Goal: Task Accomplishment & Management: Complete application form

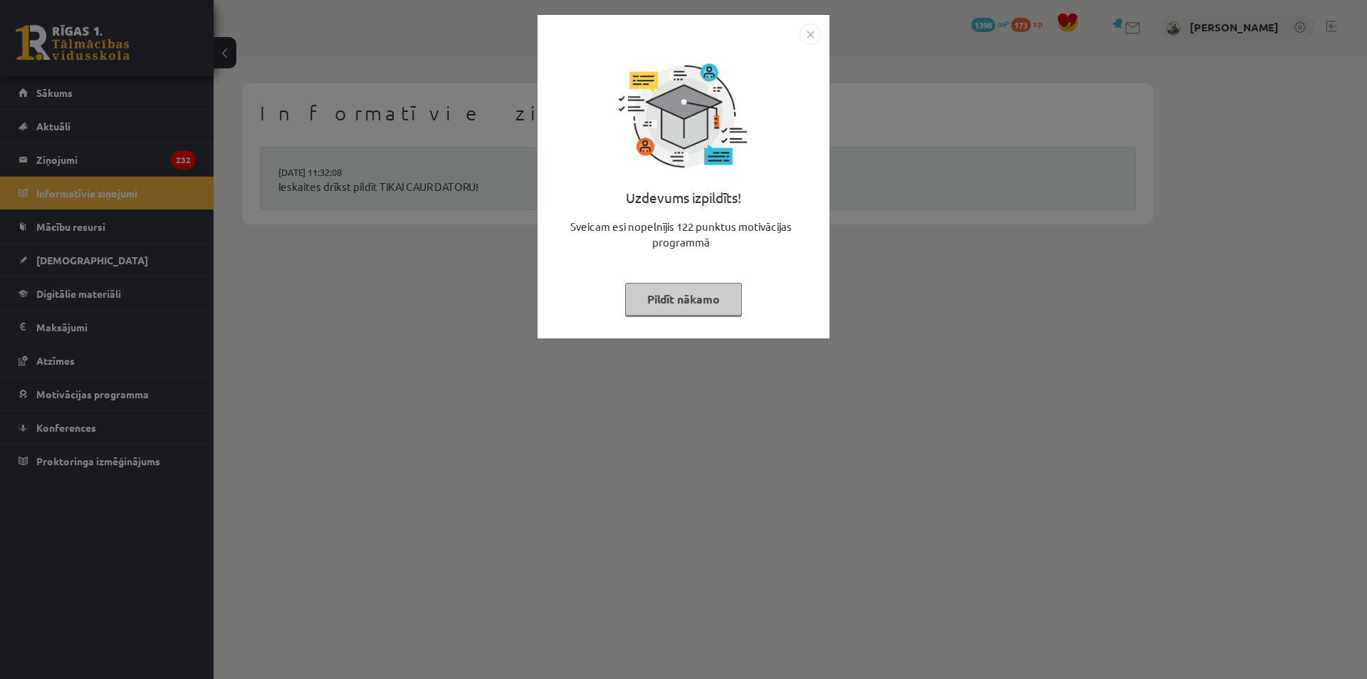
click at [907, 130] on div "Uzdevums izpildīts! Sveicam esi nopelnījis 122 punktus motivācijas programmā Pi…" at bounding box center [683, 339] width 1367 height 679
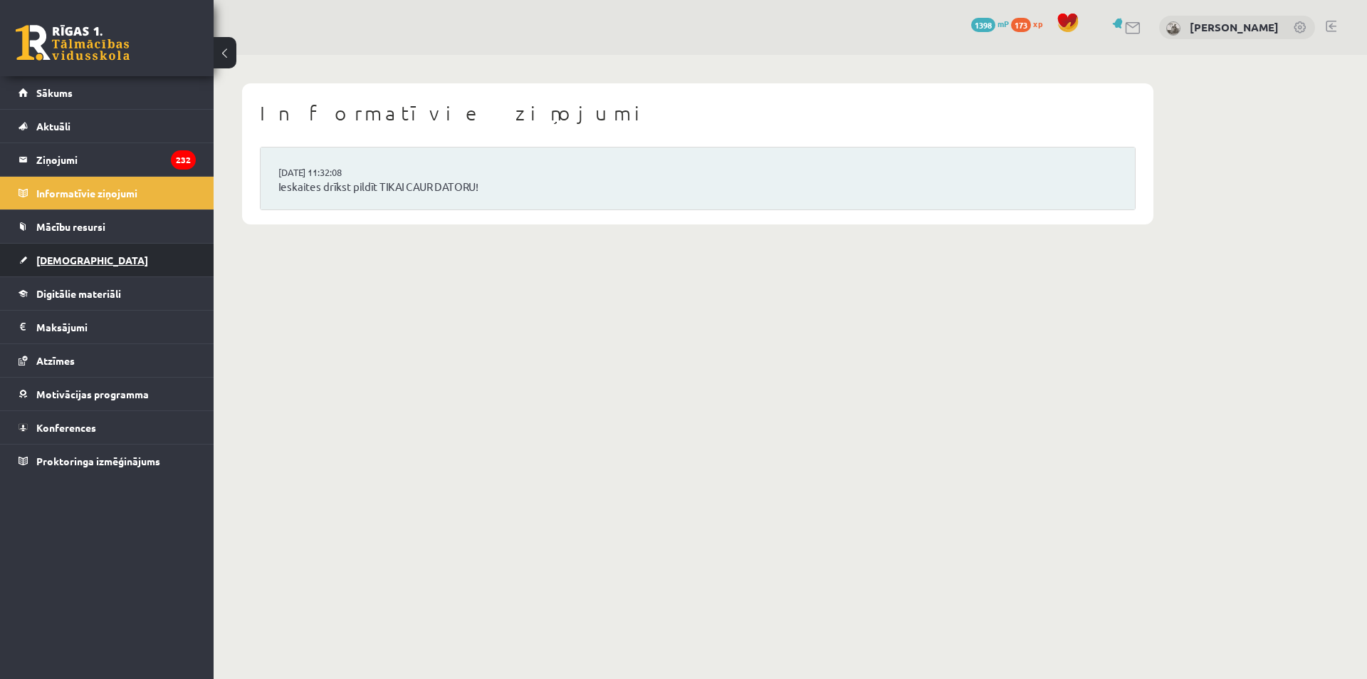
click at [99, 246] on link "[DEMOGRAPHIC_DATA]" at bounding box center [107, 260] width 177 height 33
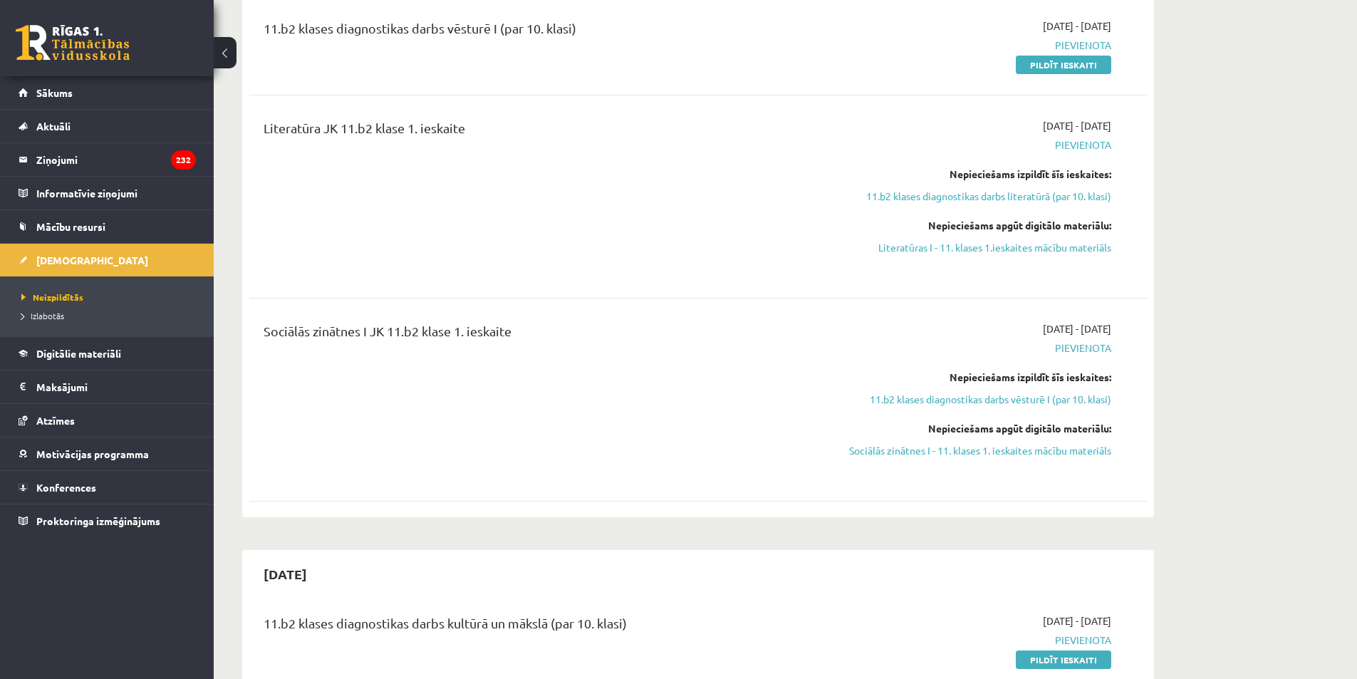
scroll to position [356, 0]
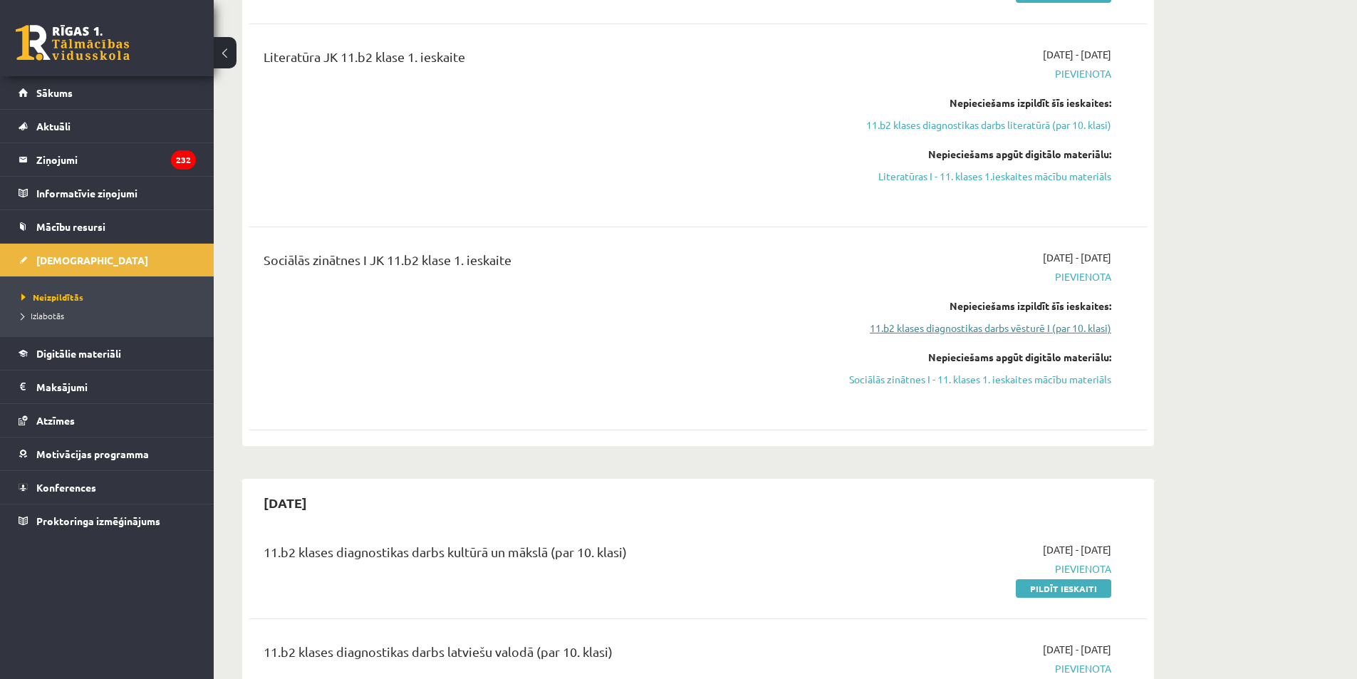
click at [1052, 333] on link "11.b2 klases diagnostikas darbs vēsturē I (par 10. klasi)" at bounding box center [977, 328] width 269 height 15
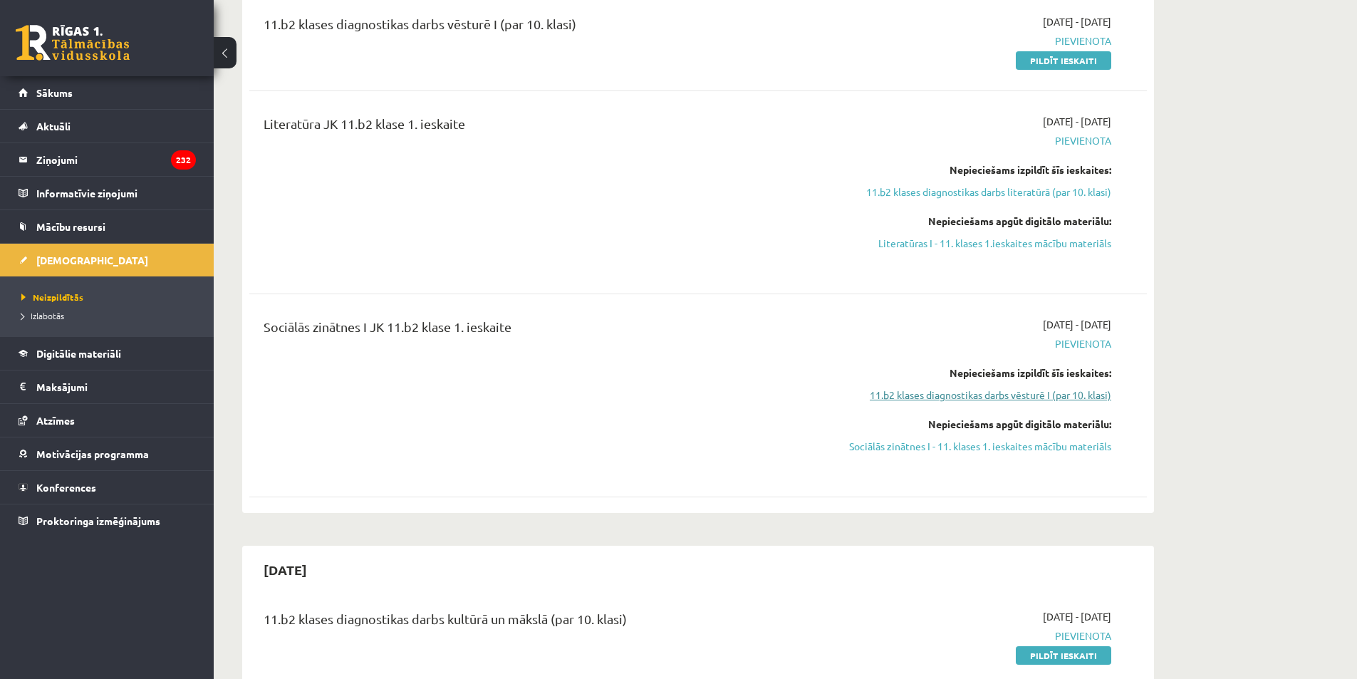
click at [1028, 398] on link "11.b2 klases diagnostikas darbs vēsturē I (par 10. klasi)" at bounding box center [977, 394] width 269 height 15
click at [1030, 442] on link "Sociālās zinātnes I - 11. klases 1. ieskaites mācību materiāls" at bounding box center [977, 446] width 269 height 15
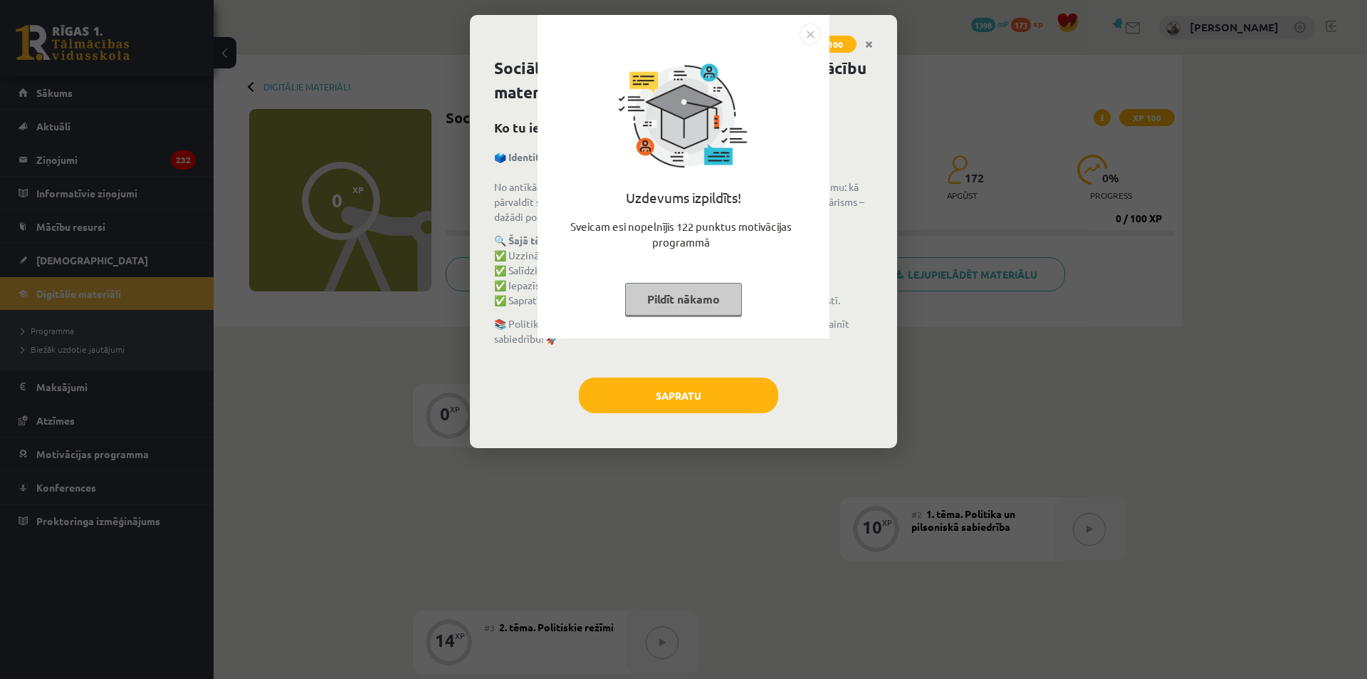
click at [874, 39] on div "Uzdevums izpildīts! Sveicam esi nopelnījis 122 punktus motivācijas programmā Pi…" at bounding box center [683, 339] width 1367 height 679
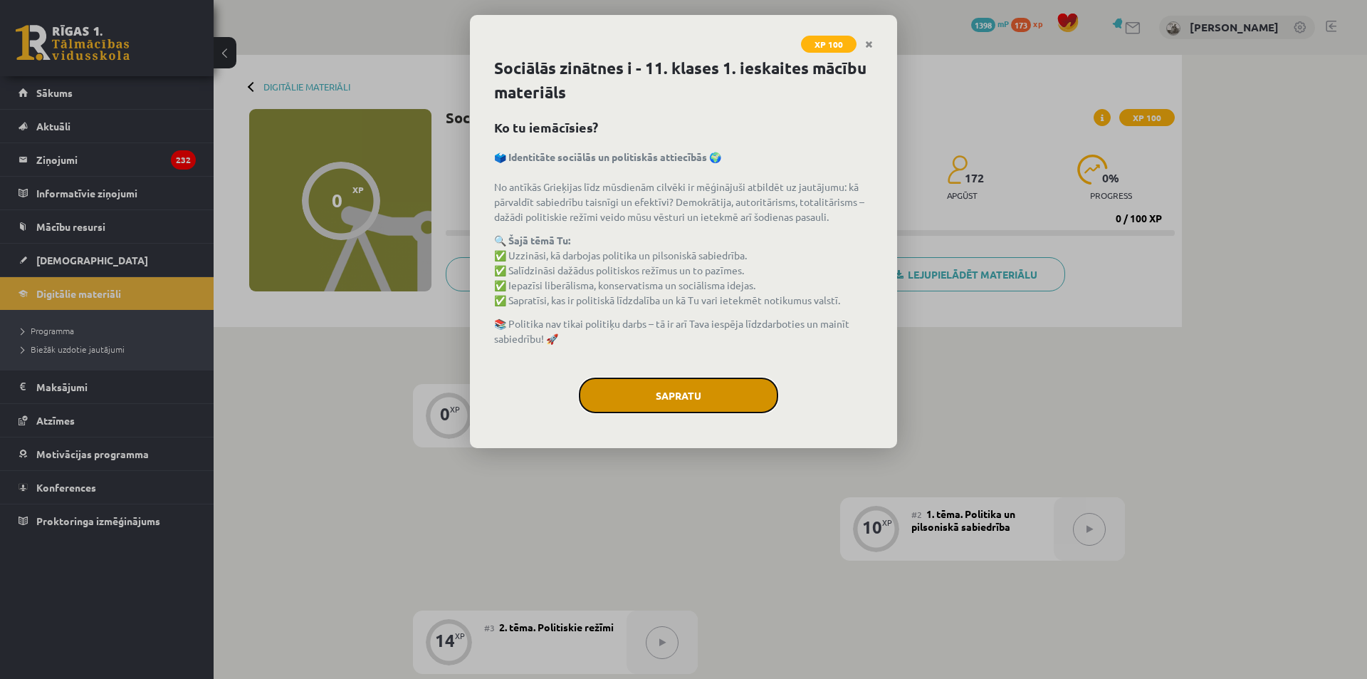
click at [734, 384] on button "Sapratu" at bounding box center [678, 395] width 199 height 36
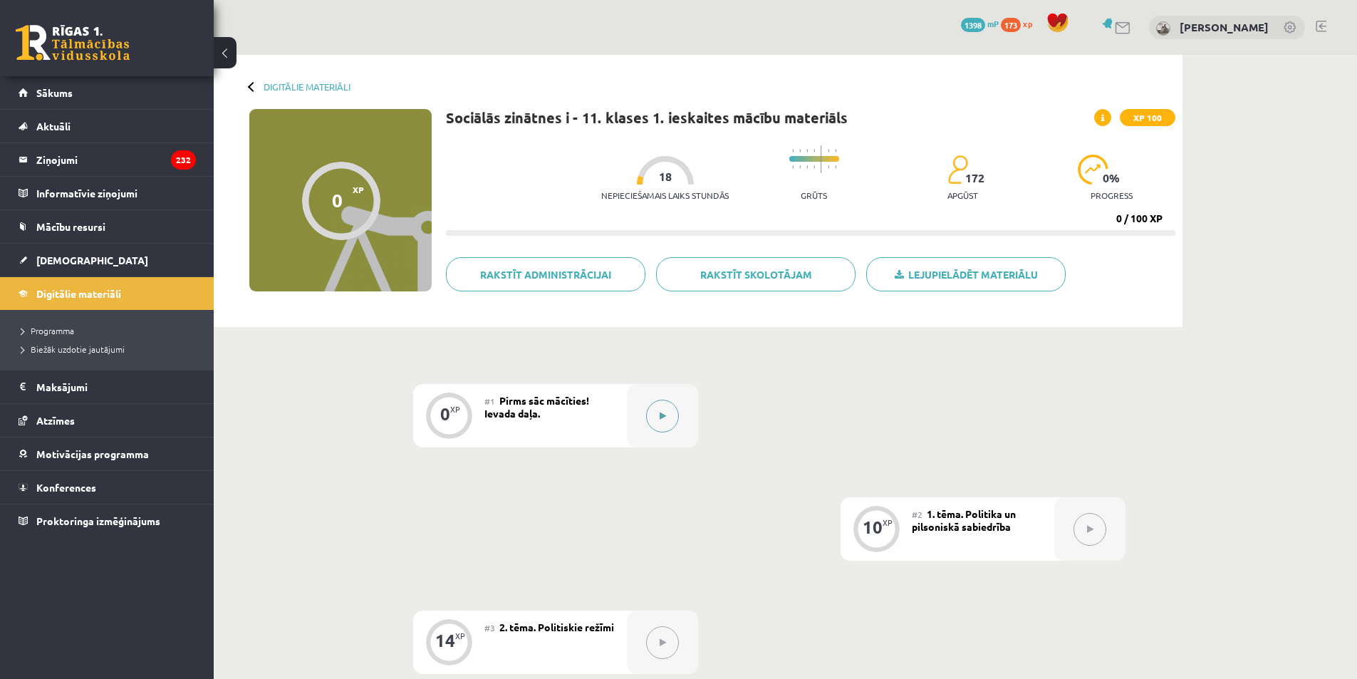
click at [663, 414] on icon at bounding box center [663, 416] width 6 height 9
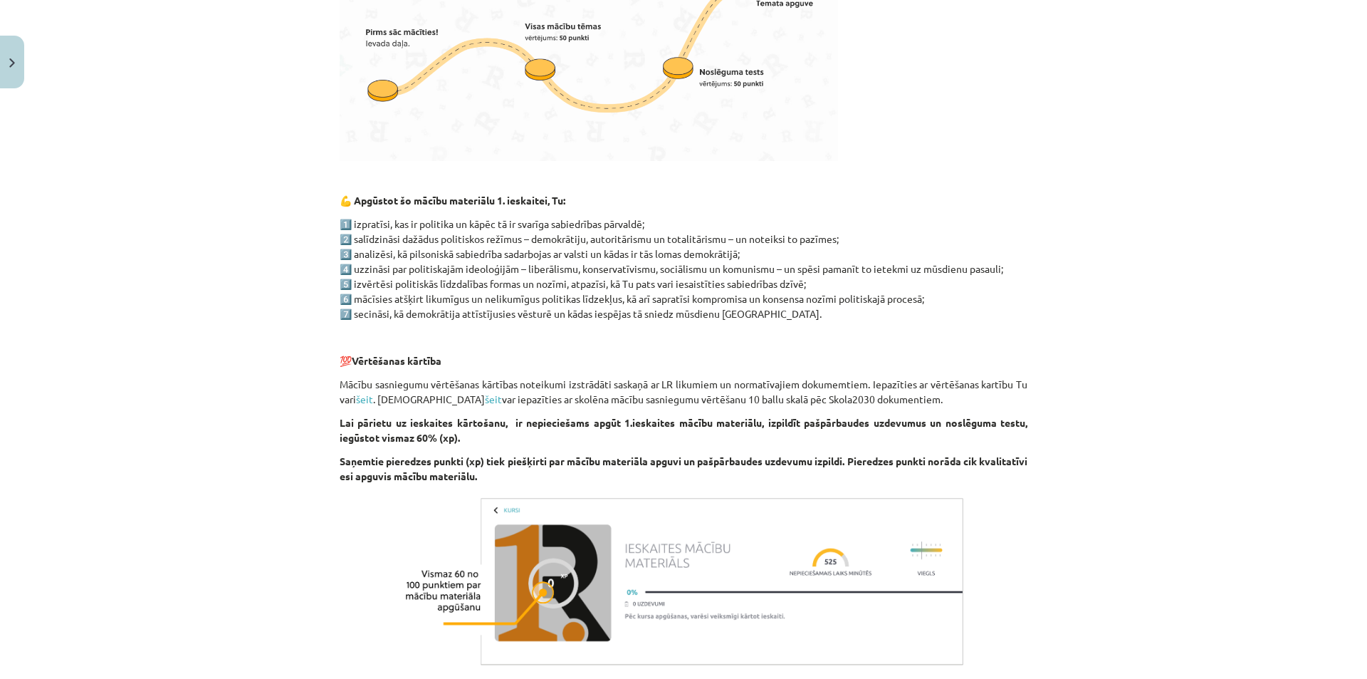
scroll to position [751, 0]
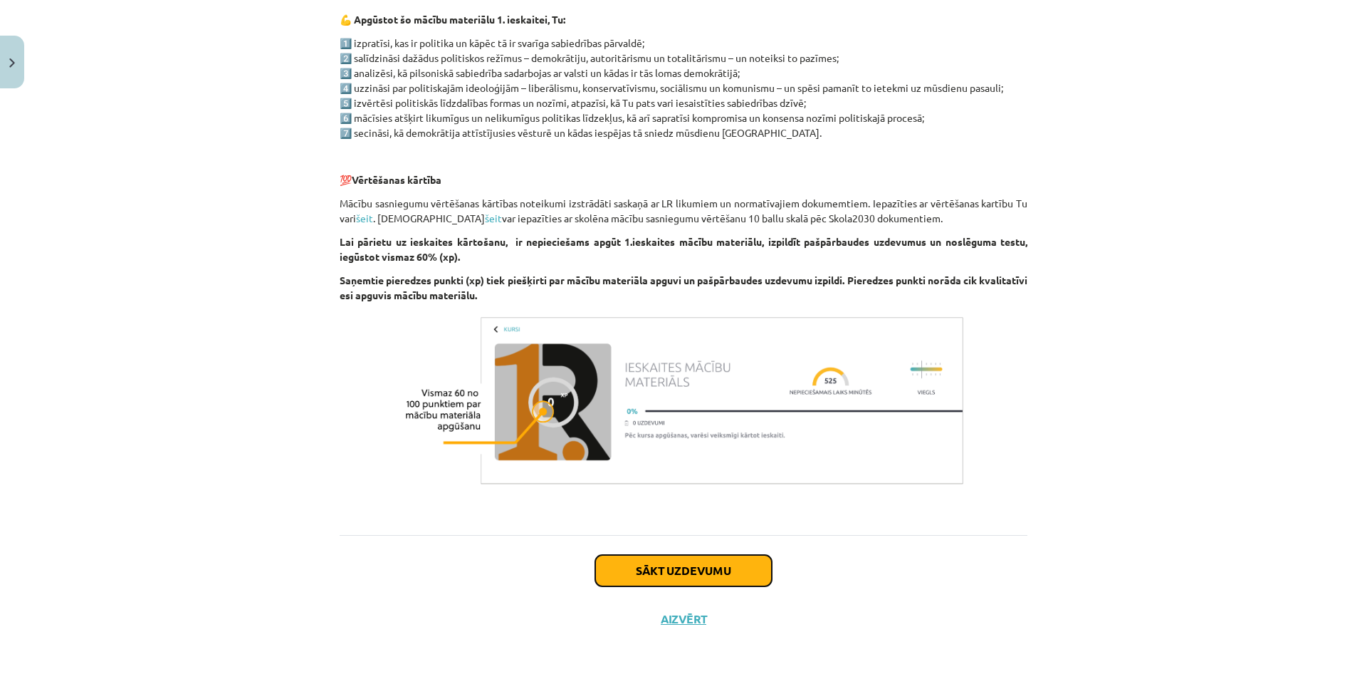
click at [682, 565] on button "Sākt uzdevumu" at bounding box center [683, 570] width 177 height 31
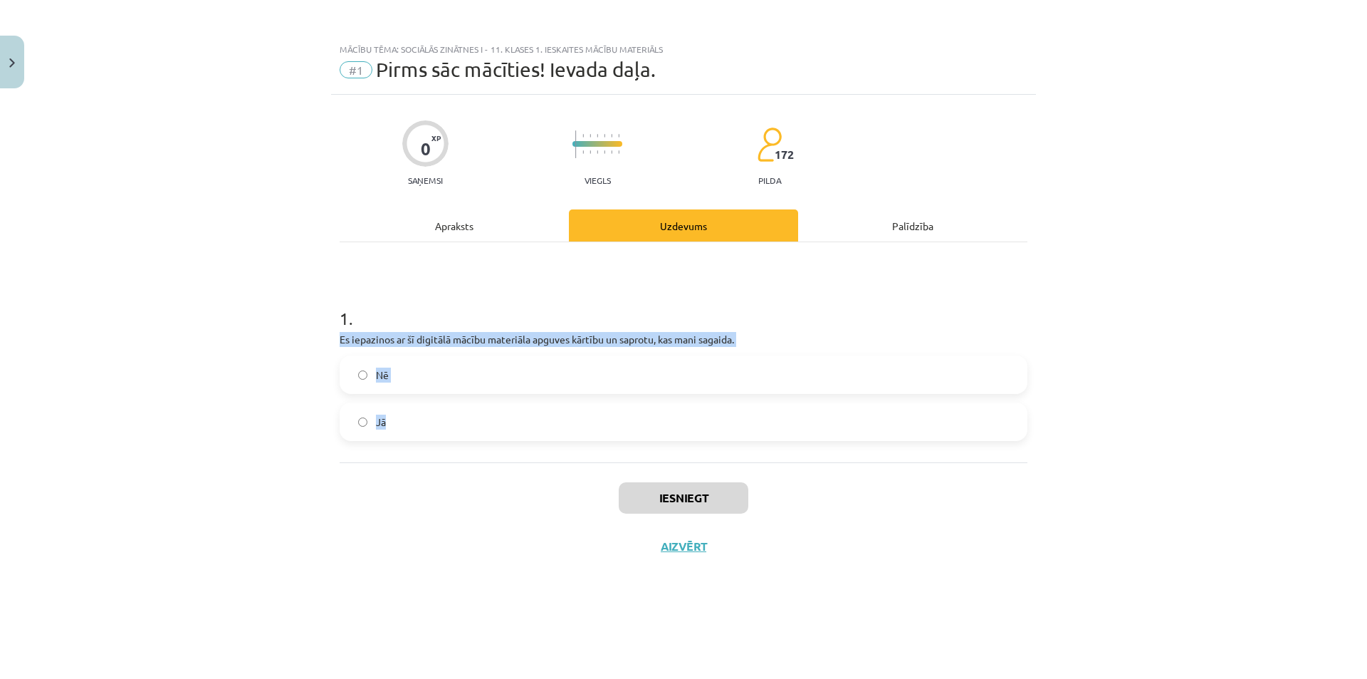
drag, startPoint x: 333, startPoint y: 334, endPoint x: 448, endPoint y: 434, distance: 152.0
click at [448, 434] on div "0 XP Saņemsi Viegls 172 pilda Apraksts Uzdevums Palīdzība 1 . Es iepazinos ar š…" at bounding box center [683, 369] width 705 height 548
copy div "Es iepazinos ar šī digitālā mācību materiāla apguves kārtību un saprotu, kas ma…"
click at [368, 441] on div "1 . Es iepazinos ar šī digitālā mācību materiāla apguves kārtību un saprotu, ka…" at bounding box center [684, 352] width 688 height 220
click at [372, 427] on label "Jā" at bounding box center [683, 422] width 685 height 36
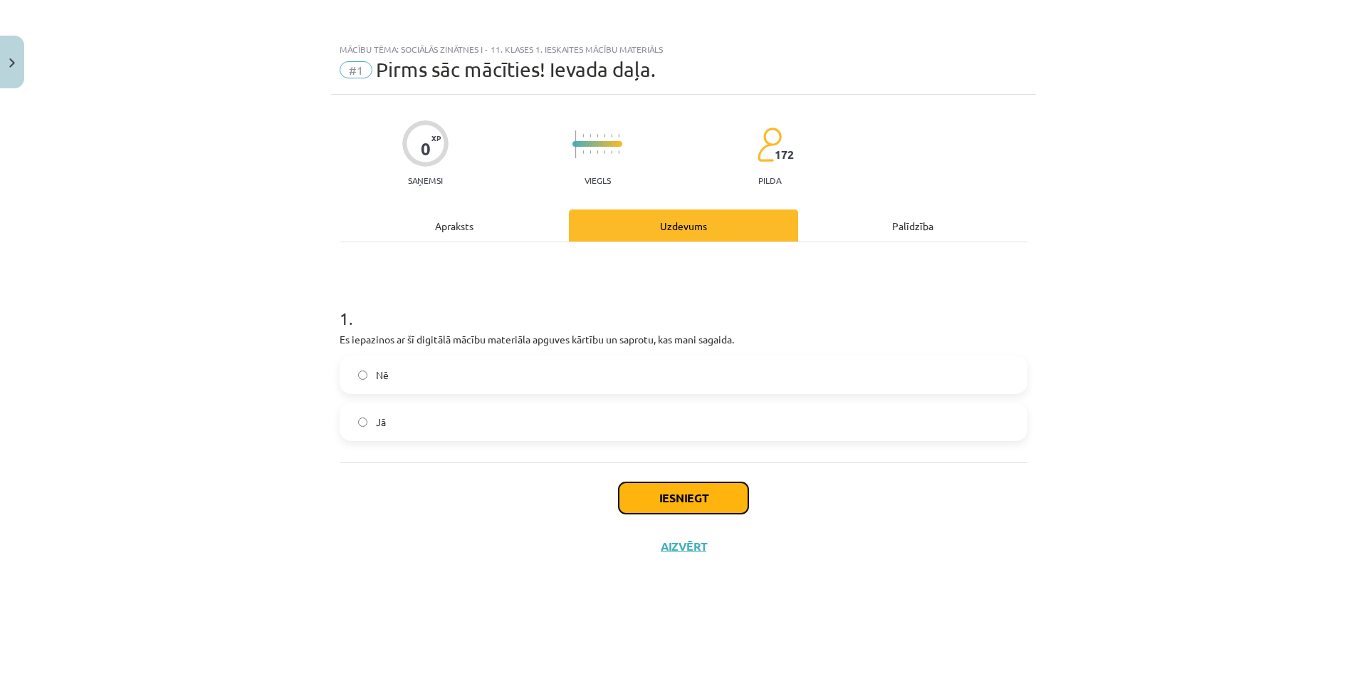
click at [645, 510] on button "Iesniegt" at bounding box center [684, 497] width 130 height 31
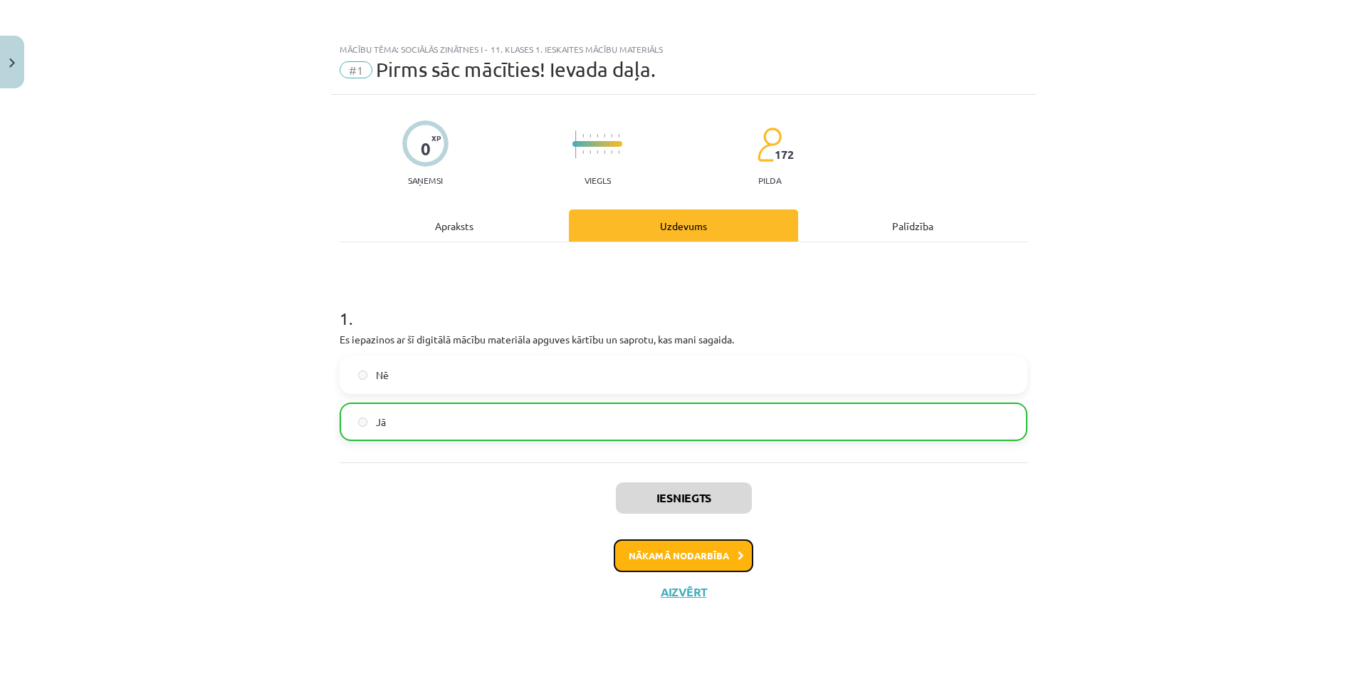
click at [670, 546] on button "Nākamā nodarbība" at bounding box center [684, 555] width 140 height 33
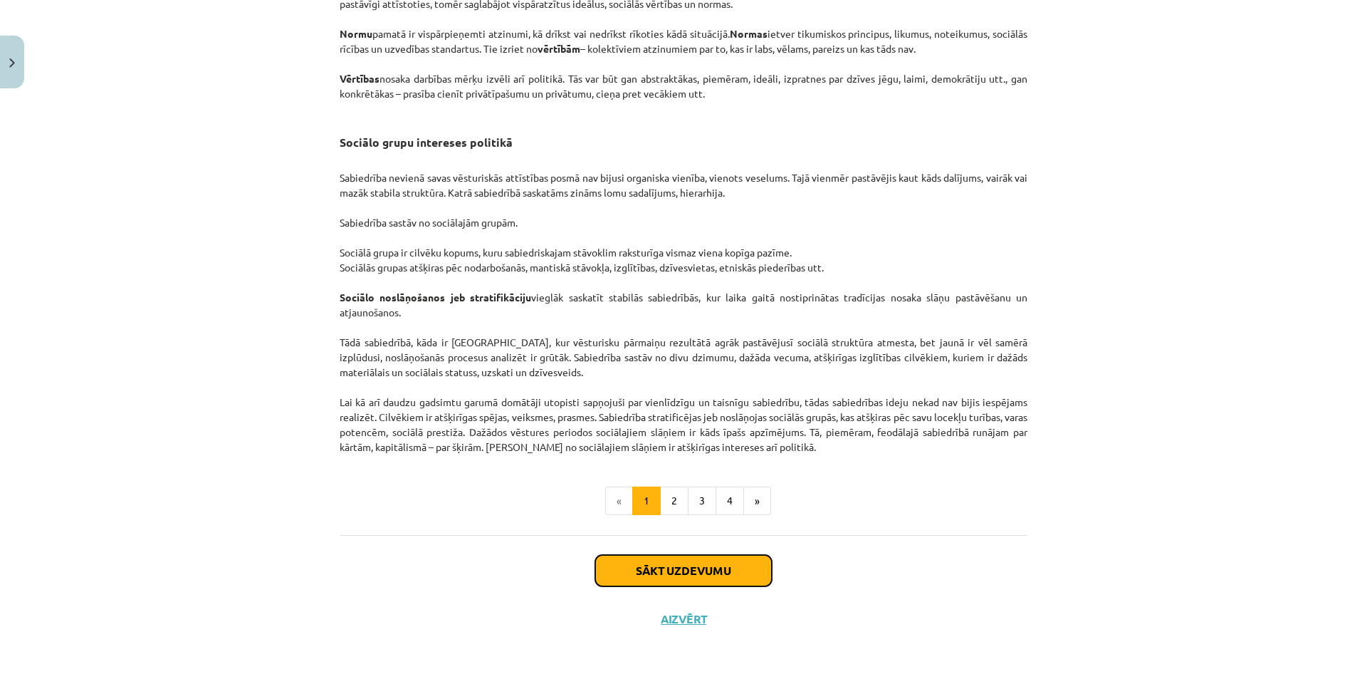
click at [667, 576] on button "Sākt uzdevumu" at bounding box center [683, 570] width 177 height 31
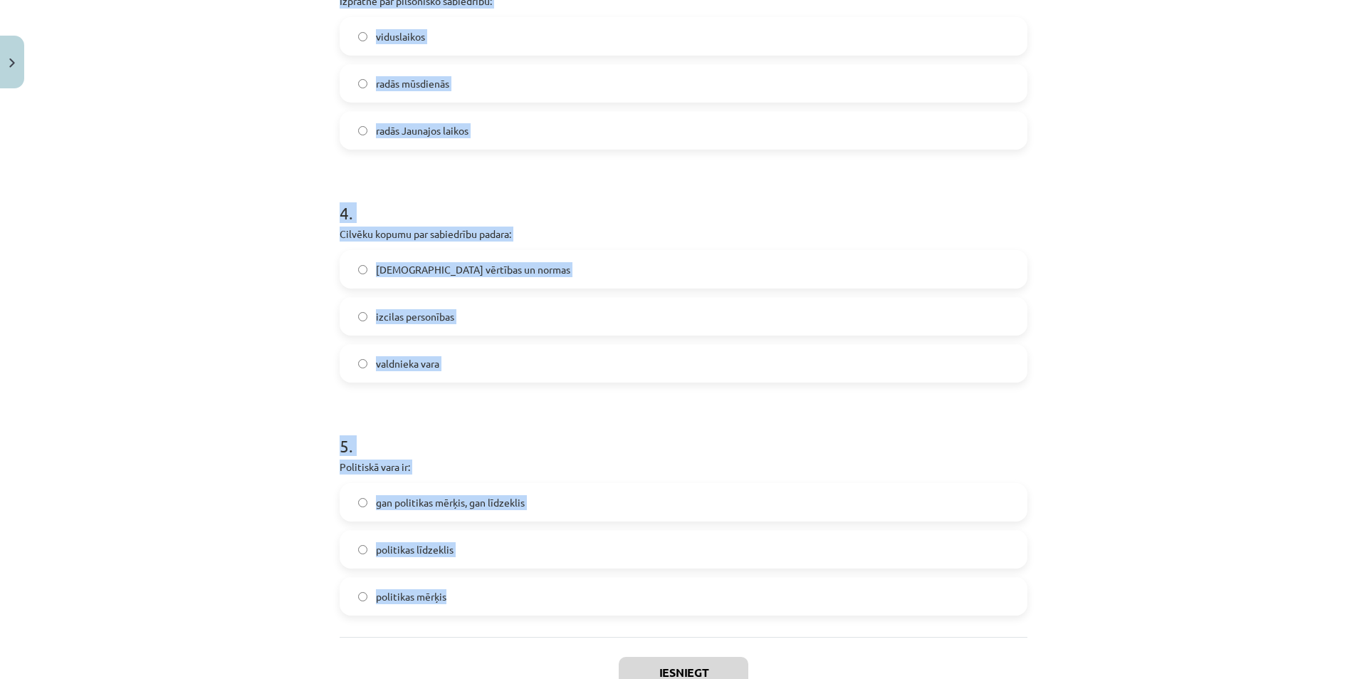
scroll to position [906, 0]
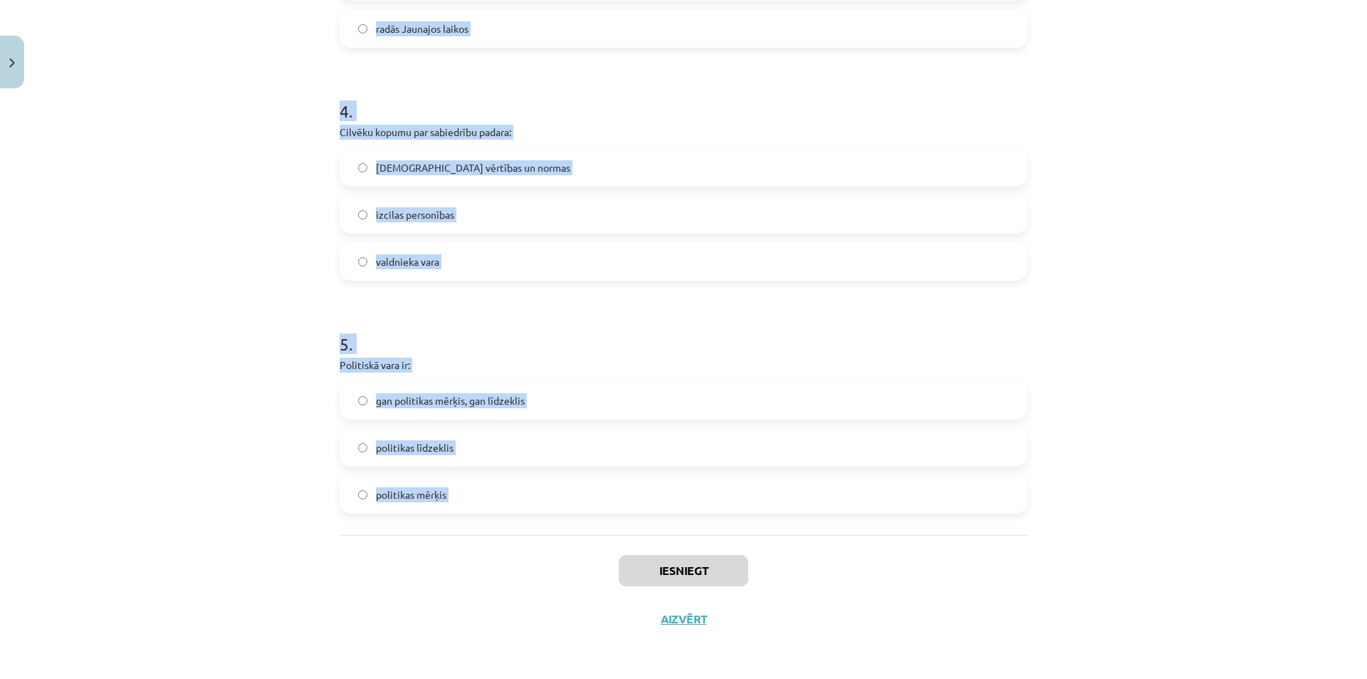
drag, startPoint x: 330, startPoint y: 298, endPoint x: 549, endPoint y: 552, distance: 335.4
copy form "Politika ir: politiķu dzīve īpašs nodarbošanās veids, kurā norisinās sabiedrība…"
drag, startPoint x: 215, startPoint y: 256, endPoint x: 222, endPoint y: 253, distance: 8.0
click at [215, 255] on div "Mācību tēma: Sociālās zinātnes i - 11. klases 1. ieskaites mācību materiāls #2 …" at bounding box center [683, 339] width 1367 height 679
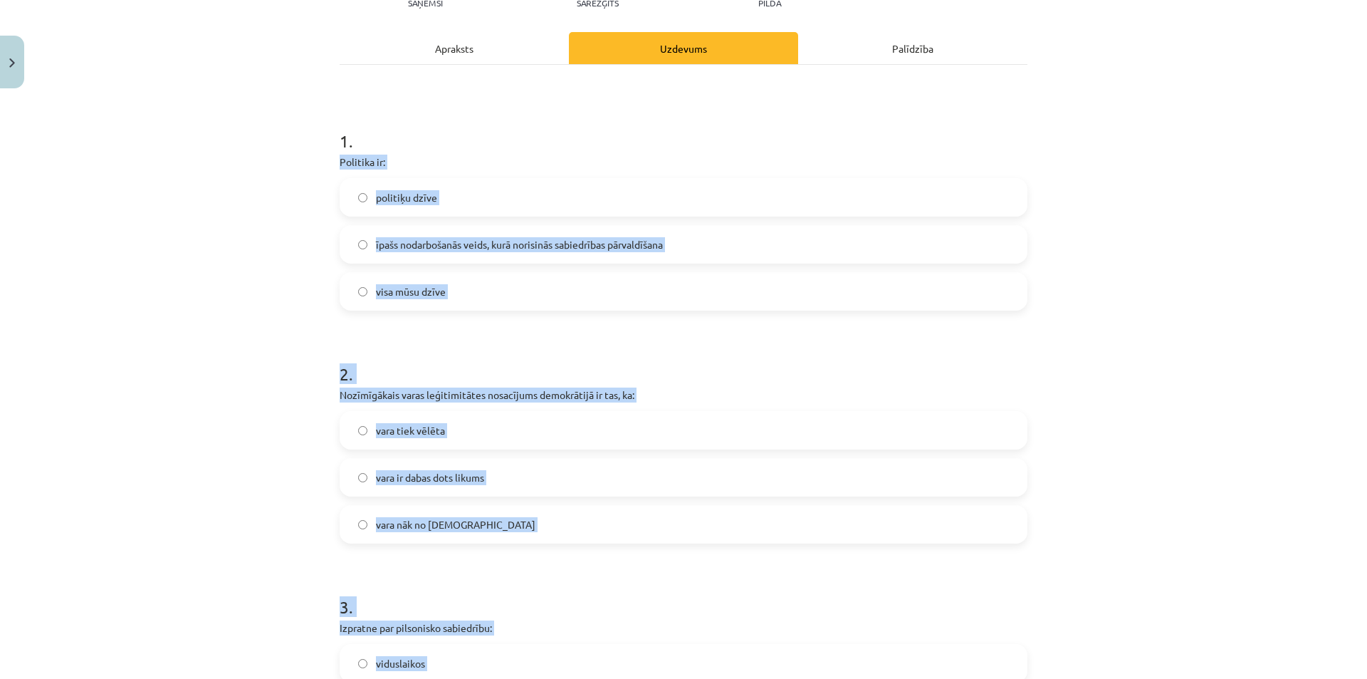
scroll to position [0, 0]
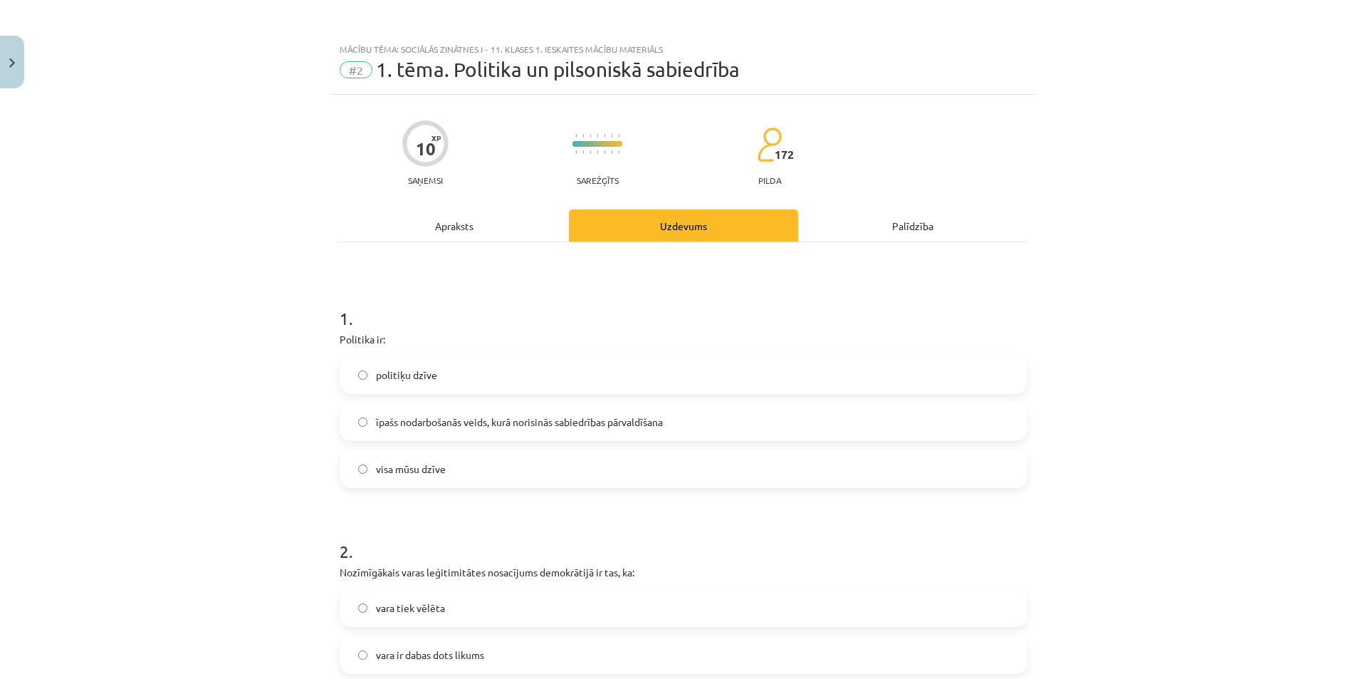
click at [226, 253] on div "Mācību tēma: Sociālās zinātnes i - 11. klases 1. ieskaites mācību materiāls #2 …" at bounding box center [683, 339] width 1367 height 679
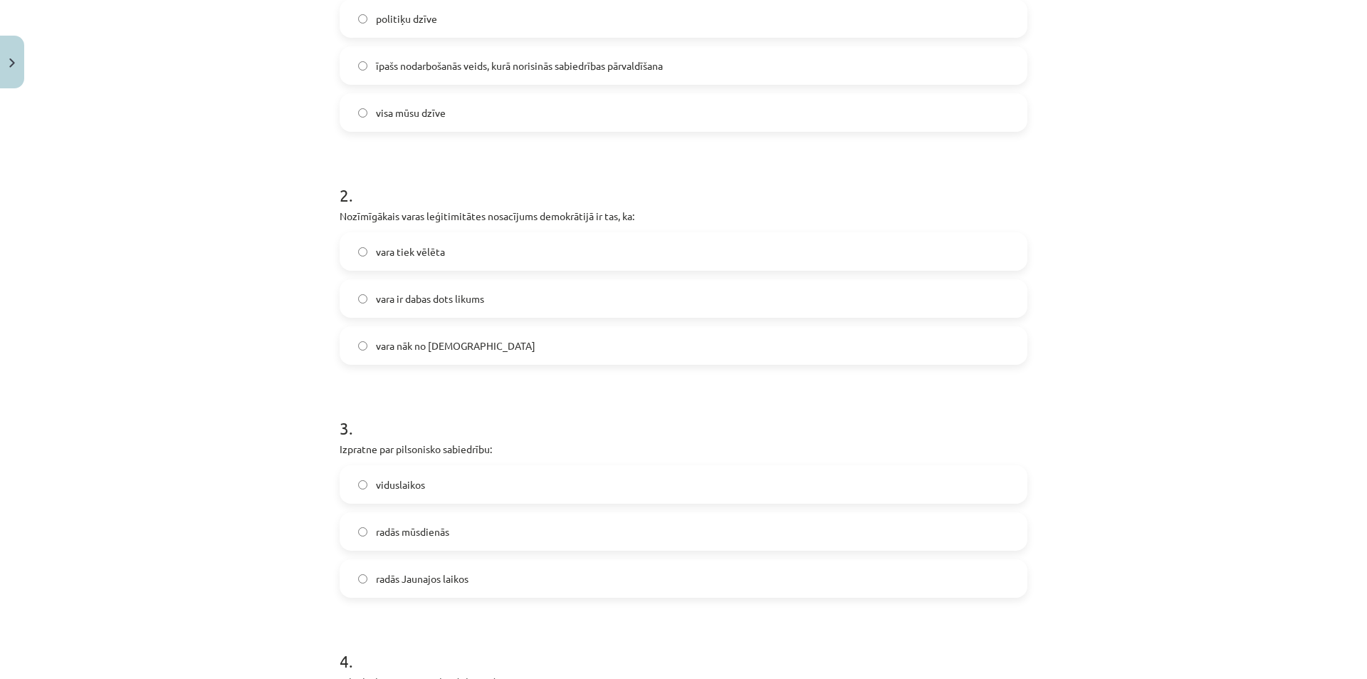
drag, startPoint x: 308, startPoint y: 283, endPoint x: 347, endPoint y: 236, distance: 60.2
click at [315, 283] on div "Mācību tēma: Sociālās zinātnes i - 11. klases 1. ieskaites mācību materiāls #2 …" at bounding box center [683, 339] width 1367 height 679
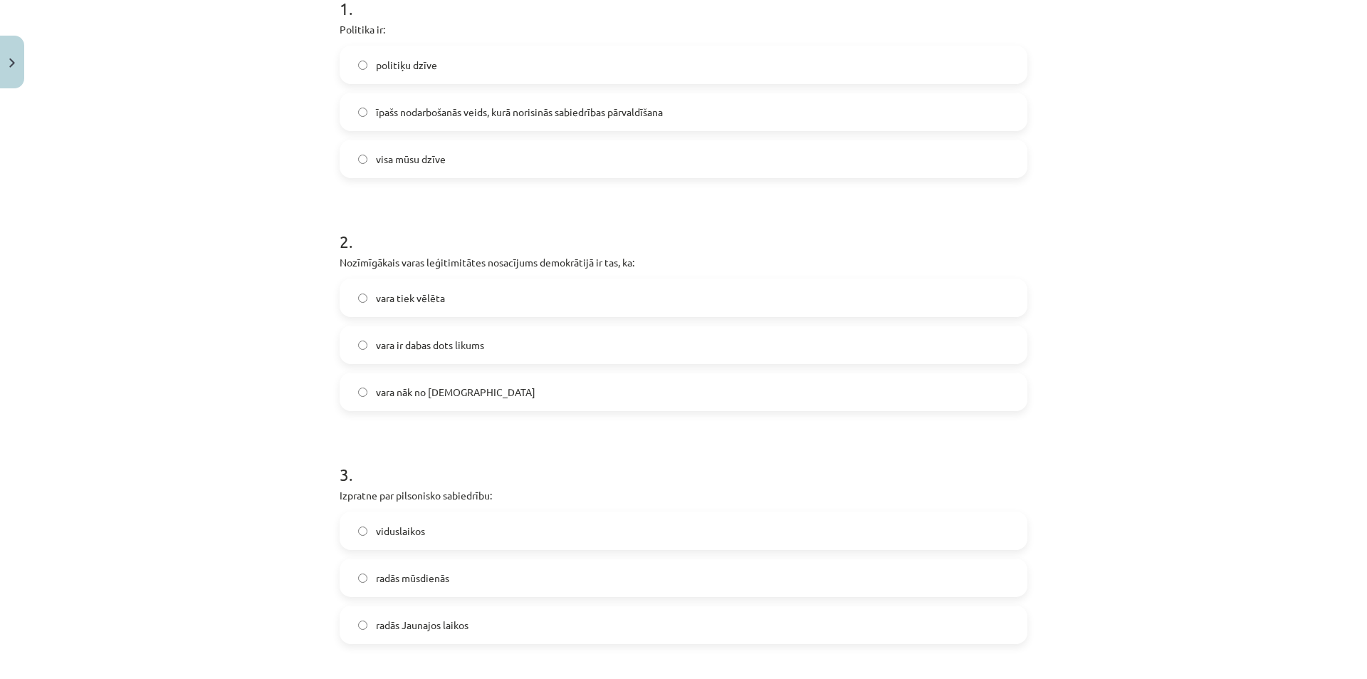
scroll to position [285, 0]
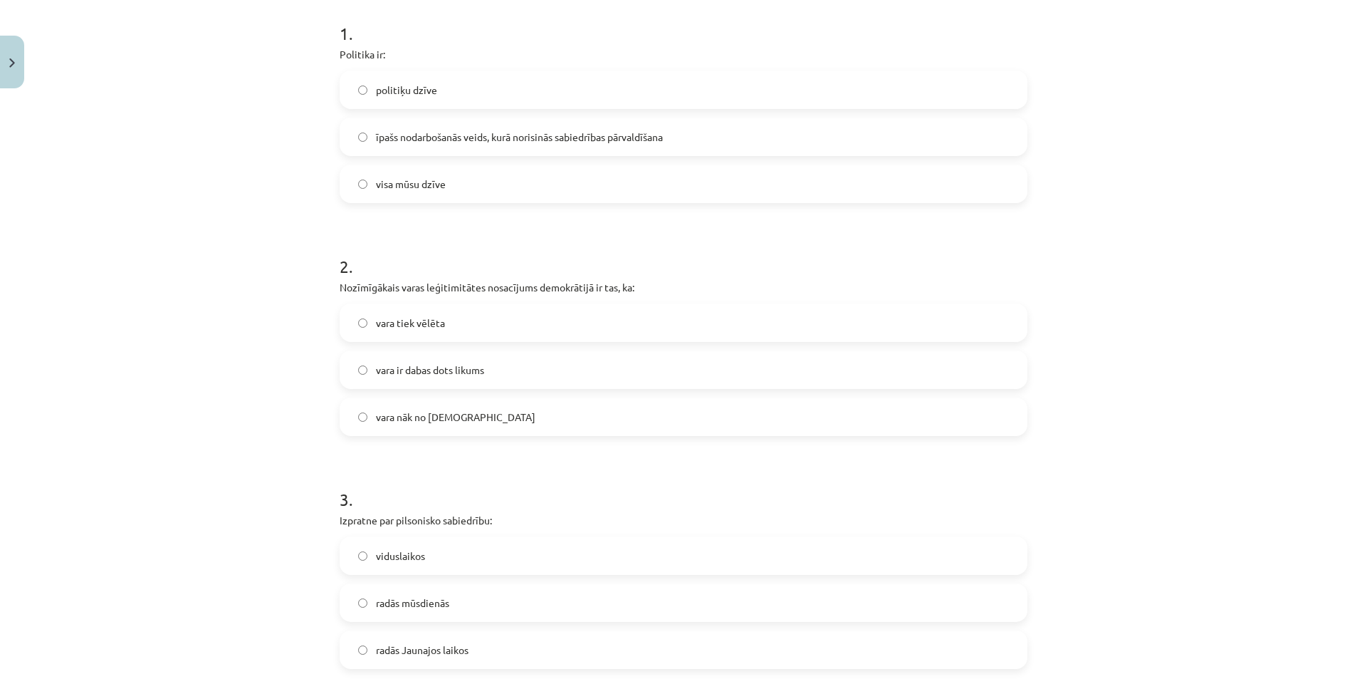
click at [381, 134] on span "īpašs nodarbošanās veids, kurā norisinās sabiedrības pārvaldīšana" at bounding box center [519, 137] width 287 height 15
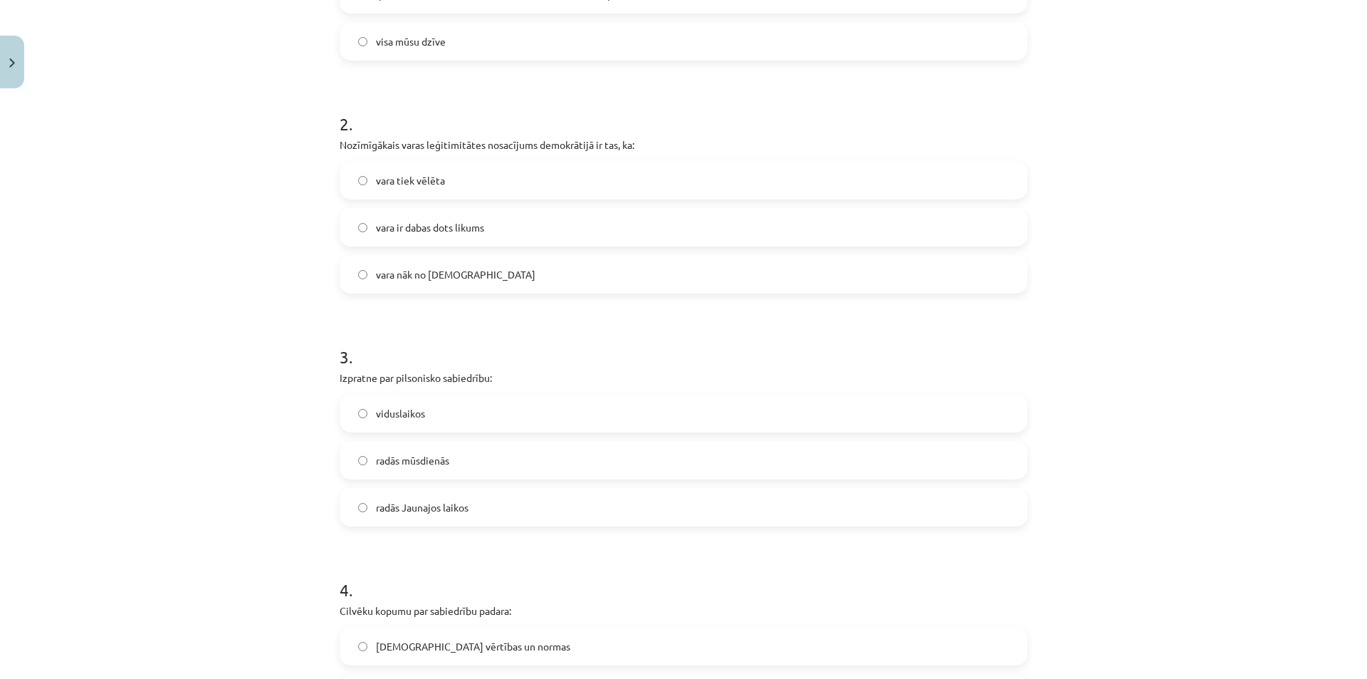
click at [404, 171] on label "vara tiek vēlēta" at bounding box center [683, 180] width 685 height 36
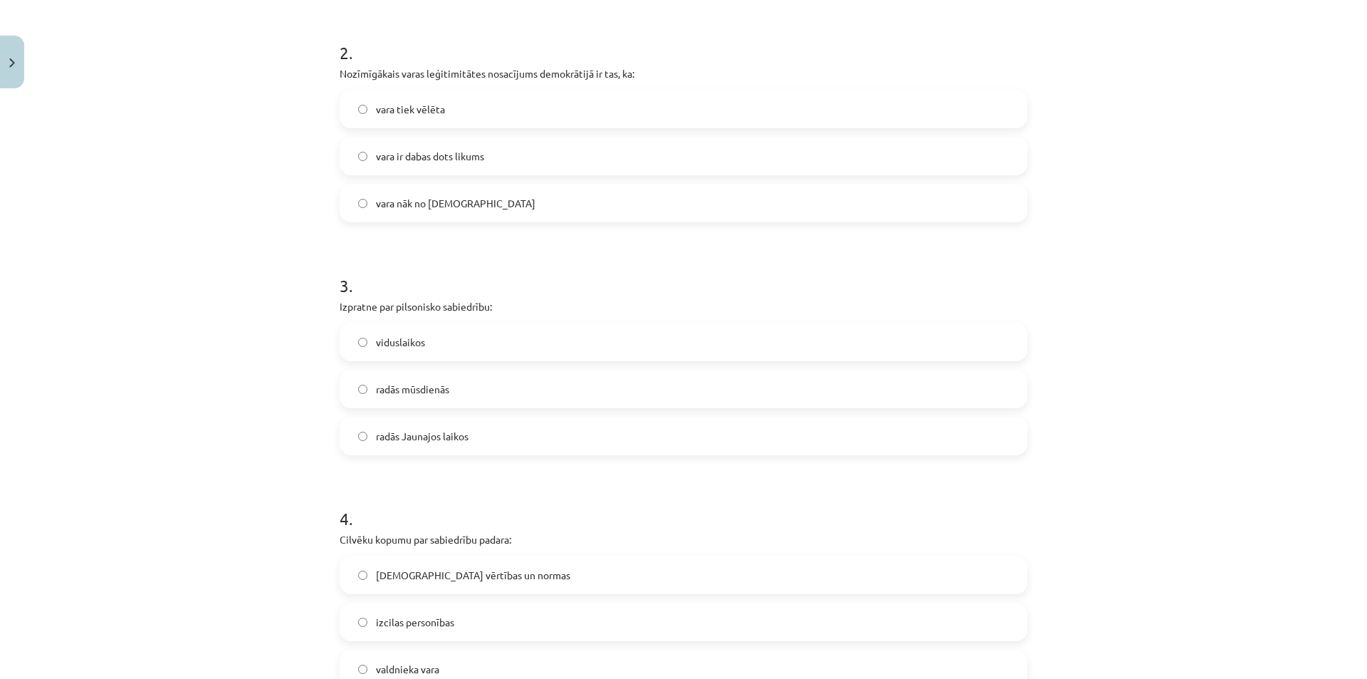
scroll to position [570, 0]
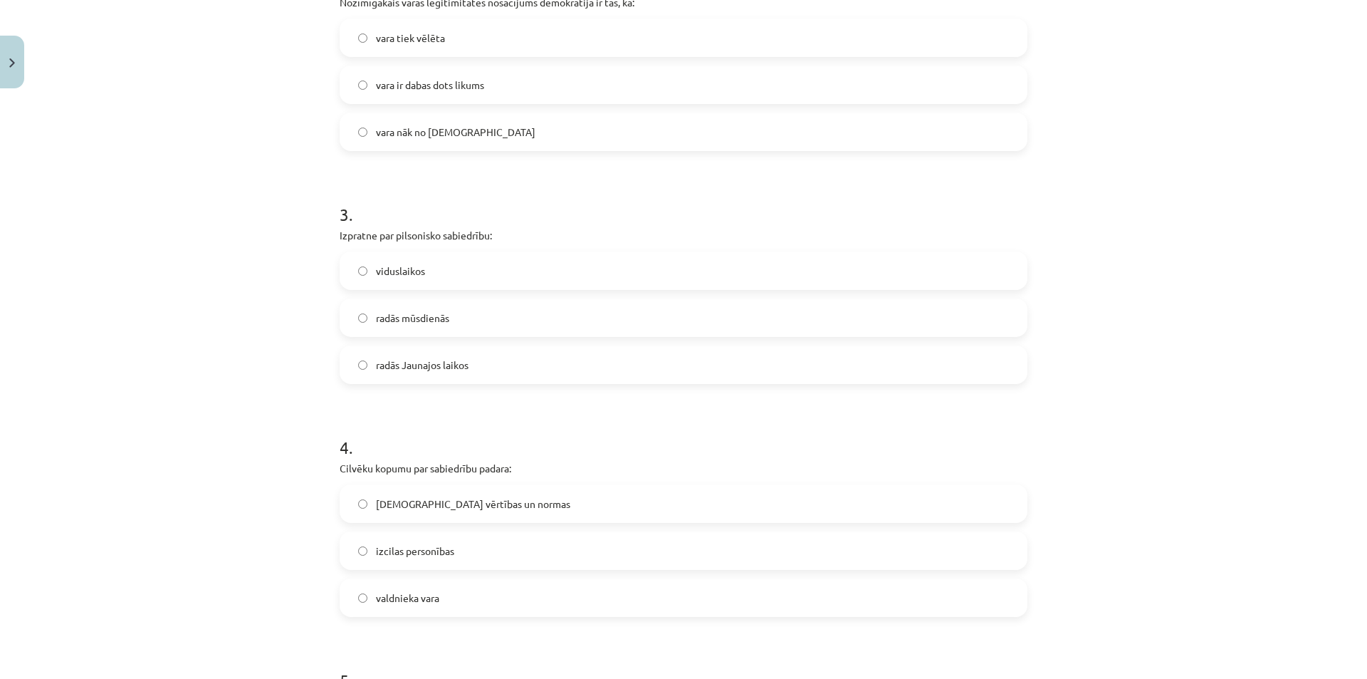
click at [402, 313] on span "radās mūsdienās" at bounding box center [412, 318] width 73 height 15
click at [431, 358] on span "radās Jaunajos laikos" at bounding box center [422, 365] width 93 height 15
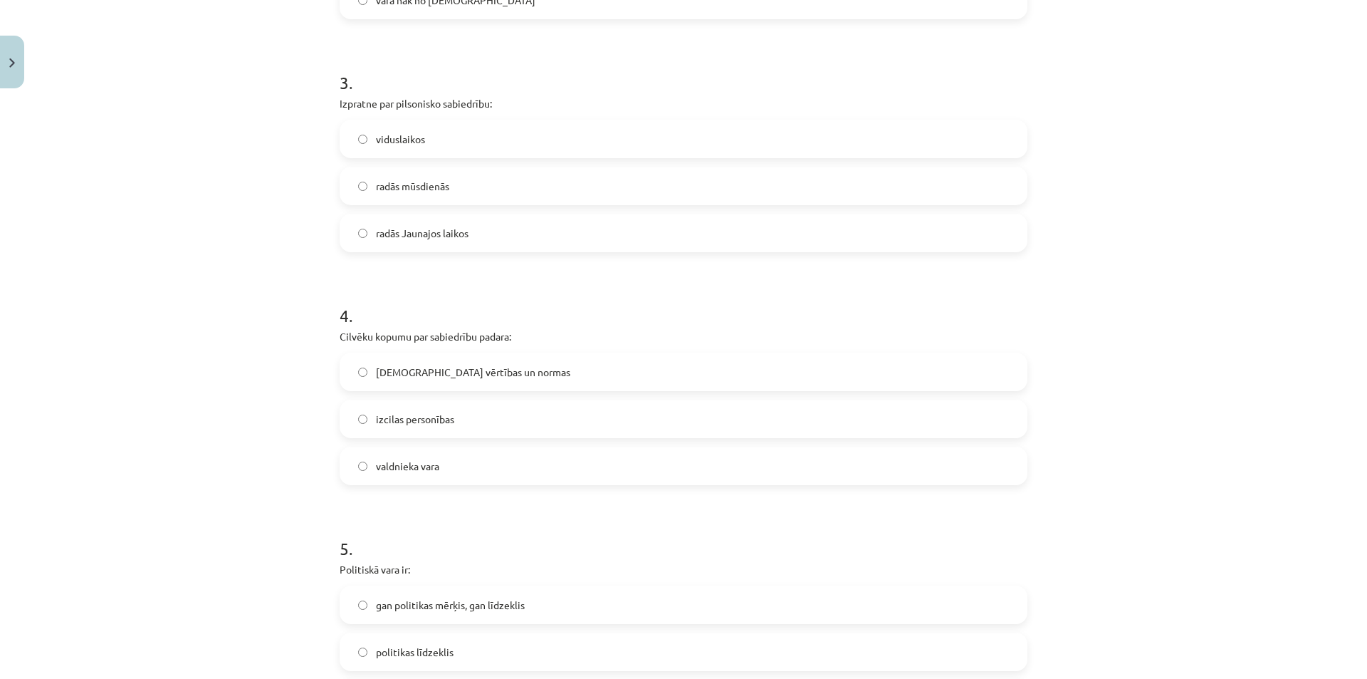
scroll to position [855, 0]
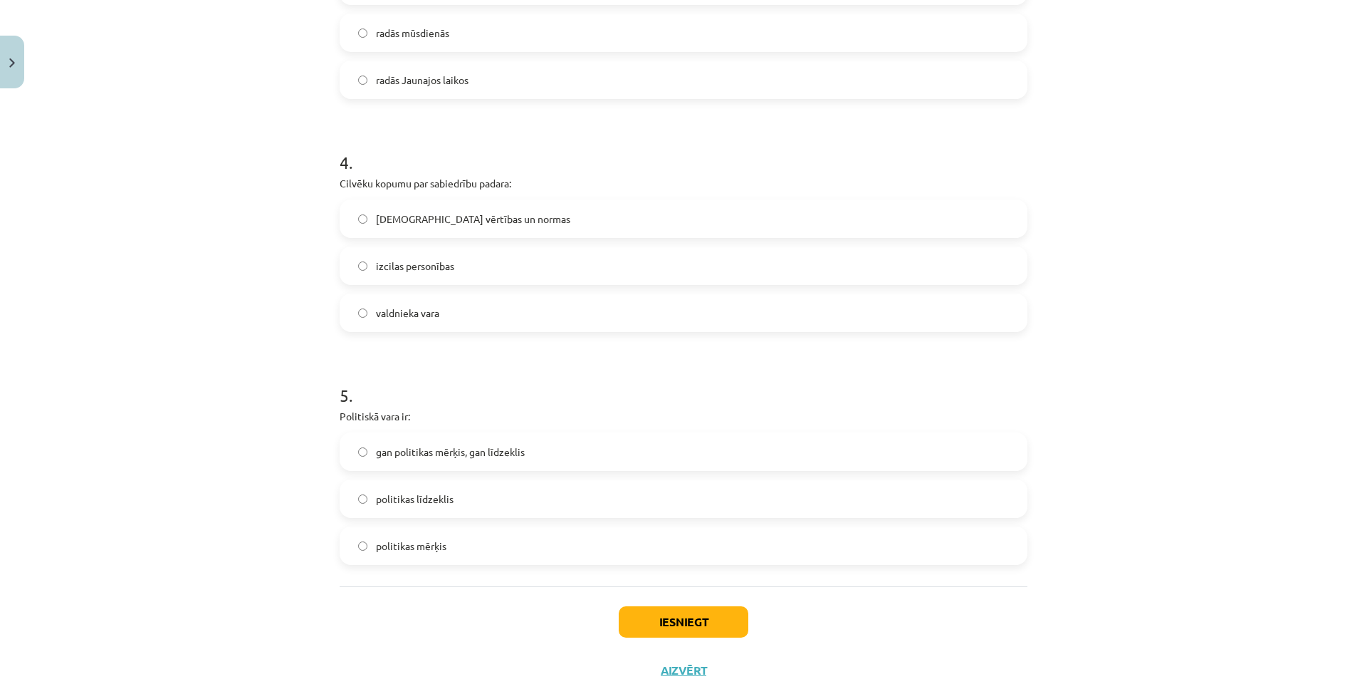
click at [419, 214] on span "kopīgās vērtības un normas" at bounding box center [473, 219] width 194 height 15
click at [429, 454] on span "gan politikas mērķis, gan līdzeklis" at bounding box center [450, 451] width 149 height 15
click at [678, 622] on button "Iesniegt" at bounding box center [684, 621] width 130 height 31
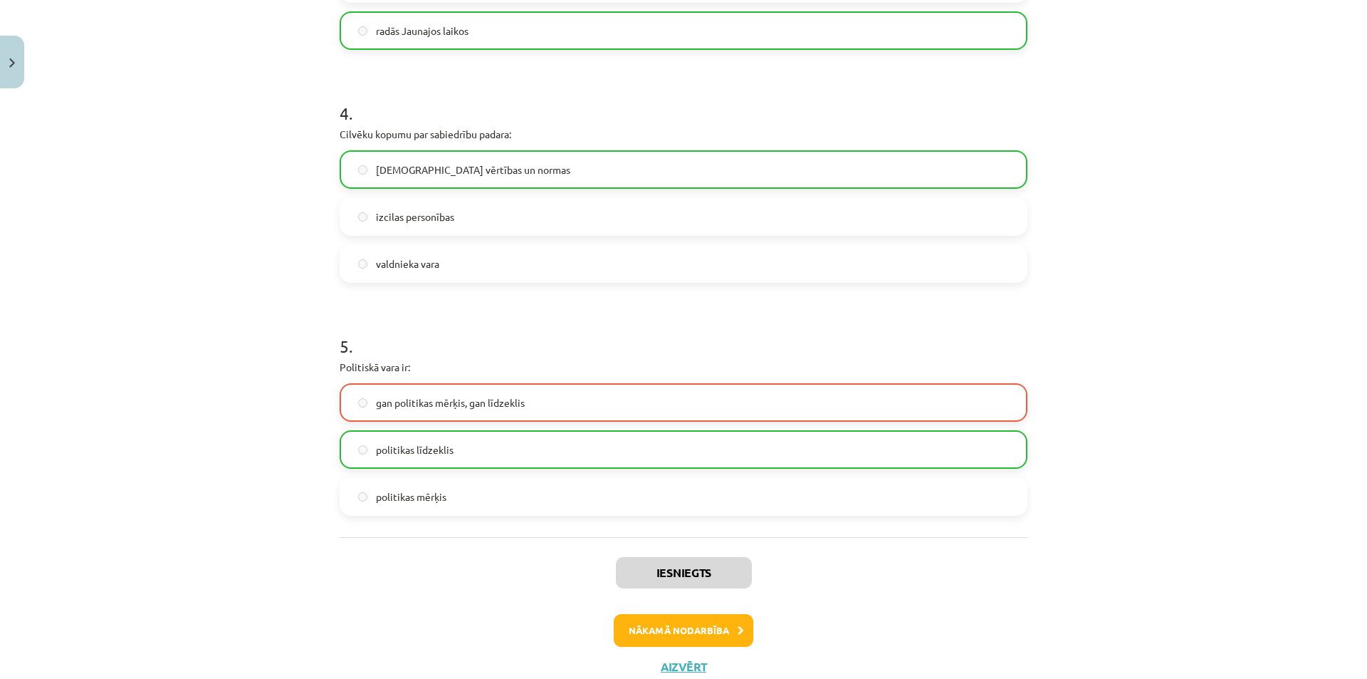
scroll to position [952, 0]
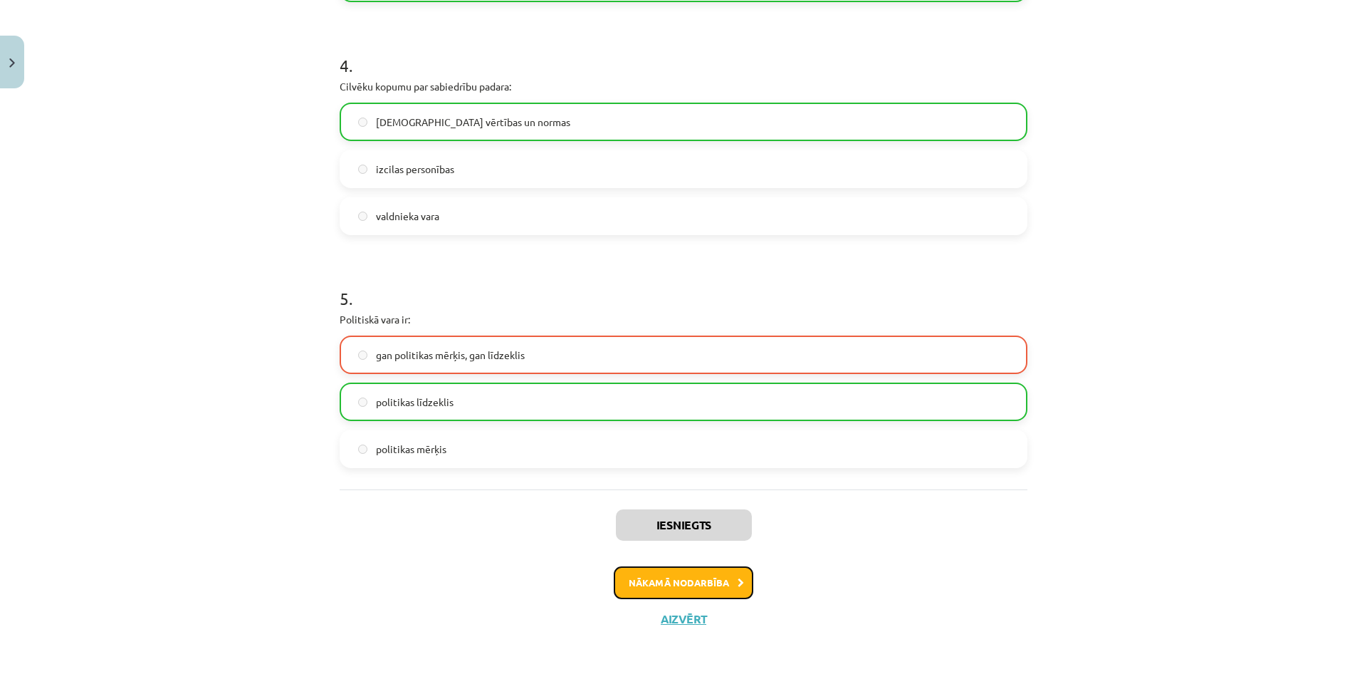
click at [685, 577] on button "Nākamā nodarbība" at bounding box center [684, 582] width 140 height 33
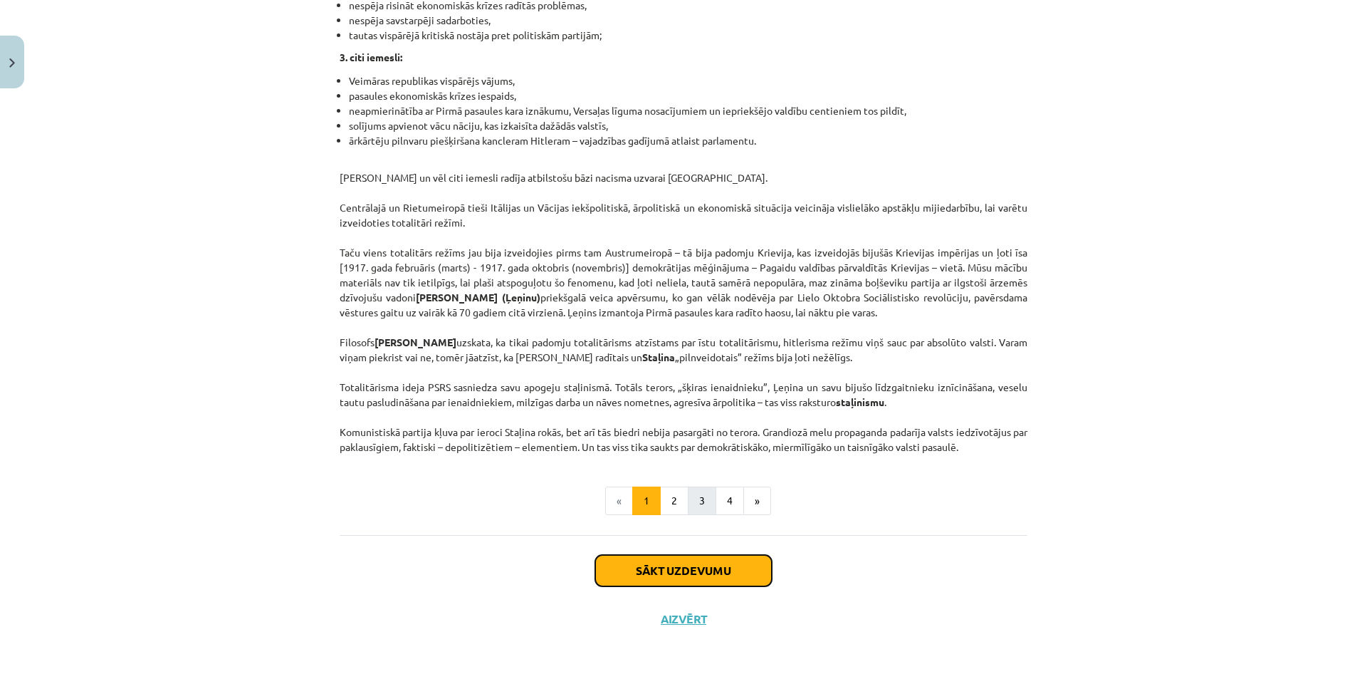
click at [686, 572] on button "Sākt uzdevumu" at bounding box center [683, 570] width 177 height 31
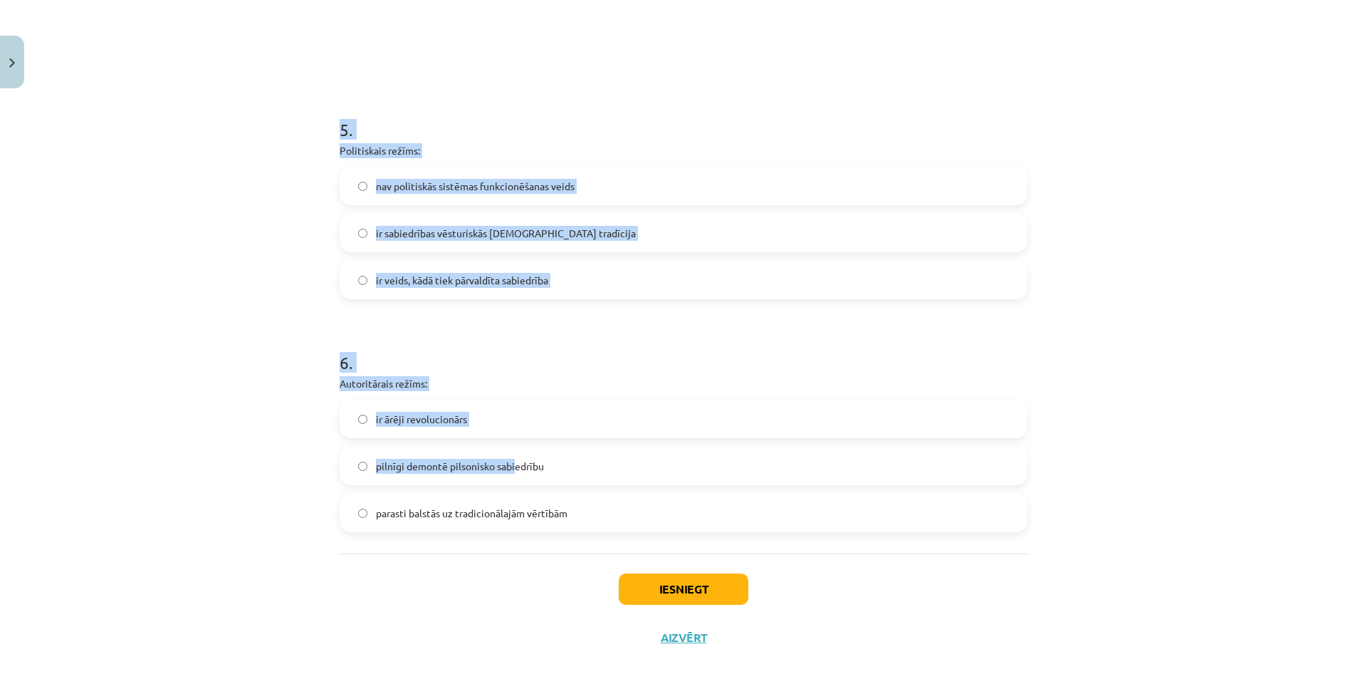
scroll to position [1229, 0]
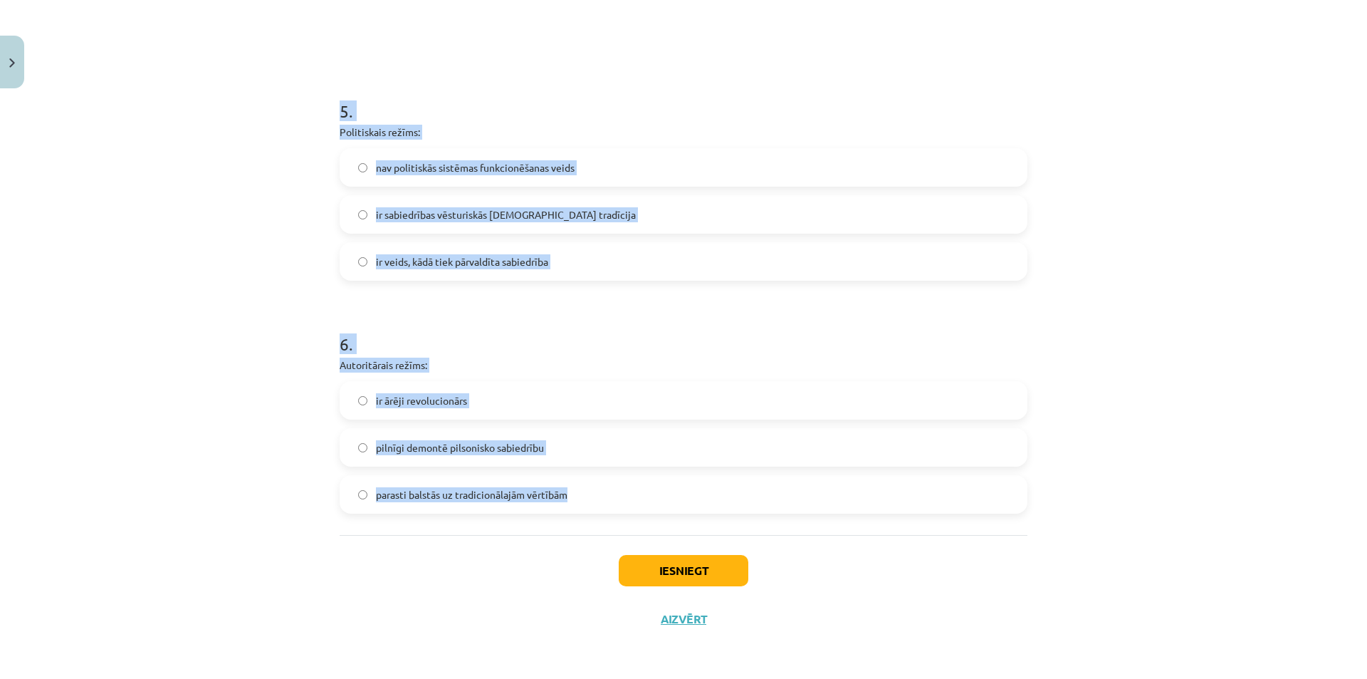
drag, startPoint x: 335, startPoint y: 299, endPoint x: 586, endPoint y: 516, distance: 331.7
copy form "Nozīmīgā pētījuma „Totalitārisma izcelšanās” autors ir: Hanna Ārendte Raimons Ā…"
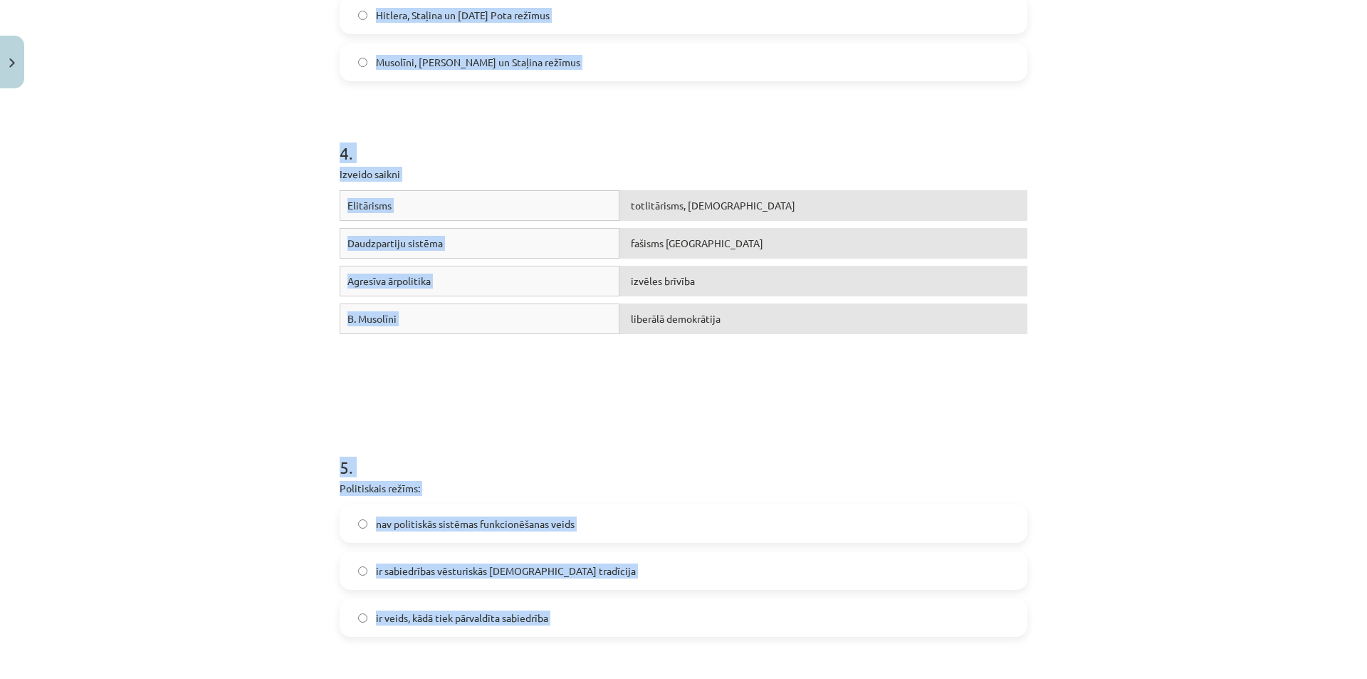
click at [279, 257] on div "Mācību tēma: Sociālās zinātnes i - 11. klases 1. ieskaites mācību materiāls #3 …" at bounding box center [683, 339] width 1367 height 679
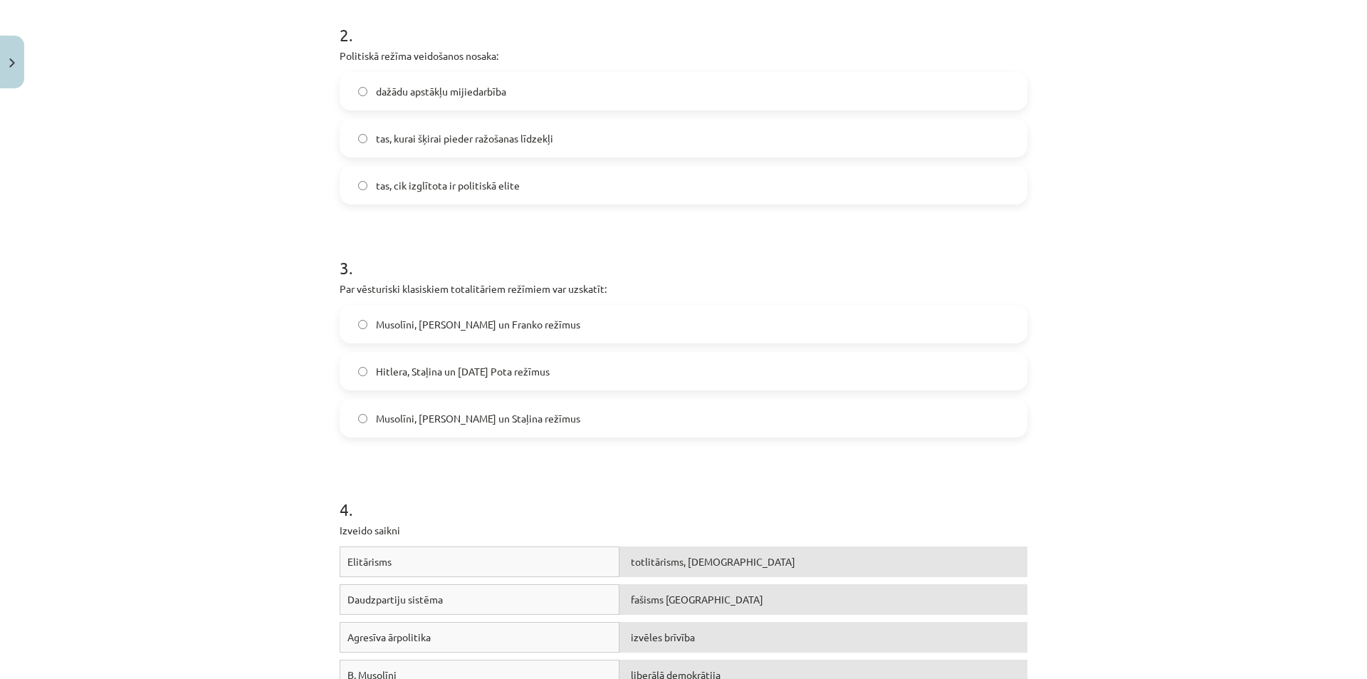
scroll to position [160, 0]
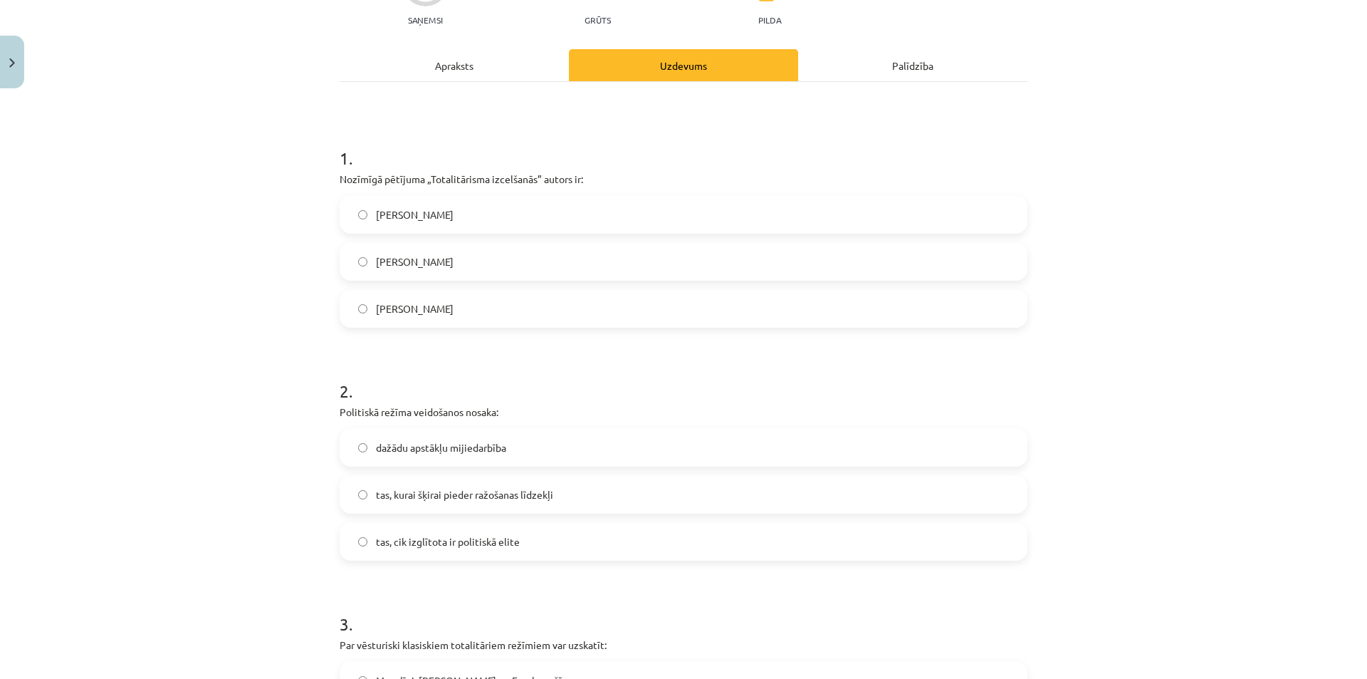
click at [412, 214] on span "Hanna Ārendte" at bounding box center [415, 214] width 78 height 15
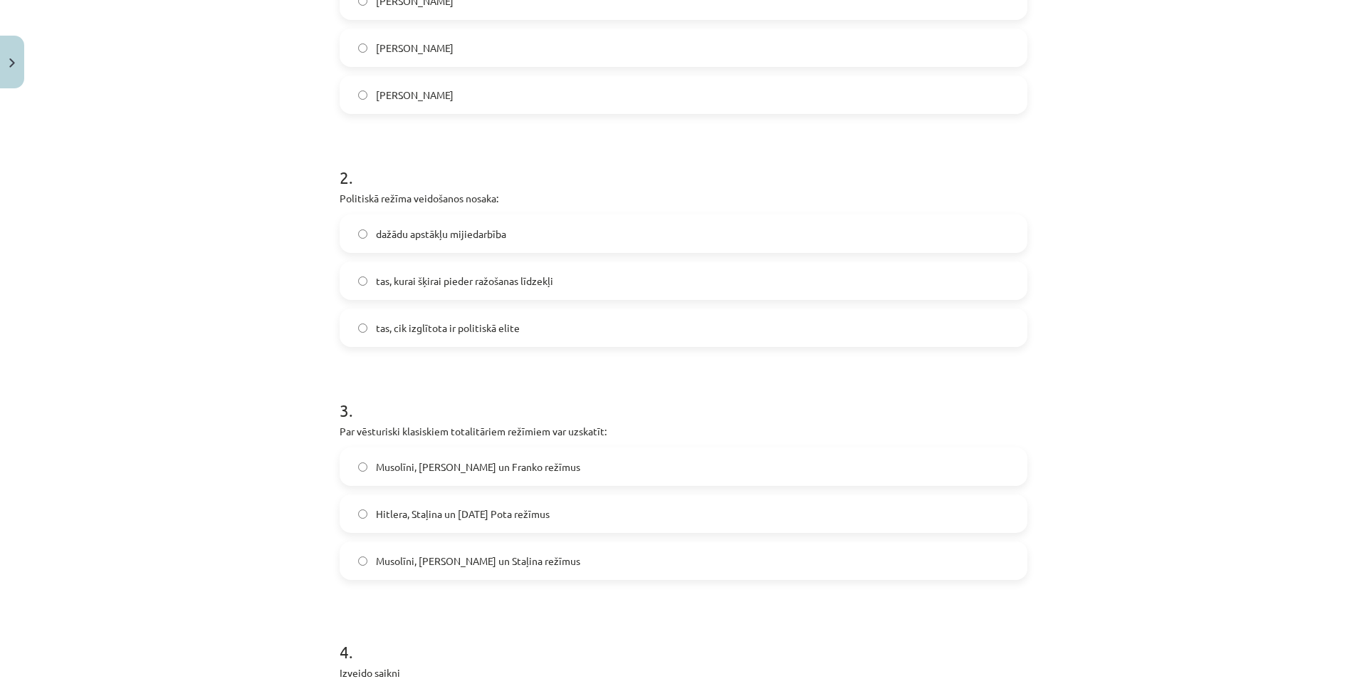
click at [415, 224] on label "dažādu apstākļu mijiedarbība" at bounding box center [683, 234] width 685 height 36
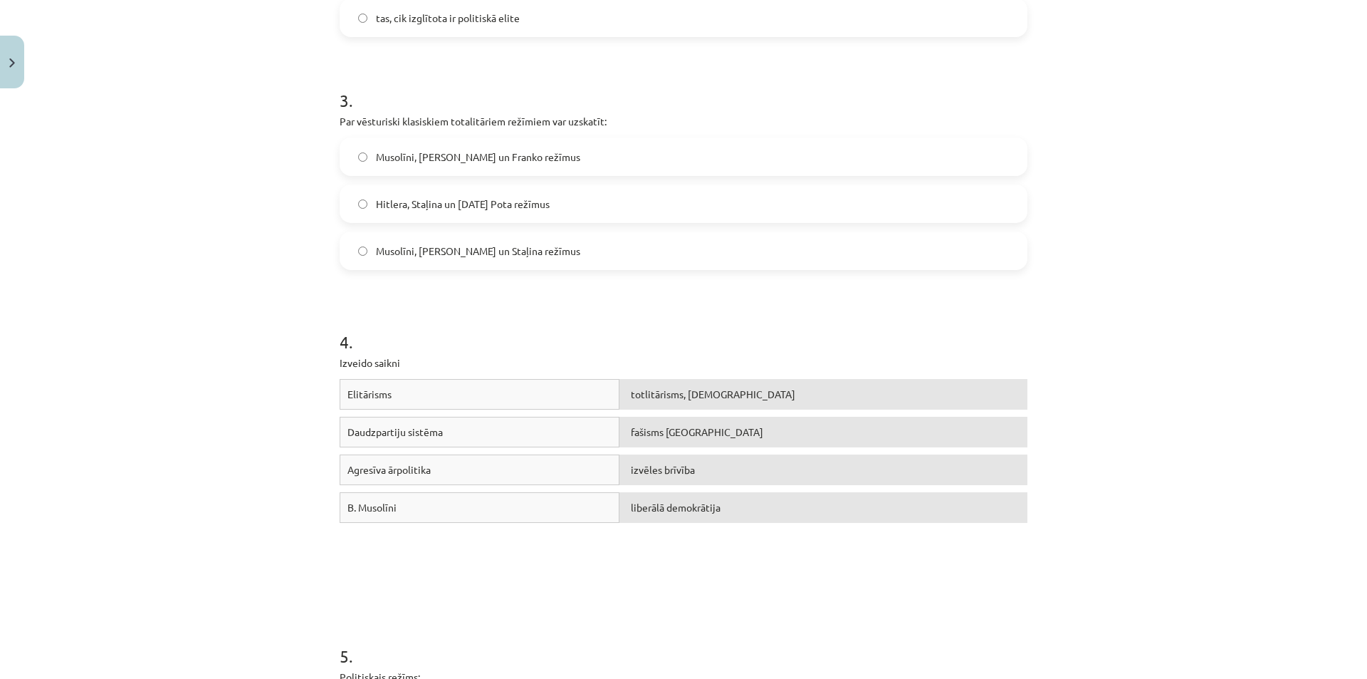
scroll to position [659, 0]
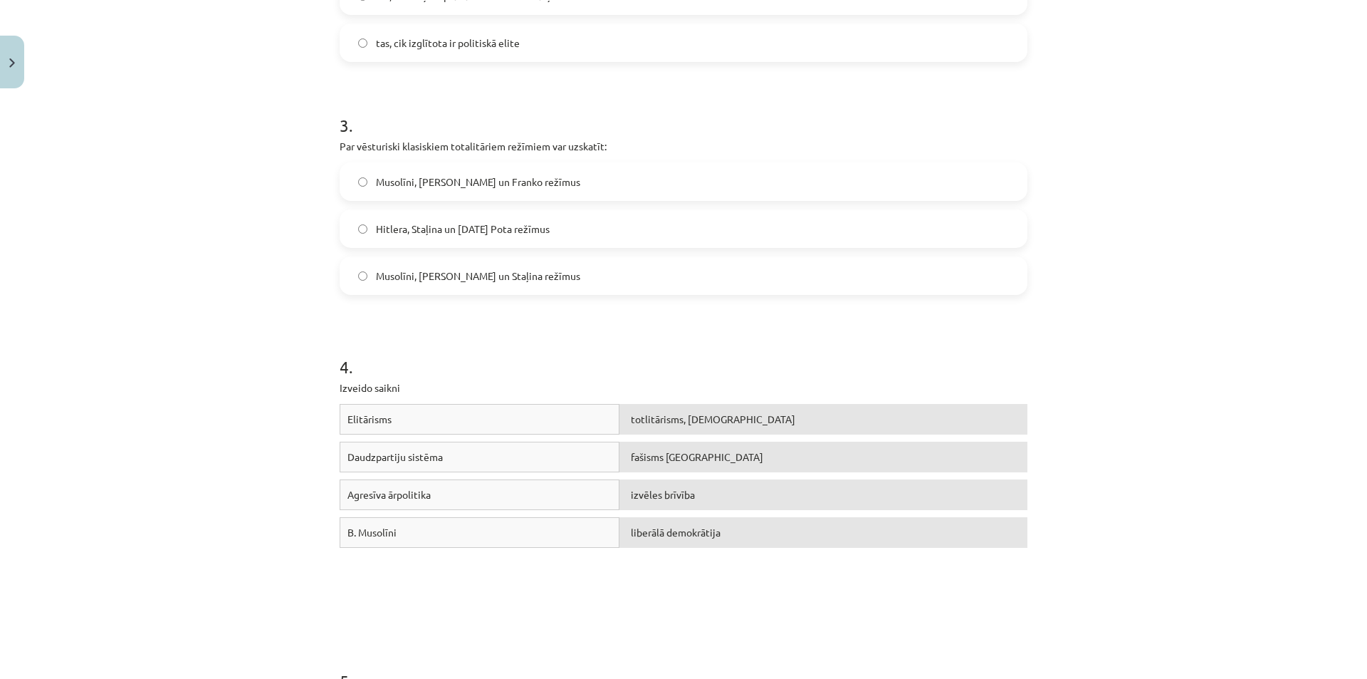
click at [400, 190] on label "Musolīni, Hitlera un Franko režīmus" at bounding box center [683, 182] width 685 height 36
click at [409, 281] on span "Musolīni, Hitlera un Staļina režīmus" at bounding box center [478, 276] width 204 height 15
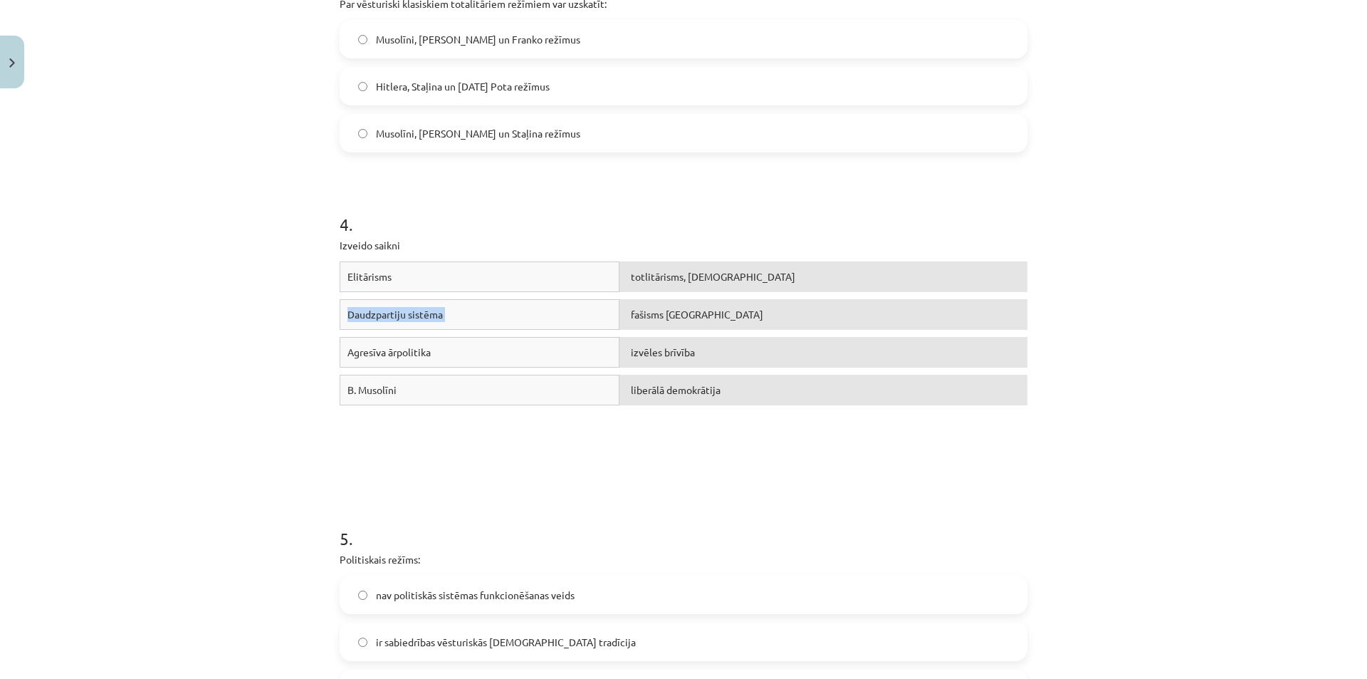
drag, startPoint x: 657, startPoint y: 325, endPoint x: 652, endPoint y: 279, distance: 46.6
click at [652, 279] on div "Elitārisms totlitārisms, šovinisms Daudzpartiju sistēma fašisms Itālijā Agresīv…" at bounding box center [684, 368] width 688 height 214
click at [611, 230] on h1 "4 ." at bounding box center [684, 211] width 688 height 44
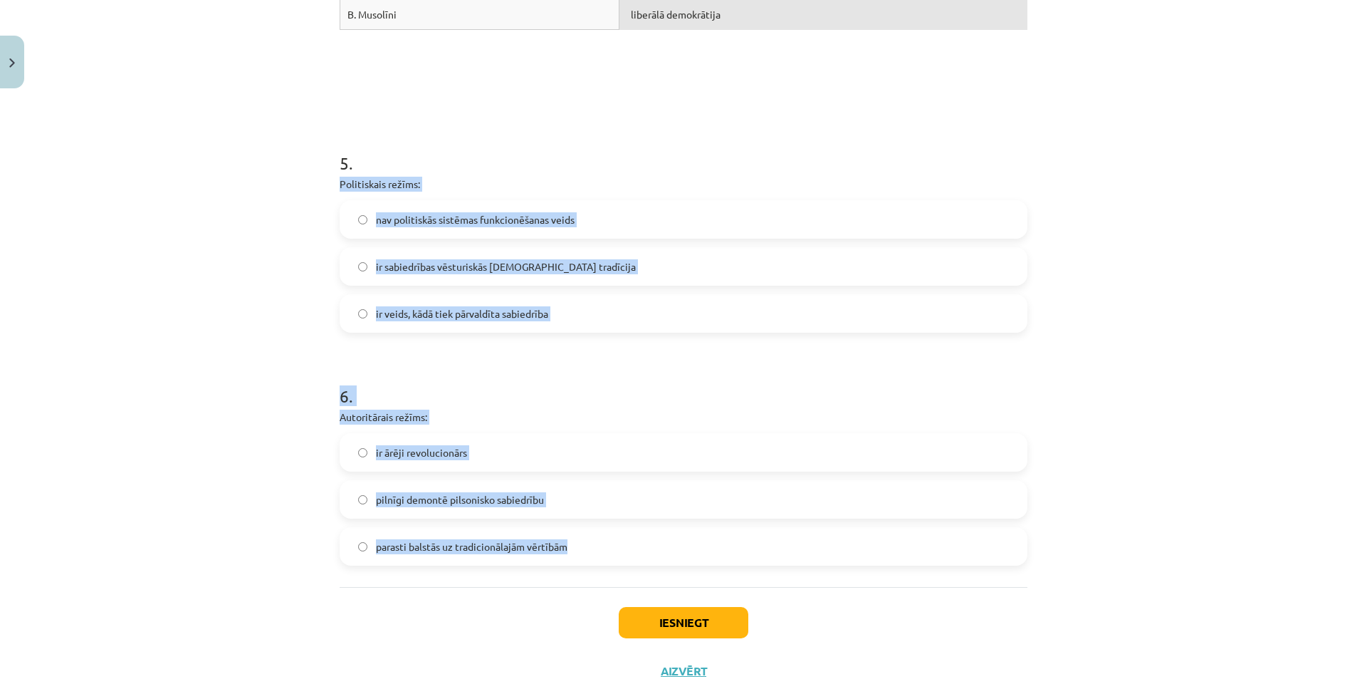
scroll to position [1229, 0]
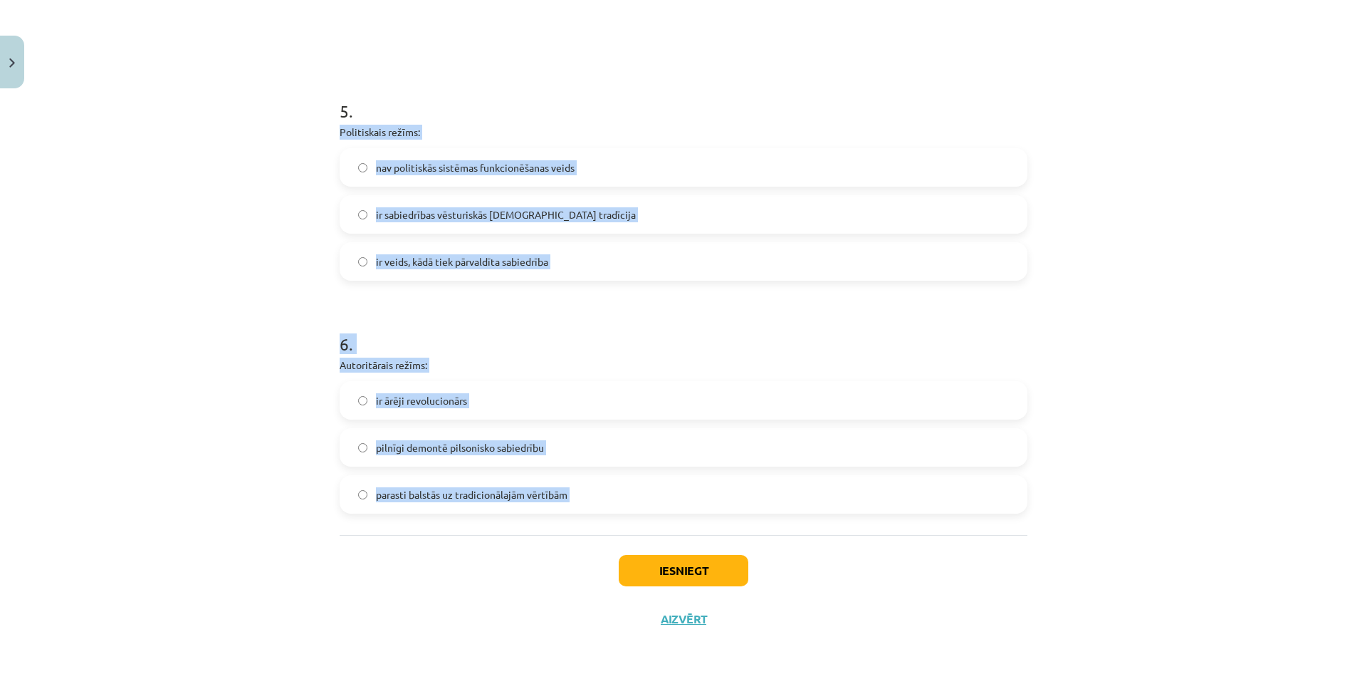
drag, startPoint x: 330, startPoint y: 263, endPoint x: 633, endPoint y: 543, distance: 412.8
copy form "Politiskais režīms: nav politiskās sistēmas funkcionēšanas veids ir sabiedrības…"
click at [356, 268] on label "ir veids, kādā tiek pārvaldīta sabiedrība" at bounding box center [683, 262] width 685 height 36
click at [341, 439] on label "pilnīgi demontē pilsonisko sabiedrību" at bounding box center [683, 447] width 685 height 36
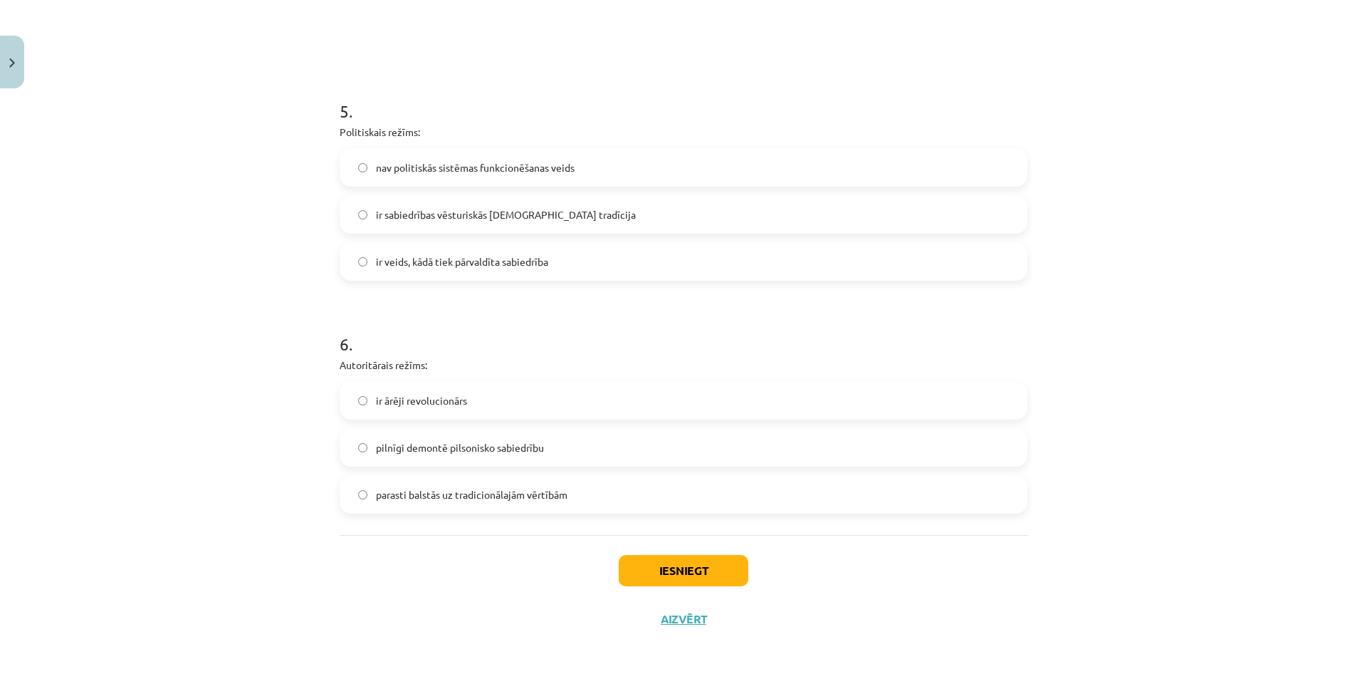
click at [399, 502] on label "parasti balstās uz tradicionālajām vērtībām" at bounding box center [683, 494] width 685 height 36
click at [625, 557] on button "Iesniegt" at bounding box center [684, 570] width 130 height 31
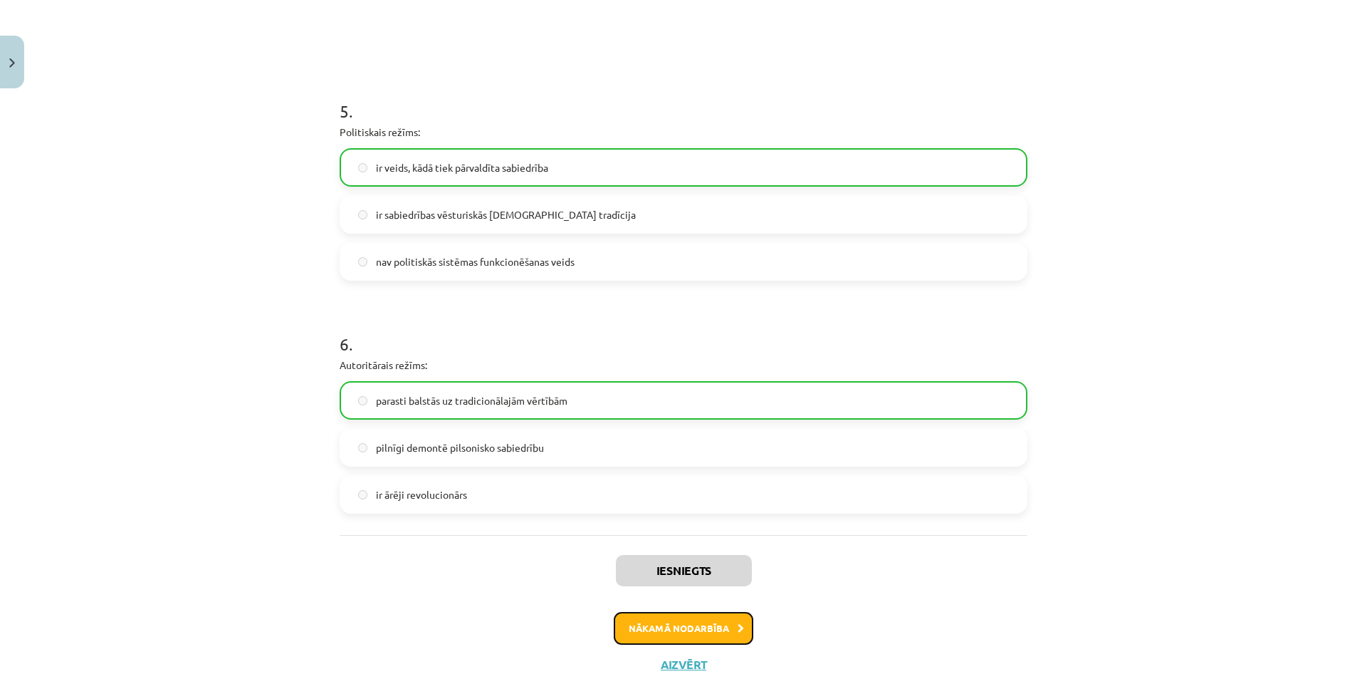
click at [665, 640] on button "Nākamā nodarbība" at bounding box center [684, 628] width 140 height 33
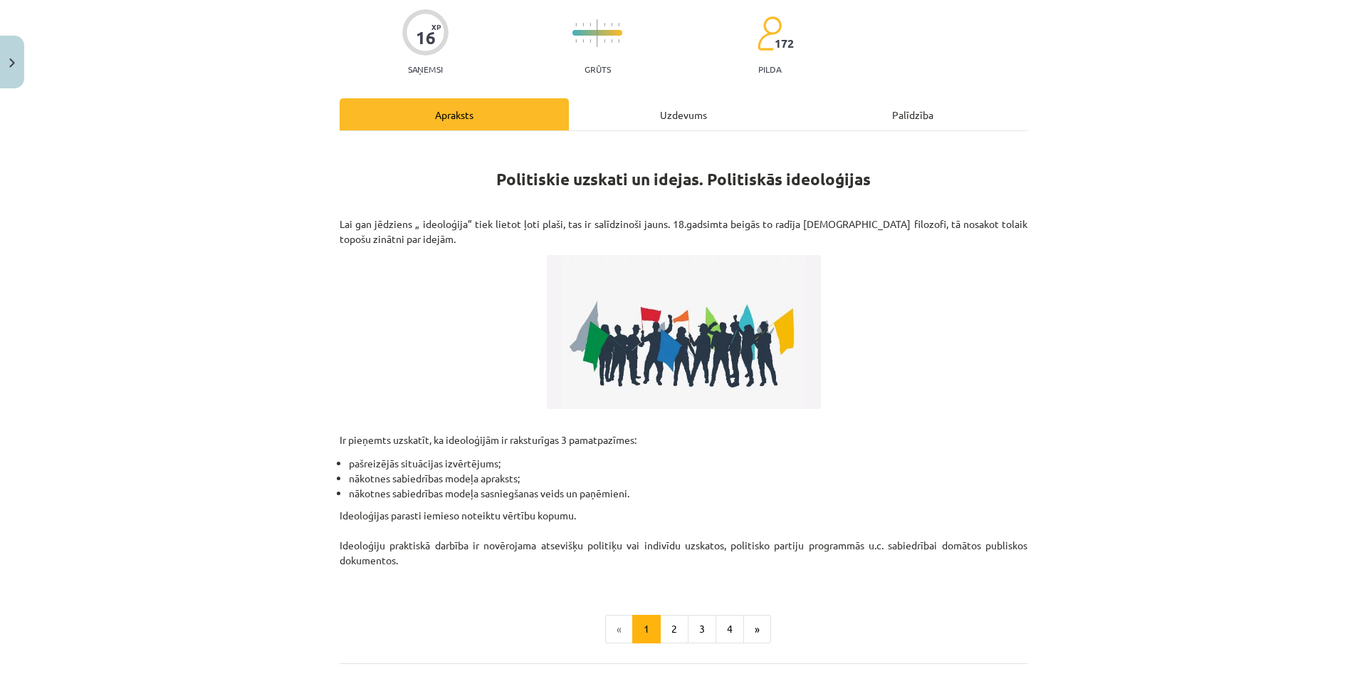
scroll to position [239, 0]
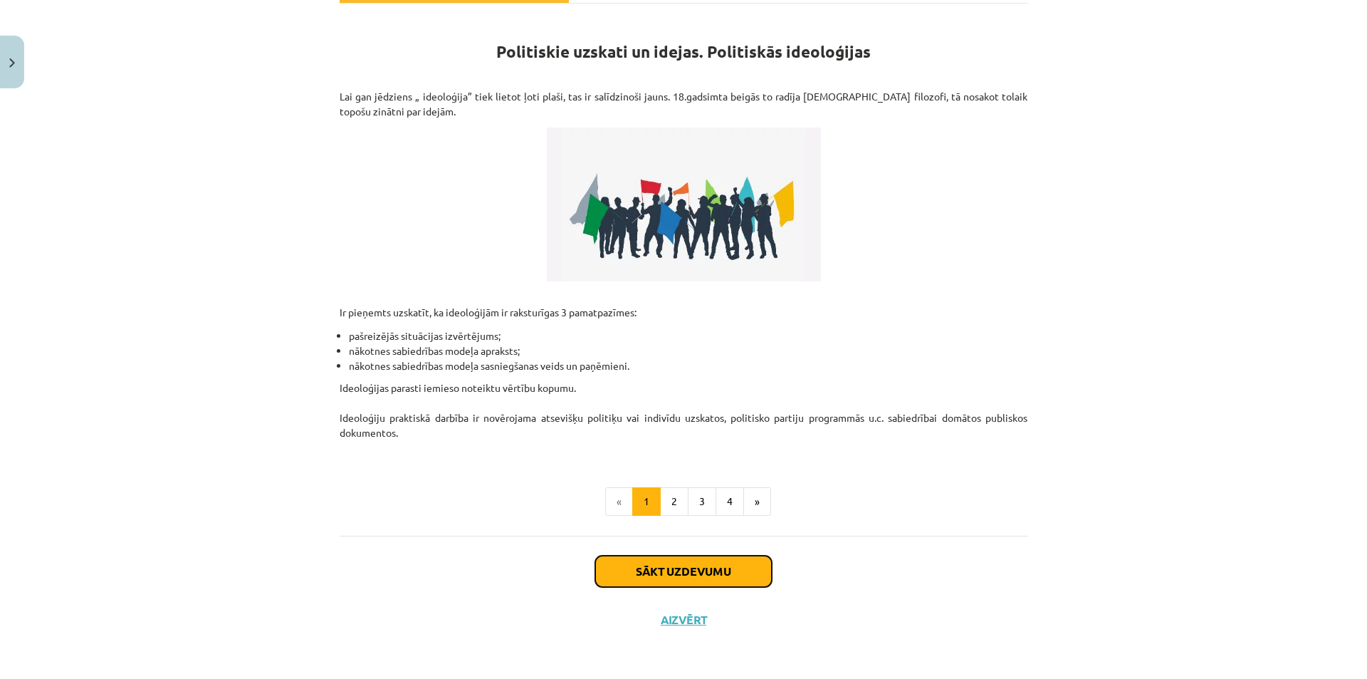
click at [655, 559] on button "Sākt uzdevumu" at bounding box center [683, 571] width 177 height 31
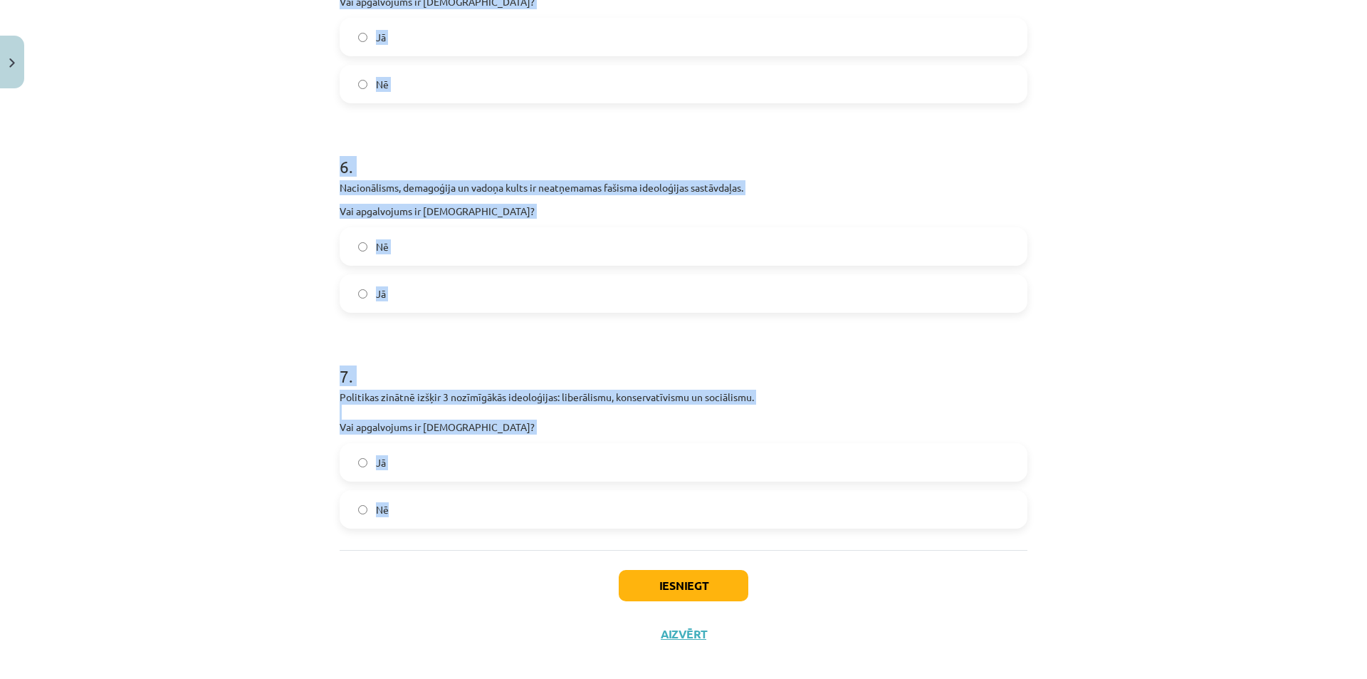
scroll to position [1325, 0]
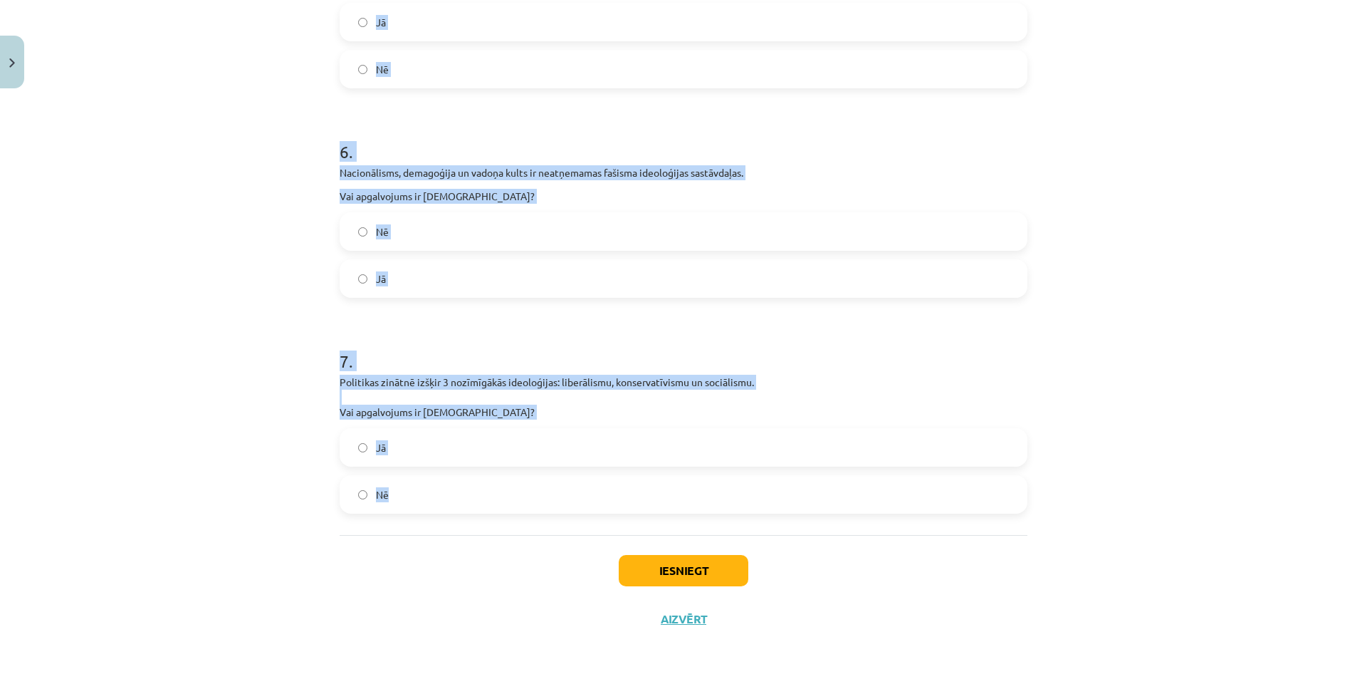
drag, startPoint x: 321, startPoint y: 302, endPoint x: 514, endPoint y: 478, distance: 260.6
click at [514, 478] on div "Mācību tēma: Sociālās zinātnes i - 11. klases 1. ieskaites mācību materiāls #4 …" at bounding box center [683, 339] width 1367 height 679
copy form "1 . Izveido saikni Vieta, kuras nav saimnieciskā konkurence Līdztiesība utopija…"
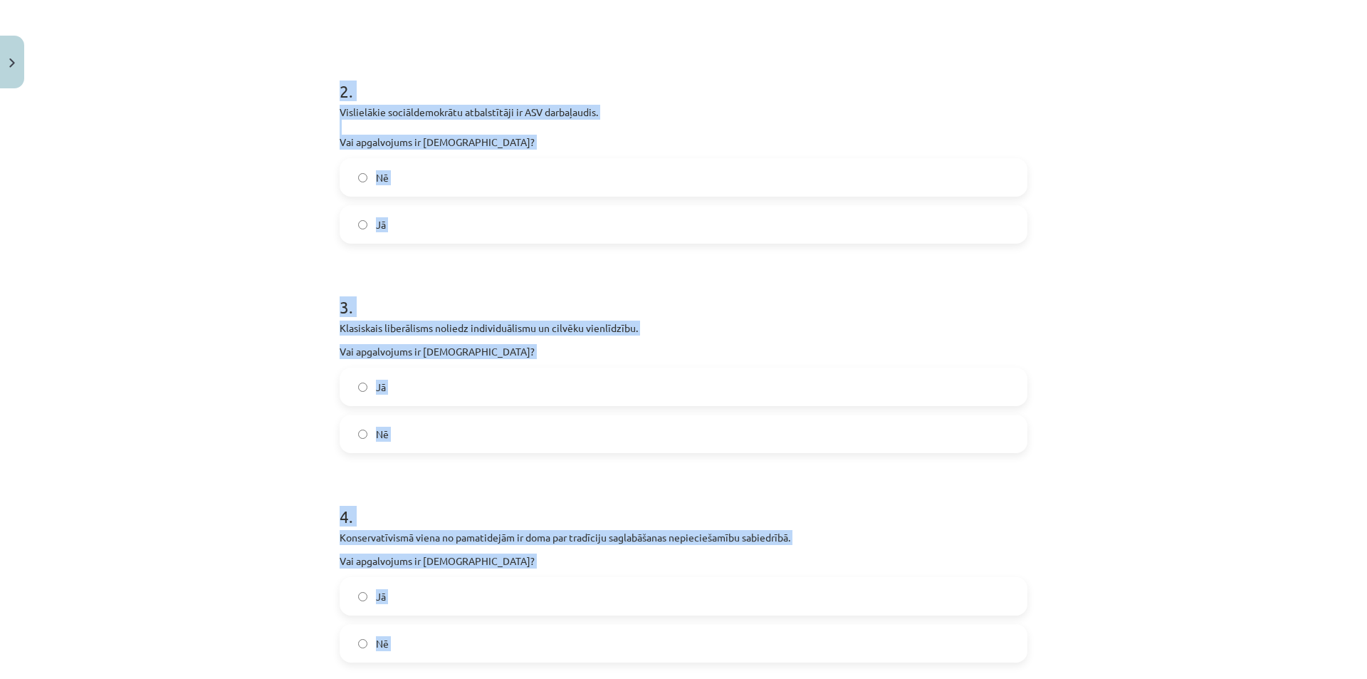
click at [163, 328] on div "Mācību tēma: Sociālās zinātnes i - 11. klases 1. ieskaites mācību materiāls #4 …" at bounding box center [683, 339] width 1367 height 679
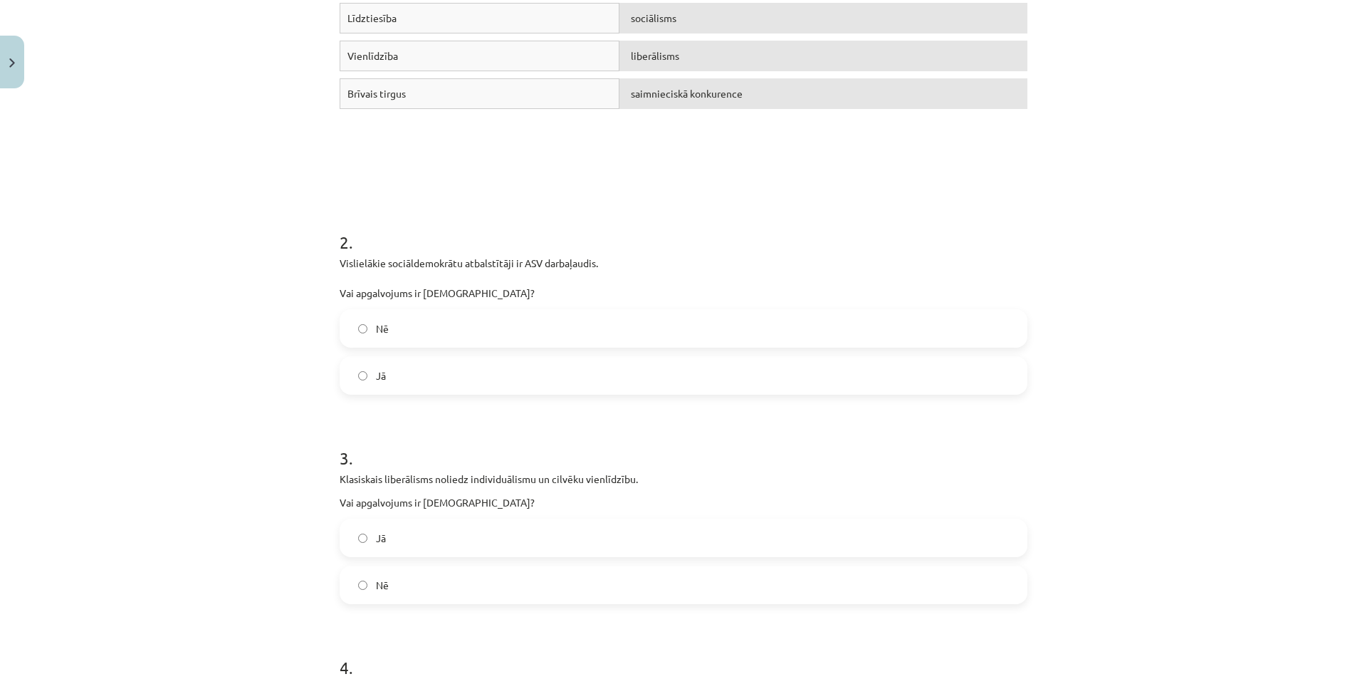
scroll to position [399, 0]
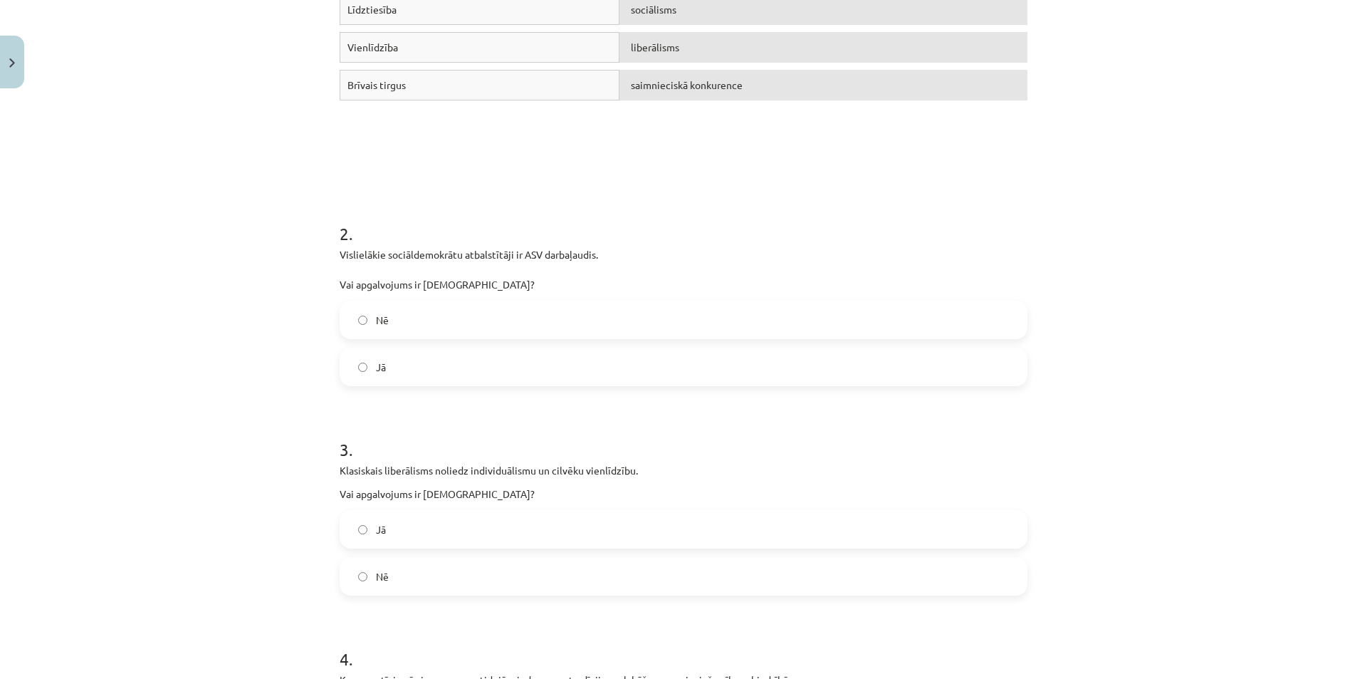
click at [377, 311] on label "Nē" at bounding box center [683, 320] width 685 height 36
click at [404, 585] on label "Nē" at bounding box center [683, 576] width 685 height 36
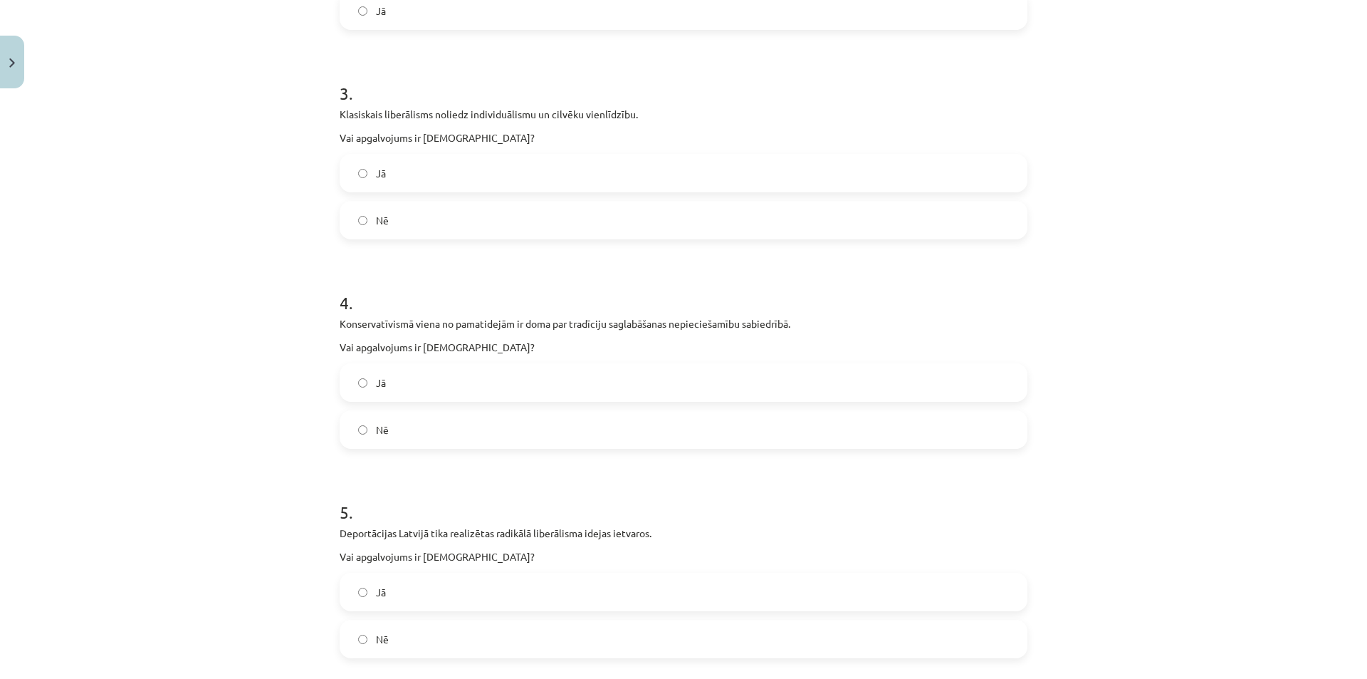
click at [376, 387] on span "Jā" at bounding box center [381, 382] width 10 height 15
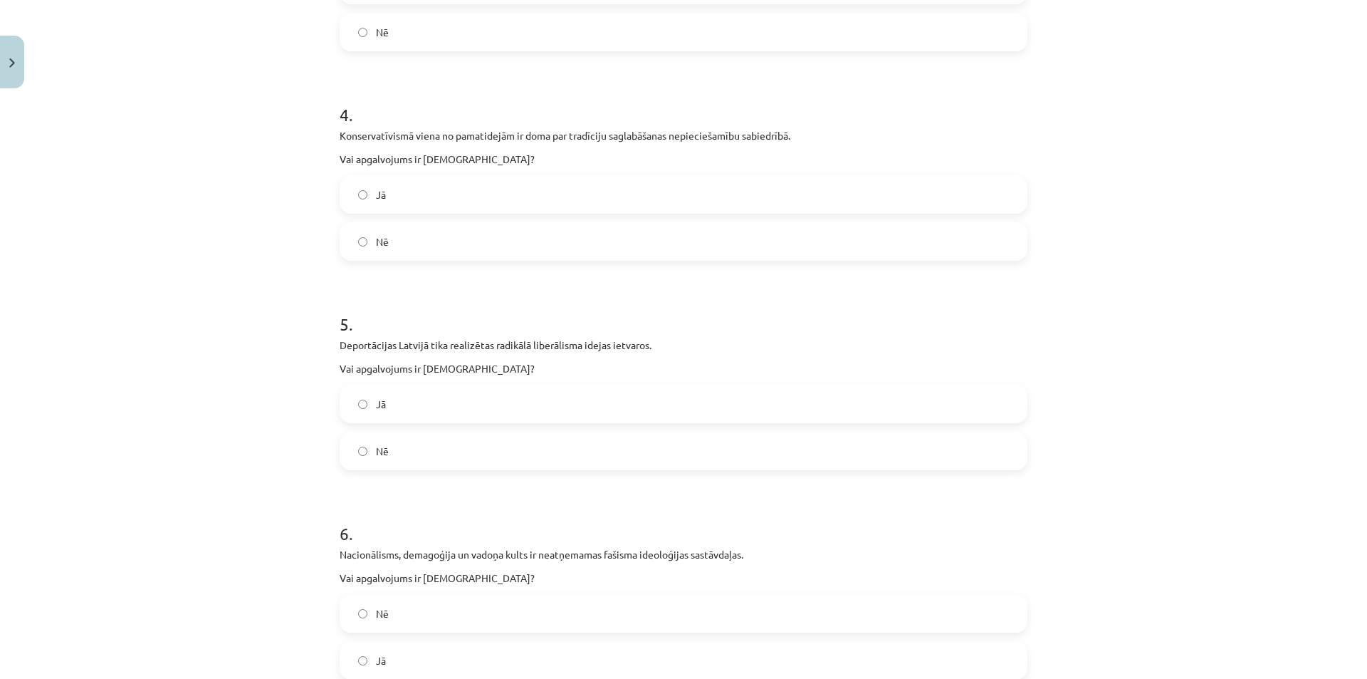
scroll to position [969, 0]
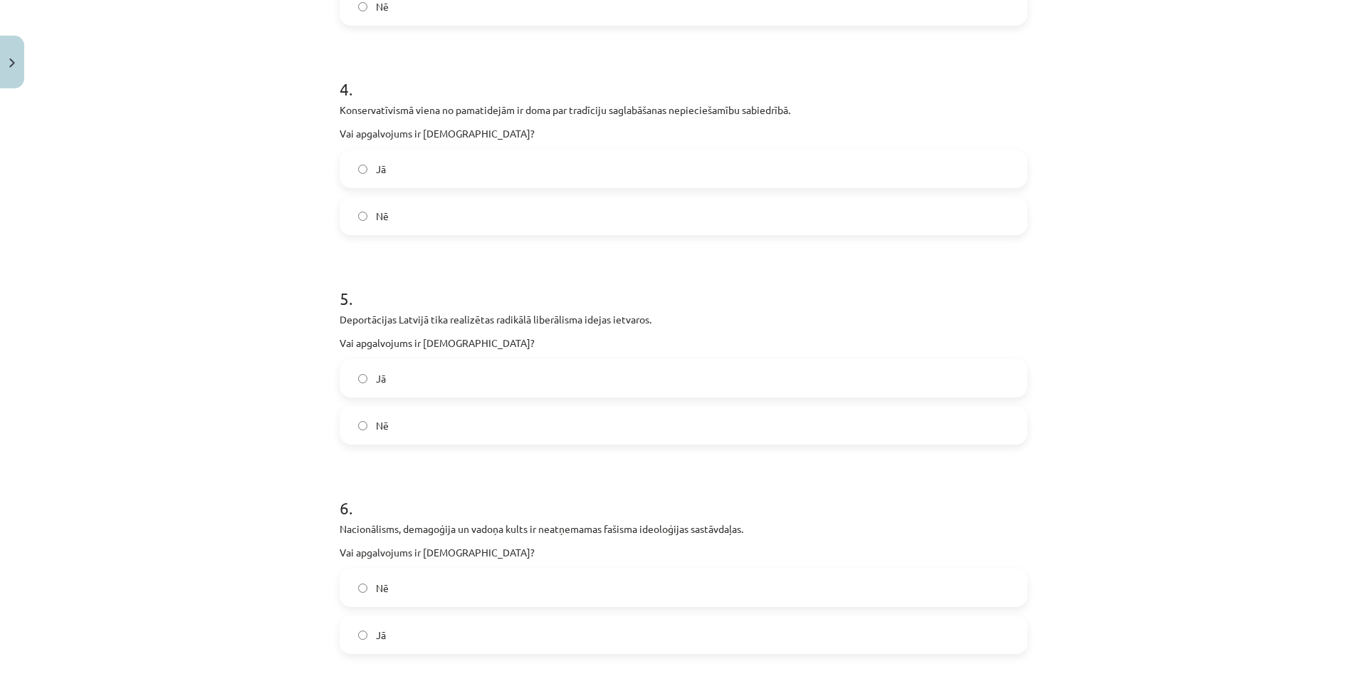
click at [365, 427] on label "Nē" at bounding box center [683, 425] width 685 height 36
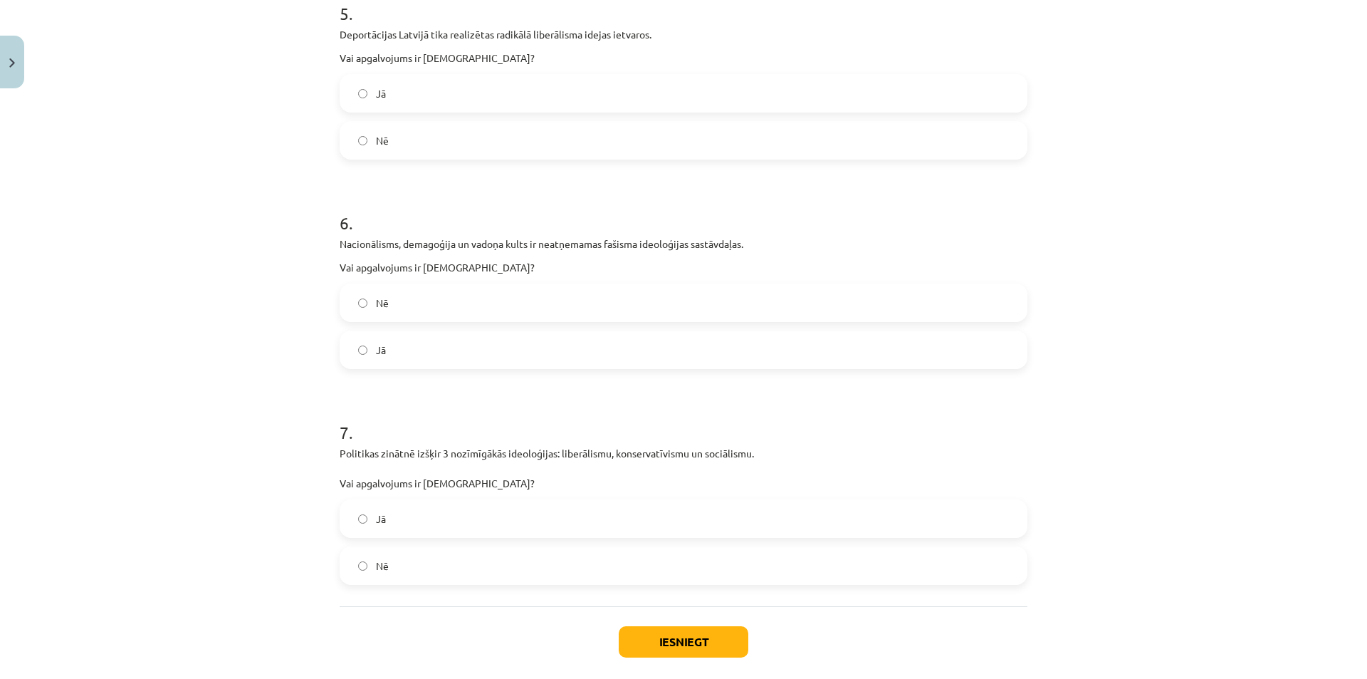
click at [364, 350] on label "Jā" at bounding box center [683, 350] width 685 height 36
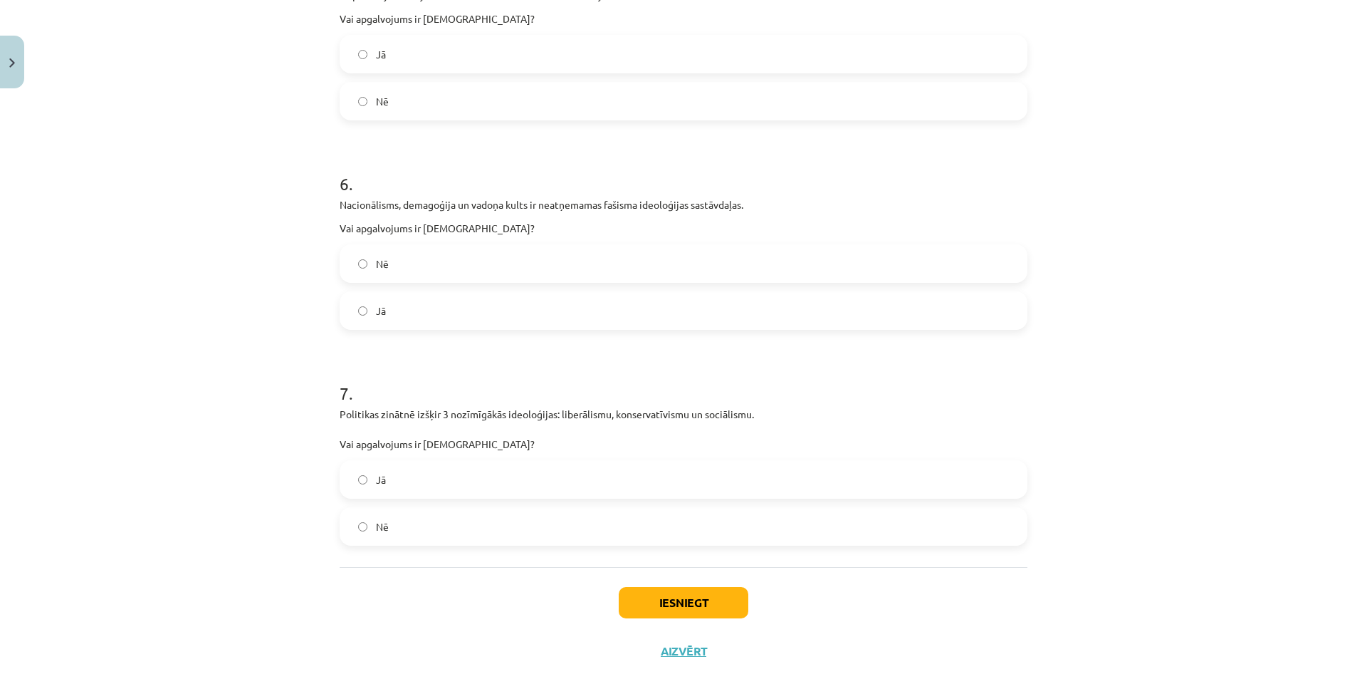
scroll to position [1325, 0]
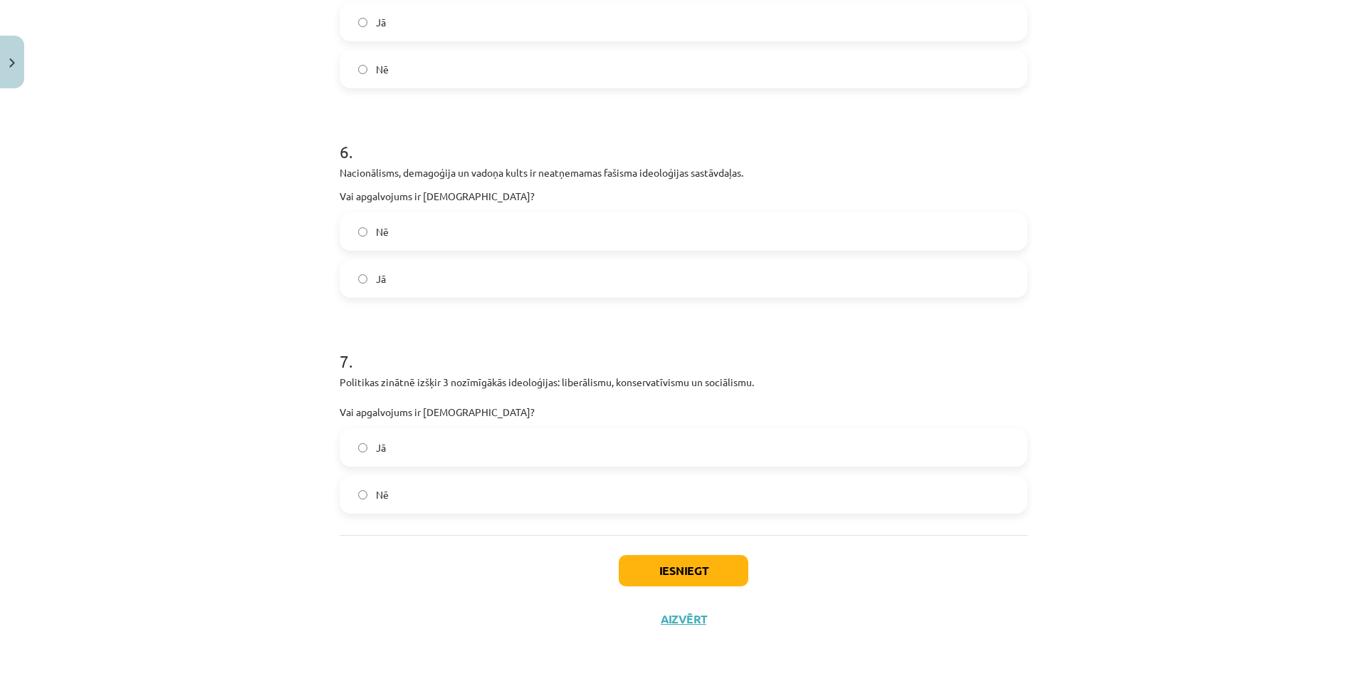
click at [365, 446] on label "Jā" at bounding box center [683, 447] width 685 height 36
click at [722, 578] on button "Iesniegt" at bounding box center [684, 570] width 130 height 31
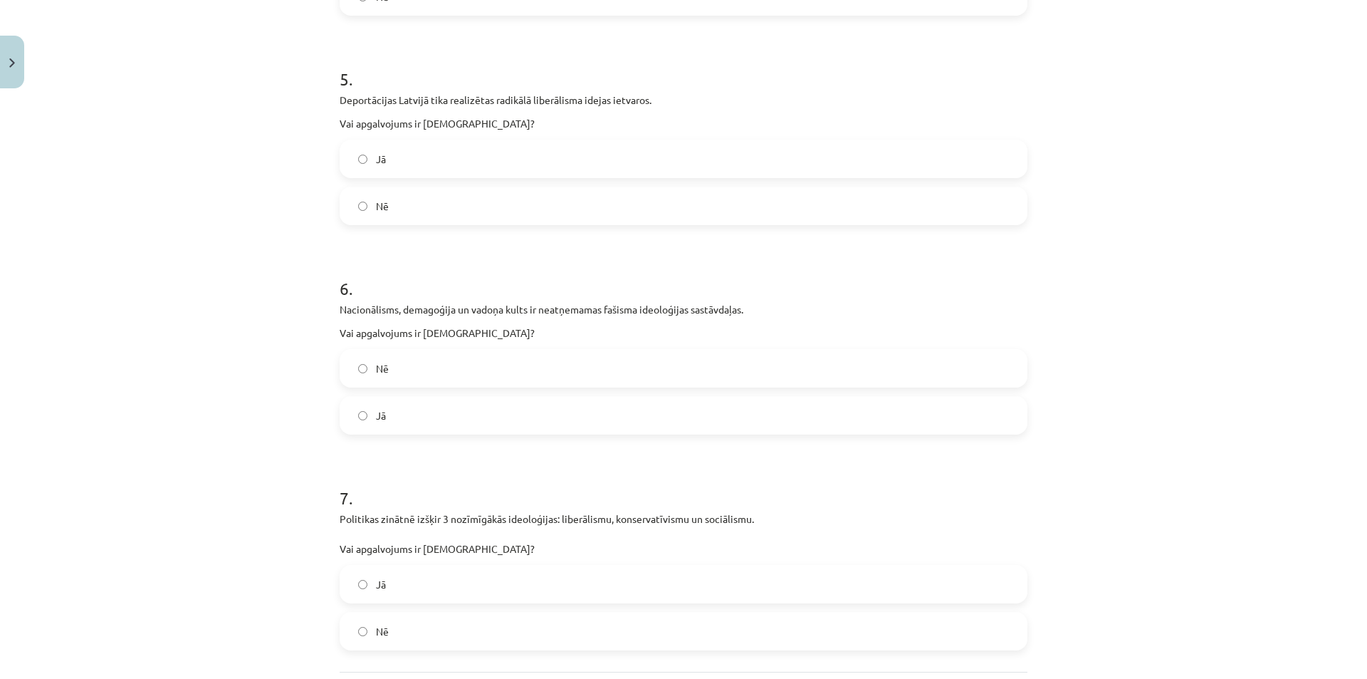
scroll to position [1182, 0]
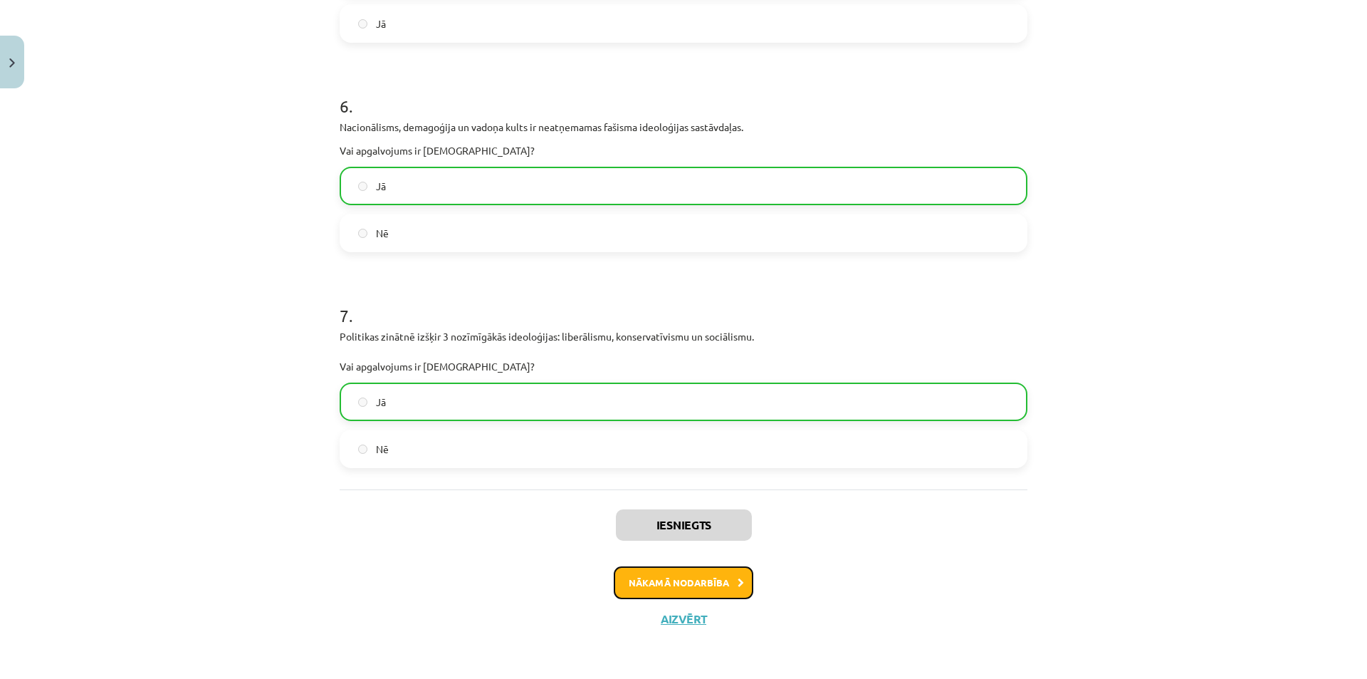
click at [677, 590] on button "Nākamā nodarbība" at bounding box center [684, 582] width 140 height 33
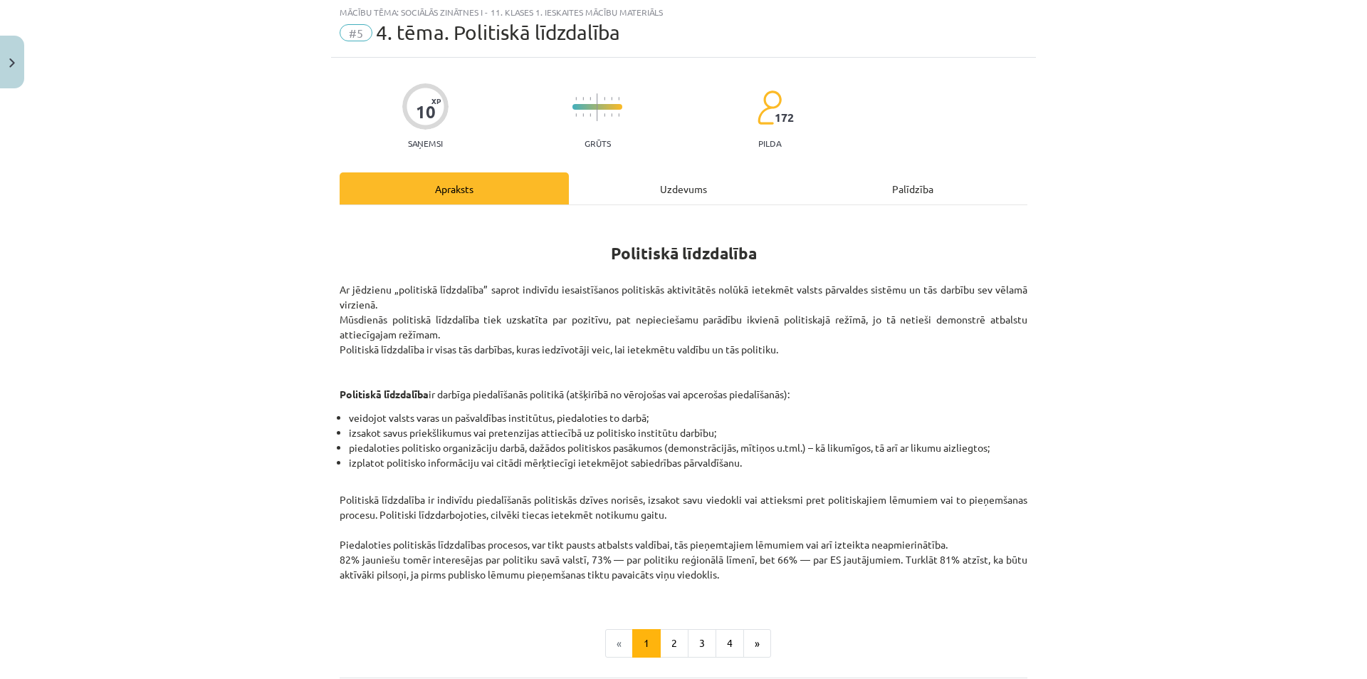
scroll to position [36, 0]
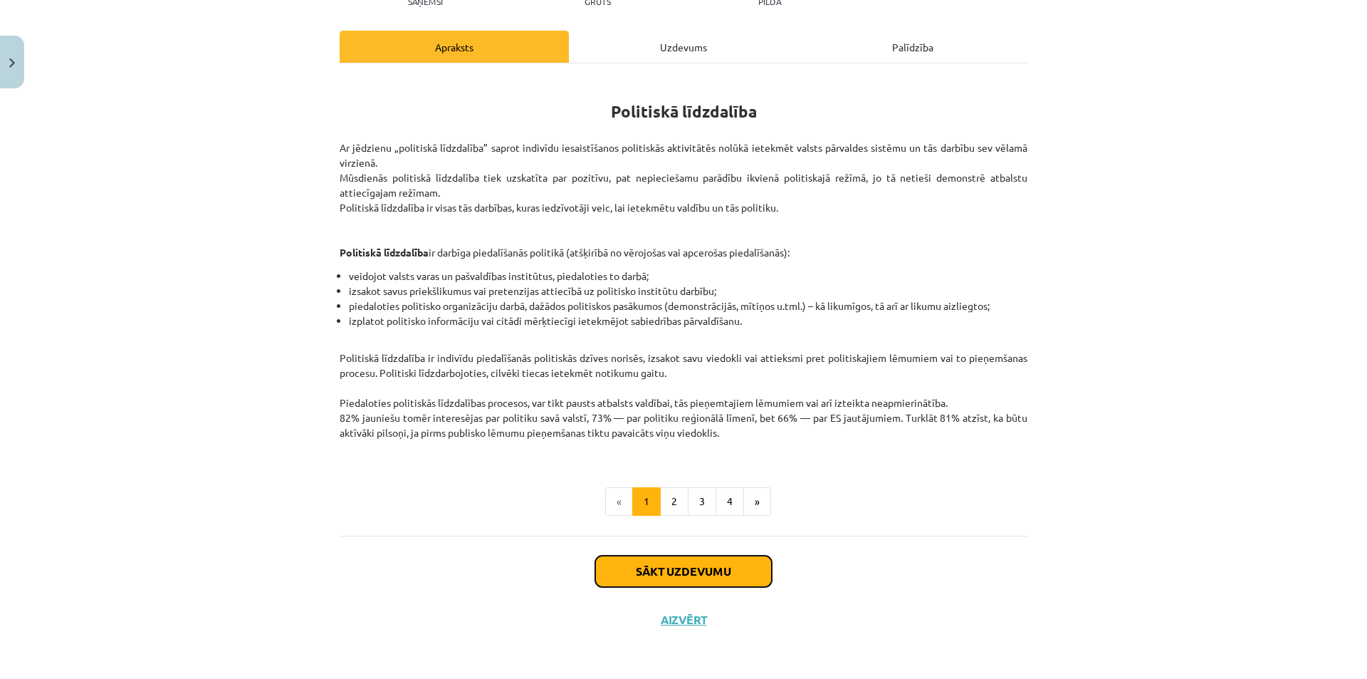
click at [656, 557] on button "Sākt uzdevumu" at bounding box center [683, 571] width 177 height 31
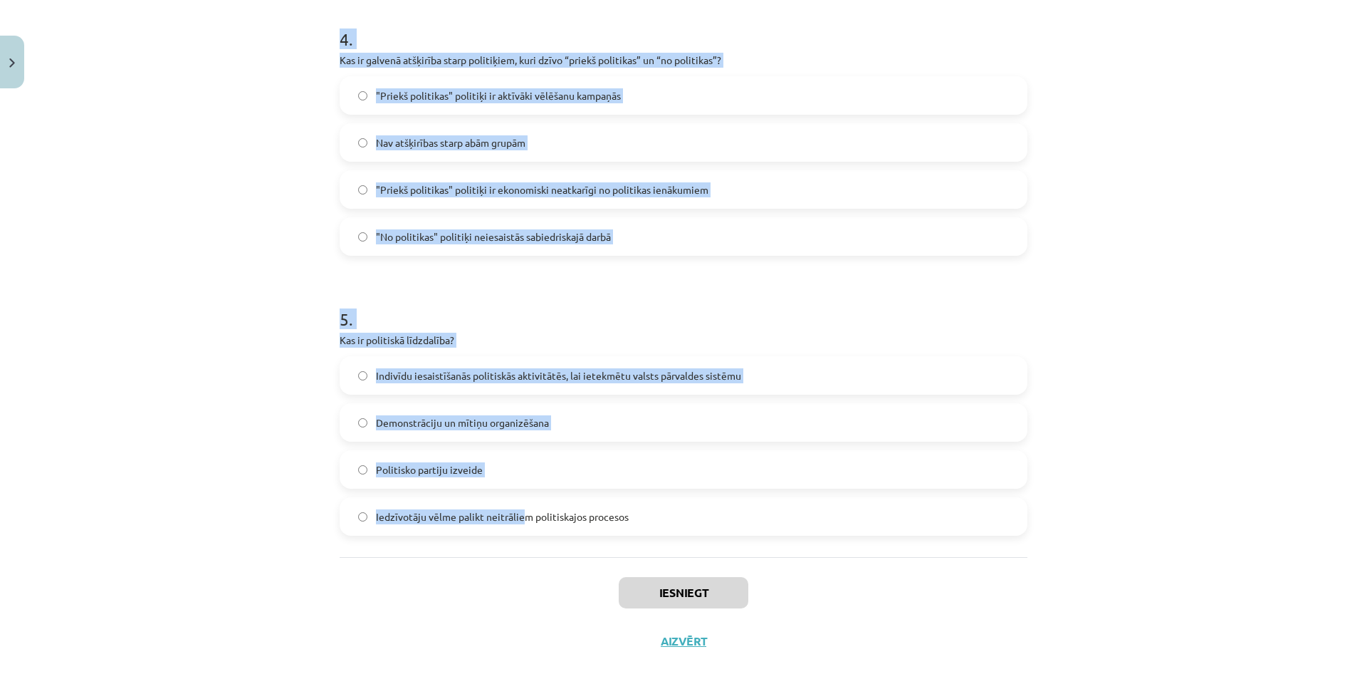
scroll to position [1141, 0]
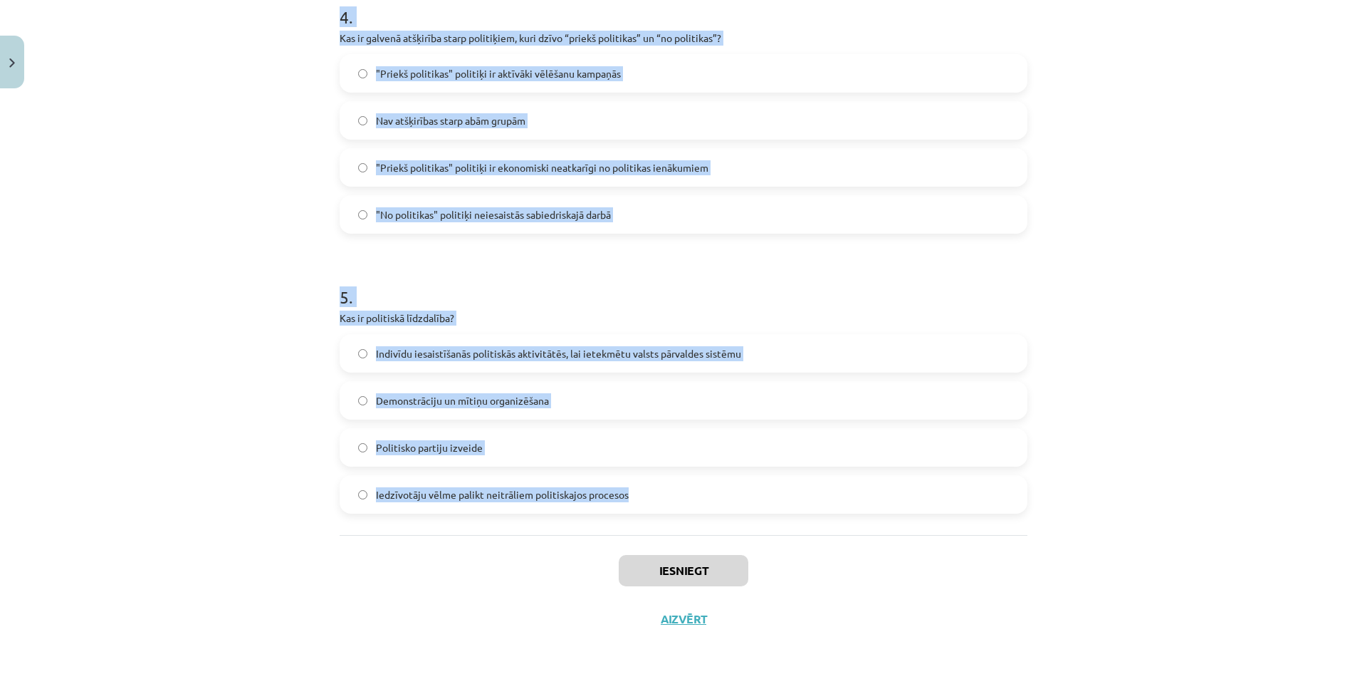
drag, startPoint x: 330, startPoint y: 296, endPoint x: 642, endPoint y: 524, distance: 386.3
copy form "Kādu vadības stilu raksturo līdera vēlme dalīties lēmumu pieņemšanas procesā ar…"
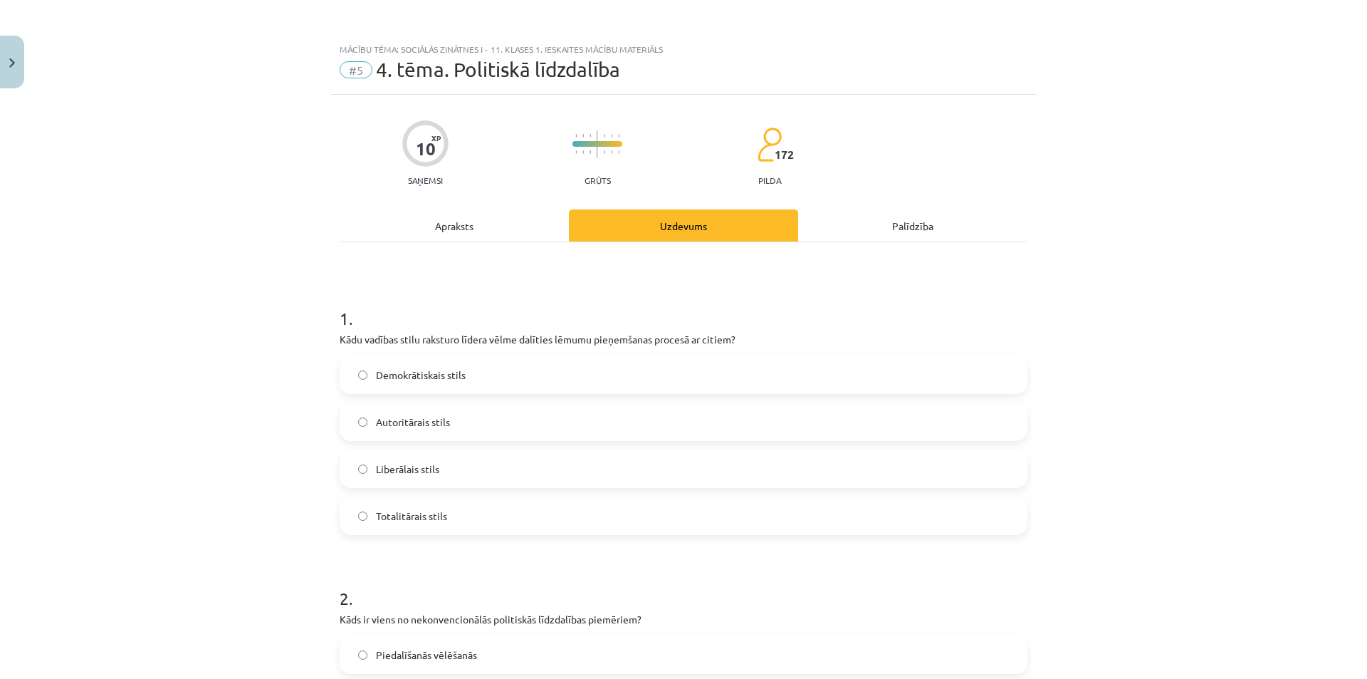
scroll to position [142, 0]
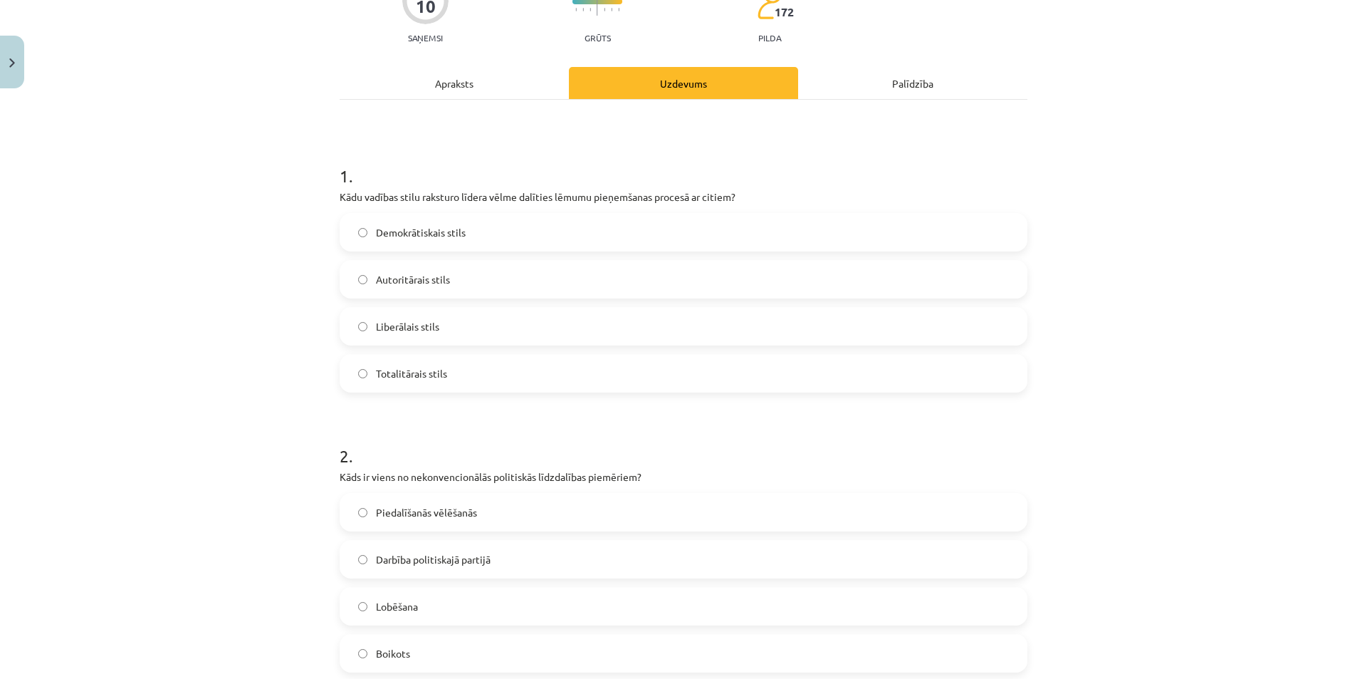
click at [408, 219] on label "Demokrātiskais stils" at bounding box center [683, 232] width 685 height 36
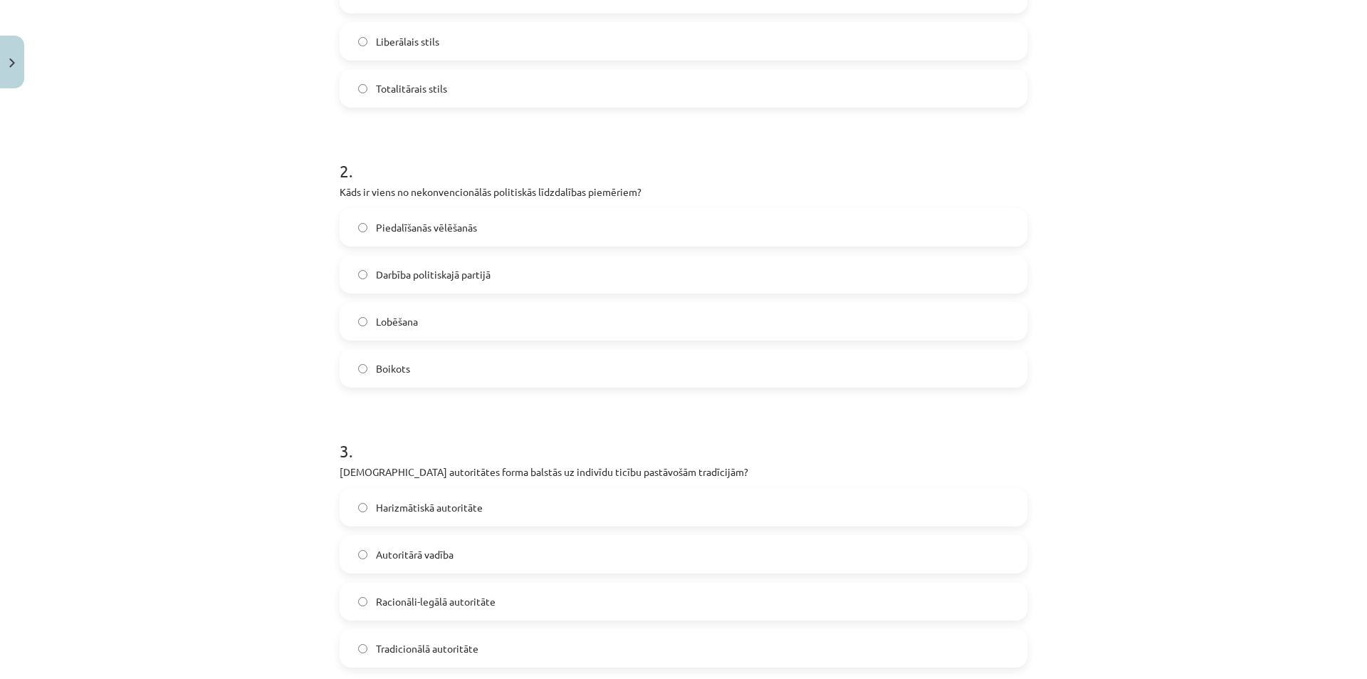
drag, startPoint x: 403, startPoint y: 373, endPoint x: 410, endPoint y: 370, distance: 7.7
click at [404, 373] on span "Boikots" at bounding box center [393, 368] width 34 height 15
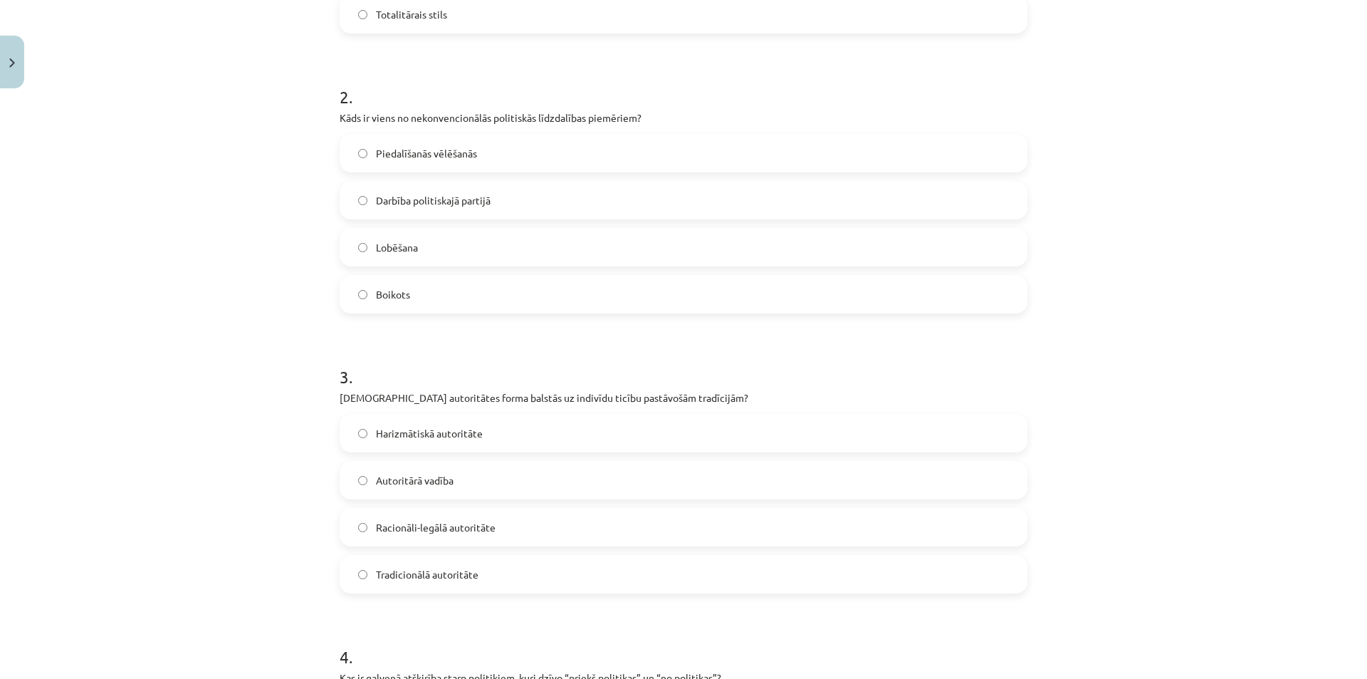
scroll to position [712, 0]
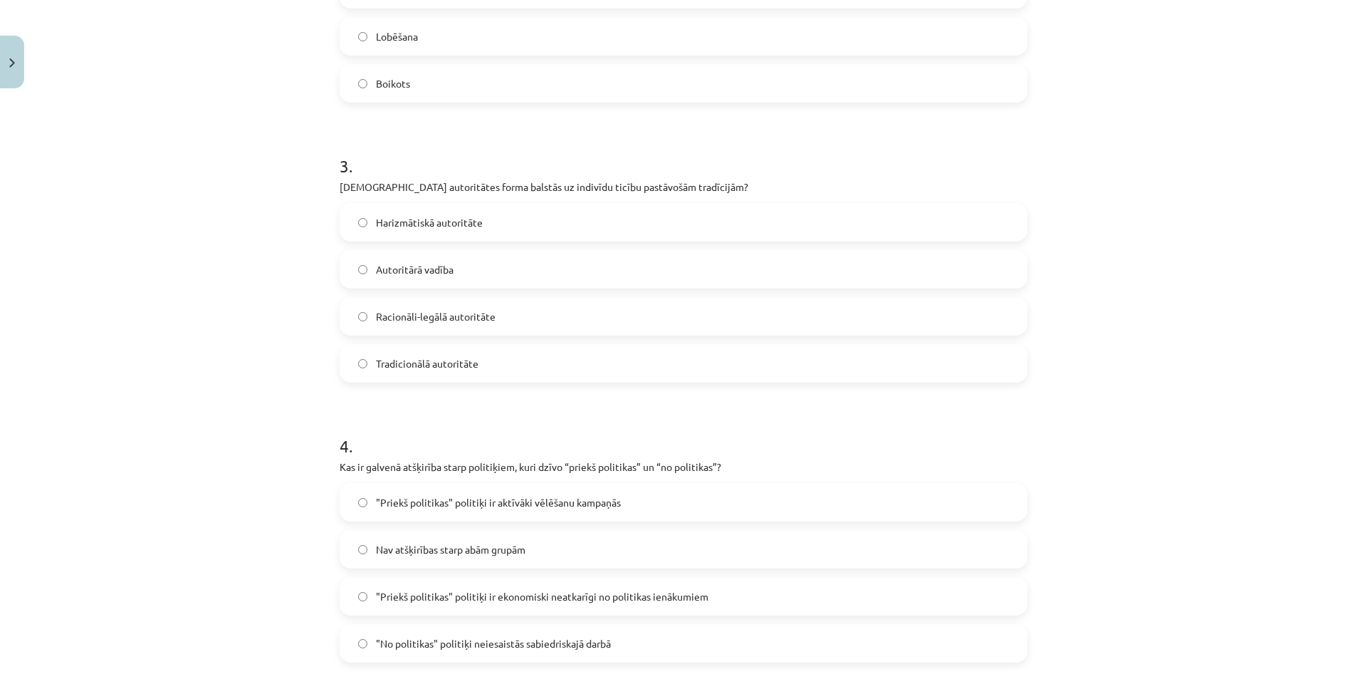
click at [452, 365] on span "Tradicionālā autoritāte" at bounding box center [427, 363] width 103 height 15
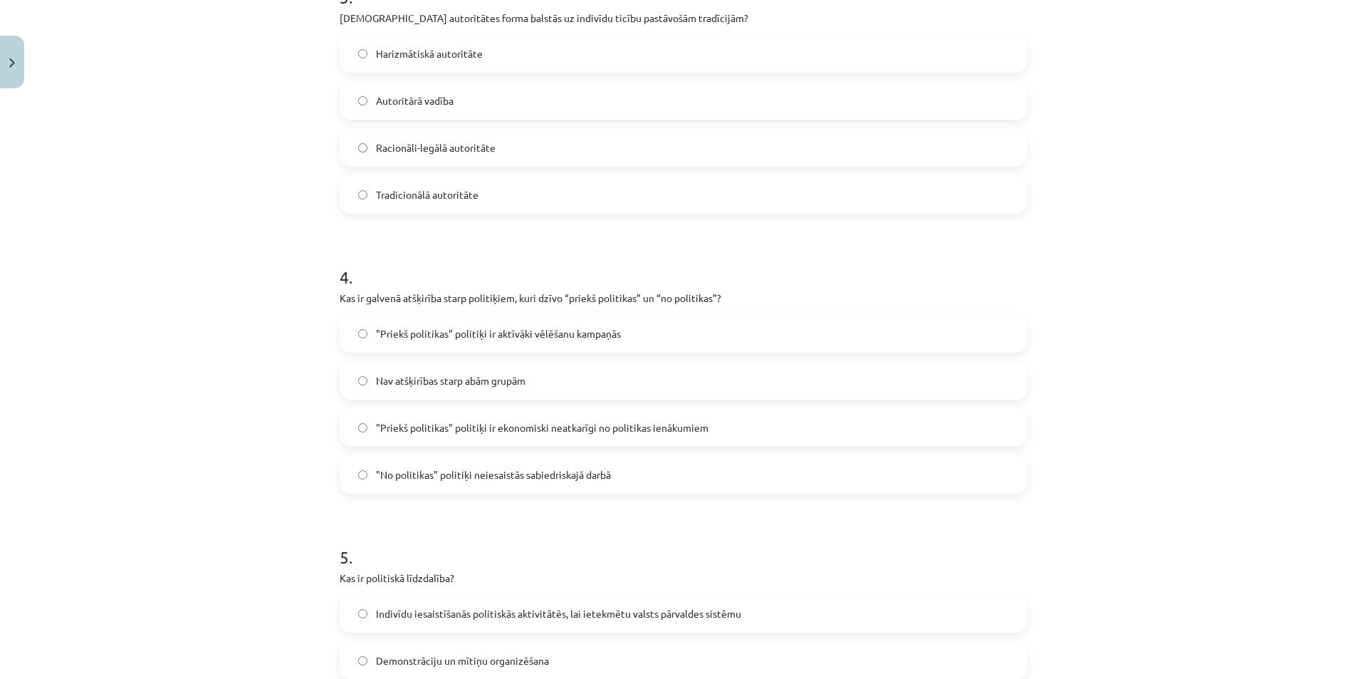
scroll to position [926, 0]
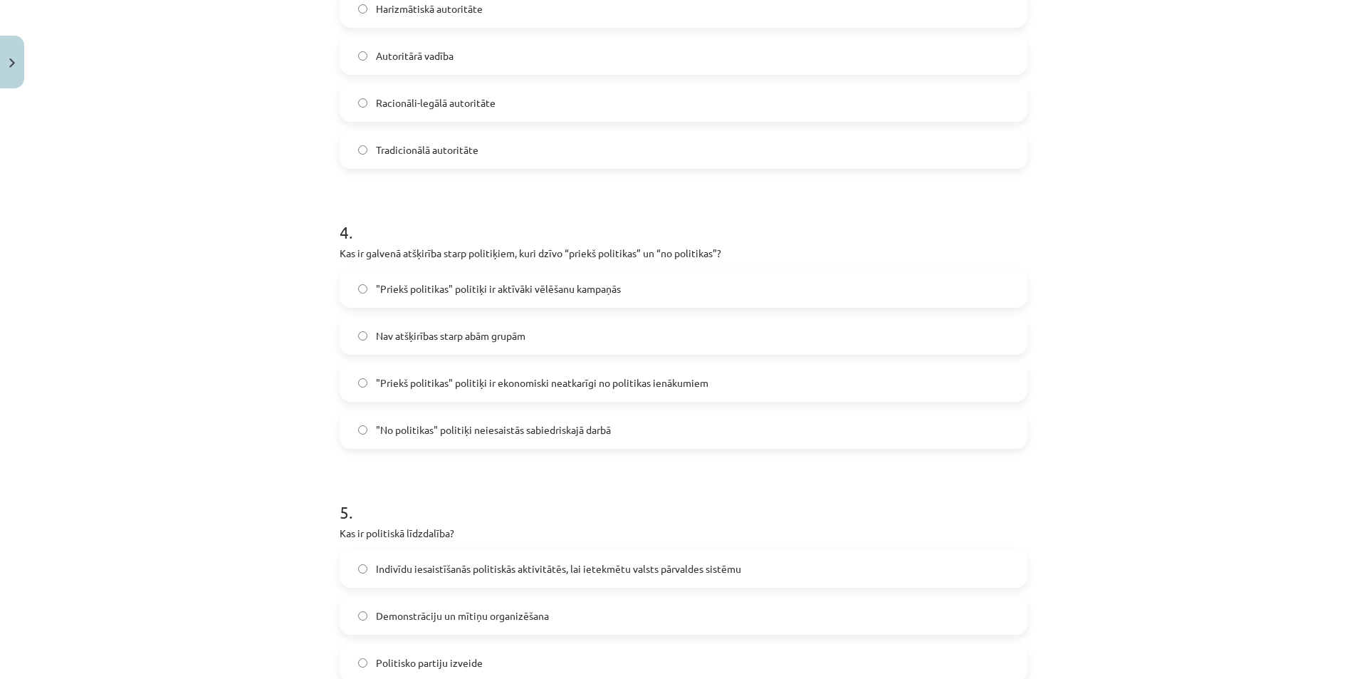
click at [424, 278] on label ""Priekš politikas" politiķi ir aktīvāki vēlēšanu kampaņās" at bounding box center [683, 289] width 685 height 36
click at [635, 391] on label ""Priekš politikas" politiķi ir ekonomiski neatkarīgi no politikas ienākumiem" at bounding box center [683, 383] width 685 height 36
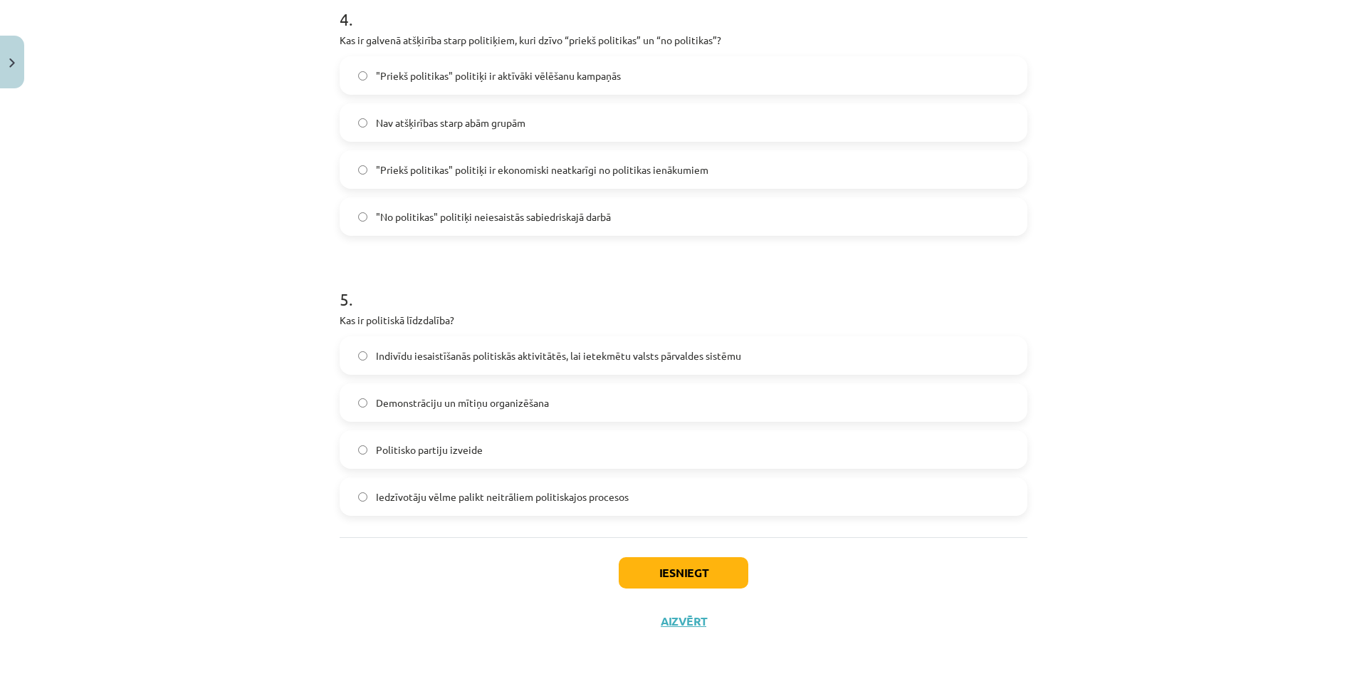
scroll to position [1140, 0]
click at [499, 363] on label "Indivīdu iesaistīšanās politiskās aktivitātēs, lai ietekmētu valsts pārvaldes s…" at bounding box center [683, 355] width 685 height 36
click at [683, 553] on div "Iesniegt Aizvērt" at bounding box center [684, 586] width 688 height 100
click at [677, 580] on button "Iesniegt" at bounding box center [684, 571] width 130 height 31
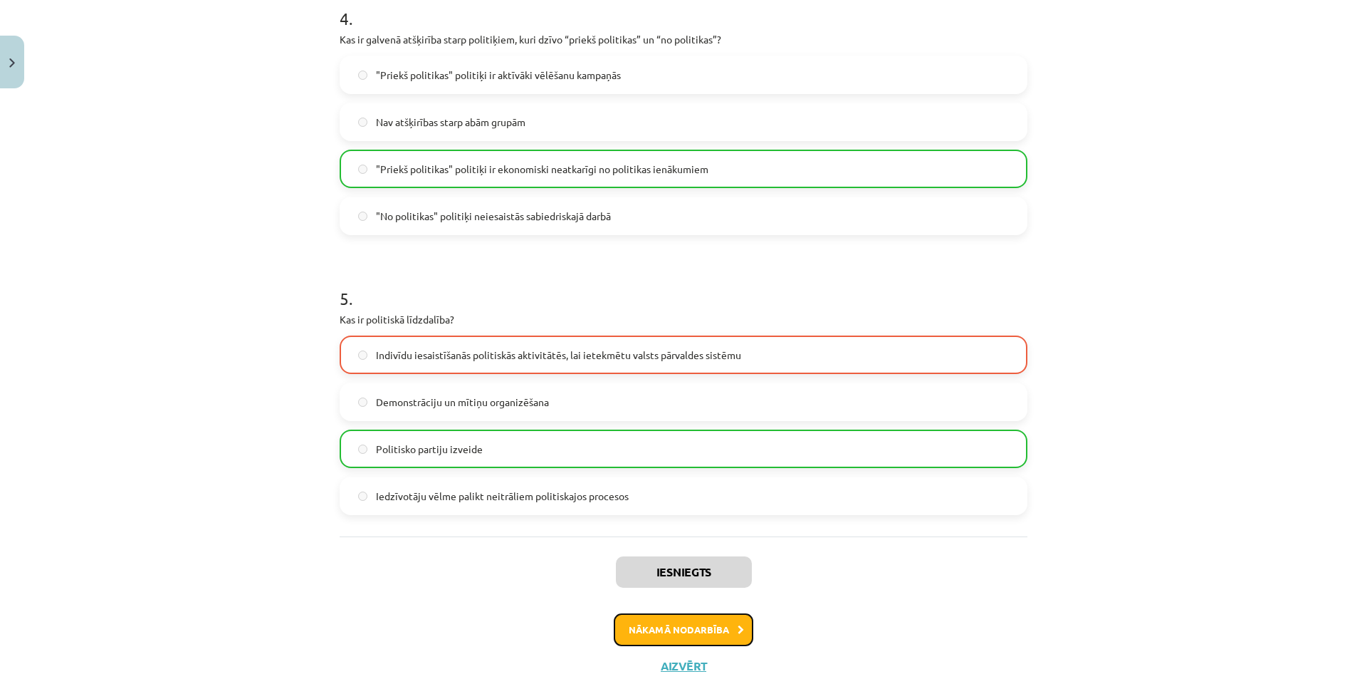
click at [677, 630] on button "Nākamā nodarbība" at bounding box center [684, 629] width 140 height 33
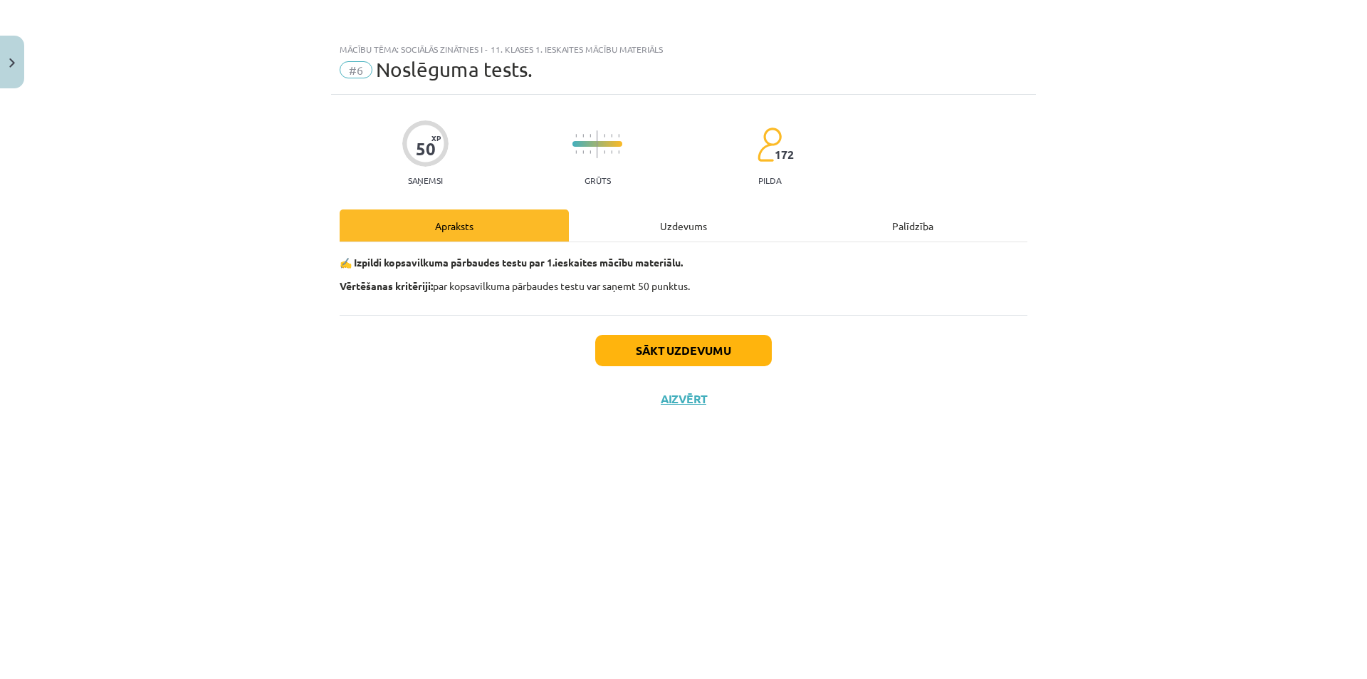
scroll to position [0, 0]
click at [736, 351] on button "Sākt uzdevumu" at bounding box center [683, 350] width 177 height 31
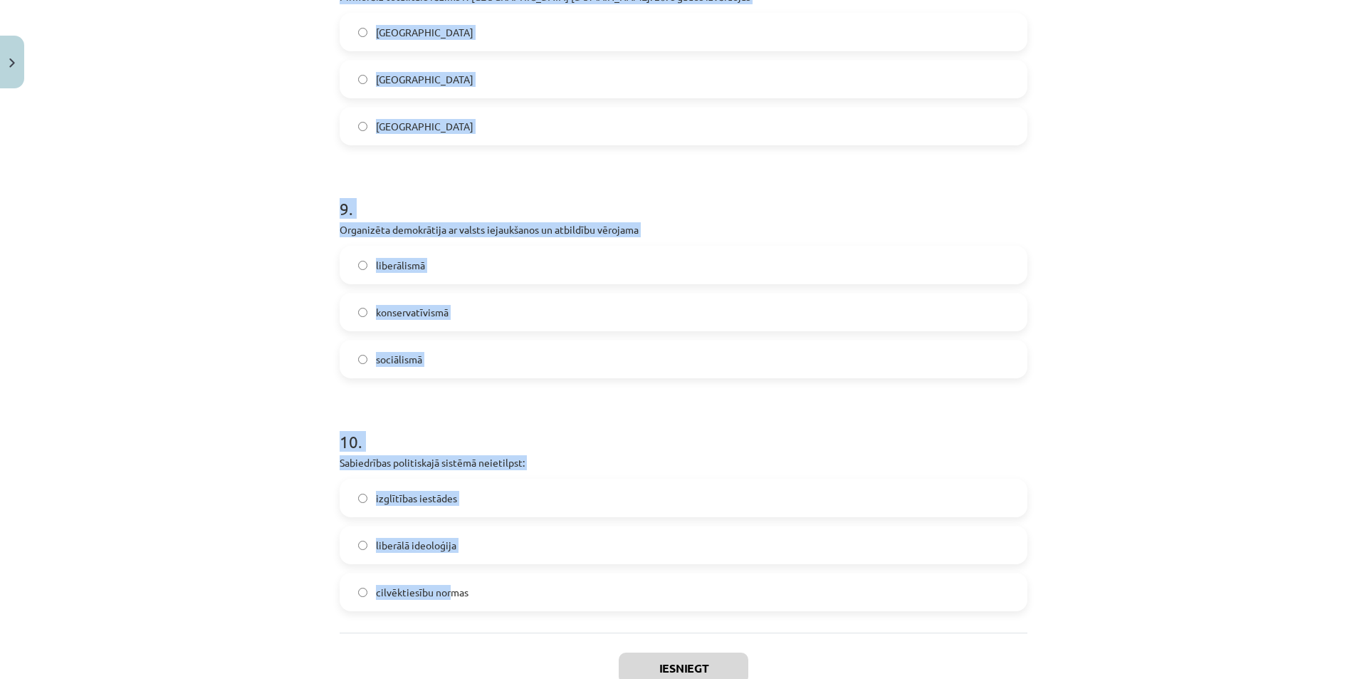
scroll to position [2070, 0]
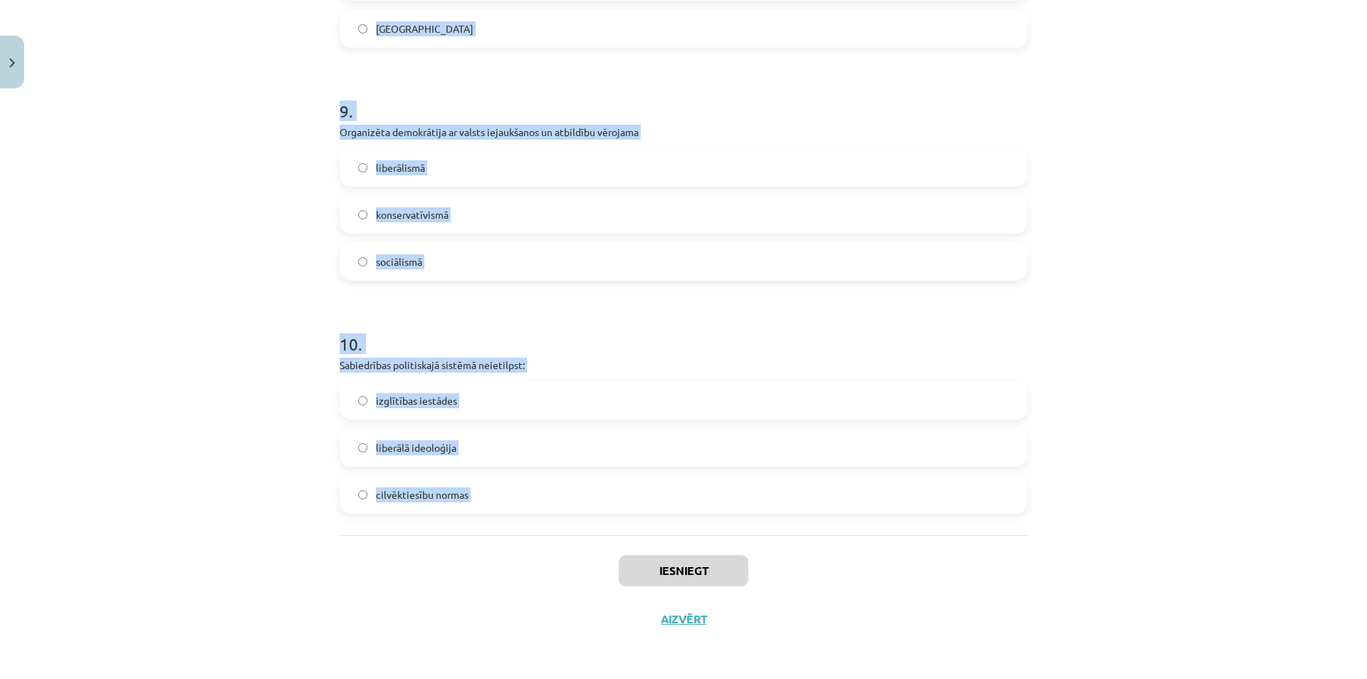
drag, startPoint x: 330, startPoint y: 335, endPoint x: 449, endPoint y: 555, distance: 249.9
copy form "Politiskās partijas pirmsvēlēšanu solījumi pieder pie: garīgajiem politikas līd…"
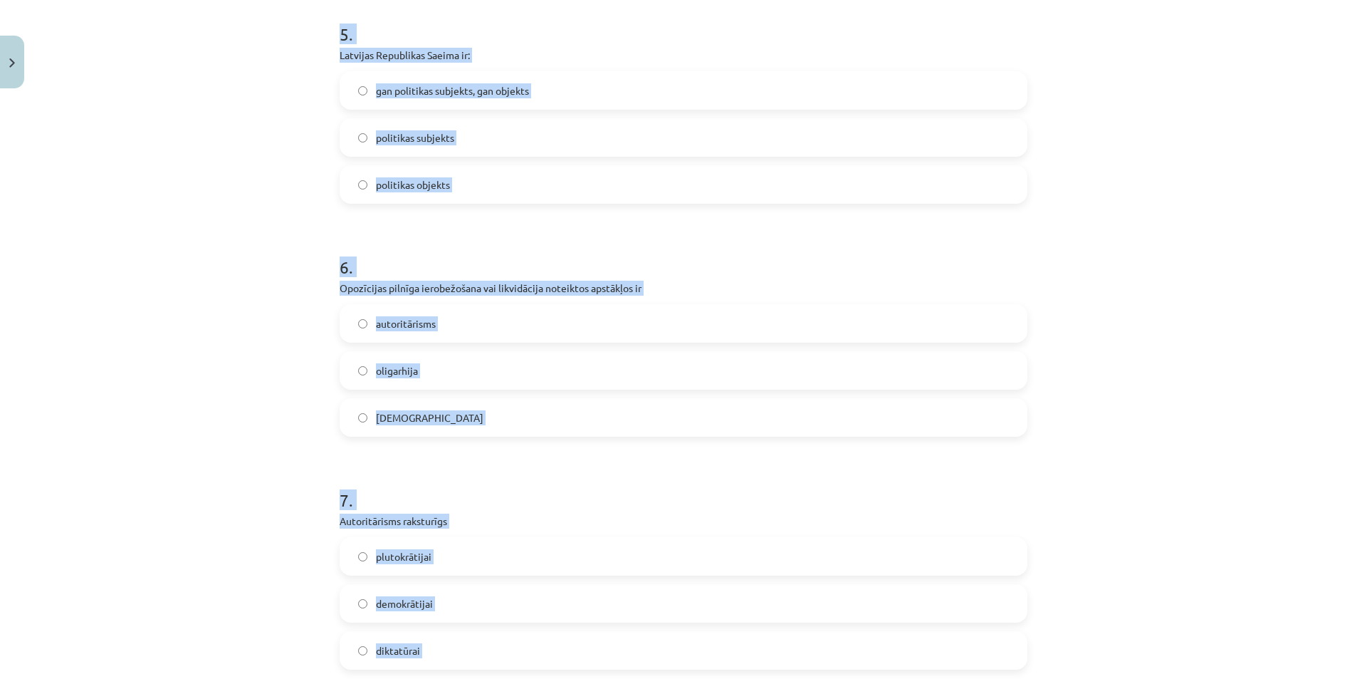
click at [264, 362] on div "Mācību tēma: Sociālās zinātnes i - 11. klases 1. ieskaites mācību materiāls #6 …" at bounding box center [683, 339] width 1367 height 679
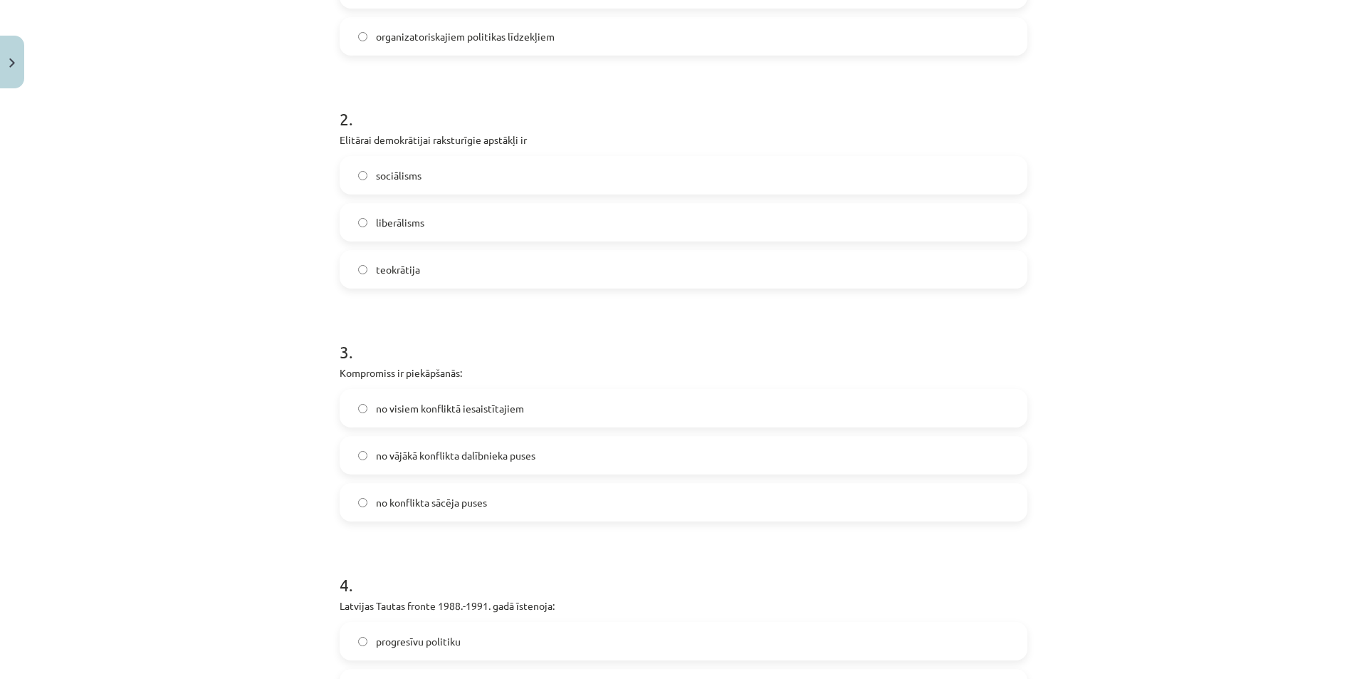
scroll to position [219, 0]
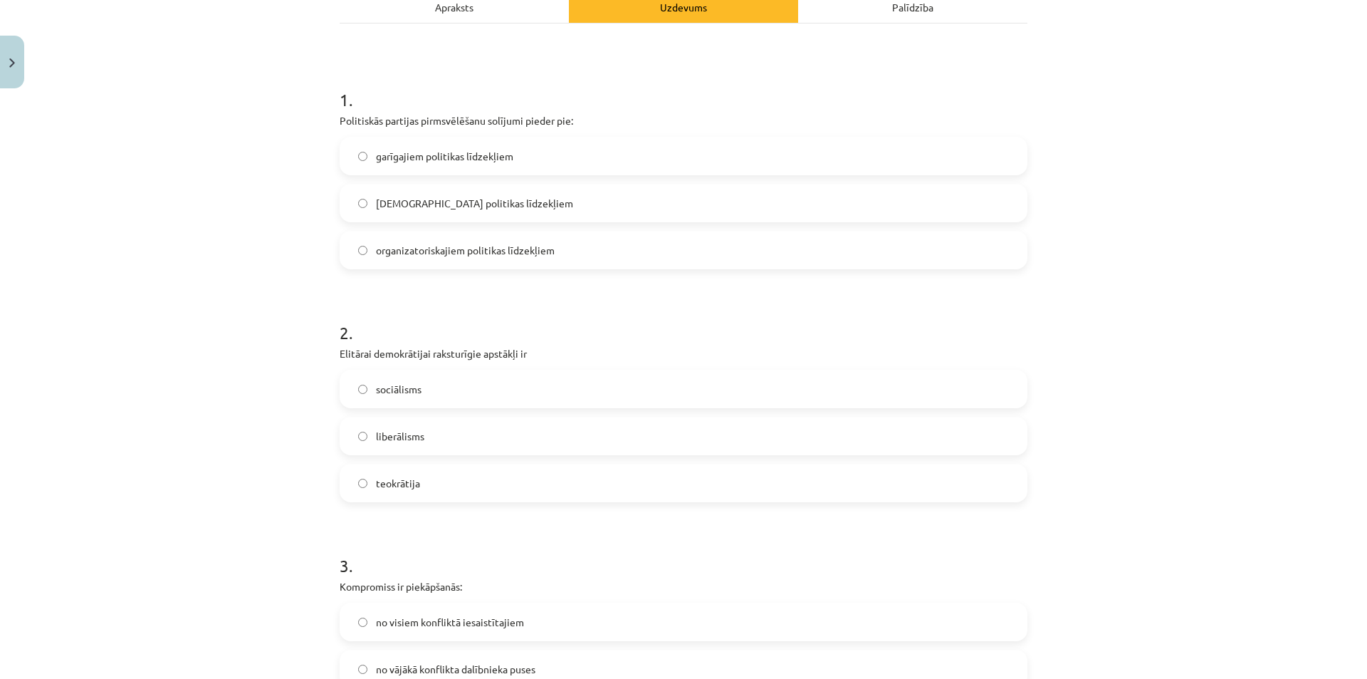
click at [437, 139] on label "garīgajiem politikas līdzekļiem" at bounding box center [683, 156] width 685 height 36
click at [406, 440] on span "liberālisms" at bounding box center [400, 436] width 48 height 15
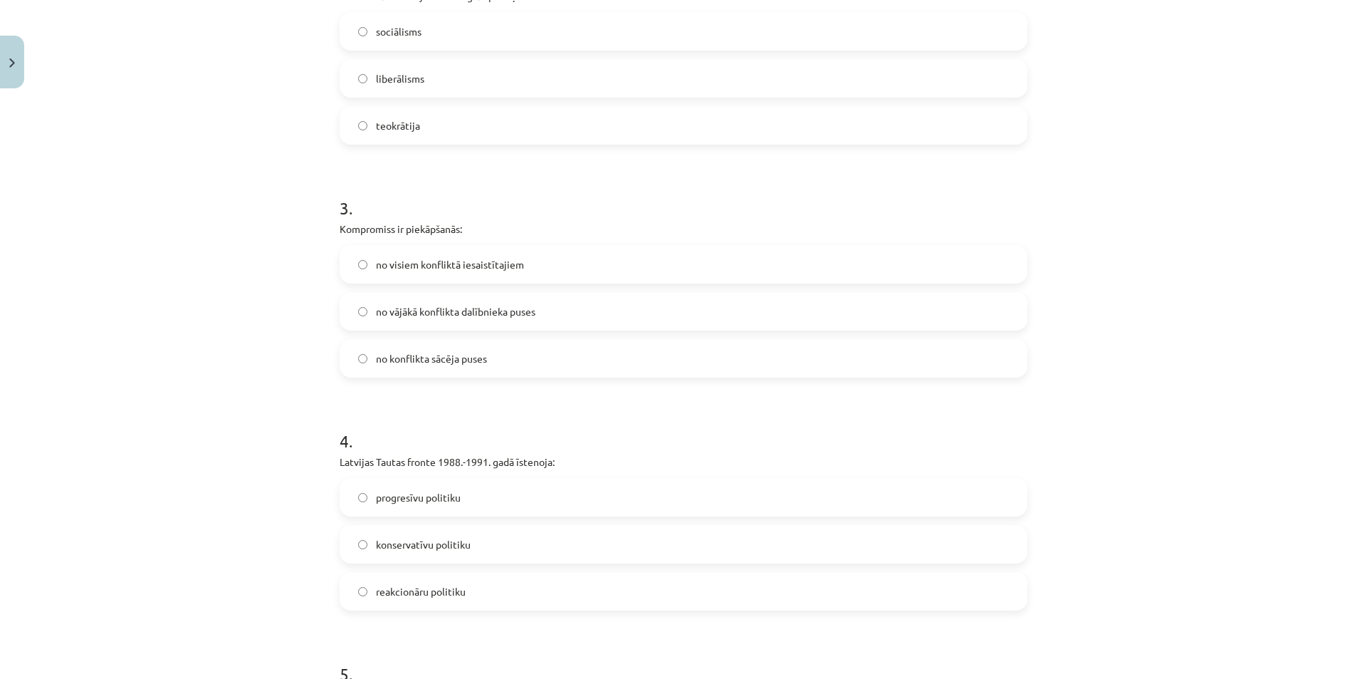
scroll to position [575, 0]
click at [418, 266] on span "no visiem konfliktā iesaistītajiem" at bounding box center [450, 266] width 148 height 15
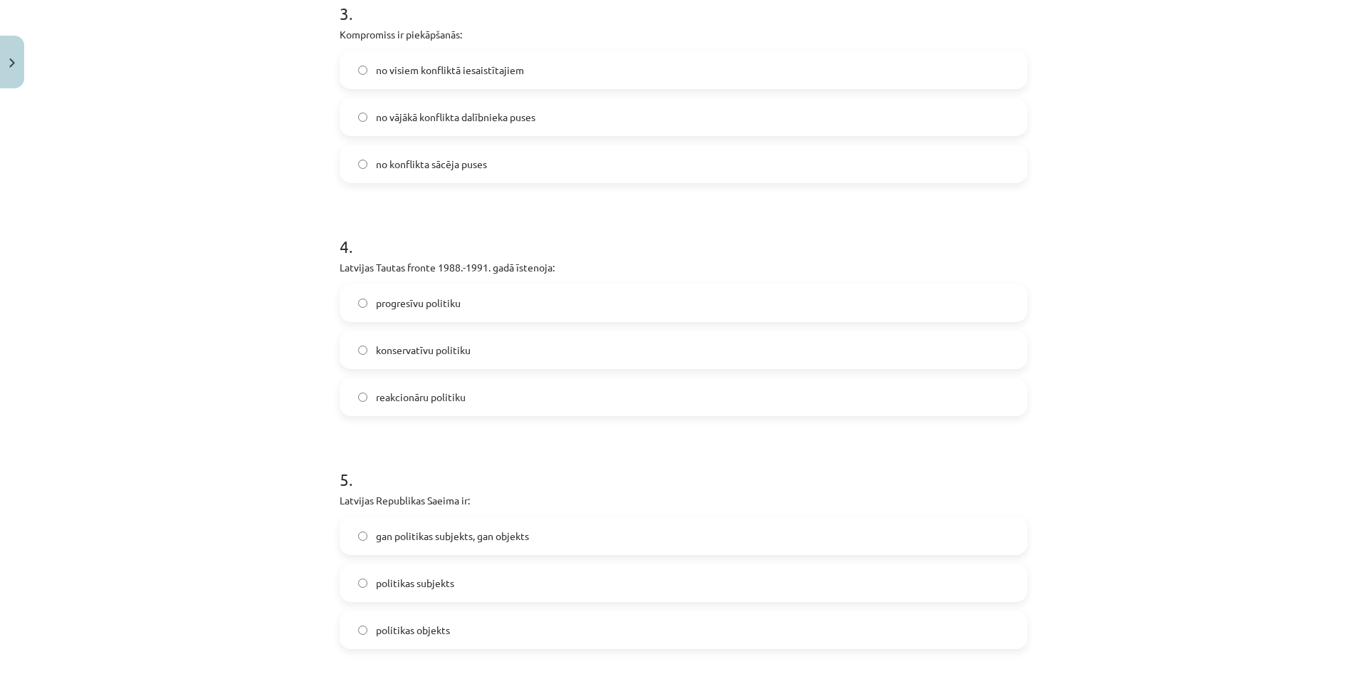
scroll to position [860, 0]
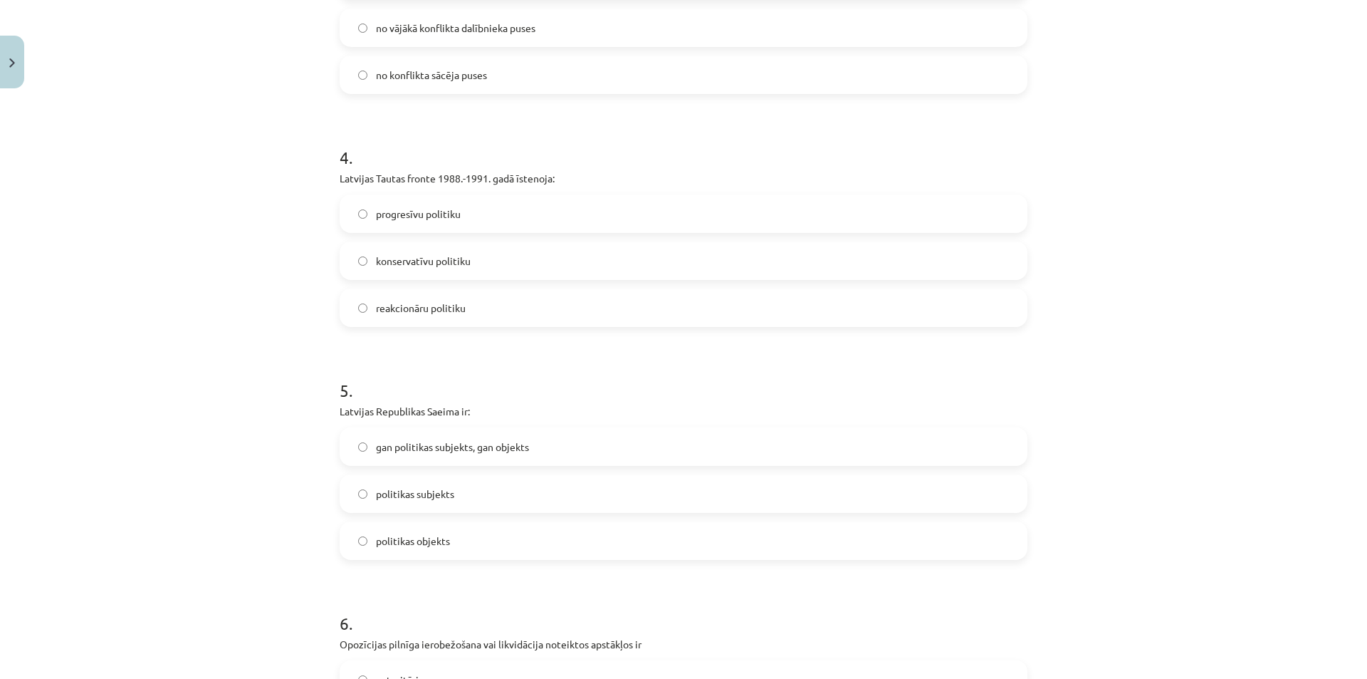
click at [400, 215] on span "progresīvu politiku" at bounding box center [418, 214] width 85 height 15
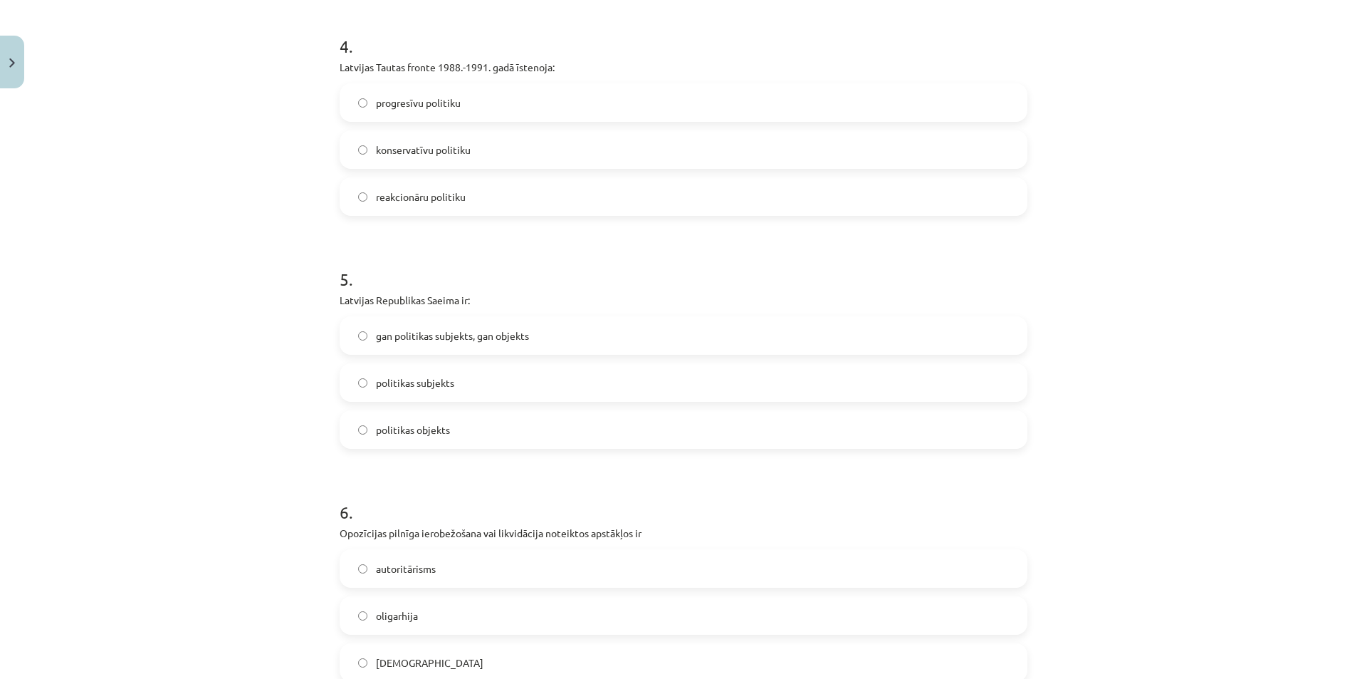
scroll to position [1002, 0]
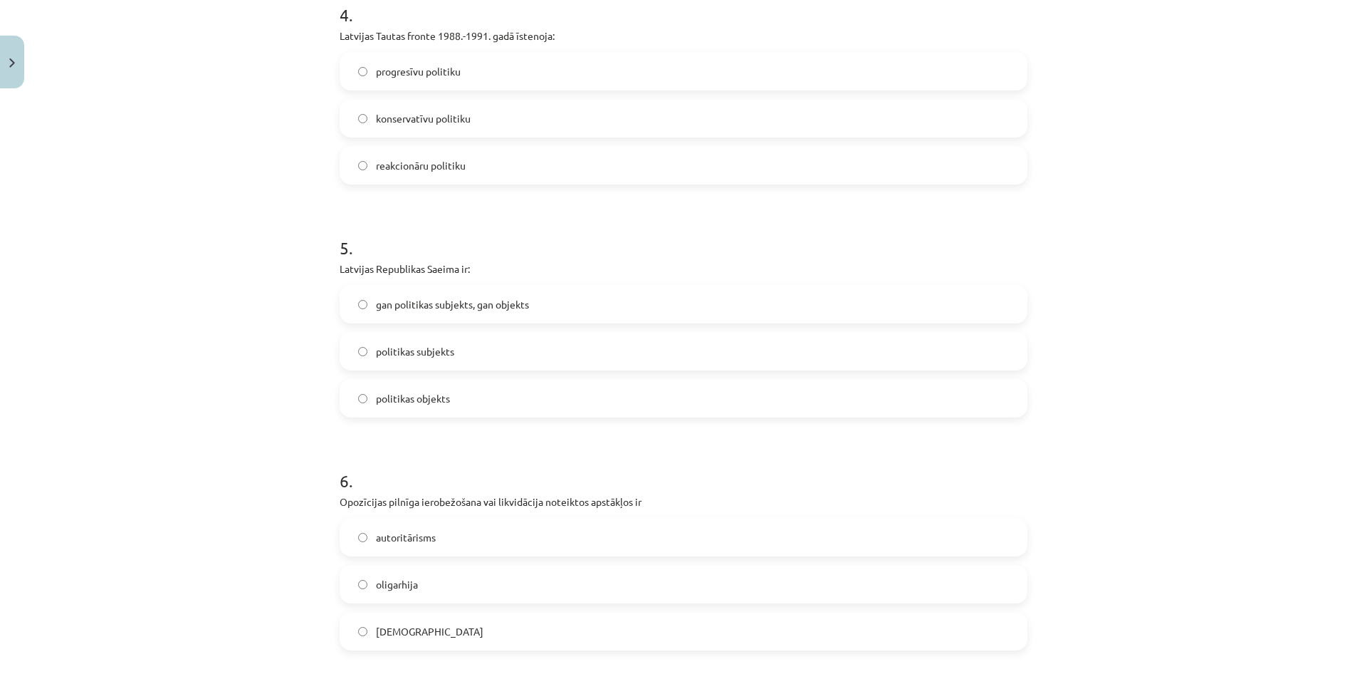
click at [383, 353] on span "politikas subjekts" at bounding box center [415, 351] width 78 height 15
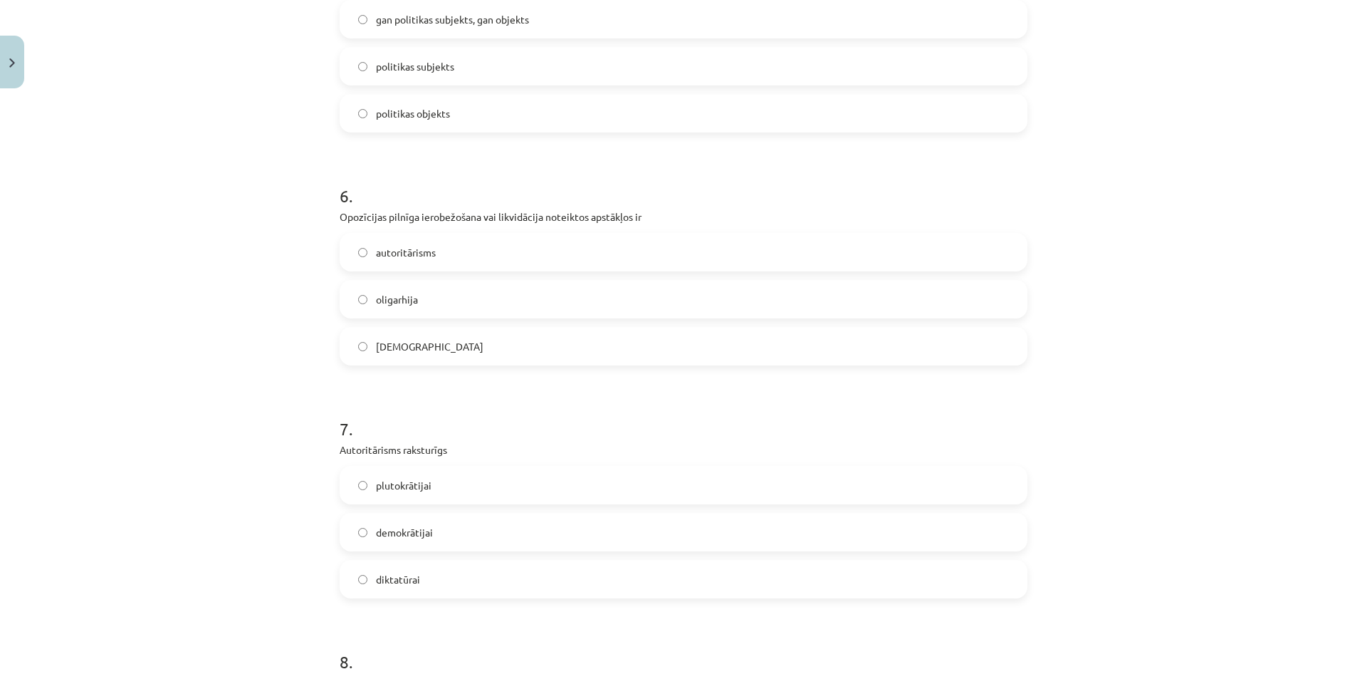
click at [410, 340] on span "totalitārisms" at bounding box center [430, 346] width 108 height 15
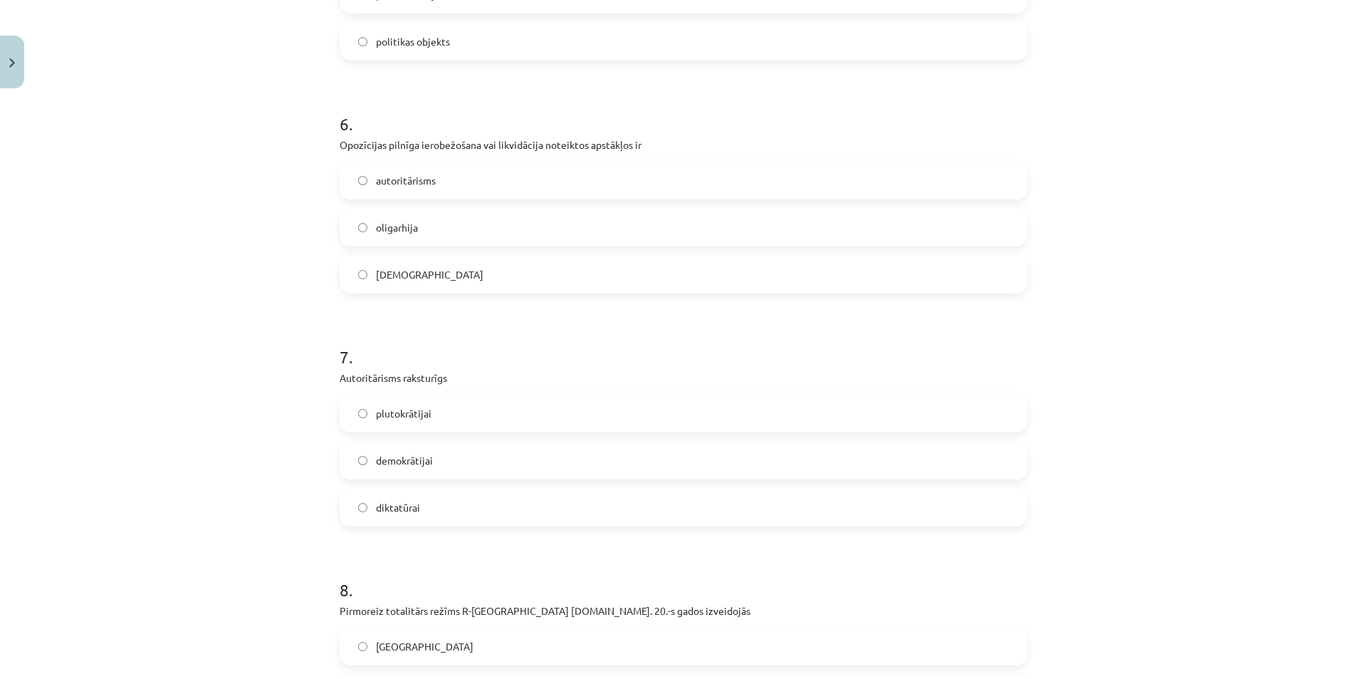
scroll to position [1501, 0]
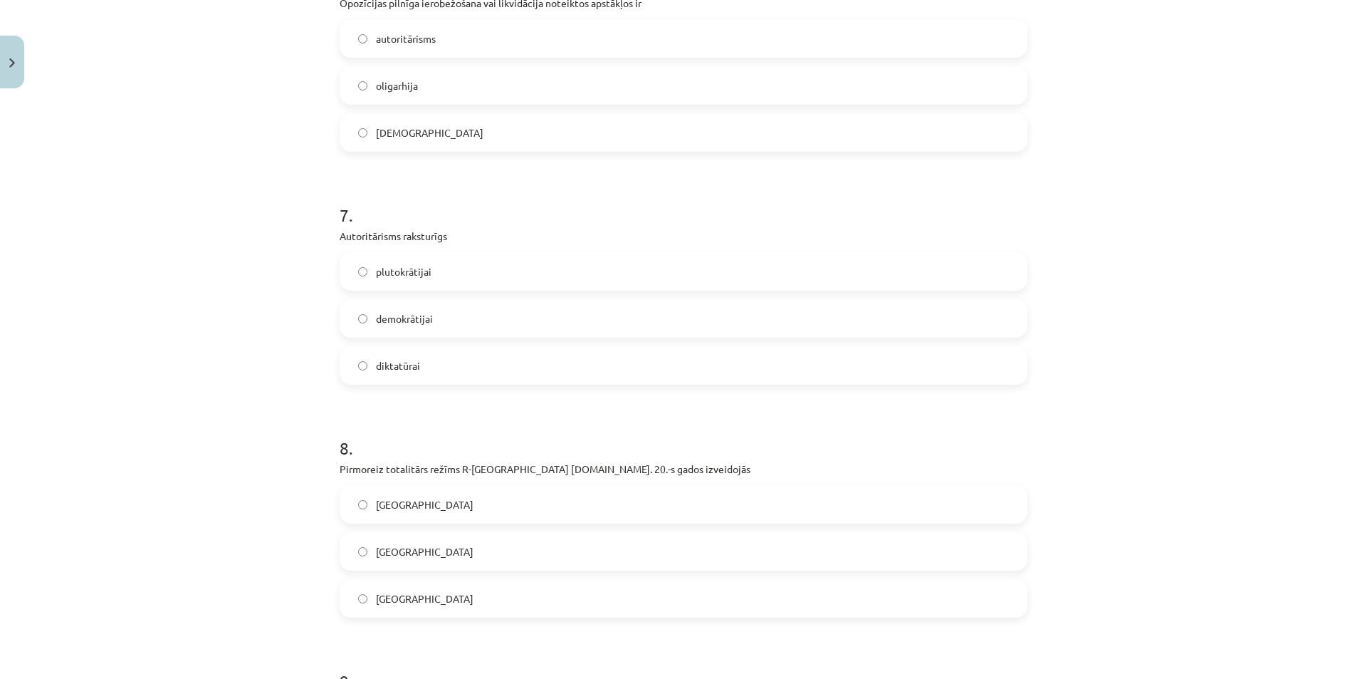
click at [422, 368] on label "diktatūrai" at bounding box center [683, 366] width 685 height 36
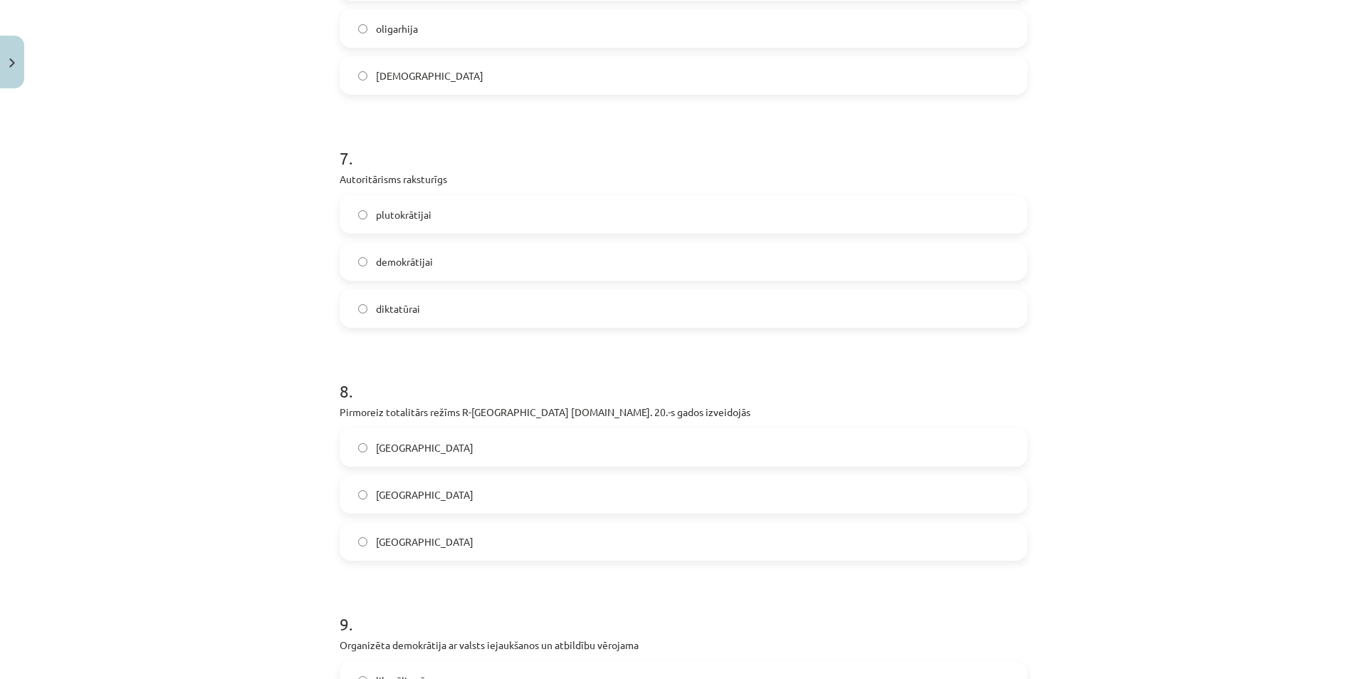
scroll to position [1643, 0]
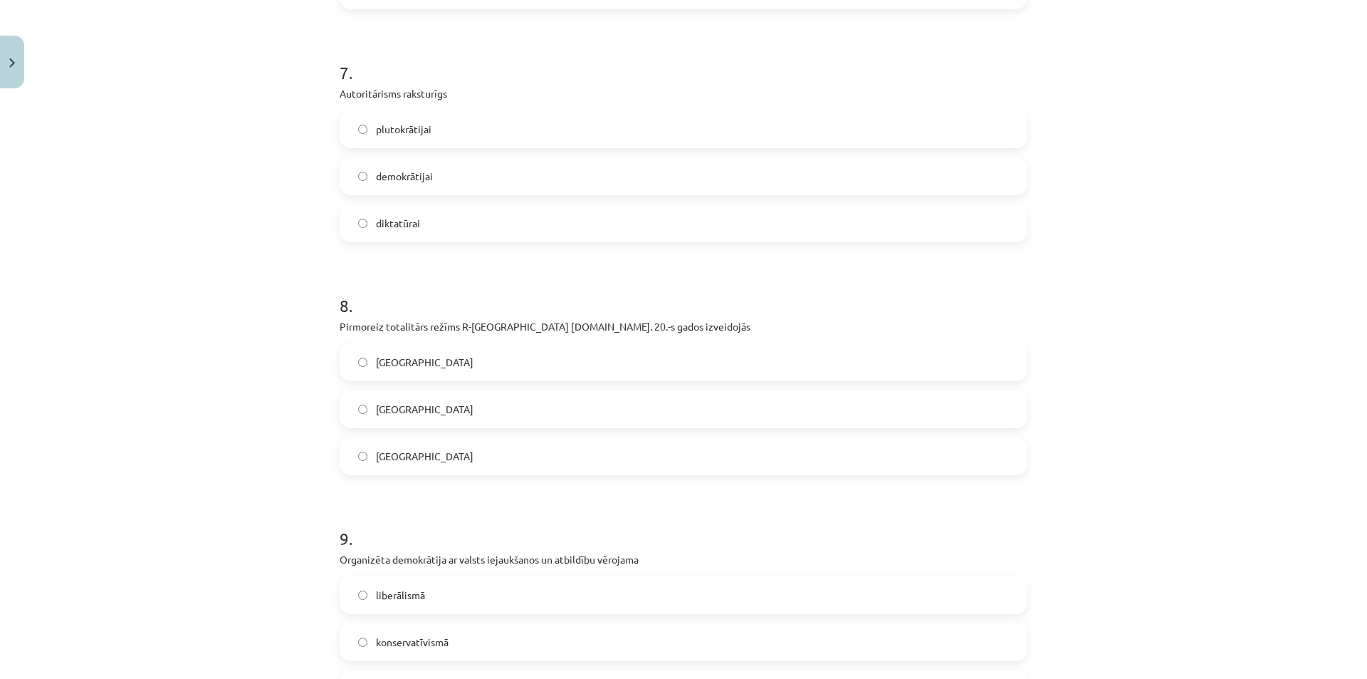
click at [363, 423] on label "Itālijā" at bounding box center [683, 409] width 685 height 36
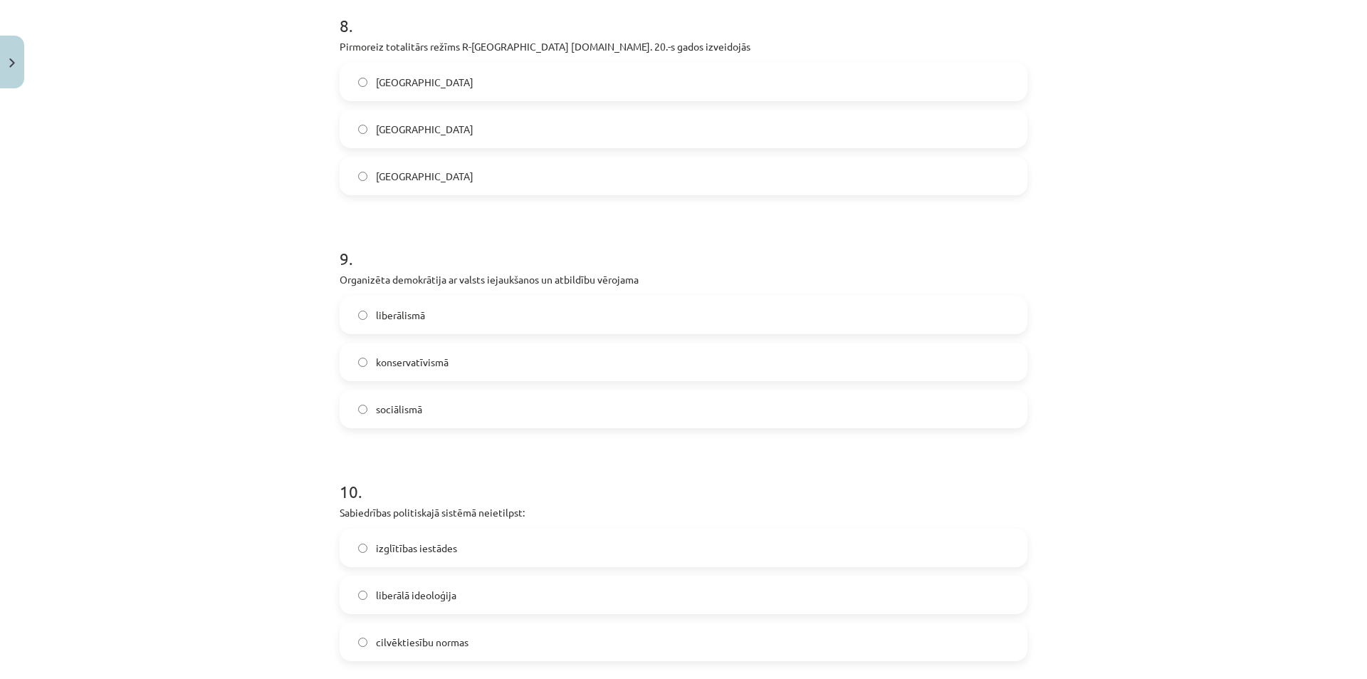
scroll to position [1928, 0]
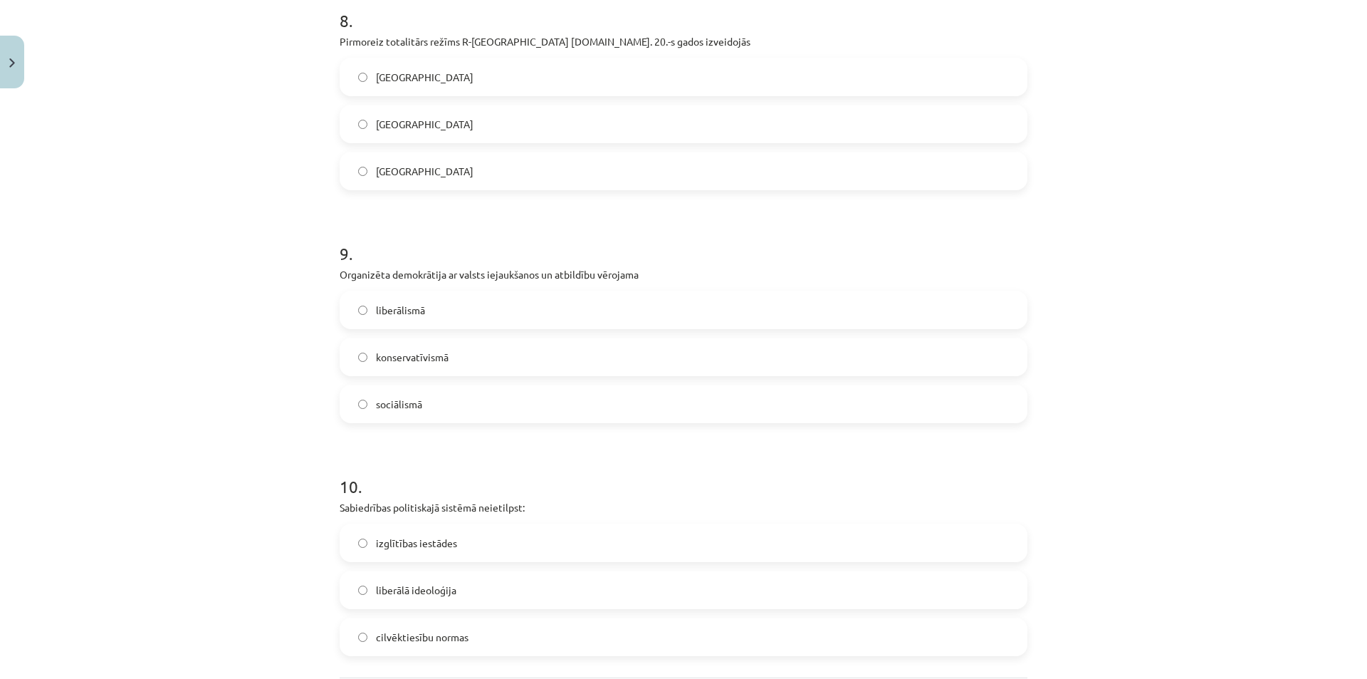
click at [388, 413] on label "sociālismā" at bounding box center [683, 404] width 685 height 36
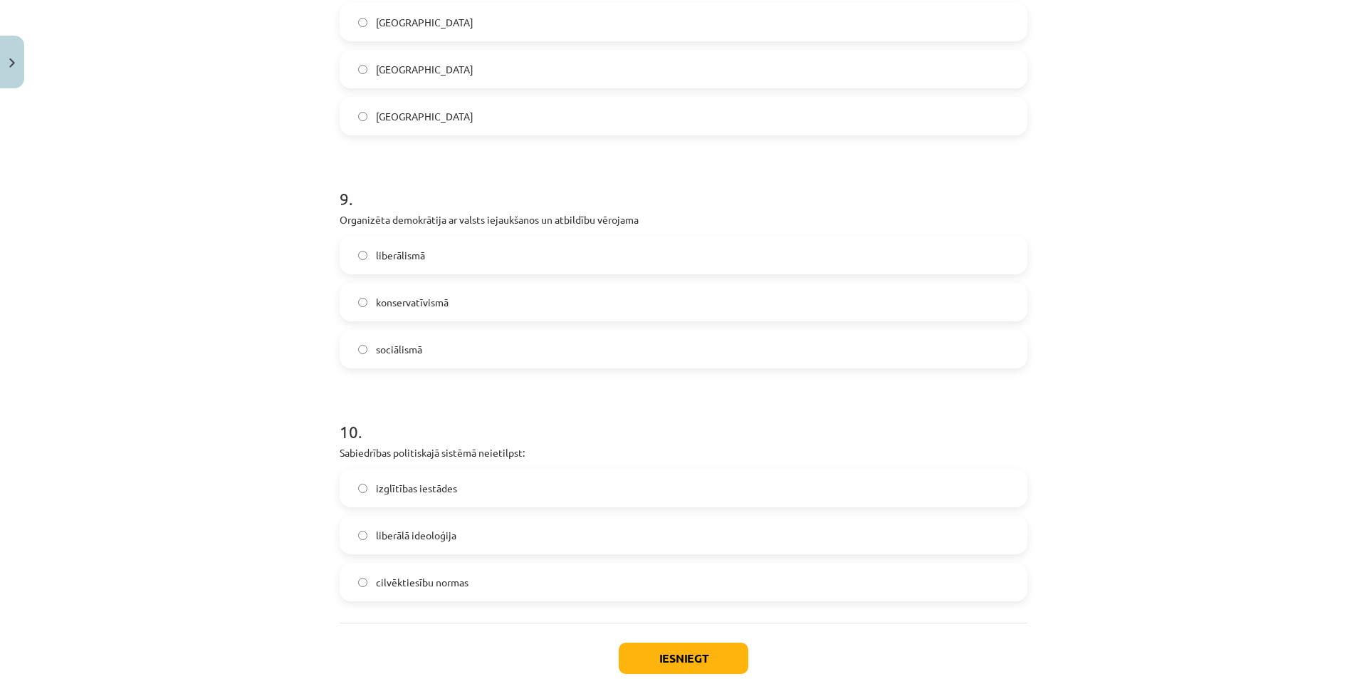
scroll to position [2070, 0]
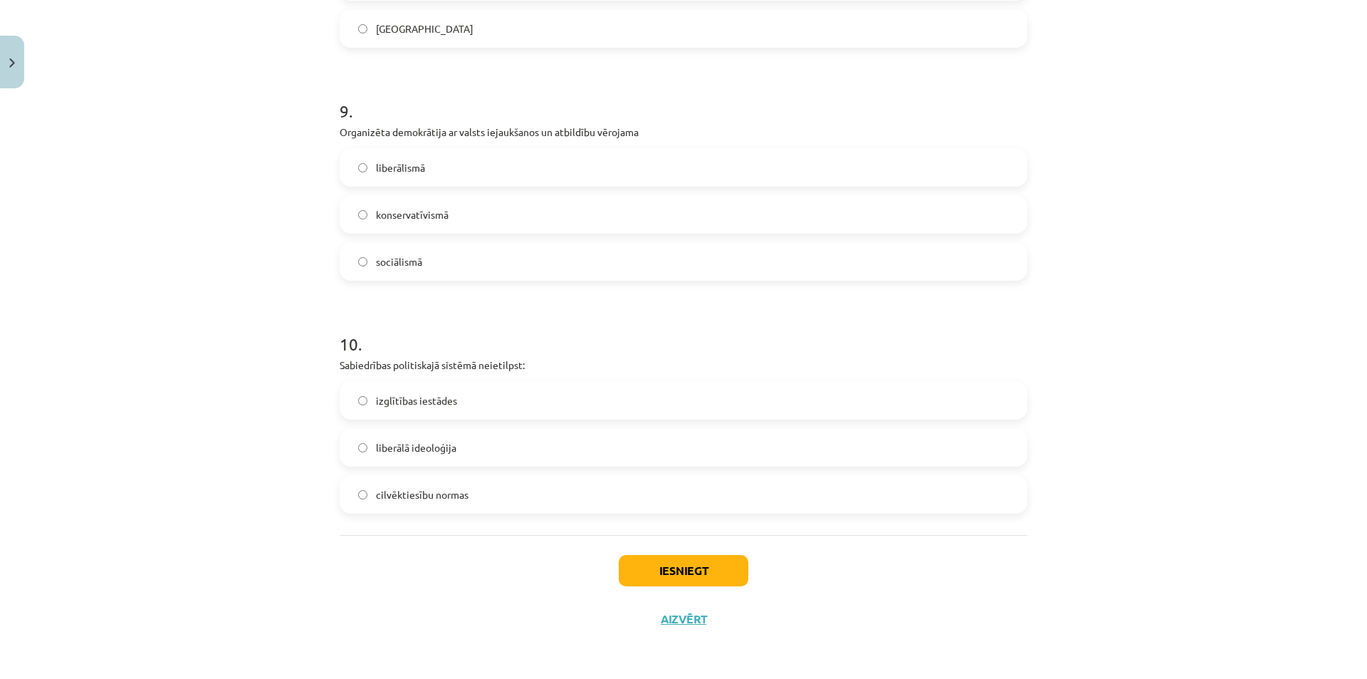
click at [400, 414] on label "izglītības iestādes" at bounding box center [683, 400] width 685 height 36
click at [673, 575] on button "Iesniegt" at bounding box center [684, 570] width 130 height 31
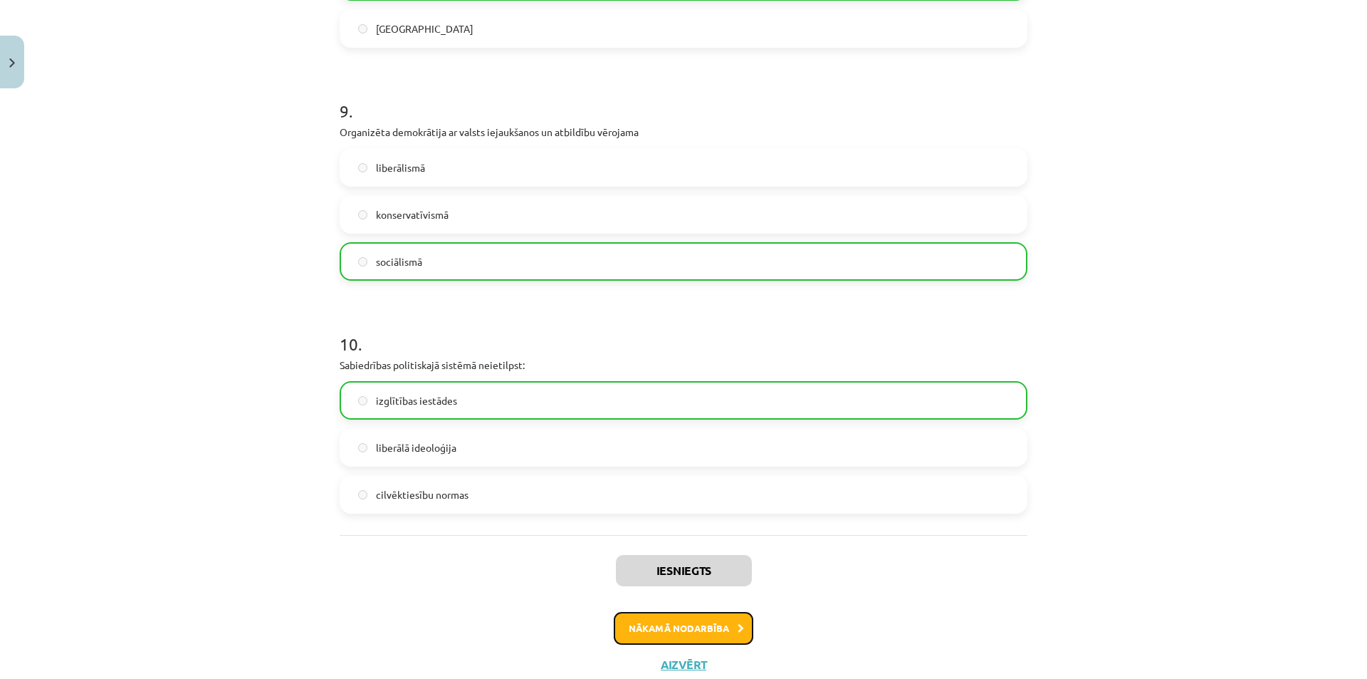
click at [724, 617] on button "Nākamā nodarbība" at bounding box center [684, 628] width 140 height 33
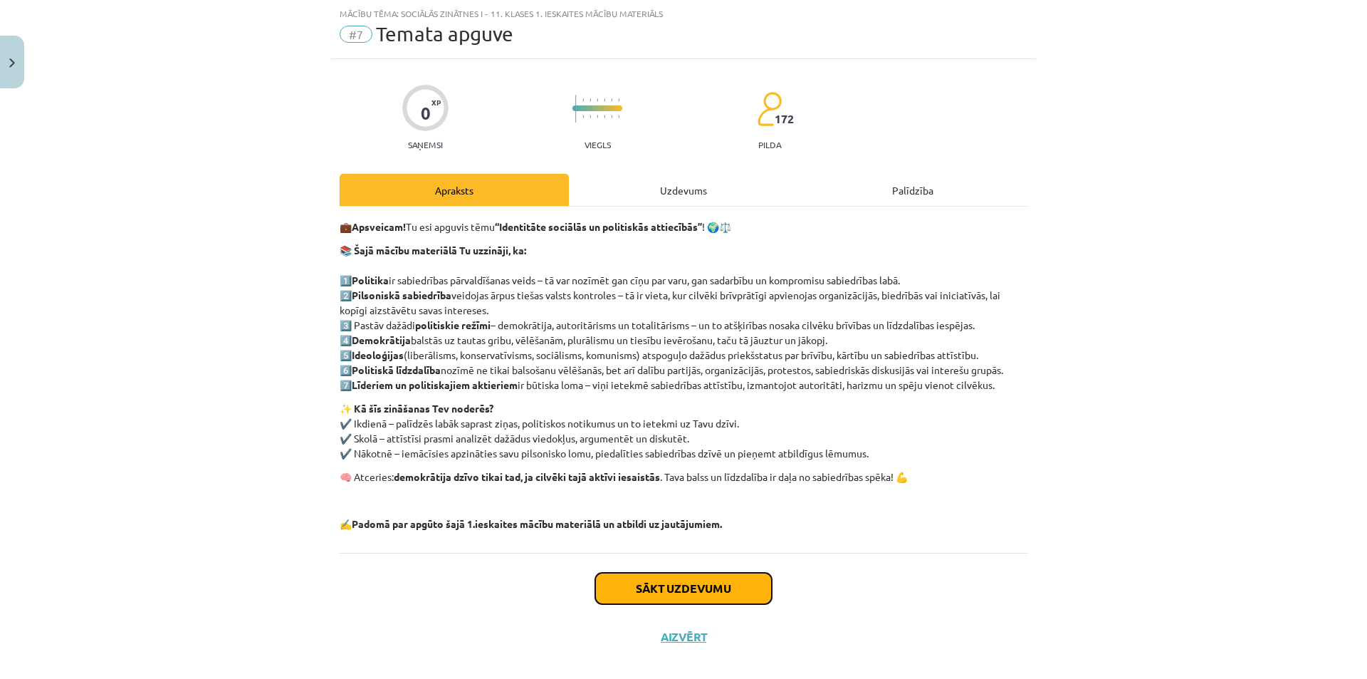
click at [712, 594] on button "Sākt uzdevumu" at bounding box center [683, 588] width 177 height 31
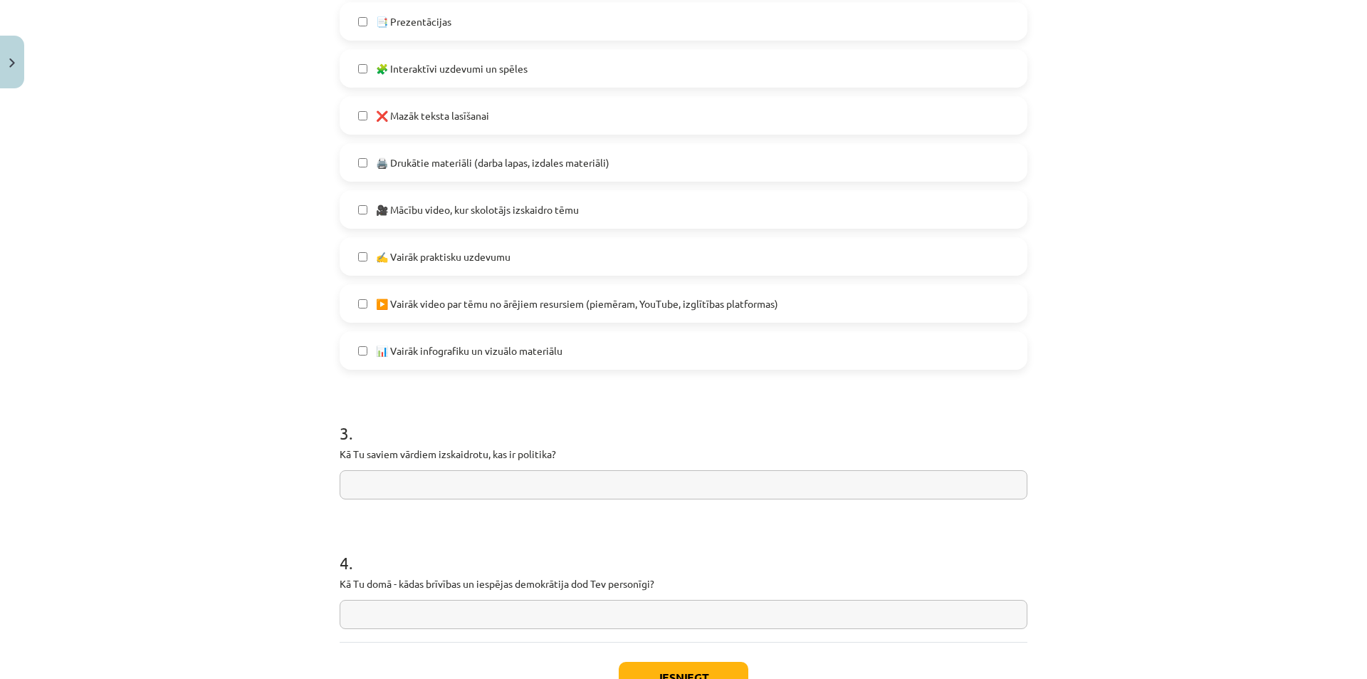
scroll to position [952, 0]
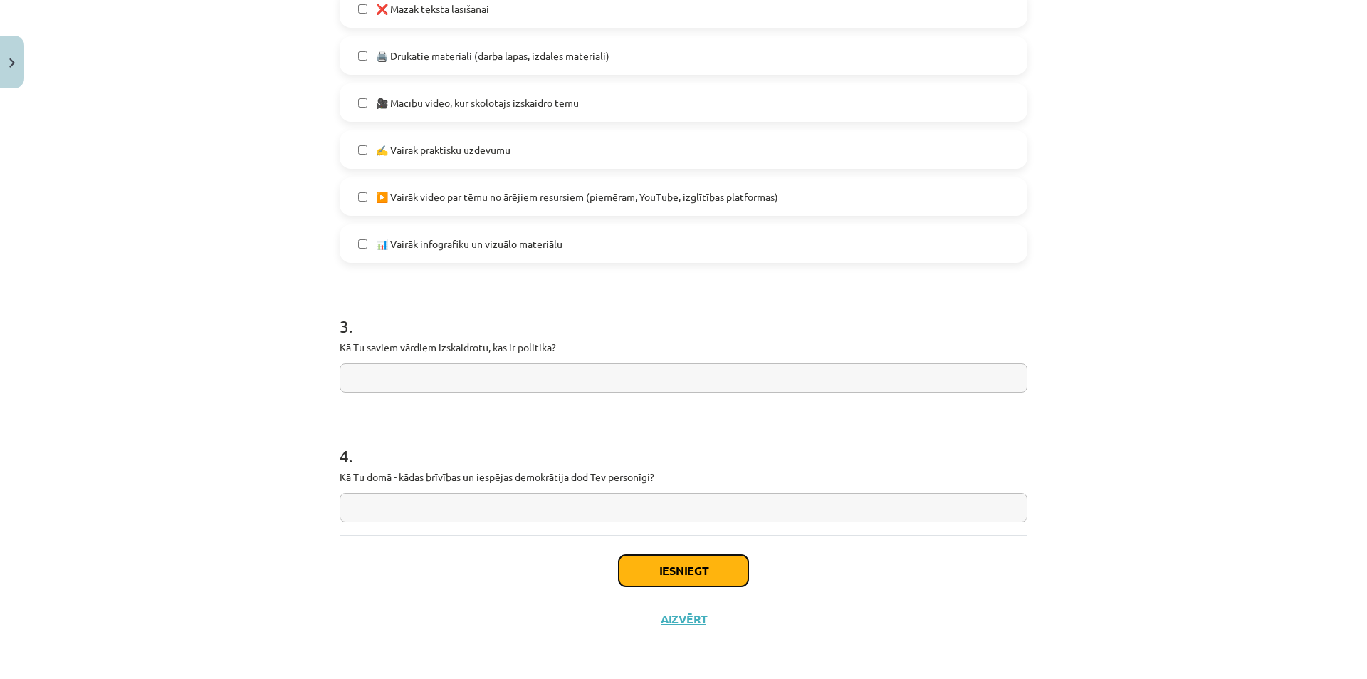
click at [702, 568] on button "Iesniegt" at bounding box center [684, 570] width 130 height 31
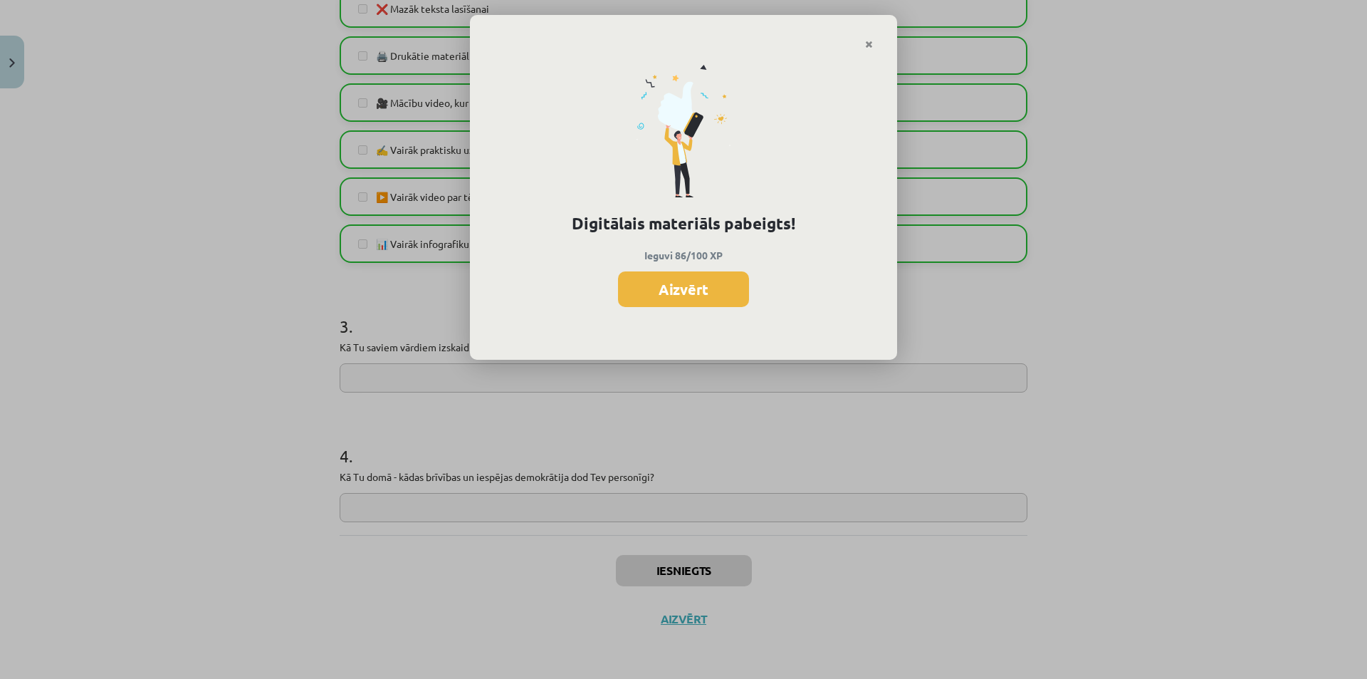
click at [681, 264] on div "Digitālais materiāls pabeigts! Ieguvi 86/100 XP Aizvērt" at bounding box center [683, 205] width 427 height 311
click at [678, 274] on button "Aizvērt" at bounding box center [683, 289] width 131 height 36
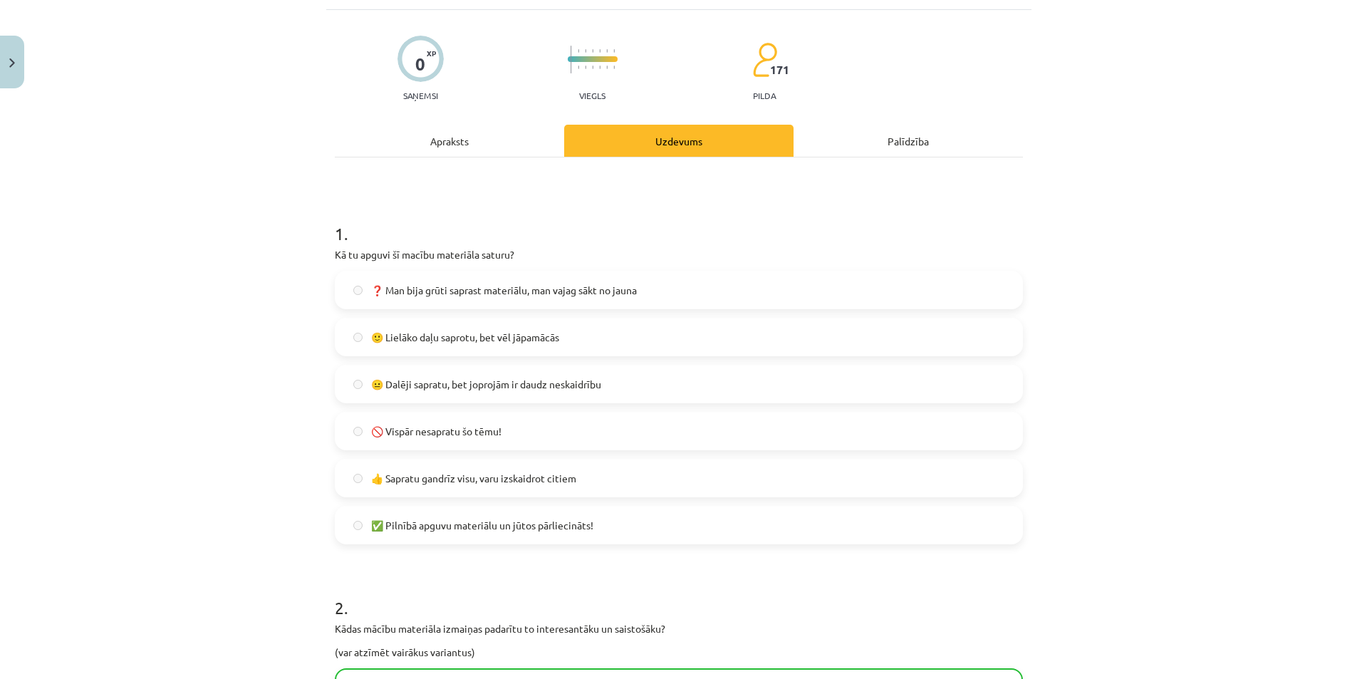
scroll to position [0, 0]
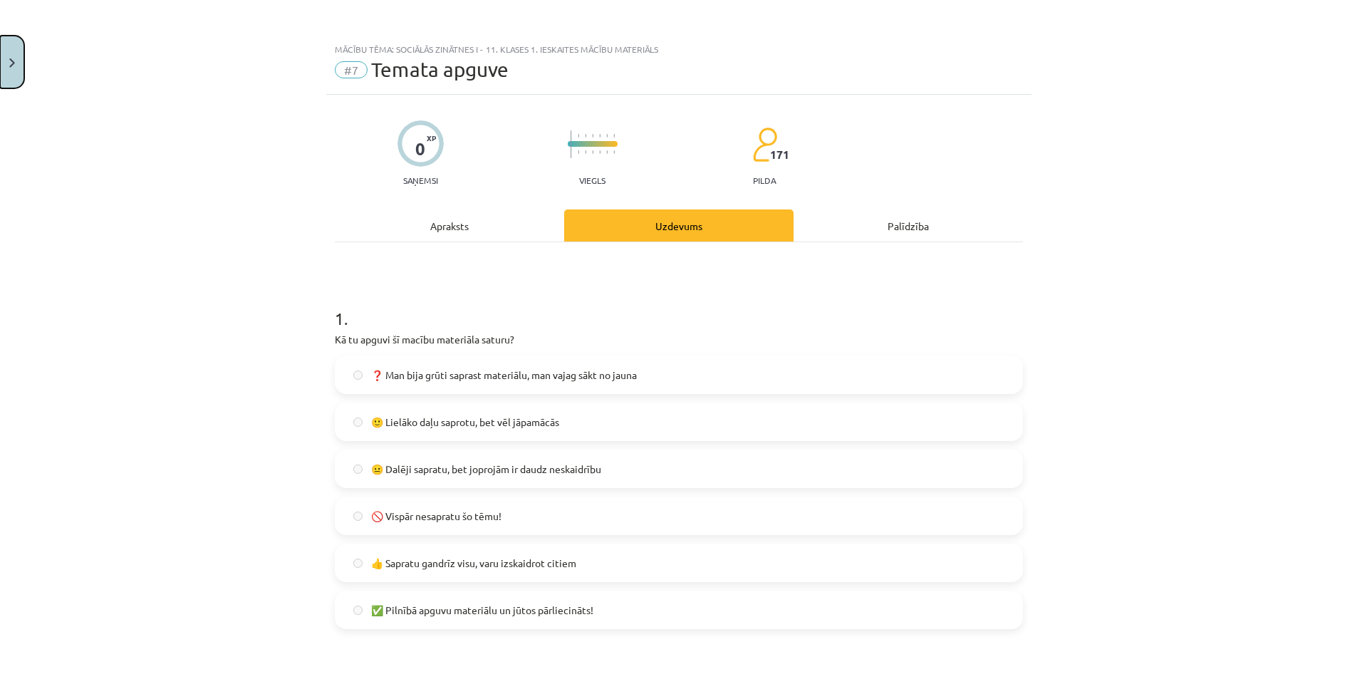
click at [11, 60] on img "Close" at bounding box center [12, 62] width 6 height 9
click at [96, 270] on div "Mācību tēma: Sociālās zinātnes i - 11. klases 1. ieskaites mācību materiāls #7 …" at bounding box center [678, 339] width 1357 height 679
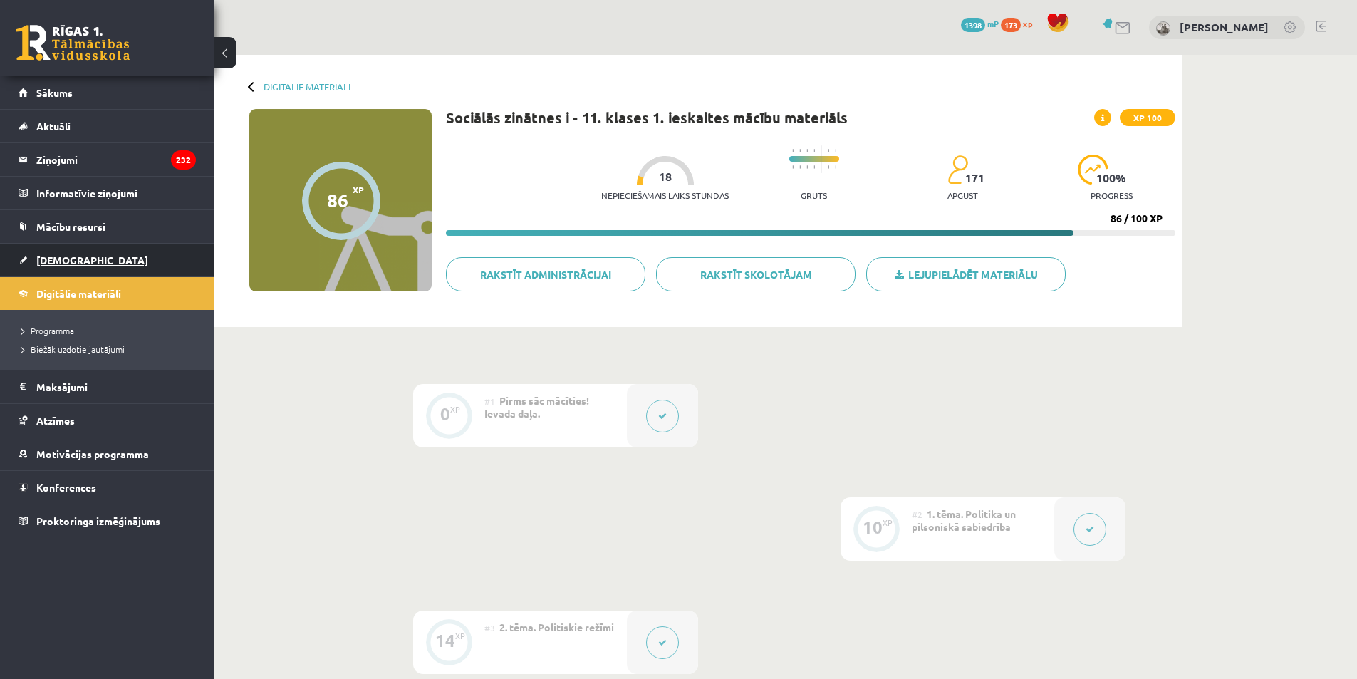
click at [61, 251] on link "[DEMOGRAPHIC_DATA]" at bounding box center [107, 260] width 177 height 33
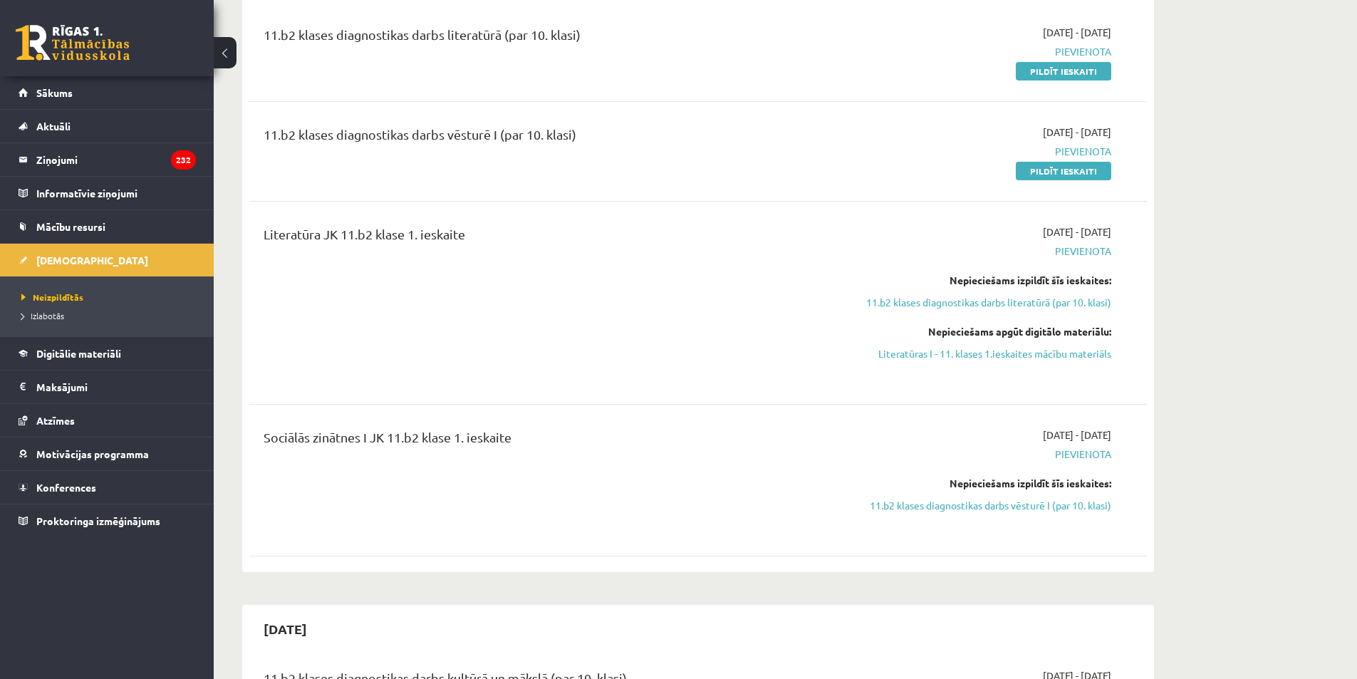
scroll to position [214, 0]
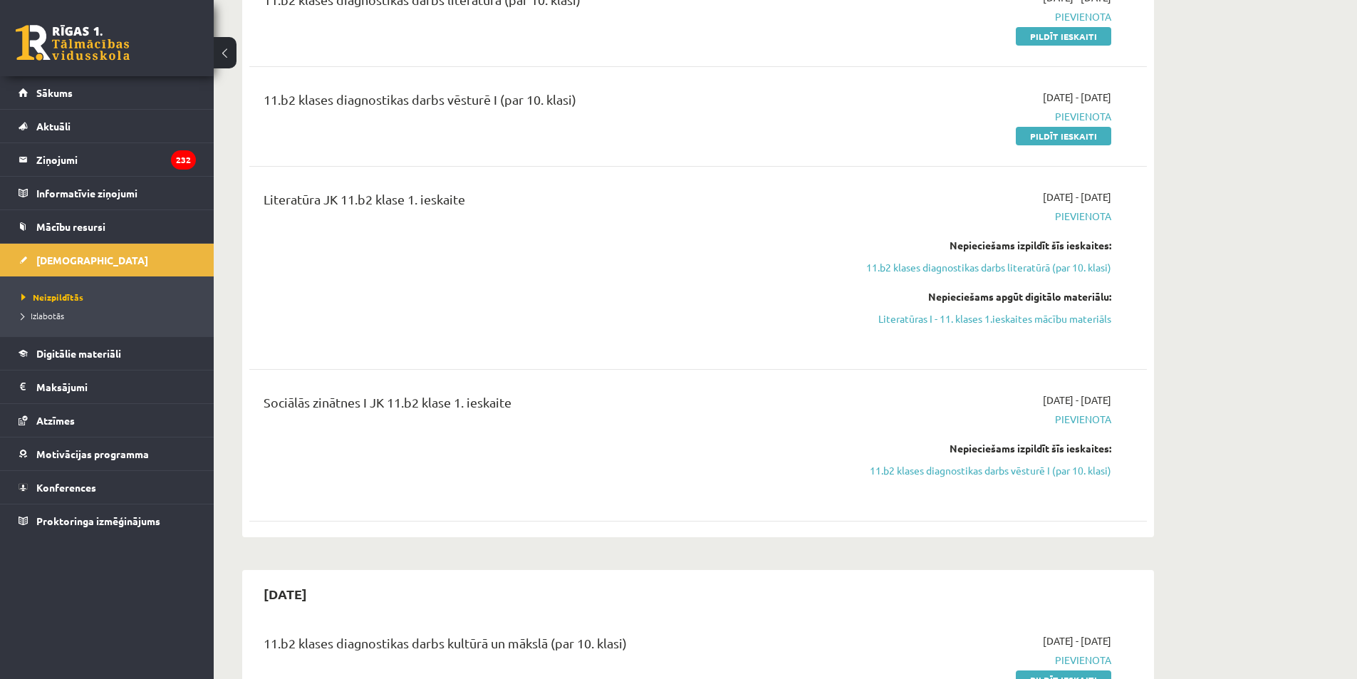
click at [281, 48] on div "11.b2 klases diagnostikas darbs literatūrā (par 10. klasi) 2025-10-06 - 2025-10…" at bounding box center [697, 17] width 897 height 82
click at [230, 43] on button at bounding box center [225, 52] width 23 height 31
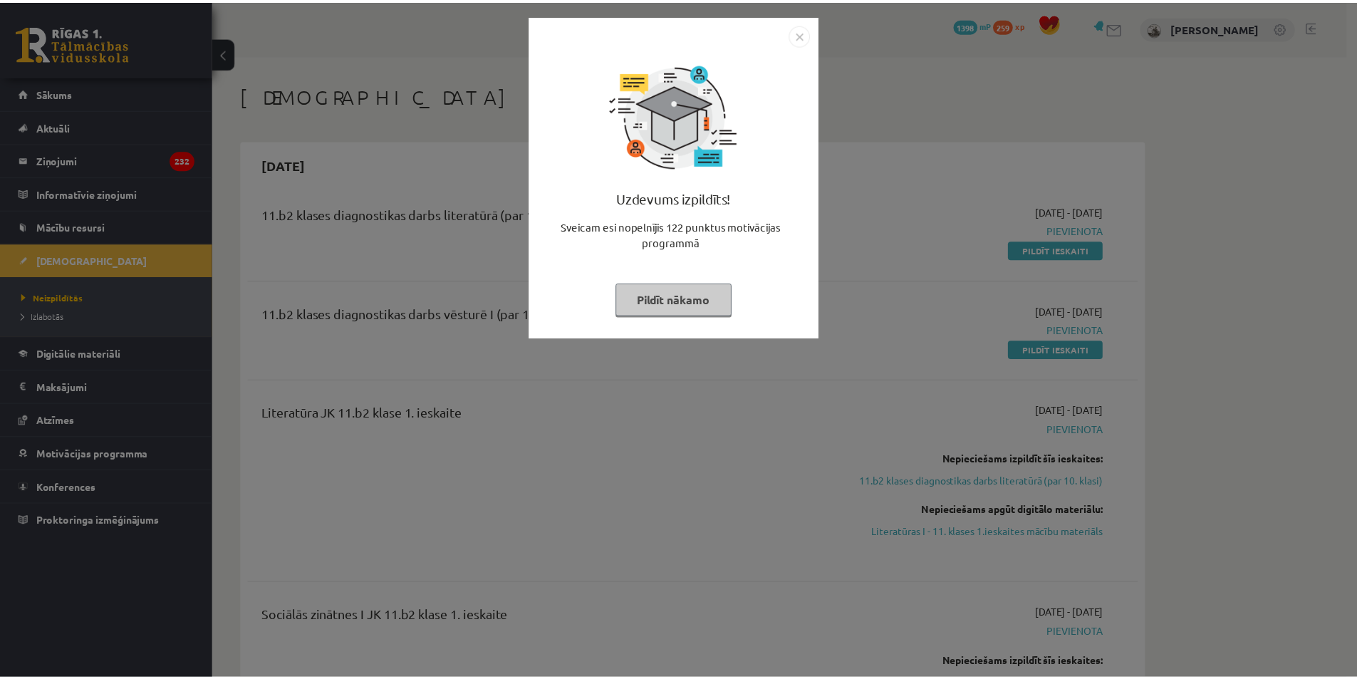
scroll to position [212, 0]
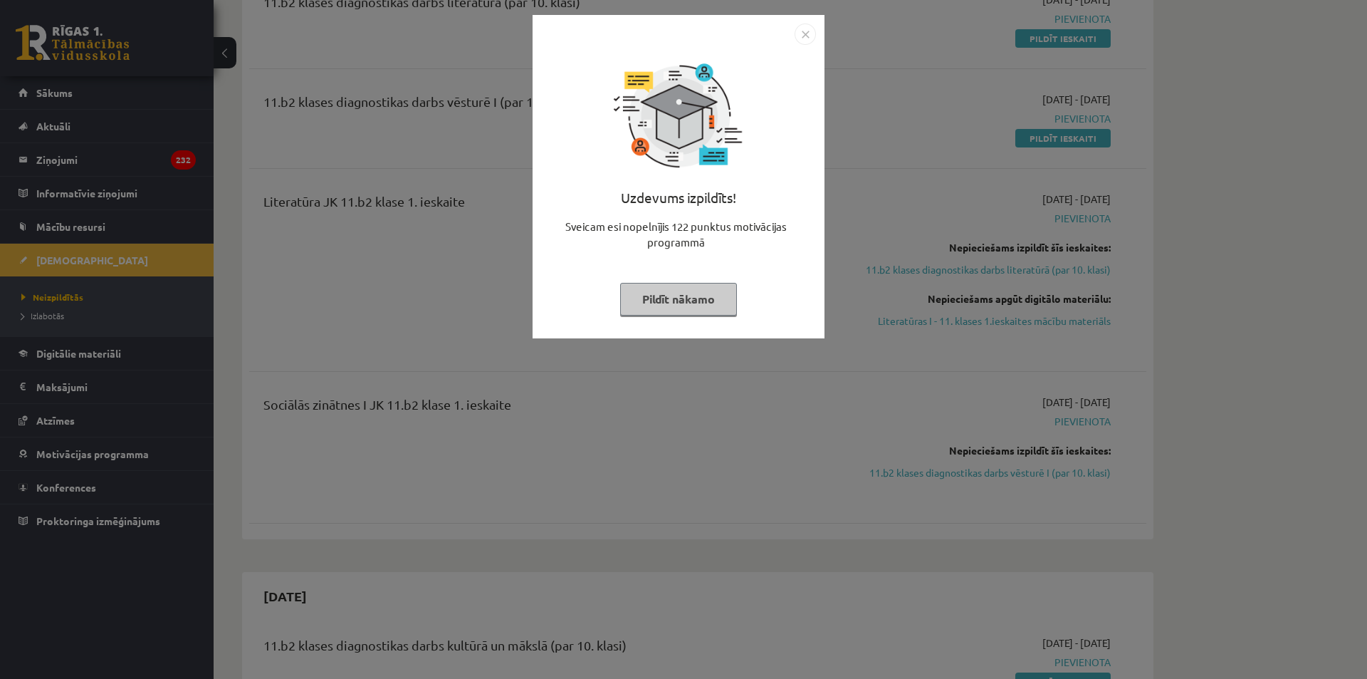
click at [767, 376] on div "Uzdevums izpildīts! Sveicam esi nopelnījis 122 punktus motivācijas programmā Pi…" at bounding box center [683, 339] width 1367 height 679
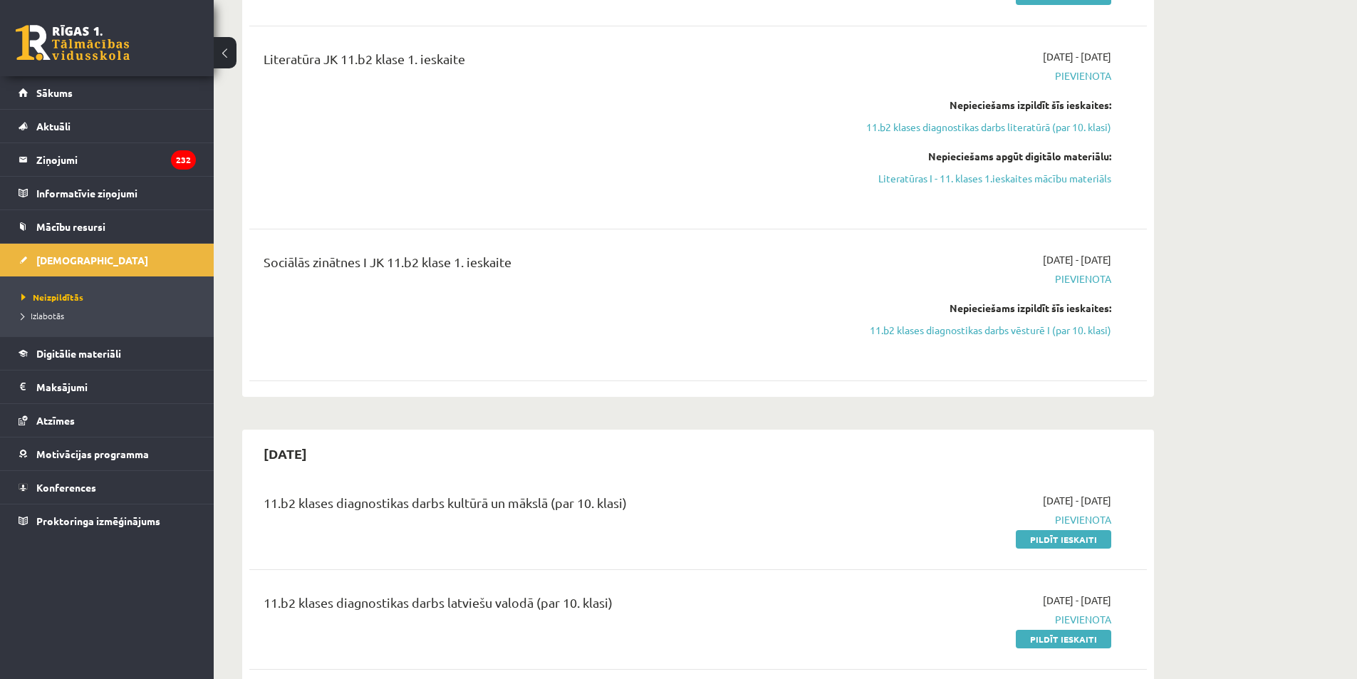
scroll to position [283, 0]
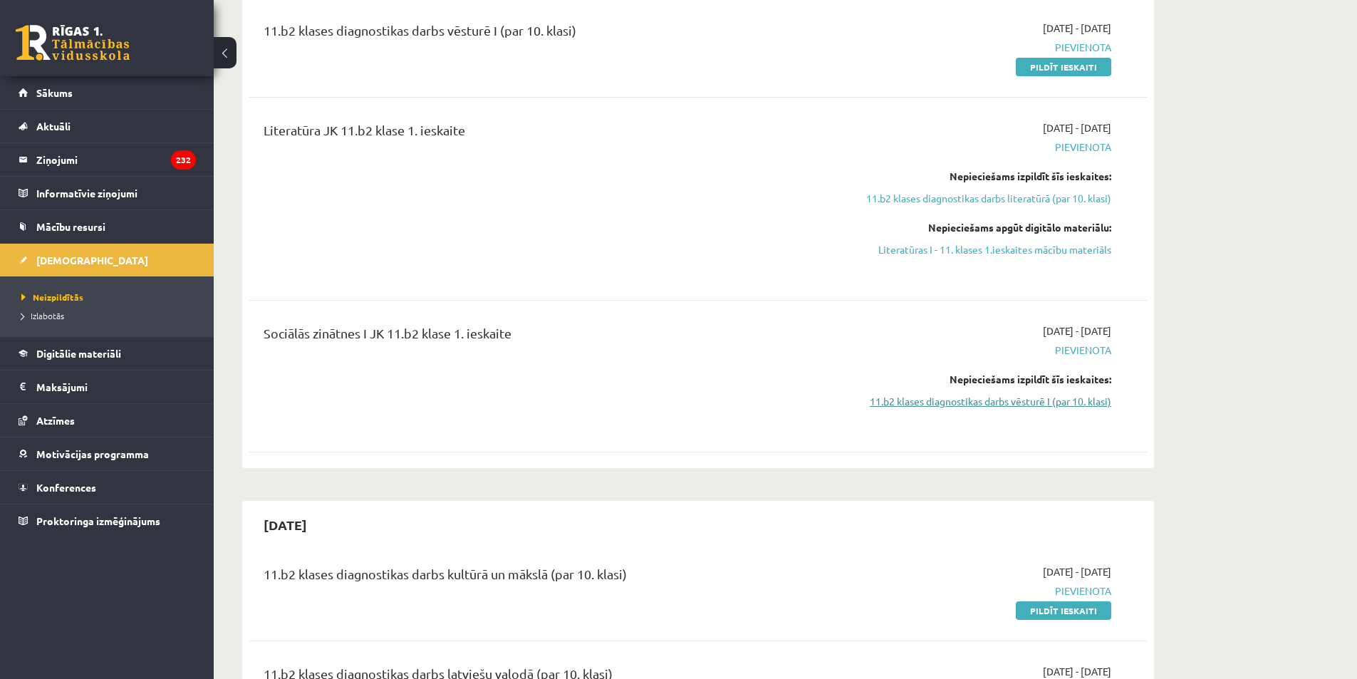
click at [1011, 395] on link "11.b2 klases diagnostikas darbs vēsturē I (par 10. klasi)" at bounding box center [977, 401] width 269 height 15
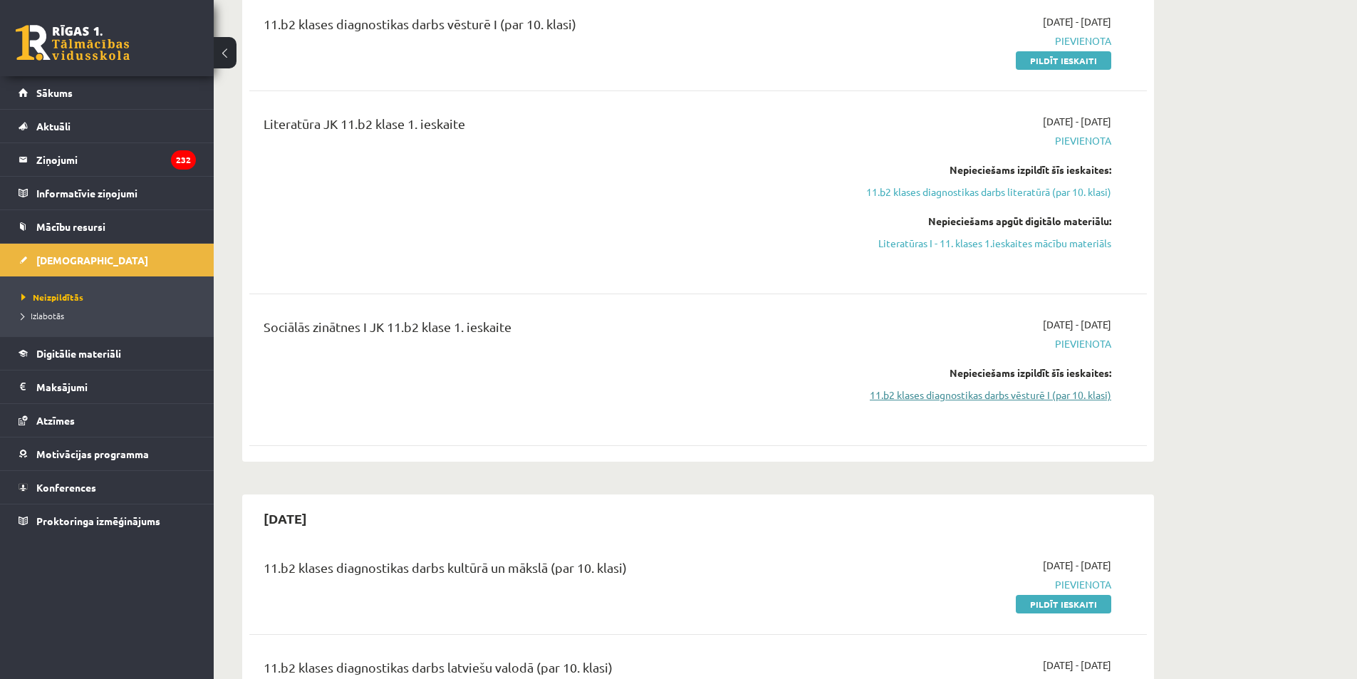
click at [1011, 395] on link "11.b2 klases diagnostikas darbs vēsturē I (par 10. klasi)" at bounding box center [977, 394] width 269 height 15
click at [1010, 395] on link "11.b2 klases diagnostikas darbs vēsturē I (par 10. klasi)" at bounding box center [977, 394] width 269 height 15
click at [1009, 395] on link "11.b2 klases diagnostikas darbs vēsturē I (par 10. klasi)" at bounding box center [977, 394] width 269 height 15
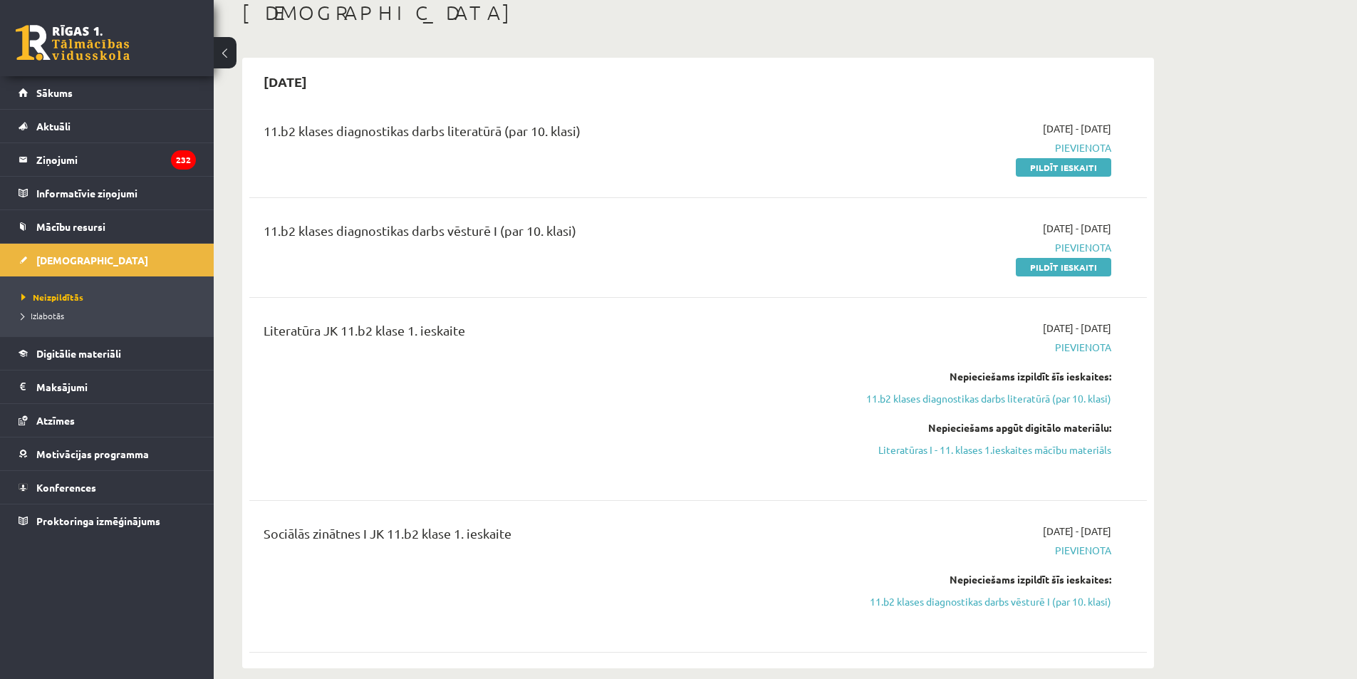
scroll to position [75, 0]
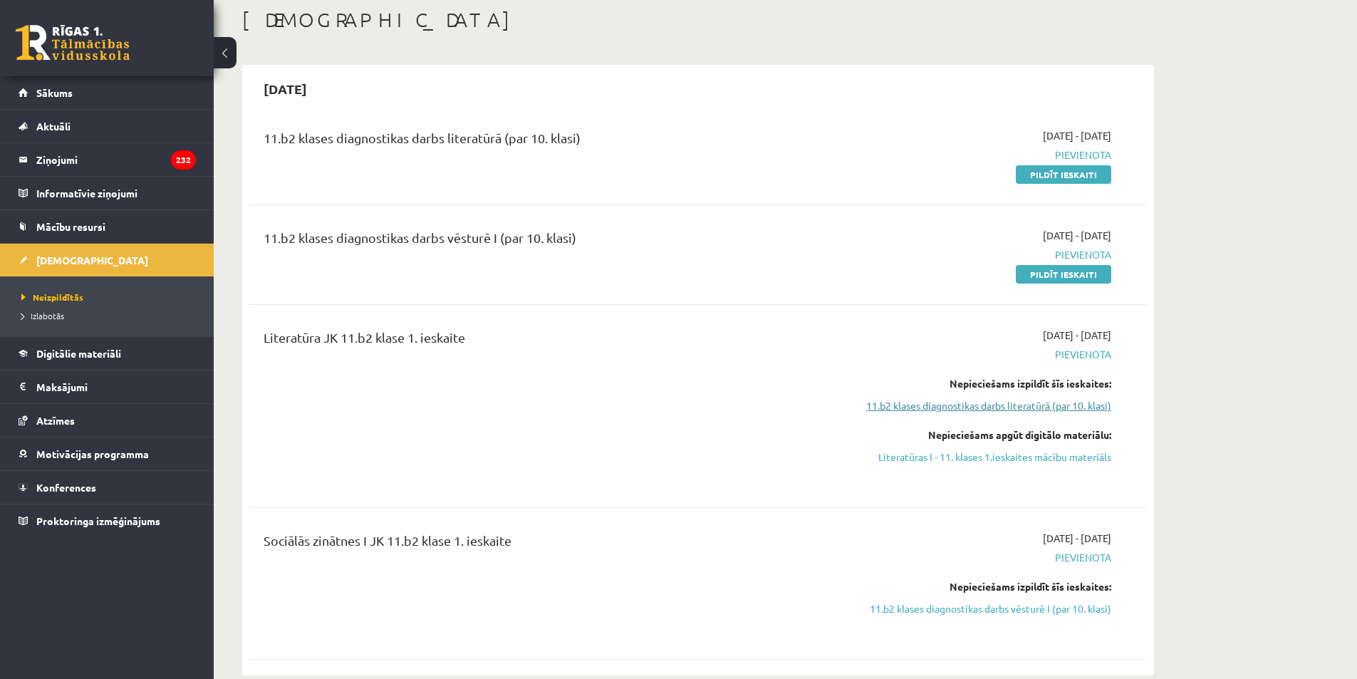
click at [997, 411] on link "11.b2 klases diagnostikas darbs literatūrā (par 10. klasi)" at bounding box center [977, 405] width 269 height 15
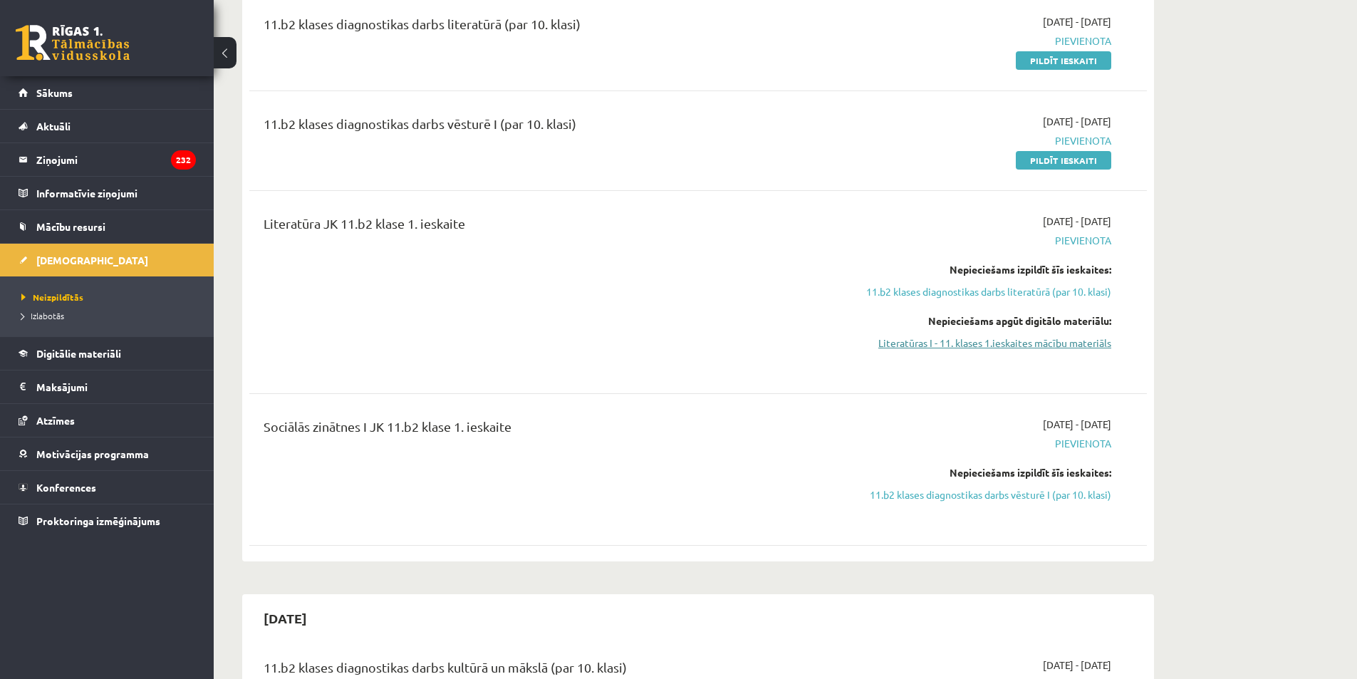
click at [998, 345] on link "Literatūras I - 11. klases 1.ieskaites mācību materiāls" at bounding box center [977, 342] width 269 height 15
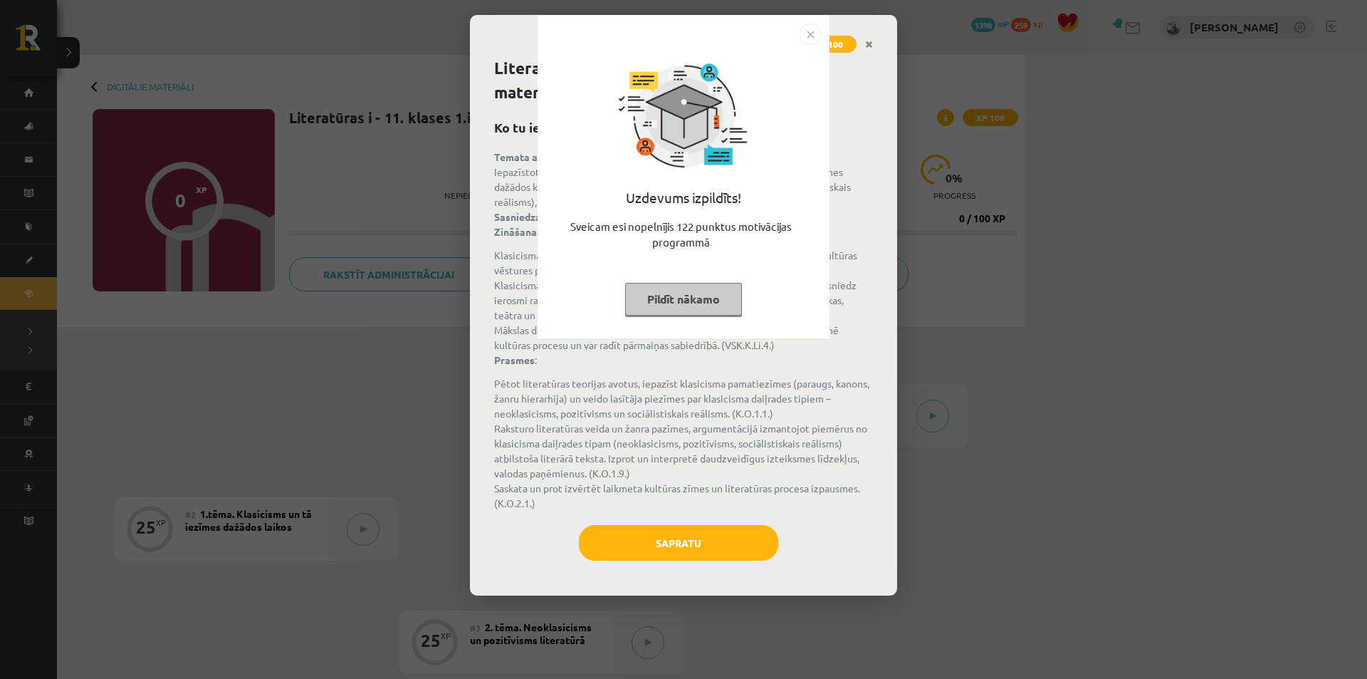
click at [652, 543] on div "Uzdevums izpildīts! Sveicam esi nopelnījis 122 punktus motivācijas programmā Pi…" at bounding box center [683, 339] width 1367 height 679
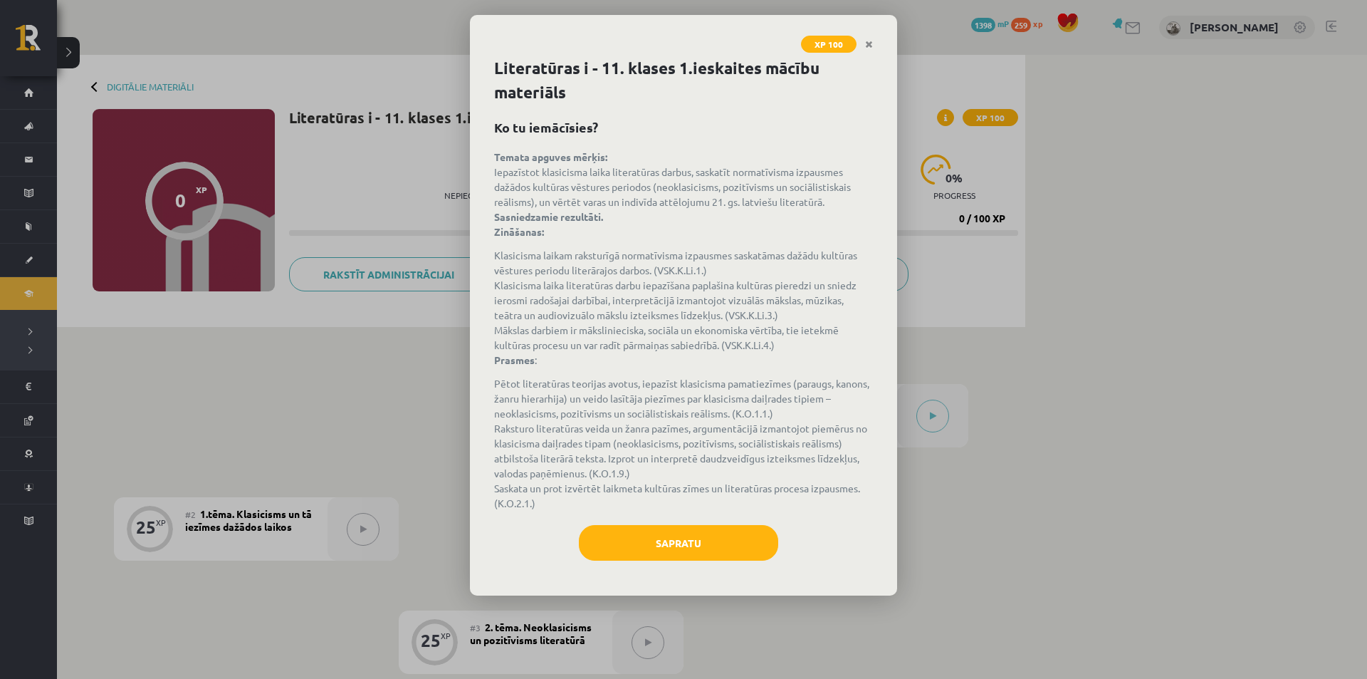
click at [695, 523] on div "Literatūras i - 11. klases 1.ieskaites mācību materiāls Ko tu iemācīsies? Temat…" at bounding box center [683, 325] width 427 height 539
click at [692, 536] on button "Sapratu" at bounding box center [678, 543] width 199 height 36
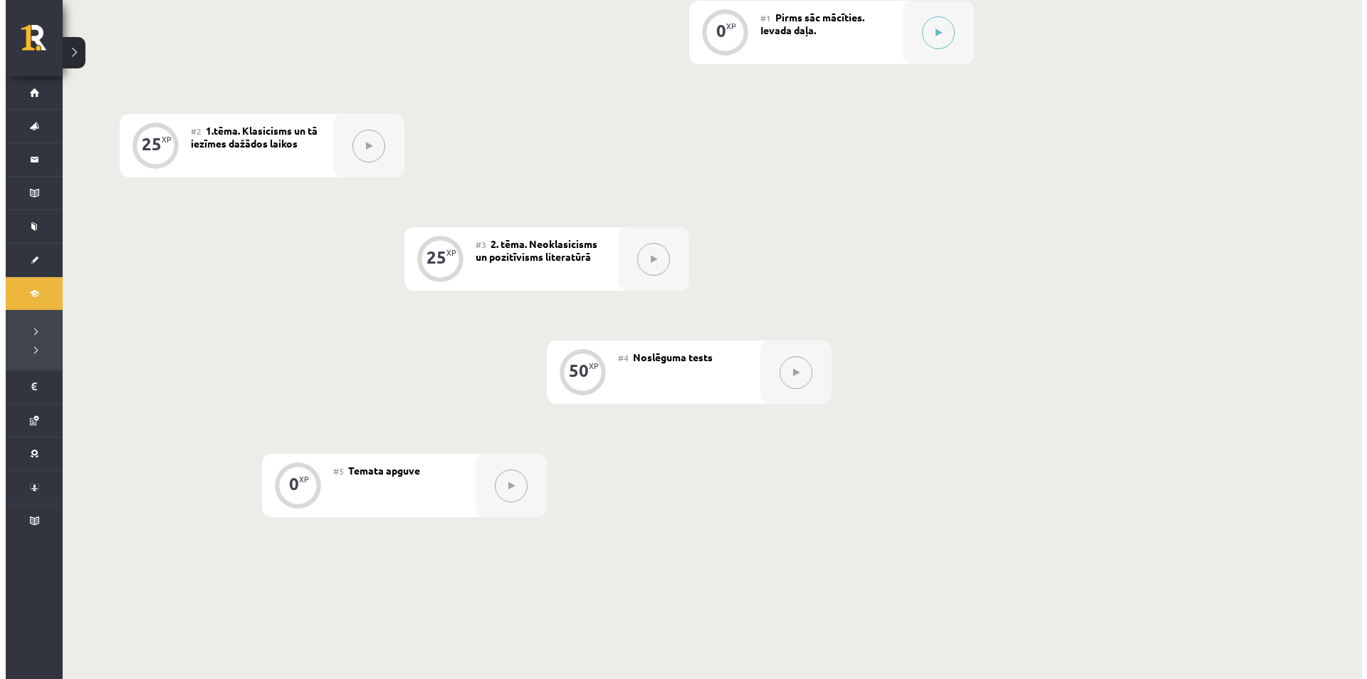
scroll to position [186, 0]
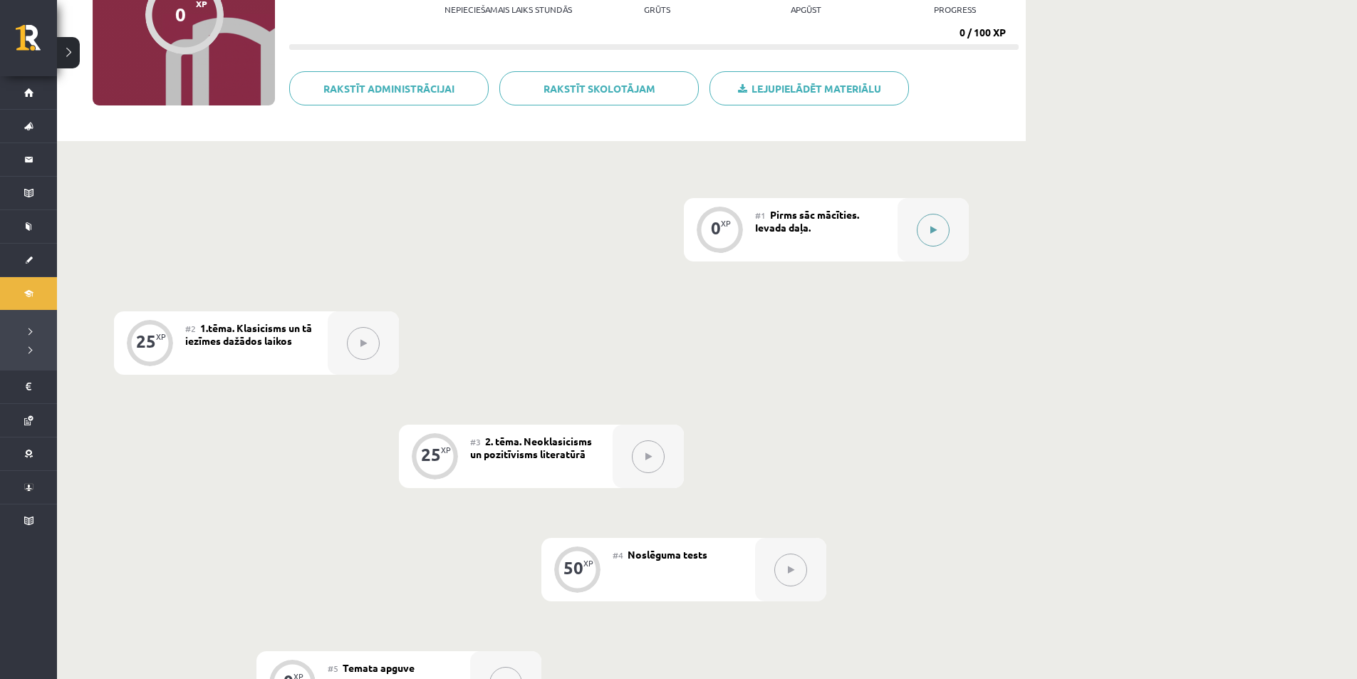
click at [939, 223] on button at bounding box center [933, 230] width 33 height 33
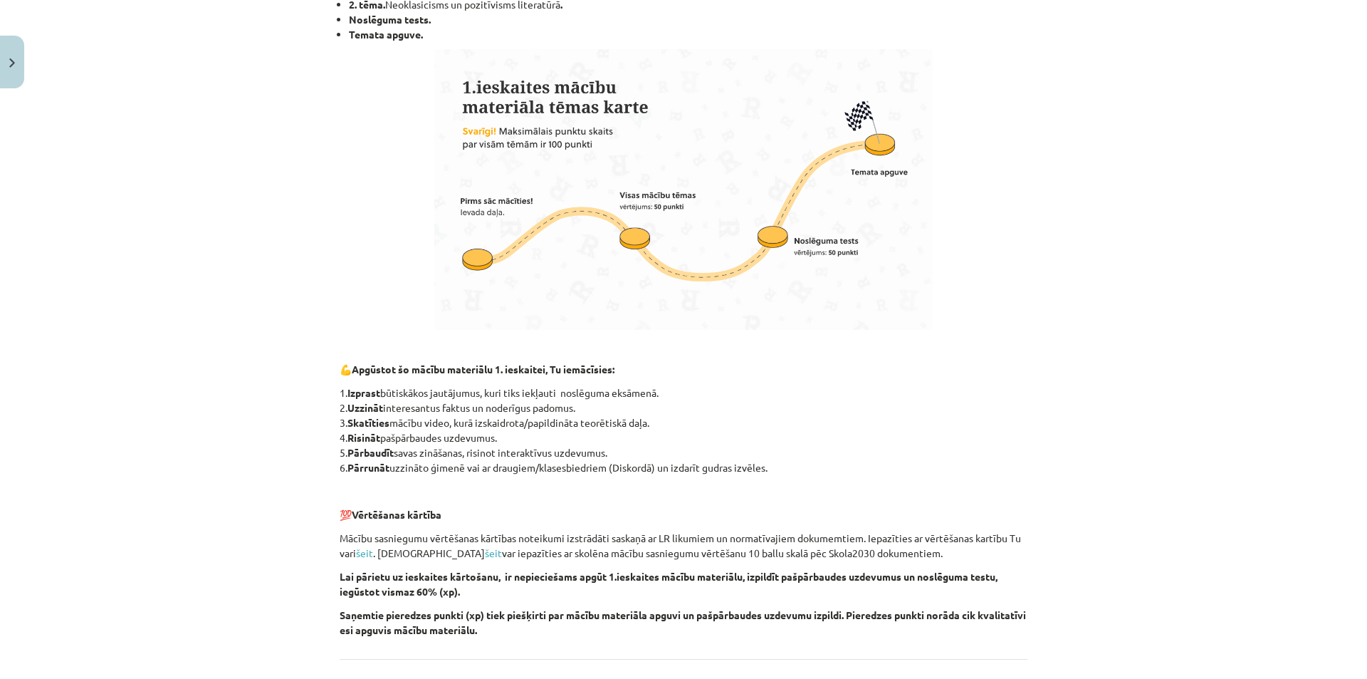
scroll to position [811, 0]
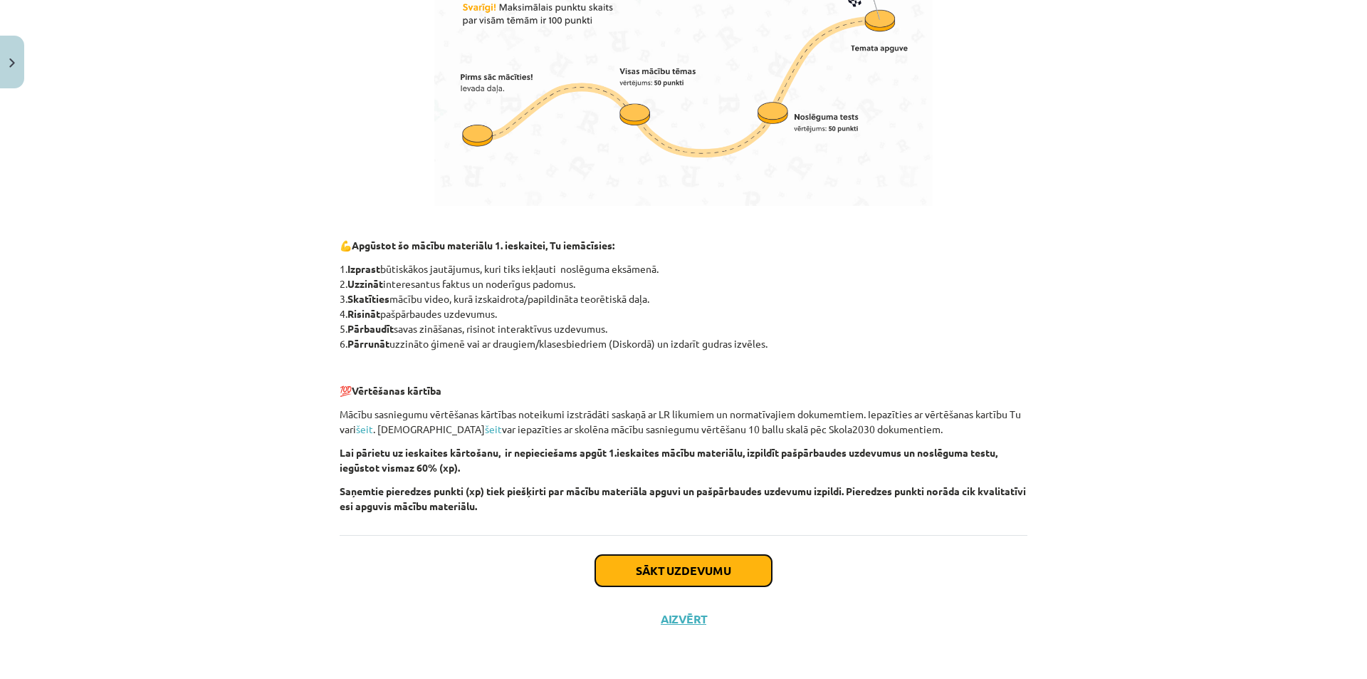
click at [721, 575] on button "Sākt uzdevumu" at bounding box center [683, 570] width 177 height 31
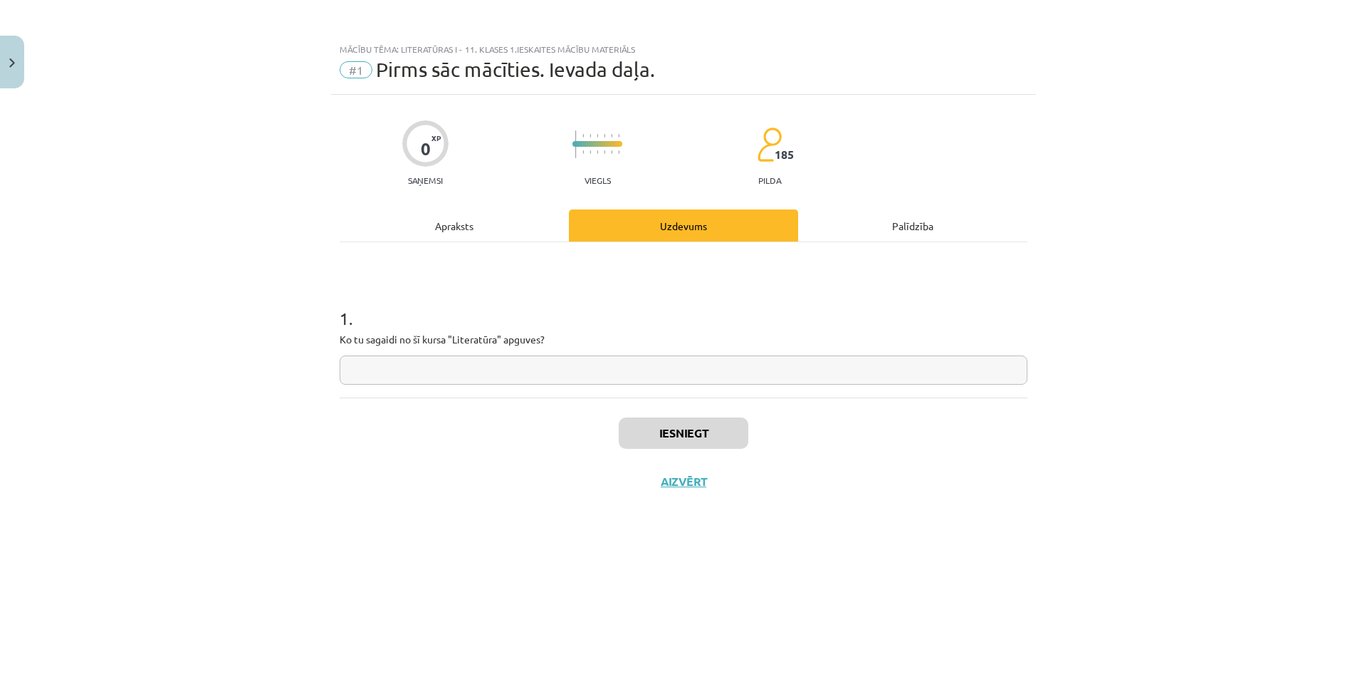
click at [668, 366] on input "text" at bounding box center [684, 369] width 688 height 29
type input "*"
type input "***"
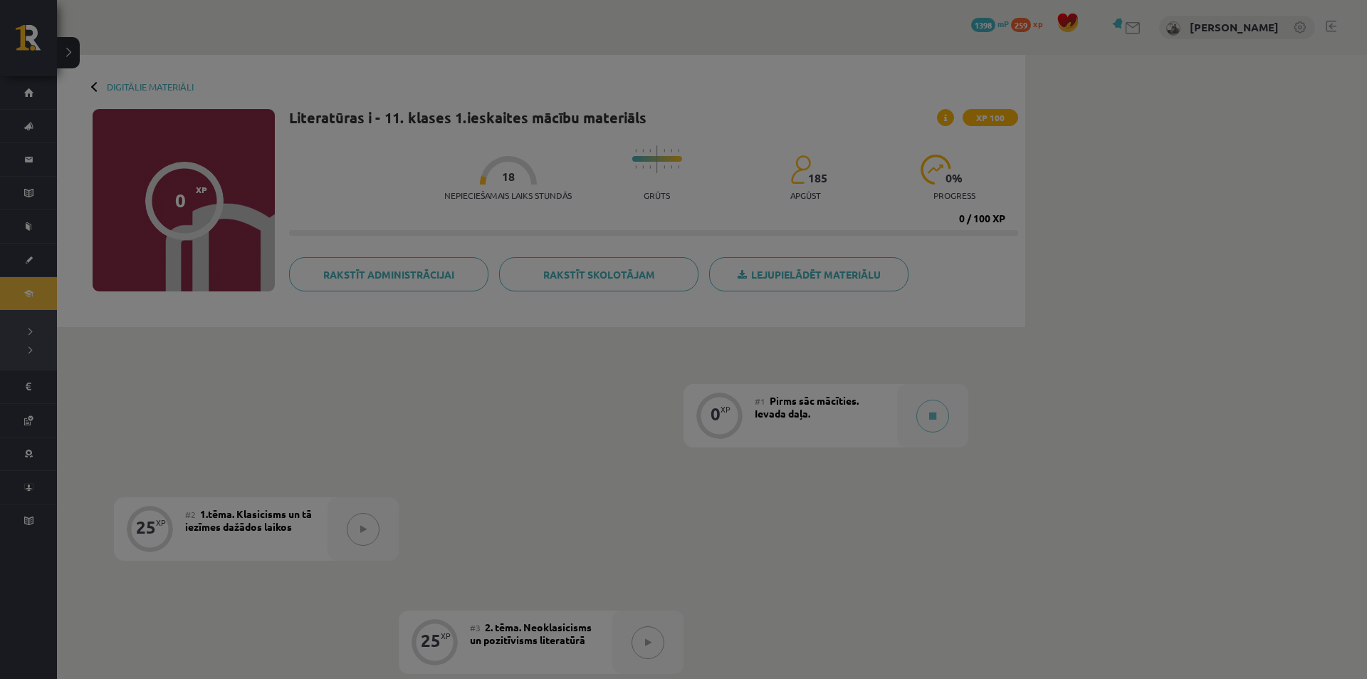
click at [665, 427] on body "0 Dāvanas 1398 mP 259 xp Eldars Nabijevs Sākums Aktuāli Kā mācīties eSKOLĀ Kont…" at bounding box center [683, 339] width 1367 height 679
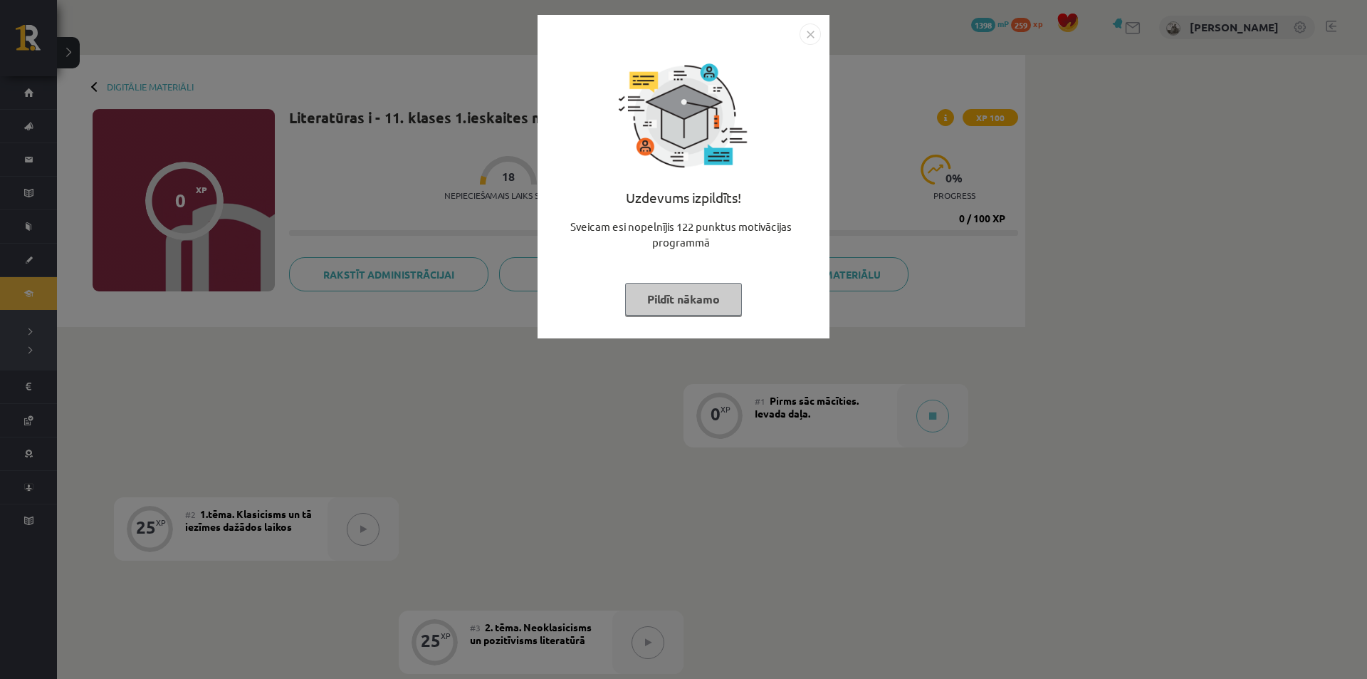
click at [665, 427] on div "Uzdevums izpildīts! Sveicam esi nopelnījis 122 punktus motivācijas programmā Pi…" at bounding box center [683, 339] width 1367 height 679
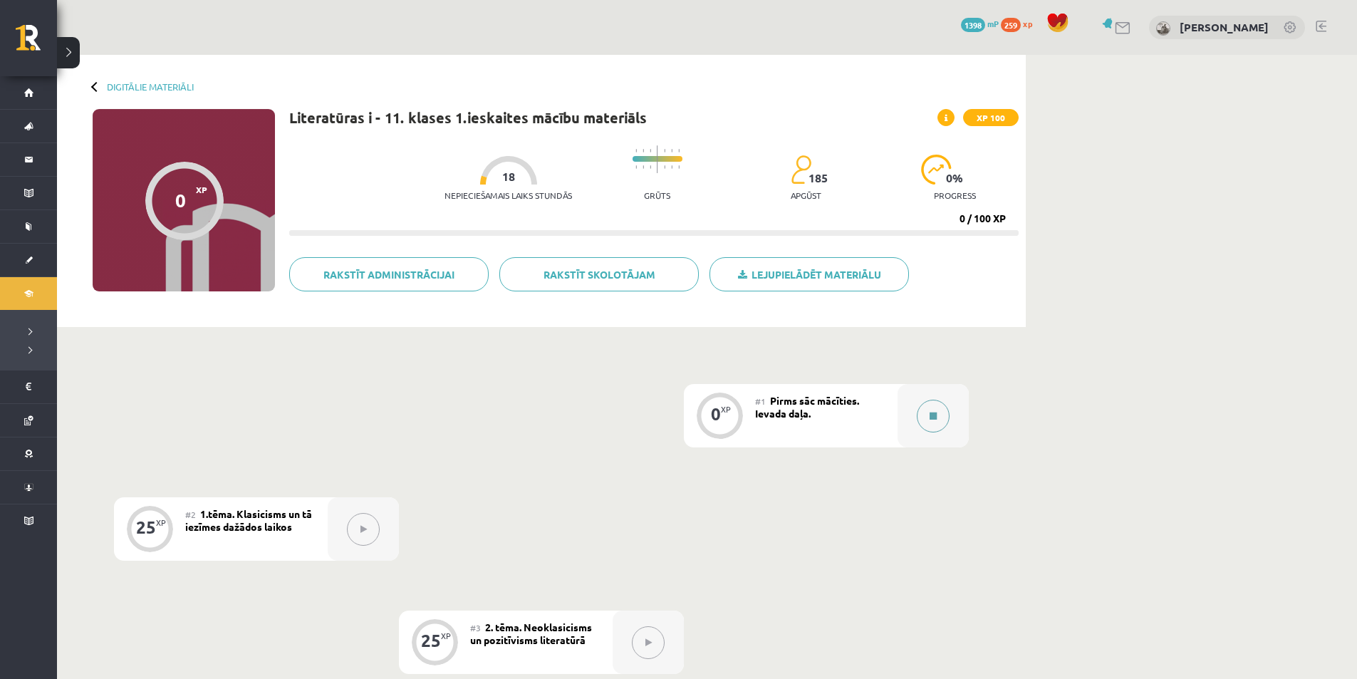
click at [907, 405] on div at bounding box center [932, 415] width 71 height 63
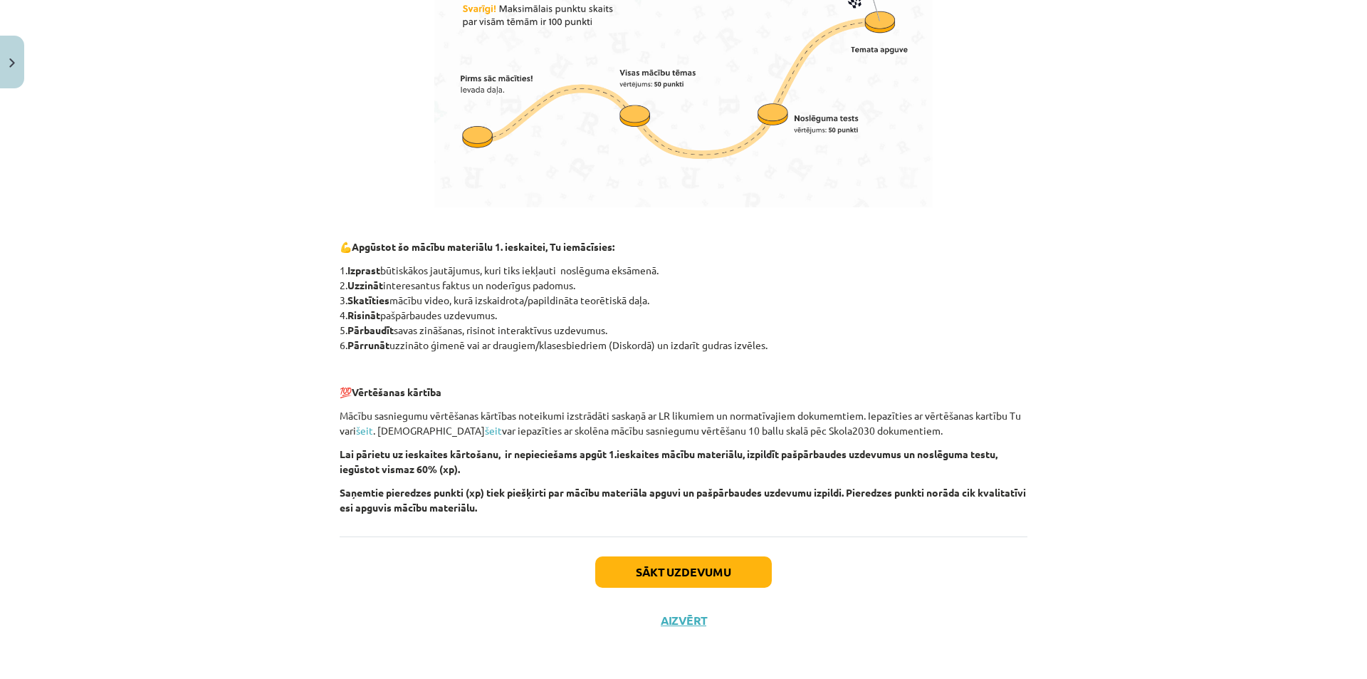
scroll to position [811, 0]
click at [697, 562] on button "Sākt uzdevumu" at bounding box center [683, 570] width 177 height 31
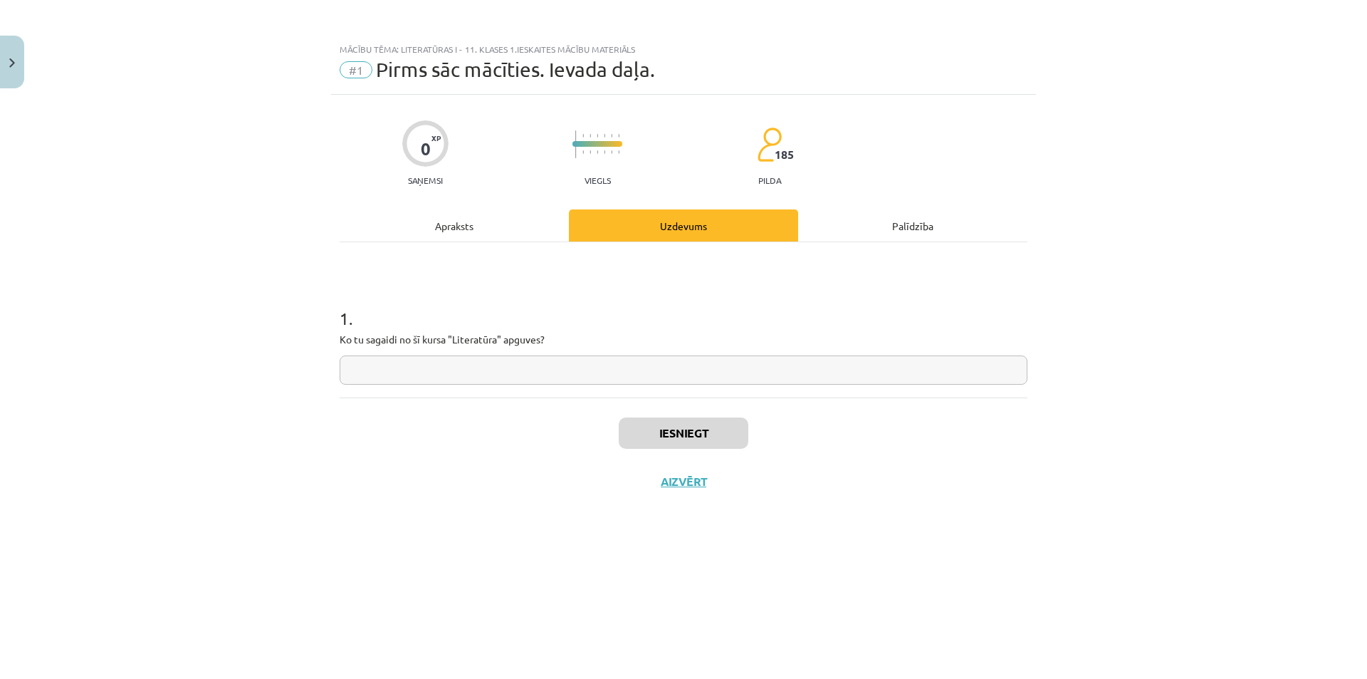
scroll to position [0, 0]
click at [697, 479] on button "Aizvērt" at bounding box center [684, 481] width 54 height 14
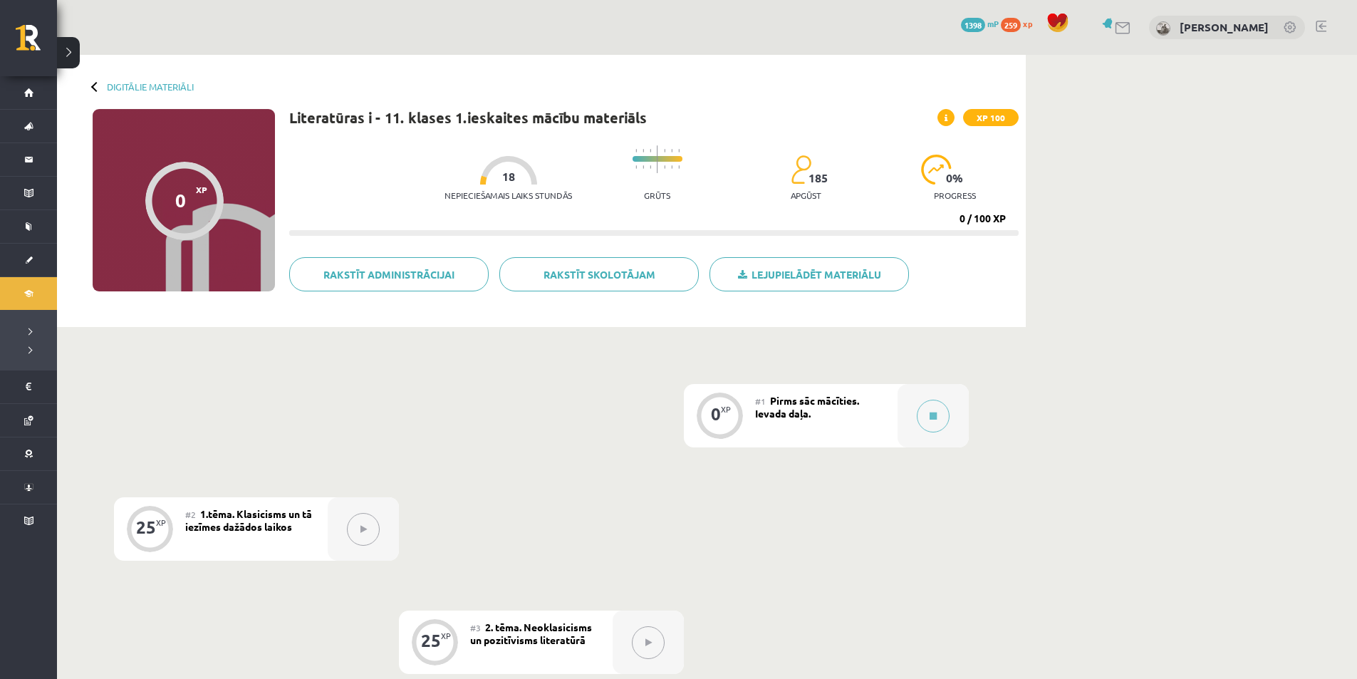
click at [357, 531] on button at bounding box center [363, 529] width 33 height 33
click at [927, 410] on button at bounding box center [933, 416] width 33 height 33
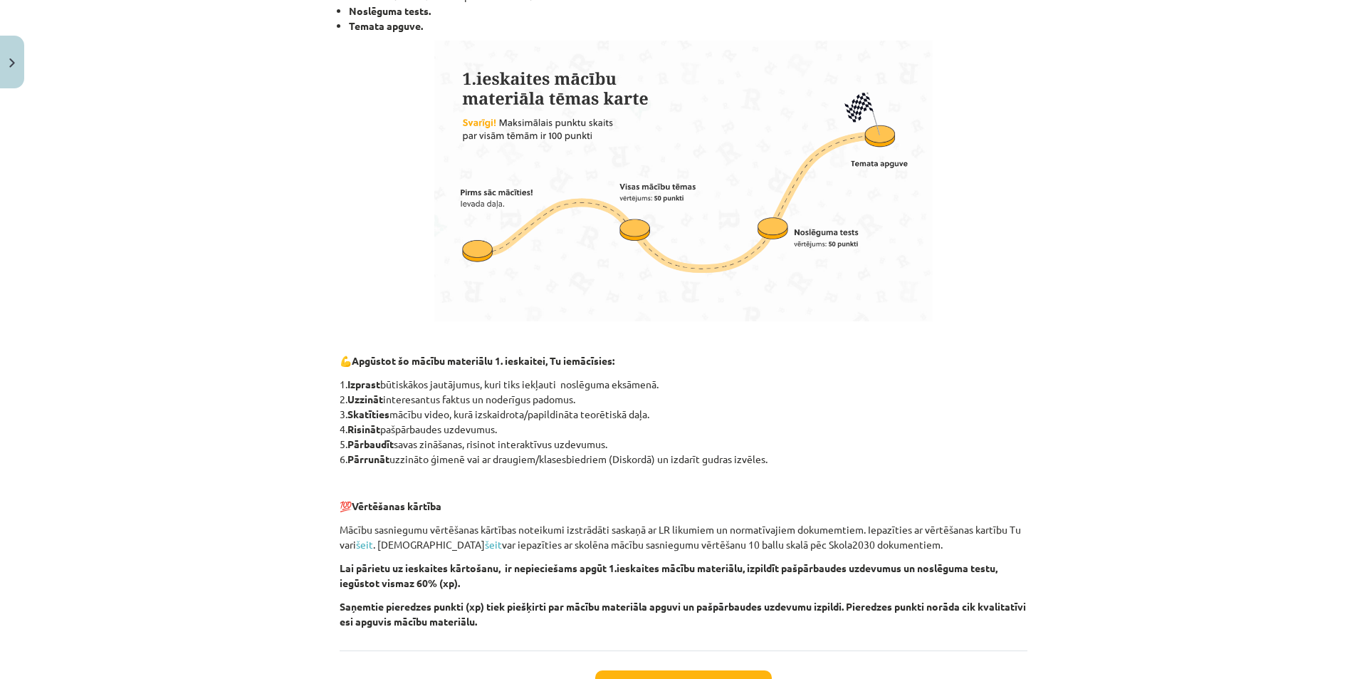
scroll to position [811, 0]
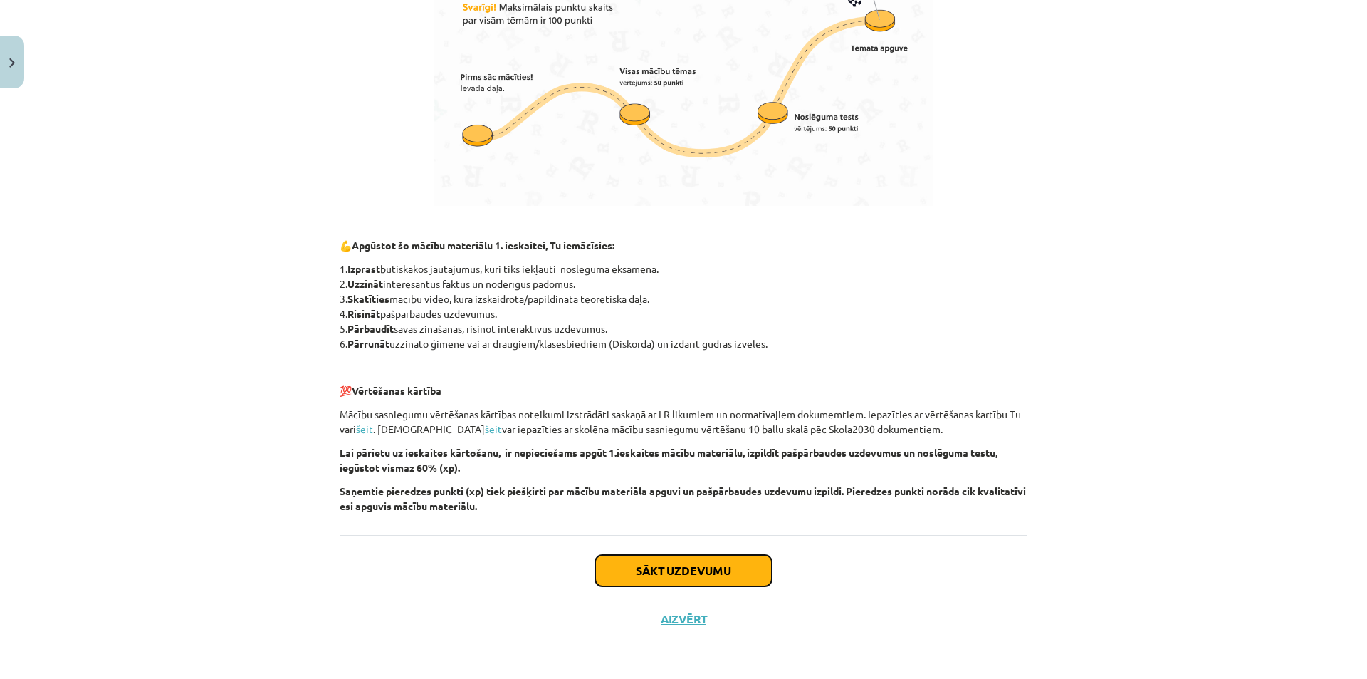
click at [681, 579] on button "Sākt uzdevumu" at bounding box center [683, 570] width 177 height 31
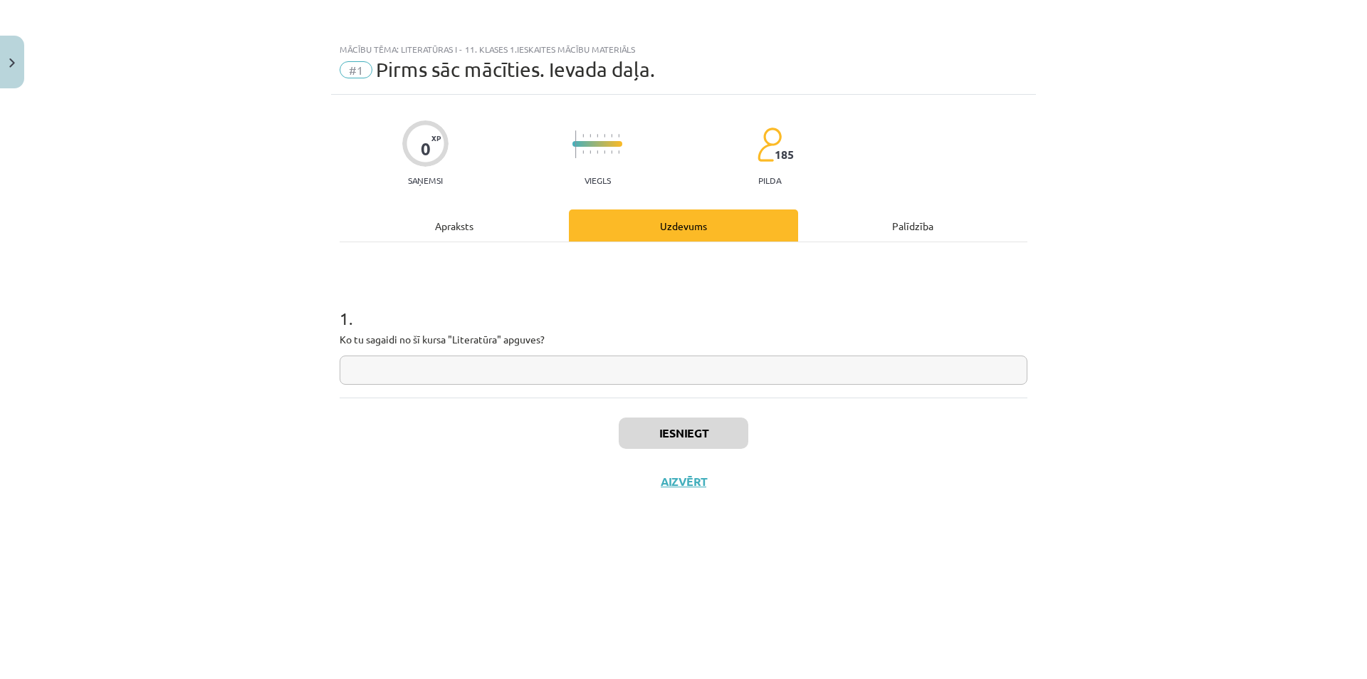
scroll to position [0, 0]
click at [541, 379] on input "text" at bounding box center [684, 369] width 688 height 29
type input "***"
click at [710, 441] on button "Iesniegt" at bounding box center [684, 432] width 130 height 31
click at [667, 494] on button "Nākamā nodarbība" at bounding box center [684, 490] width 140 height 33
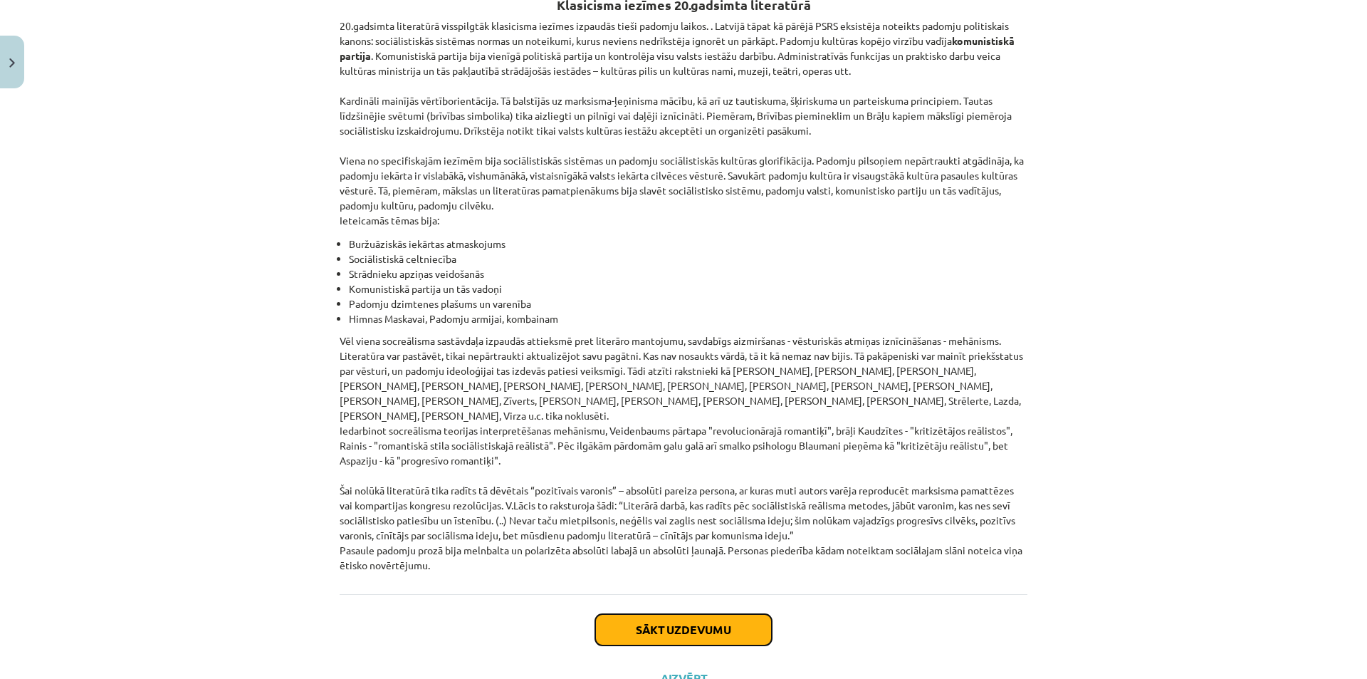
click at [643, 614] on button "Sākt uzdevumu" at bounding box center [683, 629] width 177 height 31
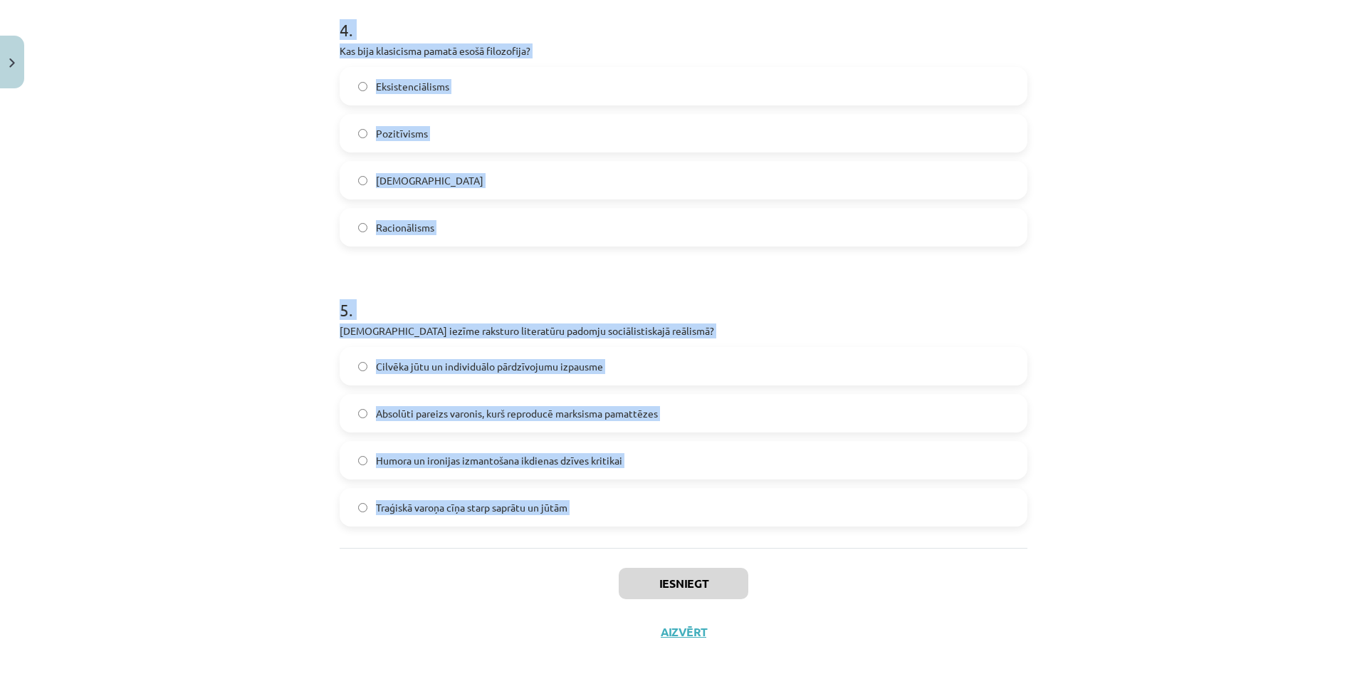
scroll to position [1141, 0]
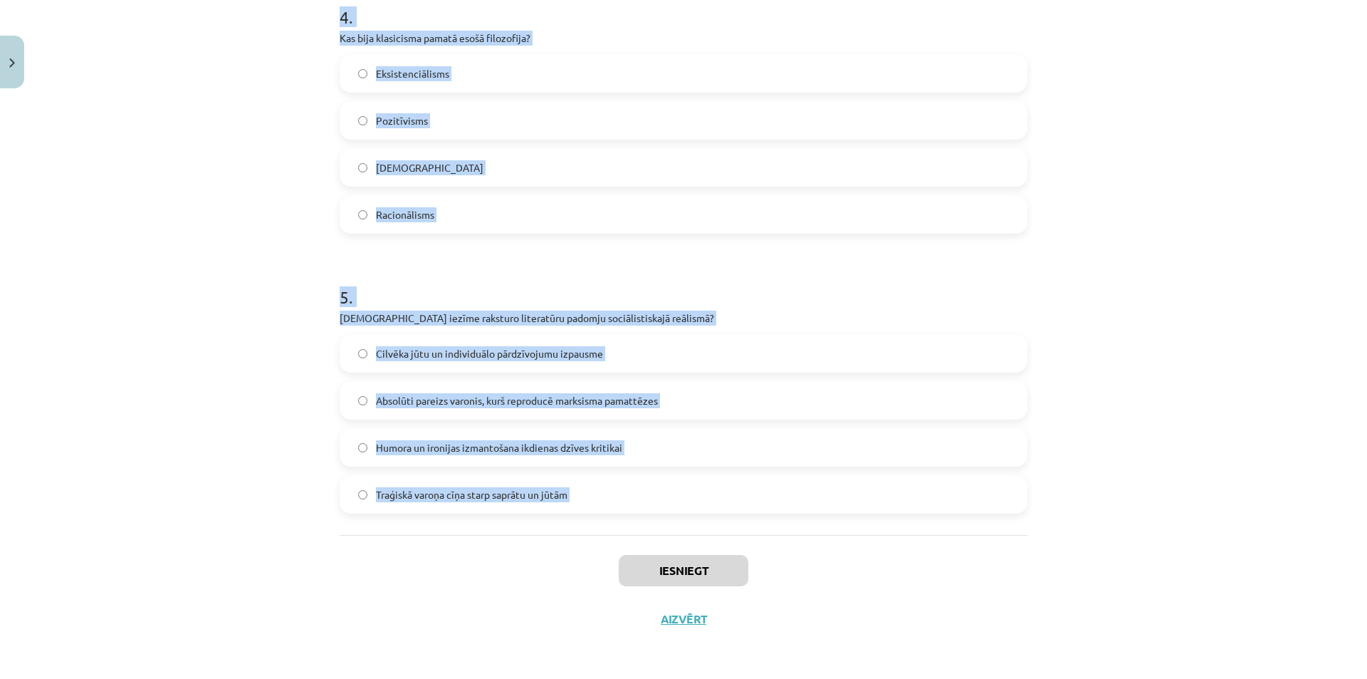
drag, startPoint x: 335, startPoint y: 301, endPoint x: 632, endPoint y: 546, distance: 385.5
copy form "Kurš no šiem literatūras žanriem klasicismā tika uzskatīts par "augsto" žanru? …"
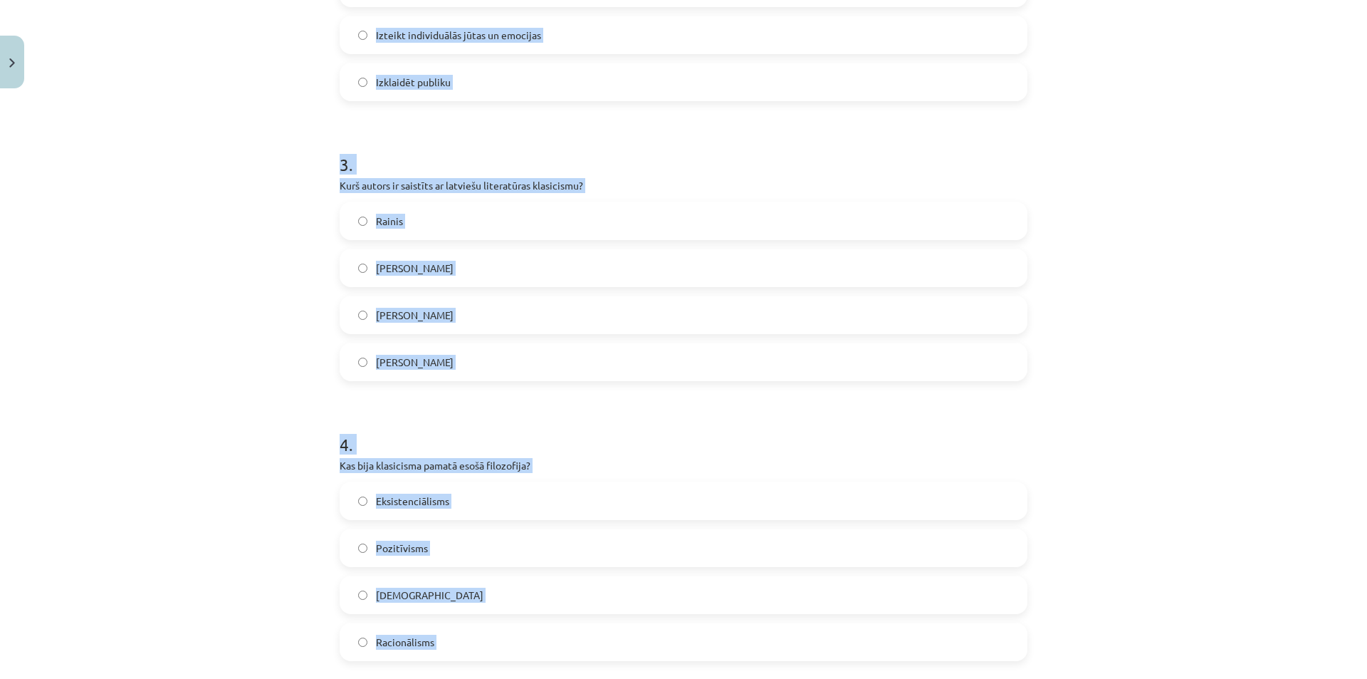
click at [234, 251] on div "Mācību tēma: Literatūras i - 11. klases 1.ieskaites mācību materiāls #2 1.tēma.…" at bounding box center [683, 339] width 1367 height 679
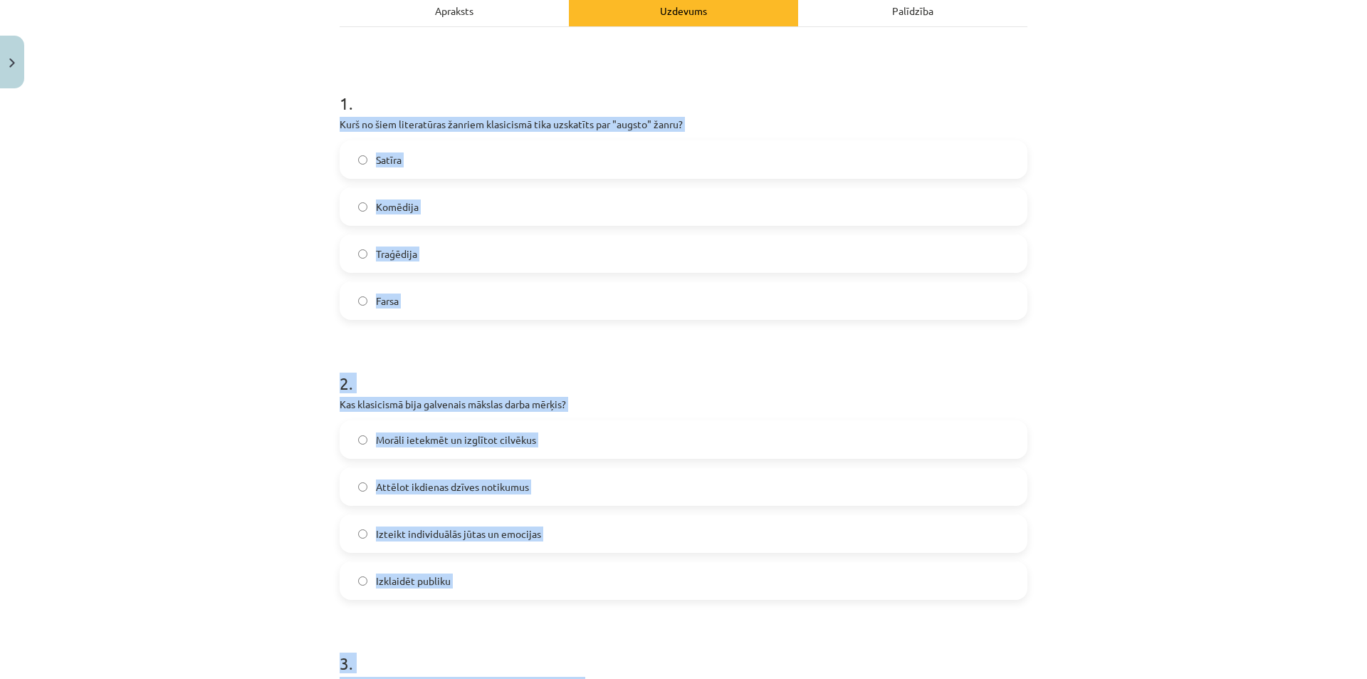
click at [239, 251] on div "Mācību tēma: Literatūras i - 11. klases 1.ieskaites mācību materiāls #2 1.tēma.…" at bounding box center [683, 339] width 1367 height 679
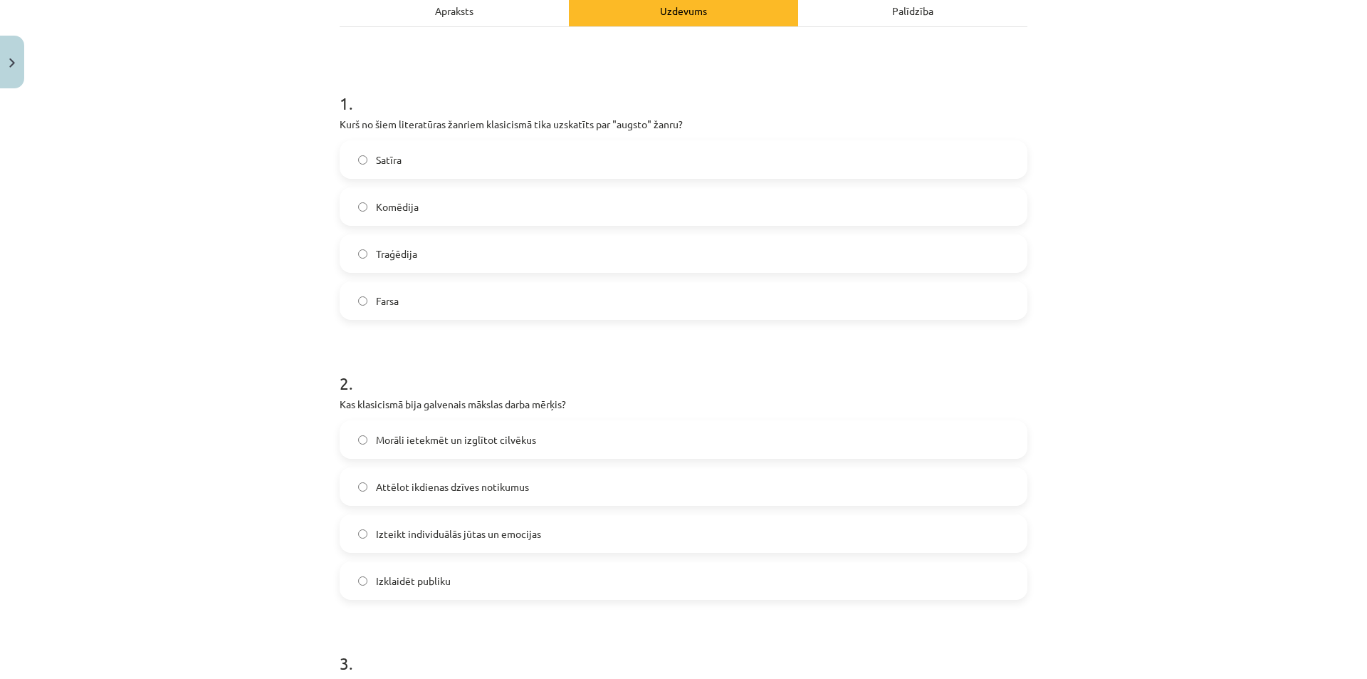
click at [402, 249] on span "Traģēdija" at bounding box center [396, 253] width 41 height 15
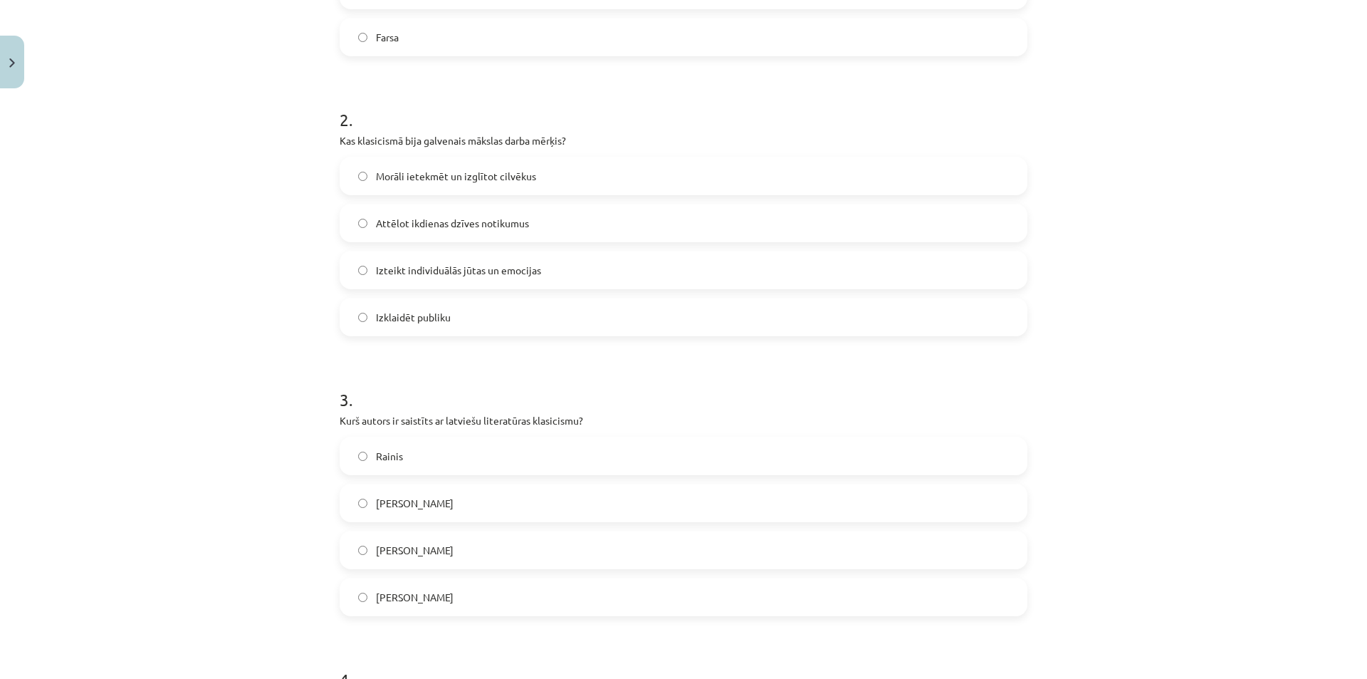
scroll to position [500, 0]
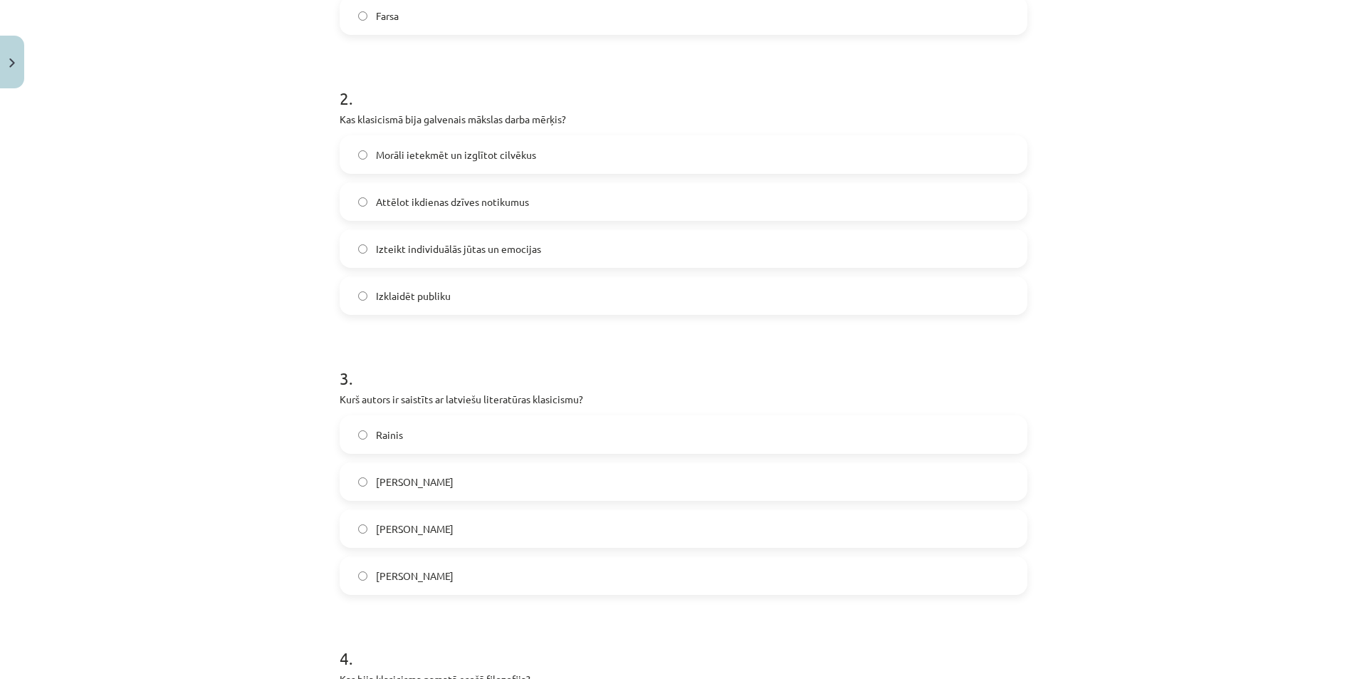
click at [416, 162] on span "Morāli ietekmēt un izglītot cilvēkus" at bounding box center [456, 154] width 160 height 15
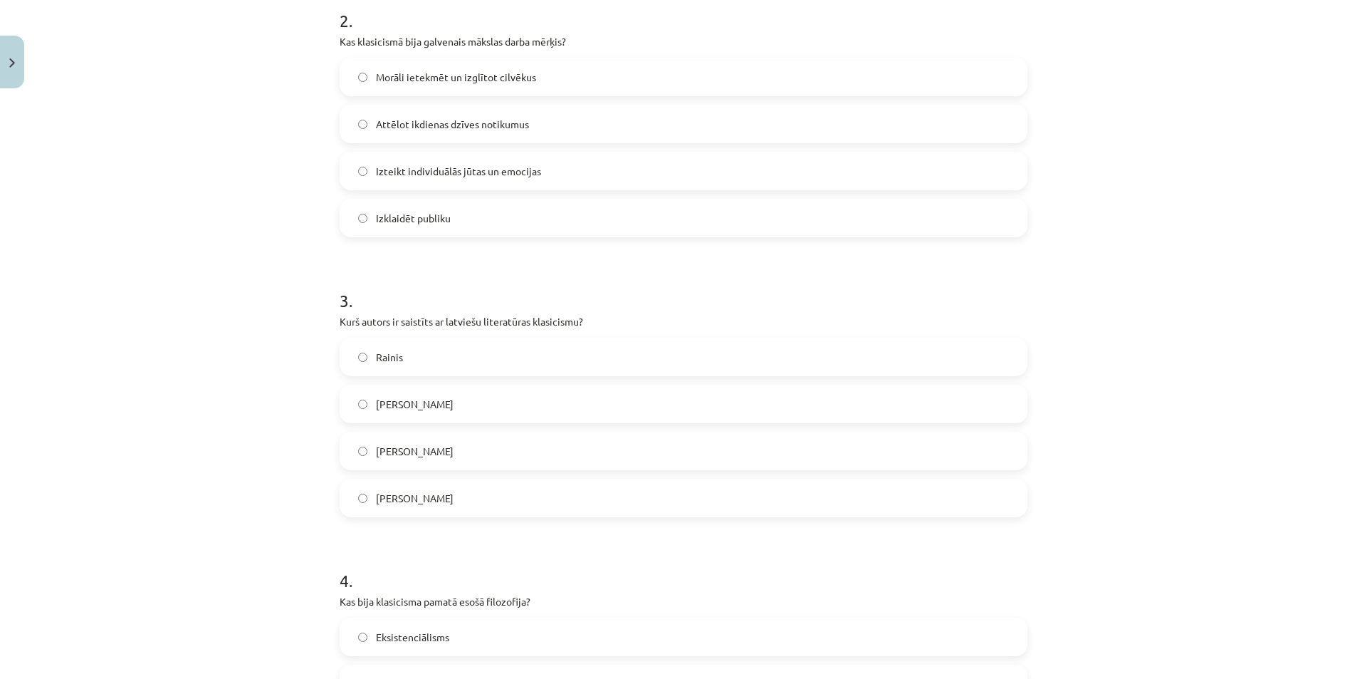
scroll to position [642, 0]
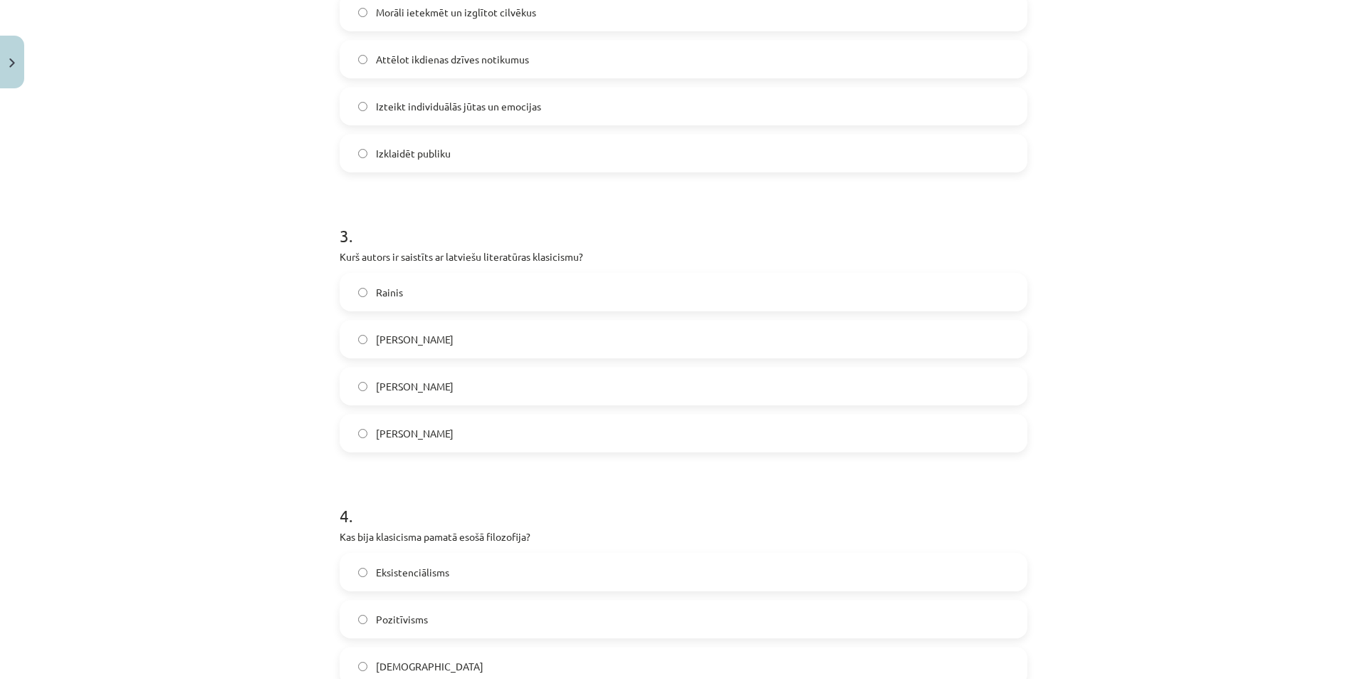
click at [385, 335] on span "Kristofers Fīrekers" at bounding box center [415, 339] width 78 height 15
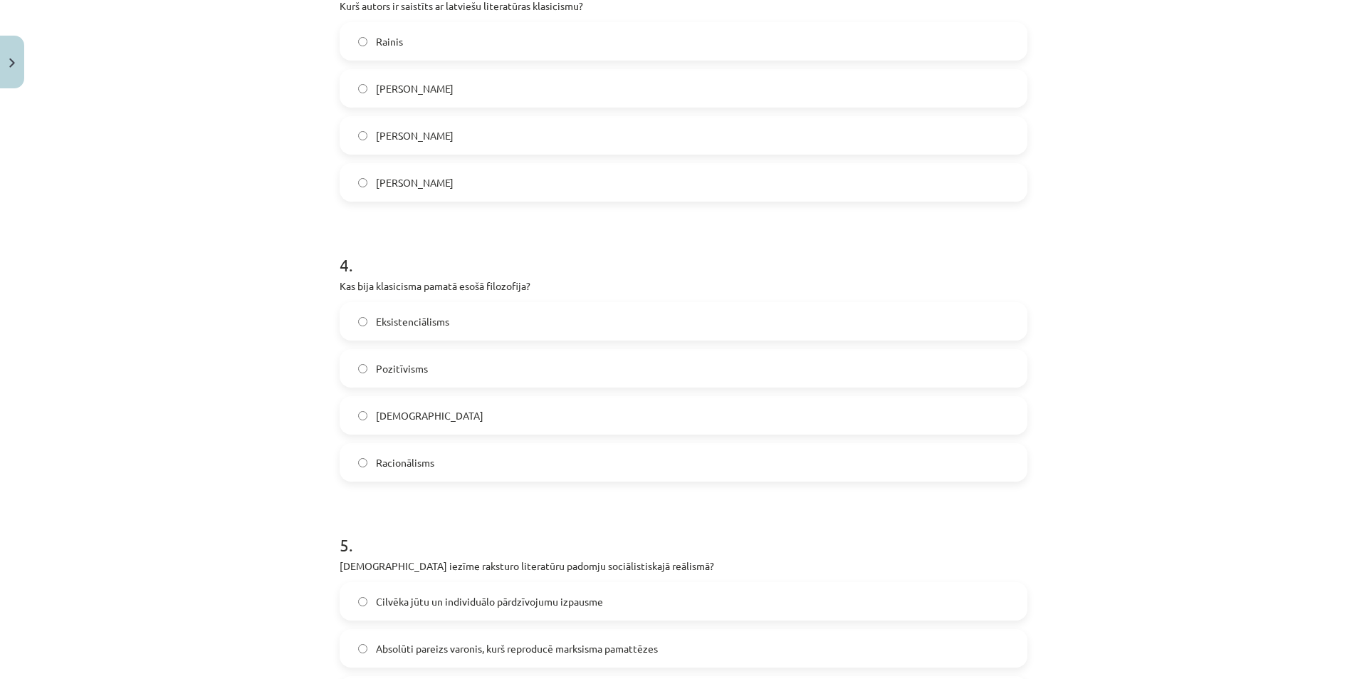
scroll to position [927, 0]
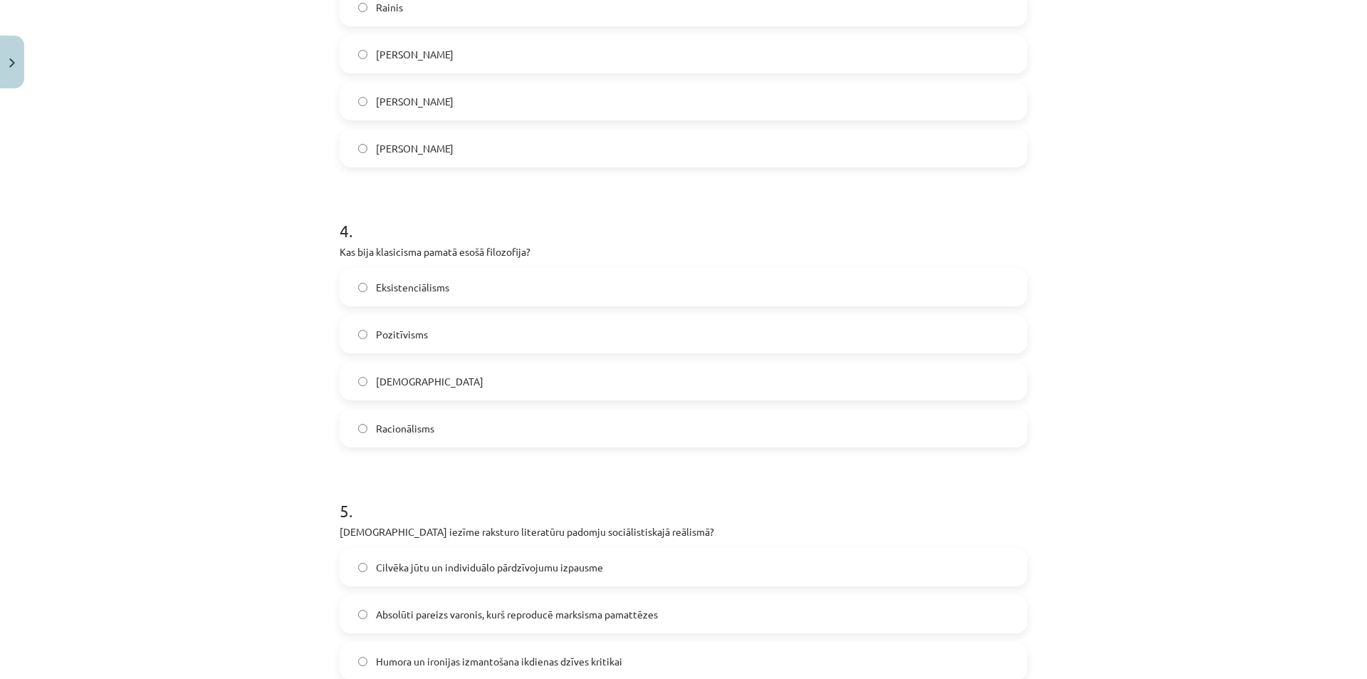
click at [403, 441] on label "Racionālisms" at bounding box center [683, 428] width 685 height 36
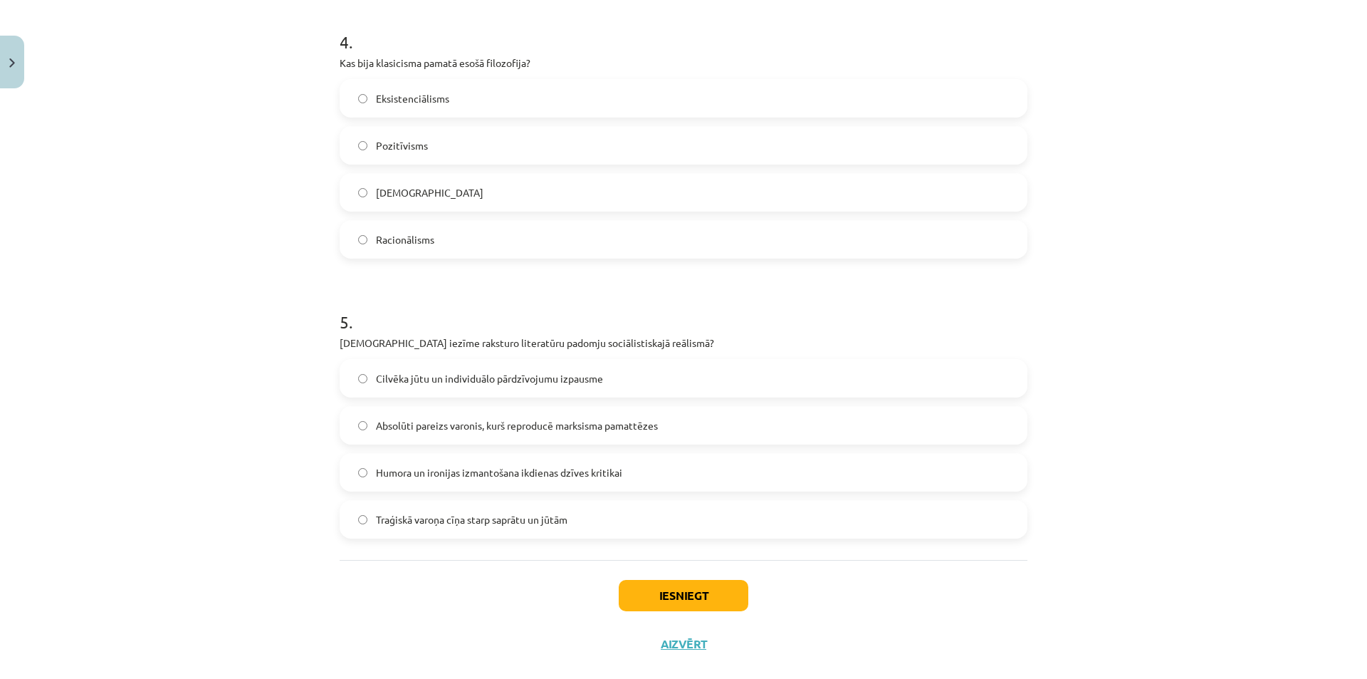
scroll to position [1141, 0]
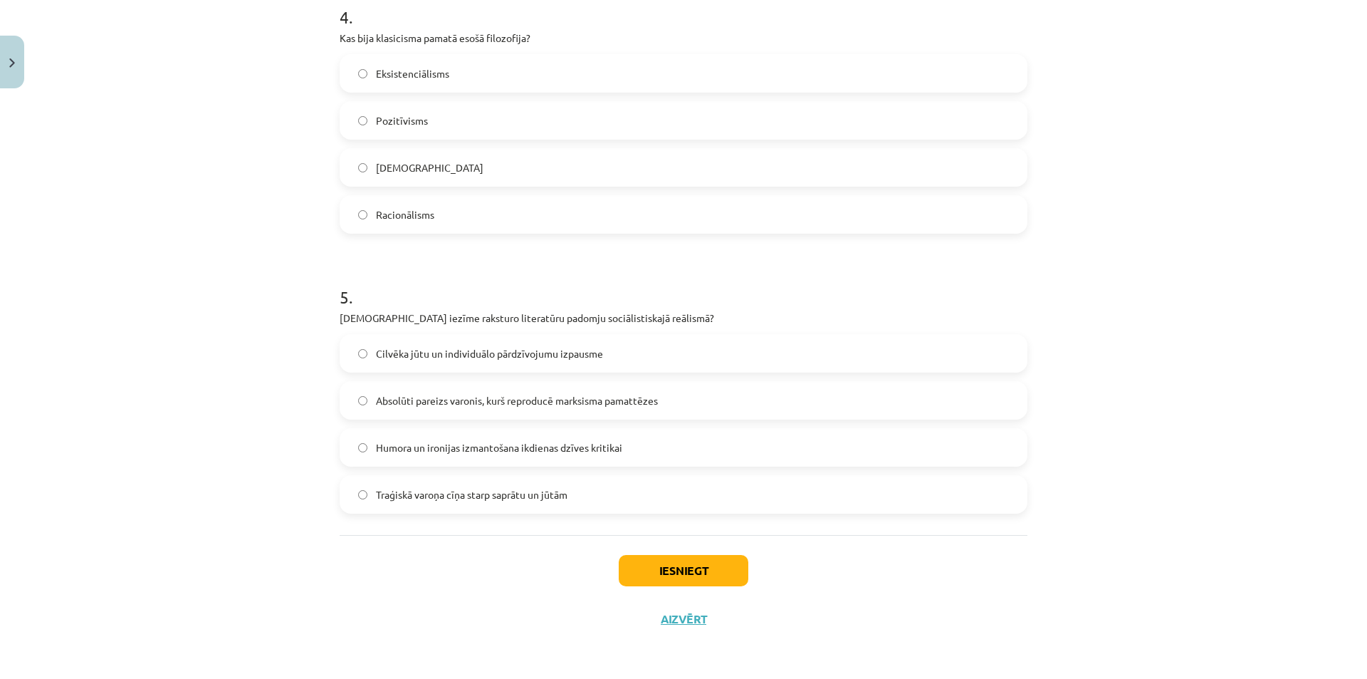
click at [399, 399] on span "Absolūti pareizs varonis, kurš reproducē marksisma pamattēzes" at bounding box center [517, 400] width 282 height 15
click at [706, 570] on button "Iesniegt" at bounding box center [684, 570] width 130 height 31
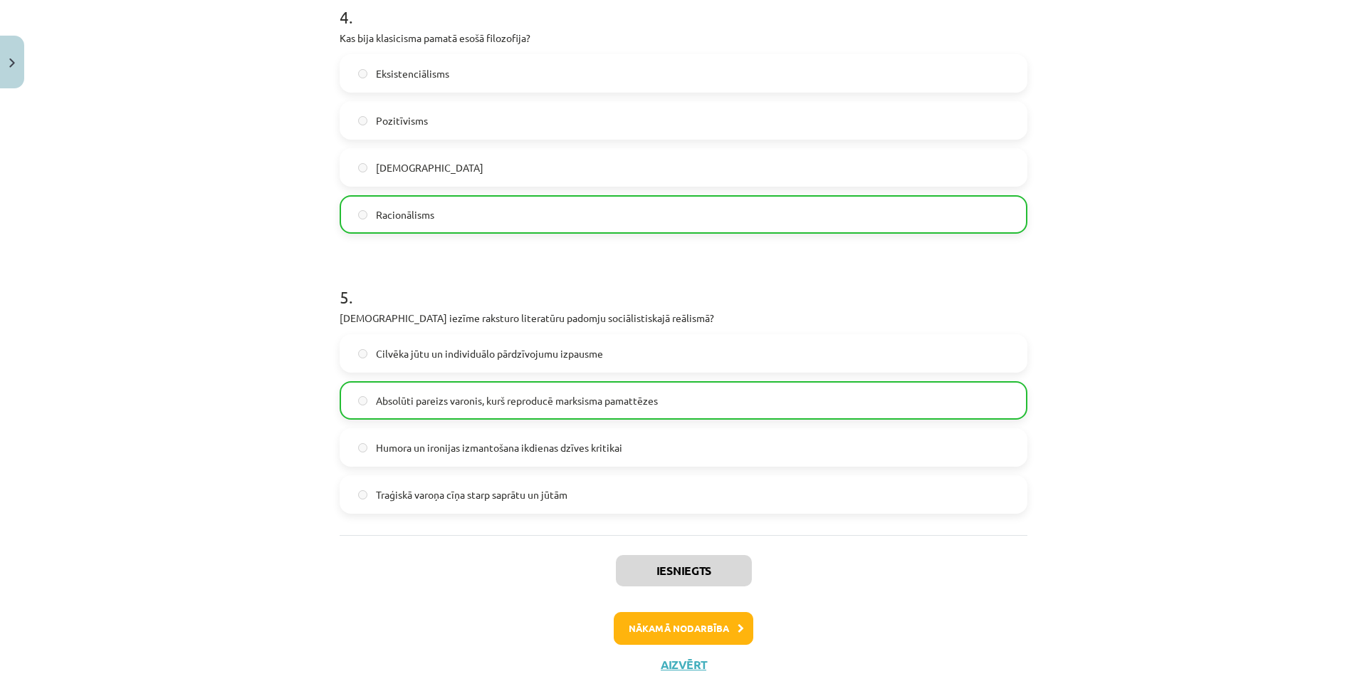
scroll to position [1187, 0]
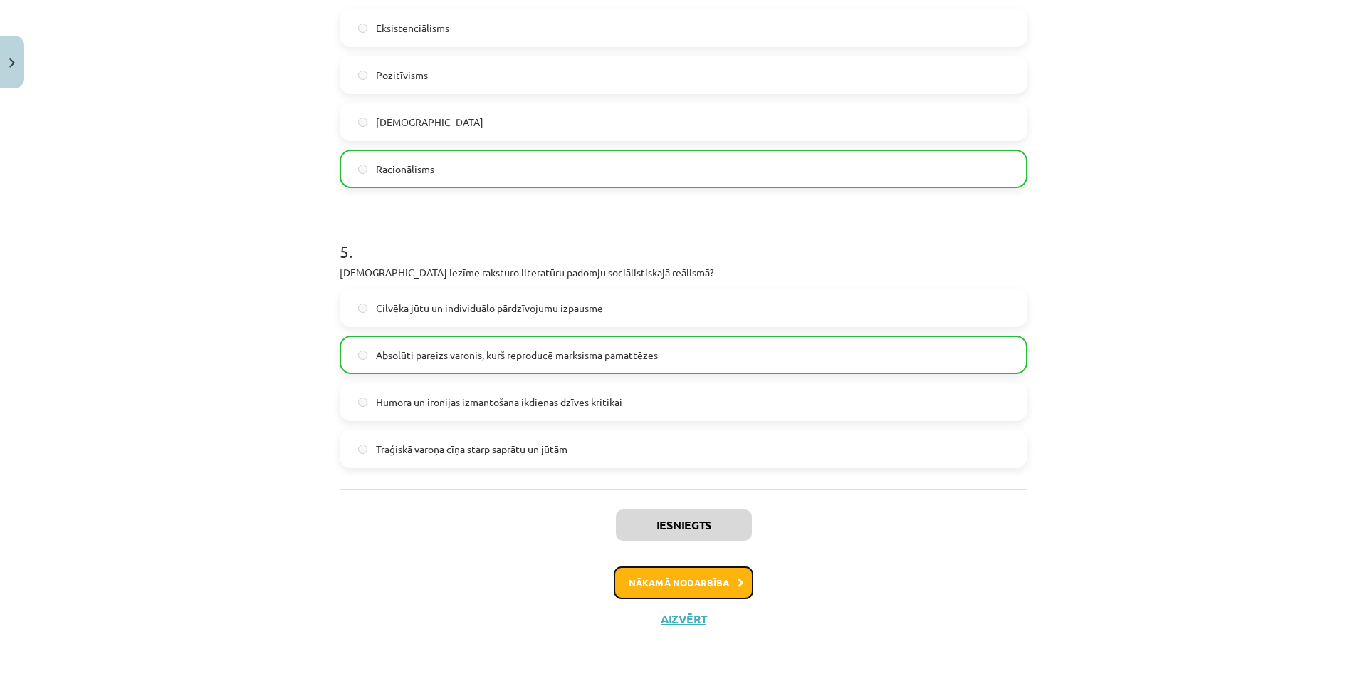
click at [626, 572] on button "Nākamā nodarbība" at bounding box center [684, 582] width 140 height 33
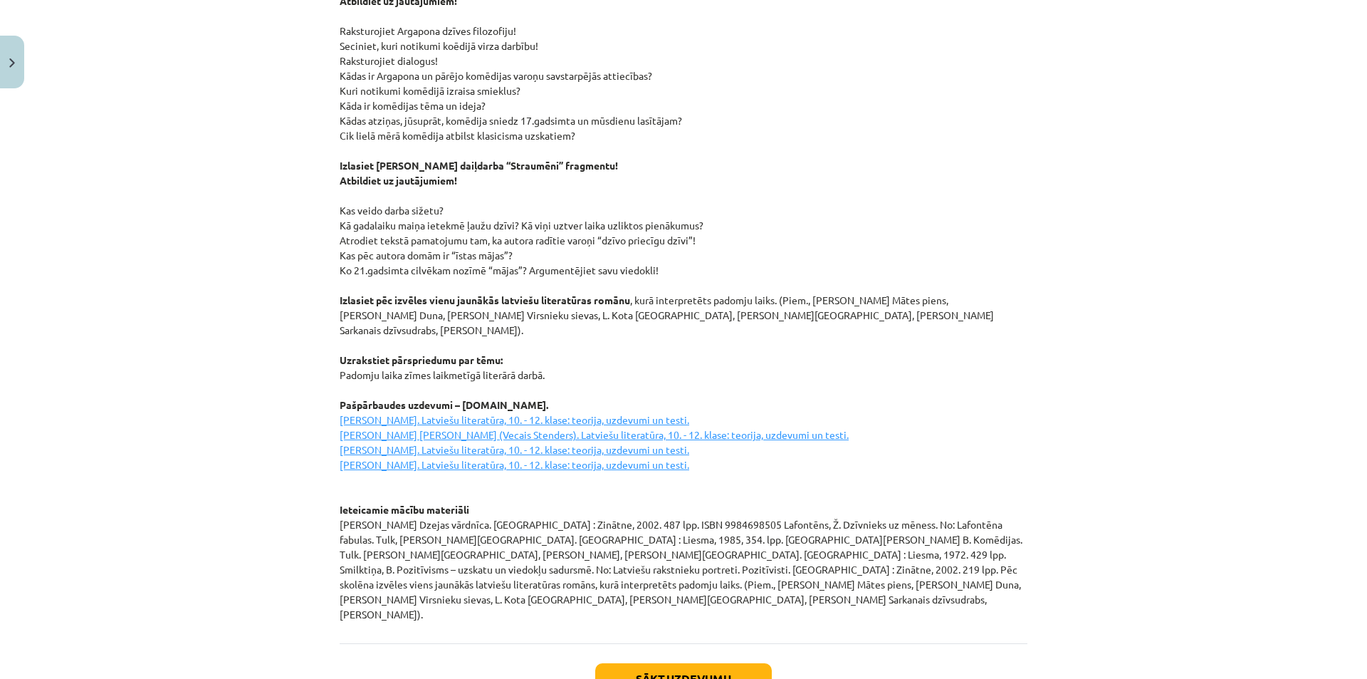
scroll to position [1745, 0]
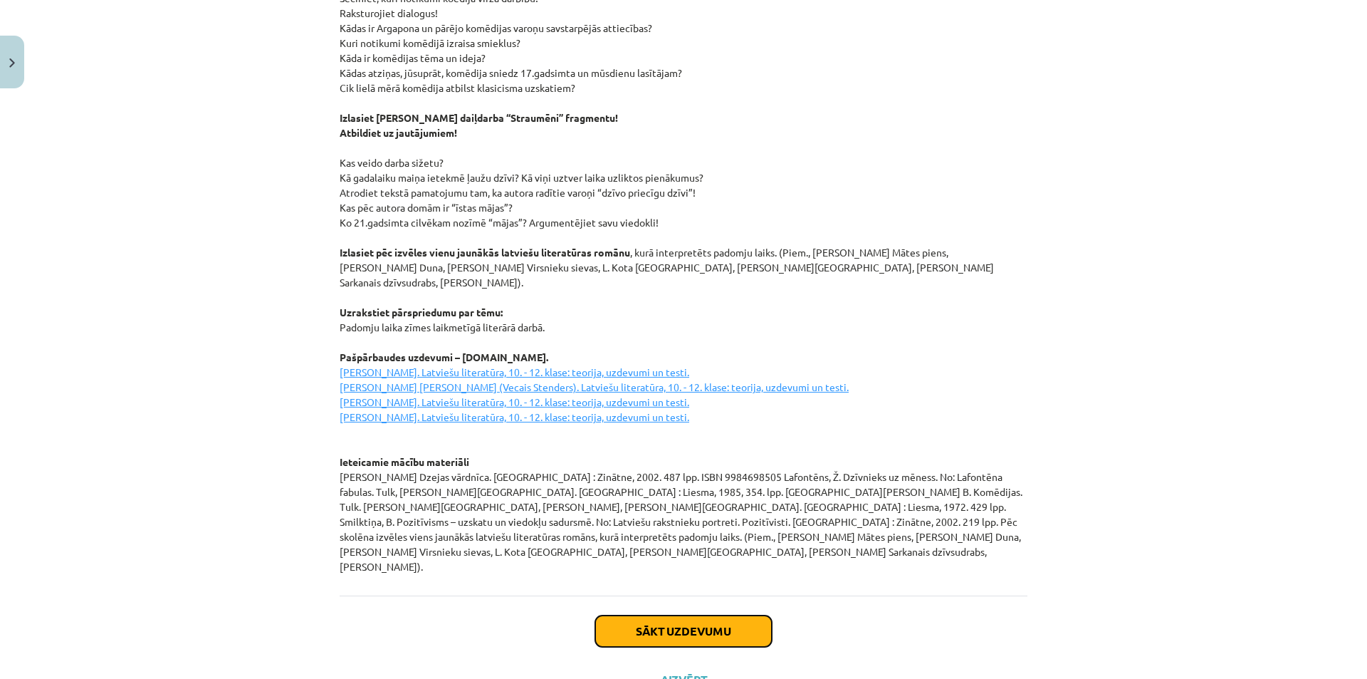
click at [644, 615] on button "Sākt uzdevumu" at bounding box center [683, 630] width 177 height 31
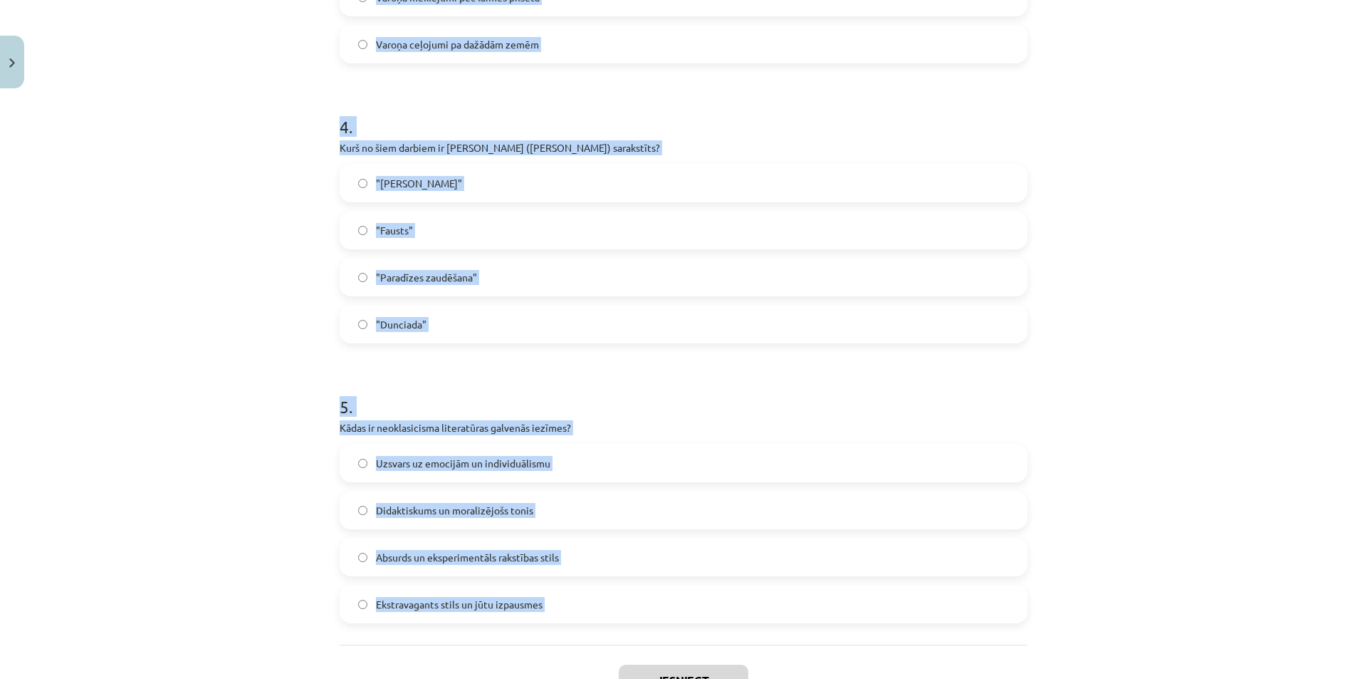
scroll to position [1141, 0]
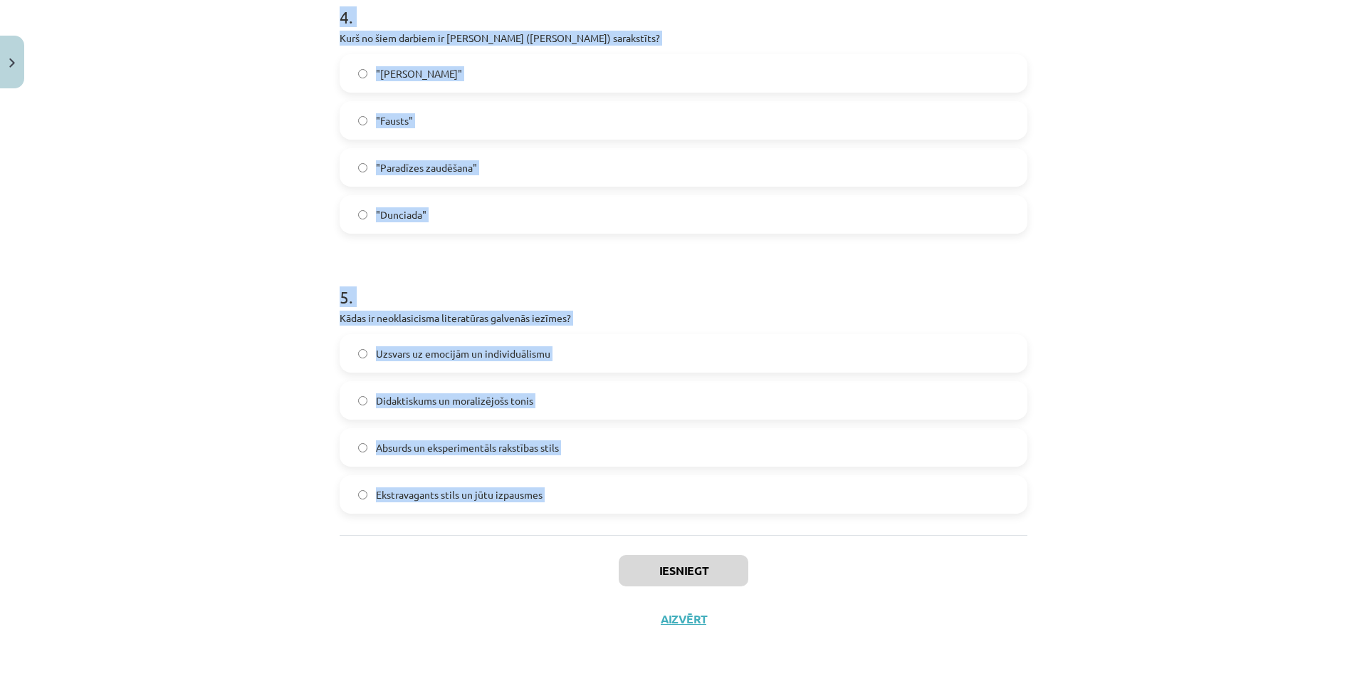
drag, startPoint x: 330, startPoint y: 340, endPoint x: 612, endPoint y: 548, distance: 349.4
copy form "Māksla ir izteiksmes līdzeklis bez morāles robežām Zināšanas jābalsta uz piered…"
click at [192, 178] on div "Mācību tēma: Literatūras i - 11. klases 1.ieskaites mācību materiāls #3 2. tēma…" at bounding box center [683, 339] width 1367 height 679
drag, startPoint x: 319, startPoint y: 256, endPoint x: 541, endPoint y: 538, distance: 359.1
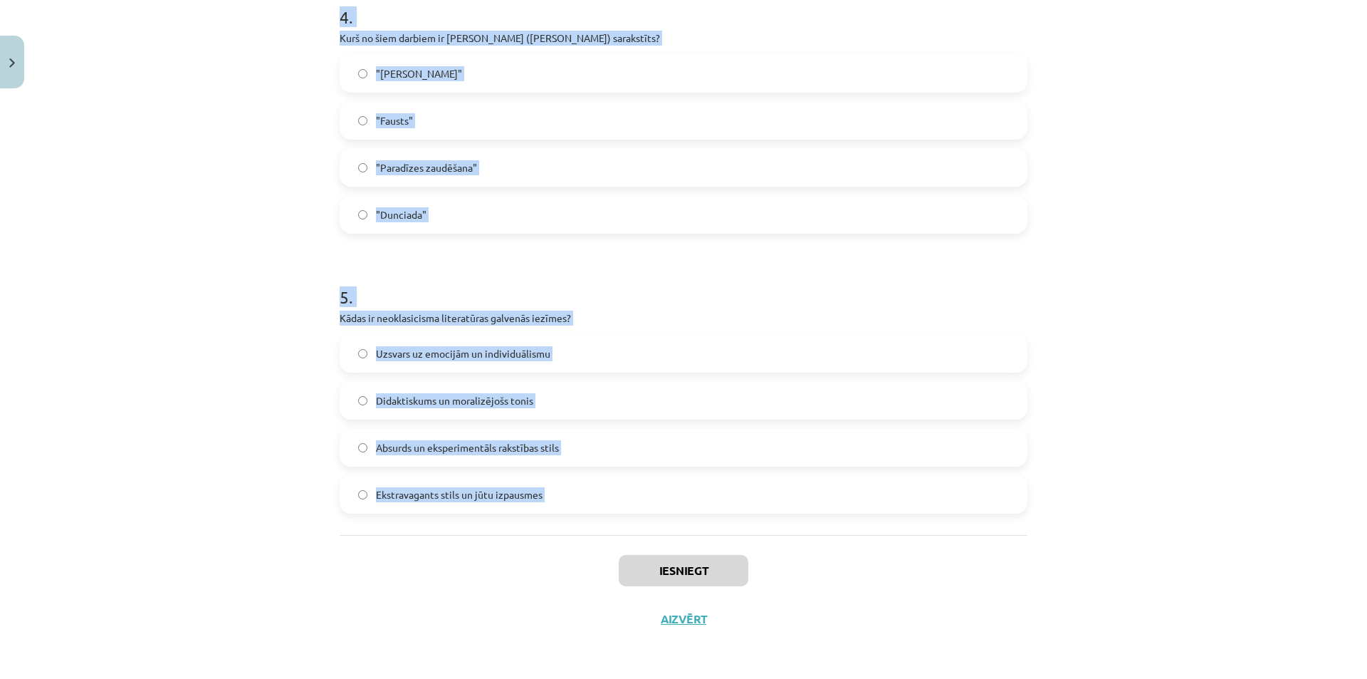
click at [541, 538] on div "Mācību tēma: Literatūras i - 11. klases 1.ieskaites mācību materiāls #3 2. tēma…" at bounding box center [683, 339] width 1367 height 679
copy form "Kāds ir pozitīvisma galvenais princips? Māksla ir izteiksmes līdzeklis bez morā…"
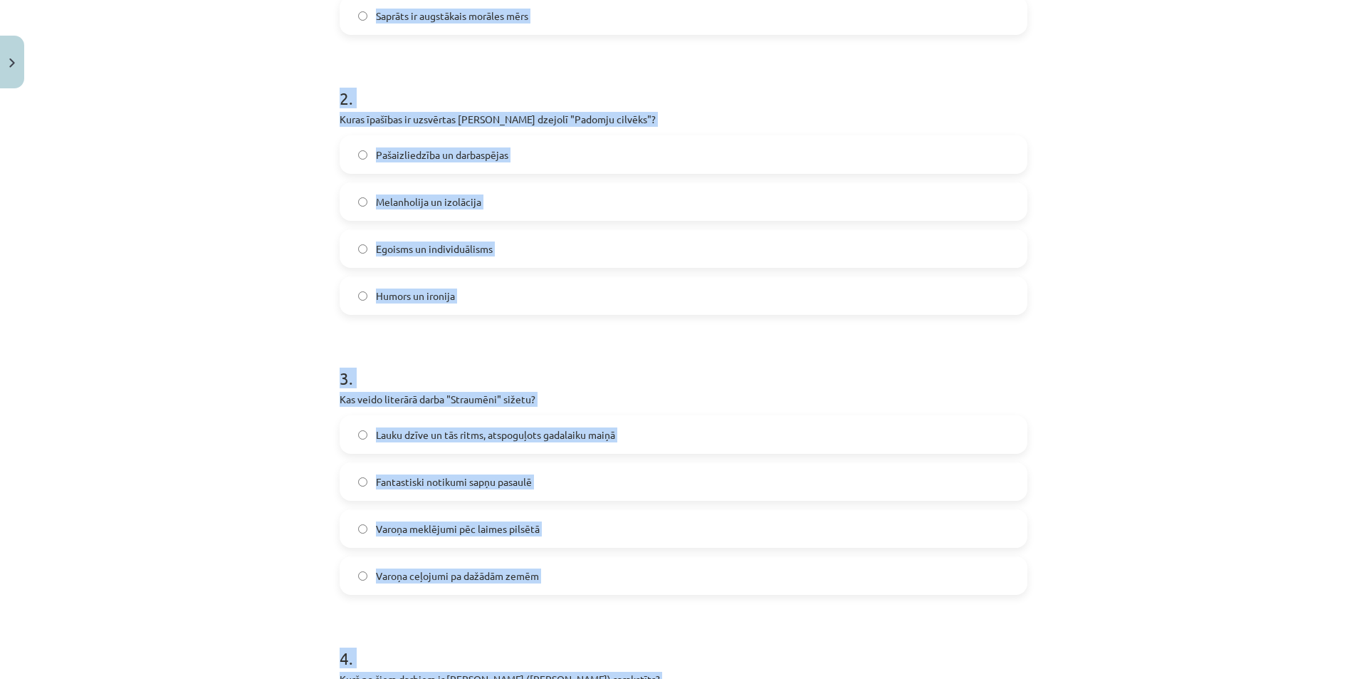
click at [308, 358] on div "Mācību tēma: Literatūras i - 11. klases 1.ieskaites mācību materiāls #3 2. tēma…" at bounding box center [683, 339] width 1367 height 679
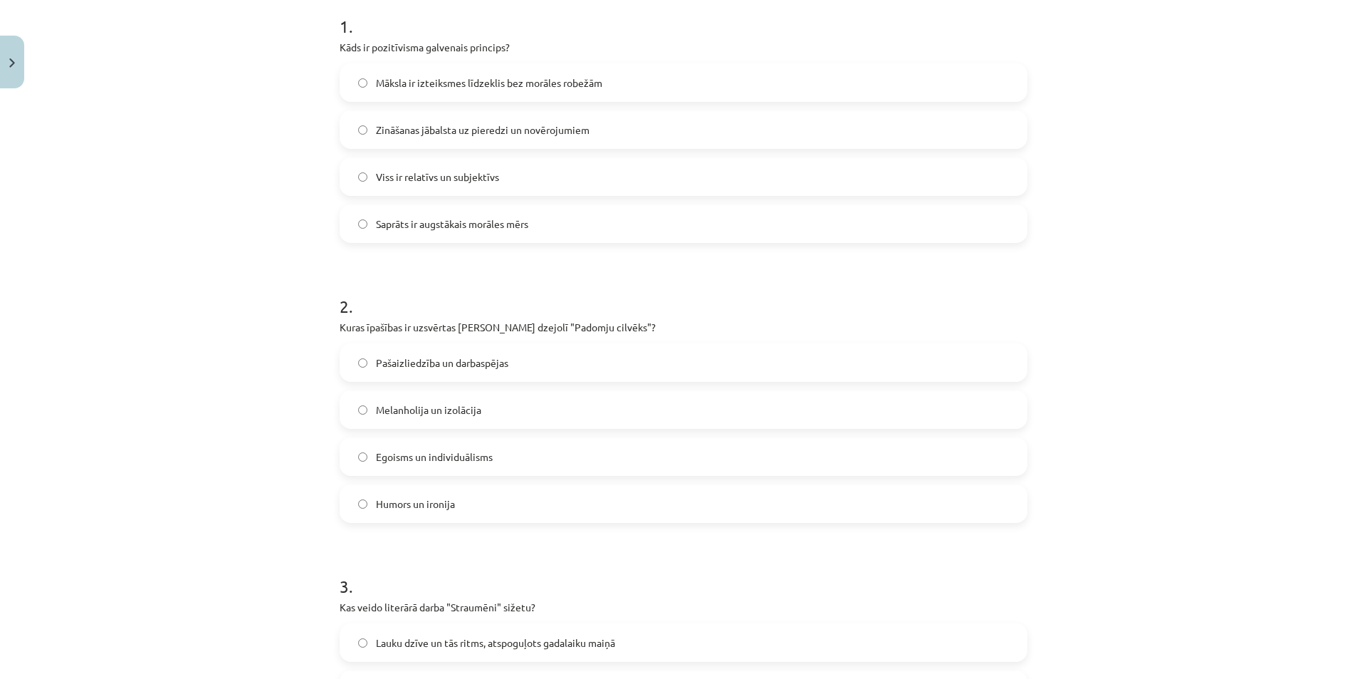
scroll to position [144, 0]
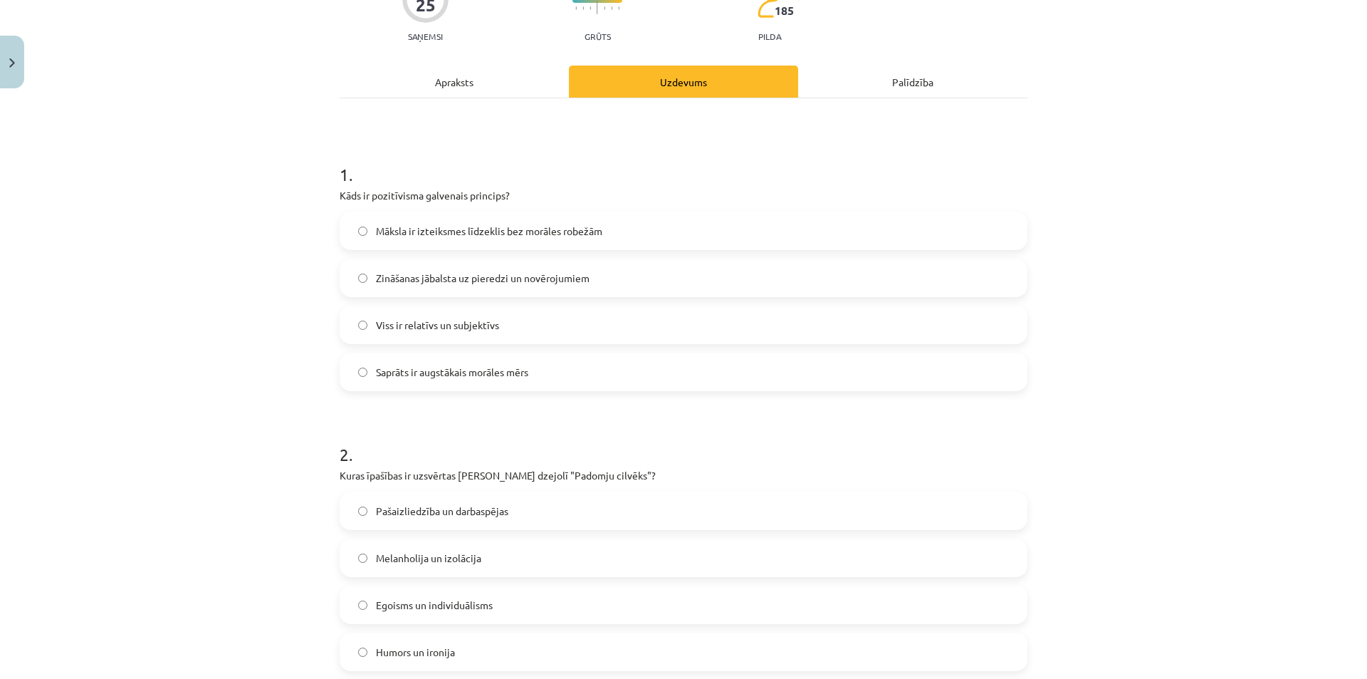
click at [443, 279] on span "Zināšanas jābalsta uz pieredzi un novērojumiem" at bounding box center [483, 278] width 214 height 15
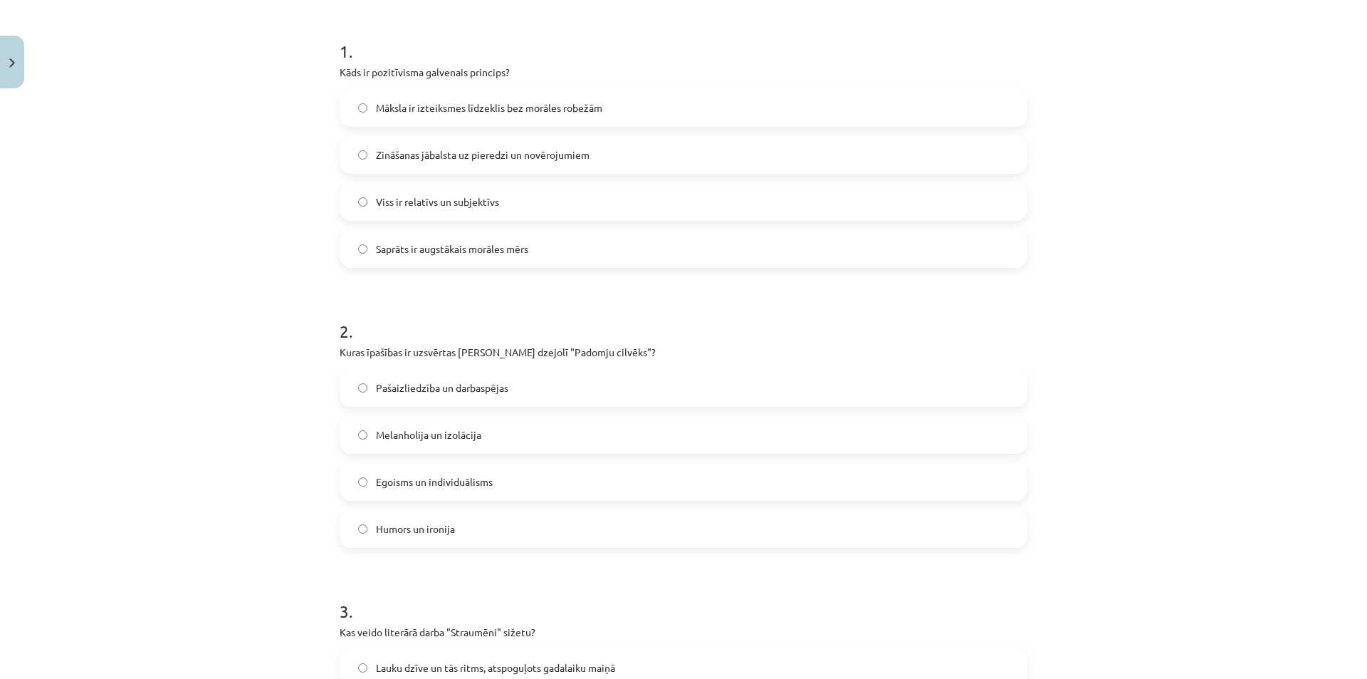
scroll to position [358, 0]
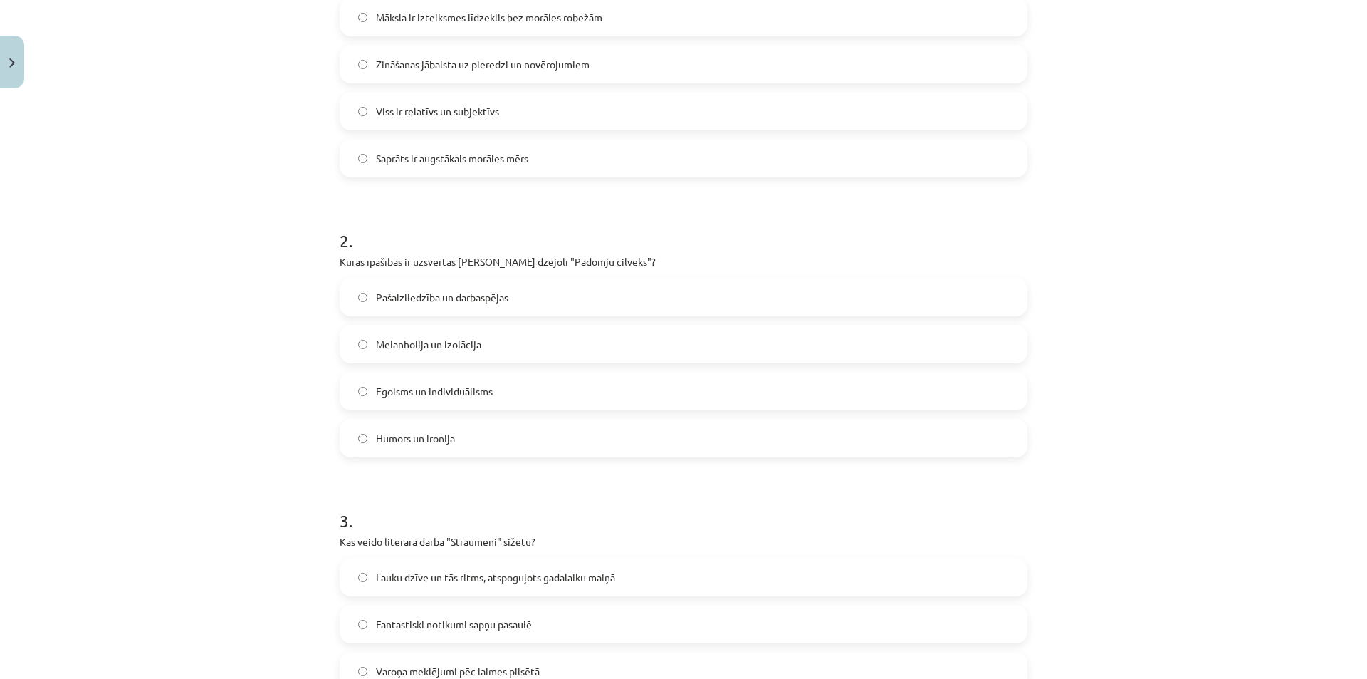
click at [432, 306] on label "Pašaizliedzība un darbaspējas" at bounding box center [683, 297] width 685 height 36
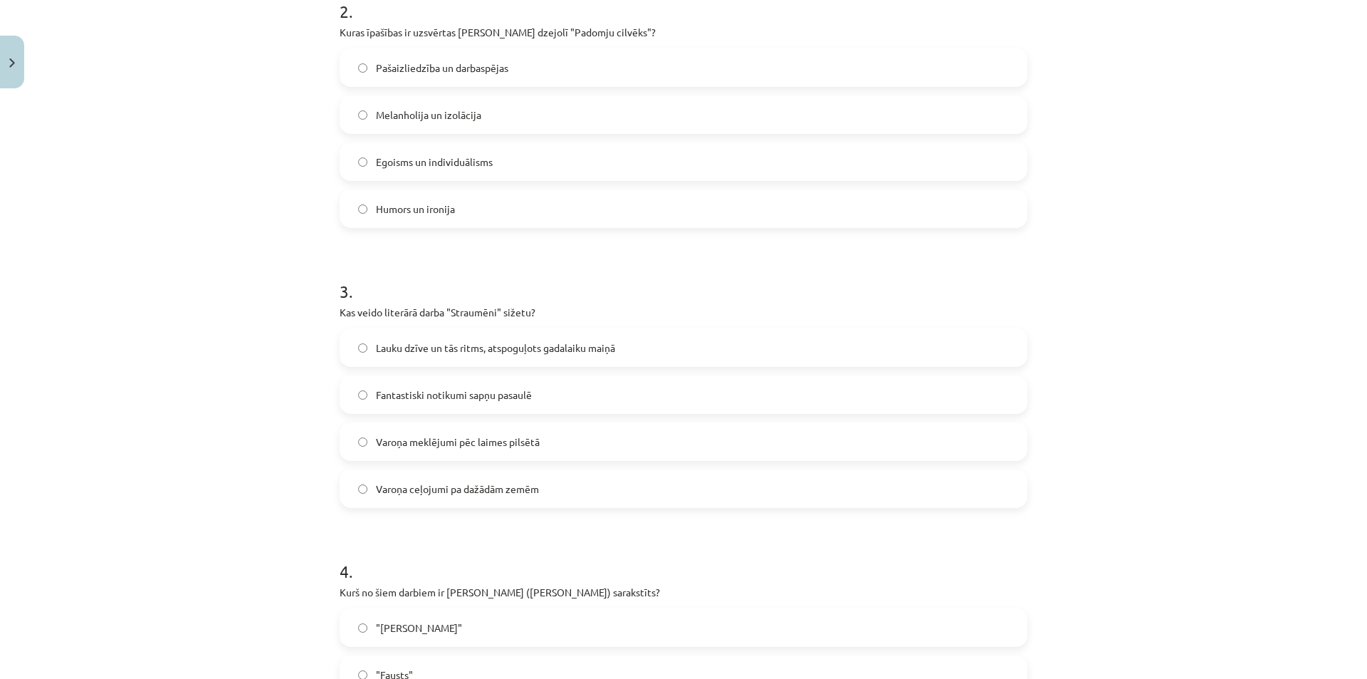
scroll to position [714, 0]
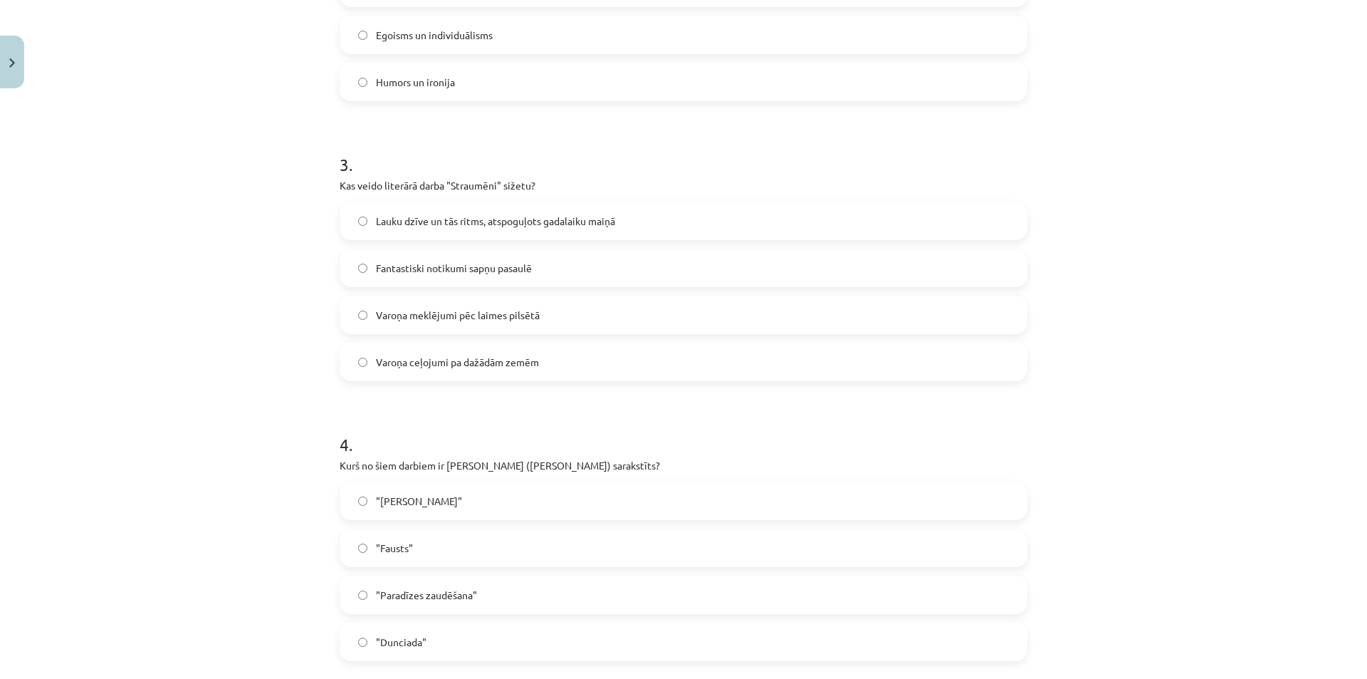
click at [398, 231] on label "Lauku dzīve un tās ritms, atspoguļots gadalaiku maiņā" at bounding box center [683, 221] width 685 height 36
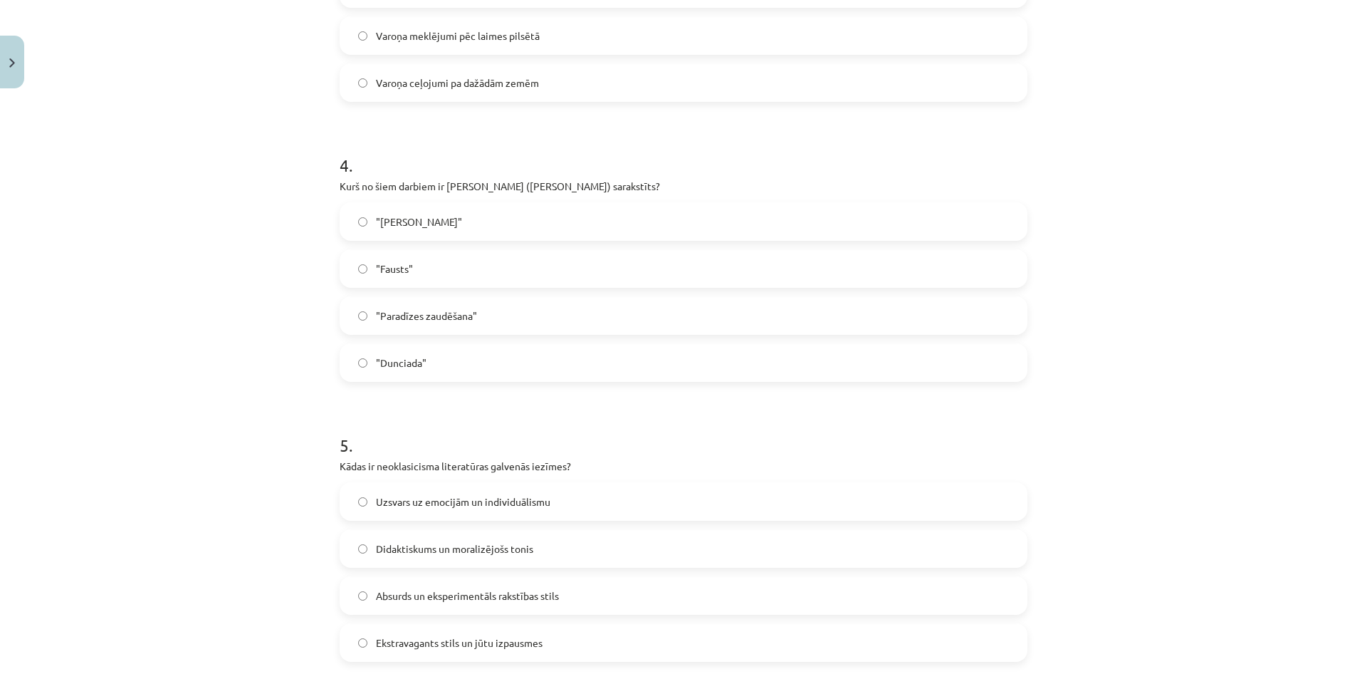
scroll to position [999, 0]
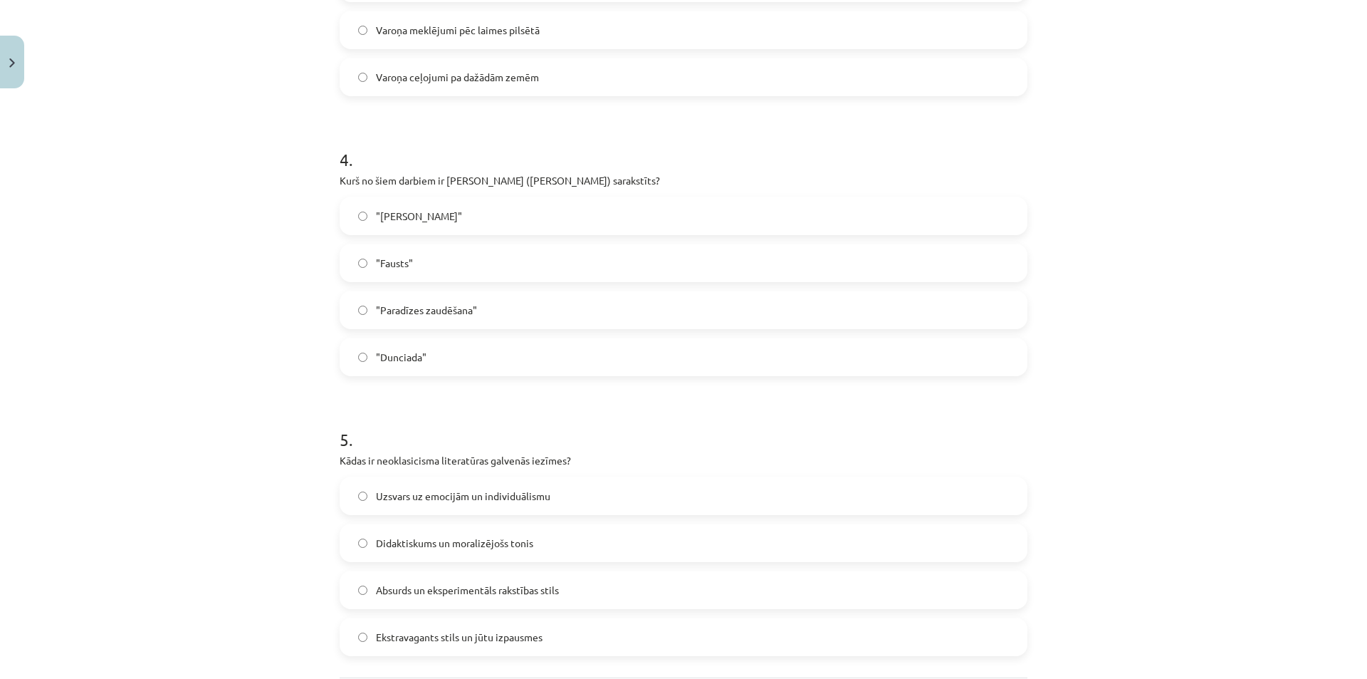
click at [406, 366] on label ""Dunciada"" at bounding box center [683, 357] width 685 height 36
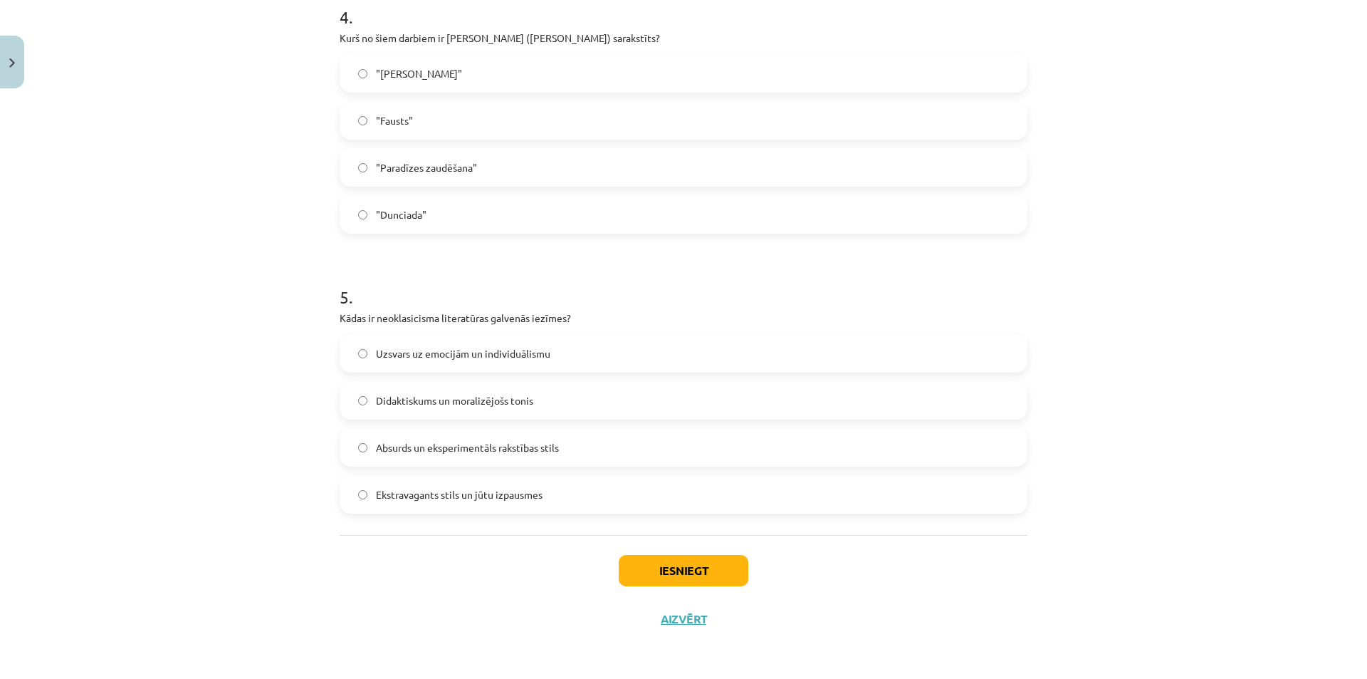
click at [419, 405] on span "Didaktiskums un moralizējošs tonis" at bounding box center [454, 400] width 157 height 15
click at [689, 573] on button "Iesniegt" at bounding box center [684, 570] width 130 height 31
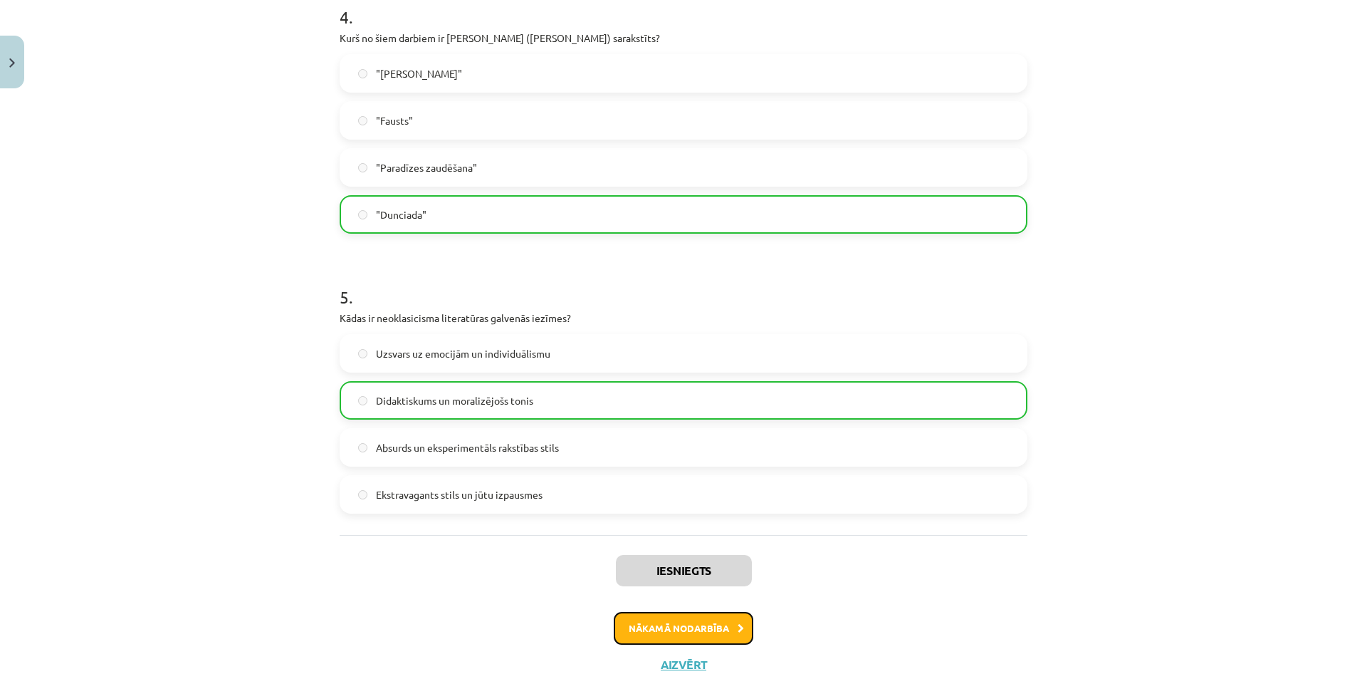
click at [704, 630] on button "Nākamā nodarbība" at bounding box center [684, 628] width 140 height 33
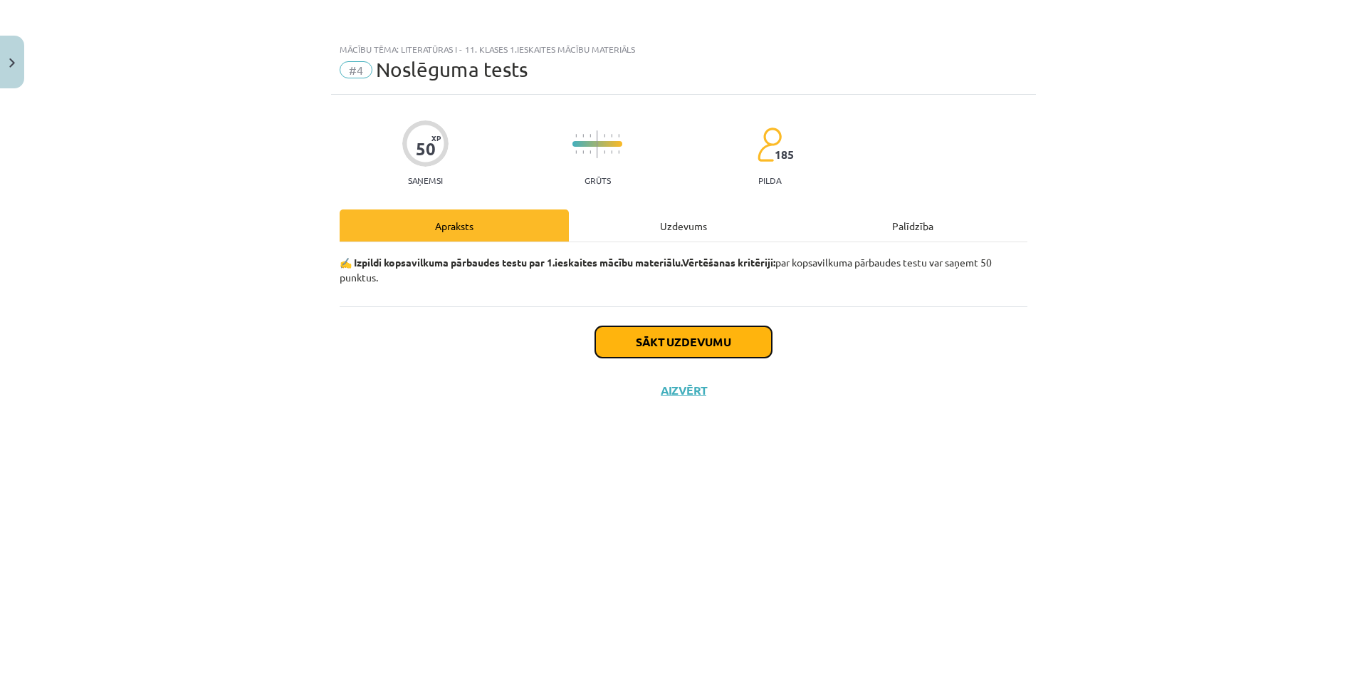
click at [635, 328] on button "Sākt uzdevumu" at bounding box center [683, 341] width 177 height 31
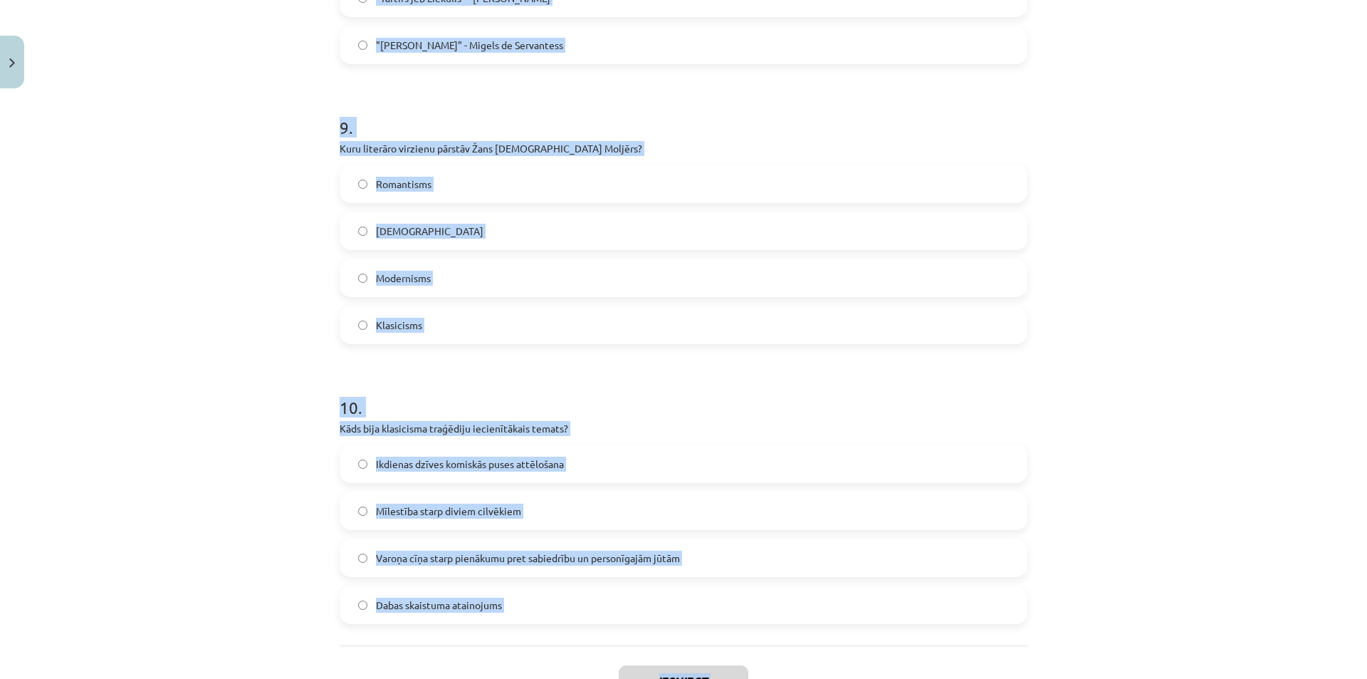
scroll to position [2541, 0]
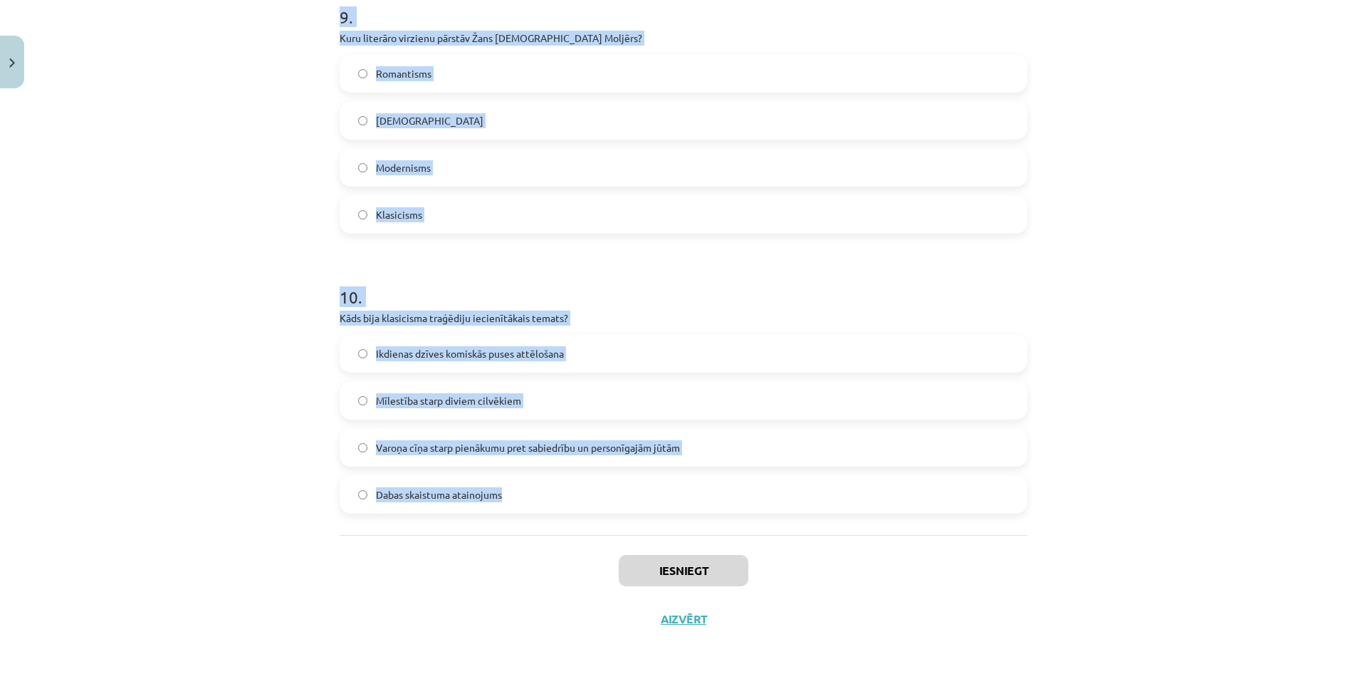
drag, startPoint x: 329, startPoint y: 266, endPoint x: 561, endPoint y: 511, distance: 337.1
copy form "Kas klasicismā bija svarīgs literatūras un mākslas darba struktūras elements? D…"
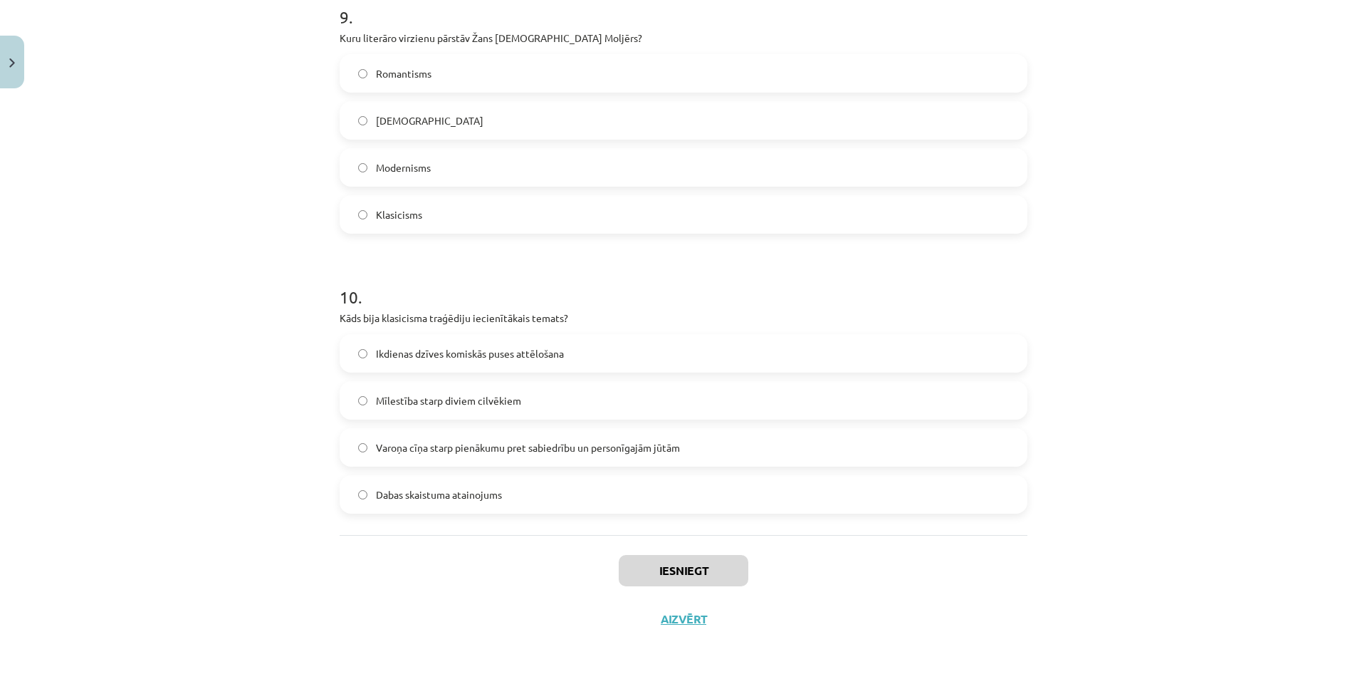
drag, startPoint x: 431, startPoint y: 597, endPoint x: 320, endPoint y: 118, distance: 492.0
click at [427, 588] on div "Iesniegt Aizvērt" at bounding box center [684, 585] width 688 height 100
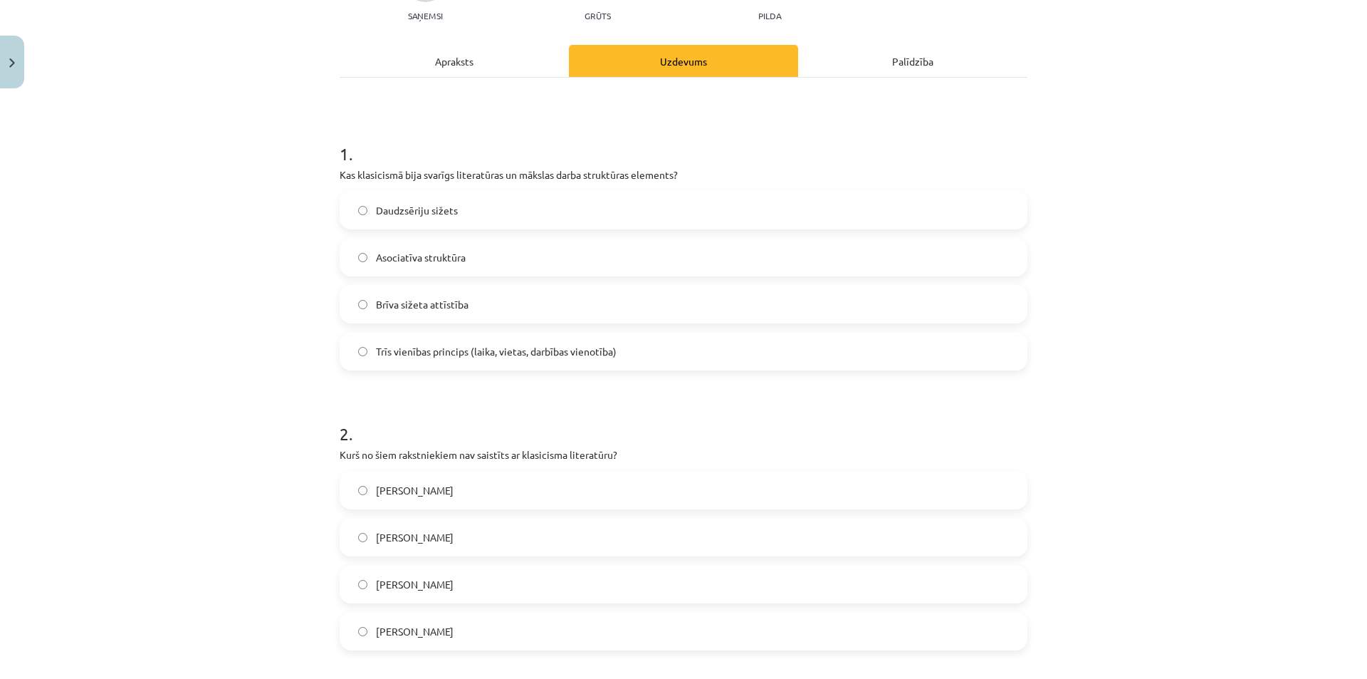
scroll to position [190, 0]
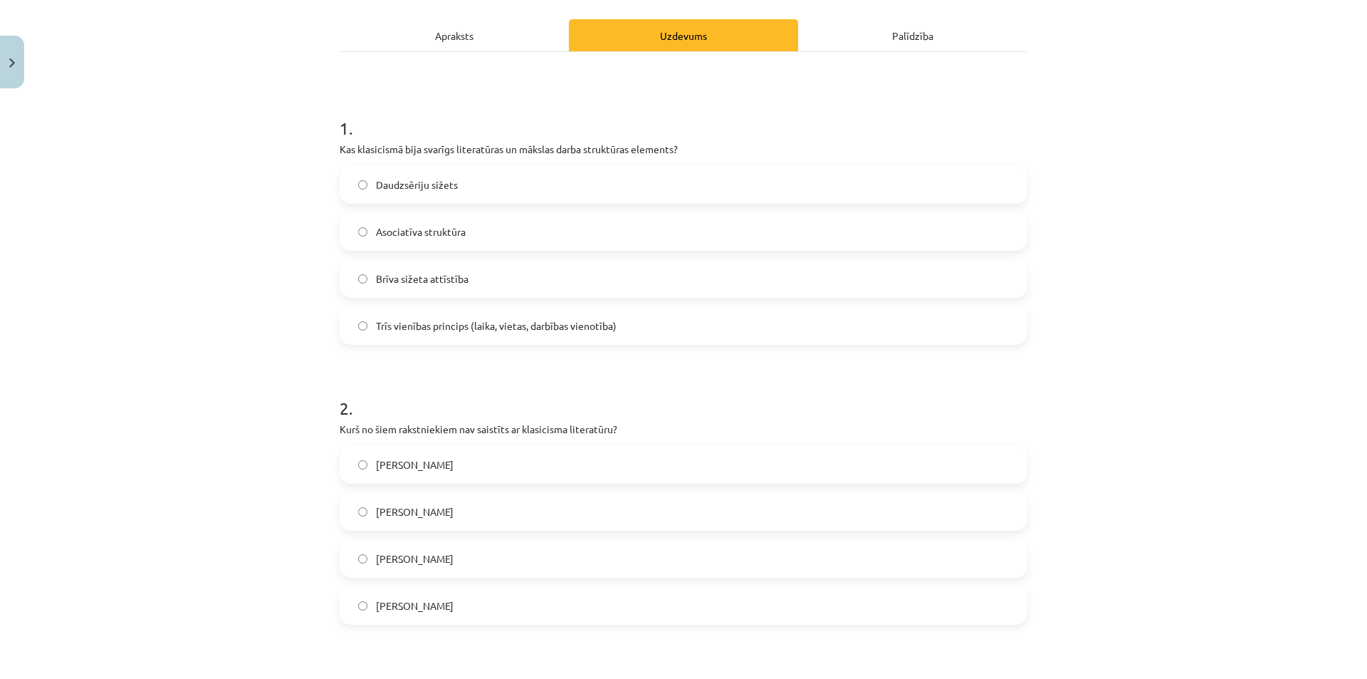
click at [389, 343] on div "Trīs vienības princips (laika, vietas, darbības vienotība)" at bounding box center [684, 325] width 688 height 38
click at [387, 330] on span "Trīs vienības princips (laika, vietas, darbības vienotība)" at bounding box center [496, 325] width 241 height 15
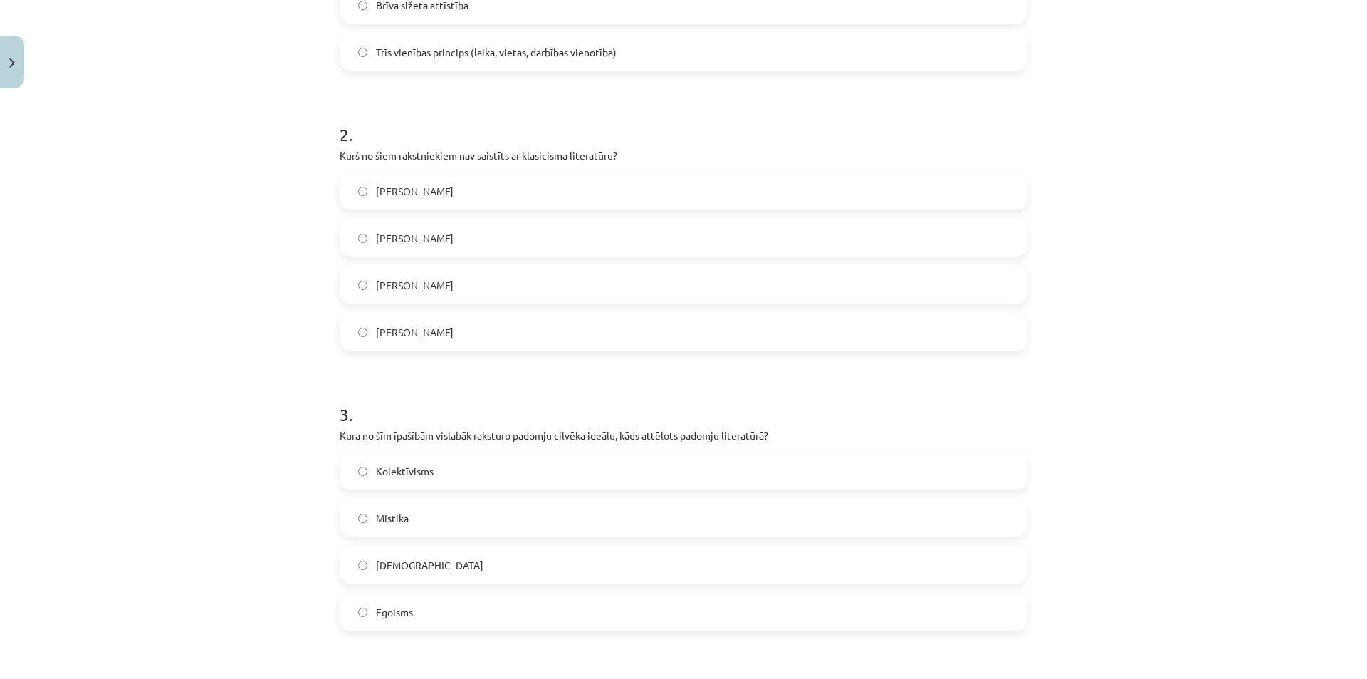
scroll to position [475, 0]
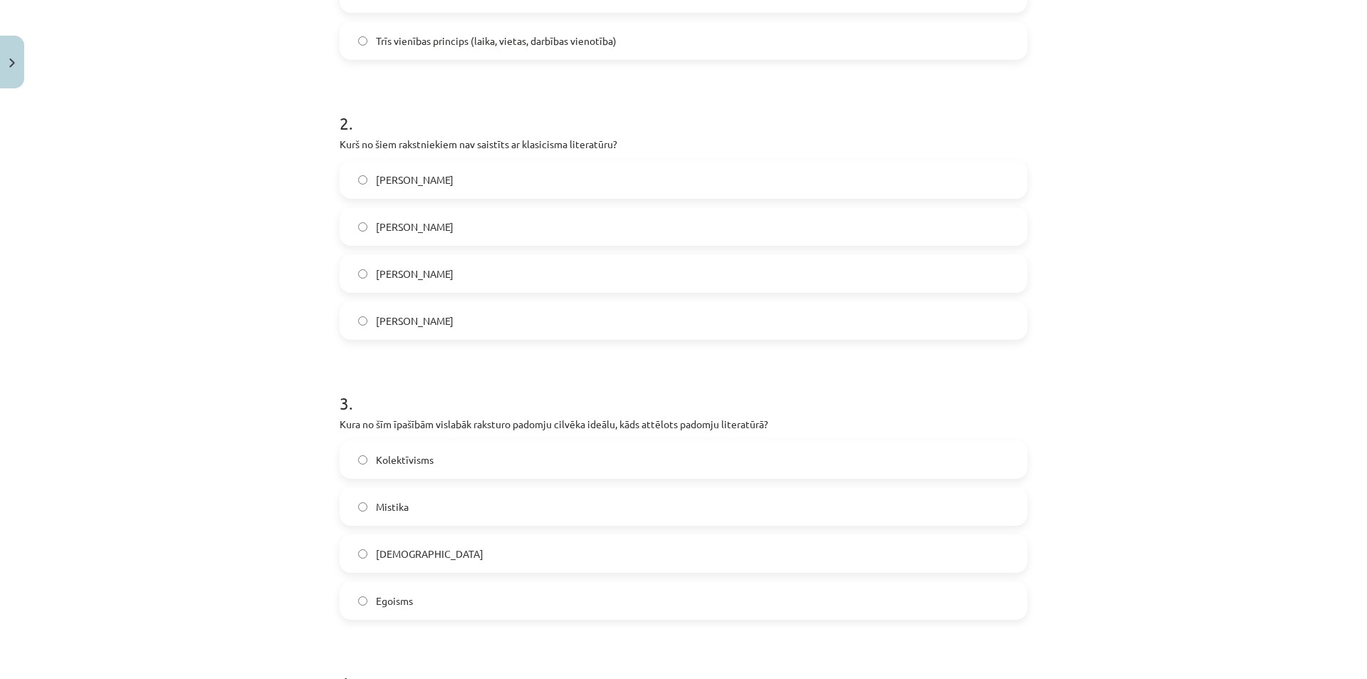
click at [385, 172] on span "Vilis Lācis" at bounding box center [415, 179] width 78 height 15
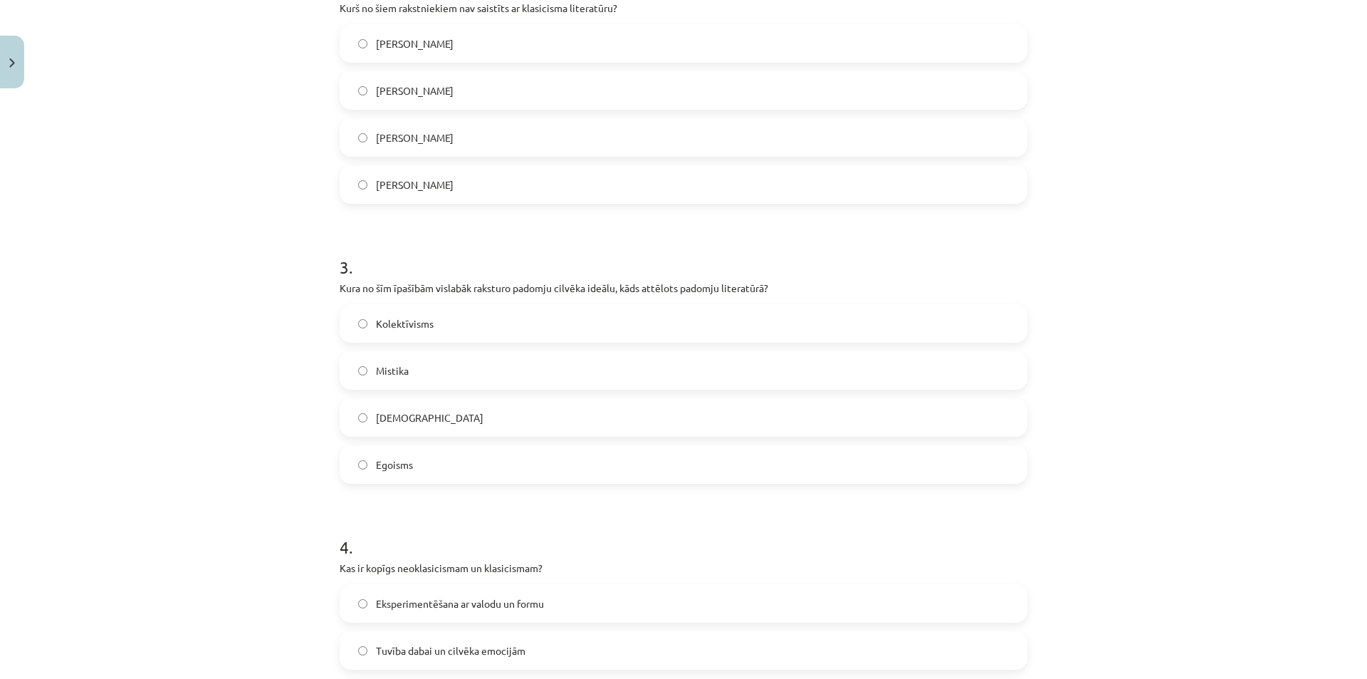
scroll to position [760, 0]
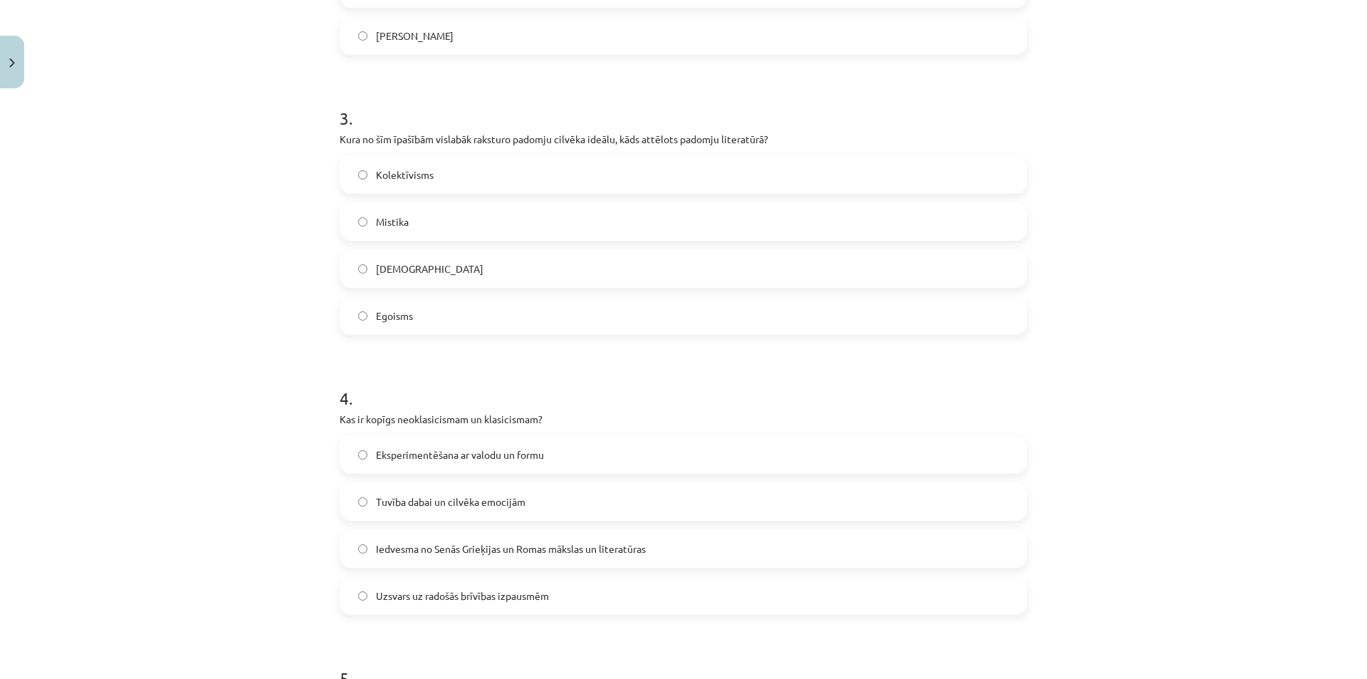
click at [388, 181] on span "Kolektīvisms" at bounding box center [405, 174] width 58 height 15
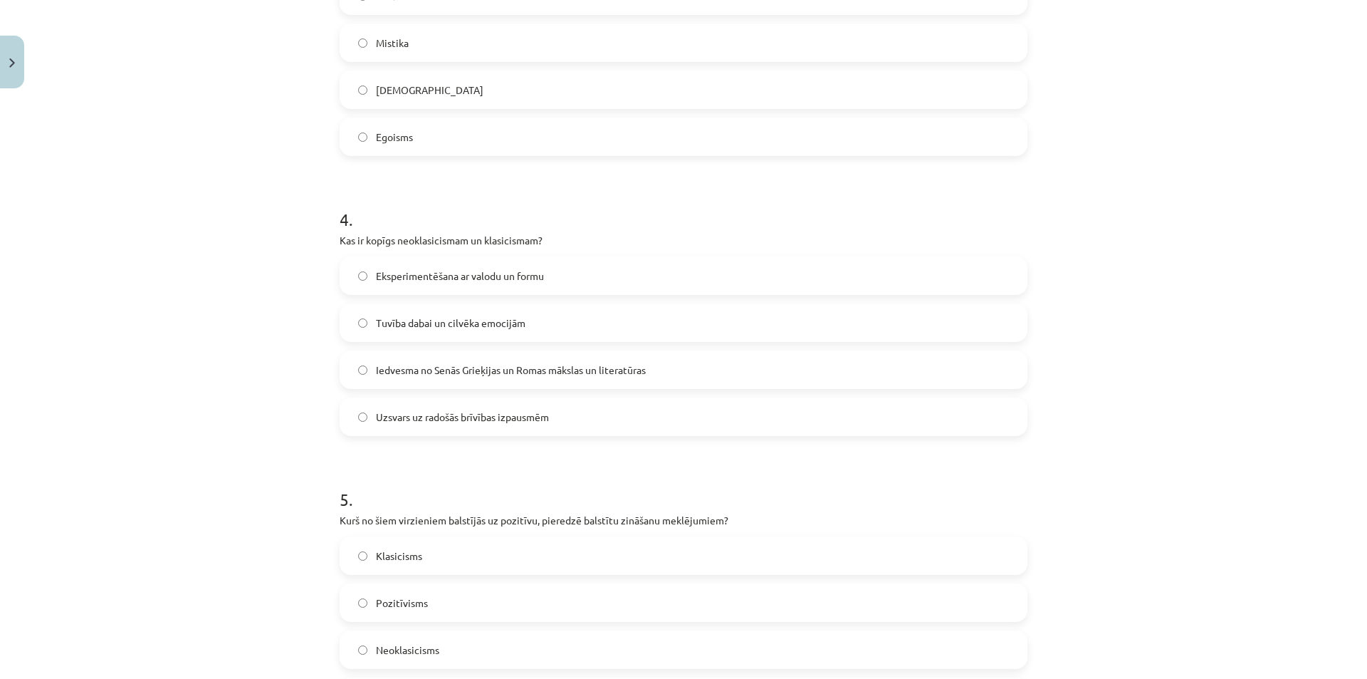
scroll to position [1045, 0]
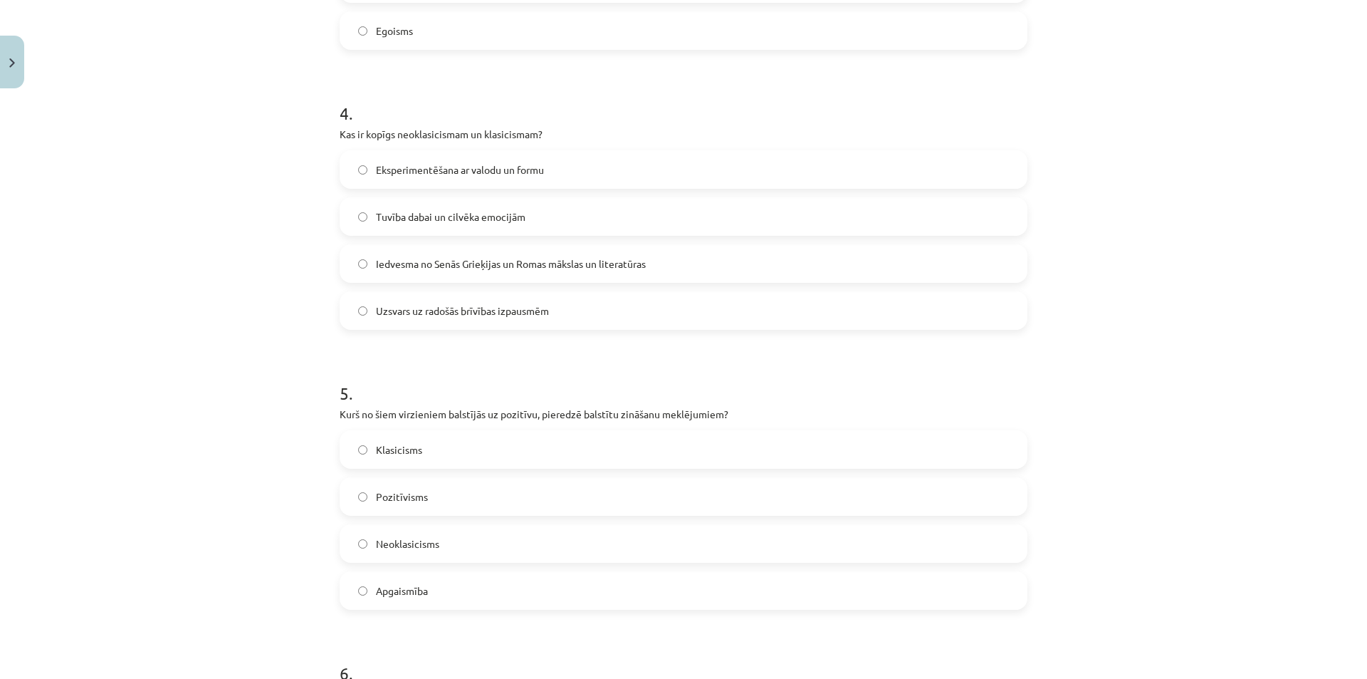
click at [421, 264] on span "Iedvesma no Senās Grieķijas un Romas mākslas un literatūras" at bounding box center [511, 263] width 270 height 15
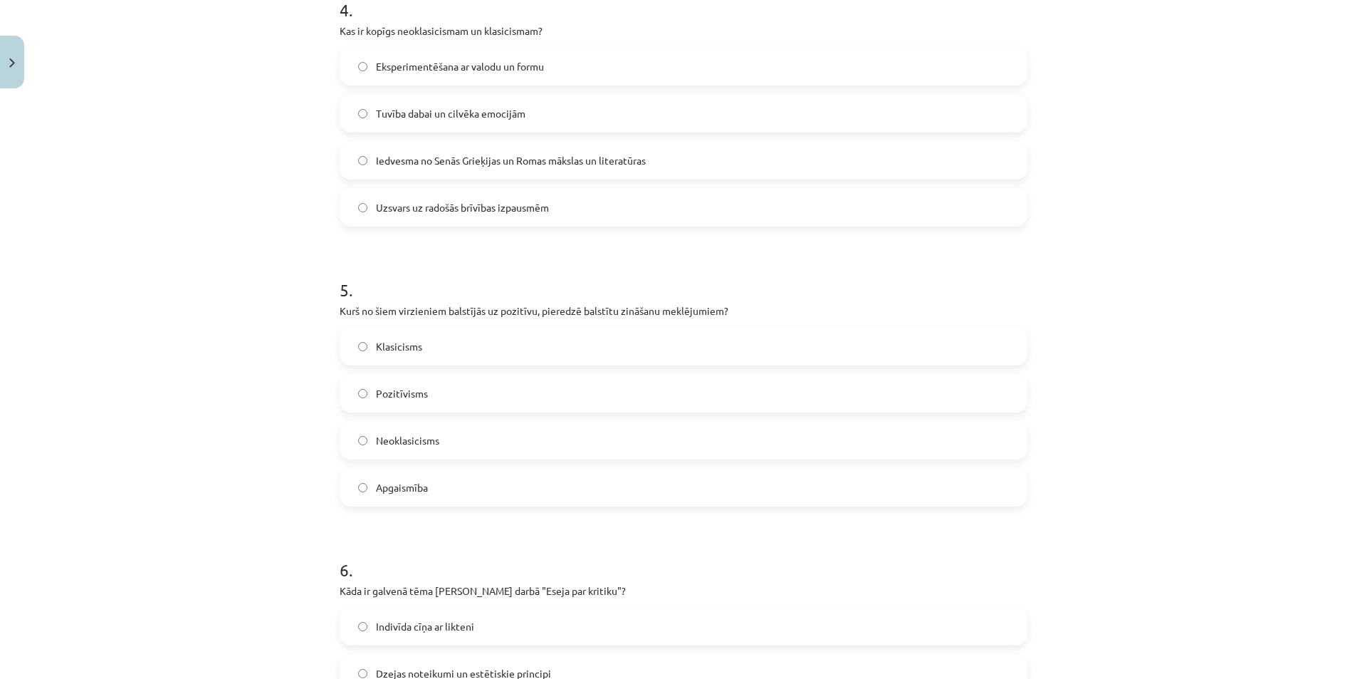
scroll to position [1259, 0]
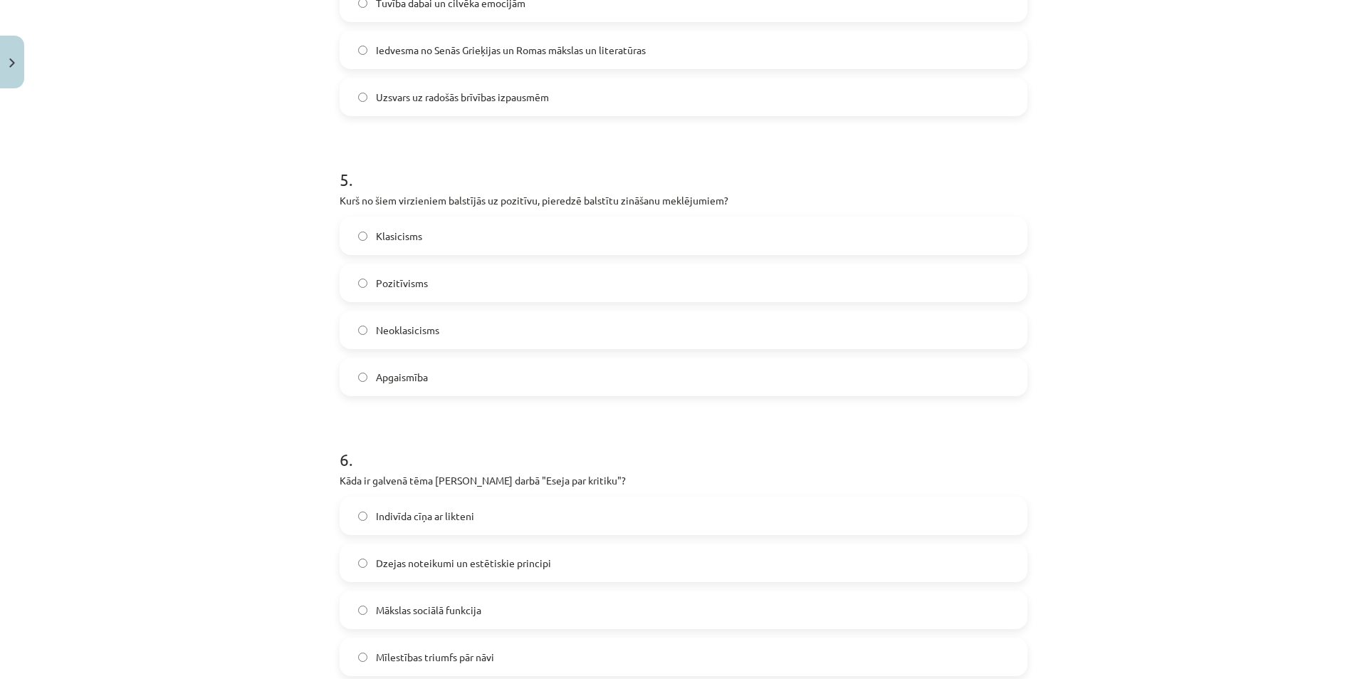
click at [398, 271] on label "Pozitīvisms" at bounding box center [683, 283] width 685 height 36
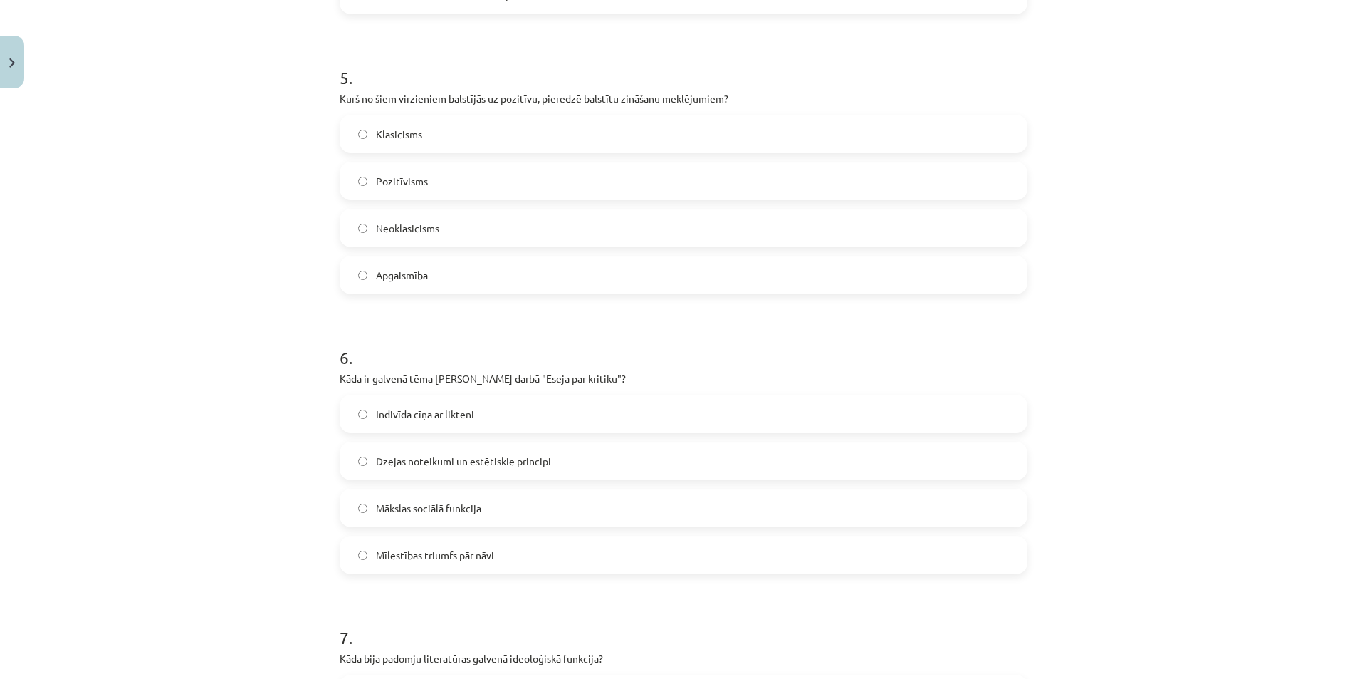
scroll to position [1472, 0]
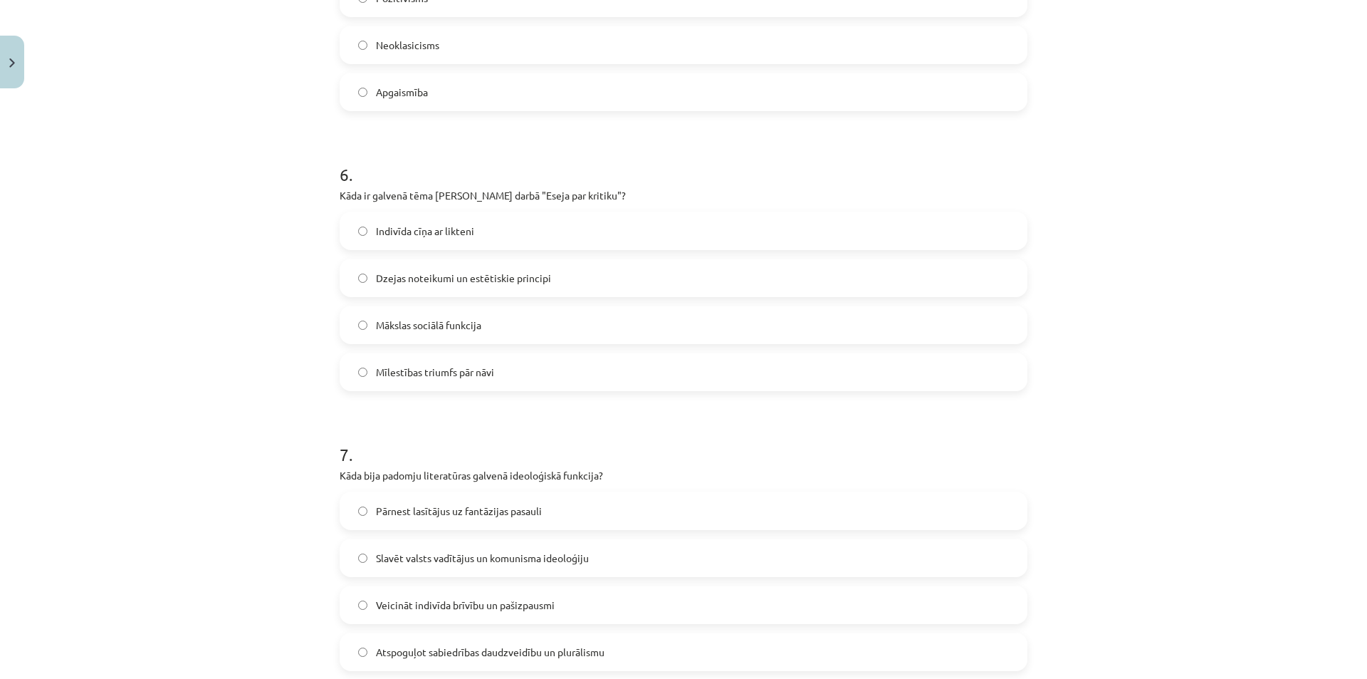
click at [395, 265] on label "Dzejas noteikumi un estētiskie principi" at bounding box center [683, 278] width 685 height 36
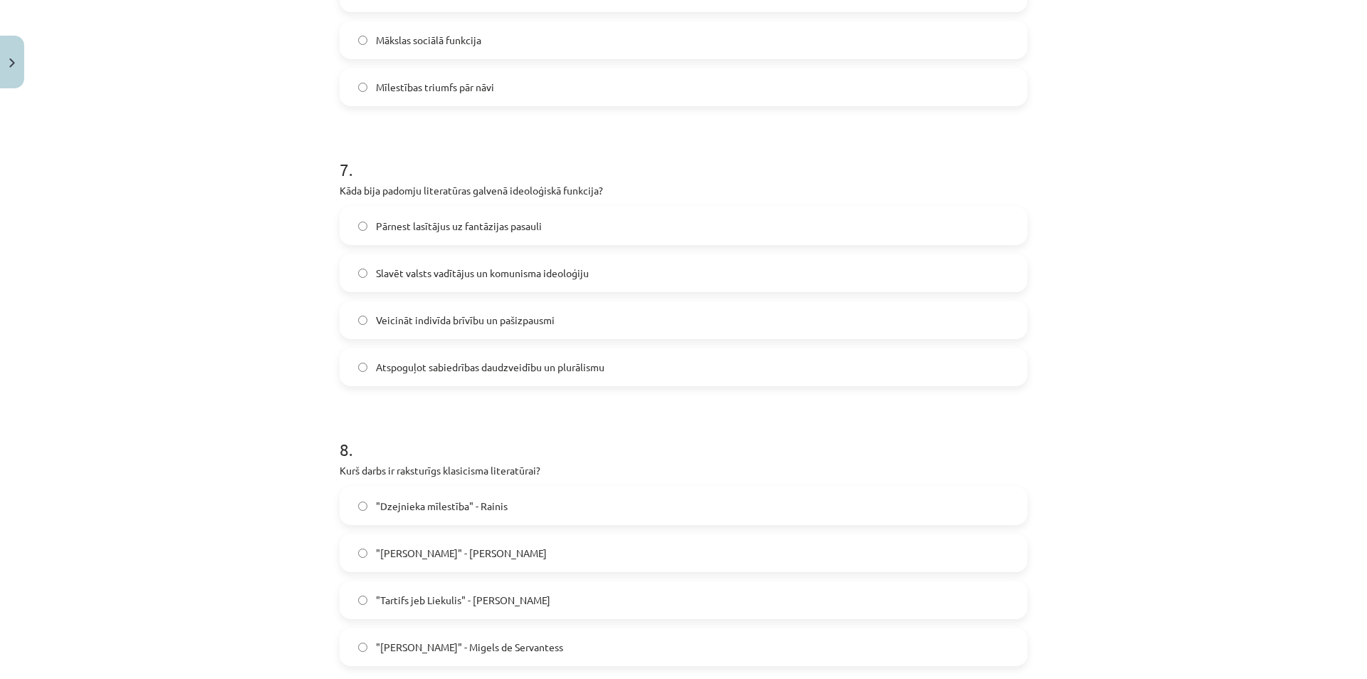
click at [431, 273] on span "Slavēt valsts vadītājus un komunisma ideoloģiju" at bounding box center [482, 273] width 213 height 15
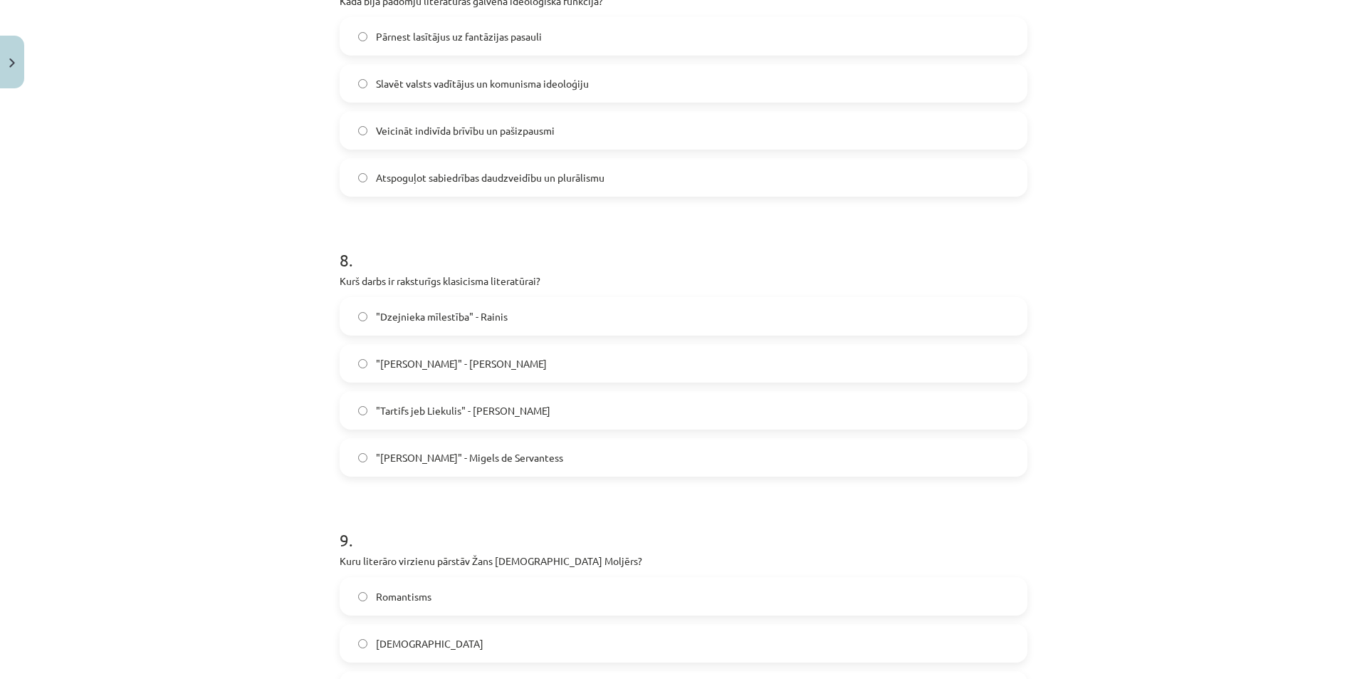
scroll to position [2042, 0]
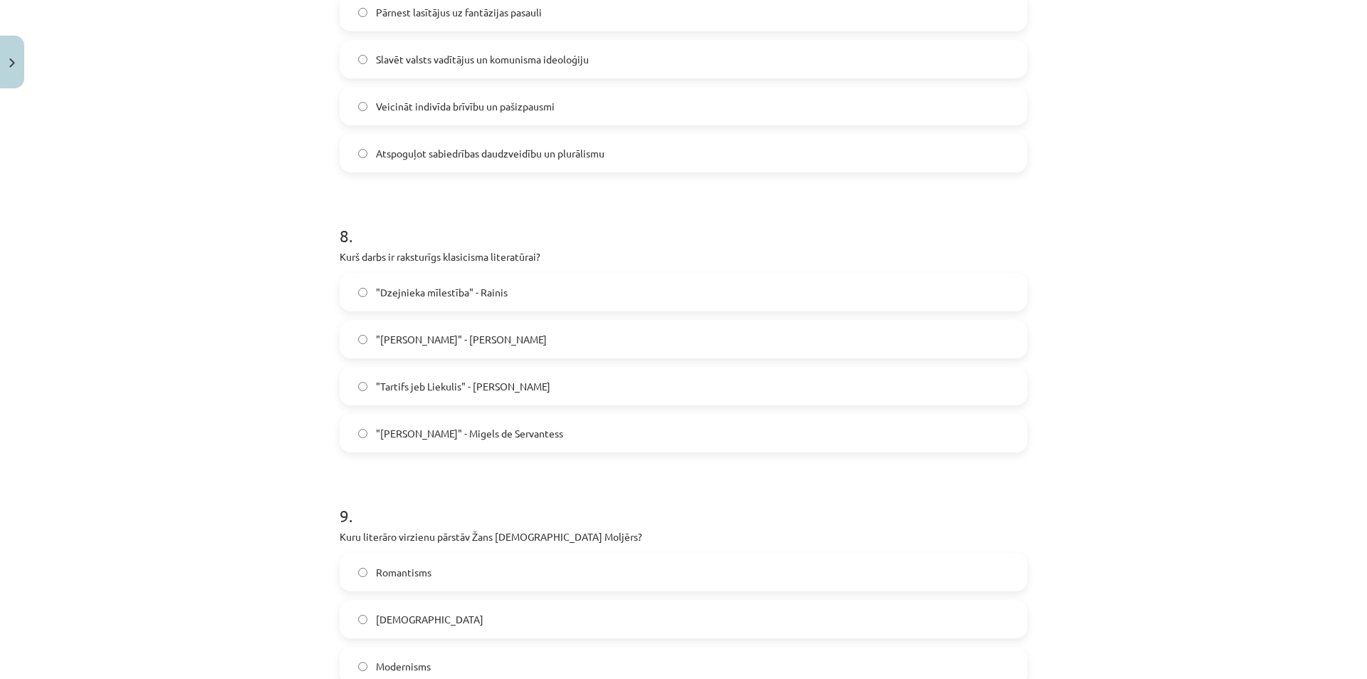
click at [439, 379] on span ""Tartifs jeb Liekulis" - Žans Batists Moljērs" at bounding box center [463, 386] width 174 height 15
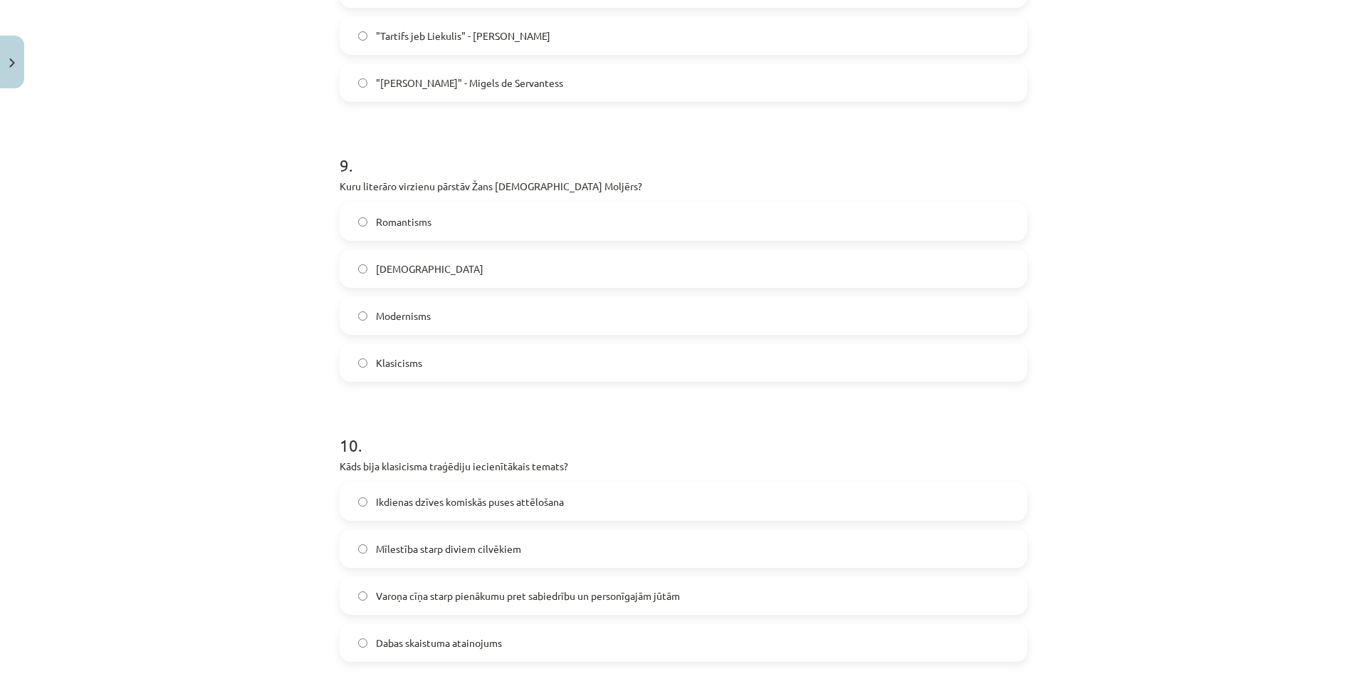
scroll to position [2398, 0]
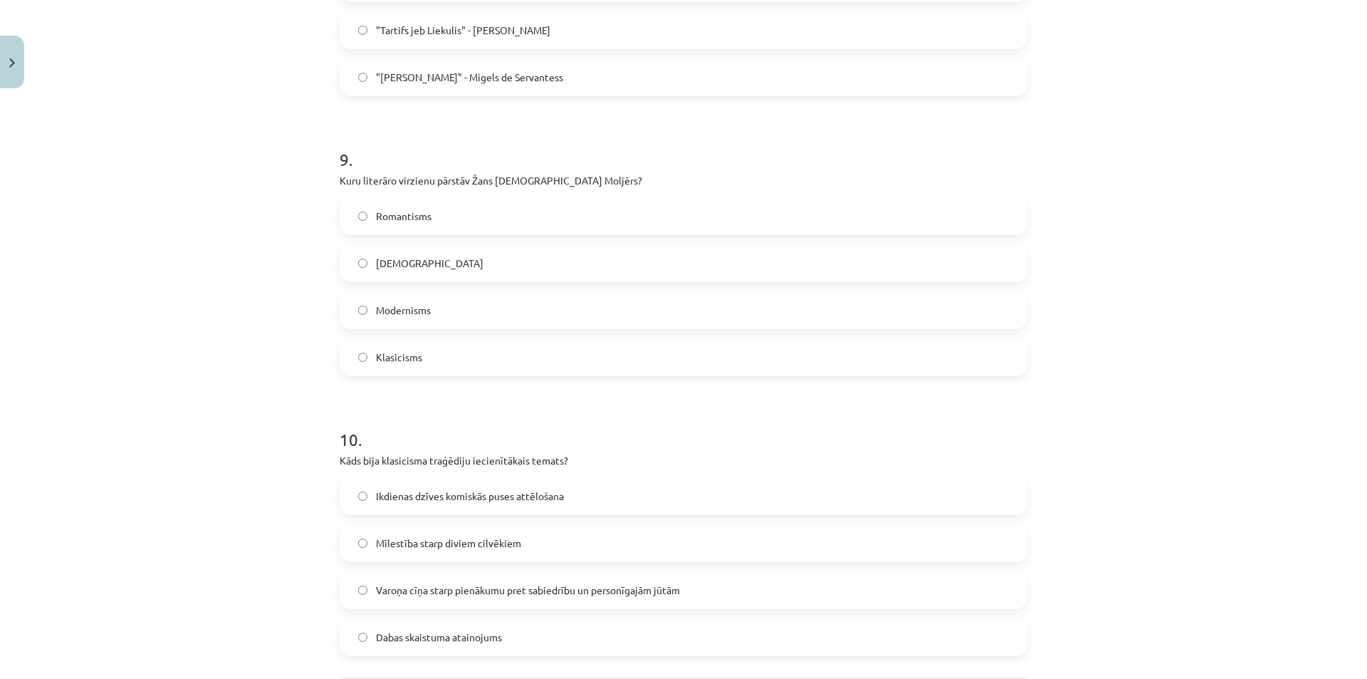
click at [417, 365] on label "Klasicisms" at bounding box center [683, 357] width 685 height 36
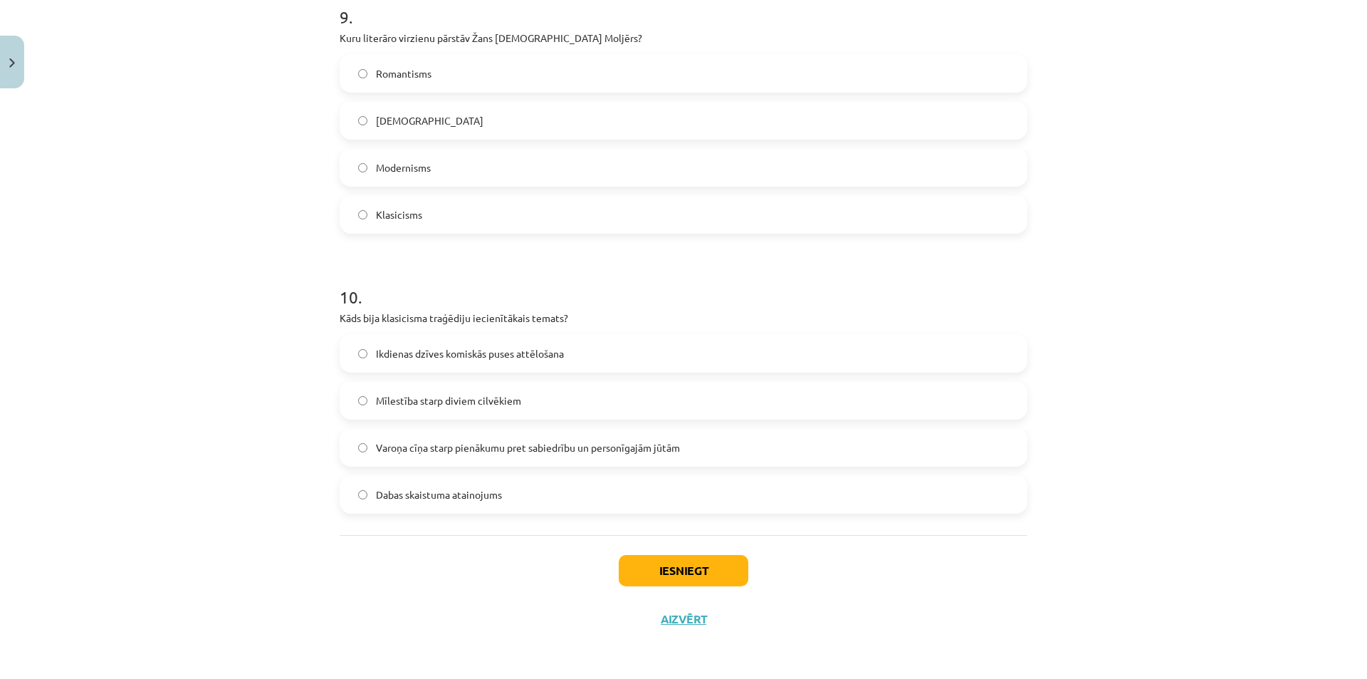
click at [434, 447] on span "Varoņa cīņa starp pienākumu pret sabiedrību un personīgajām jūtām" at bounding box center [528, 447] width 304 height 15
click at [702, 576] on button "Iesniegt" at bounding box center [684, 570] width 130 height 31
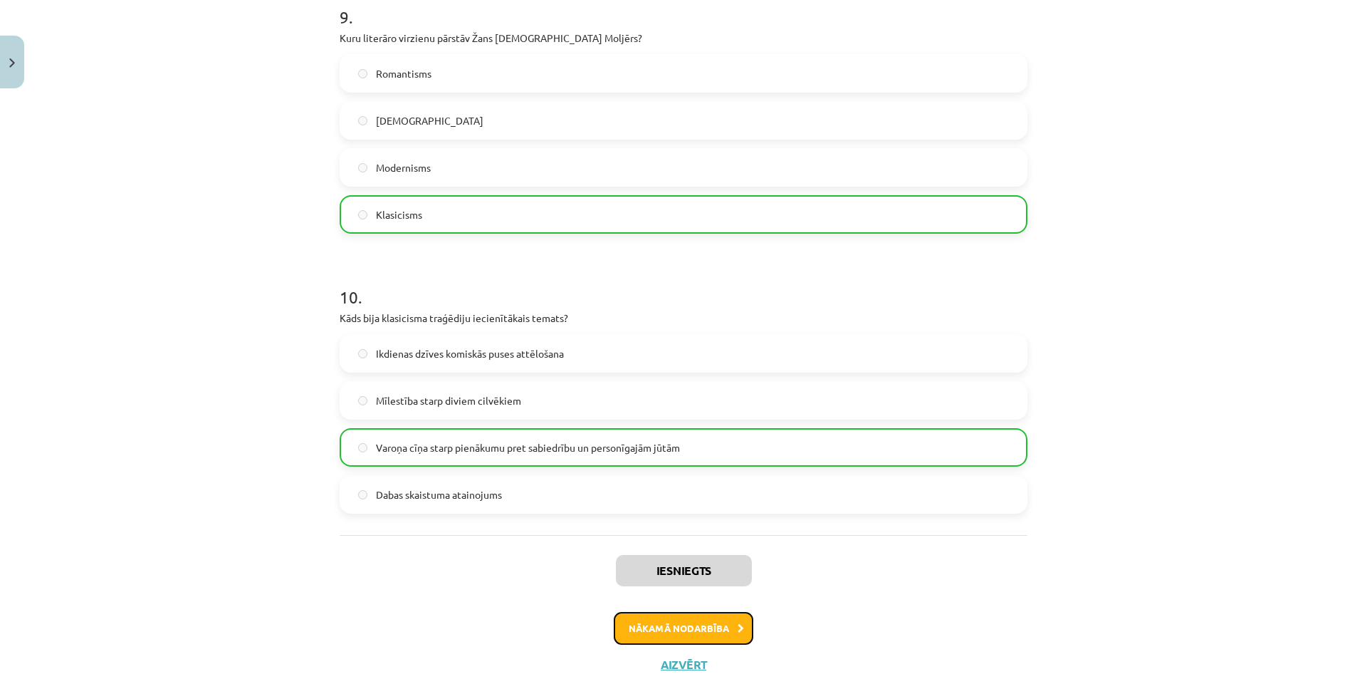
click at [667, 623] on button "Nākamā nodarbība" at bounding box center [684, 628] width 140 height 33
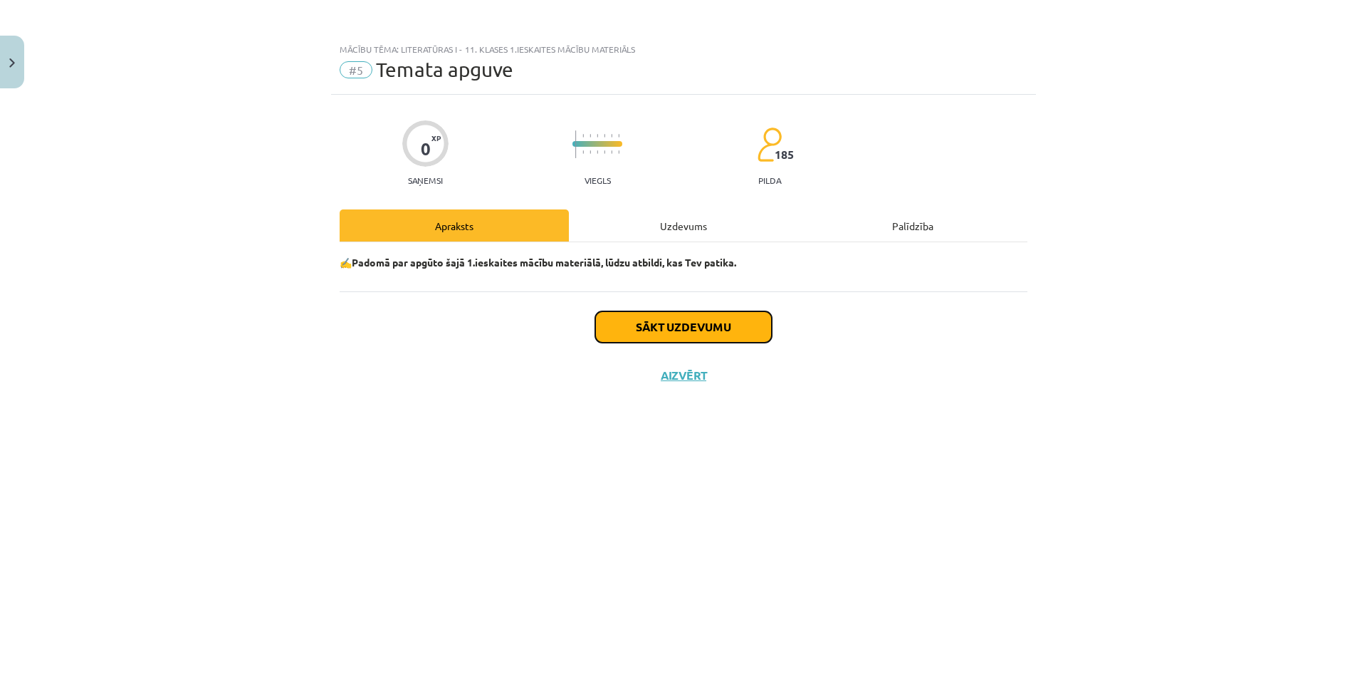
click at [648, 323] on button "Sākt uzdevumu" at bounding box center [683, 326] width 177 height 31
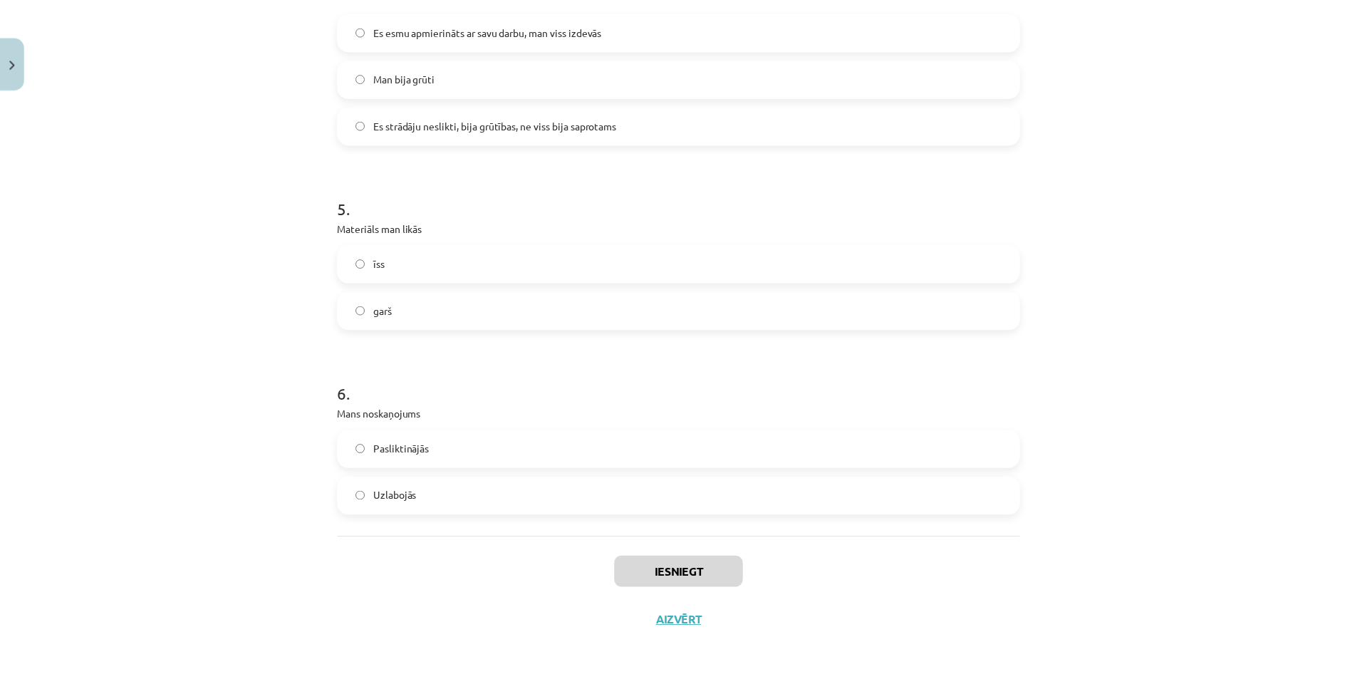
scroll to position [1099, 0]
click at [372, 486] on label "Uzlabojās" at bounding box center [683, 494] width 685 height 36
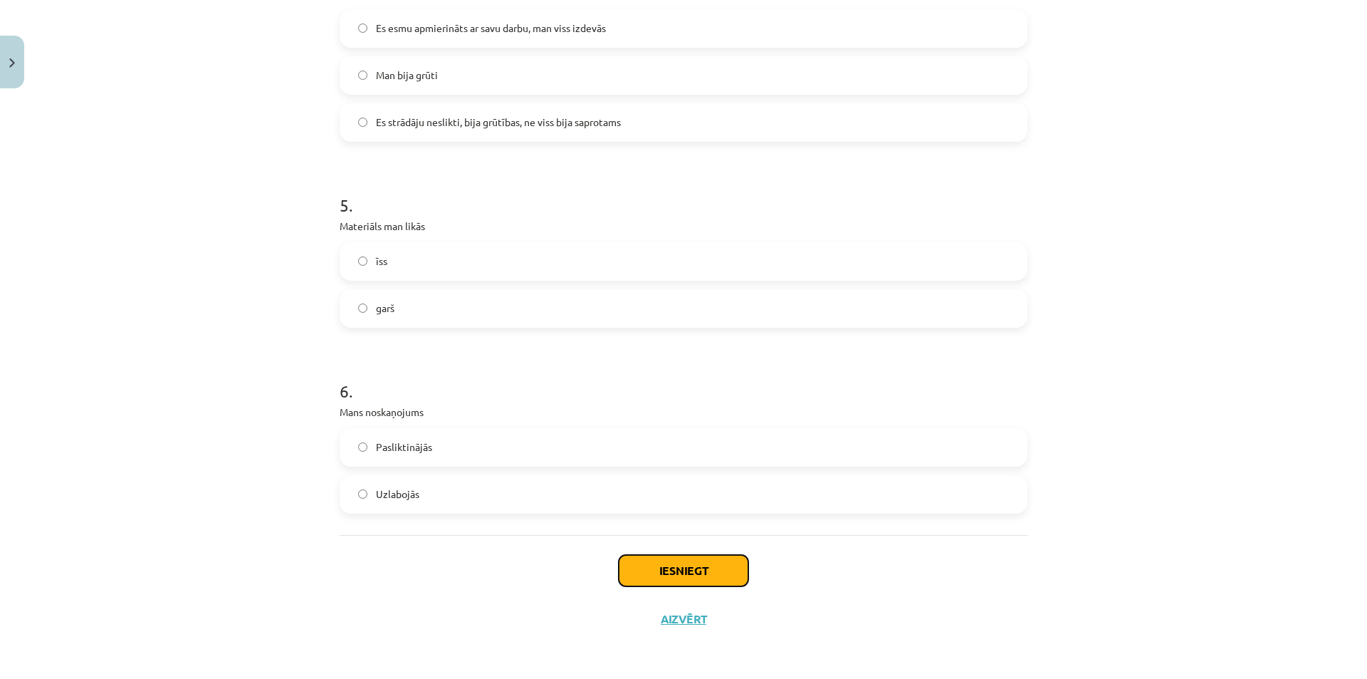
click at [677, 569] on button "Iesniegt" at bounding box center [684, 570] width 130 height 31
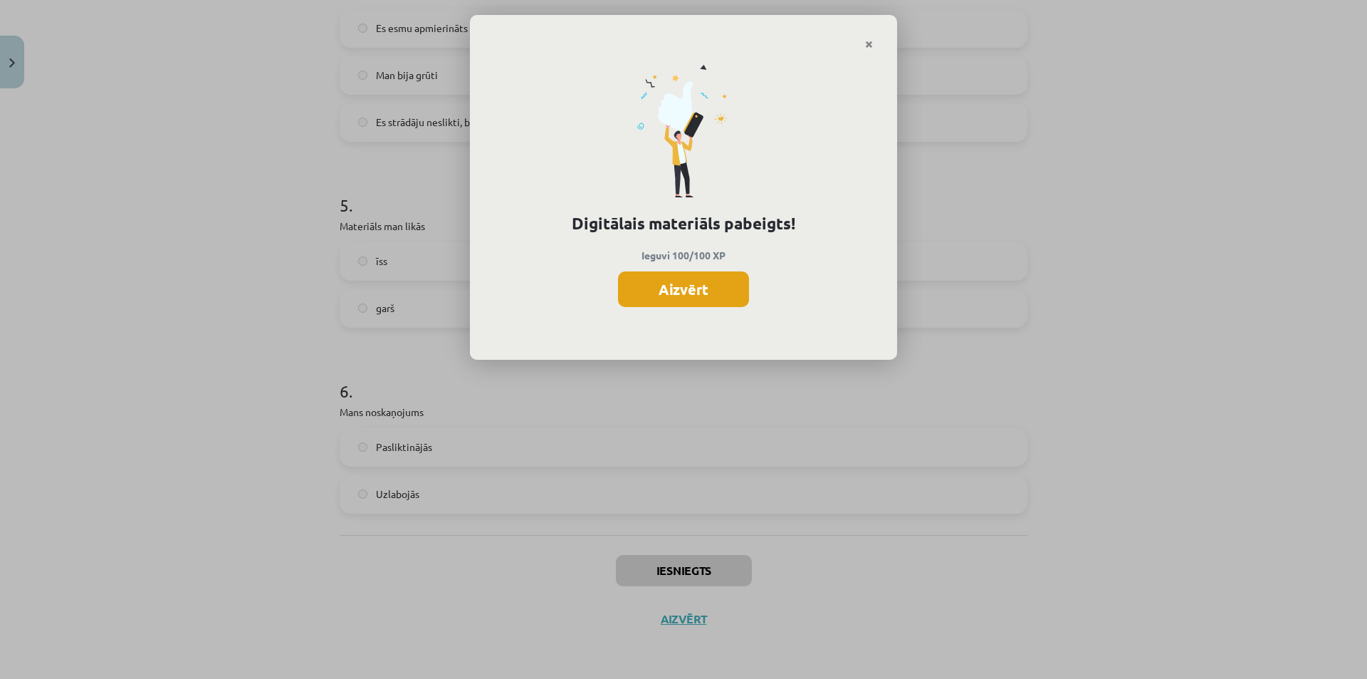
click at [669, 281] on button "Aizvērt" at bounding box center [683, 289] width 131 height 36
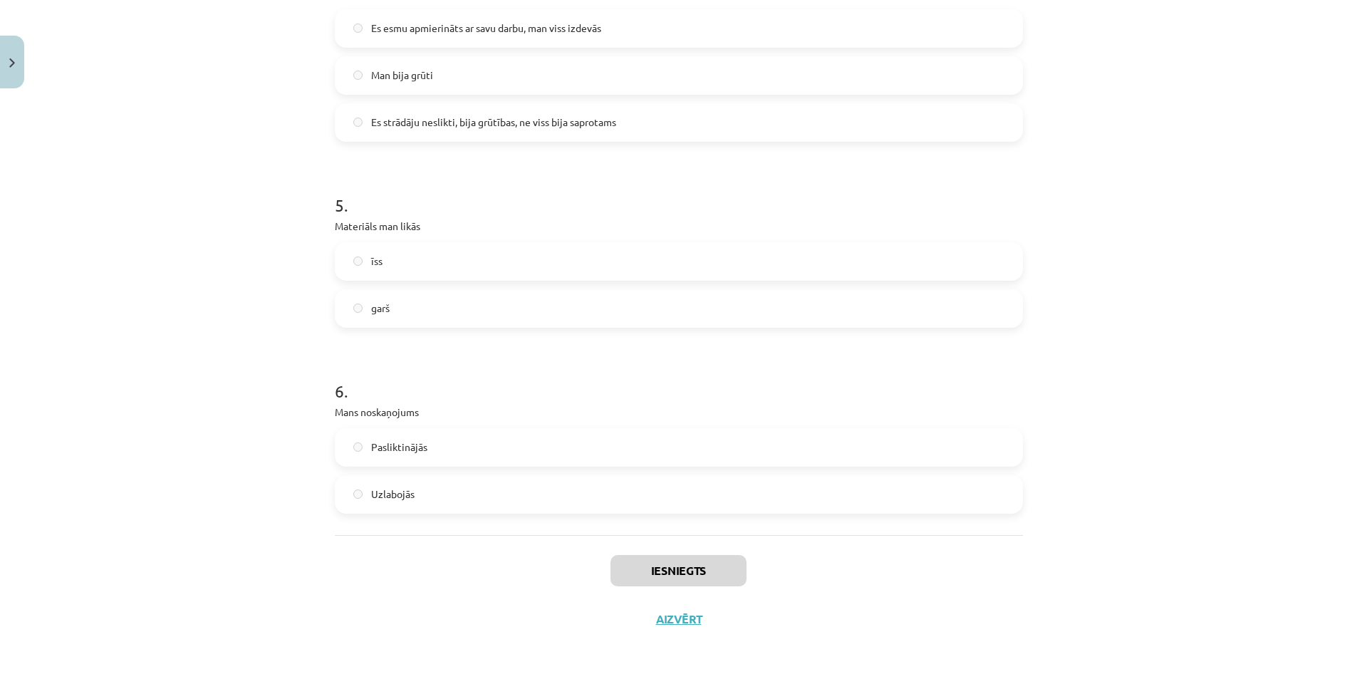
click at [684, 625] on div "Iesniegts Aizvērt" at bounding box center [679, 585] width 688 height 100
click at [673, 615] on button "Aizvērt" at bounding box center [679, 619] width 54 height 14
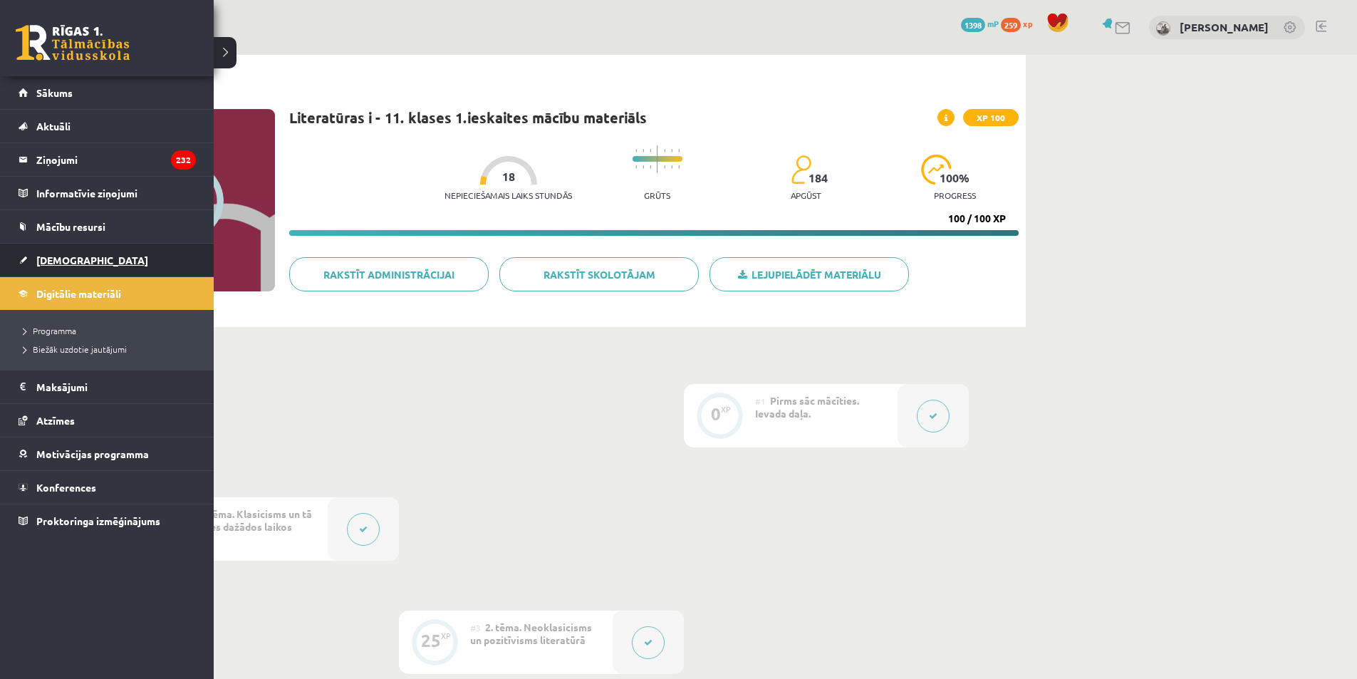
click at [80, 272] on link "[DEMOGRAPHIC_DATA]" at bounding box center [107, 260] width 177 height 33
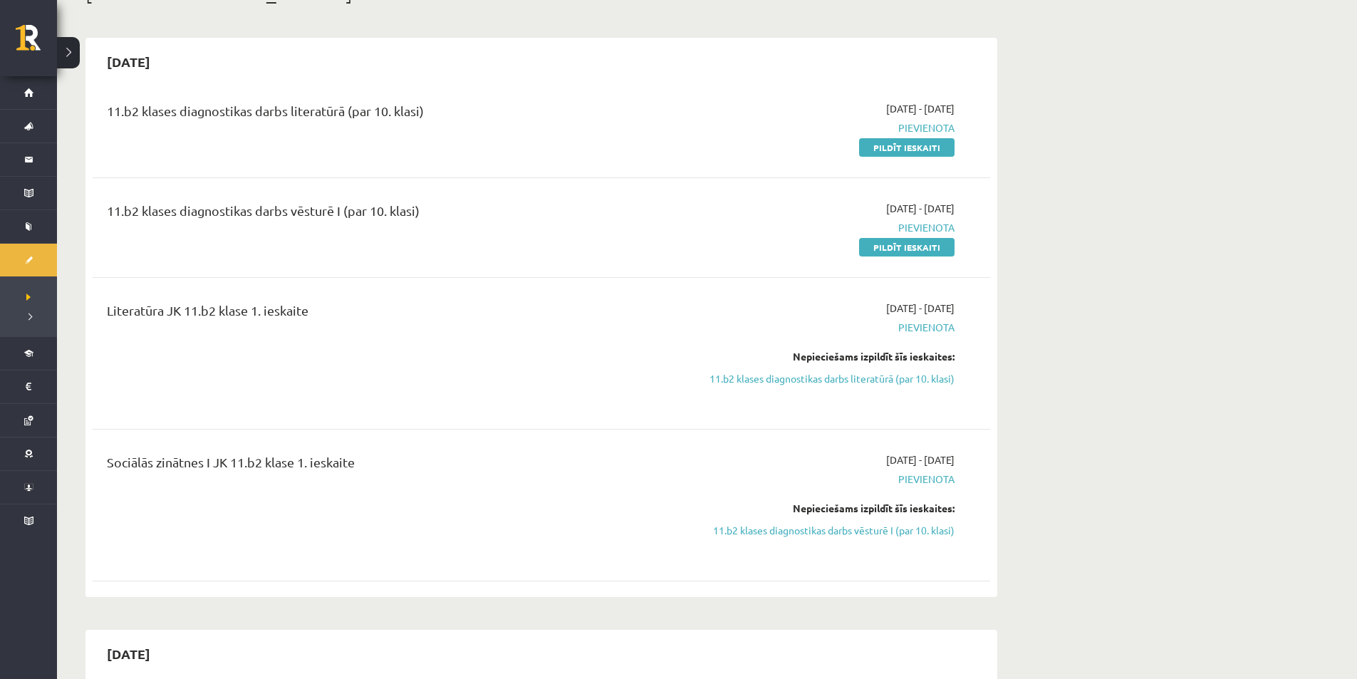
scroll to position [214, 0]
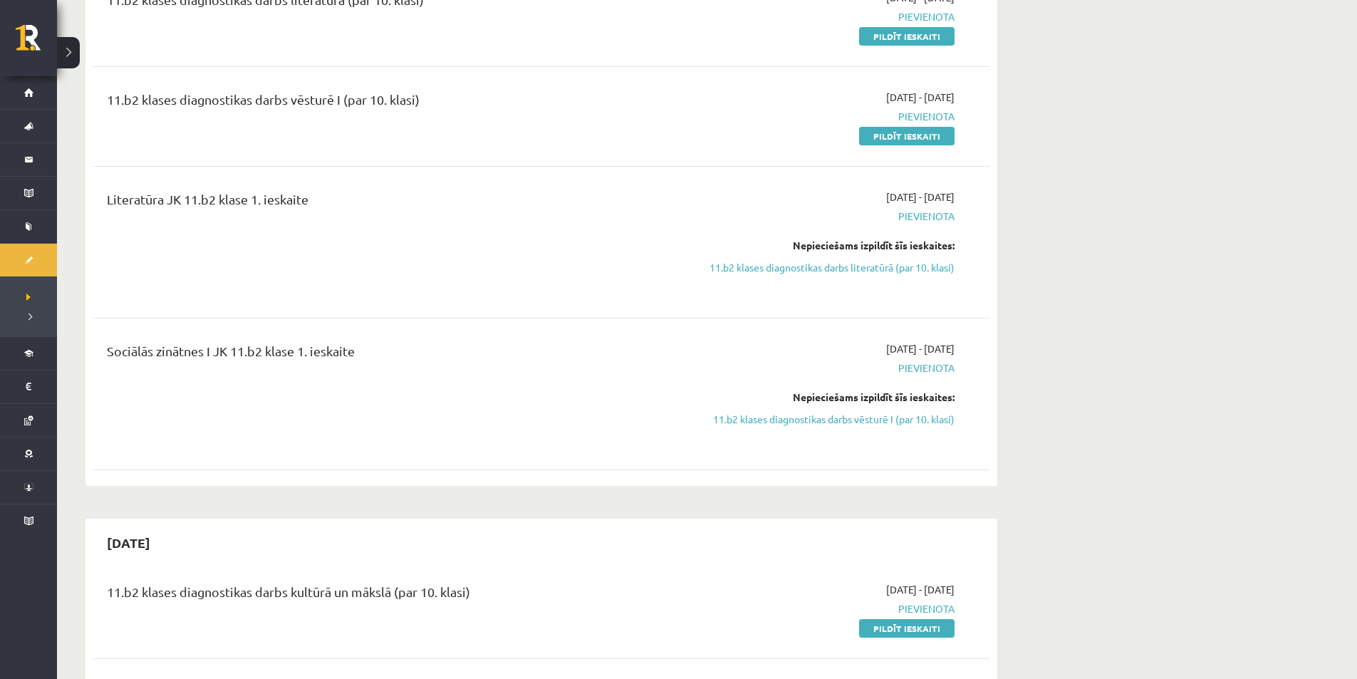
click at [839, 269] on link "11.b2 klases diagnostikas darbs literatūrā (par 10. klasi)" at bounding box center [820, 267] width 269 height 15
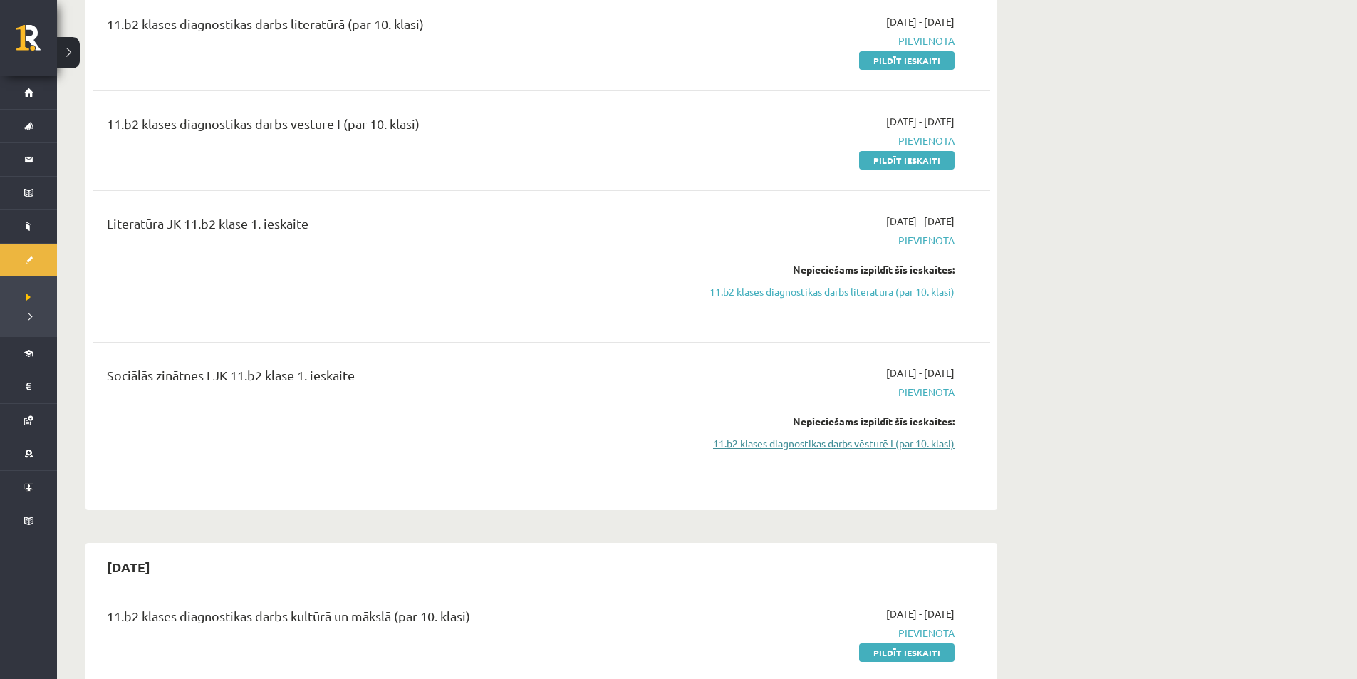
click at [865, 447] on link "11.b2 klases diagnostikas darbs vēsturē I (par 10. klasi)" at bounding box center [820, 443] width 269 height 15
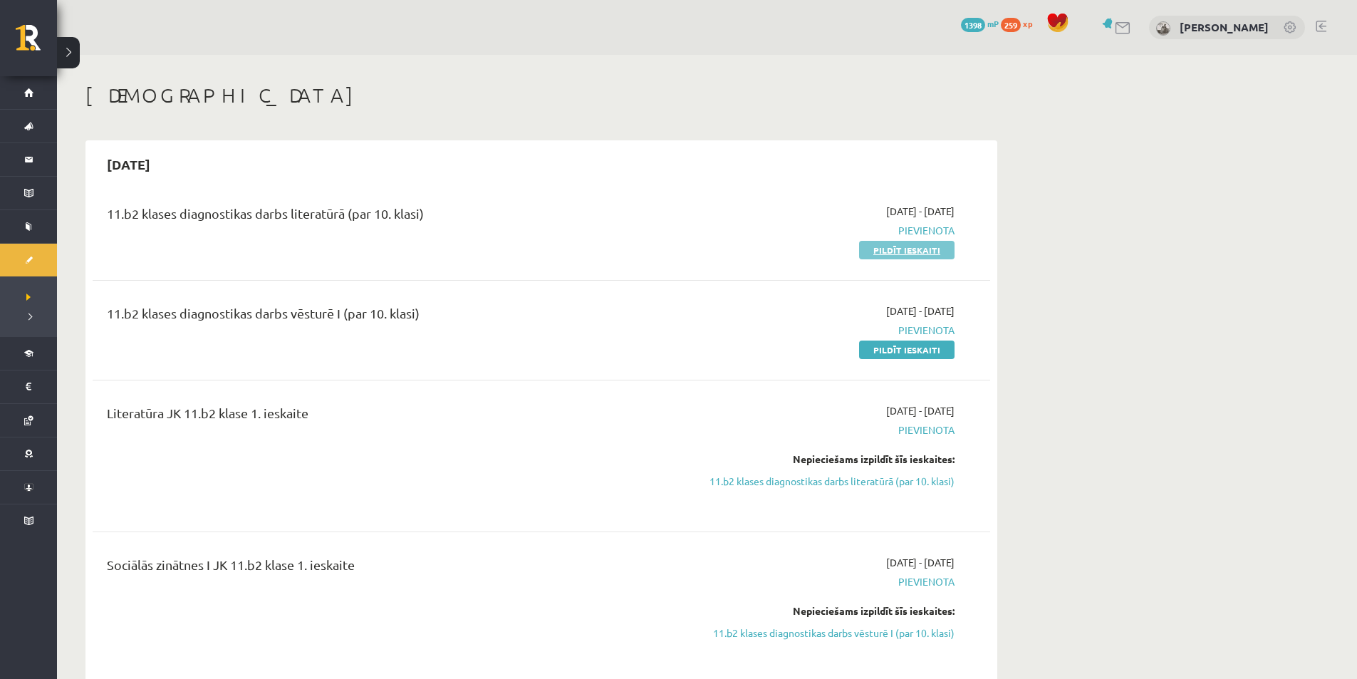
click at [884, 246] on link "Pildīt ieskaiti" at bounding box center [906, 250] width 95 height 19
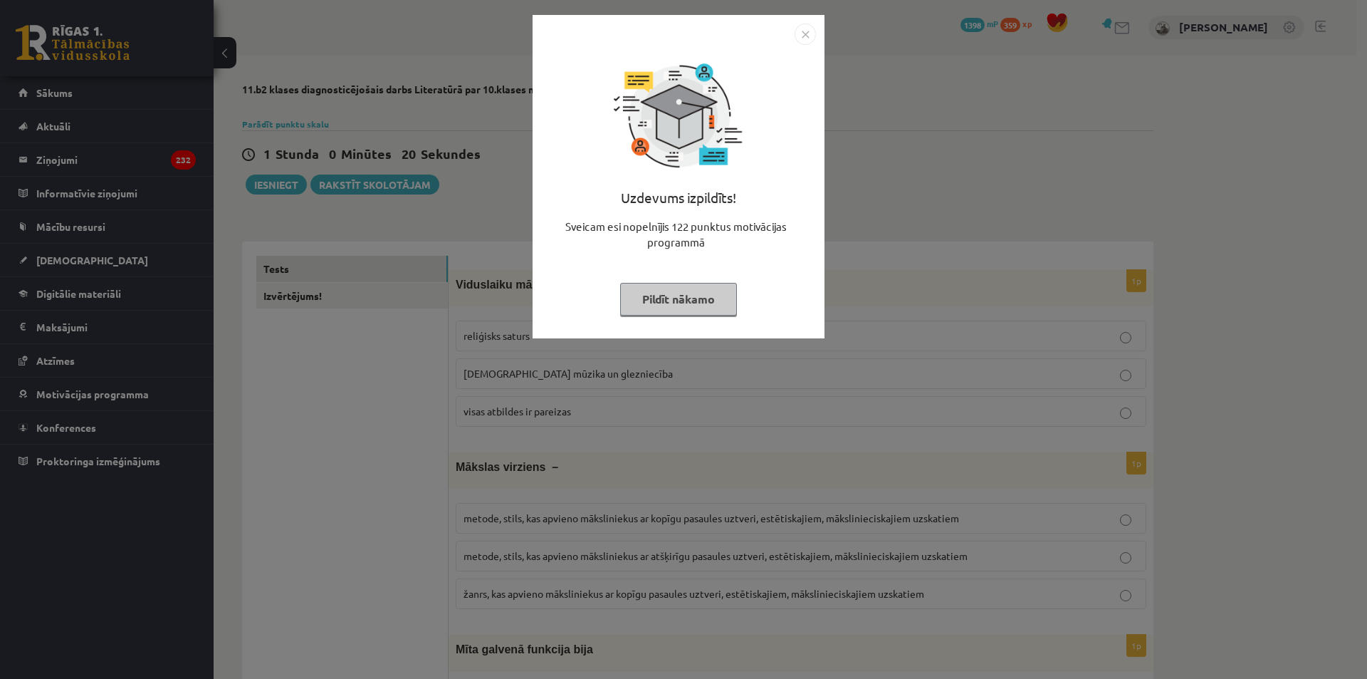
click at [979, 222] on div "Uzdevums izpildīts! Sveicam esi nopelnījis 122 punktus motivācijas programmā Pi…" at bounding box center [683, 339] width 1367 height 679
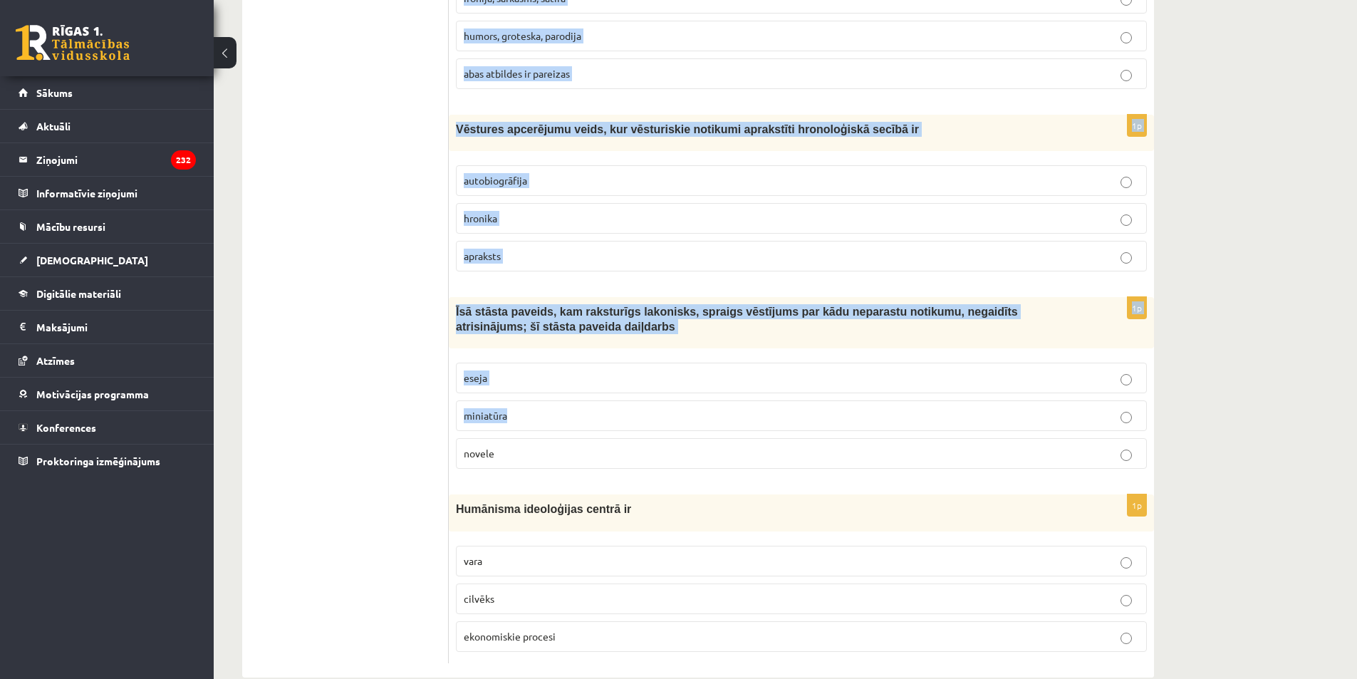
scroll to position [5257, 0]
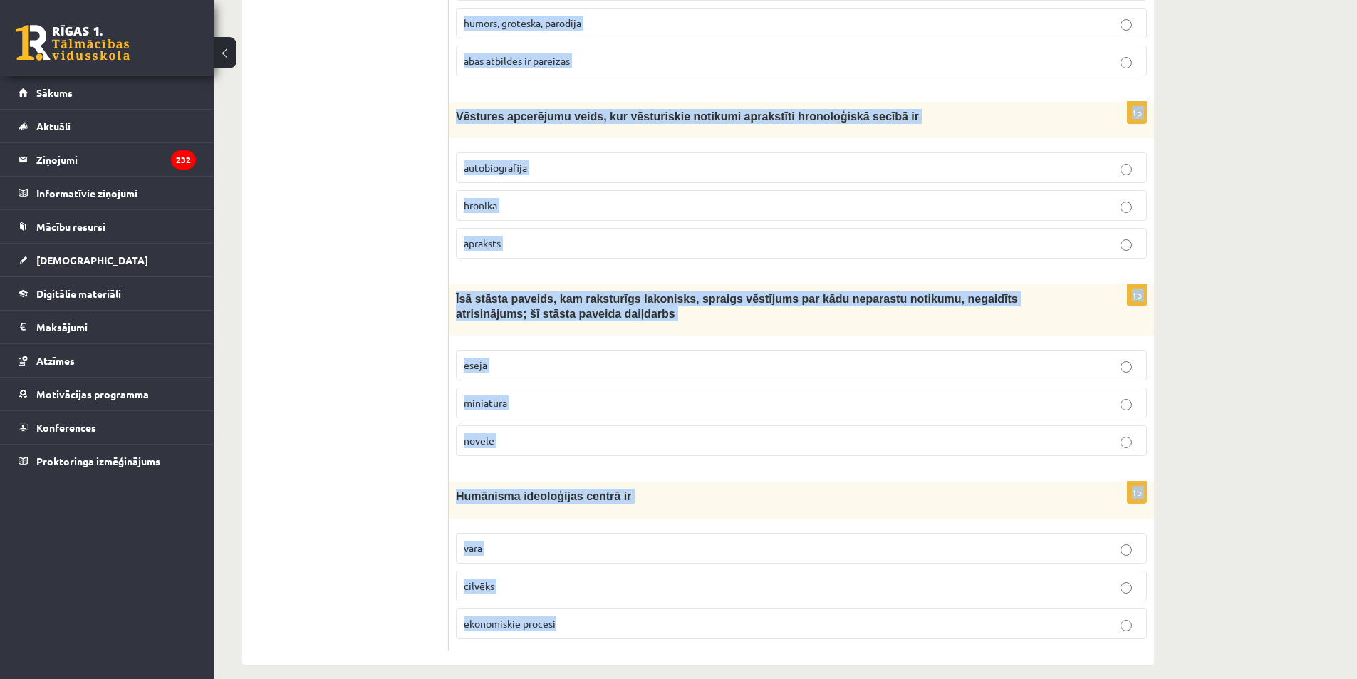
drag, startPoint x: 456, startPoint y: 224, endPoint x: 594, endPoint y: 635, distance: 434.2
copy form "Viduslaiku mākslā dominēja reliģisks saturs baznīcas mūzika un glezniecība visa…"
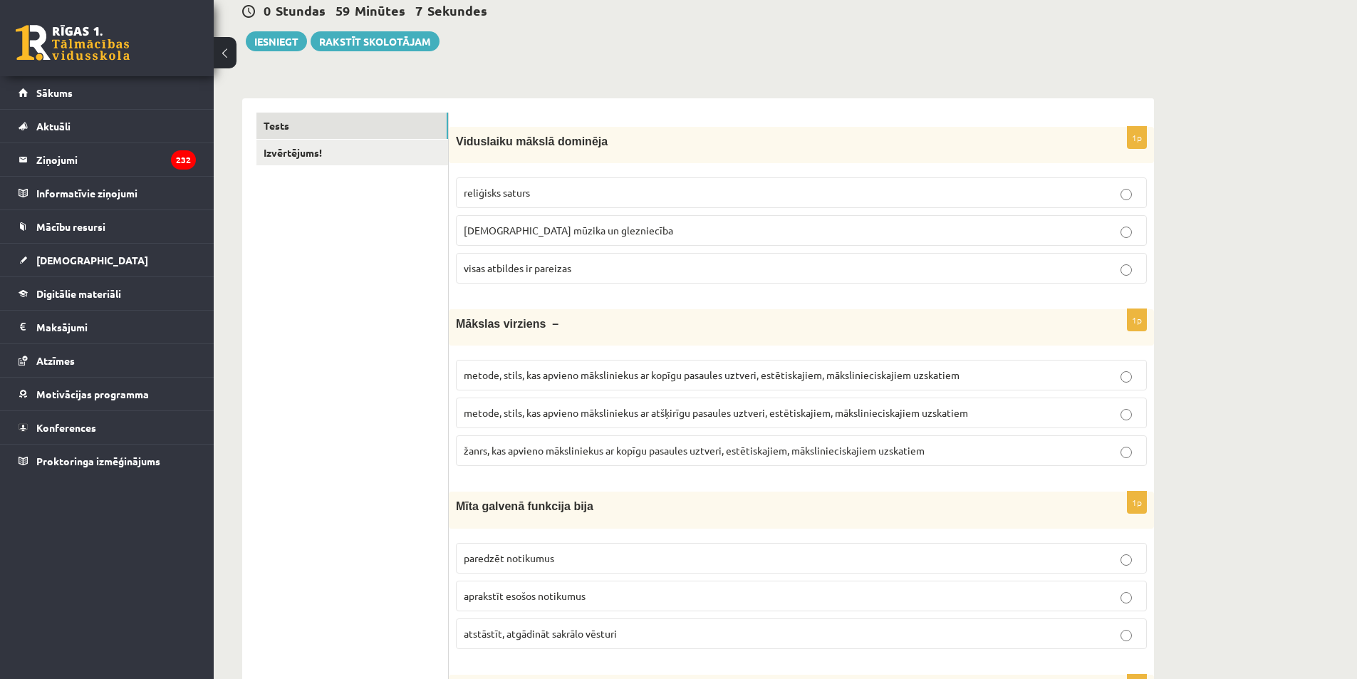
scroll to position [142, 0]
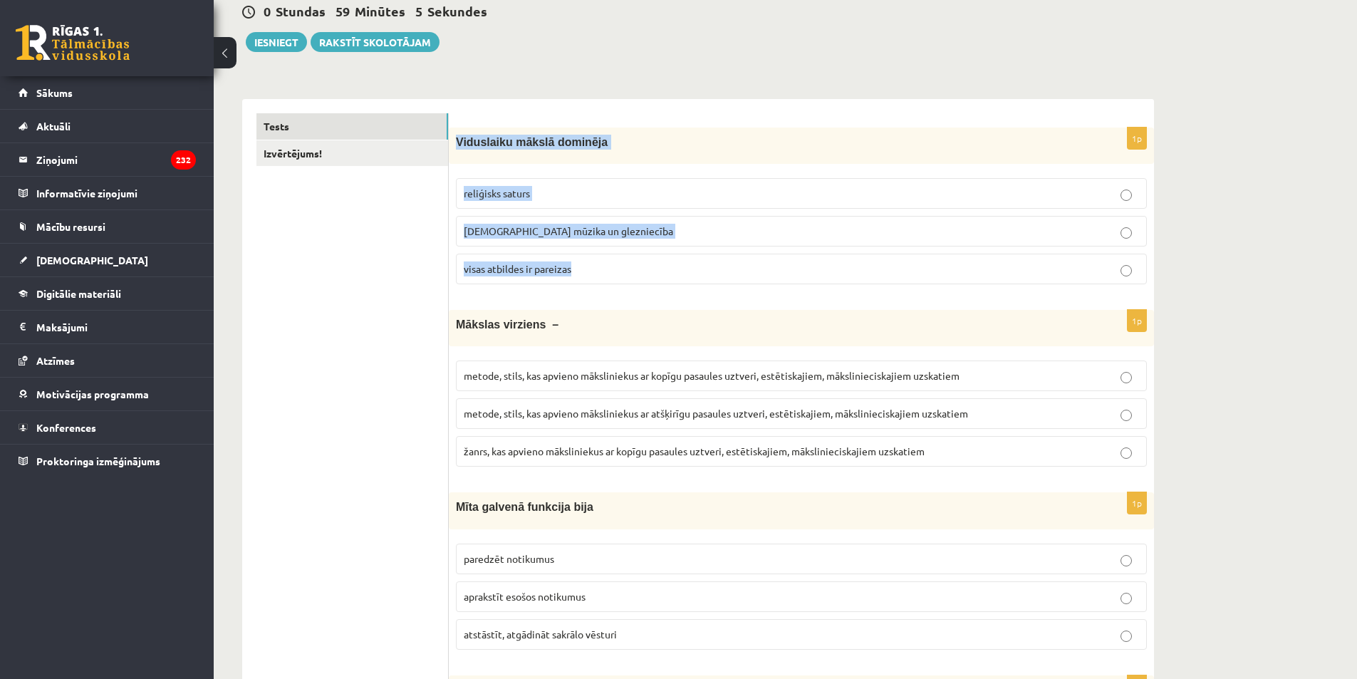
drag, startPoint x: 451, startPoint y: 133, endPoint x: 636, endPoint y: 272, distance: 231.5
click at [636, 272] on div "1p Viduslaiku mākslā dominēja reliģisks saturs baznīcas mūzika un glezniecība v…" at bounding box center [801, 211] width 705 height 168
copy div "Viduslaiku mākslā dominēja reliģisks saturs baznīcas mūzika un glezniecība visa…"
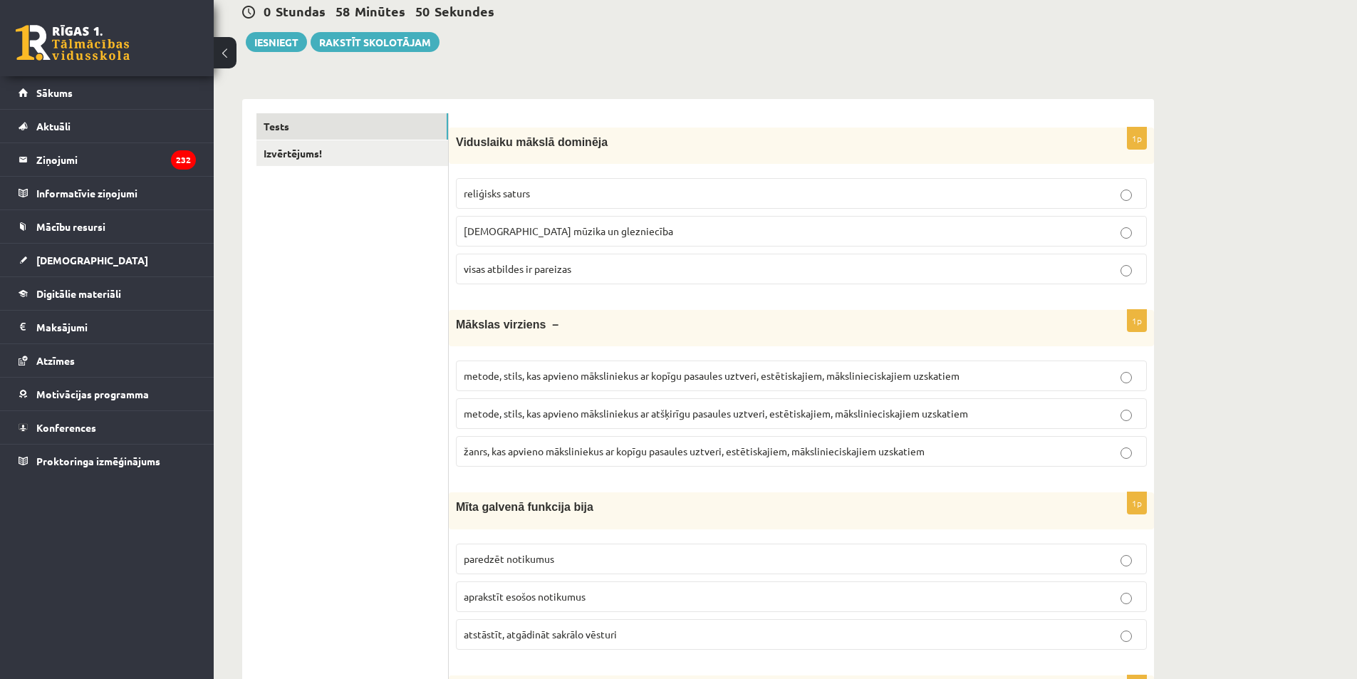
click at [489, 278] on label "visas atbildes ir pareizas" at bounding box center [801, 269] width 691 height 31
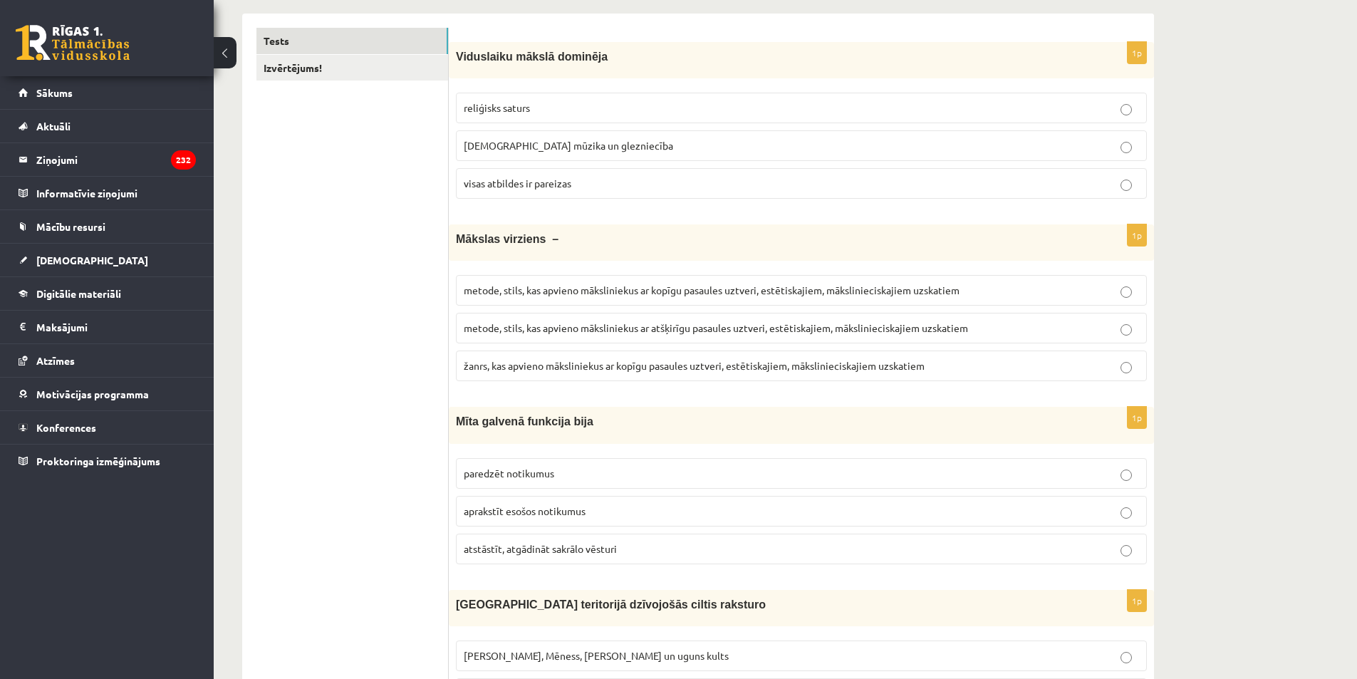
scroll to position [356, 0]
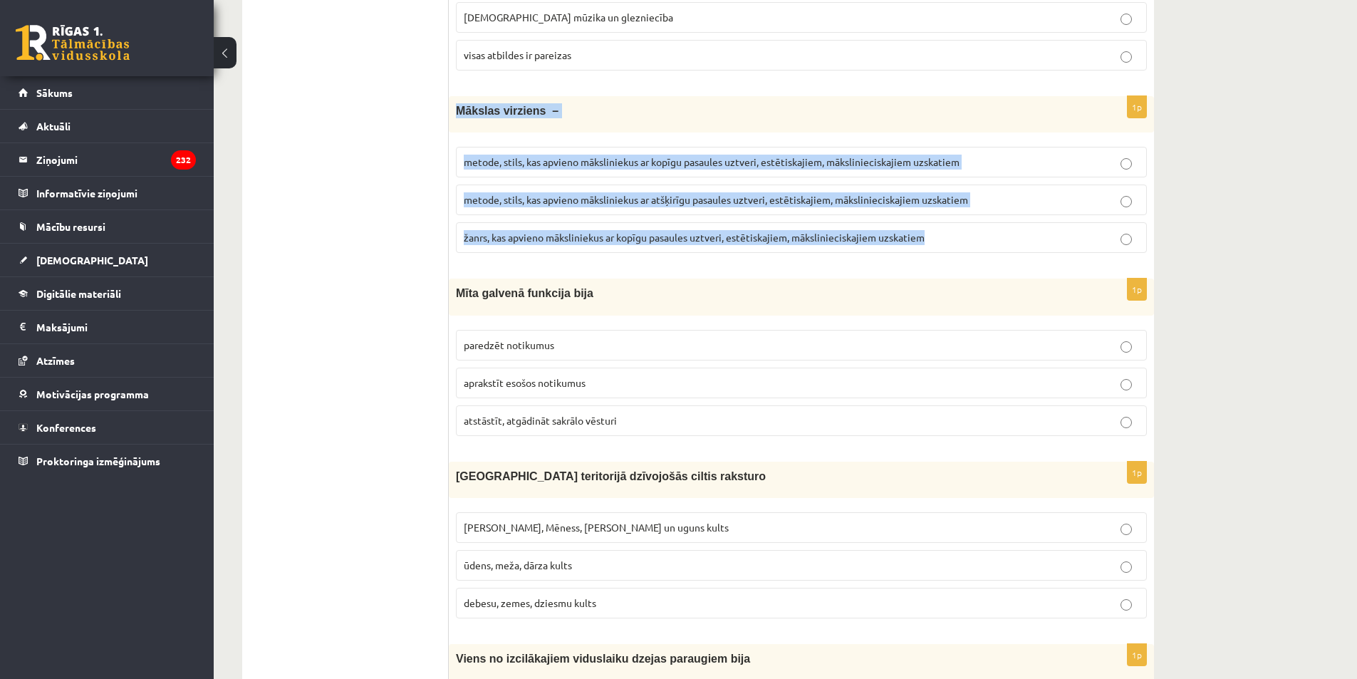
drag, startPoint x: 453, startPoint y: 102, endPoint x: 941, endPoint y: 236, distance: 506.1
click at [941, 236] on div "1p Mākslas virziens – metode, stils, kas apvieno māksliniekus ar kopīgu pasaule…" at bounding box center [801, 180] width 705 height 168
copy div "Mākslas virziens – metode, stils, kas apvieno māksliniekus ar kopīgu pasaules u…"
click at [636, 165] on span "metode, stils, kas apvieno māksliniekus ar kopīgu pasaules uztveri, estētiskaji…" at bounding box center [712, 161] width 496 height 13
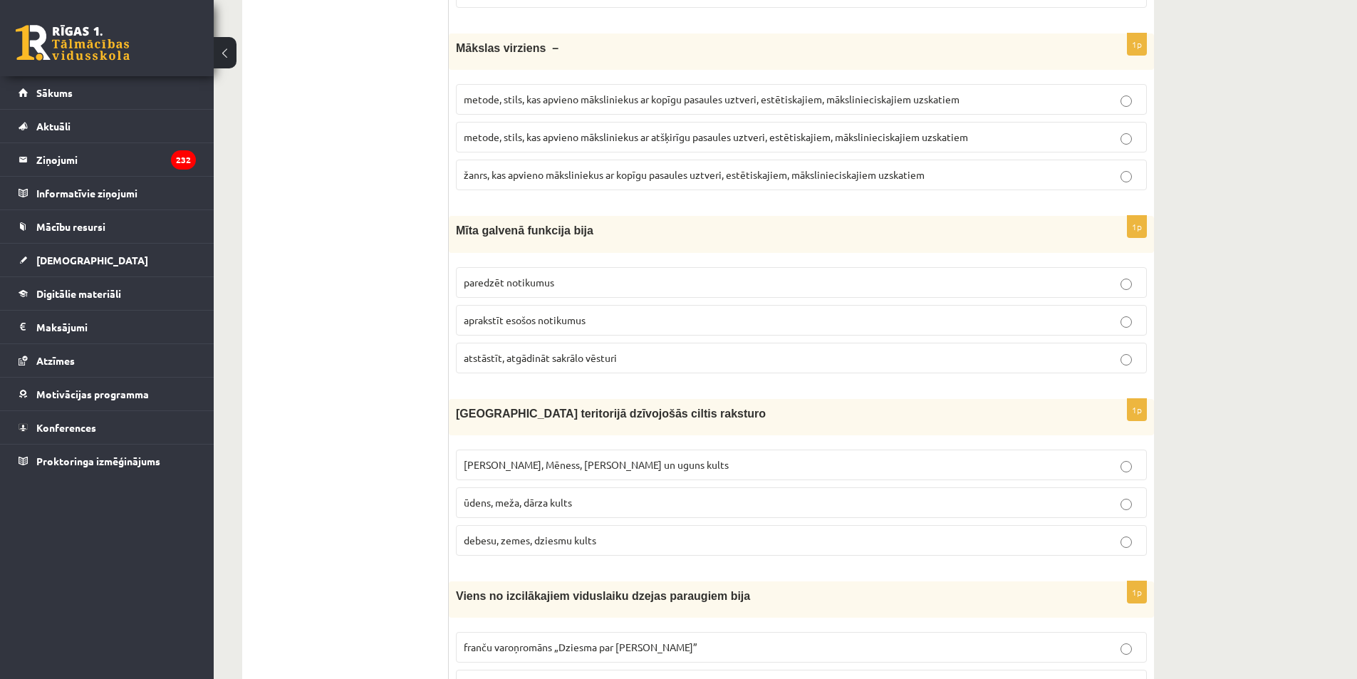
scroll to position [499, 0]
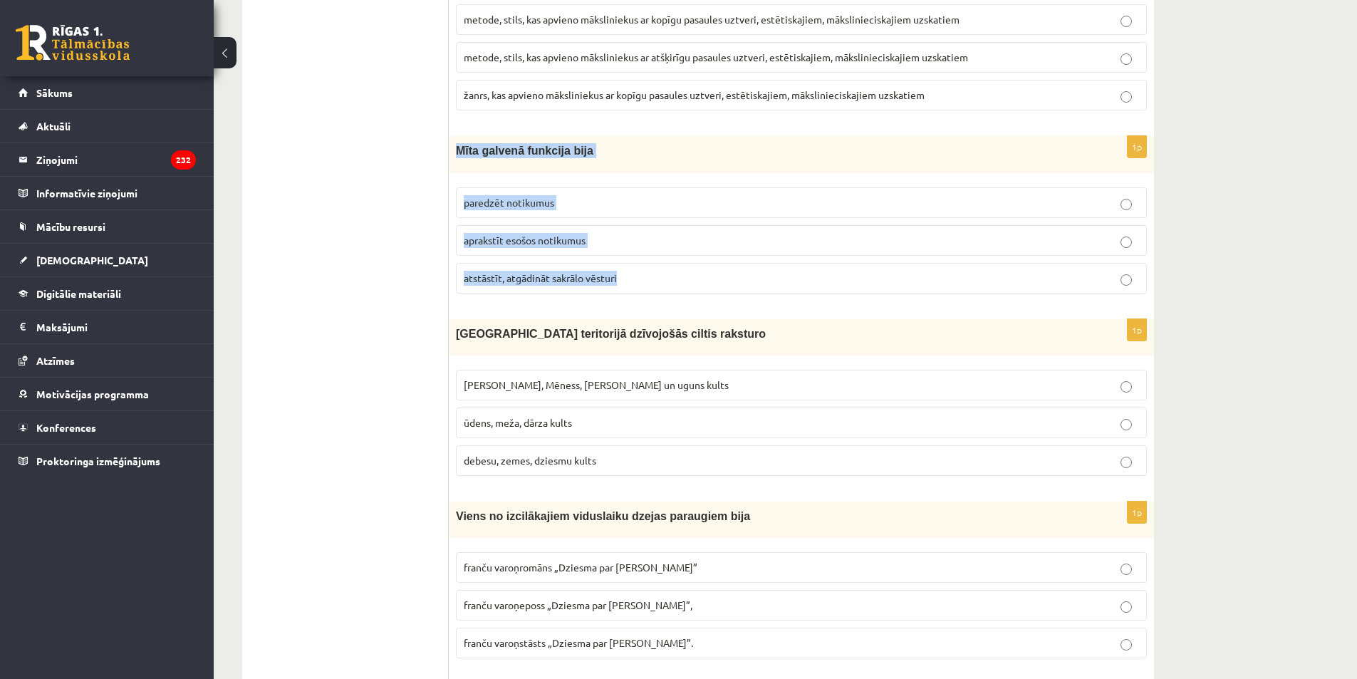
drag, startPoint x: 454, startPoint y: 146, endPoint x: 674, endPoint y: 299, distance: 268.1
click at [674, 299] on div "1p Mīta galvenā funkcija bija paredzēt notikumus aprakstīt esošos notikumus ats…" at bounding box center [801, 220] width 705 height 168
copy div "Mīta galvenā funkcija bija paredzēt notikumus aprakstīt esošos notikumus atstās…"
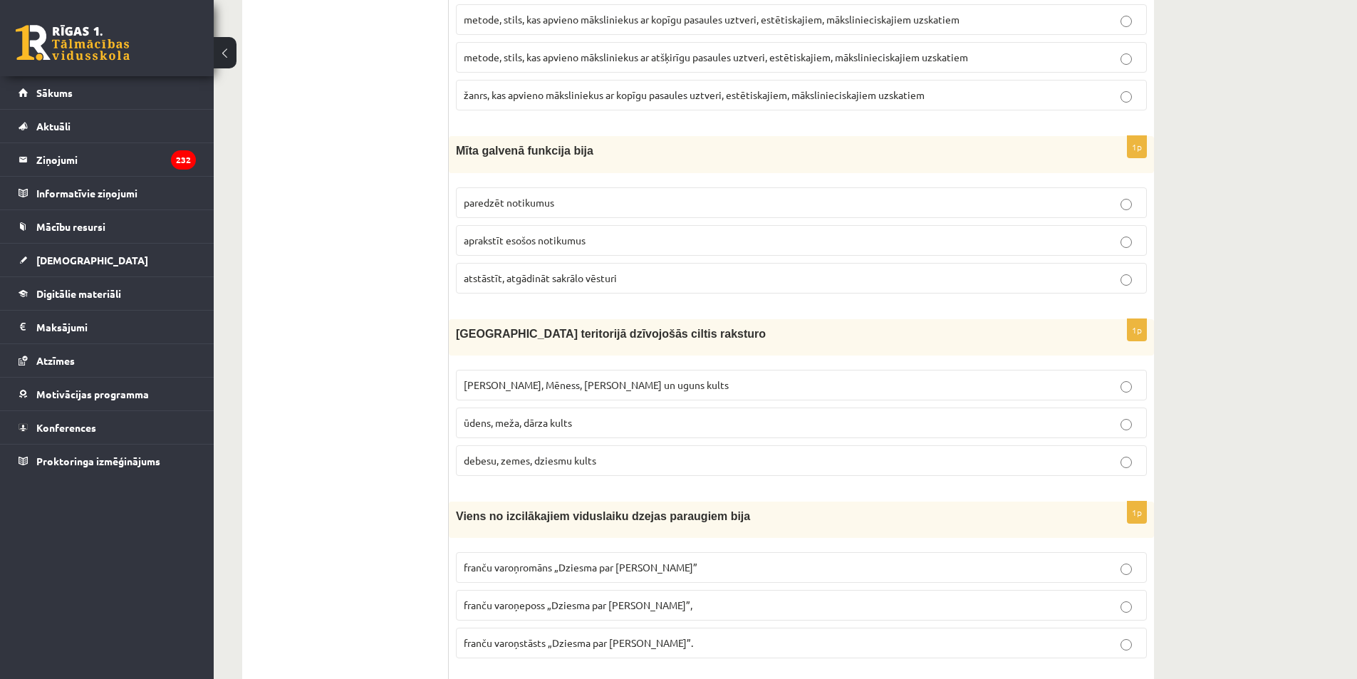
click at [533, 281] on span "atstāstīt, atgādināt sakrālo vēsturi" at bounding box center [540, 277] width 153 height 13
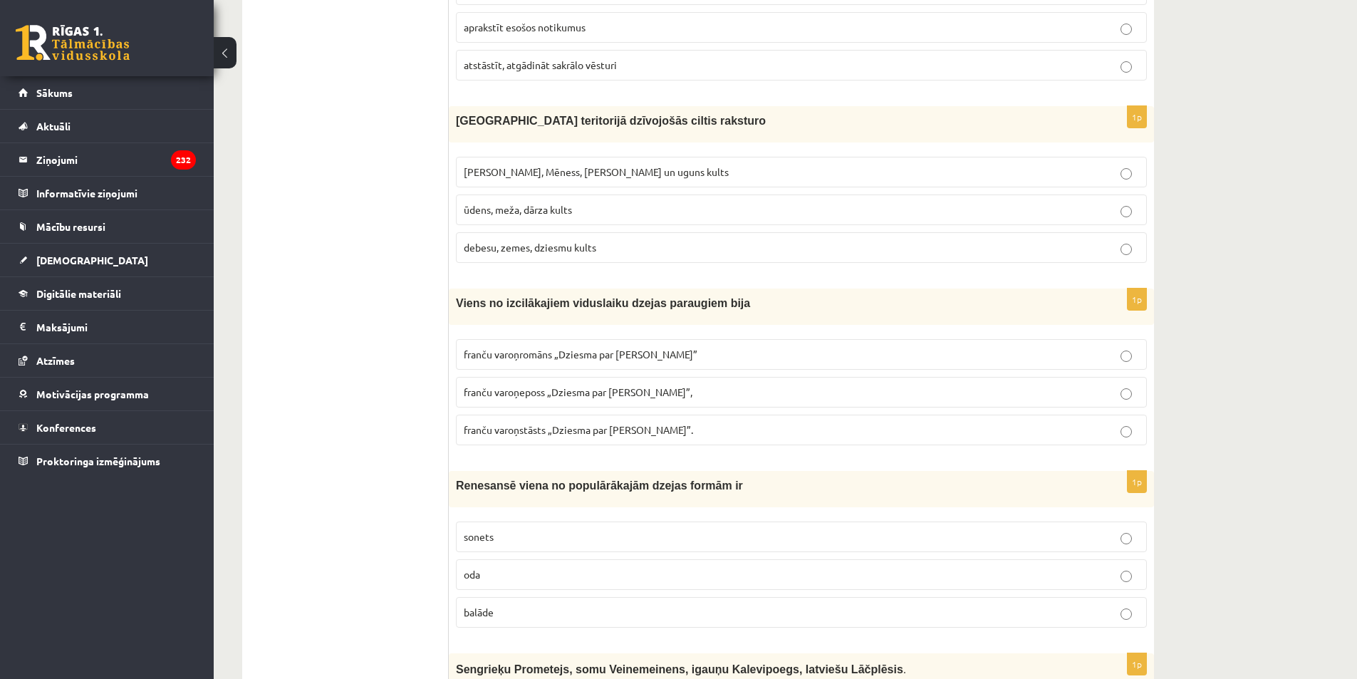
scroll to position [712, 0]
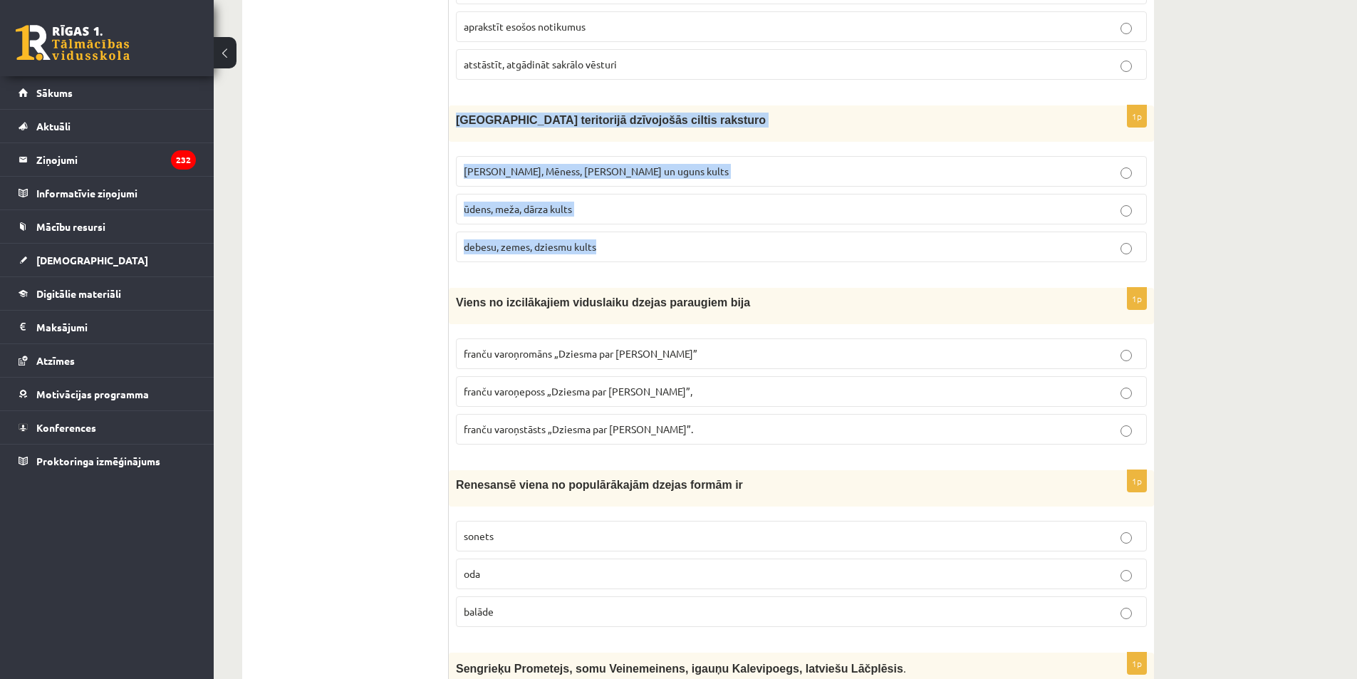
drag, startPoint x: 608, startPoint y: 262, endPoint x: 453, endPoint y: 133, distance: 201.8
click at [453, 133] on div "1p Latvijas teritorijā dzīvojošās ciltis raksturo Saules, Mēness, Pērkona un ug…" at bounding box center [801, 189] width 705 height 168
copy div "Latvijas teritorijā dzīvojošās ciltis raksturo Saules, Mēness, Pērkona un uguns…"
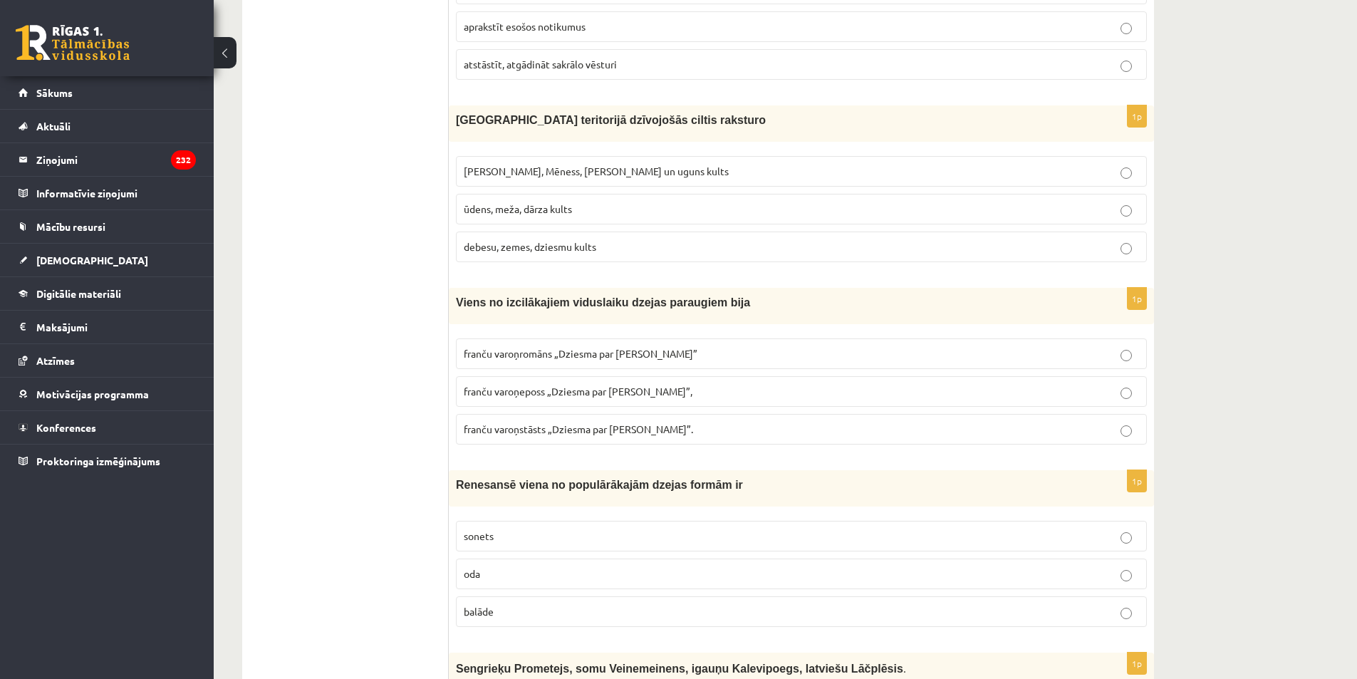
drag, startPoint x: 316, startPoint y: 80, endPoint x: 316, endPoint y: 4, distance: 75.5
click at [530, 187] on label "Saules, Mēness, Pērkona un uguns kults" at bounding box center [801, 171] width 691 height 31
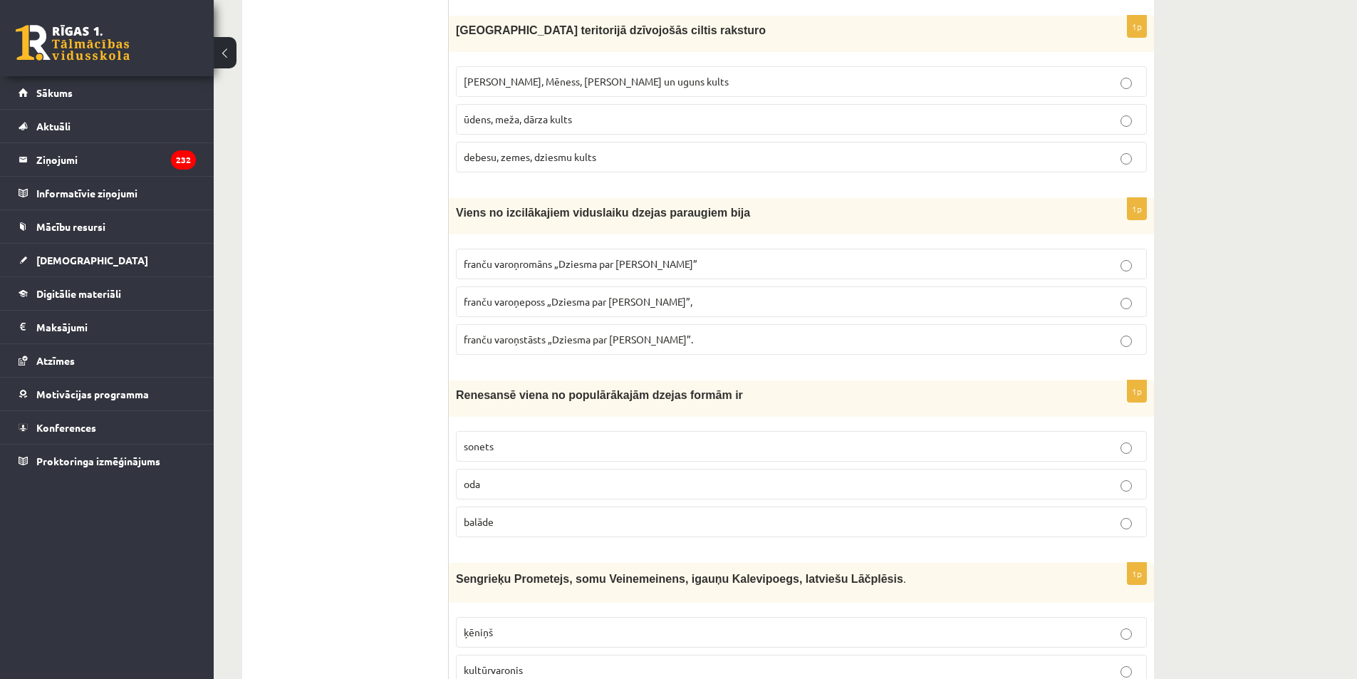
scroll to position [855, 0]
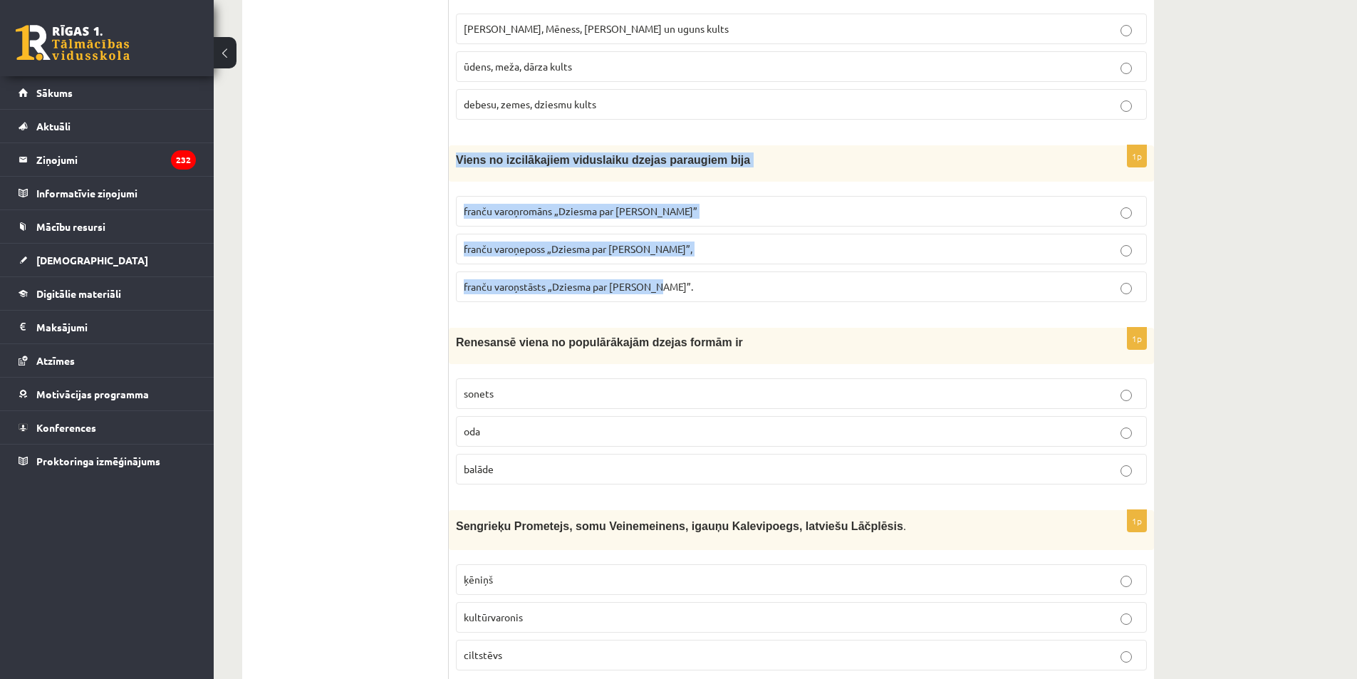
drag, startPoint x: 453, startPoint y: 153, endPoint x: 706, endPoint y: 311, distance: 297.8
click at [706, 311] on div "1p Viens no izcilākajiem viduslaiku dzejas paraugiem bija franču varoņromāns „D…" at bounding box center [801, 229] width 705 height 168
copy div "Viens no izcilākajiem viduslaiku dzejas paraugiem bija franču varoņromāns „Dzie…"
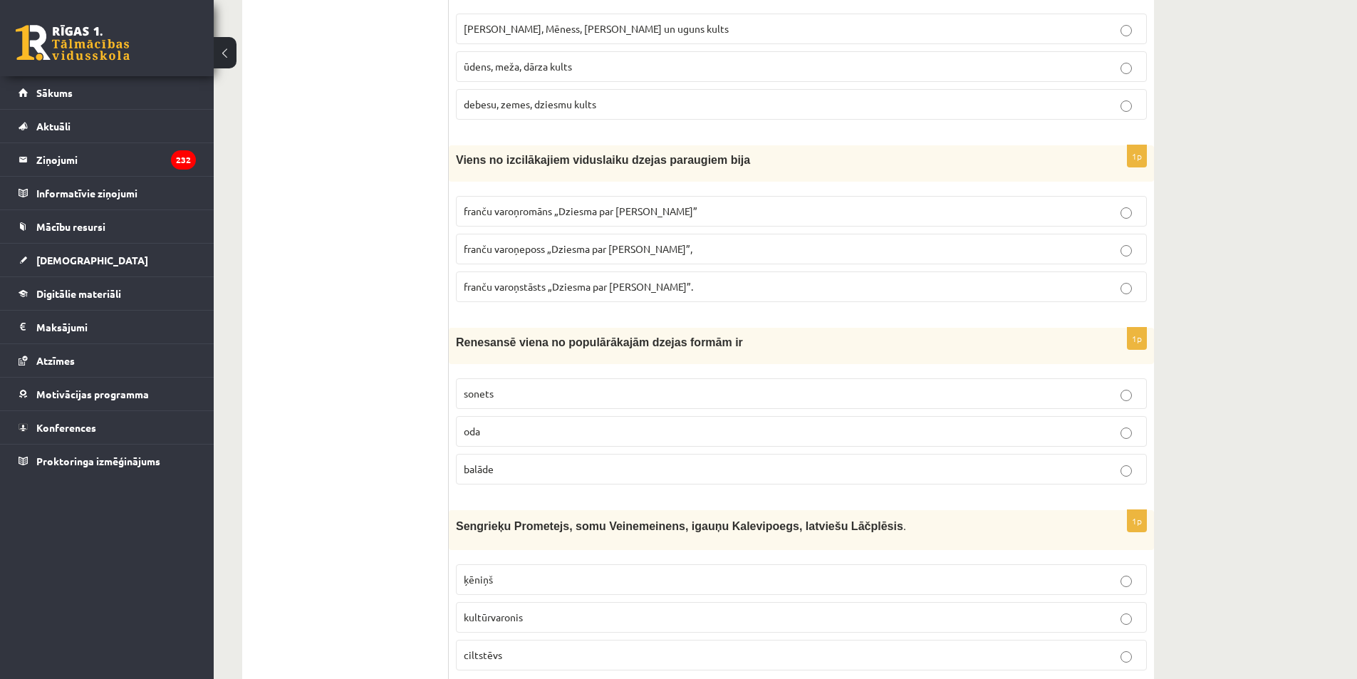
drag, startPoint x: 416, startPoint y: 246, endPoint x: 340, endPoint y: 72, distance: 190.4
click at [595, 247] on span "franču varoņeposs „Dziesma par Rolandu”," at bounding box center [578, 248] width 229 height 13
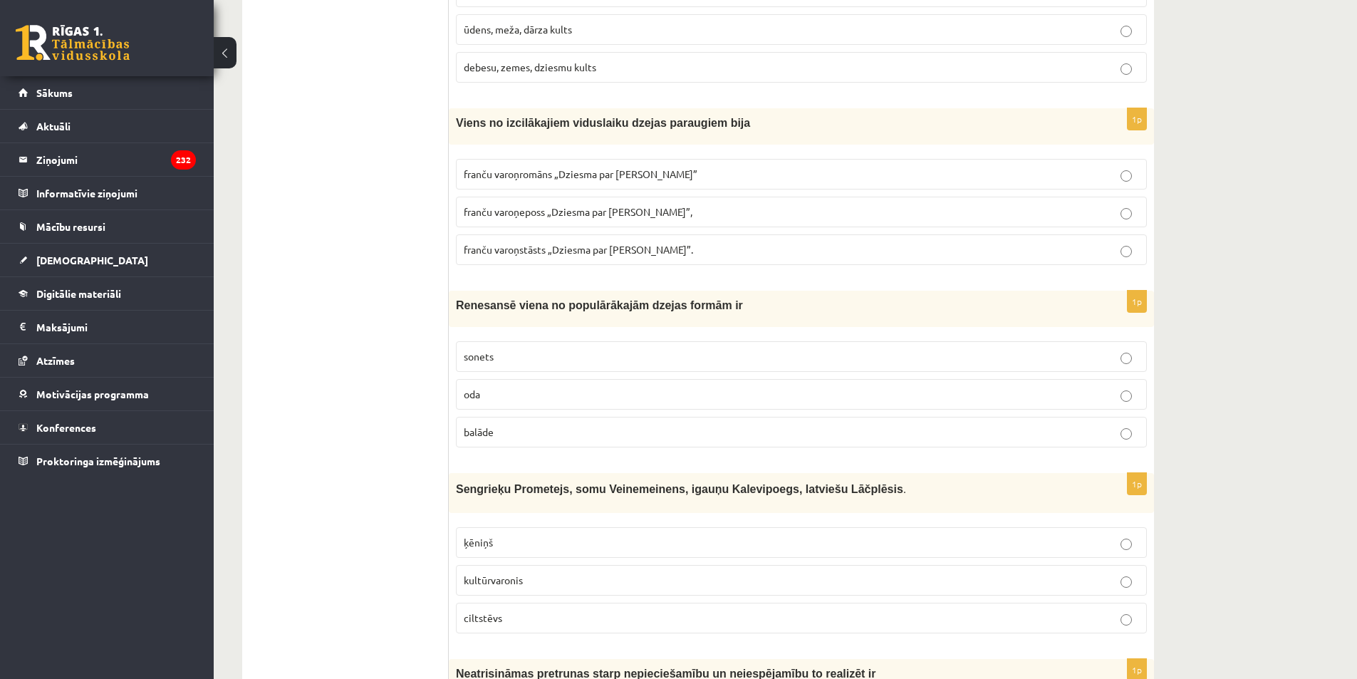
scroll to position [926, 0]
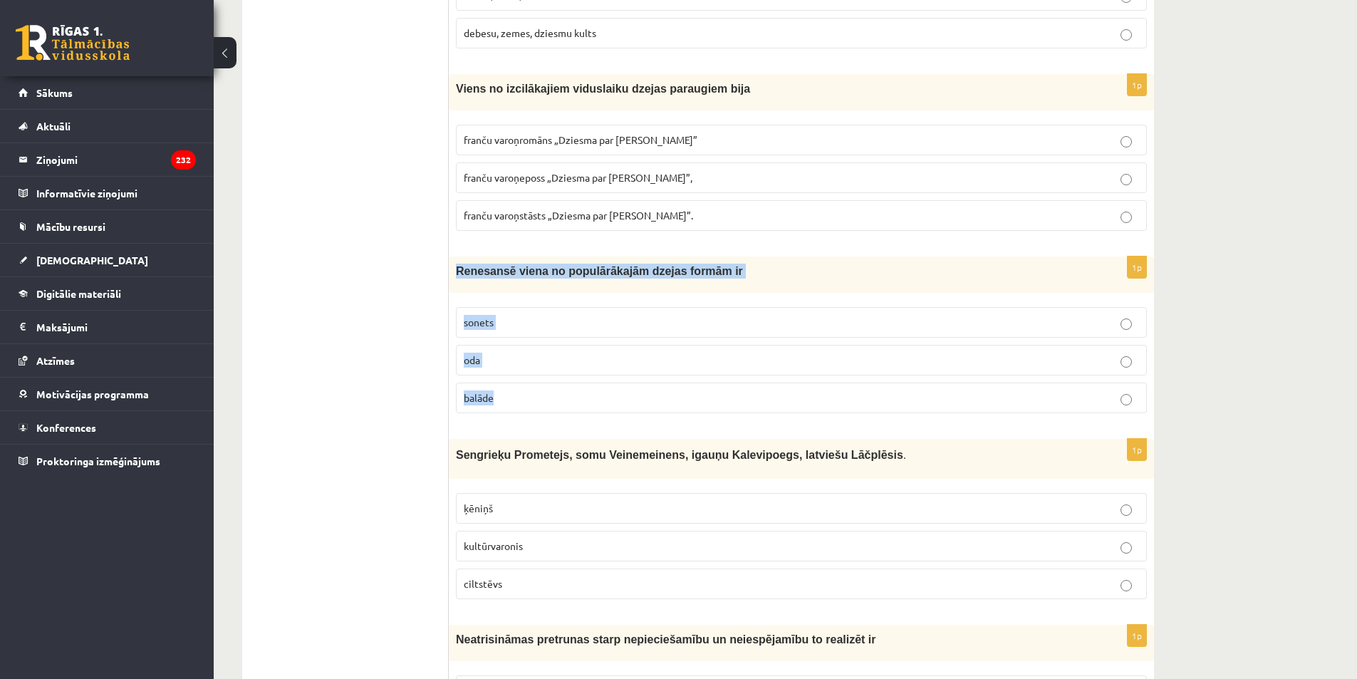
drag, startPoint x: 456, startPoint y: 270, endPoint x: 551, endPoint y: 397, distance: 158.8
click at [551, 397] on div "1p Renesansē viena no populārākajām dzejas formām ir sonets oda balāde" at bounding box center [801, 340] width 705 height 168
copy div "Renesansē viena no populārākajām dzejas formām ir sonets oda balāde"
click at [510, 323] on p "sonets" at bounding box center [801, 322] width 675 height 15
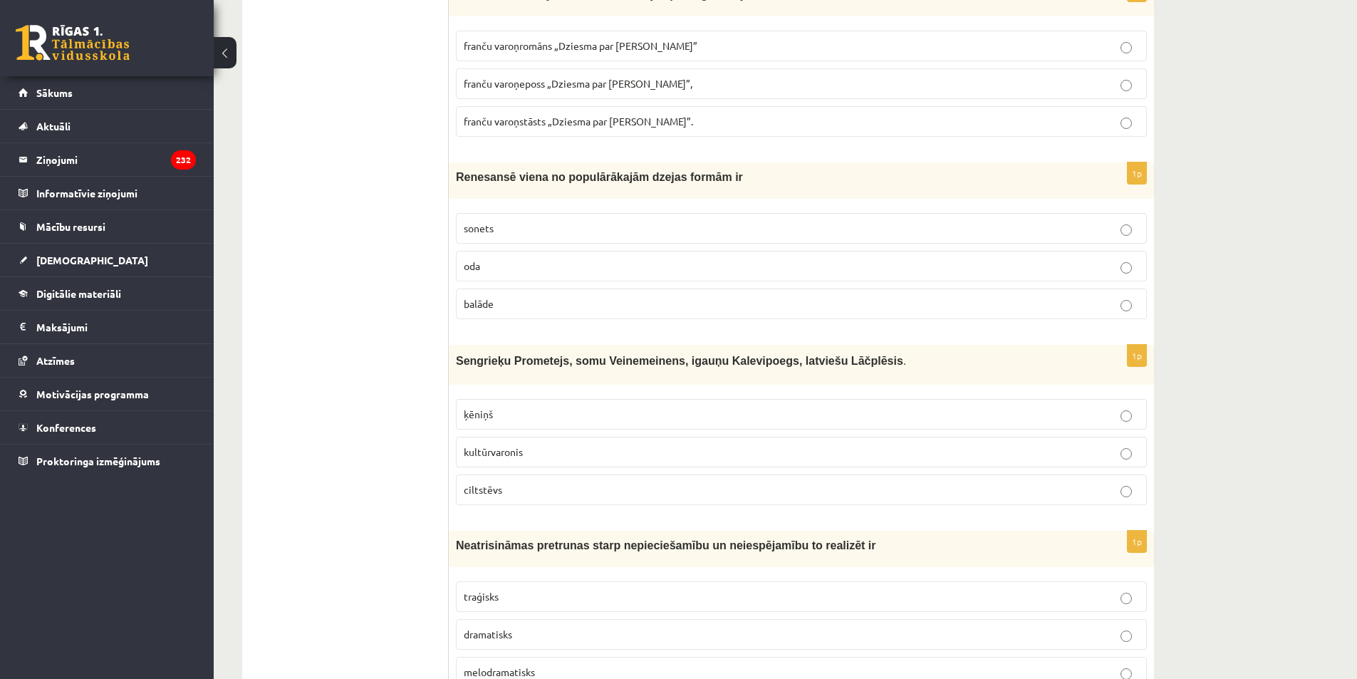
scroll to position [1140, 0]
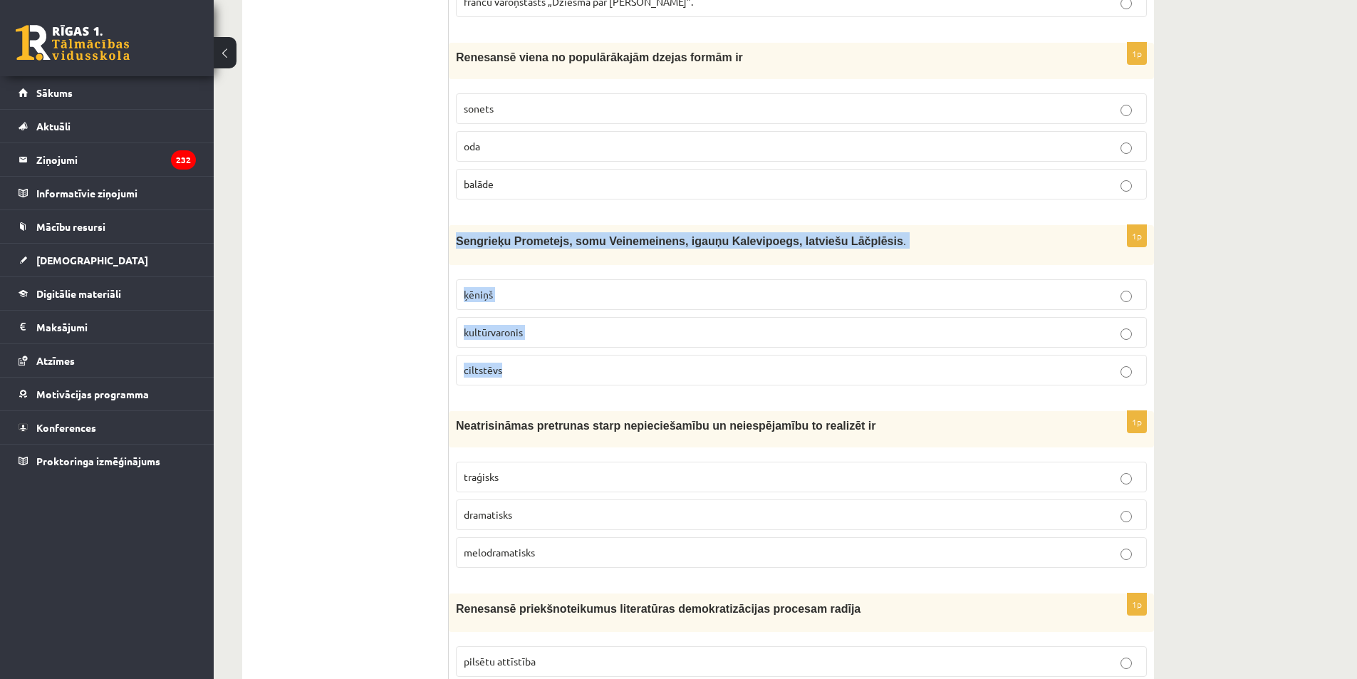
drag, startPoint x: 454, startPoint y: 232, endPoint x: 548, endPoint y: 364, distance: 162.3
click at [548, 364] on div "1p Sengrieķu Prometejs, somu Veinemeinens, igauņu Kalevipoegs, latviešu Lāčplēs…" at bounding box center [801, 310] width 705 height 171
copy div "Sengrieķu Prometejs, somu Veinemeinens, igauņu Kalevipoegs, latviešu Lāčplēsis …"
click at [518, 335] on span "kultūrvaronis" at bounding box center [493, 331] width 59 height 13
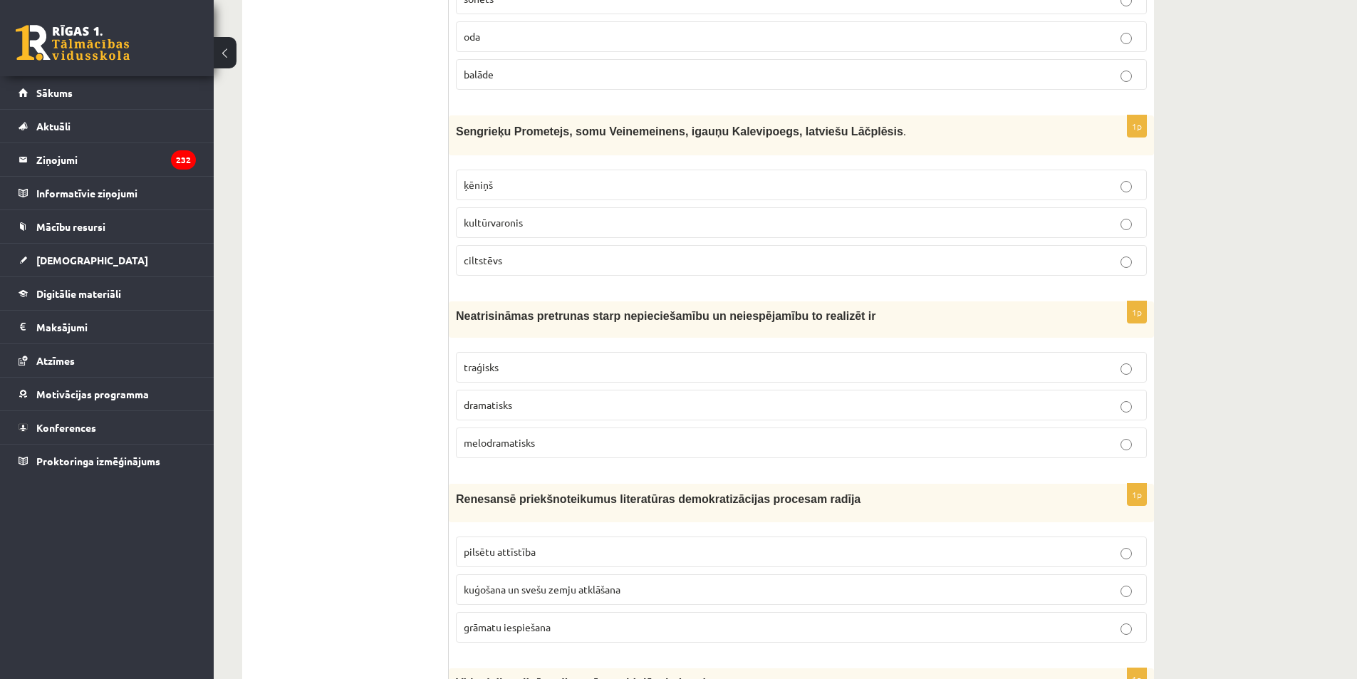
scroll to position [1353, 0]
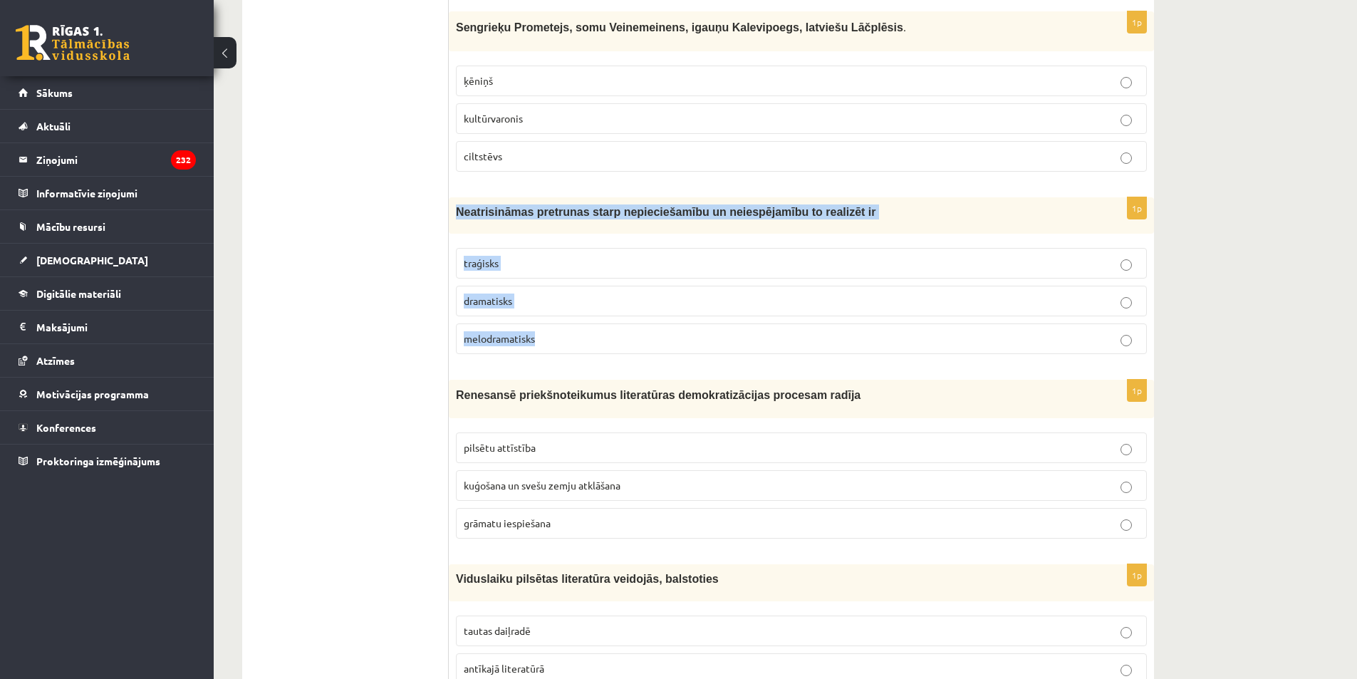
drag, startPoint x: 555, startPoint y: 341, endPoint x: 451, endPoint y: 209, distance: 167.9
click at [451, 209] on div "1p Neatrisināmas pretrunas starp nepieciešamību un neiespējamību to realizēt ir…" at bounding box center [801, 281] width 705 height 168
copy div "Neatrisināmas pretrunas starp nepieciešamību un neiespējamību to realizēt ir tr…"
click at [495, 334] on span "melodramatisks" at bounding box center [499, 338] width 71 height 13
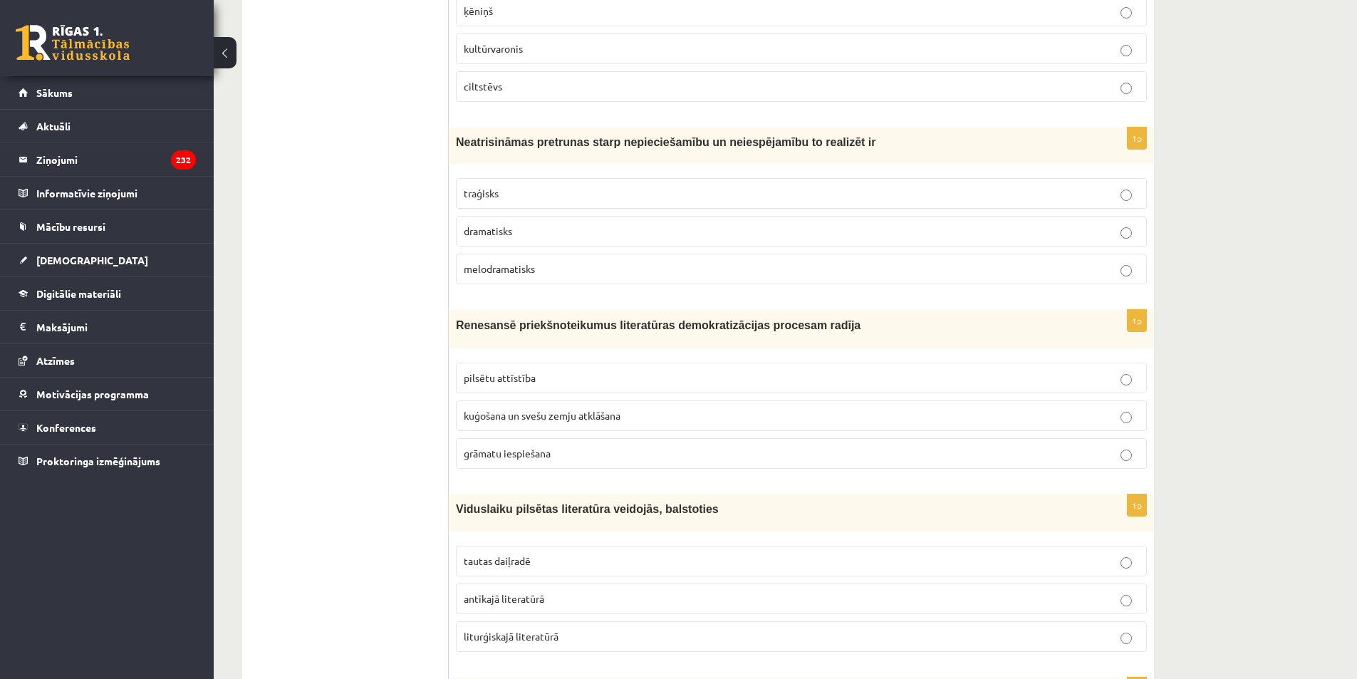
scroll to position [1638, 0]
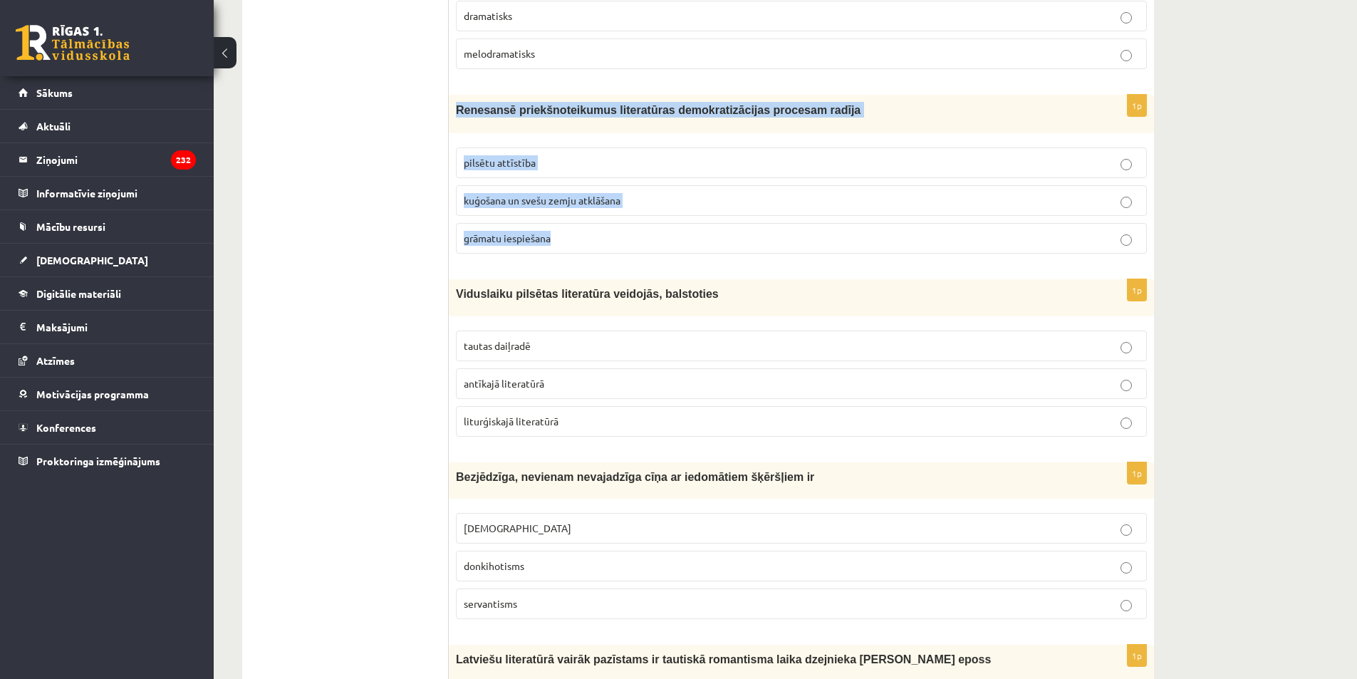
drag, startPoint x: 516, startPoint y: 214, endPoint x: 455, endPoint y: 115, distance: 116.4
click at [455, 115] on div "1p Renesansē priekšnoteikumus literatūras demokratizācijas procesam radīja pils…" at bounding box center [801, 180] width 705 height 170
copy div "Renesansē priekšnoteikumus literatūras demokratizācijas procesam radīja pilsētu…"
click at [541, 210] on label "kuģošana un svešu zemju atklāšana" at bounding box center [801, 200] width 691 height 31
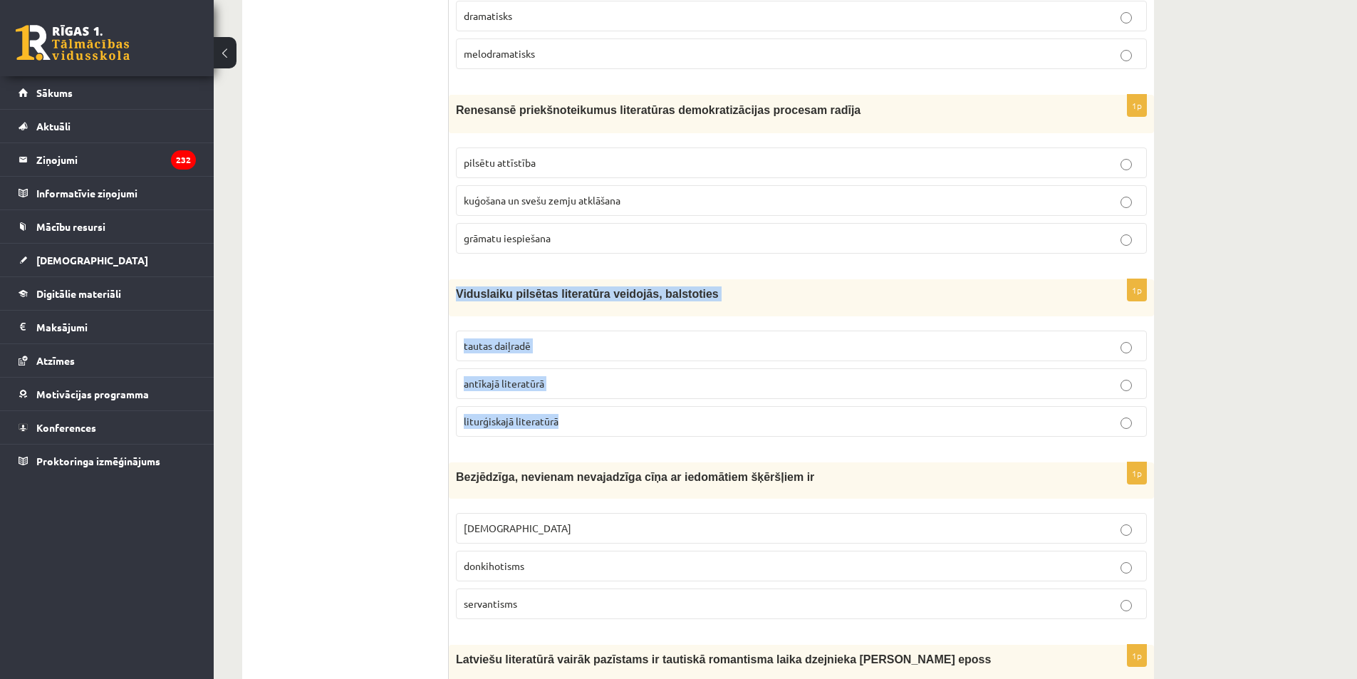
drag, startPoint x: 558, startPoint y: 425, endPoint x: 451, endPoint y: 288, distance: 174.5
click at [451, 288] on div "1p Viduslaiku pilsētas literatūra veidojās, balstoties tautas daiļradē antīkajā…" at bounding box center [801, 363] width 705 height 168
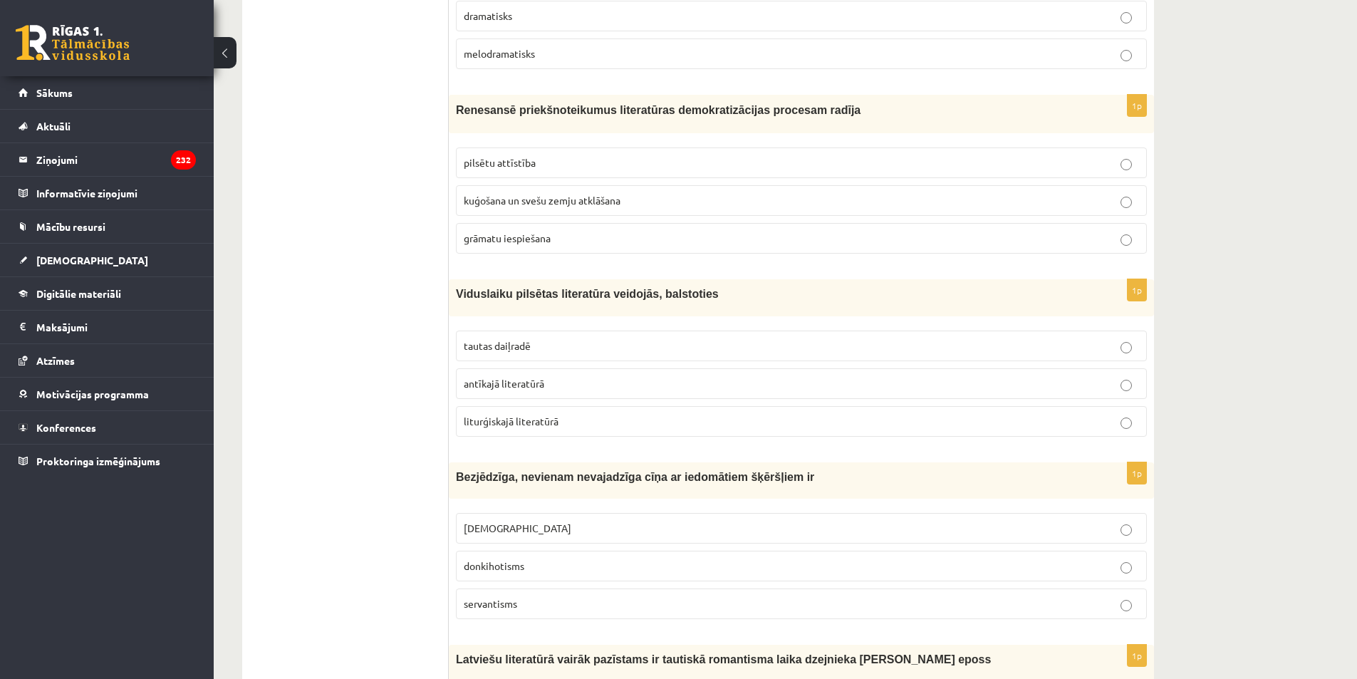
click at [496, 406] on label "liturģiskajā literatūrā" at bounding box center [801, 421] width 691 height 31
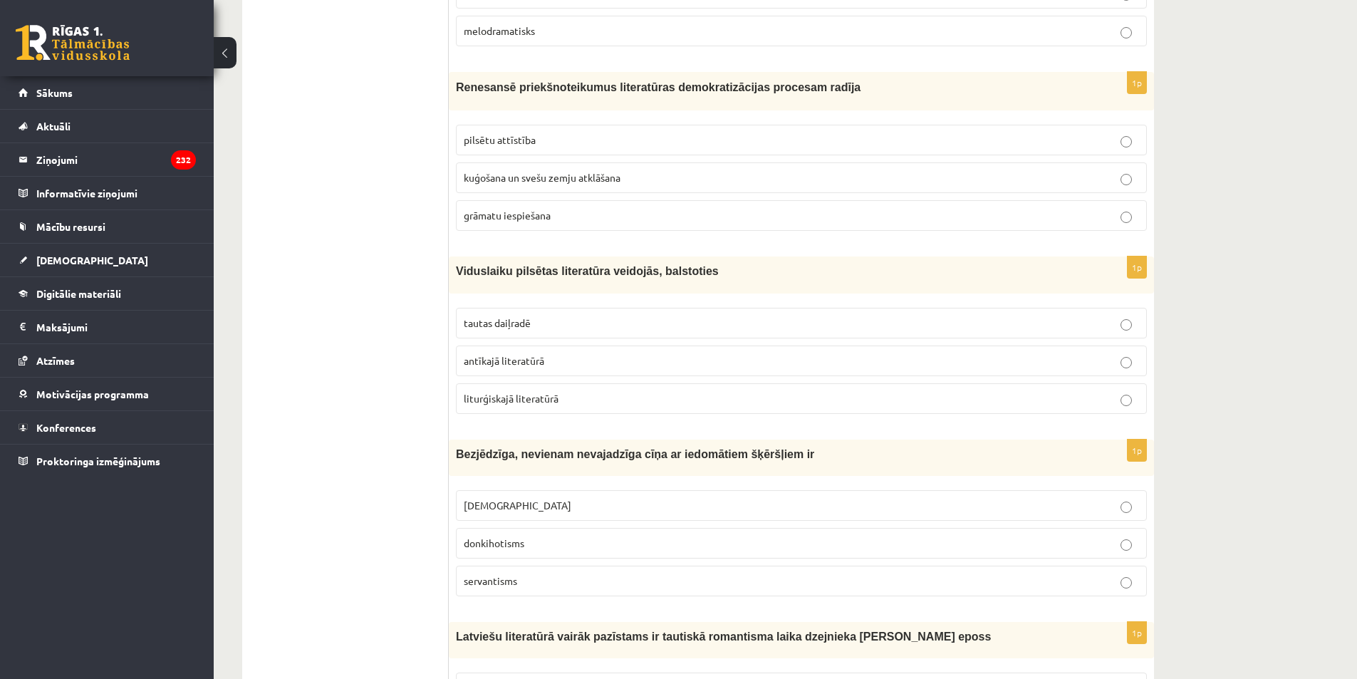
scroll to position [1696, 0]
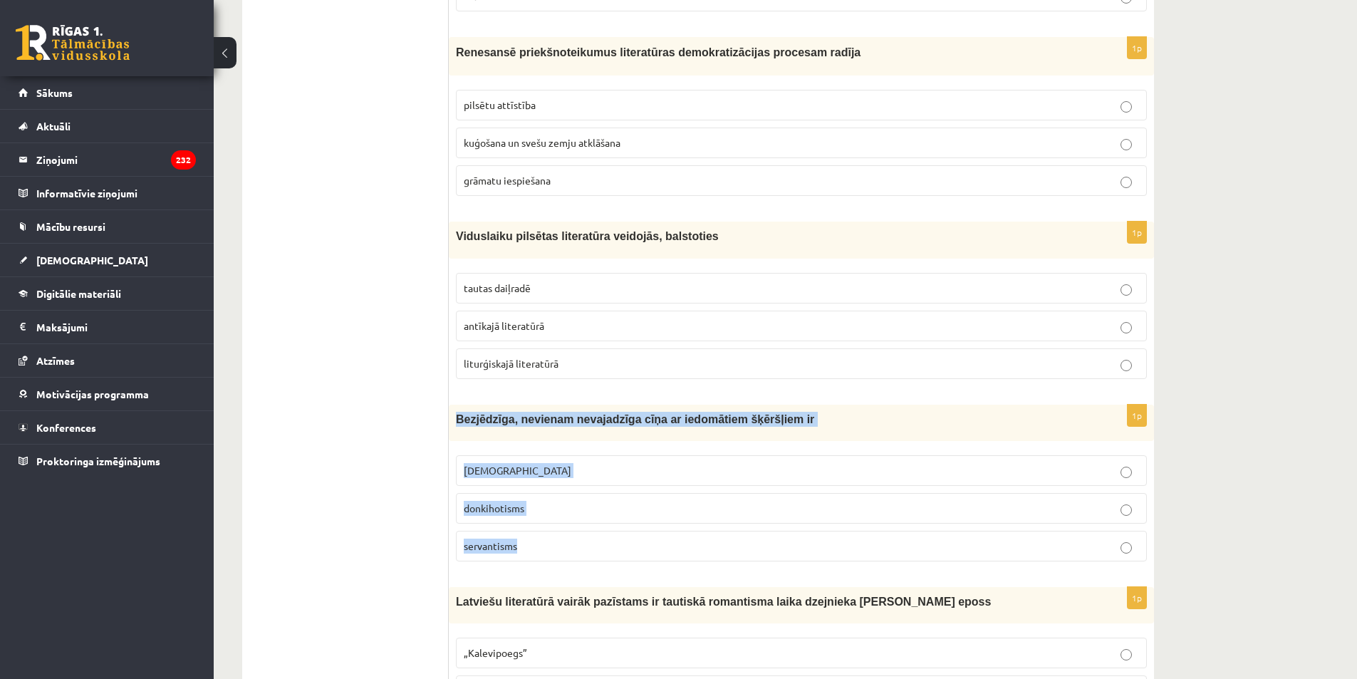
drag, startPoint x: 455, startPoint y: 405, endPoint x: 558, endPoint y: 548, distance: 176.7
click at [558, 548] on div "1p Bezjēdzīga, nevienam nevajadzīga cīņa ar iedomātiem šķēršļiem ir minhauzenis…" at bounding box center [801, 489] width 705 height 168
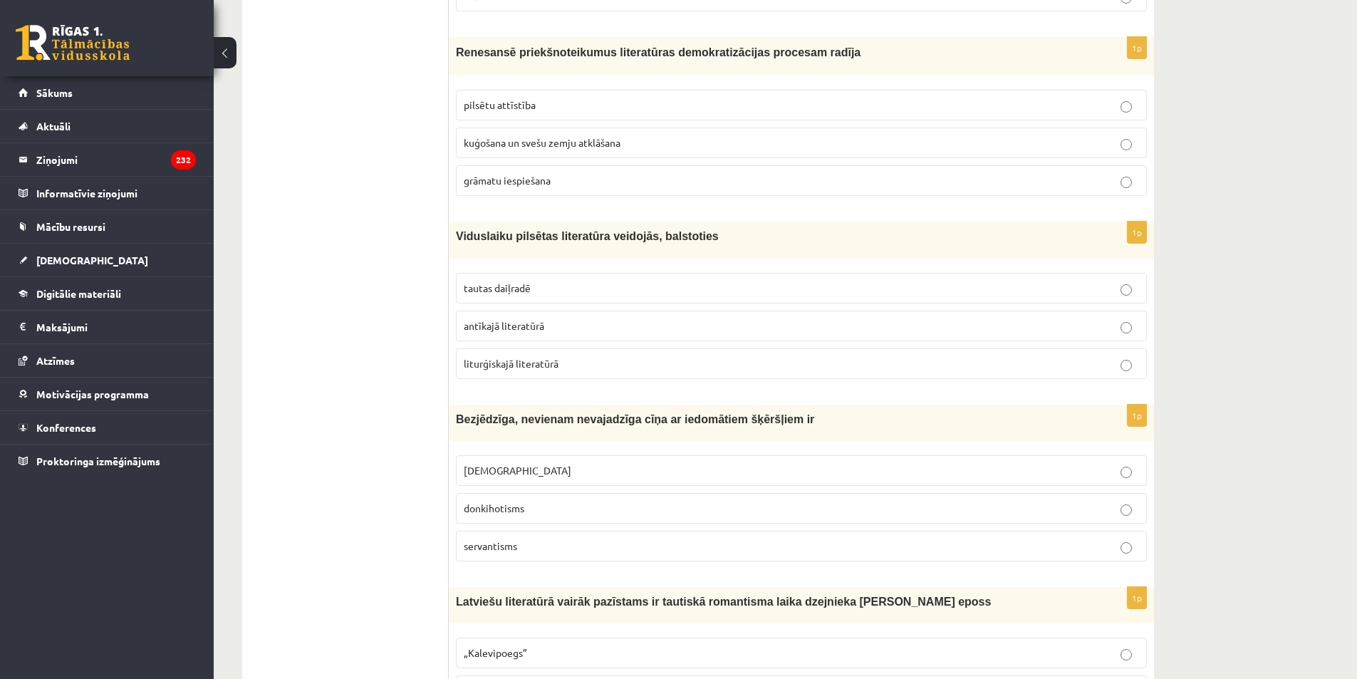
click at [530, 521] on label "donkihotisms" at bounding box center [801, 508] width 691 height 31
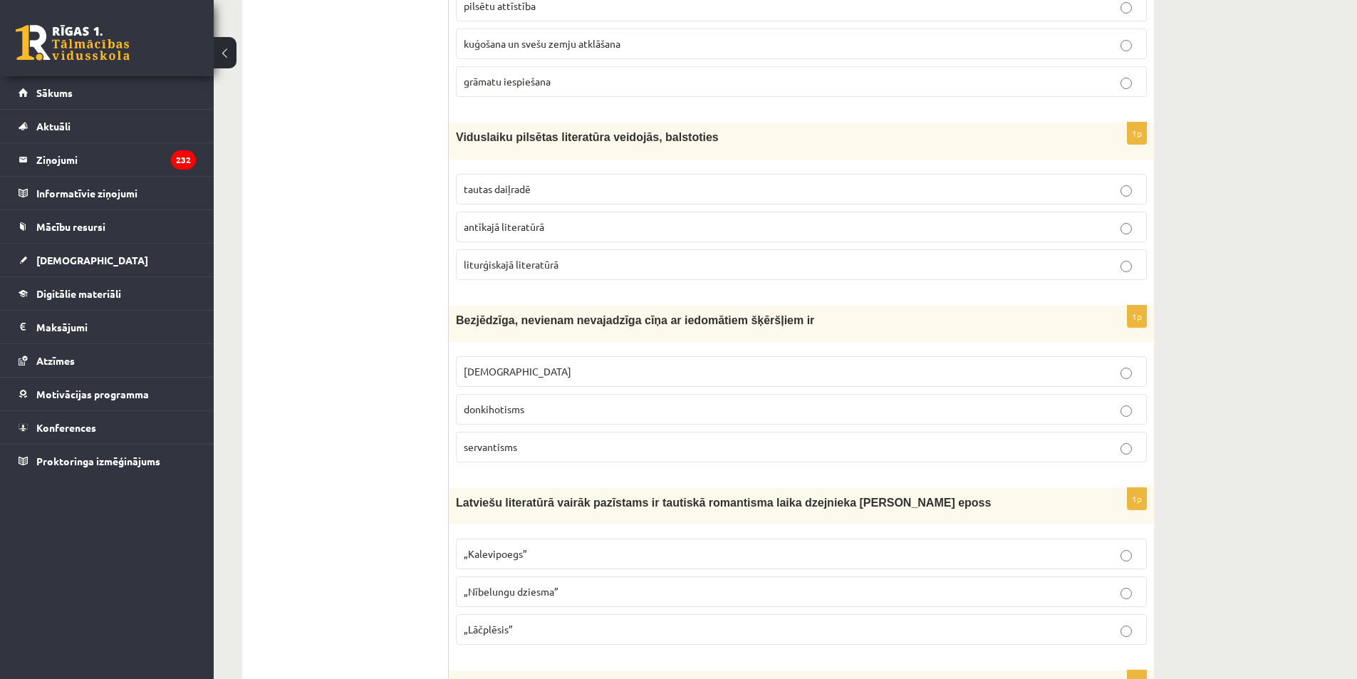
scroll to position [1981, 0]
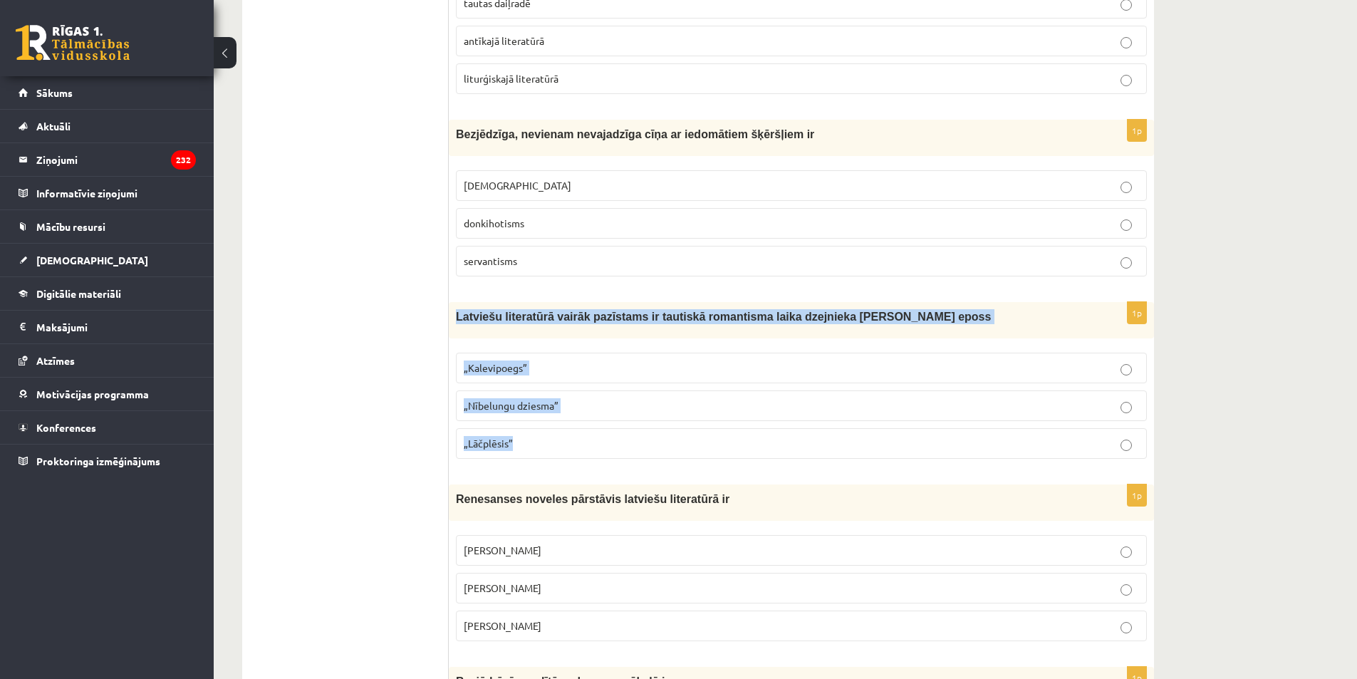
drag, startPoint x: 457, startPoint y: 306, endPoint x: 578, endPoint y: 454, distance: 190.9
click at [578, 454] on div "1p Latviešu literatūrā vairāk pazīstams ir tautiskā romantisma laika dzejnieka …" at bounding box center [801, 386] width 705 height 168
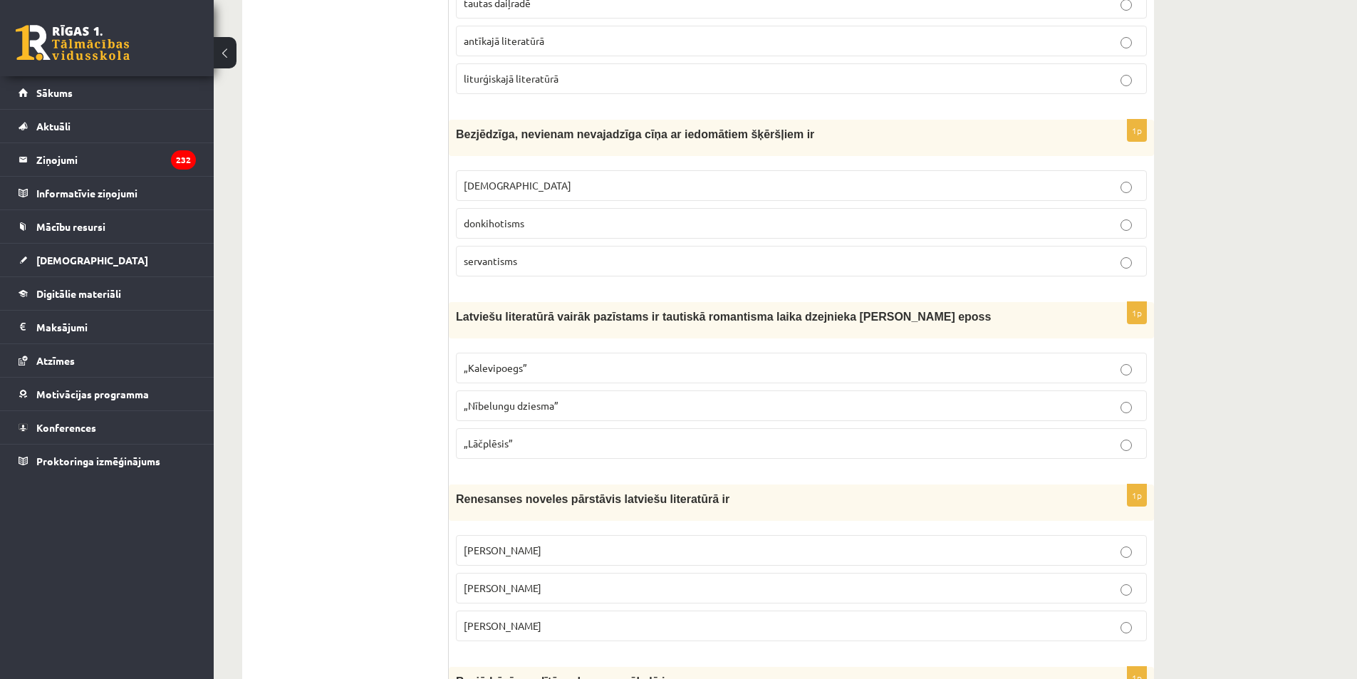
click at [568, 449] on p "„Lāčplēsis”" at bounding box center [801, 443] width 675 height 15
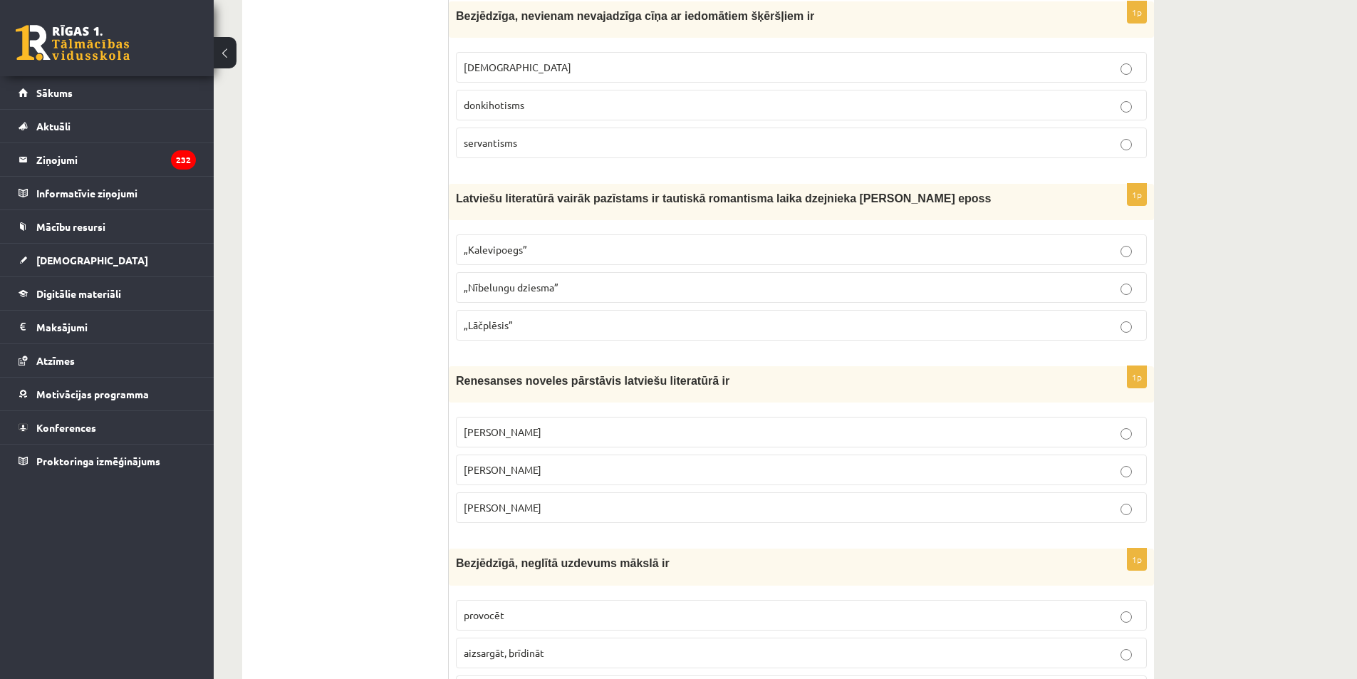
scroll to position [2266, 0]
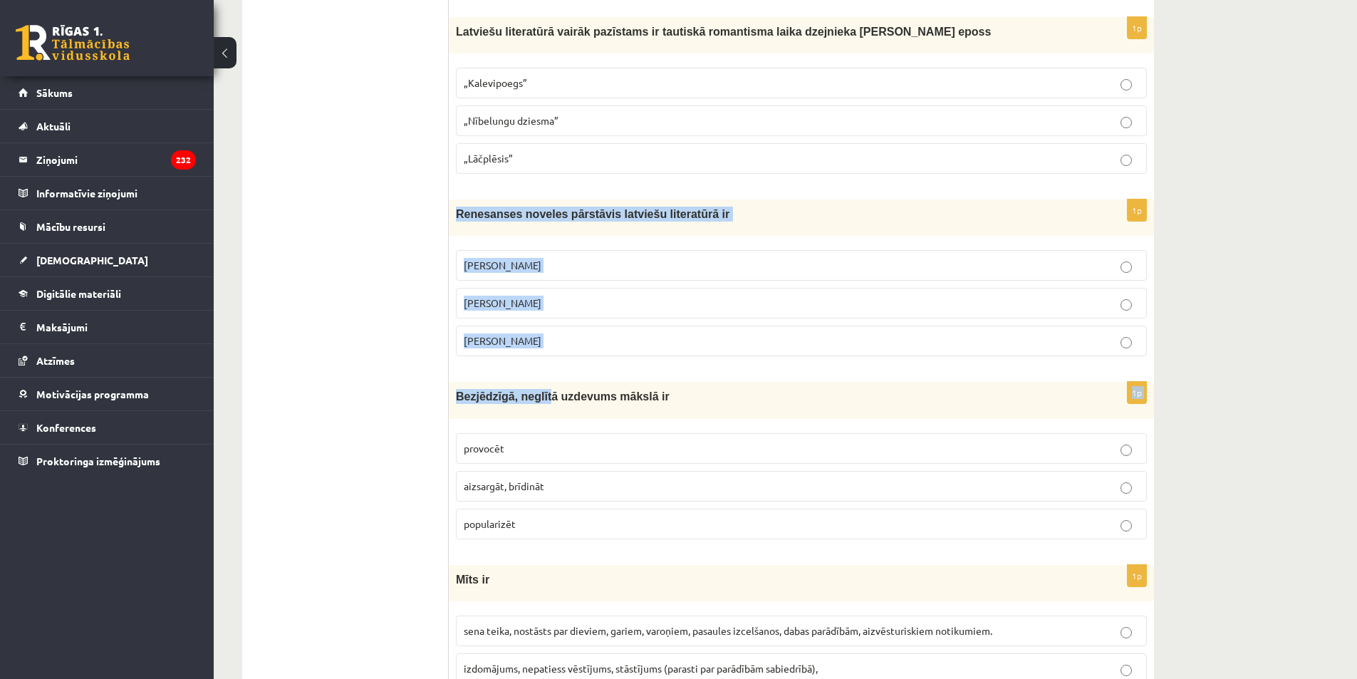
drag, startPoint x: 453, startPoint y: 212, endPoint x: 538, endPoint y: 370, distance: 179.1
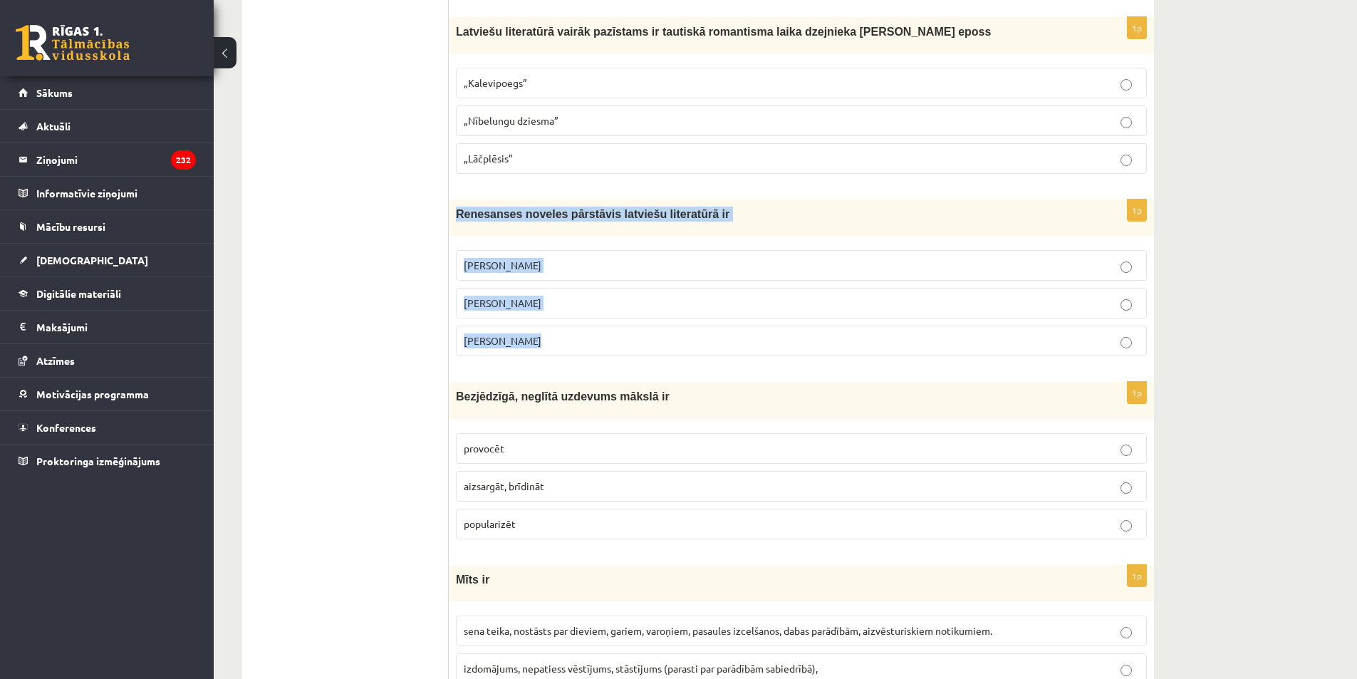
drag, startPoint x: 452, startPoint y: 204, endPoint x: 580, endPoint y: 352, distance: 195.4
click at [580, 352] on div "1p Renesanses noveles pārstāvis latviešu literatūrā ir Rūdolfs Blaumanis Kārlis…" at bounding box center [801, 283] width 705 height 168
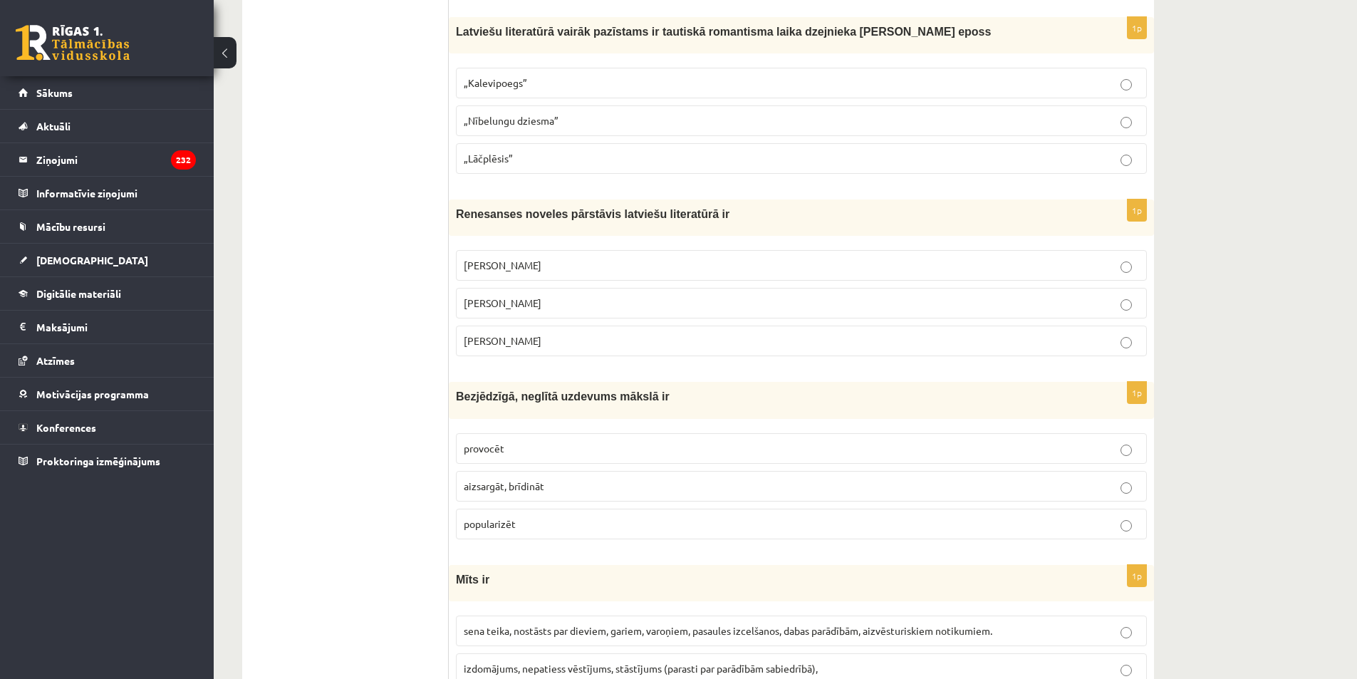
click at [490, 311] on p "Kārlis Skalbe" at bounding box center [801, 303] width 675 height 15
drag, startPoint x: 456, startPoint y: 391, endPoint x: 544, endPoint y: 531, distance: 165.8
click at [544, 531] on div "1p Bezjēdzīgā, neglītā uzdevums mākslā ir provocēt aizsargāt, brīdināt populari…" at bounding box center [801, 466] width 705 height 168
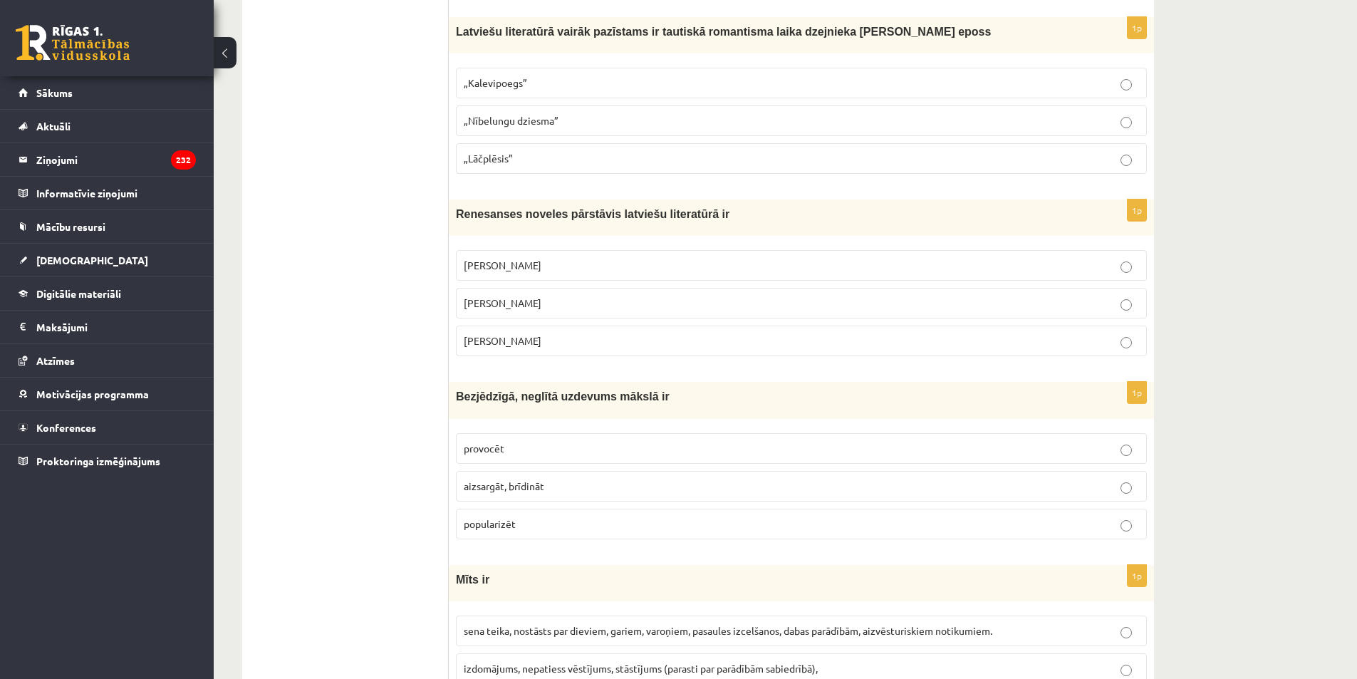
click at [514, 466] on fieldset "provocēt aizsargāt, brīdināt popularizēt" at bounding box center [801, 485] width 691 height 118
click at [513, 453] on p "provocēt" at bounding box center [801, 448] width 675 height 15
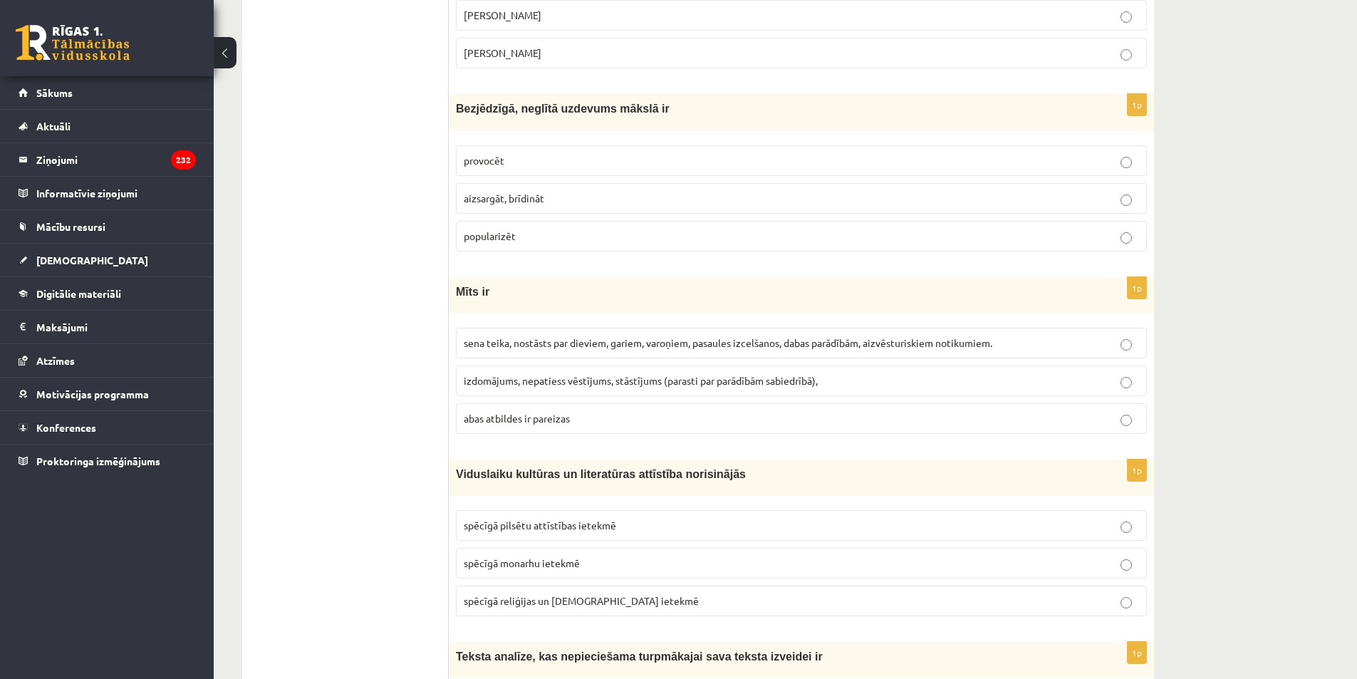
scroll to position [2622, 0]
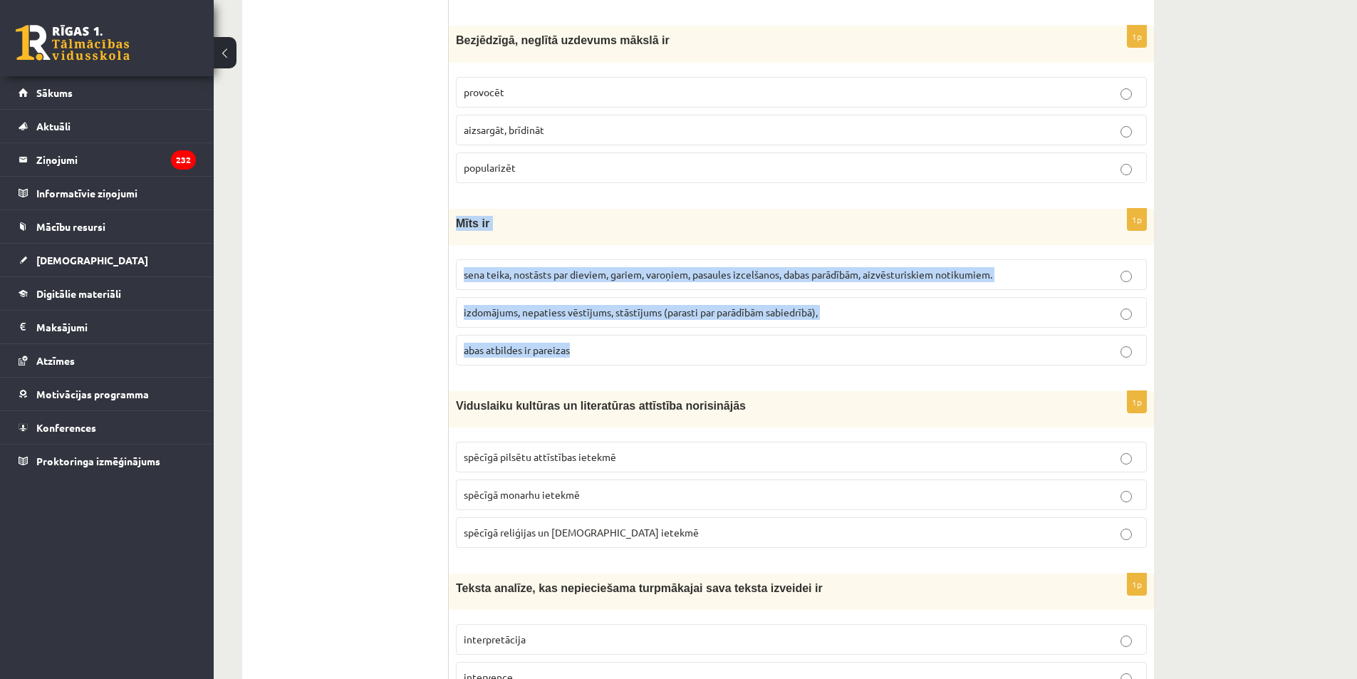
drag, startPoint x: 453, startPoint y: 212, endPoint x: 595, endPoint y: 347, distance: 196.0
click at [595, 347] on div "1p Mīts ir sena teika, nostāsts par dieviem, gariem, varoņiem, pasaules izcelša…" at bounding box center [801, 293] width 705 height 168
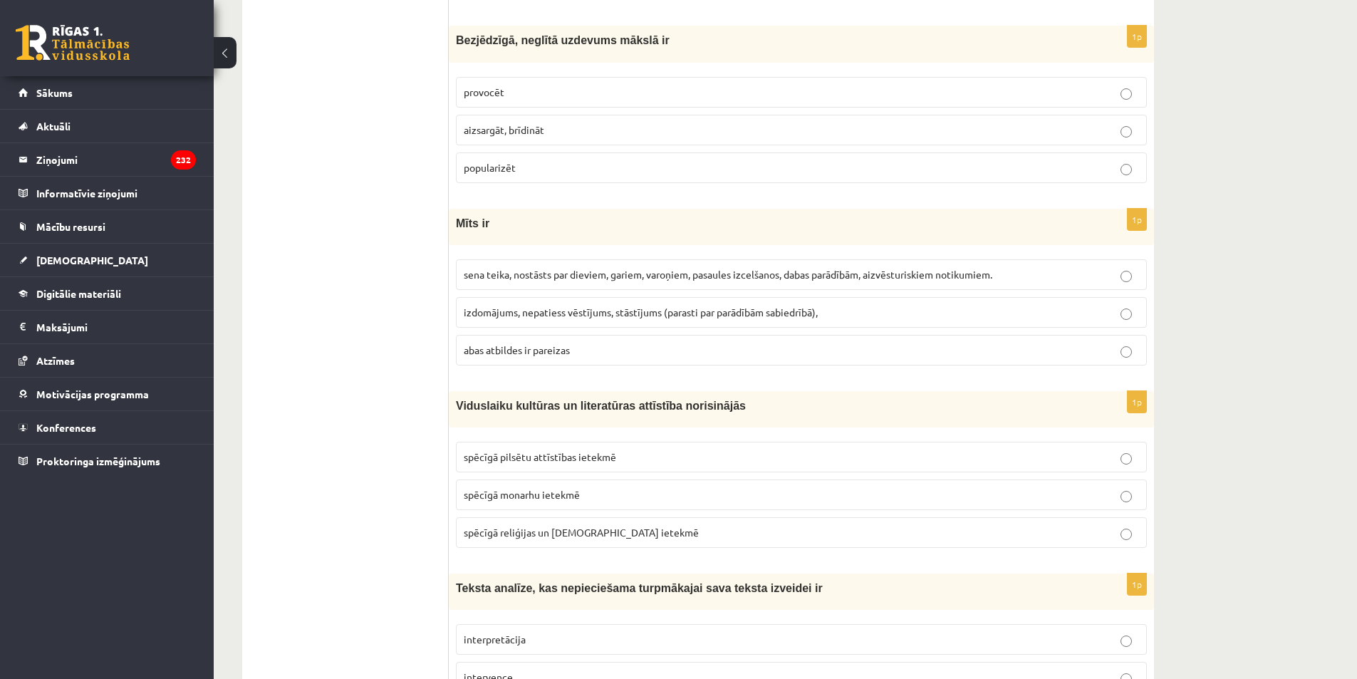
click at [358, 277] on ul "Tests Izvērtējums!" at bounding box center [352, 460] width 192 height 5652
click at [497, 286] on label "sena teika, nostāsts par dieviem, gariem, varoņiem, pasaules izcelšanos, dabas …" at bounding box center [801, 274] width 691 height 31
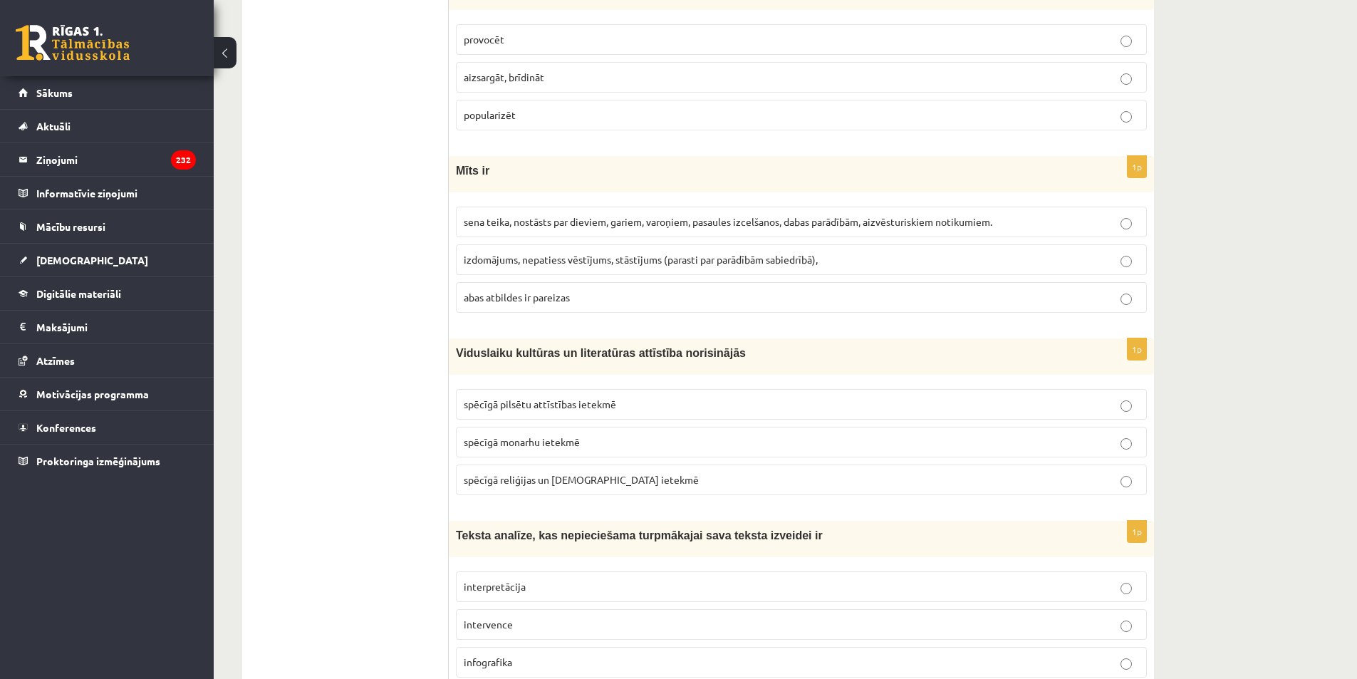
scroll to position [2764, 0]
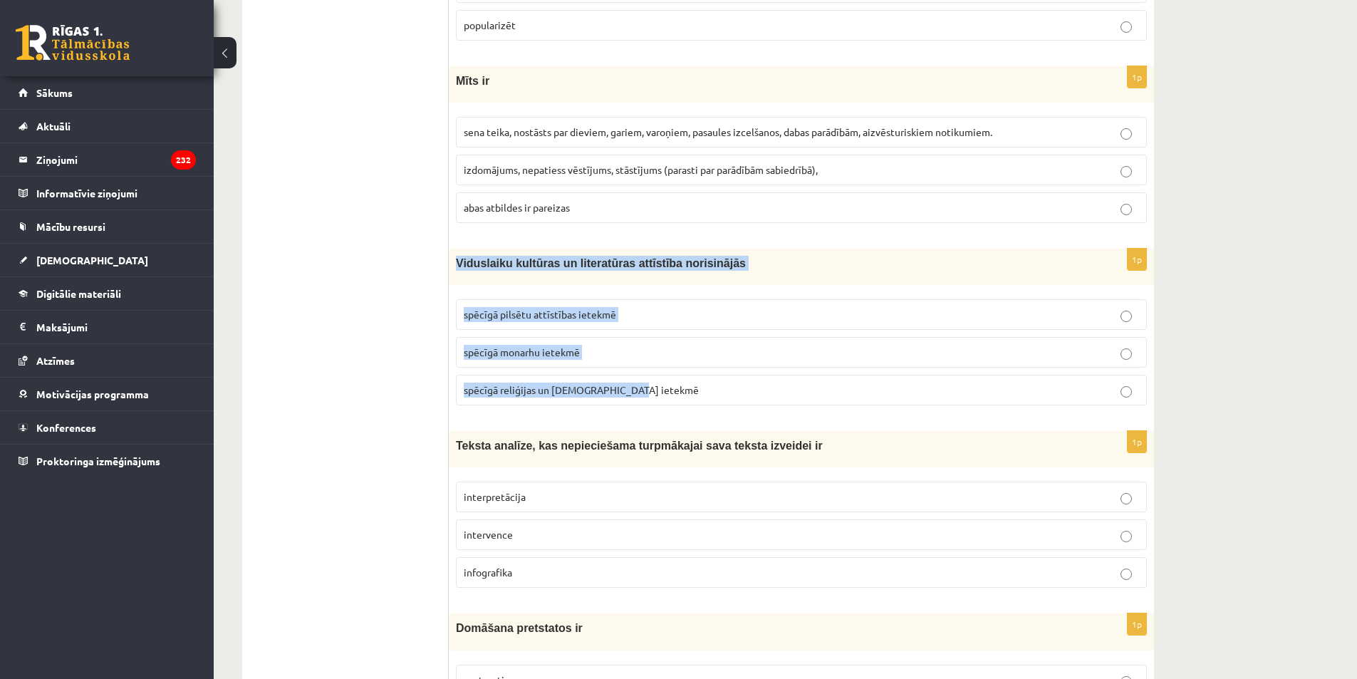
drag, startPoint x: 457, startPoint y: 262, endPoint x: 657, endPoint y: 395, distance: 239.4
click at [657, 395] on div "1p Viduslaiku kultūras un literatūras attīstība norisinājās spēcīgā pilsētu att…" at bounding box center [801, 333] width 705 height 168
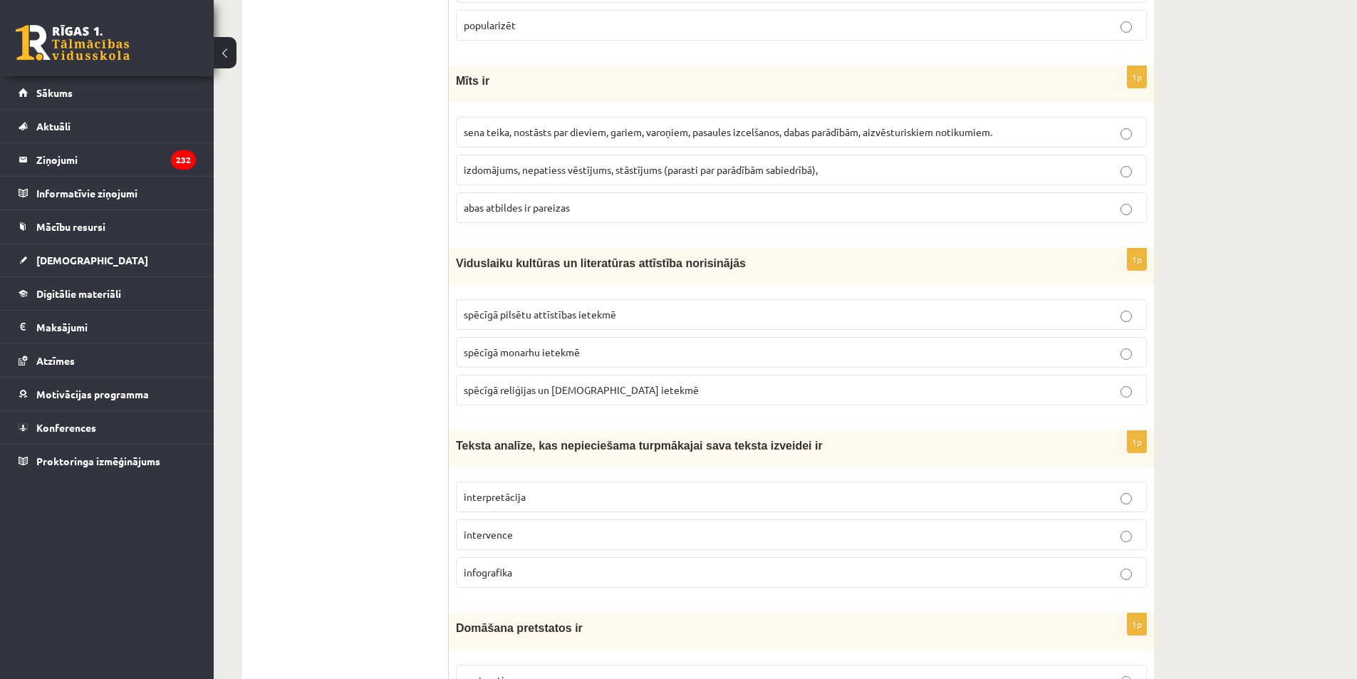
click at [388, 380] on ul "Tests Izvērtējums!" at bounding box center [352, 318] width 192 height 5652
click at [526, 391] on span "spēcīgā reliģijas un baznīcas ietekmē" at bounding box center [581, 389] width 235 height 13
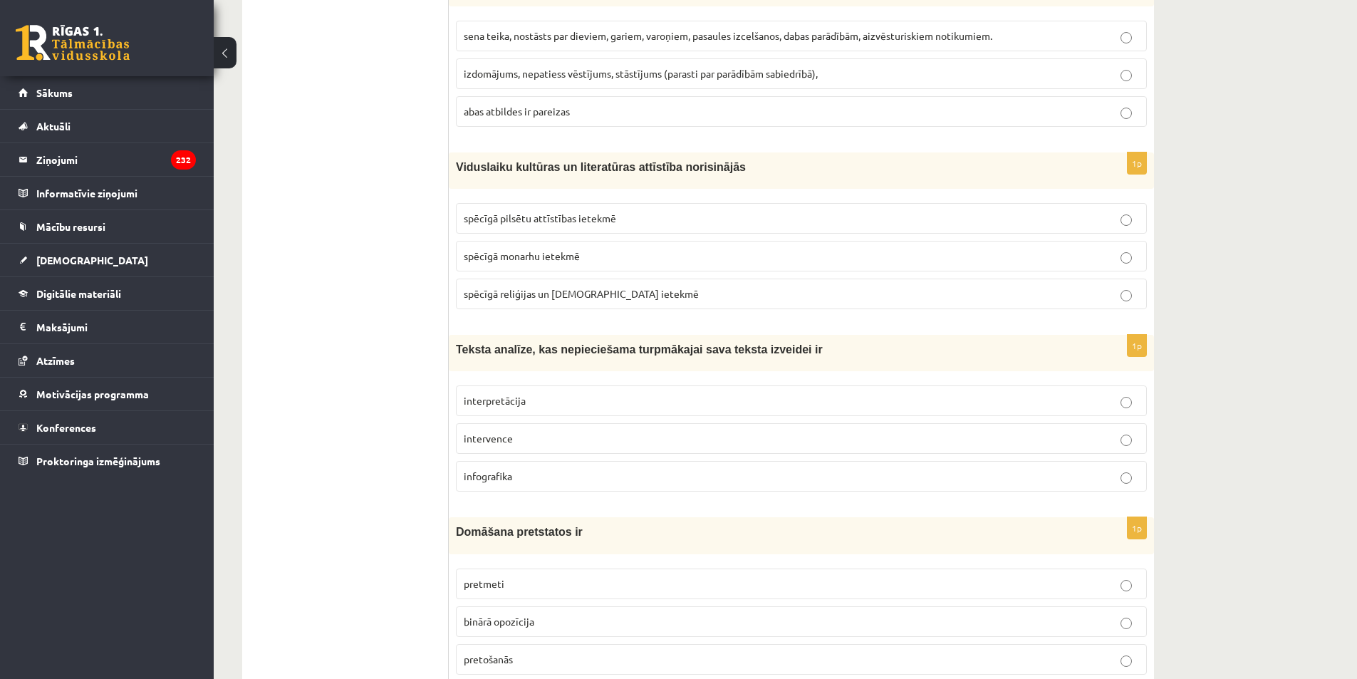
scroll to position [3049, 0]
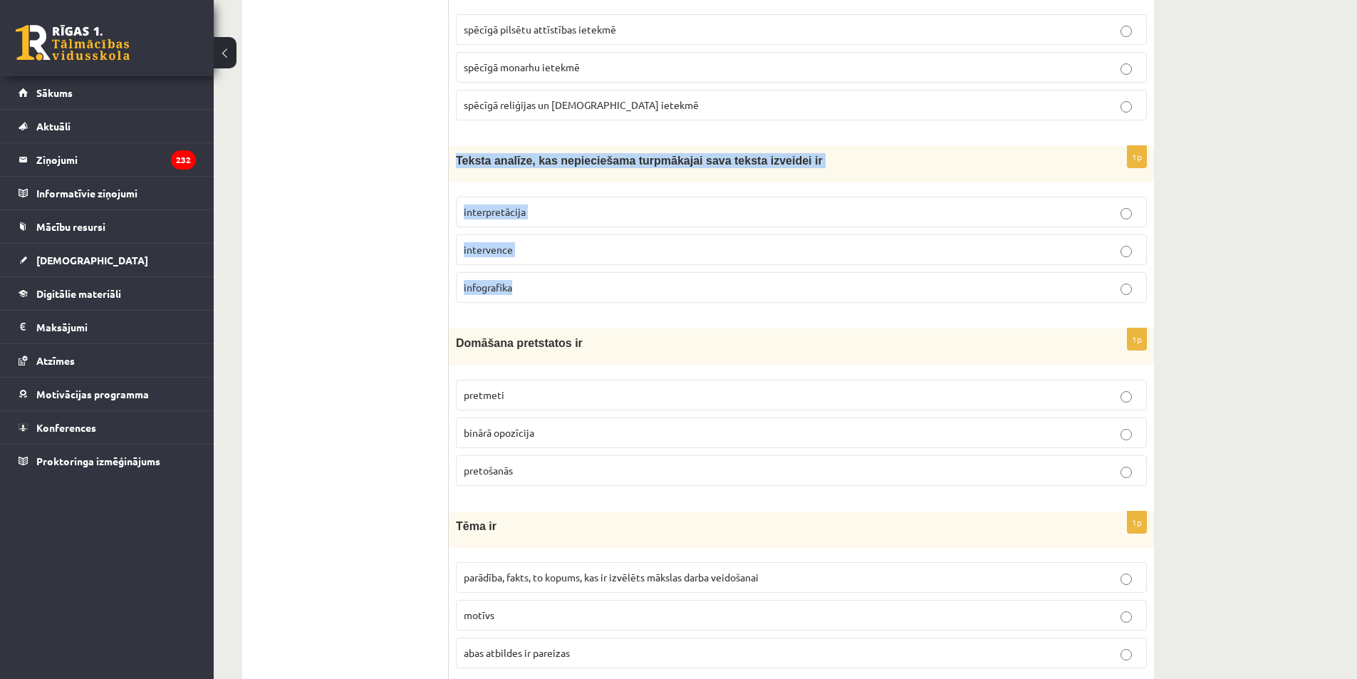
drag, startPoint x: 458, startPoint y: 156, endPoint x: 581, endPoint y: 311, distance: 198.2
click at [581, 311] on div "1p Teksta analīze, kas nepieciešama turpmākajai sava teksta izveidei ir interpr…" at bounding box center [801, 230] width 705 height 168
click at [499, 218] on p "interpretācija" at bounding box center [801, 211] width 675 height 15
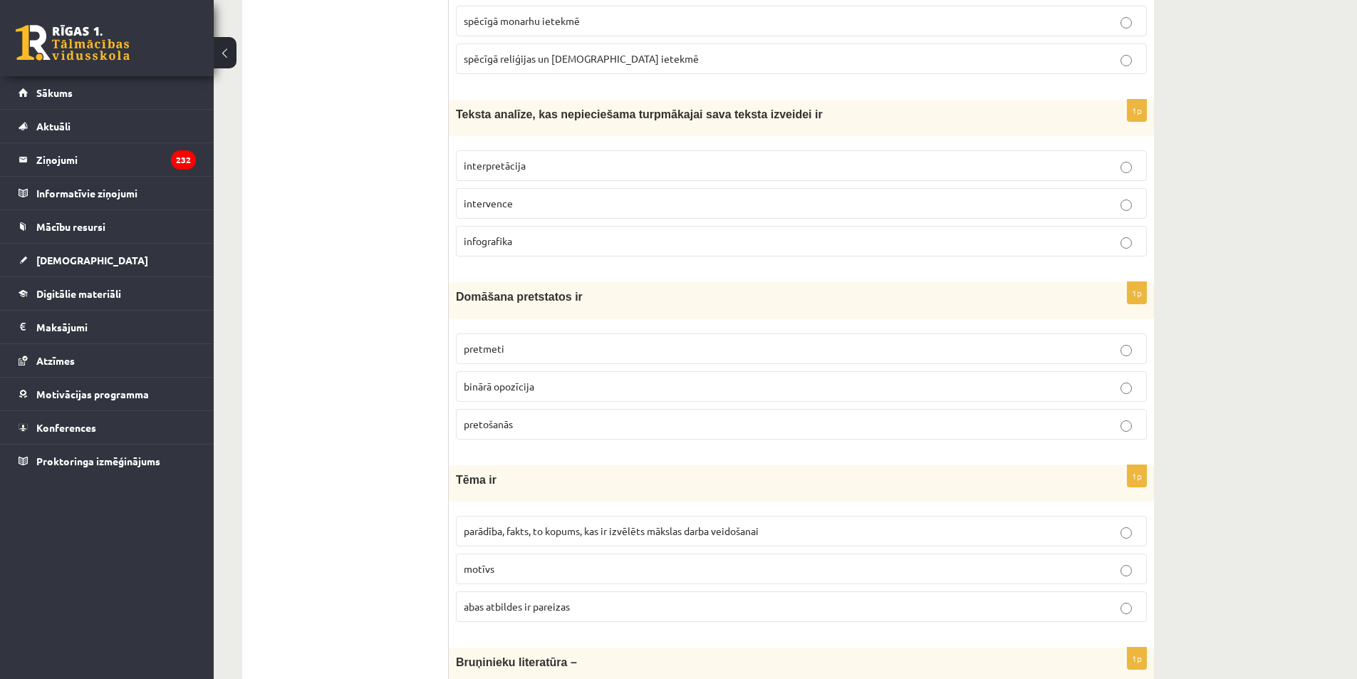
scroll to position [3120, 0]
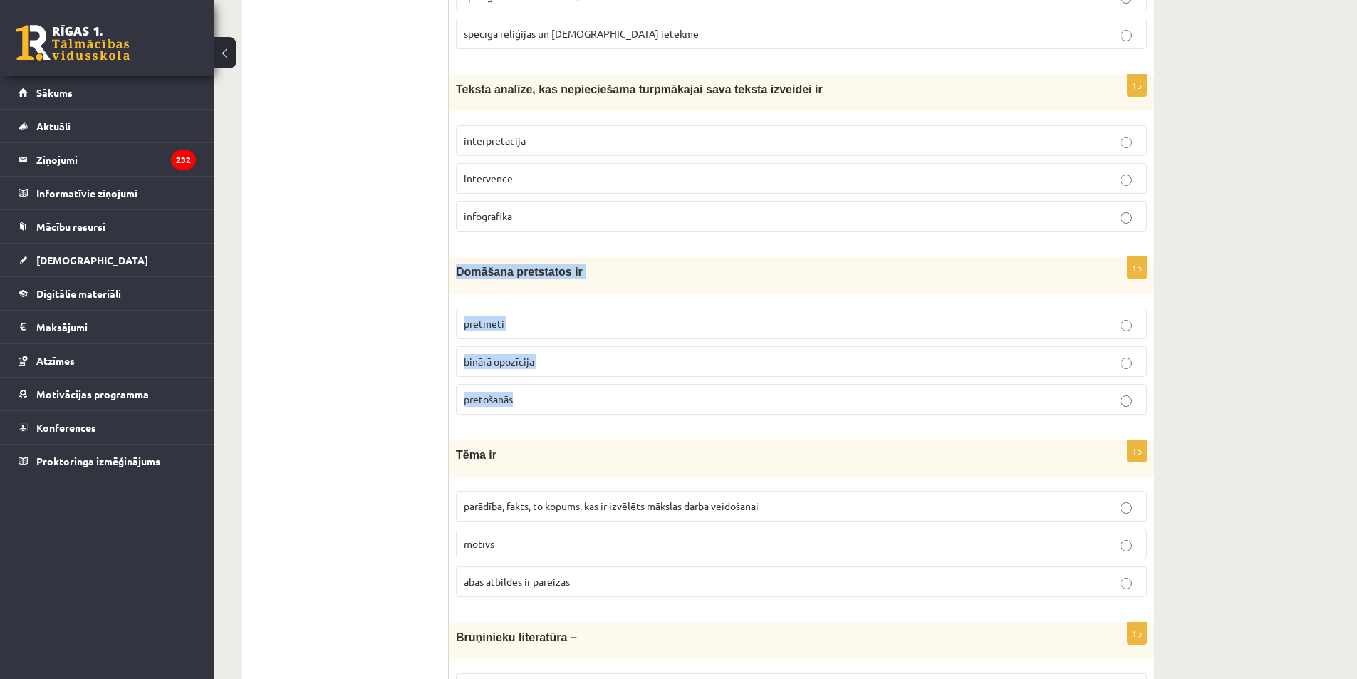
drag, startPoint x: 457, startPoint y: 268, endPoint x: 600, endPoint y: 417, distance: 206.5
click at [600, 417] on div "1p Domāšana pretstatos ir pretmeti binārā opozīcija pretošanās" at bounding box center [801, 341] width 705 height 168
click at [517, 354] on p "binārā opozīcija" at bounding box center [801, 361] width 675 height 15
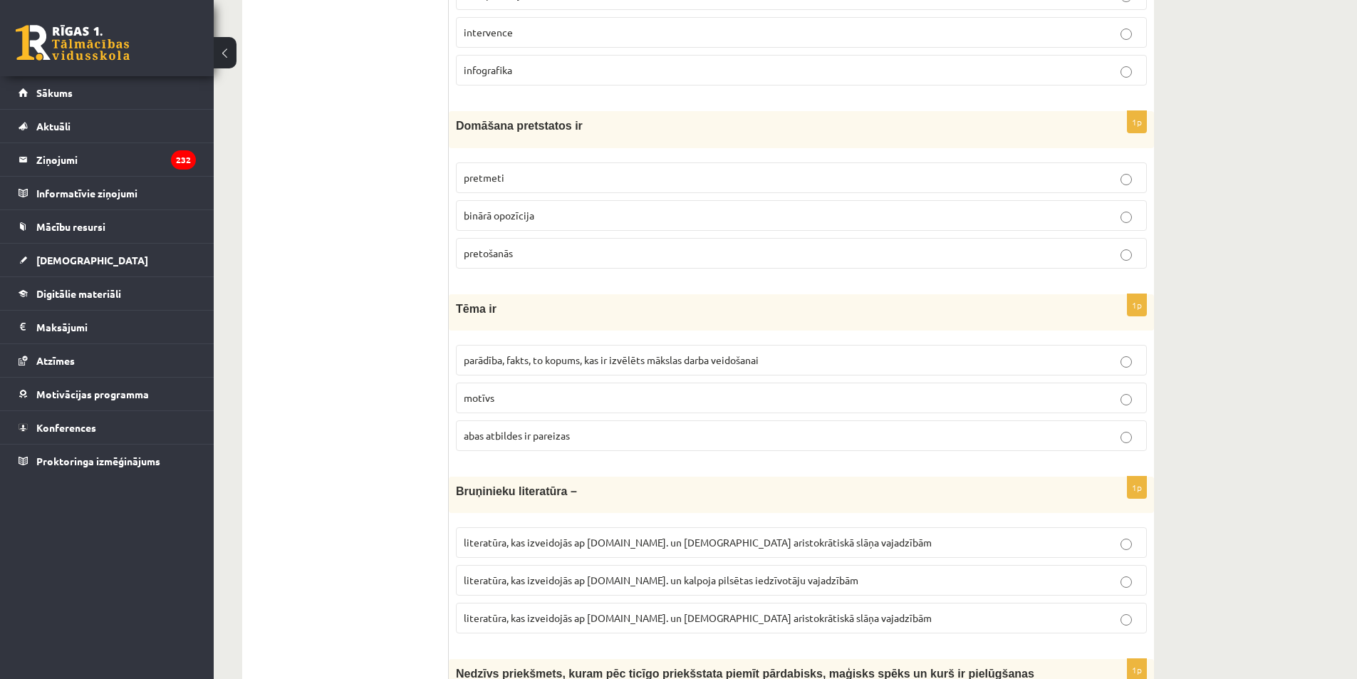
scroll to position [3405, 0]
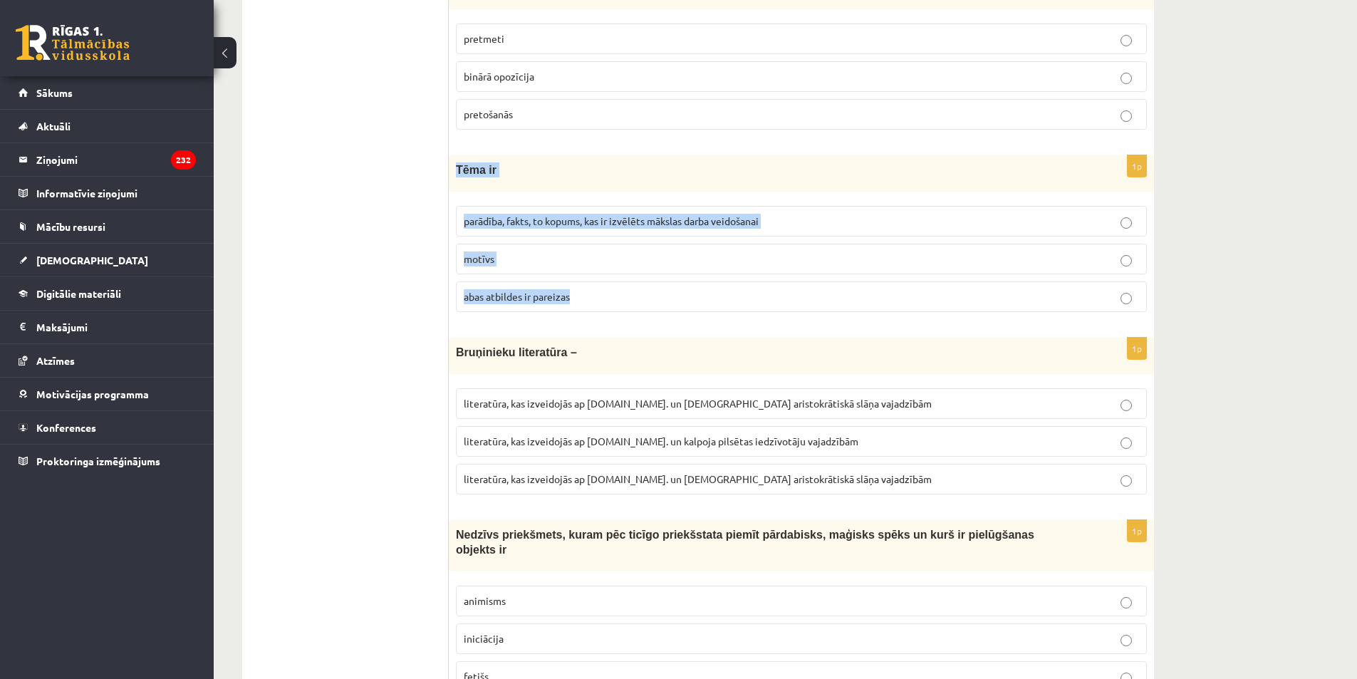
drag, startPoint x: 456, startPoint y: 160, endPoint x: 632, endPoint y: 303, distance: 227.8
click at [632, 303] on div "1p Tēma ir parādība, fakts, to kopums, kas ir izvēlēts mākslas darba veidošanai…" at bounding box center [801, 239] width 705 height 168
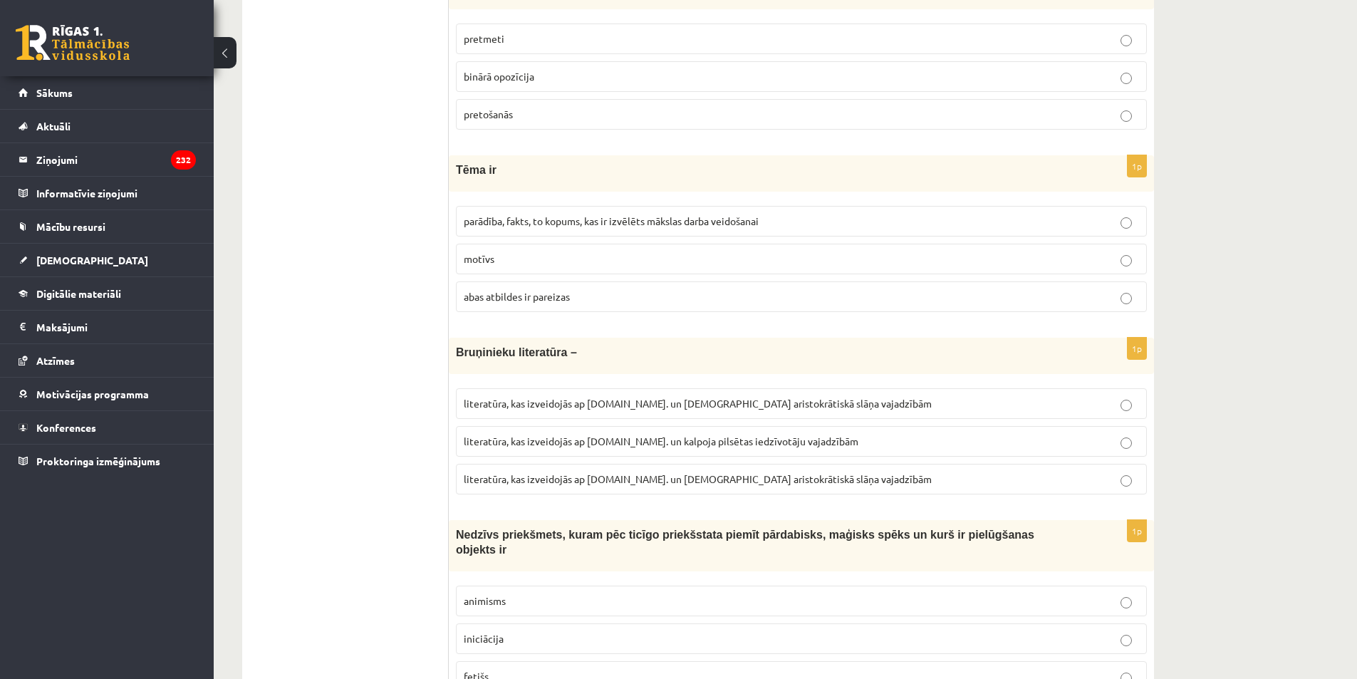
drag, startPoint x: 290, startPoint y: 132, endPoint x: 294, endPoint y: 105, distance: 27.4
click at [464, 214] on p "parādība, fakts, to kopums, kas ir izvēlēts mākslas darba veidošanai" at bounding box center [801, 221] width 675 height 15
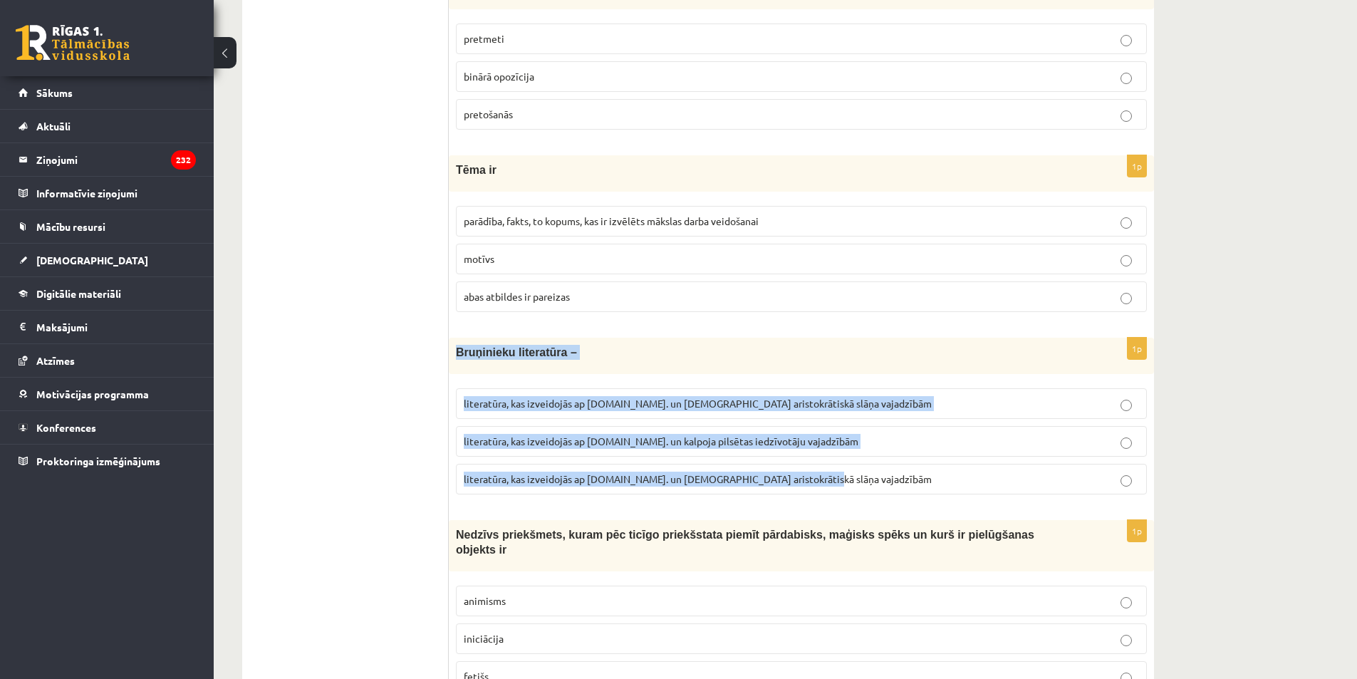
drag, startPoint x: 833, startPoint y: 490, endPoint x: 454, endPoint y: 348, distance: 404.8
click at [454, 348] on div "1p Bruņinieku literatūra – literatūra, kas izveidojās ap 20.gs. un kalpoja aris…" at bounding box center [801, 422] width 705 height 168
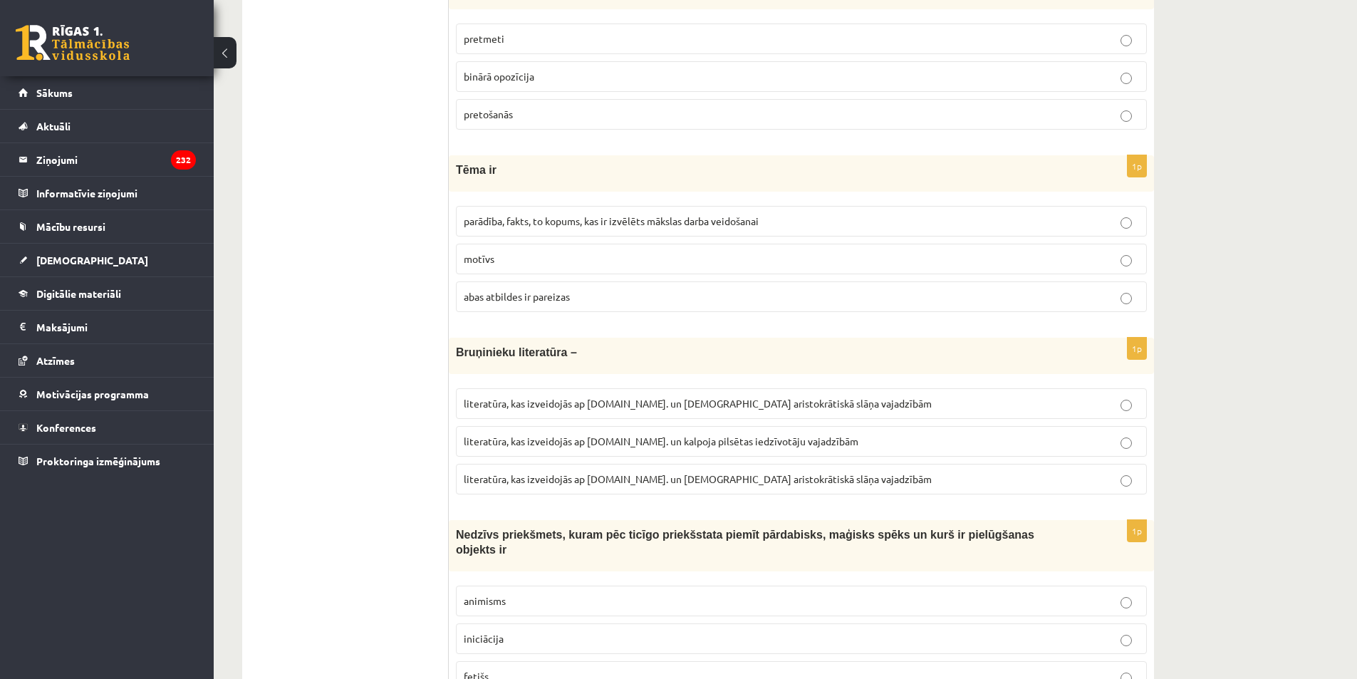
click at [699, 452] on label "literatūra, kas izveidojās ap 12.gs. un kalpoja pilsētas iedzīvotāju vajadzībām" at bounding box center [801, 441] width 691 height 31
click at [636, 459] on fieldset "literatūra, kas izveidojās ap 20.gs. un kalpoja aristokrātiskā slāņa vajadzībām…" at bounding box center [801, 440] width 691 height 118
drag, startPoint x: 882, startPoint y: 477, endPoint x: 869, endPoint y: 504, distance: 30.3
click at [880, 482] on p "literatūra, kas izveidojās ap 12.gs. un kalpoja aristokrātiskā slāņa vajadzībām" at bounding box center [801, 478] width 675 height 15
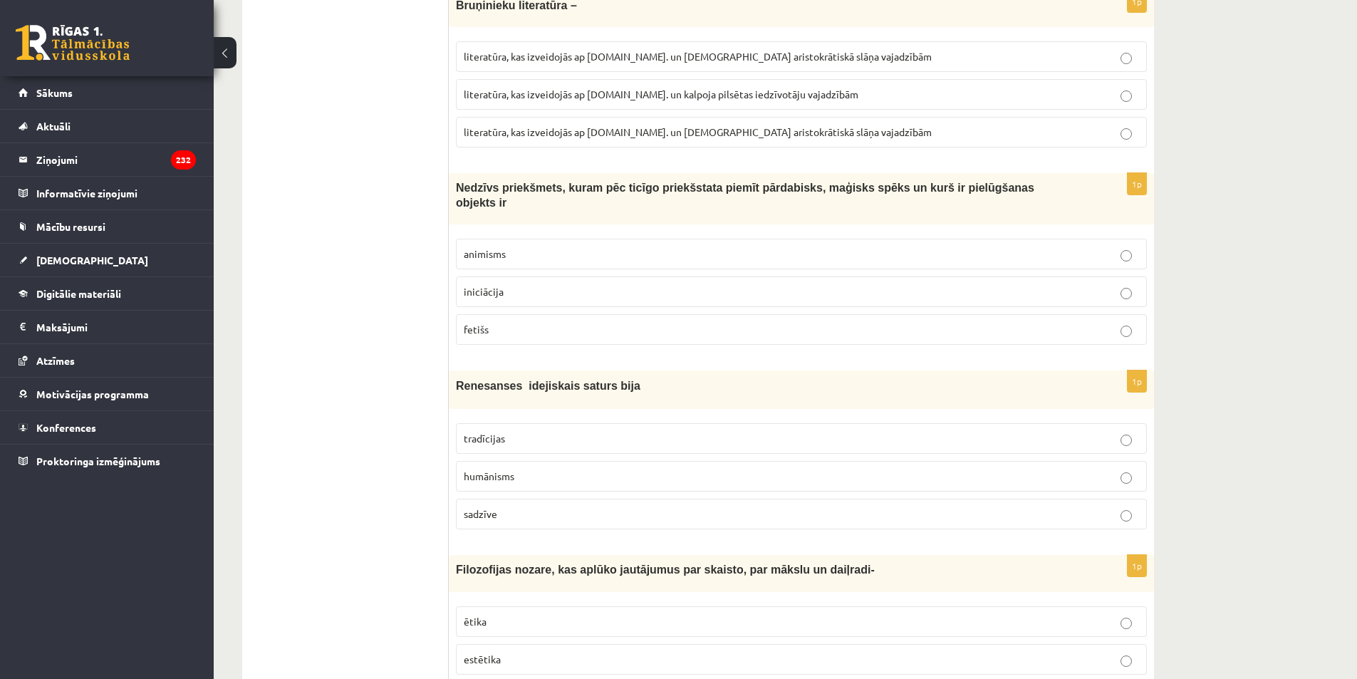
scroll to position [3761, 0]
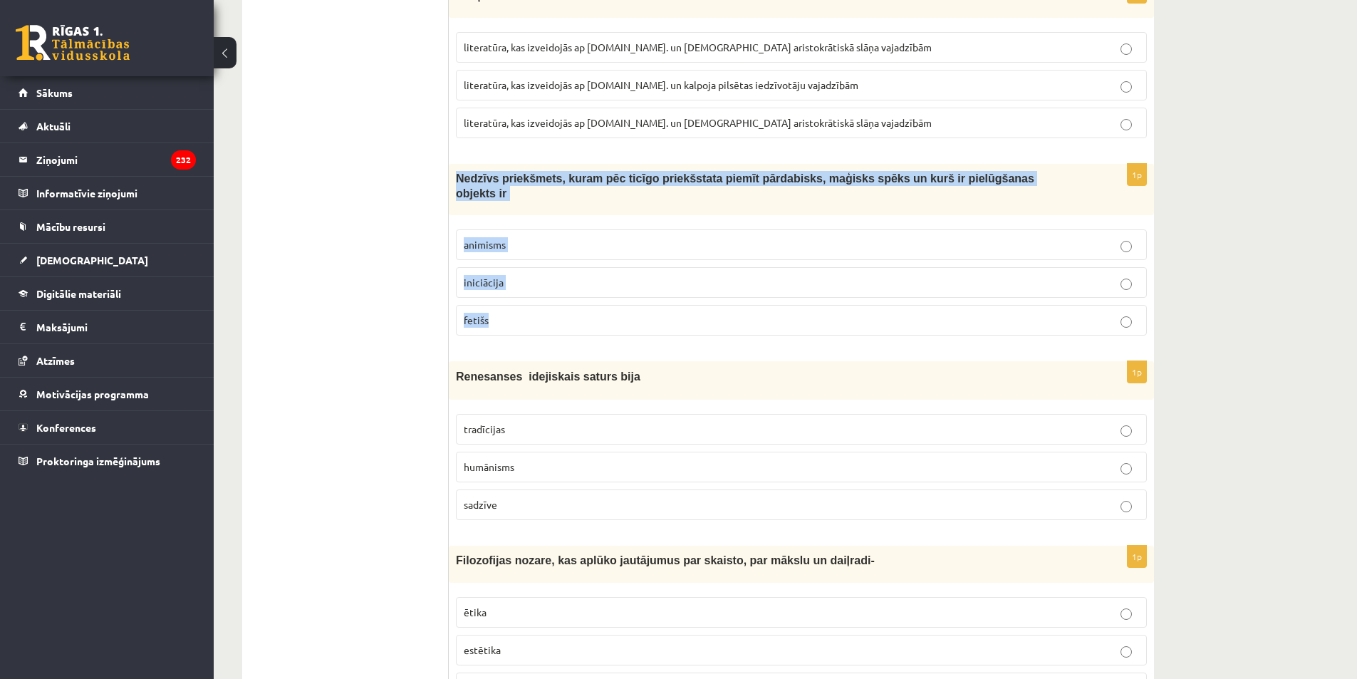
drag, startPoint x: 454, startPoint y: 169, endPoint x: 573, endPoint y: 293, distance: 171.8
click at [573, 293] on div "1p Nedzīvs priekšmets, kuram pēc ticīgo priekšstata piemīt pārdabisks, maģisks …" at bounding box center [801, 255] width 705 height 183
click at [485, 305] on label "fetišs" at bounding box center [801, 320] width 691 height 31
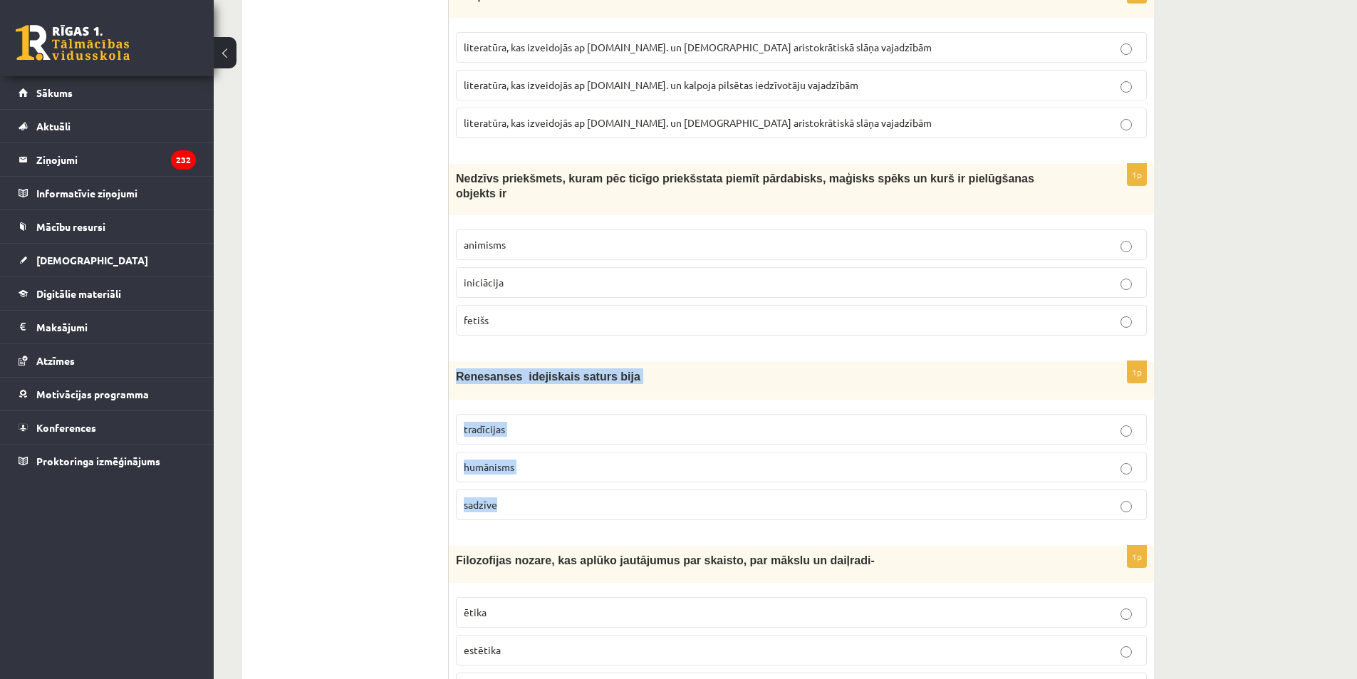
drag, startPoint x: 451, startPoint y: 356, endPoint x: 575, endPoint y: 493, distance: 185.0
click at [575, 493] on div "1p Renesanses idejiskais saturs bija tradīcijas humānisms sadzīve" at bounding box center [801, 446] width 705 height 170
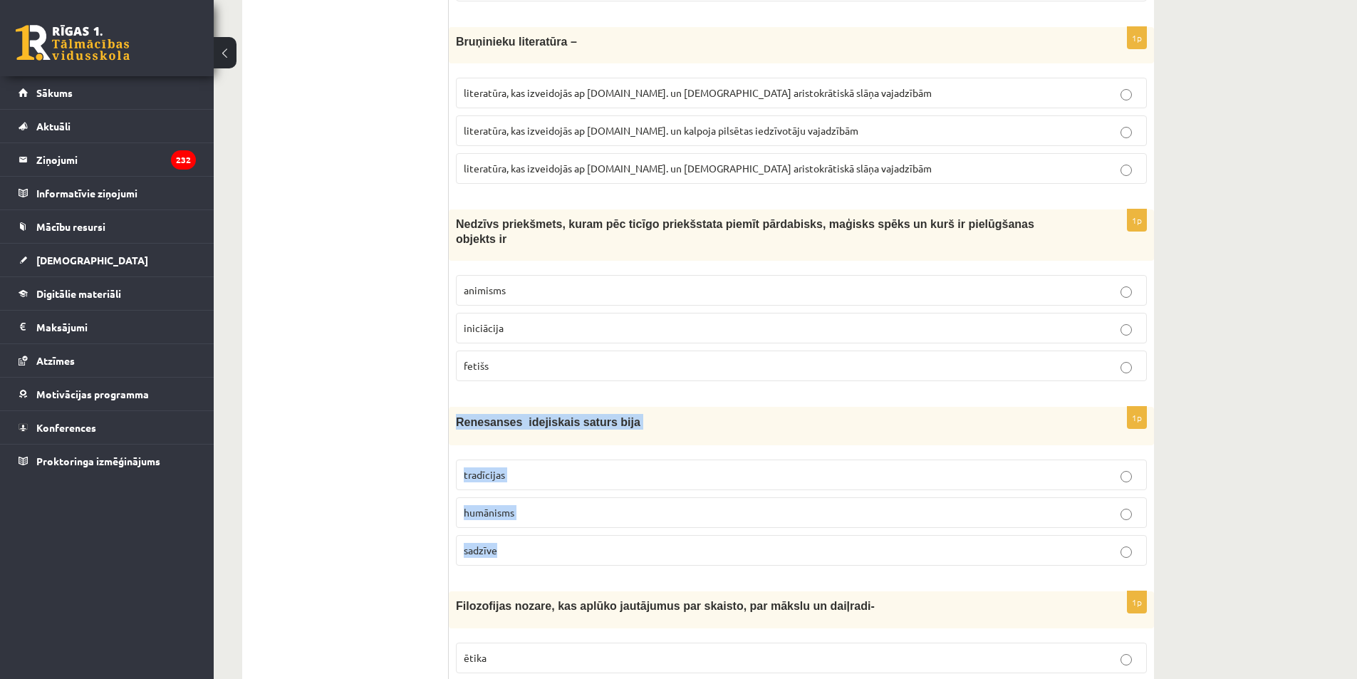
scroll to position [3690, 0]
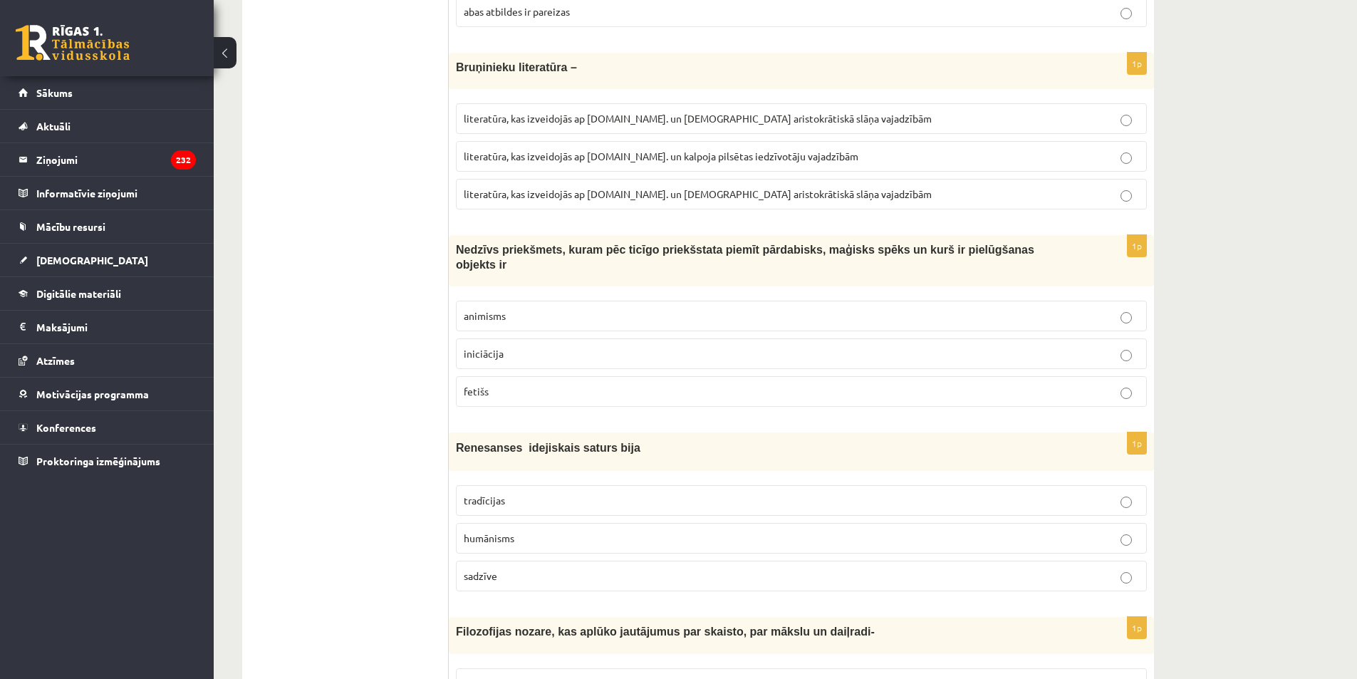
click at [542, 531] on p "humānisms" at bounding box center [801, 538] width 675 height 15
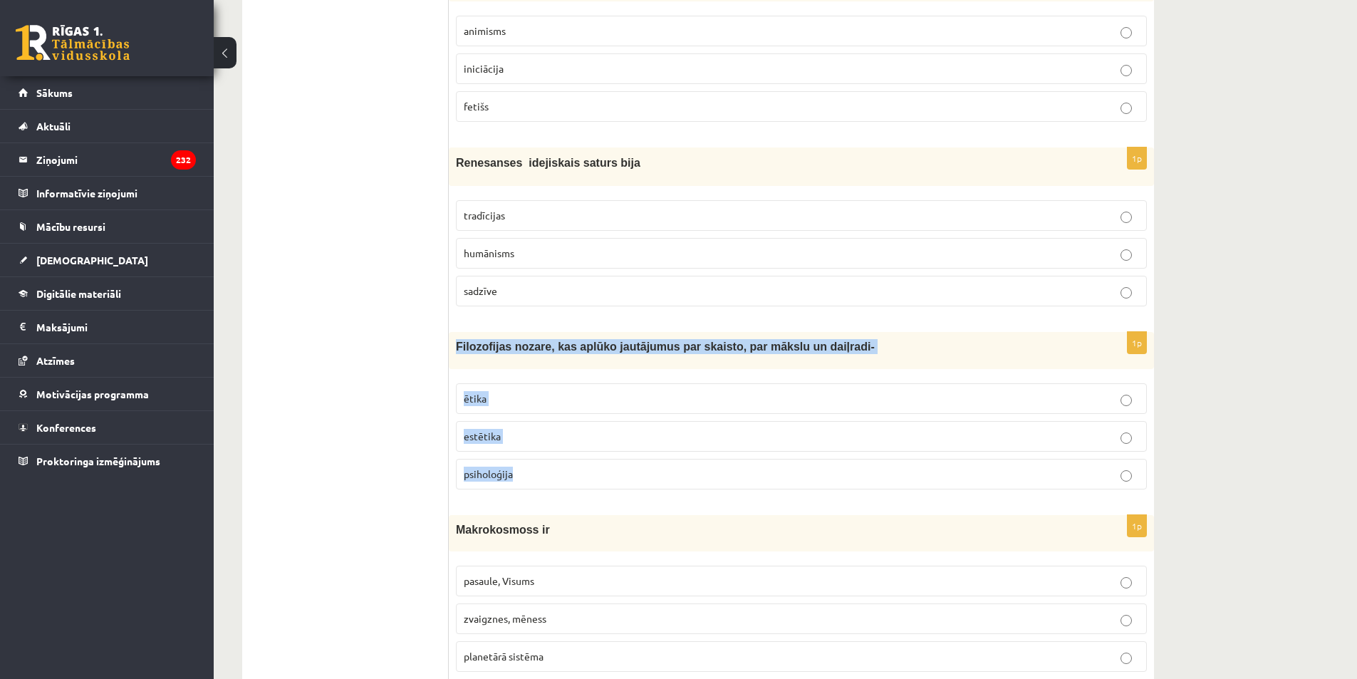
drag, startPoint x: 454, startPoint y: 324, endPoint x: 561, endPoint y: 476, distance: 186.1
click at [561, 476] on div "1p Filozofijas nozare, kas aplūko jautājumus par skaisto, par mākslu un daiļrad…" at bounding box center [801, 416] width 705 height 168
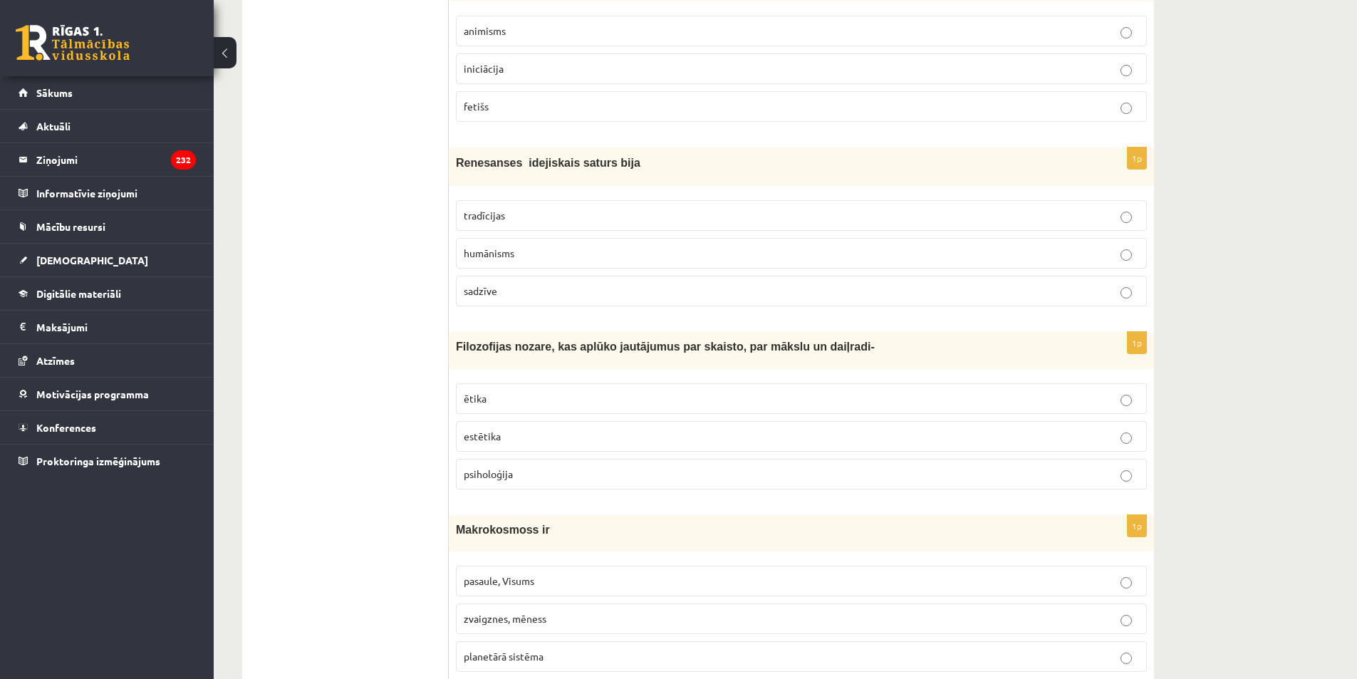
click at [516, 437] on label "estētika" at bounding box center [801, 436] width 691 height 31
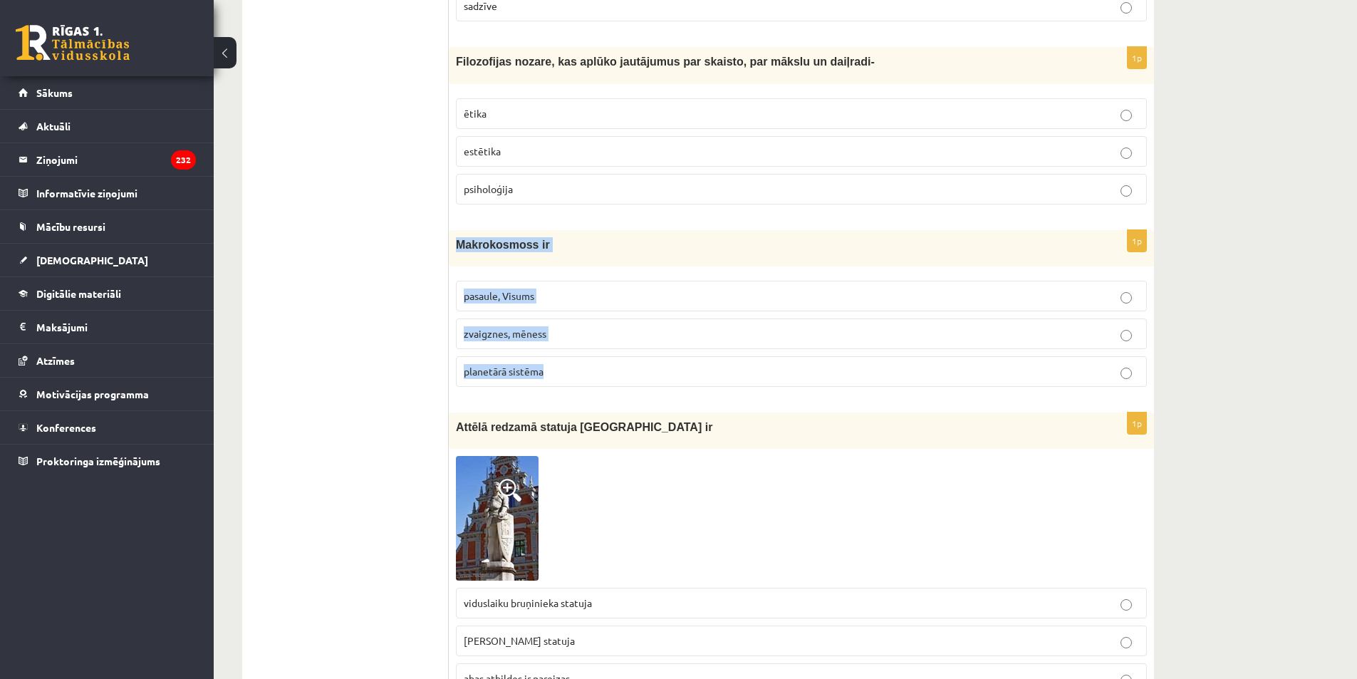
drag, startPoint x: 452, startPoint y: 231, endPoint x: 575, endPoint y: 368, distance: 183.1
click at [575, 368] on div "1p Makrokosmoss ir pasaule, Visums zvaigznes, mēness planetārā sistēma" at bounding box center [801, 314] width 705 height 168
click at [509, 291] on label "pasaule, Visums" at bounding box center [801, 296] width 691 height 31
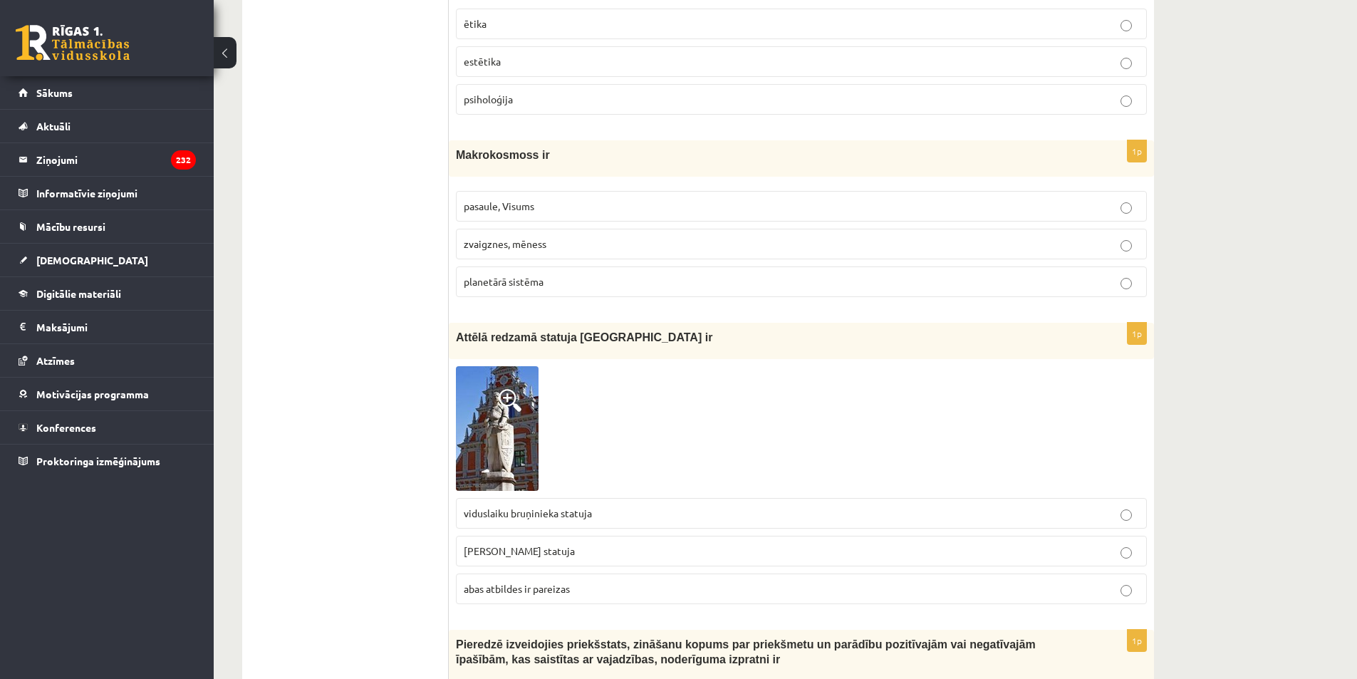
scroll to position [4474, 0]
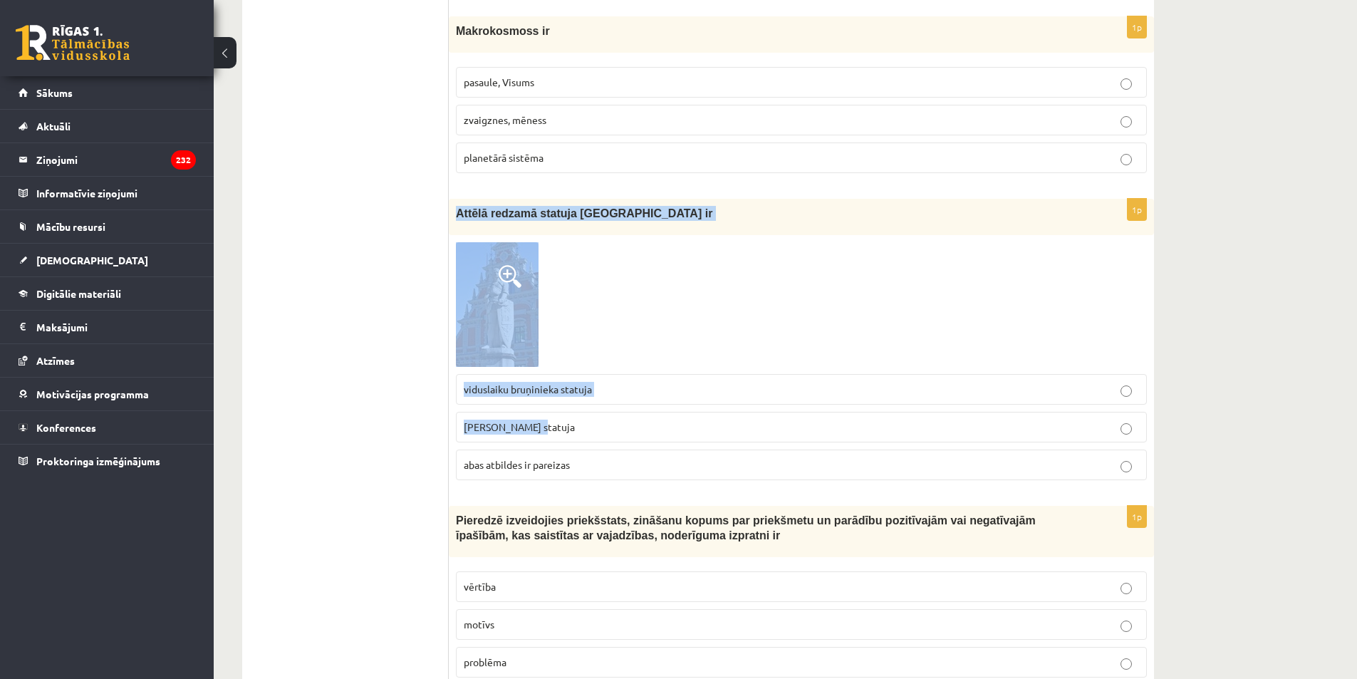
drag, startPoint x: 464, startPoint y: 215, endPoint x: 641, endPoint y: 423, distance: 272.9
click at [641, 423] on div "1p Attēlā redzamā statuja Rīgā ir viduslaiku bruņinieka statuja Rolanda statuja…" at bounding box center [801, 345] width 705 height 293
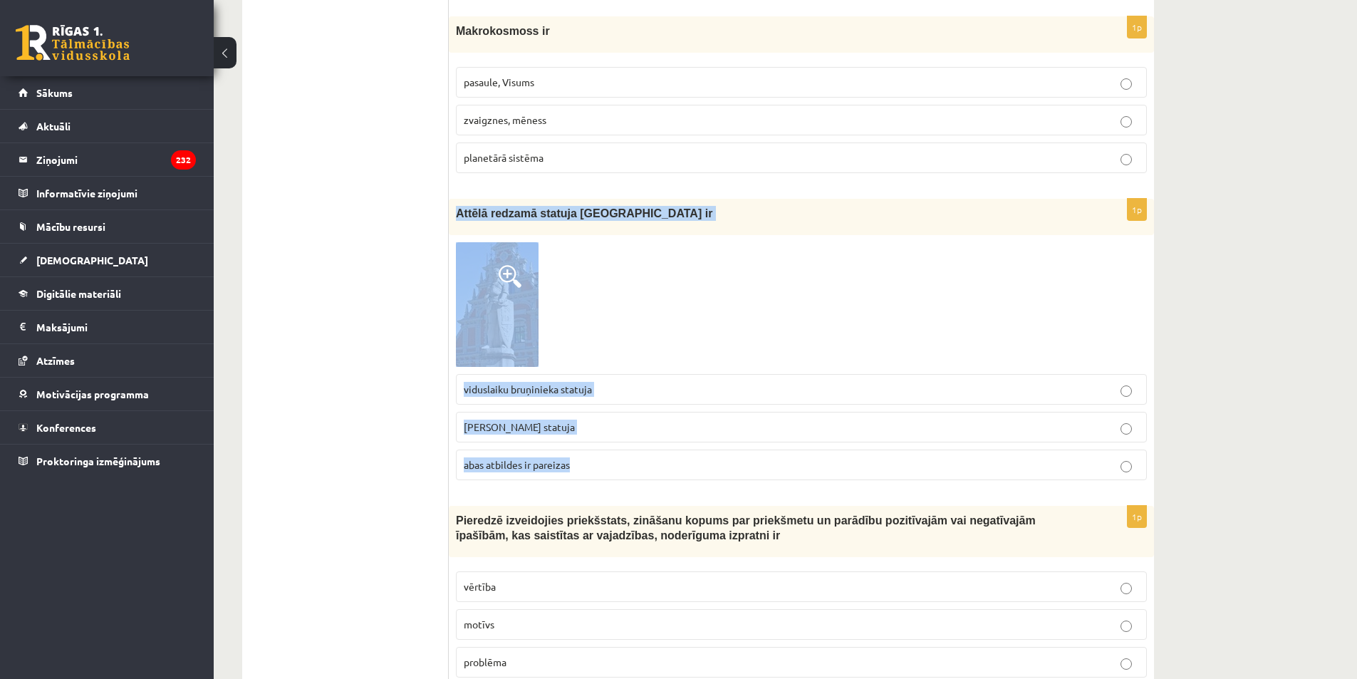
drag, startPoint x: 587, startPoint y: 461, endPoint x: 450, endPoint y: 202, distance: 292.5
click at [450, 202] on div "1p Attēlā redzamā statuja Rīgā ir viduslaiku bruņinieka statuja Rolanda statuja…" at bounding box center [801, 345] width 705 height 293
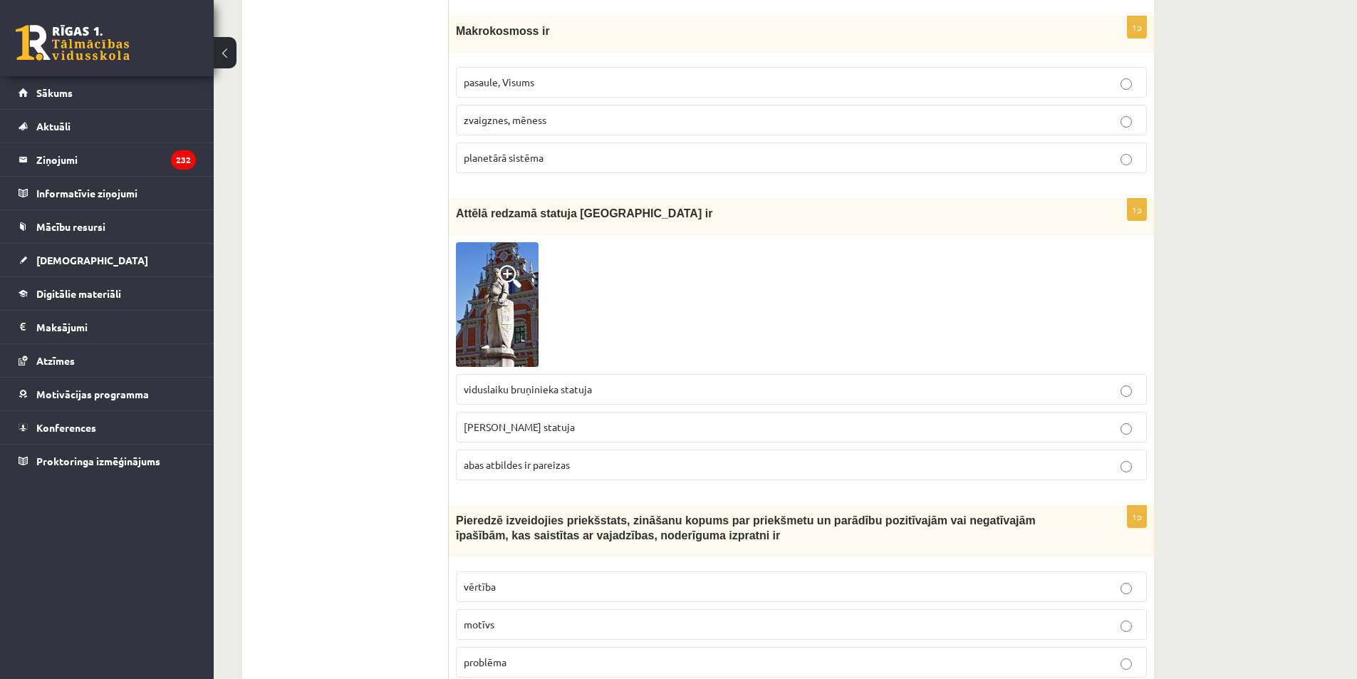
click at [521, 449] on label "abas atbildes ir pareizas" at bounding box center [801, 464] width 691 height 31
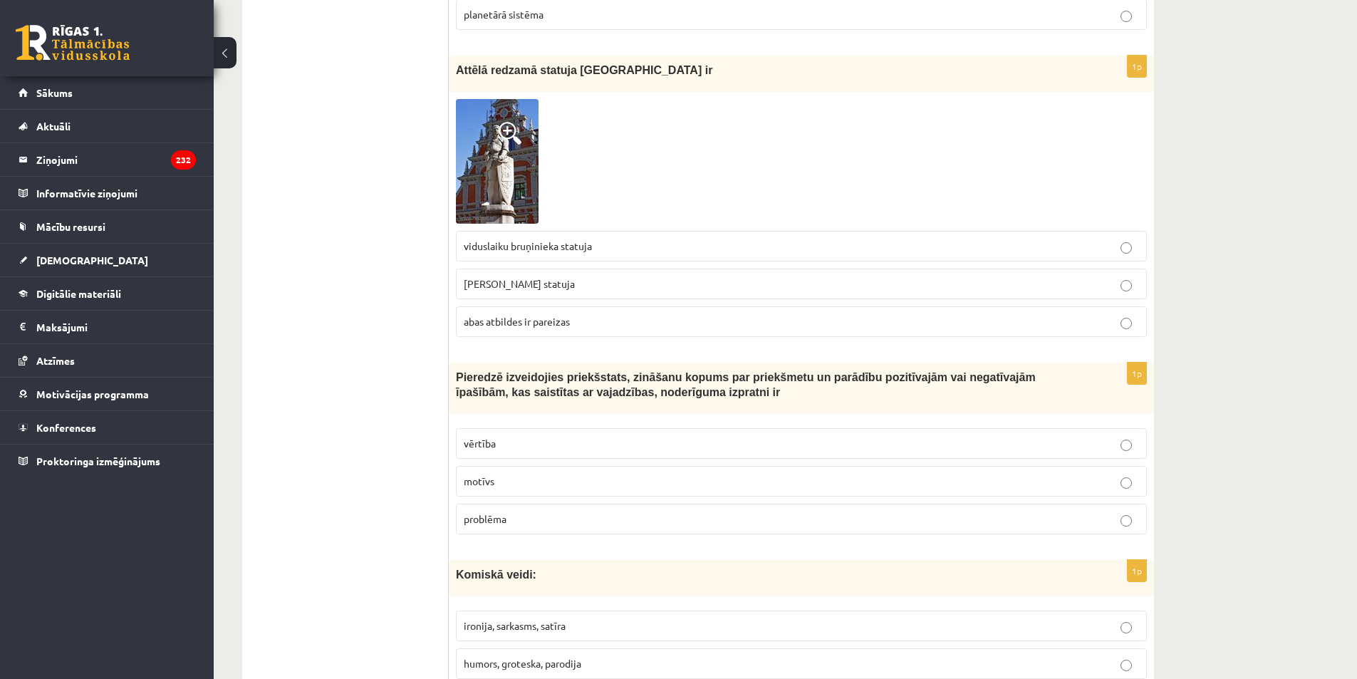
scroll to position [4758, 0]
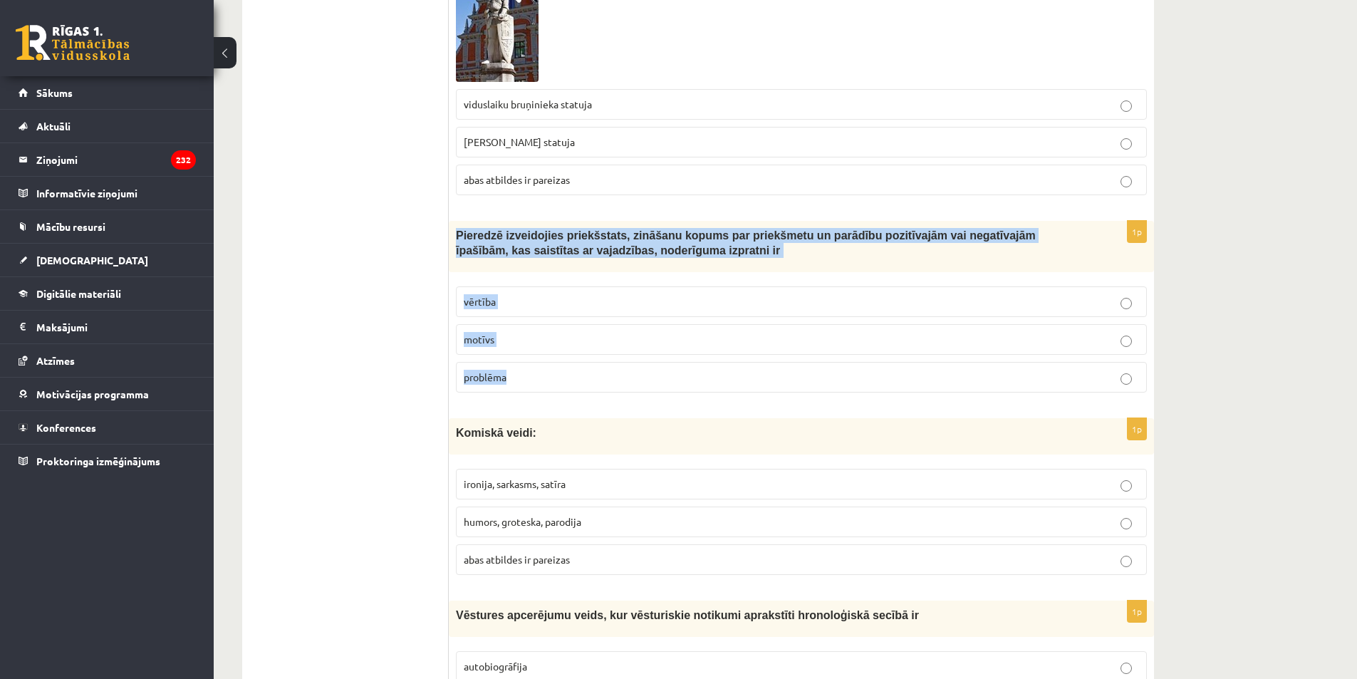
drag, startPoint x: 457, startPoint y: 213, endPoint x: 658, endPoint y: 377, distance: 259.7
click at [658, 377] on div "1p Pieredzē izveidojies priekšstats, zināšanu kopums par priekšmetu un parādību…" at bounding box center [801, 312] width 705 height 183
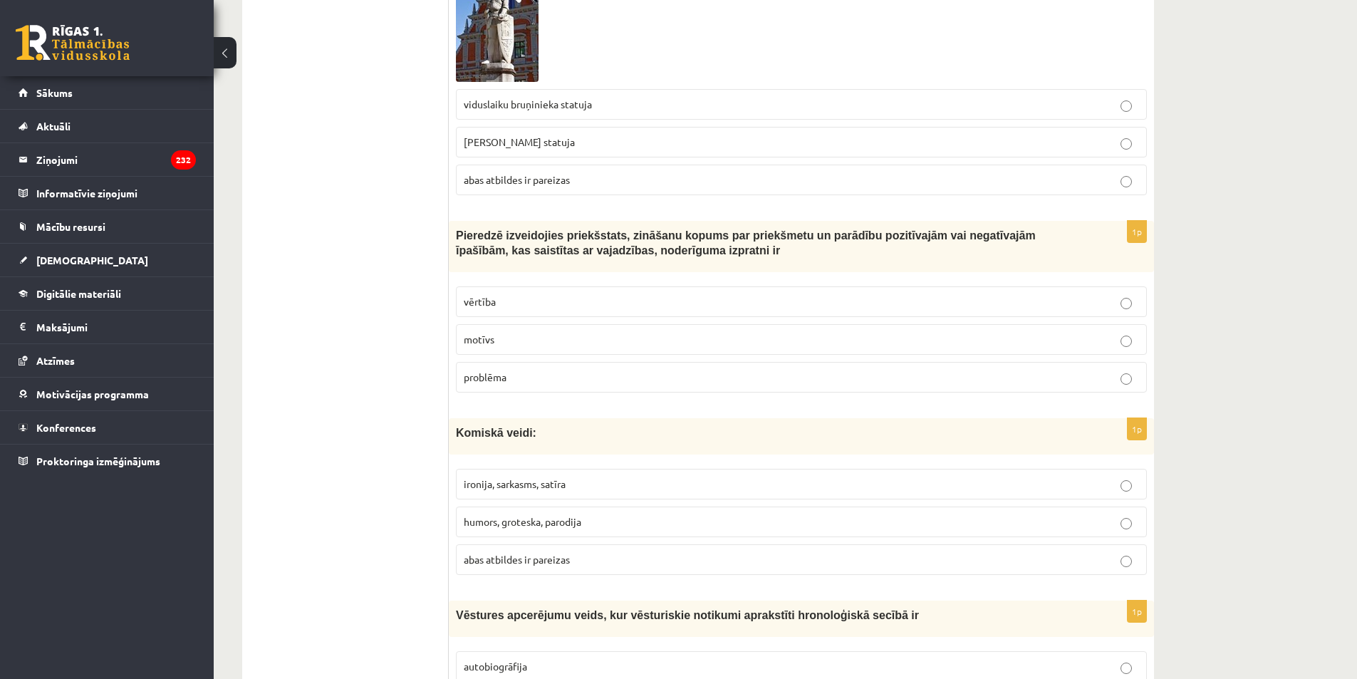
click at [474, 294] on p "vērtība" at bounding box center [801, 301] width 675 height 15
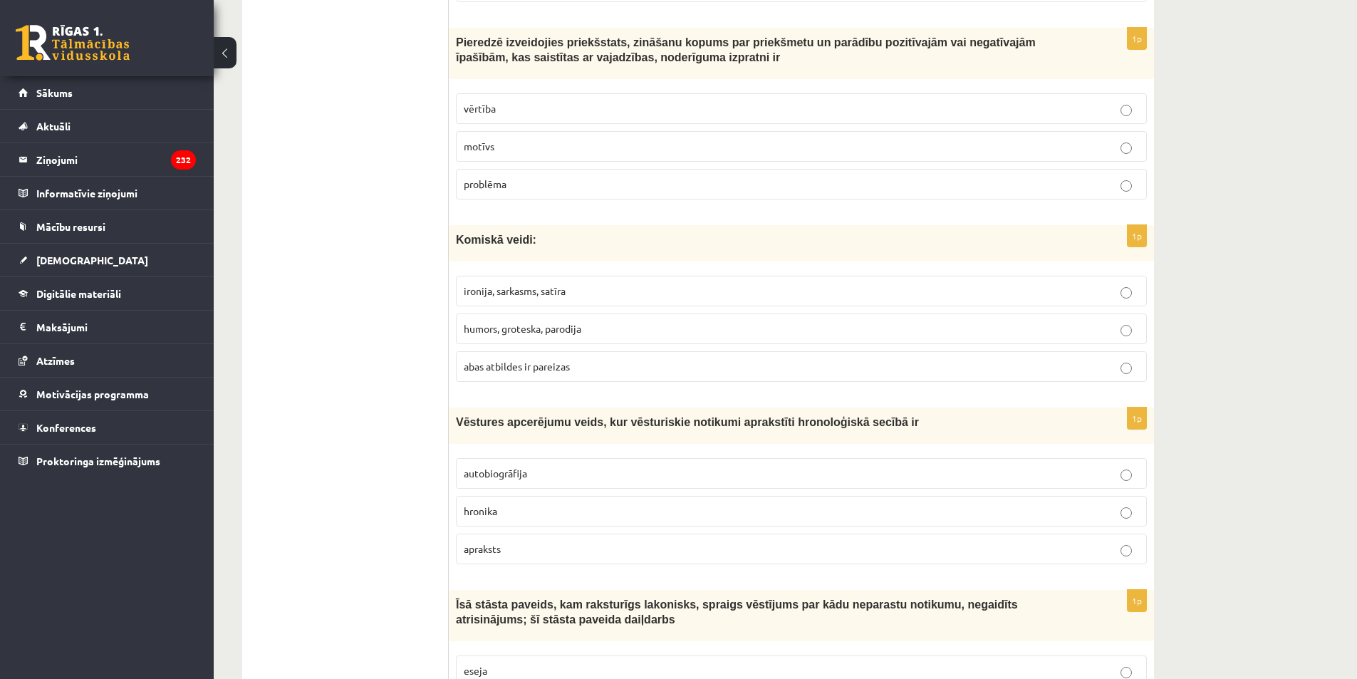
scroll to position [4972, 0]
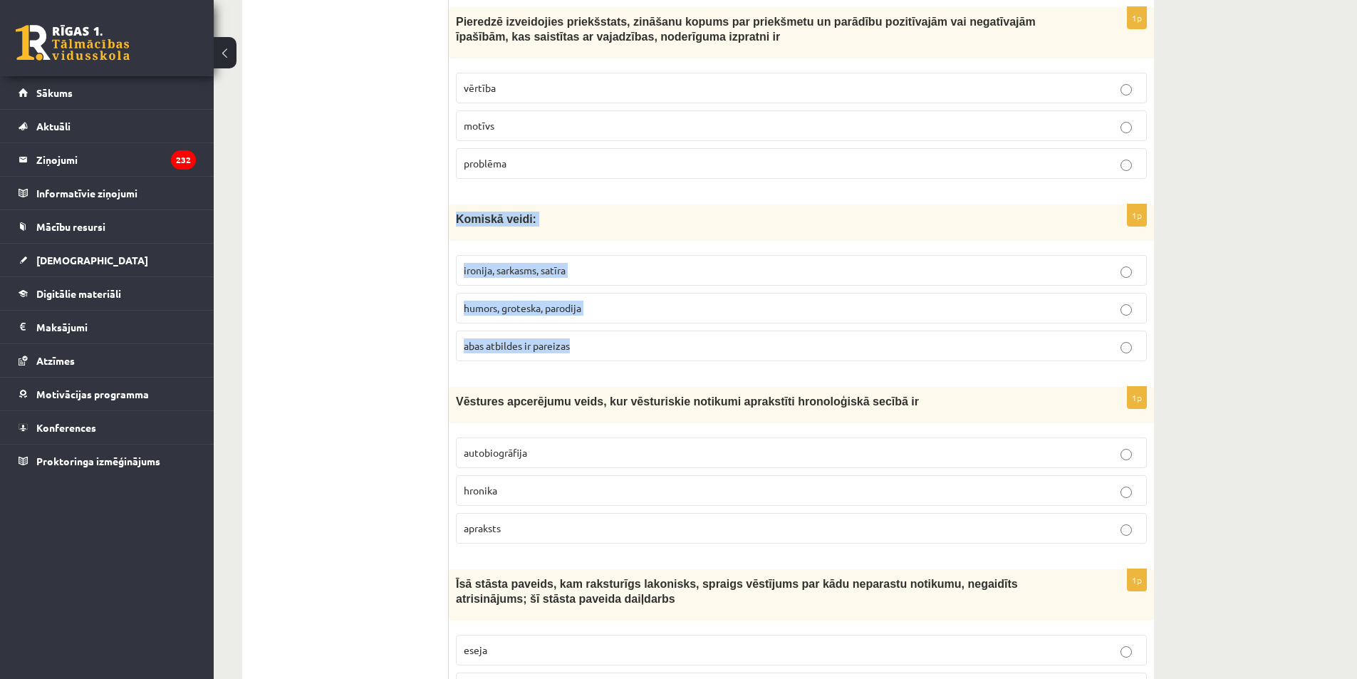
drag, startPoint x: 452, startPoint y: 205, endPoint x: 621, endPoint y: 351, distance: 223.2
click at [621, 351] on div "1p Komiskā veidi: ironija, sarkasms, satīra humors, groteska, parodija abas atb…" at bounding box center [801, 288] width 705 height 168
click at [478, 339] on span "abas atbildes ir pareizas" at bounding box center [517, 345] width 106 height 13
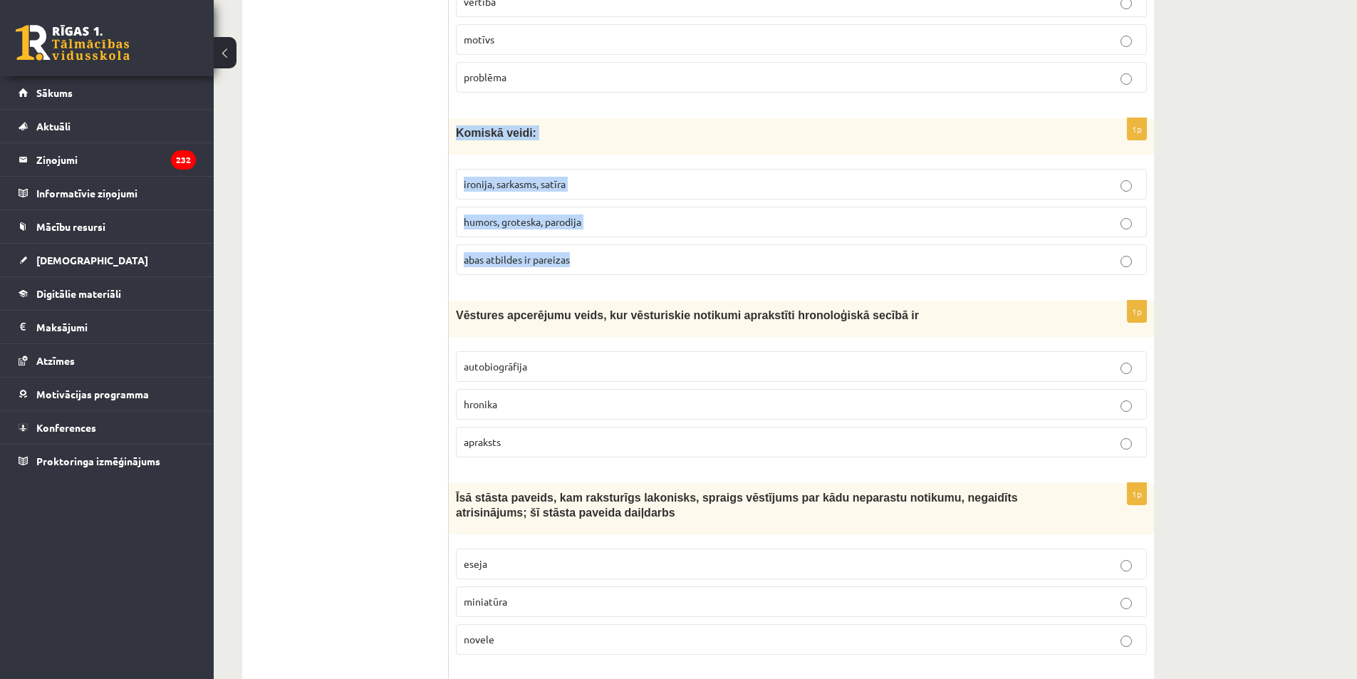
scroll to position [5186, 0]
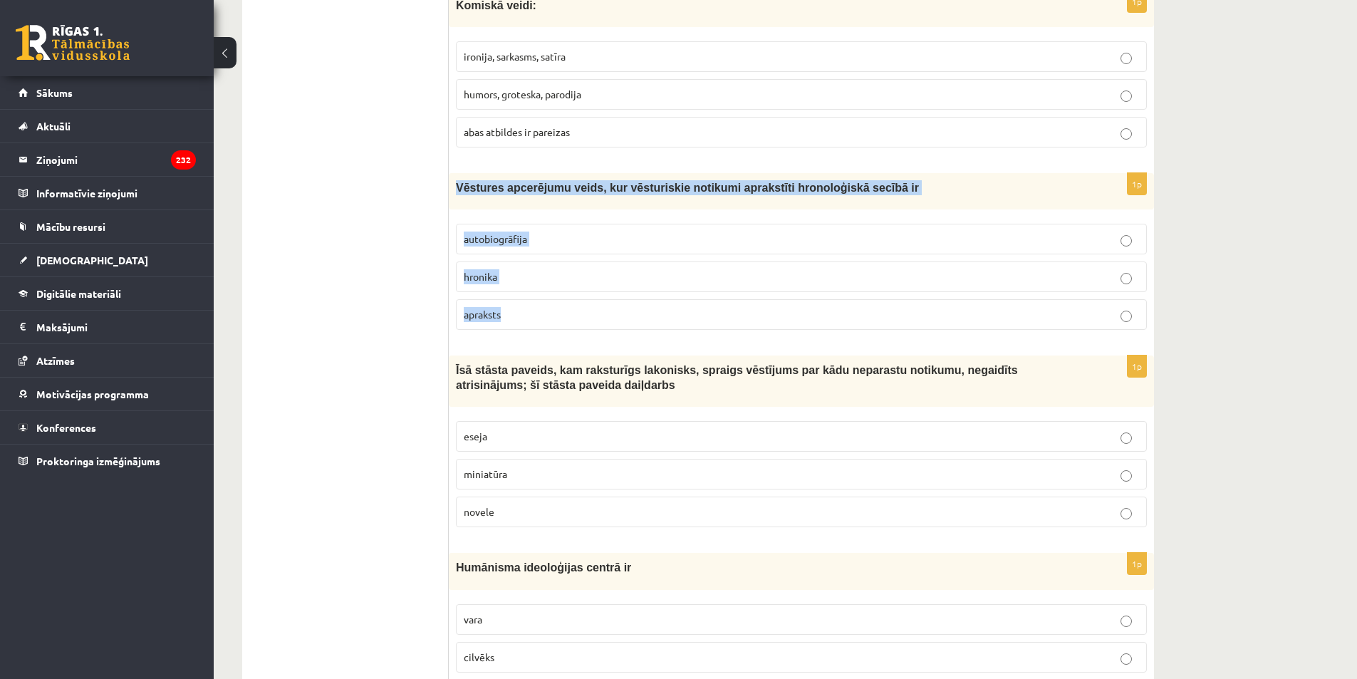
drag, startPoint x: 461, startPoint y: 173, endPoint x: 623, endPoint y: 302, distance: 207.3
click at [623, 302] on div "1p Vēstures apcerējumu veids, kur vēsturiskie notikumi aprakstīti hronoloģiskā …" at bounding box center [801, 257] width 705 height 168
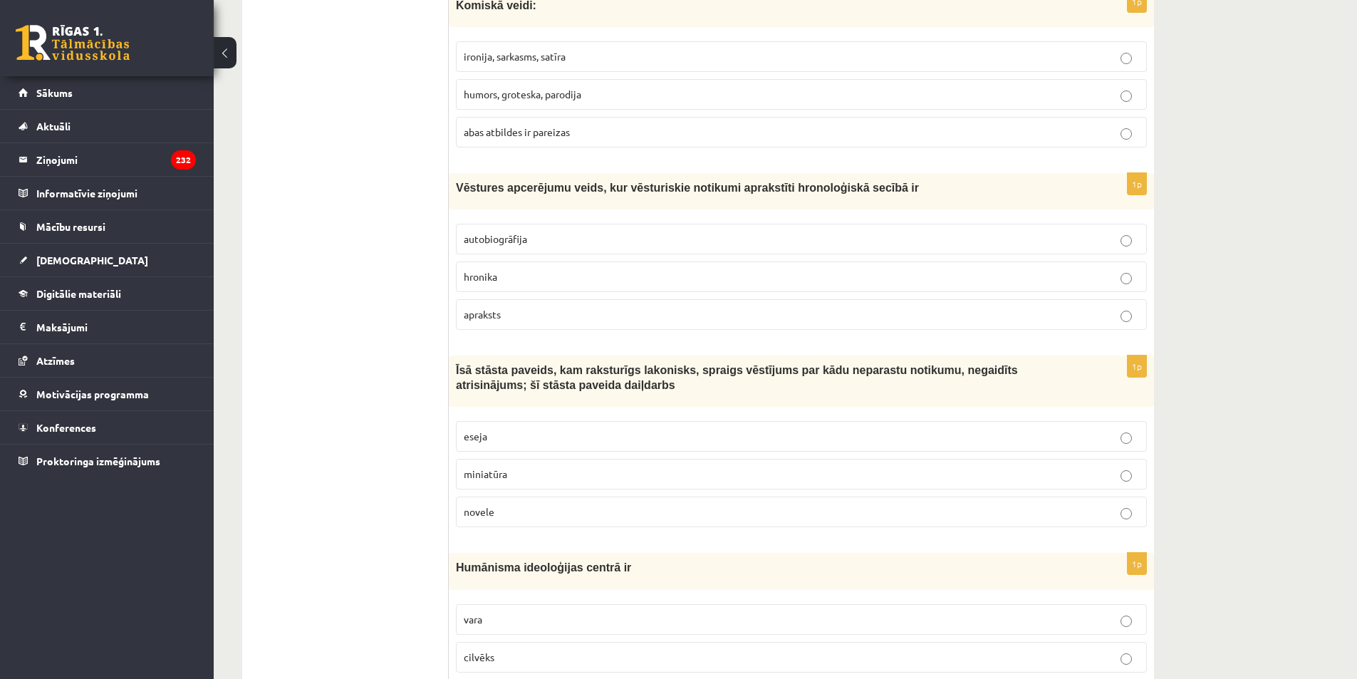
click at [540, 269] on p "hronika" at bounding box center [801, 276] width 675 height 15
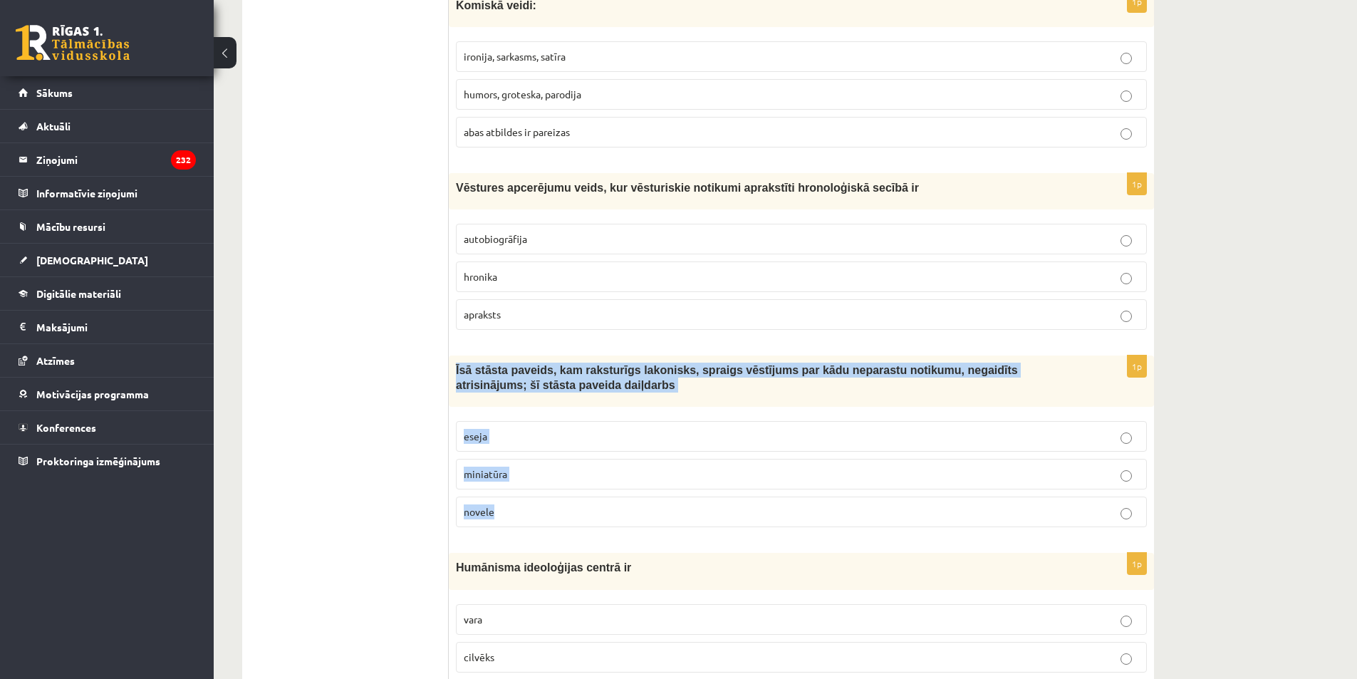
drag, startPoint x: 456, startPoint y: 344, endPoint x: 583, endPoint y: 507, distance: 206.6
click at [583, 507] on div "1p Īsā stāsta paveids, kam raksturīgs lakonisks, spraigs vēstījums par kādu nep…" at bounding box center [801, 446] width 705 height 183
click at [499, 504] on p "novele" at bounding box center [801, 511] width 675 height 15
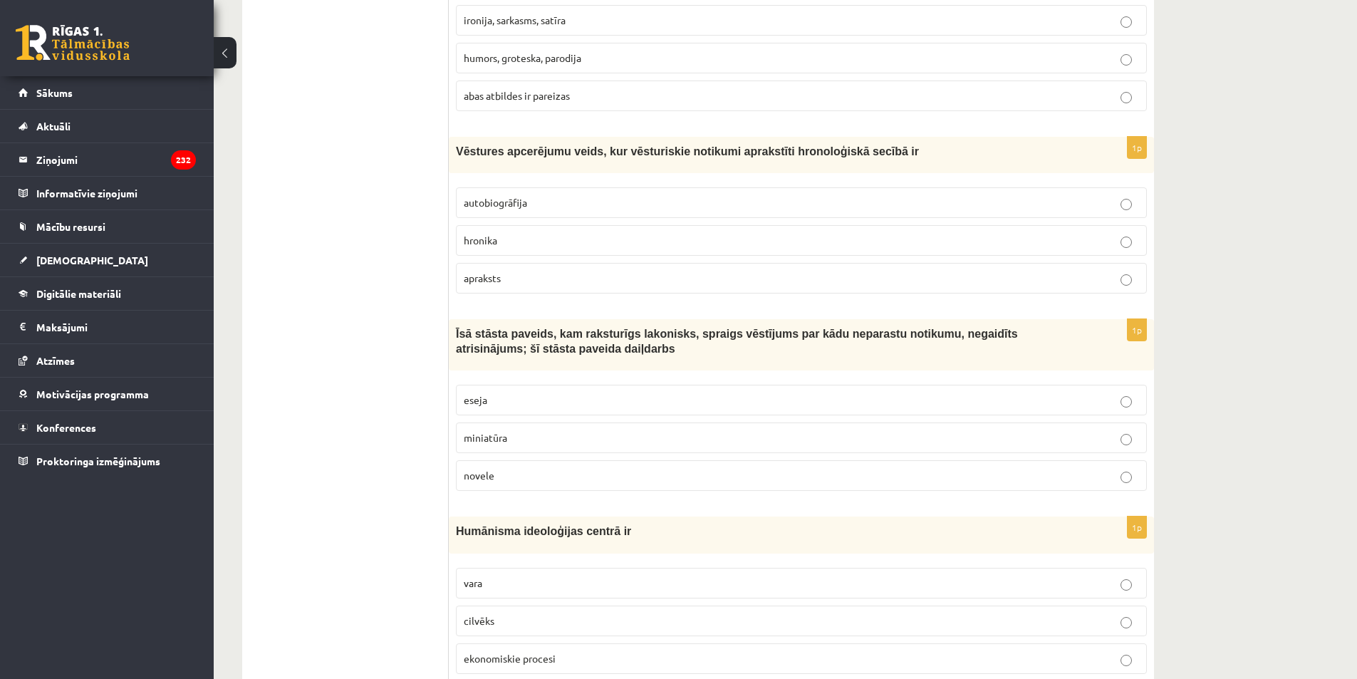
scroll to position [5257, 0]
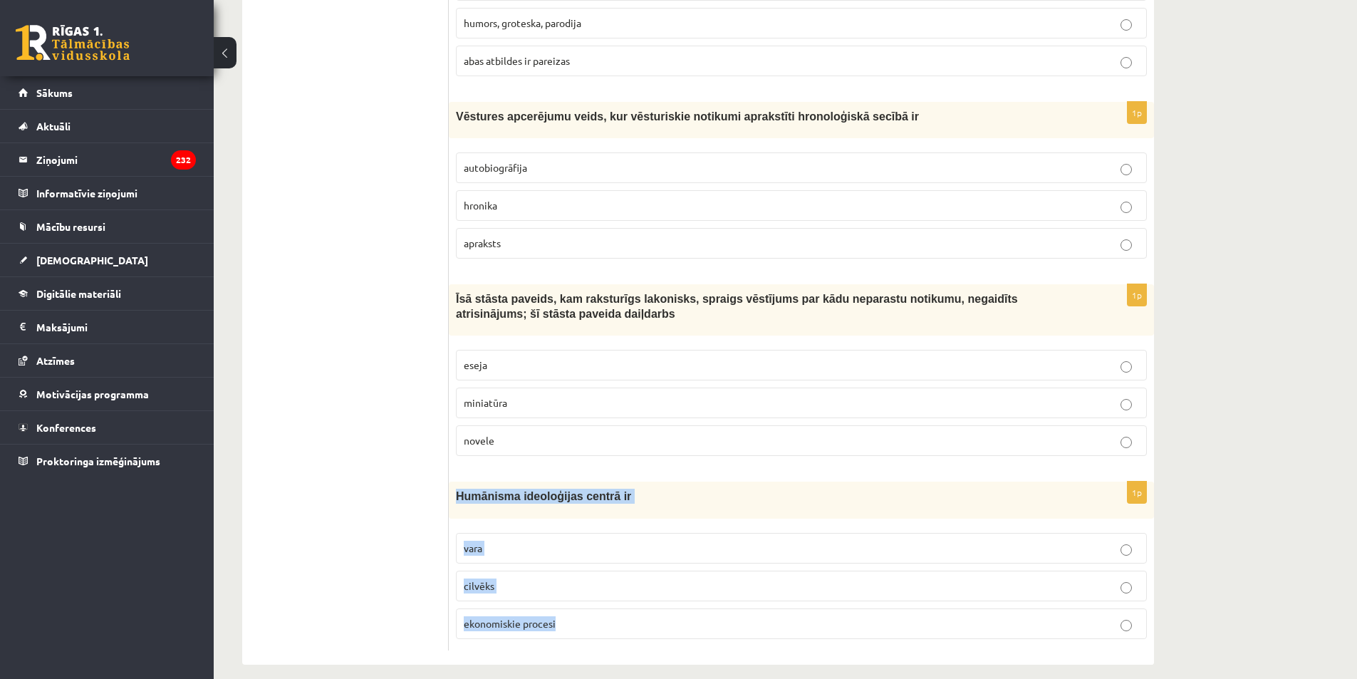
drag, startPoint x: 464, startPoint y: 491, endPoint x: 592, endPoint y: 636, distance: 192.8
click at [494, 583] on label "cilvēks" at bounding box center [801, 585] width 691 height 31
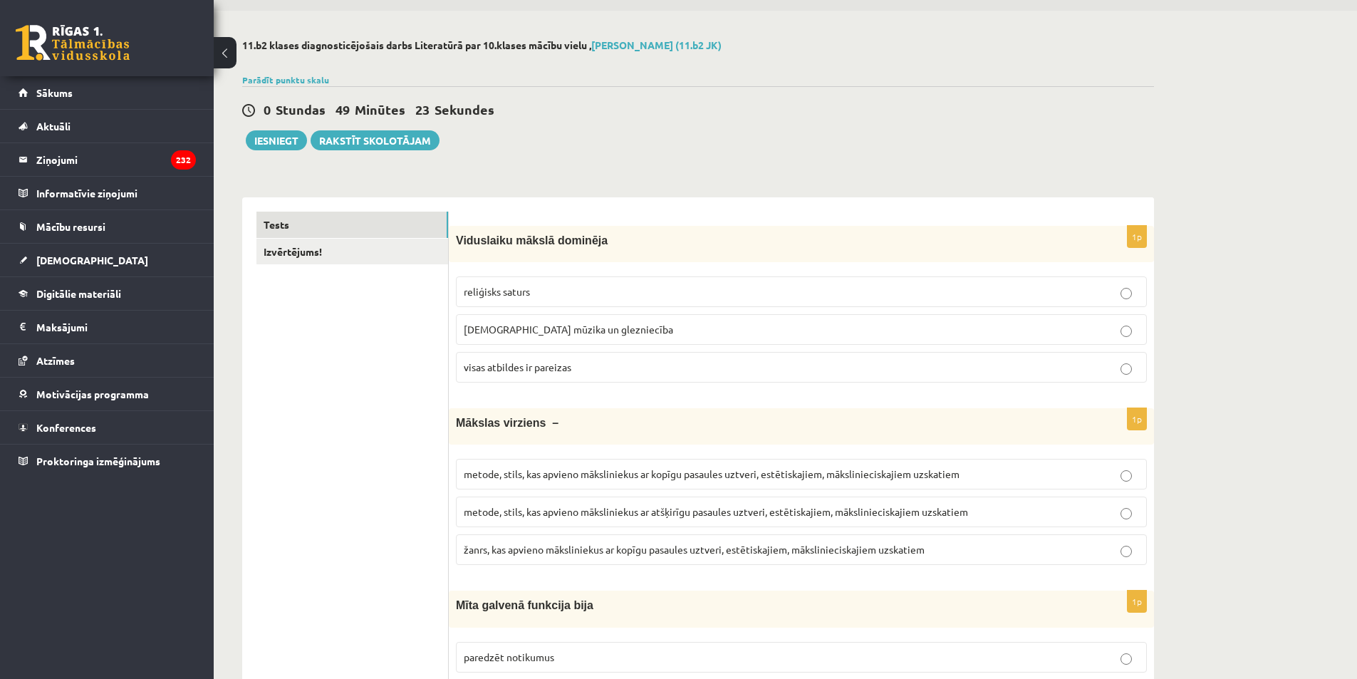
scroll to position [99, 0]
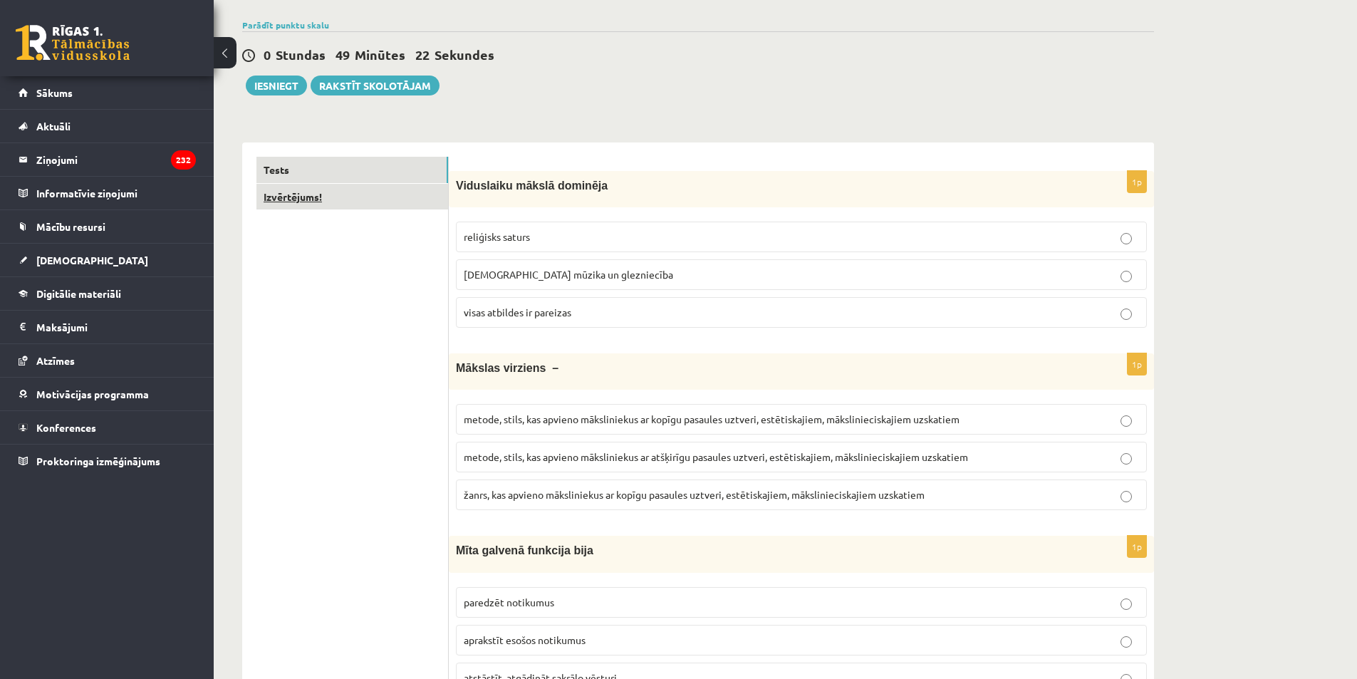
click at [325, 207] on link "Izvērtējums!" at bounding box center [352, 197] width 192 height 26
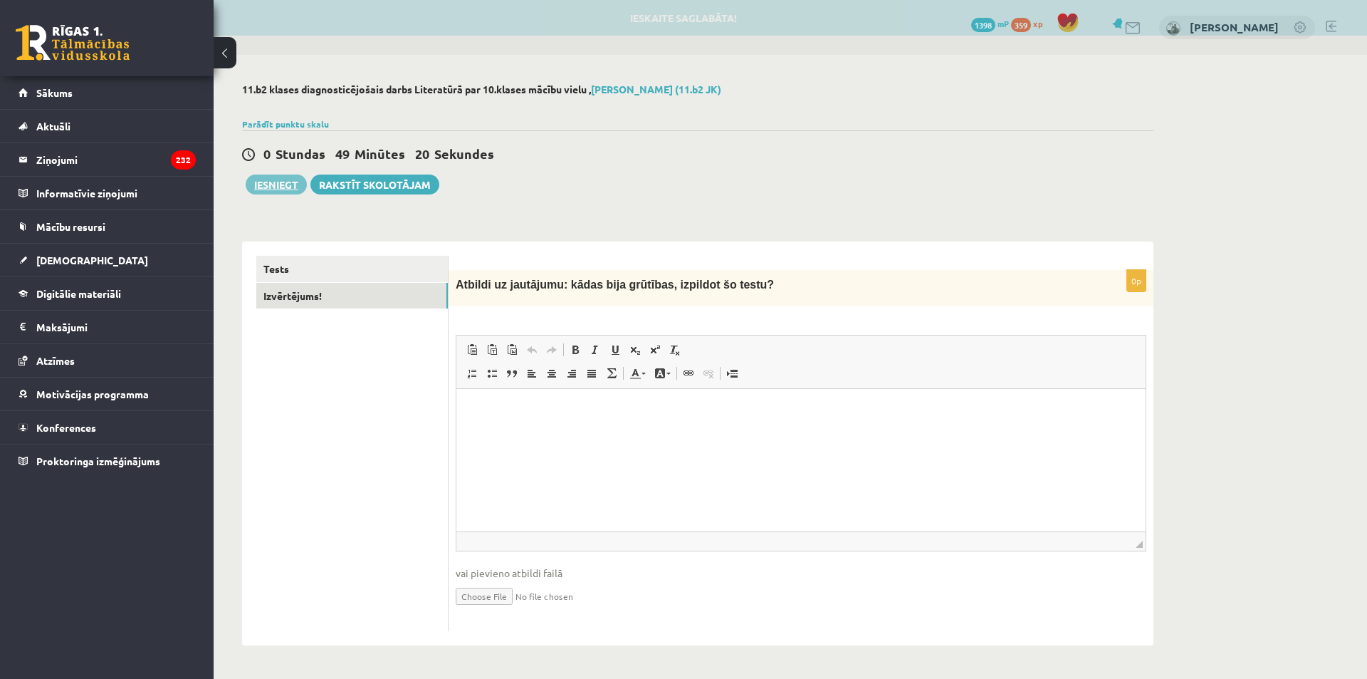
scroll to position [0, 0]
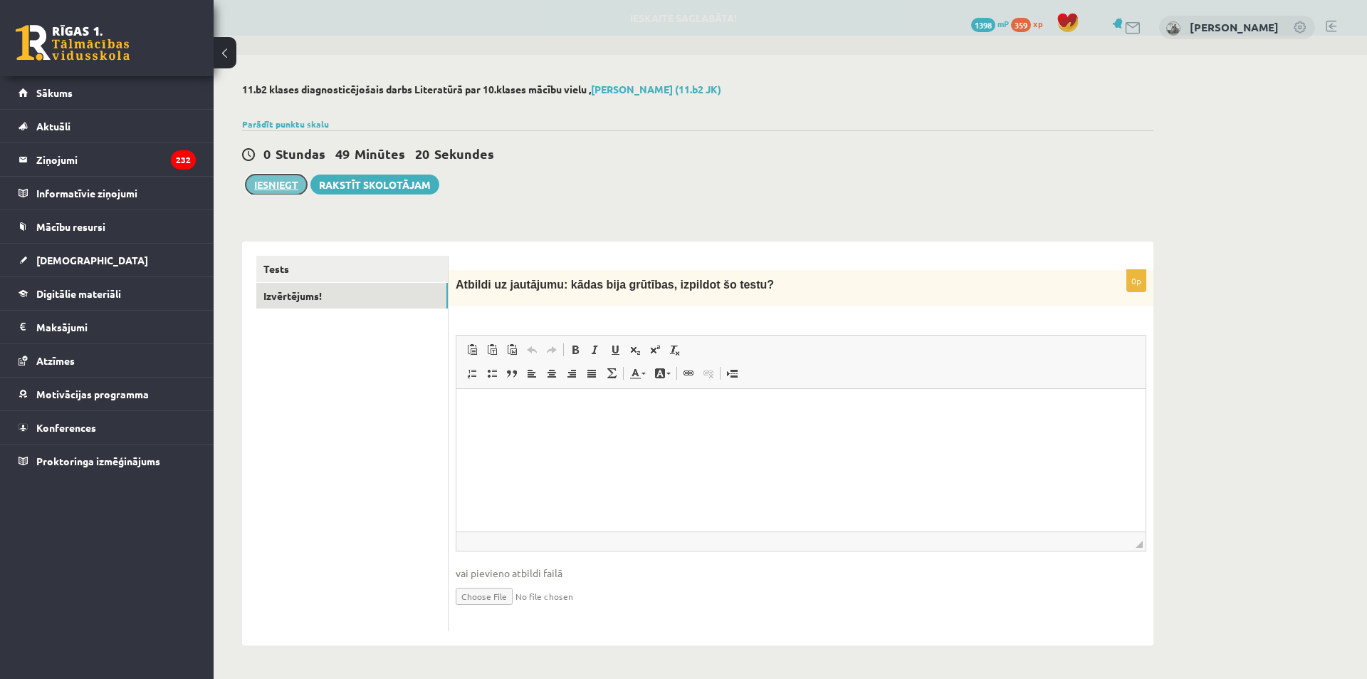
click at [286, 188] on button "Iesniegt" at bounding box center [276, 184] width 61 height 20
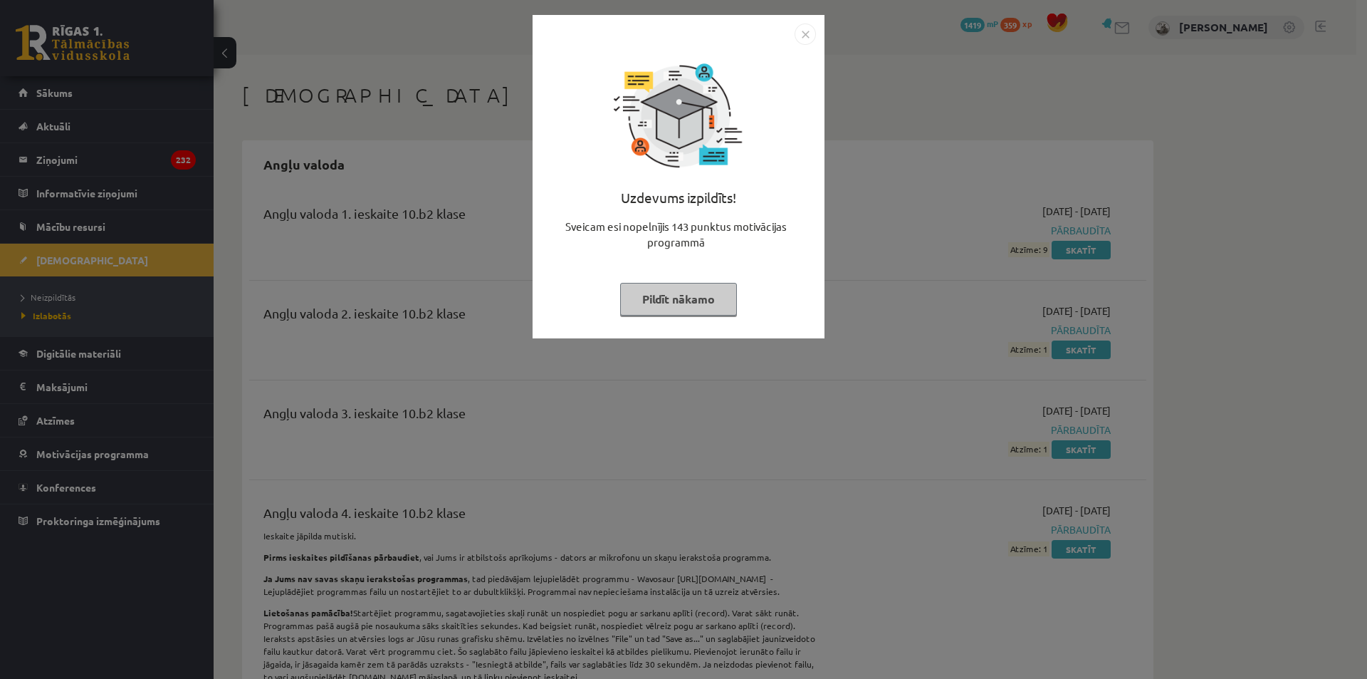
click at [1207, 546] on div "Uzdevums izpildīts! Sveicam esi nopelnījis 143 punktus motivācijas programmā Pi…" at bounding box center [683, 339] width 1367 height 679
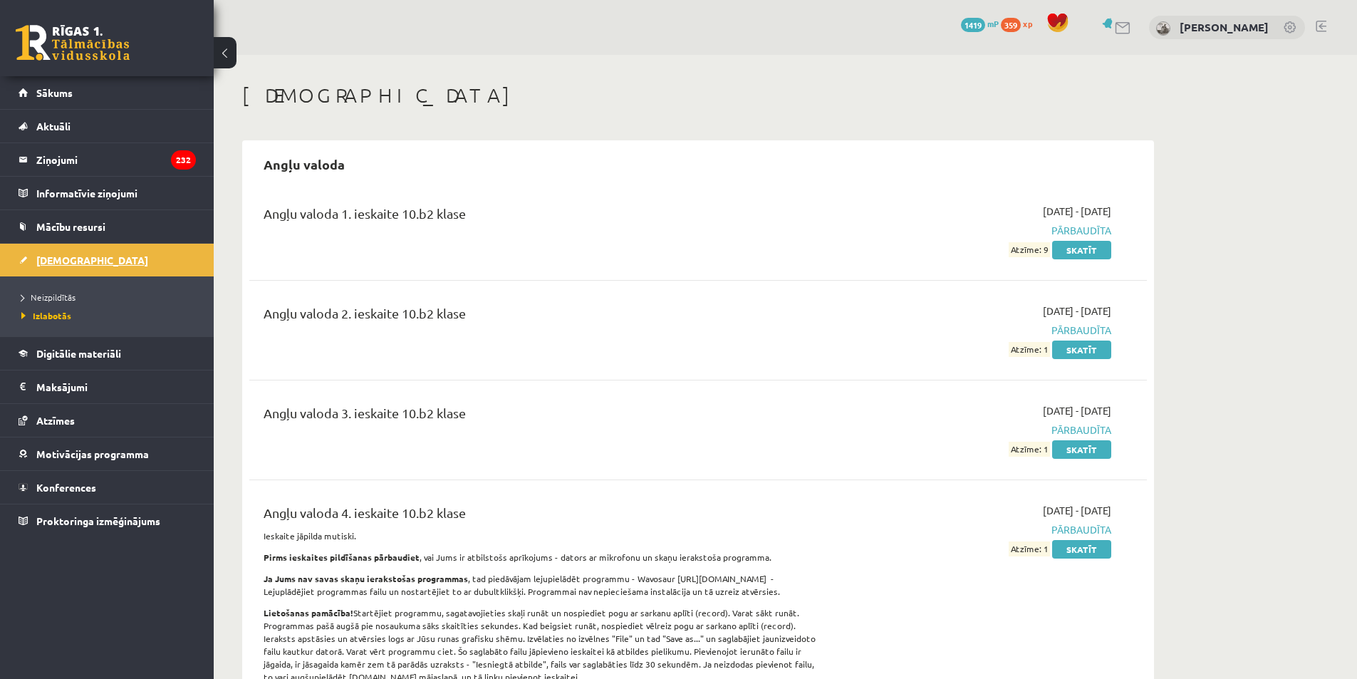
click at [76, 262] on span "[DEMOGRAPHIC_DATA]" at bounding box center [92, 260] width 112 height 13
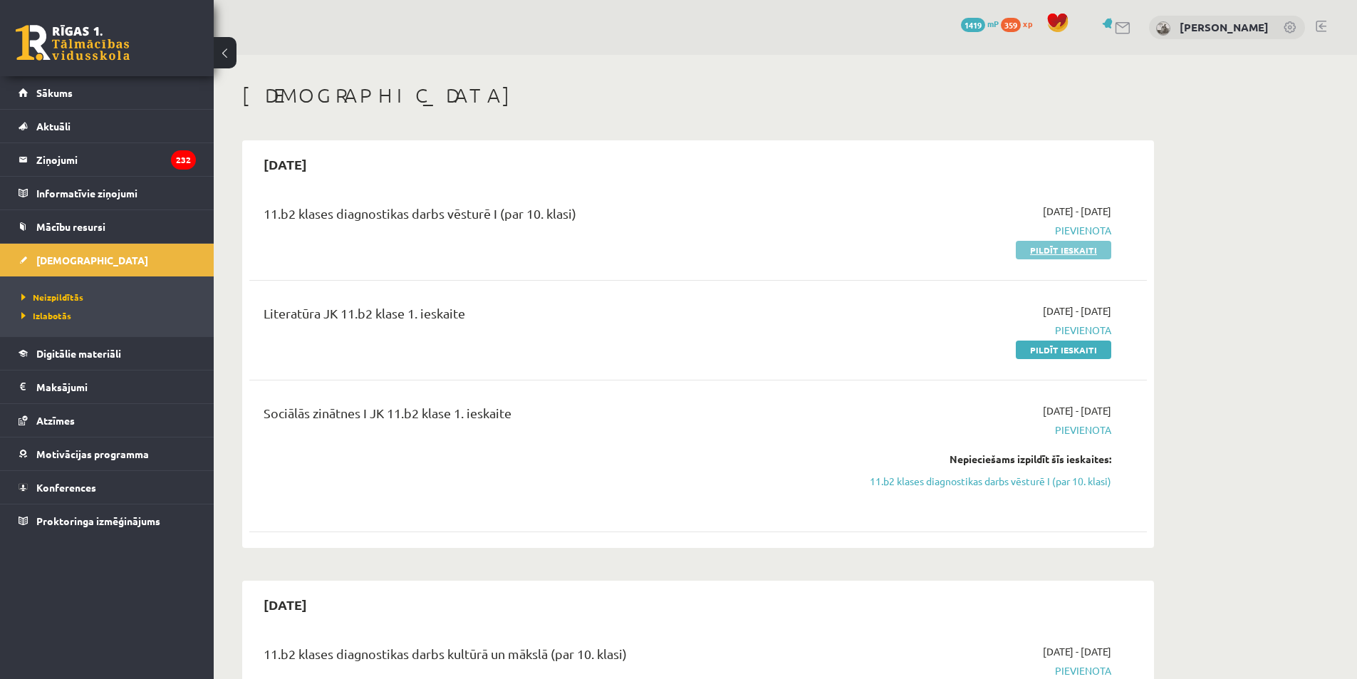
click at [1058, 251] on link "Pildīt ieskaiti" at bounding box center [1063, 250] width 95 height 19
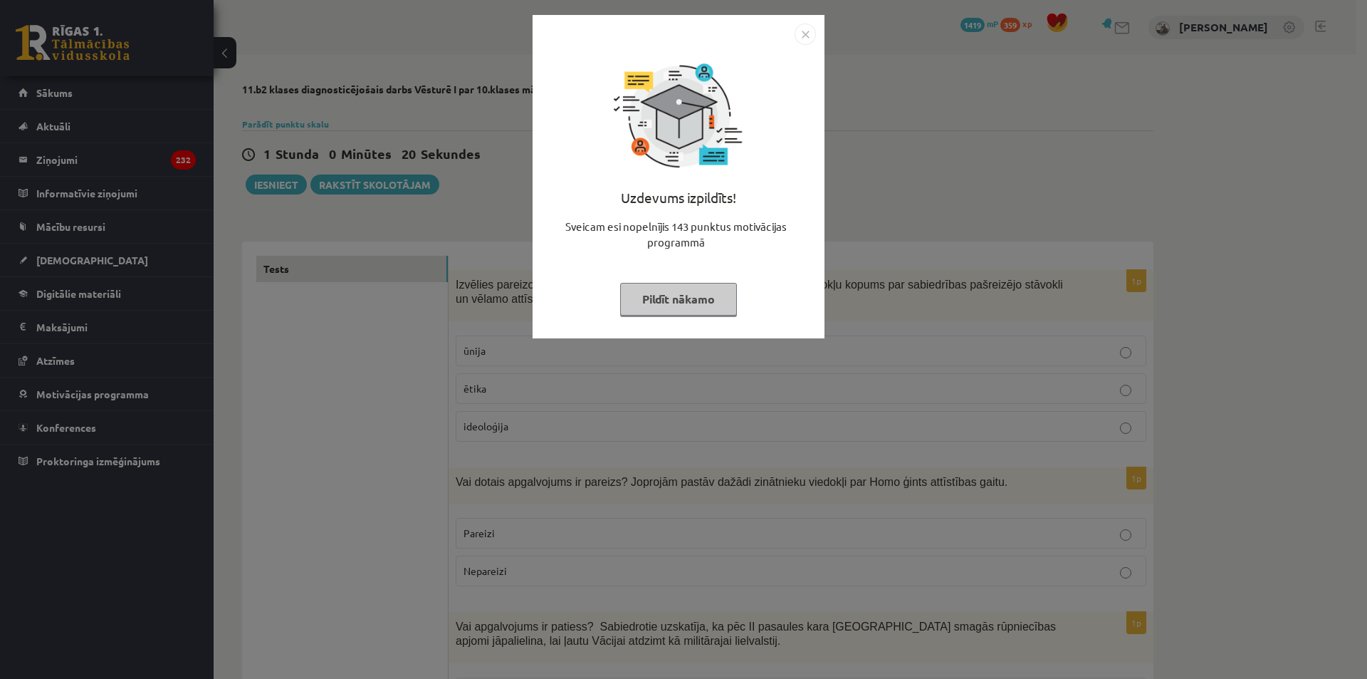
click at [814, 36] on img "Close" at bounding box center [805, 34] width 21 height 21
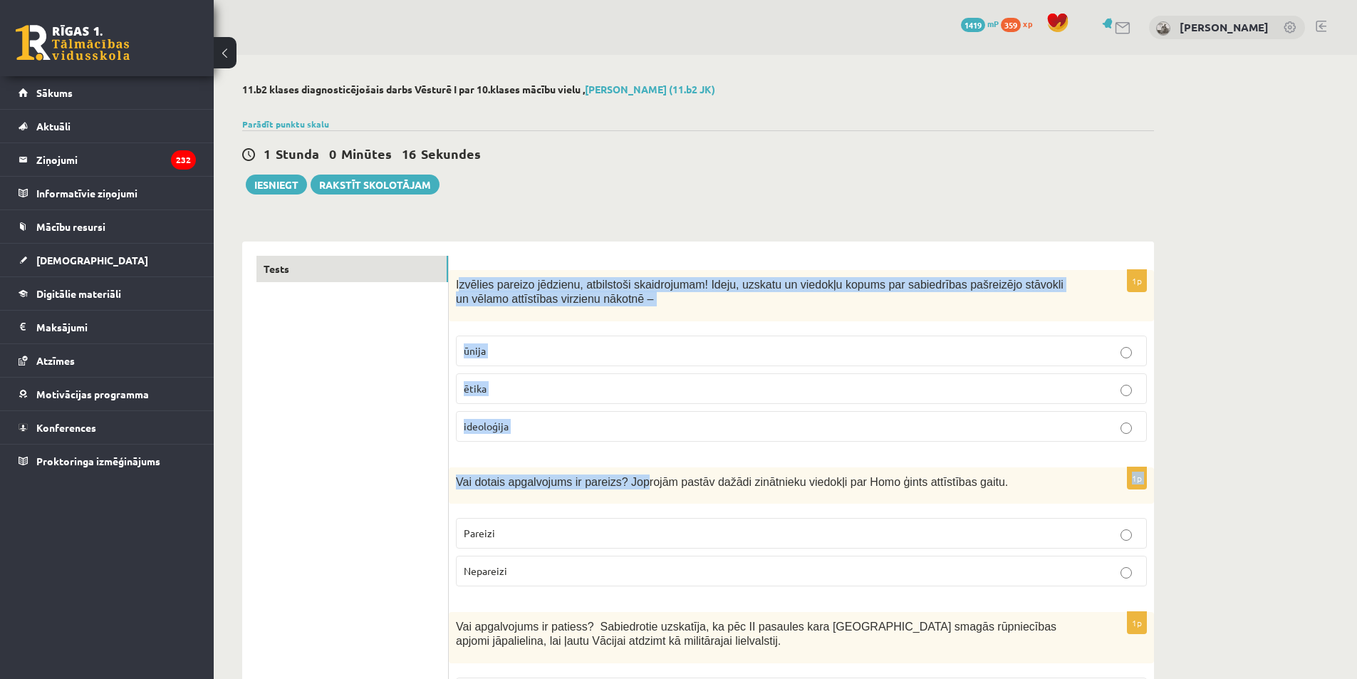
drag, startPoint x: 459, startPoint y: 264, endPoint x: 630, endPoint y: 486, distance: 280.8
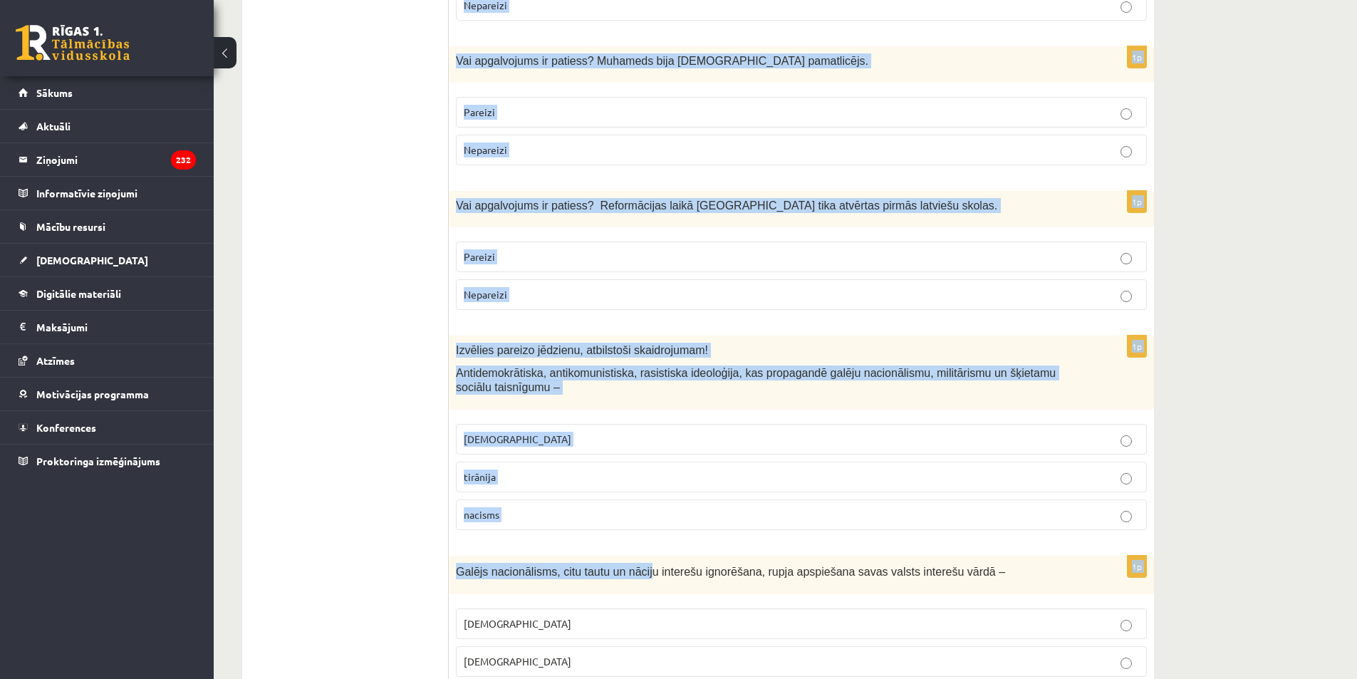
scroll to position [4661, 0]
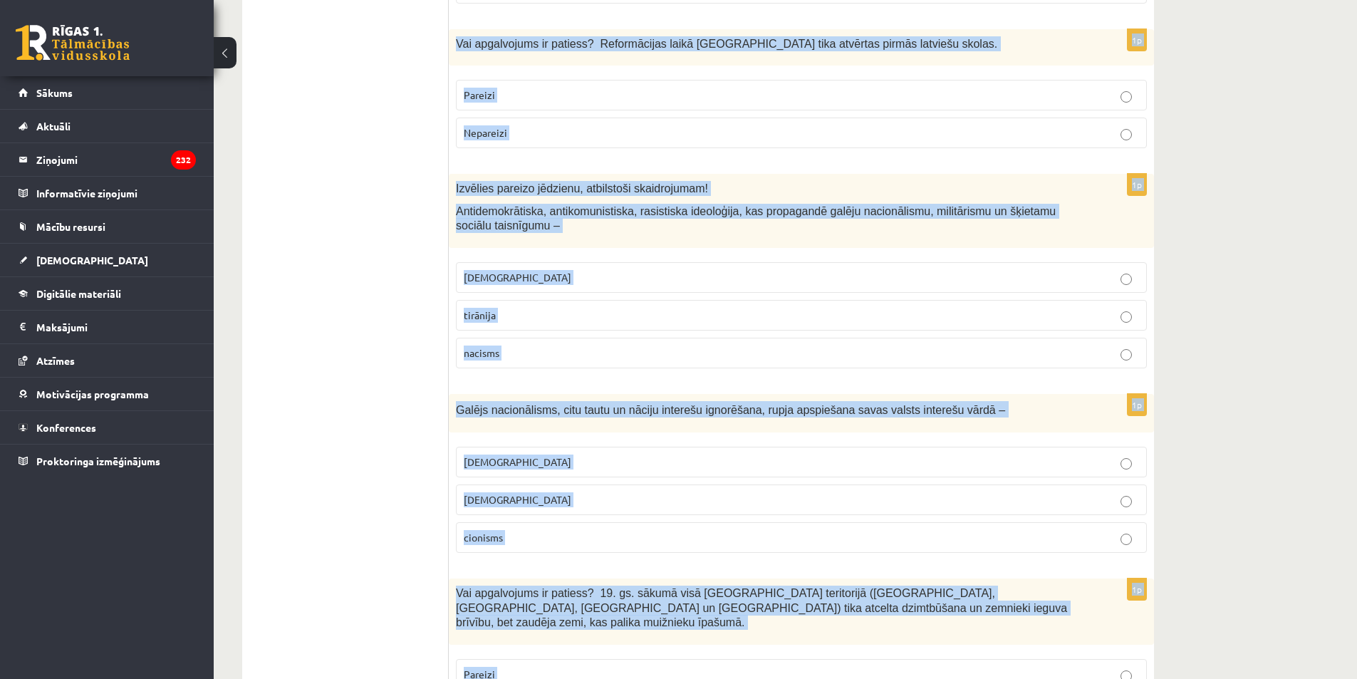
drag, startPoint x: 454, startPoint y: 281, endPoint x: 803, endPoint y: 652, distance: 510.4
copy form "Loremips dolorsi ametcons, adipiscing elitseddoeiu! Tempo, incidid ut laboreet …"
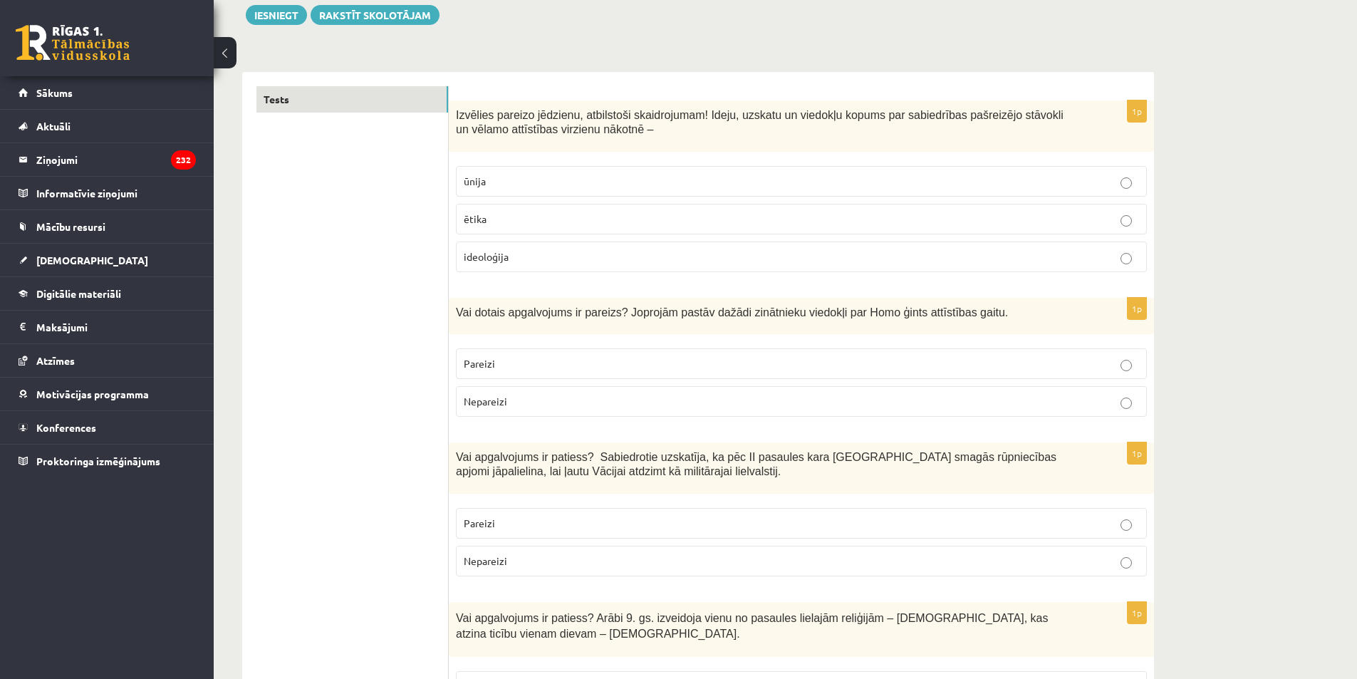
scroll to position [0, 0]
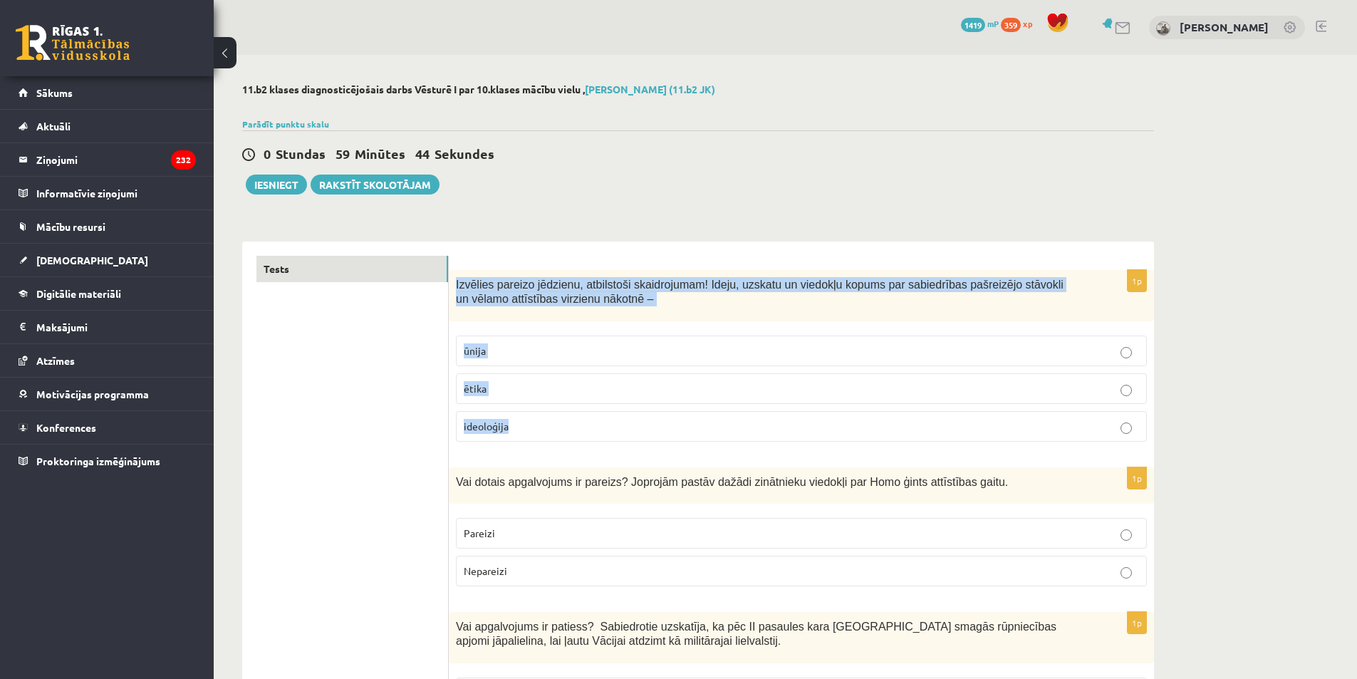
drag, startPoint x: 452, startPoint y: 275, endPoint x: 530, endPoint y: 438, distance: 180.6
click at [530, 438] on div "1p Izvēlies pareizo jēdzienu, atbilstoši skaidrojumam! Ideju, uzskatu un viedok…" at bounding box center [801, 361] width 705 height 183
copy div "Izvēlies pareizo jēdzienu, atbilstoši skaidrojumam! Ideju, uzskatu un viedokļu …"
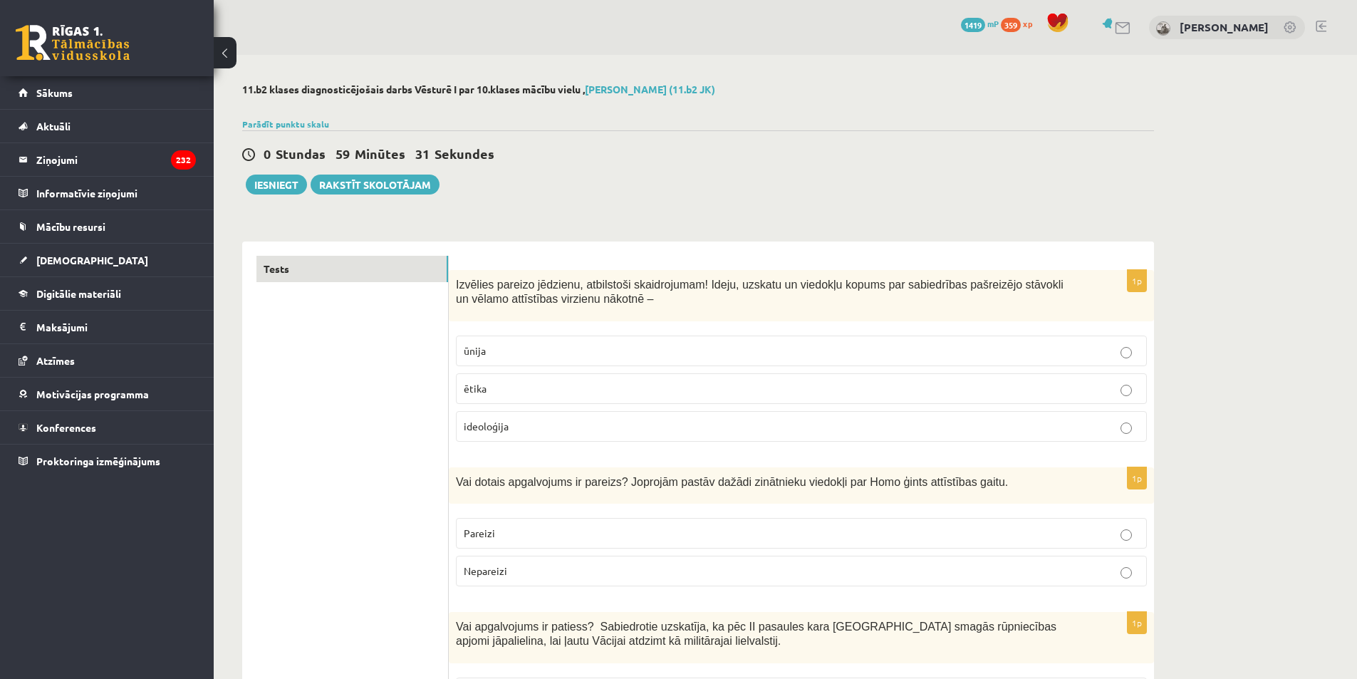
click at [501, 436] on label "ideoloģija" at bounding box center [801, 426] width 691 height 31
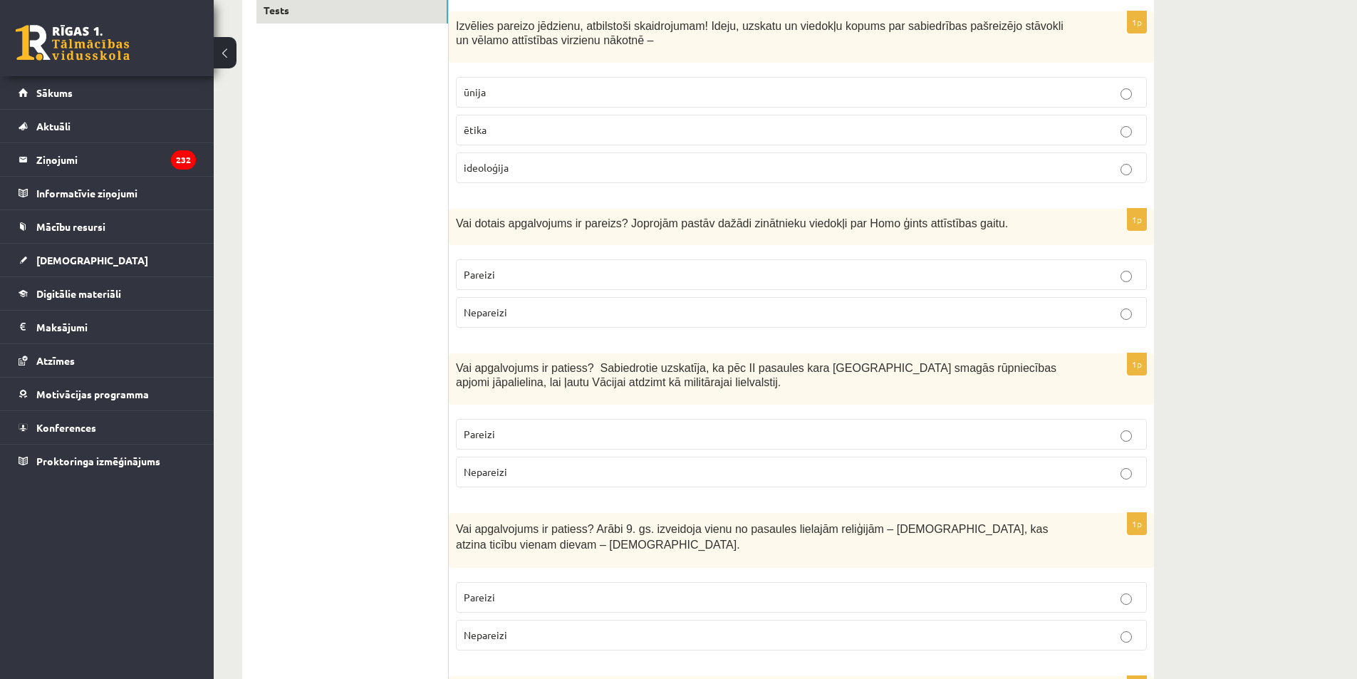
scroll to position [214, 0]
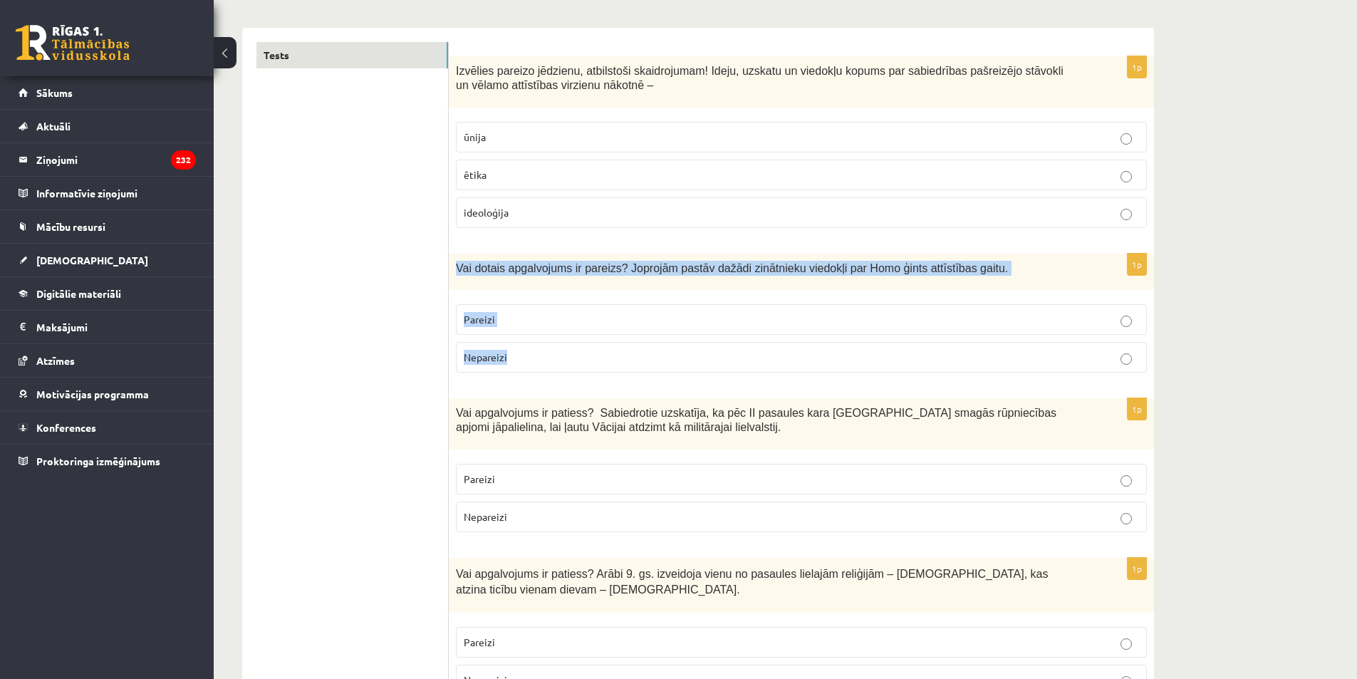
drag, startPoint x: 519, startPoint y: 363, endPoint x: 451, endPoint y: 265, distance: 118.7
click at [451, 265] on div "1p Vai dotais apgalvojums ir pareizs? Joprojām pastāv dažādi zinātnieku viedokļ…" at bounding box center [801, 319] width 705 height 130
copy div "Vai dotais apgalvojums ir pareizs? Joprojām pastāv dažādi zinātnieku viedokļi p…"
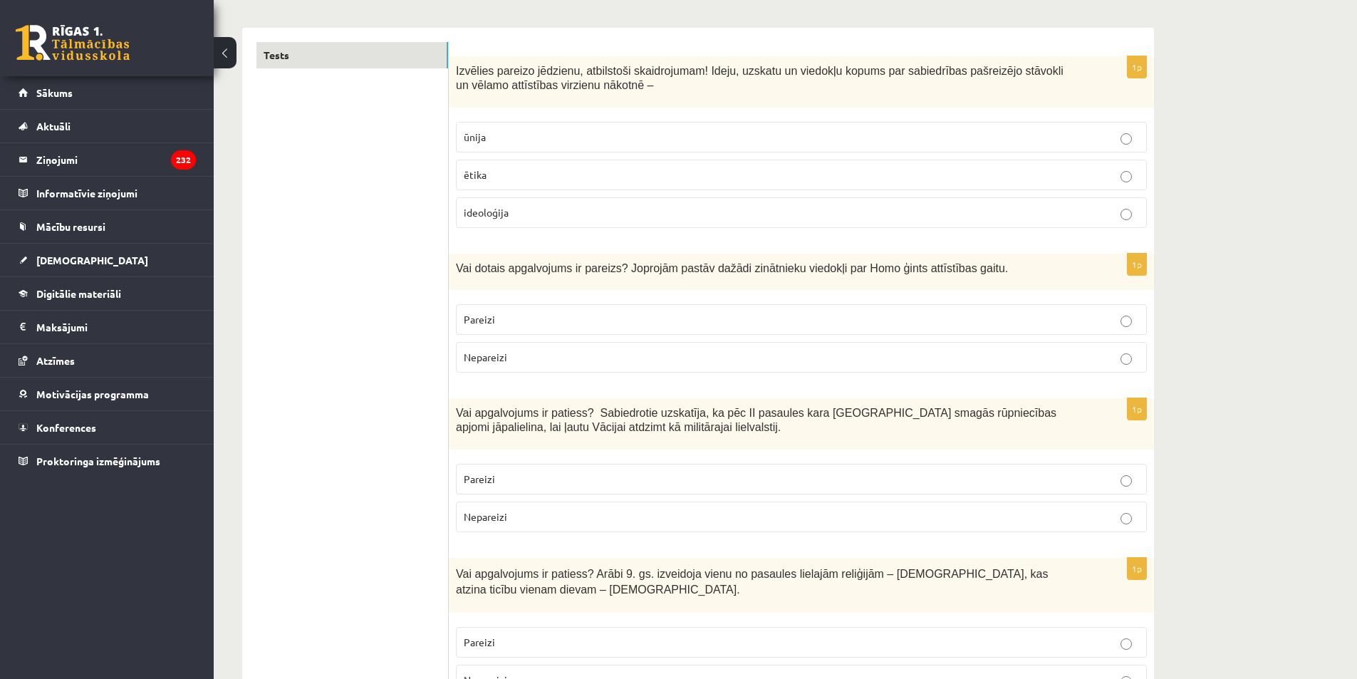
click at [511, 297] on fieldset "Pareizi Nepareizi" at bounding box center [801, 337] width 691 height 80
click at [511, 325] on p "Pareizi" at bounding box center [801, 319] width 675 height 15
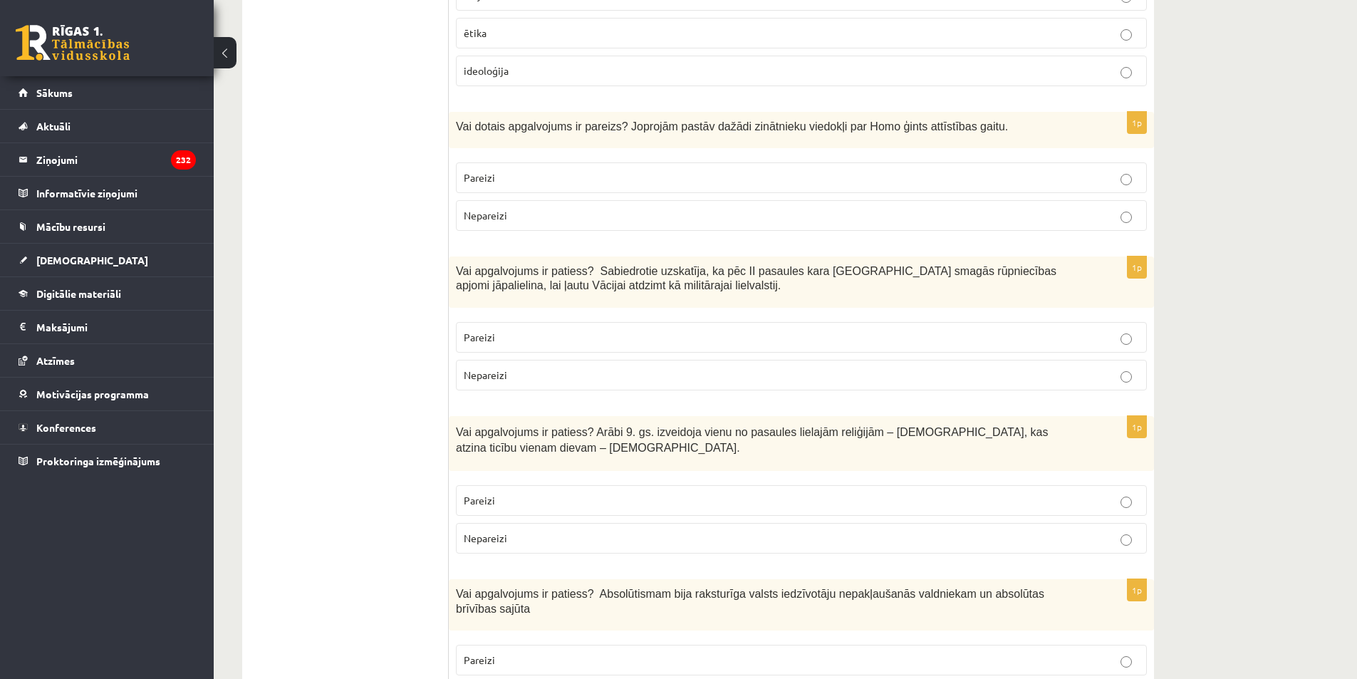
scroll to position [356, 0]
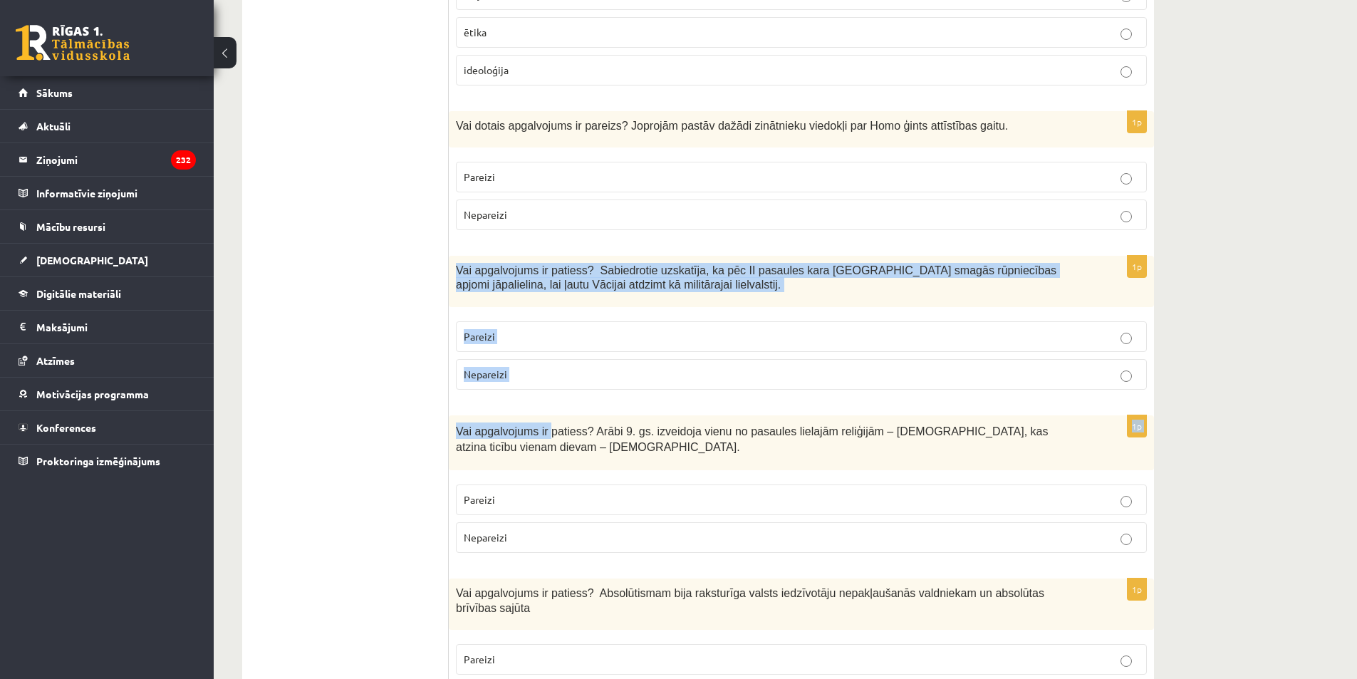
drag, startPoint x: 451, startPoint y: 268, endPoint x: 543, endPoint y: 402, distance: 162.4
click at [519, 400] on div "1p Vai apgalvojums ir patiess? Sabiedrotie uzskatīja, ka pēc II pasaules kara […" at bounding box center [801, 328] width 705 height 145
drag, startPoint x: 523, startPoint y: 395, endPoint x: 449, endPoint y: 271, distance: 144.7
click at [449, 271] on div "1p Vai apgalvojums ir patiess? Sabiedrotie uzskatīja, ka pēc II pasaules kara […" at bounding box center [801, 328] width 705 height 145
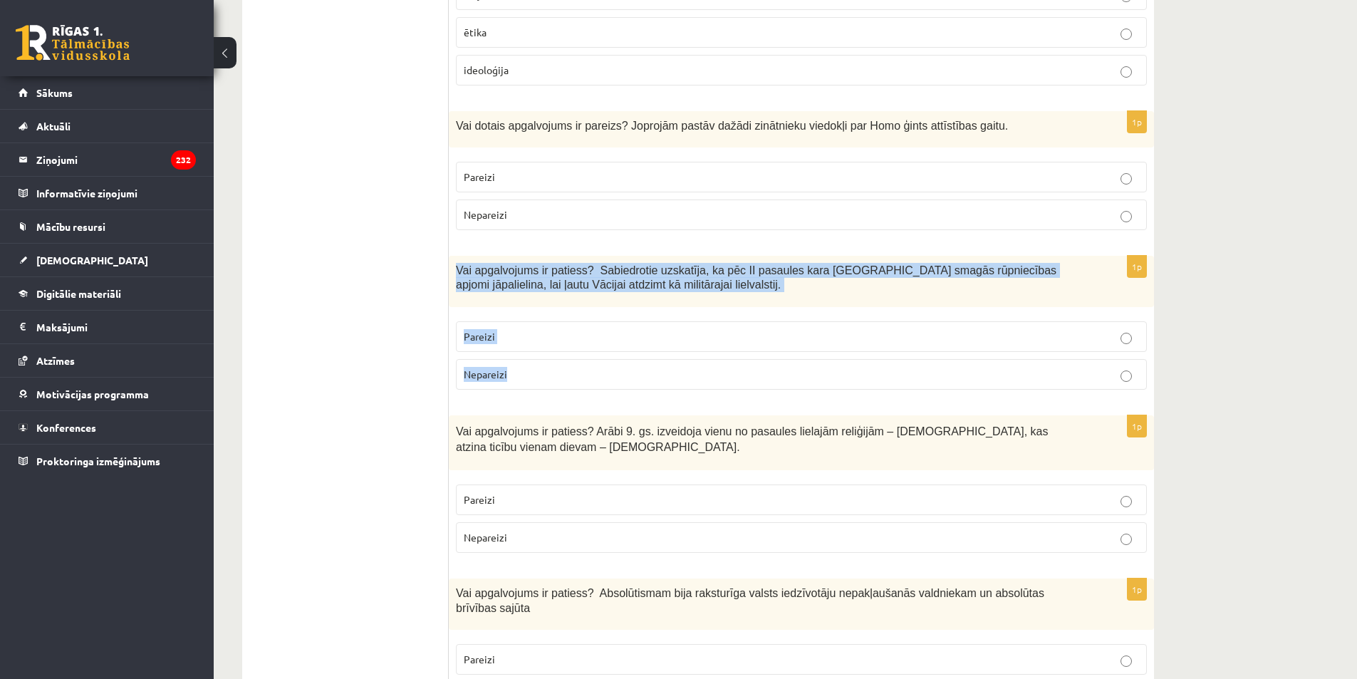
copy div "Vai apgalvojums ir patiess? Sabiedrotie uzskatīja, ka pēc II pasaules kara [GEO…"
click at [494, 344] on p "Pareizi" at bounding box center [801, 336] width 675 height 15
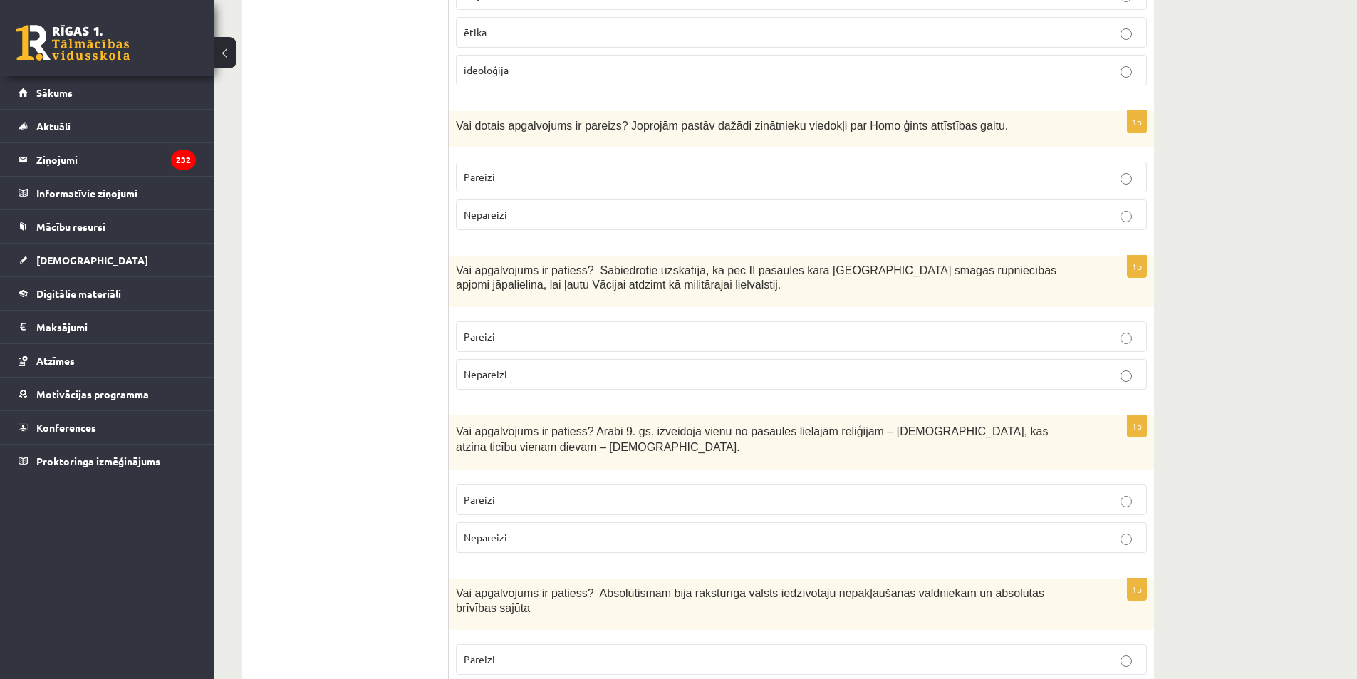
scroll to position [641, 0]
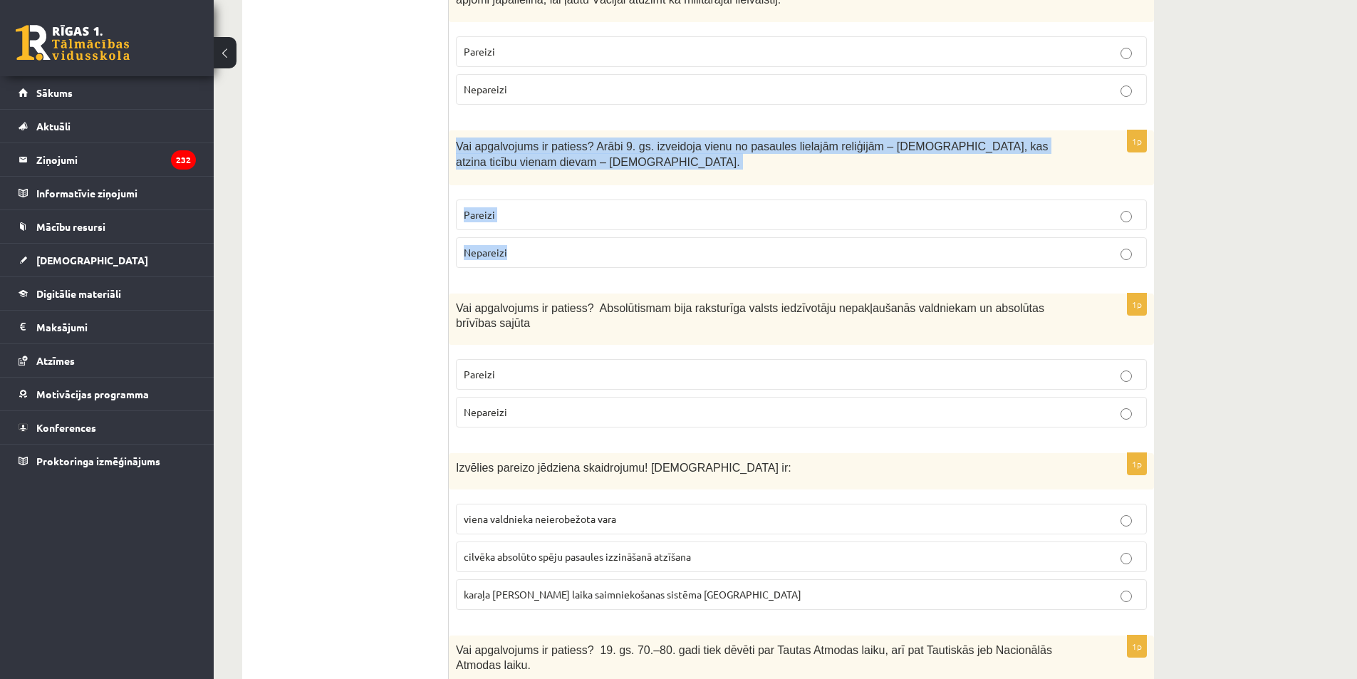
drag, startPoint x: 452, startPoint y: 146, endPoint x: 534, endPoint y: 250, distance: 132.8
click at [534, 250] on div "1p Vai apgalvojums ir patiess? Arābi 9. gs. izveidoja vienu no pasaules lielajā…" at bounding box center [801, 204] width 705 height 149
copy div "Vai apgalvojums ir patiess? Arābi 9. gs. izveidoja vienu no pasaules lielajām r…"
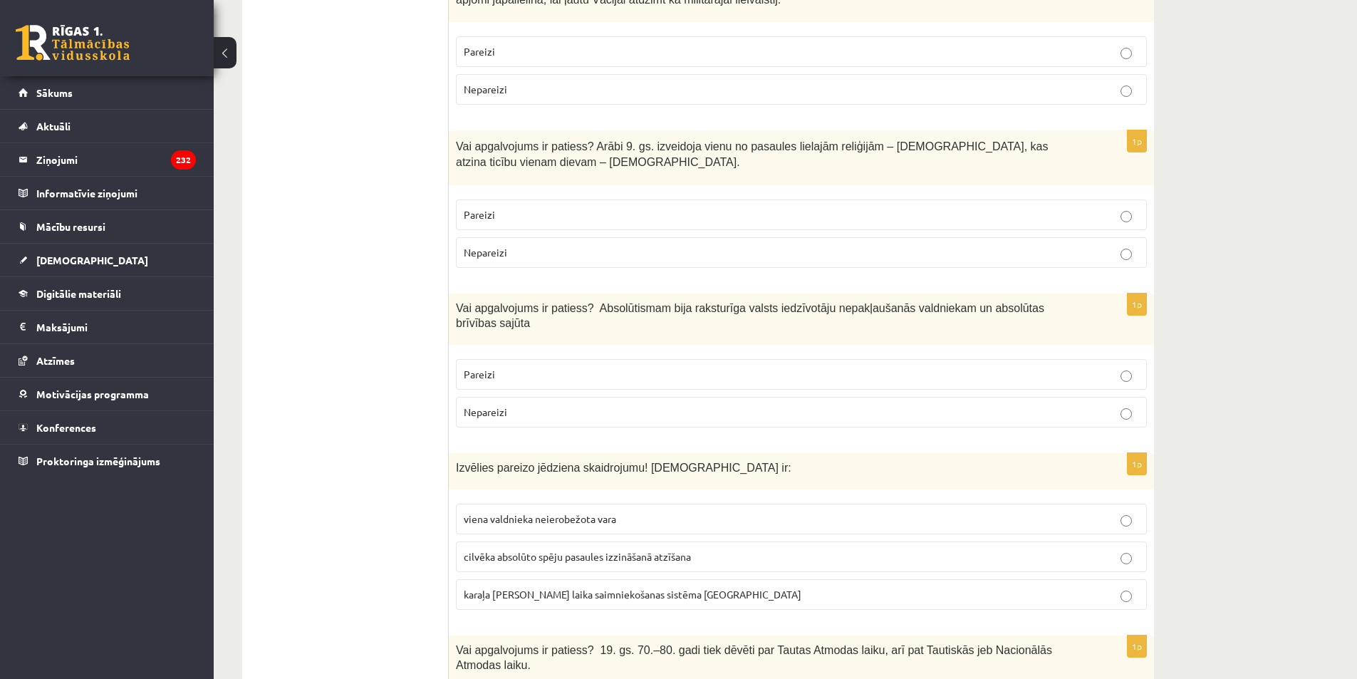
click at [491, 256] on span "Nepareizi" at bounding box center [485, 252] width 43 height 13
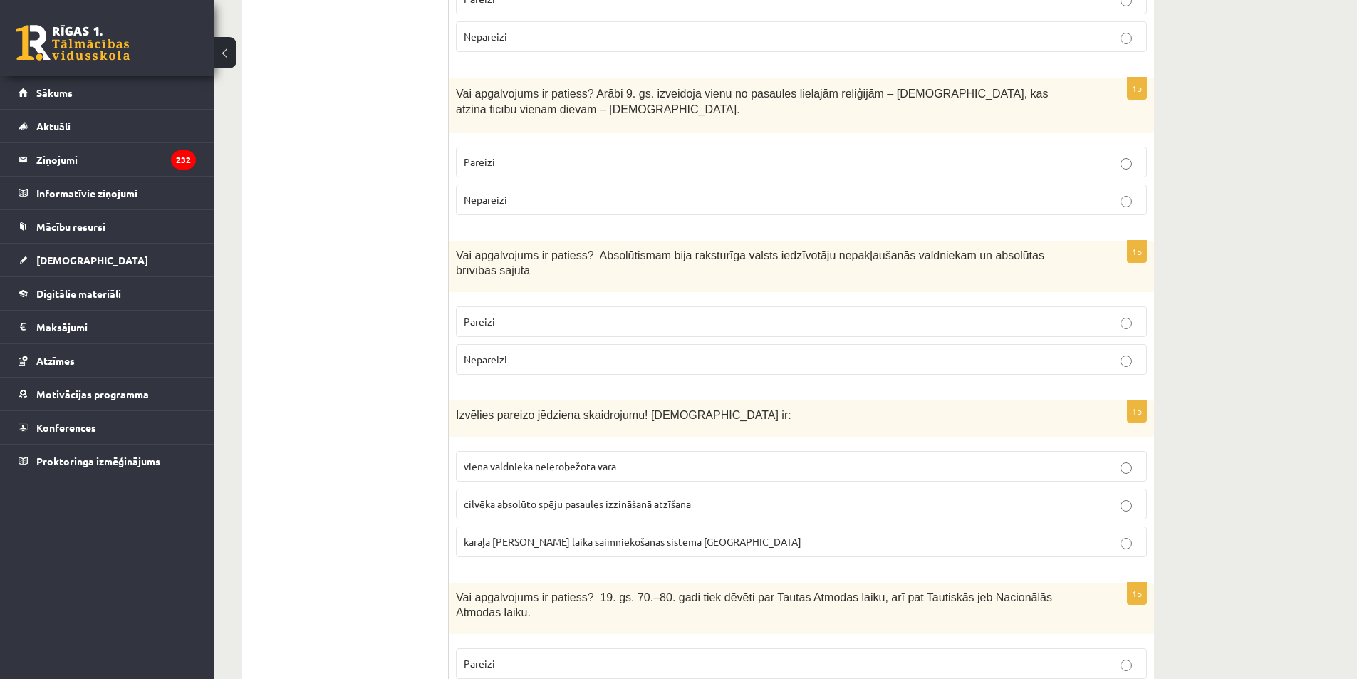
scroll to position [783, 0]
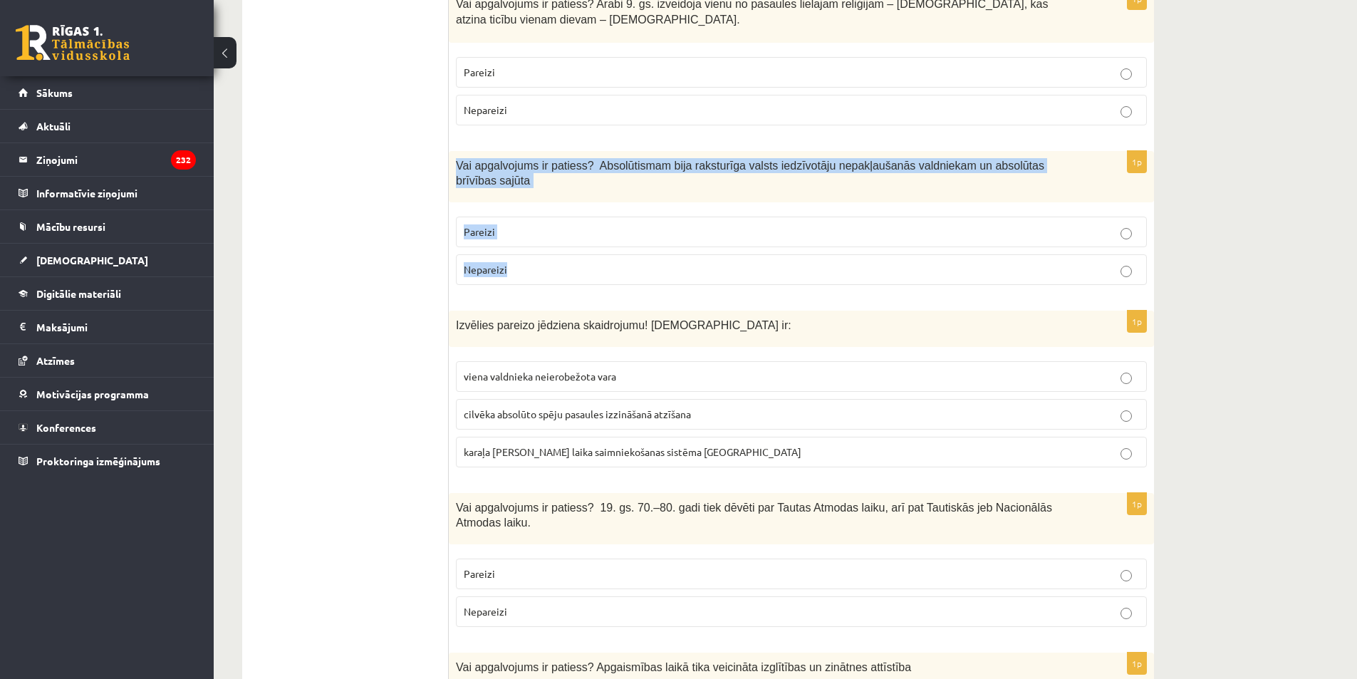
drag, startPoint x: 451, startPoint y: 155, endPoint x: 521, endPoint y: 251, distance: 119.2
click at [521, 251] on div "1p Vai apgalvojums ir patiess? Absolūtismam bija raksturīga valsts iedzīvotāju …" at bounding box center [801, 223] width 705 height 145
copy div "Vai apgalvojums ir patiess? Absolūtismam bija raksturīga valsts iedzīvotāju nep…"
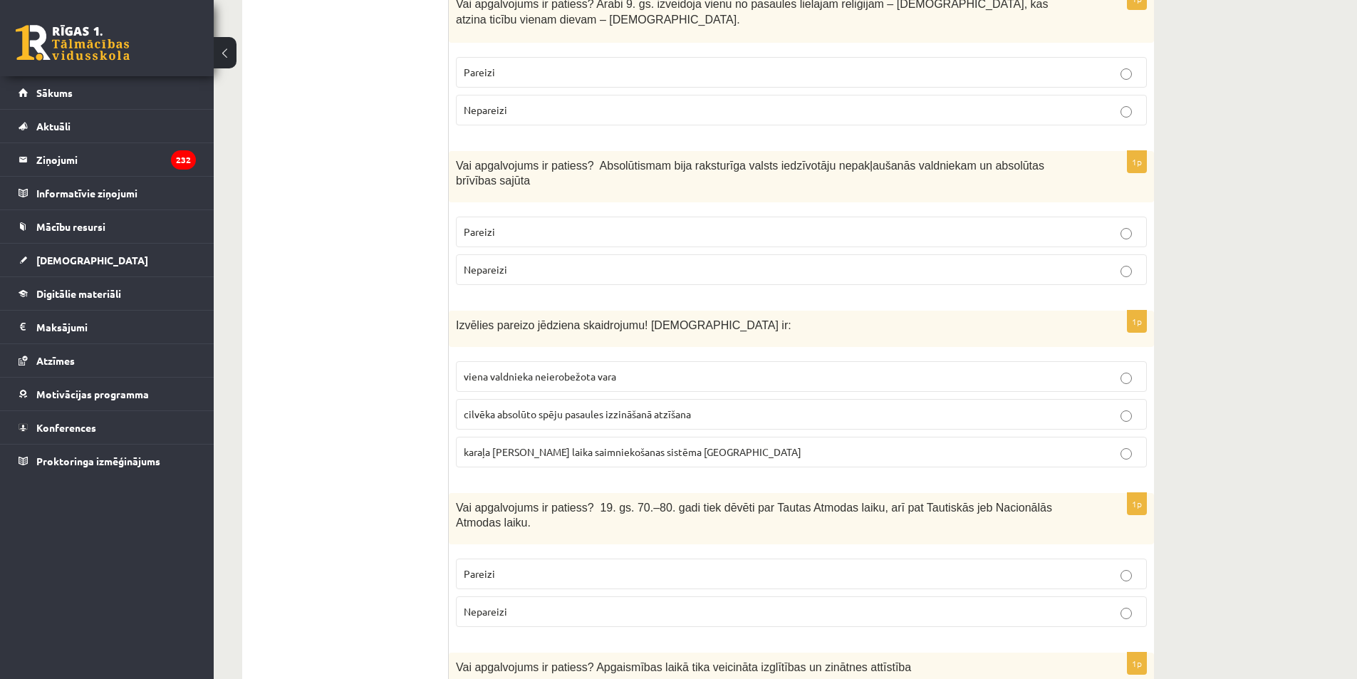
click at [490, 262] on p "Nepareizi" at bounding box center [801, 269] width 675 height 15
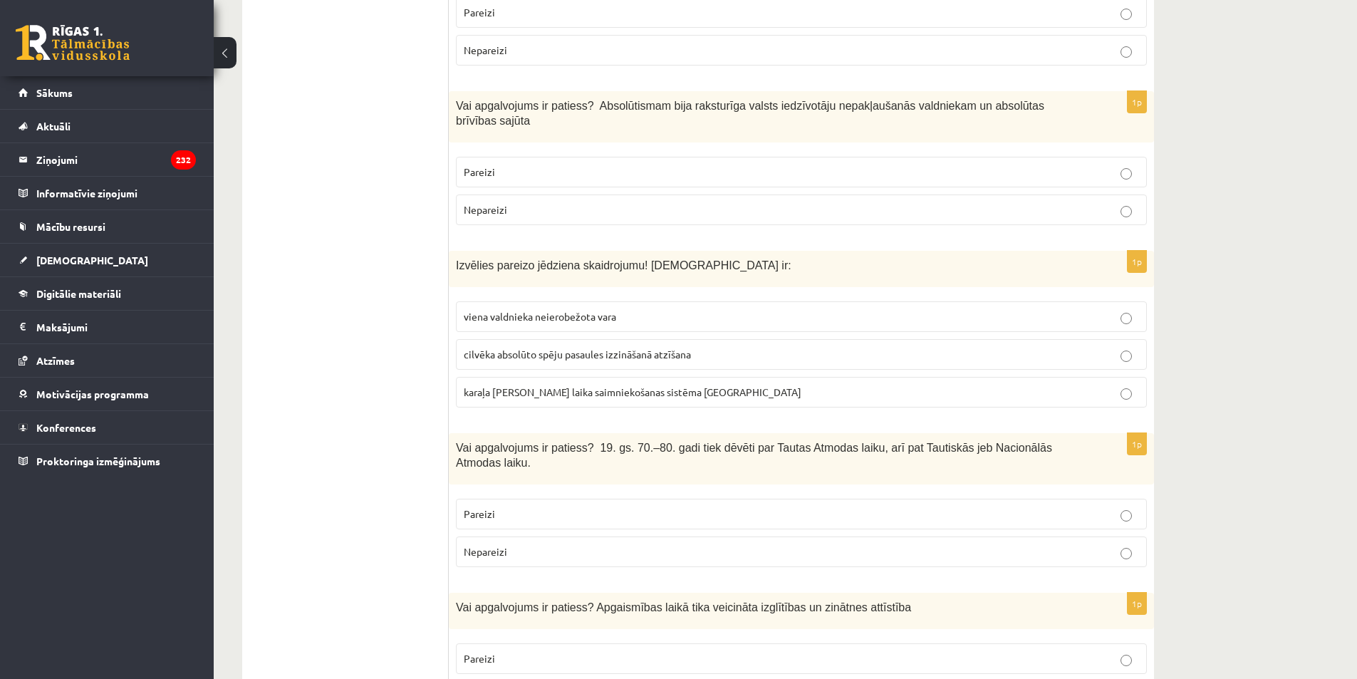
scroll to position [926, 0]
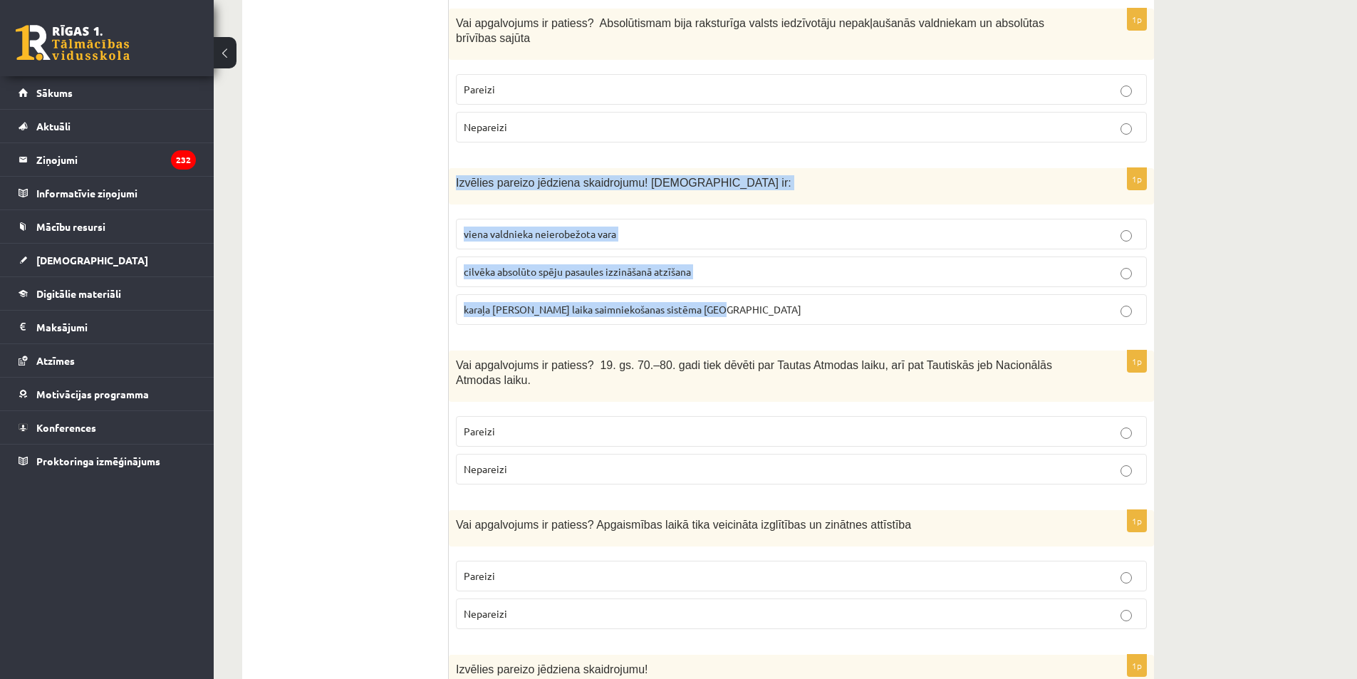
drag, startPoint x: 450, startPoint y: 163, endPoint x: 736, endPoint y: 291, distance: 313.1
click at [734, 291] on div "1p Izvēlies pareizo jēdziena skaidrojumu! Absolūtisms ir: viena valdnieka neier…" at bounding box center [801, 252] width 705 height 168
copy div "Izvēlies pareizo jēdziena skaidrojumu! Absolūtisms ir: viena valdnieka neierobe…"
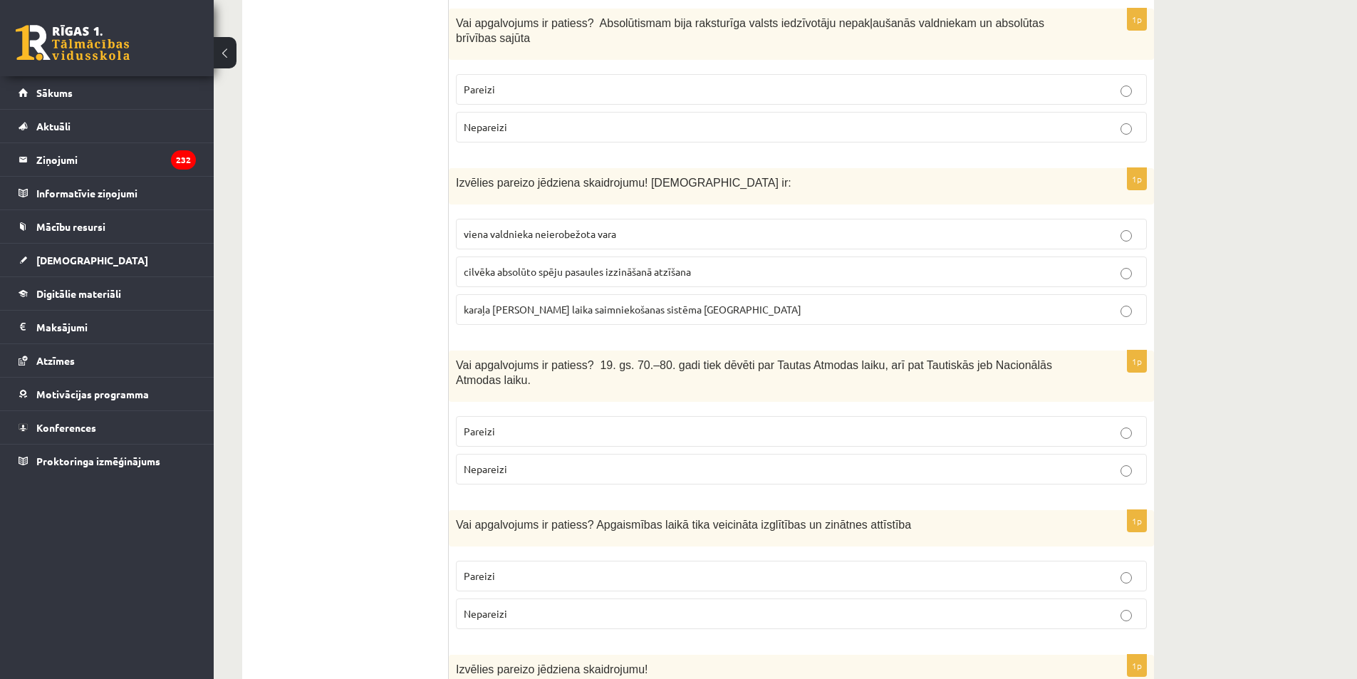
click at [501, 227] on span "viena valdnieka neierobežota vara" at bounding box center [540, 233] width 152 height 13
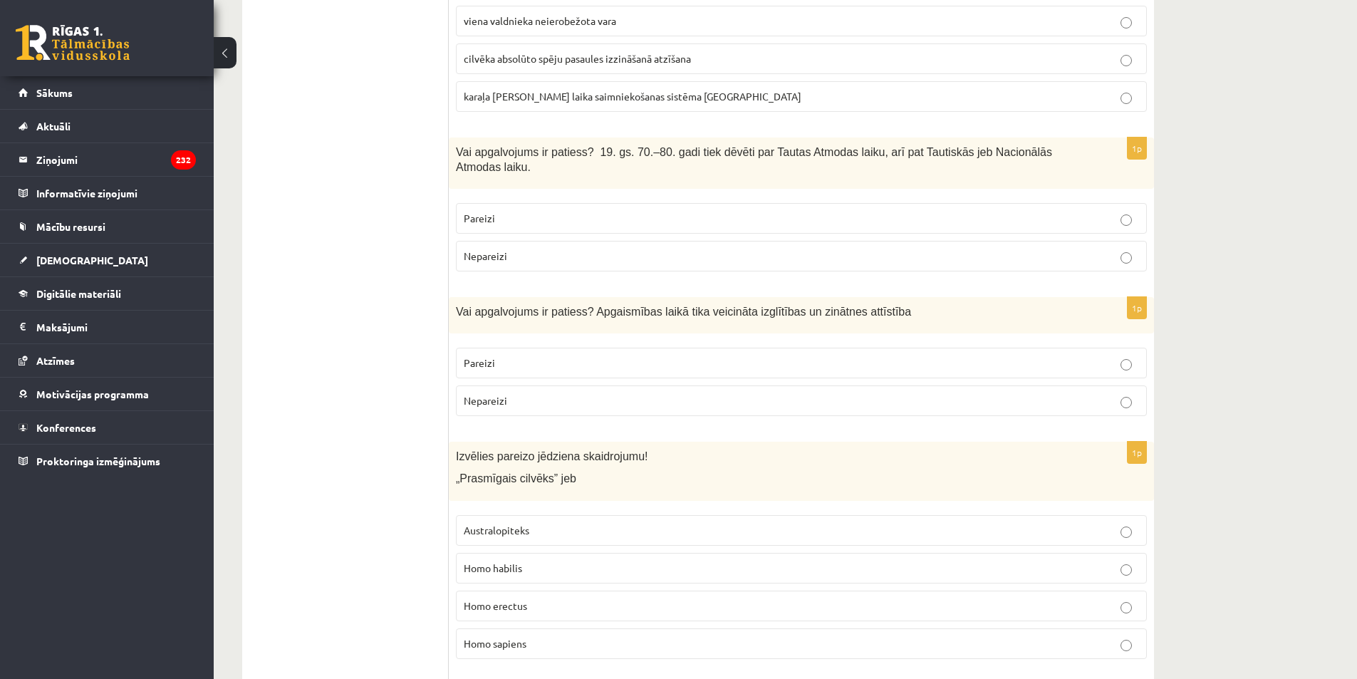
scroll to position [1140, 0]
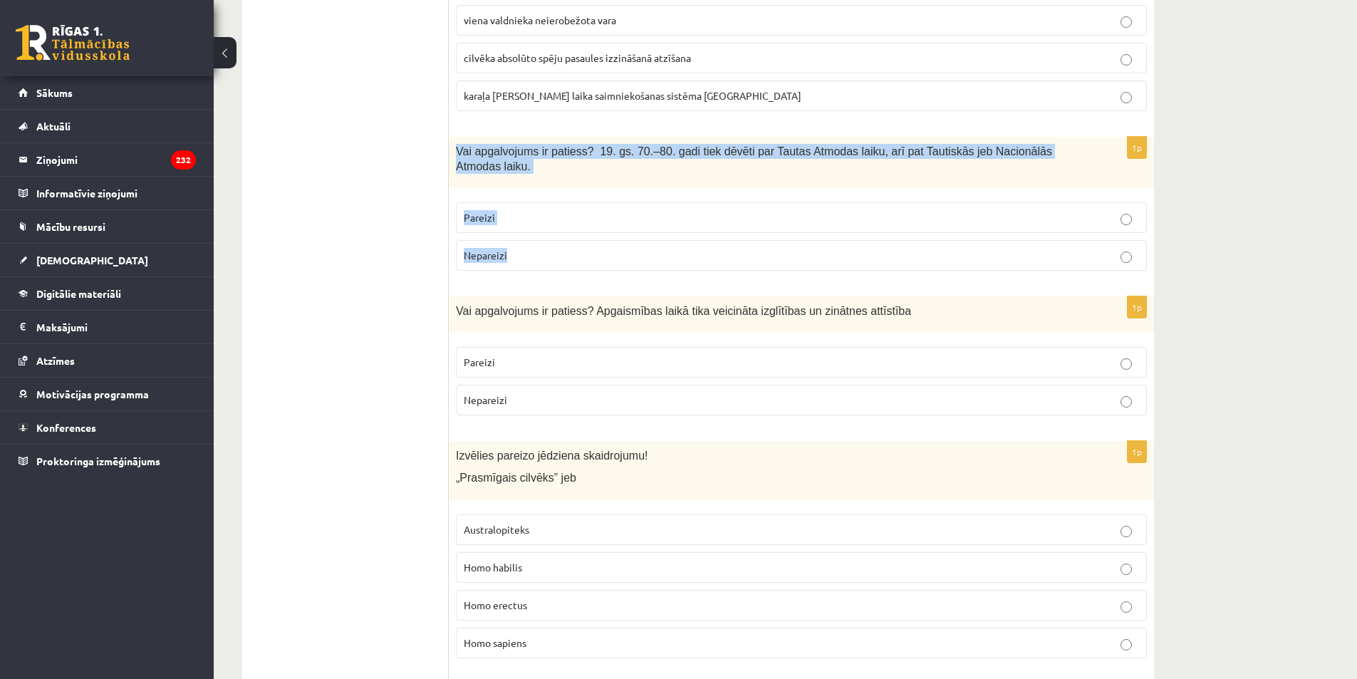
drag, startPoint x: 452, startPoint y: 134, endPoint x: 518, endPoint y: 240, distance: 125.1
click at [517, 240] on div "1p Vai apgalvojums ir patiess? 19. gs. 70.–80. gadi tiek dēvēti par Tautas Atmo…" at bounding box center [801, 209] width 705 height 145
copy div "Vai apgalvojums ir patiess? 19. gs. 70.–80. gadi tiek dēvēti par Tautas Atmodas…"
click at [490, 211] on span "Pareizi" at bounding box center [479, 217] width 31 height 13
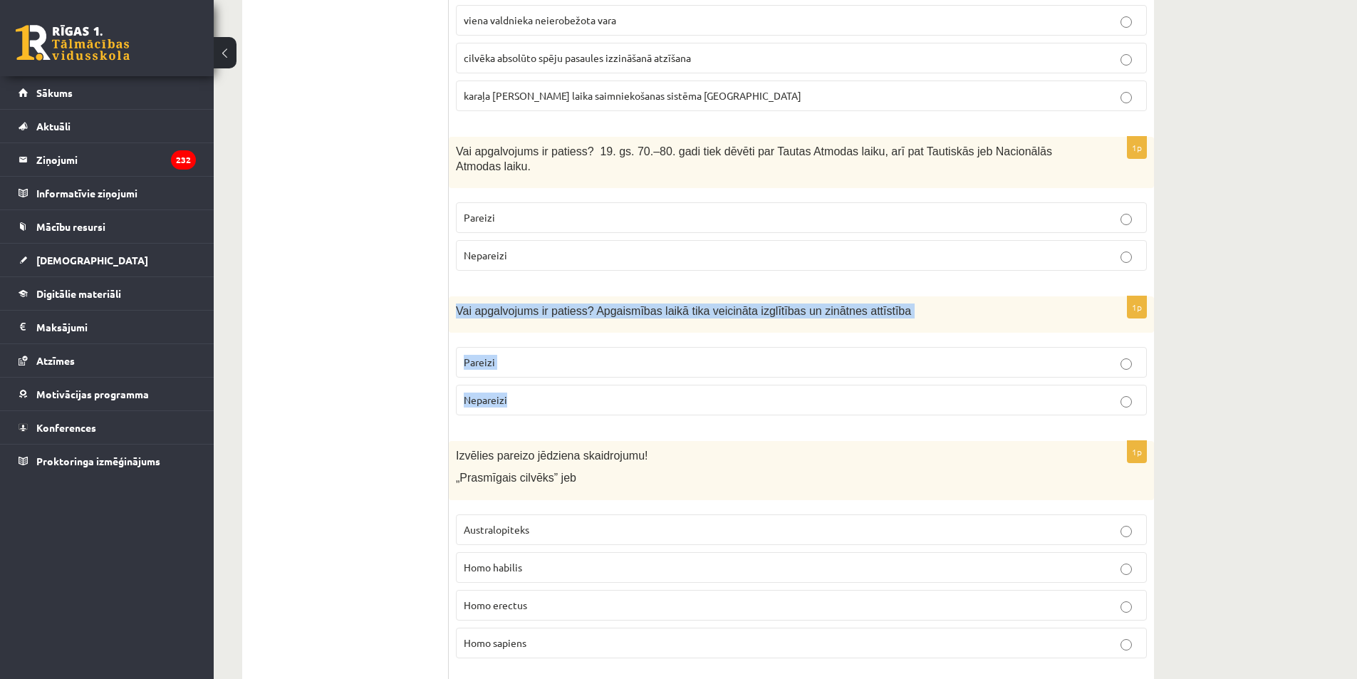
drag, startPoint x: 452, startPoint y: 276, endPoint x: 543, endPoint y: 383, distance: 141.0
click at [543, 383] on div "1p Vai apgalvojums ir patiess? Apgaismības laikā tika veicināta izglītības un z…" at bounding box center [801, 361] width 705 height 130
copy div "Vai apgalvojums ir patiess? Apgaismības laikā tika veicināta izglītības un zinā…"
click at [707, 355] on p "Pareizi" at bounding box center [801, 362] width 675 height 15
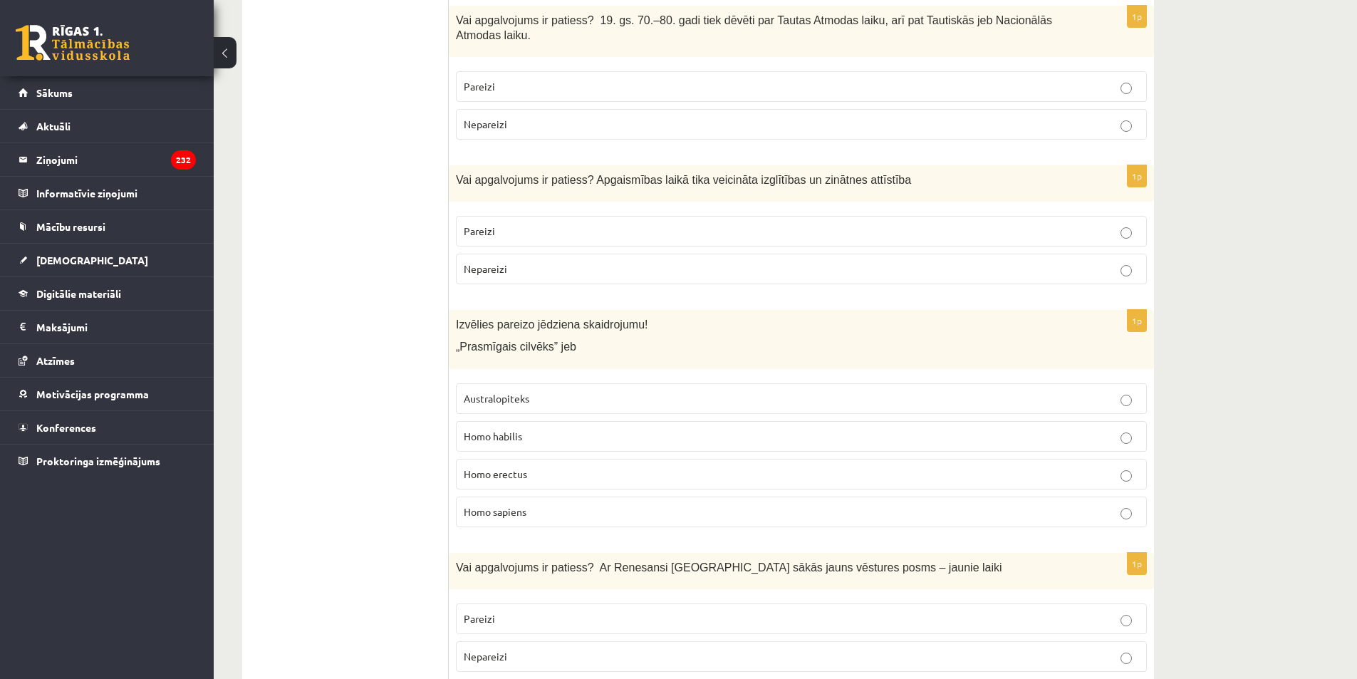
scroll to position [1282, 0]
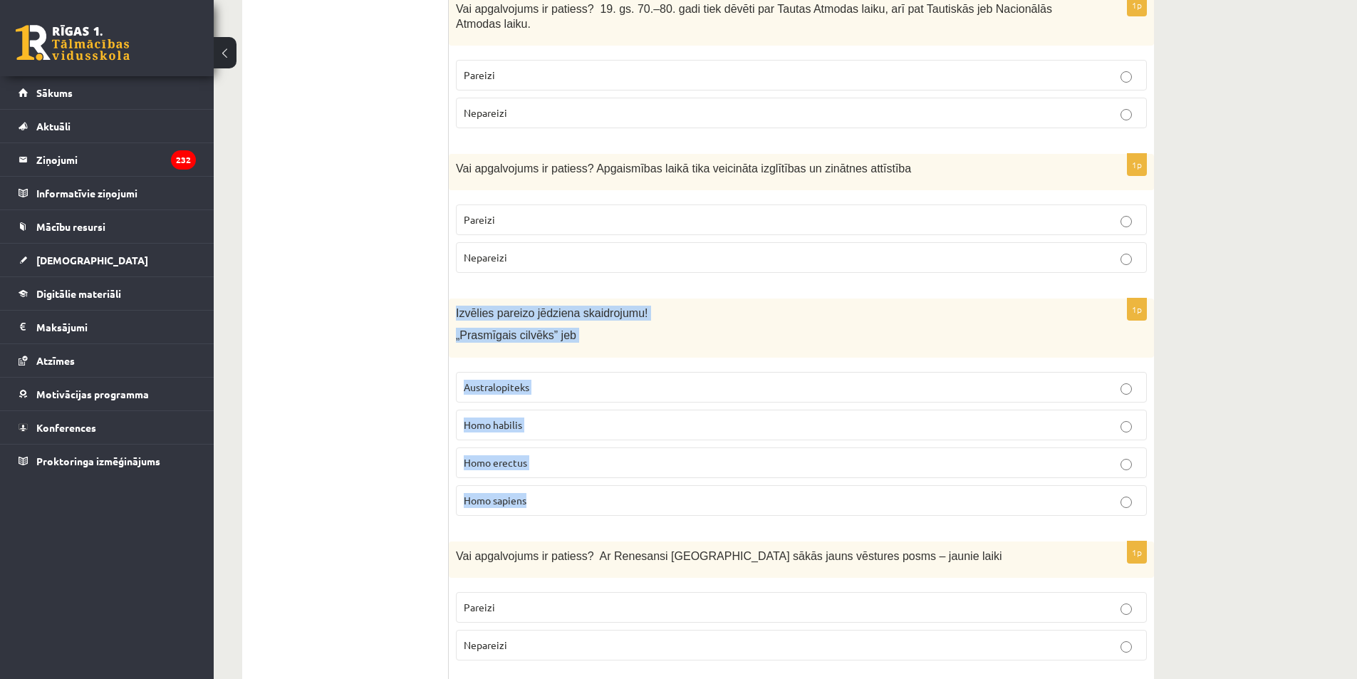
drag, startPoint x: 450, startPoint y: 276, endPoint x: 624, endPoint y: 479, distance: 267.2
click at [624, 479] on div "1p Izvēlies pareizo jēdziena skaidrojumu! „Prasmīgais cilvēks” jeb Australopite…" at bounding box center [801, 412] width 705 height 229
copy div "Izvēlies pareizo jēdziena skaidrojumu! „Prasmīgais cilvēks” jeb Australopiteks …"
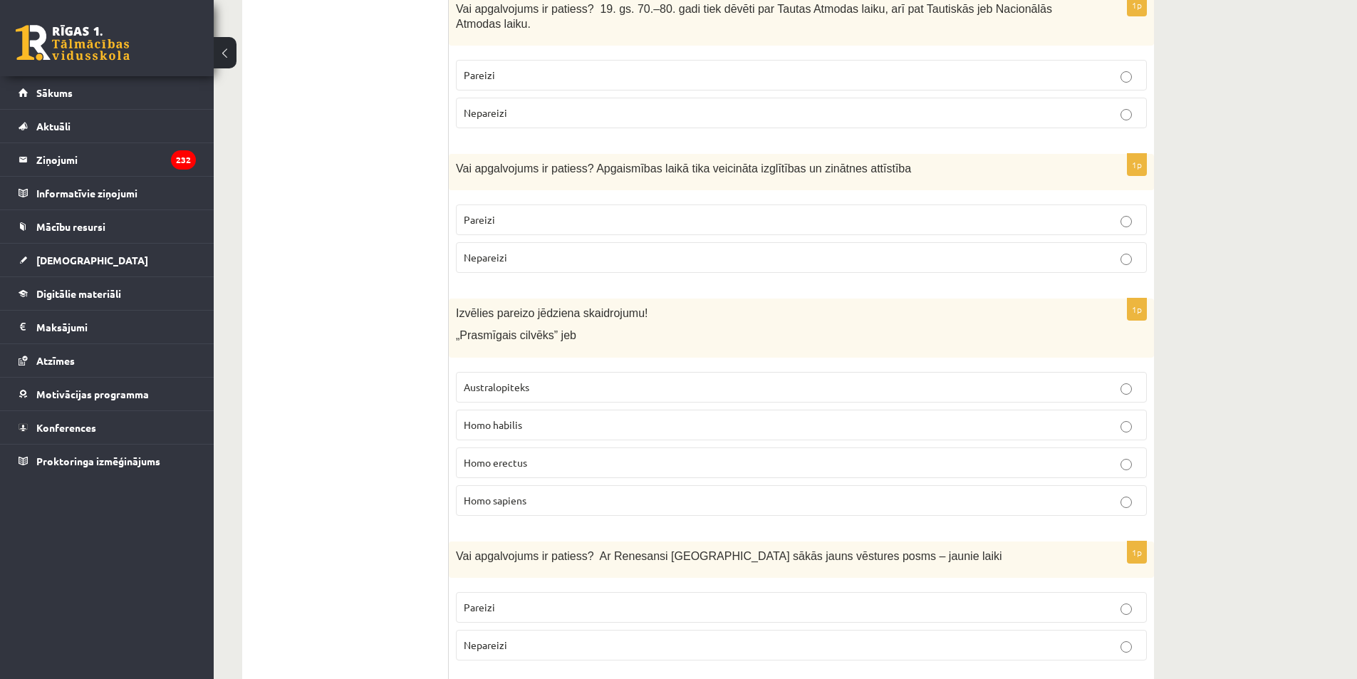
click at [486, 410] on label "Homo habilis" at bounding box center [801, 425] width 691 height 31
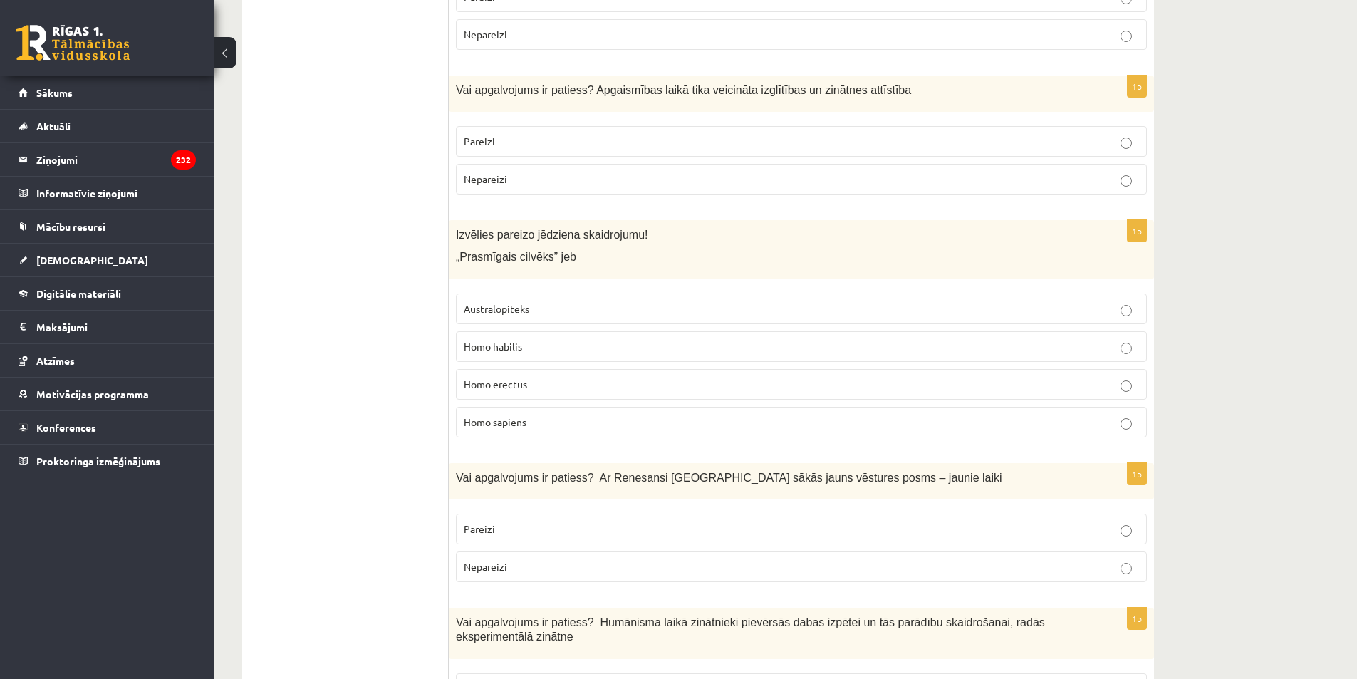
scroll to position [1496, 0]
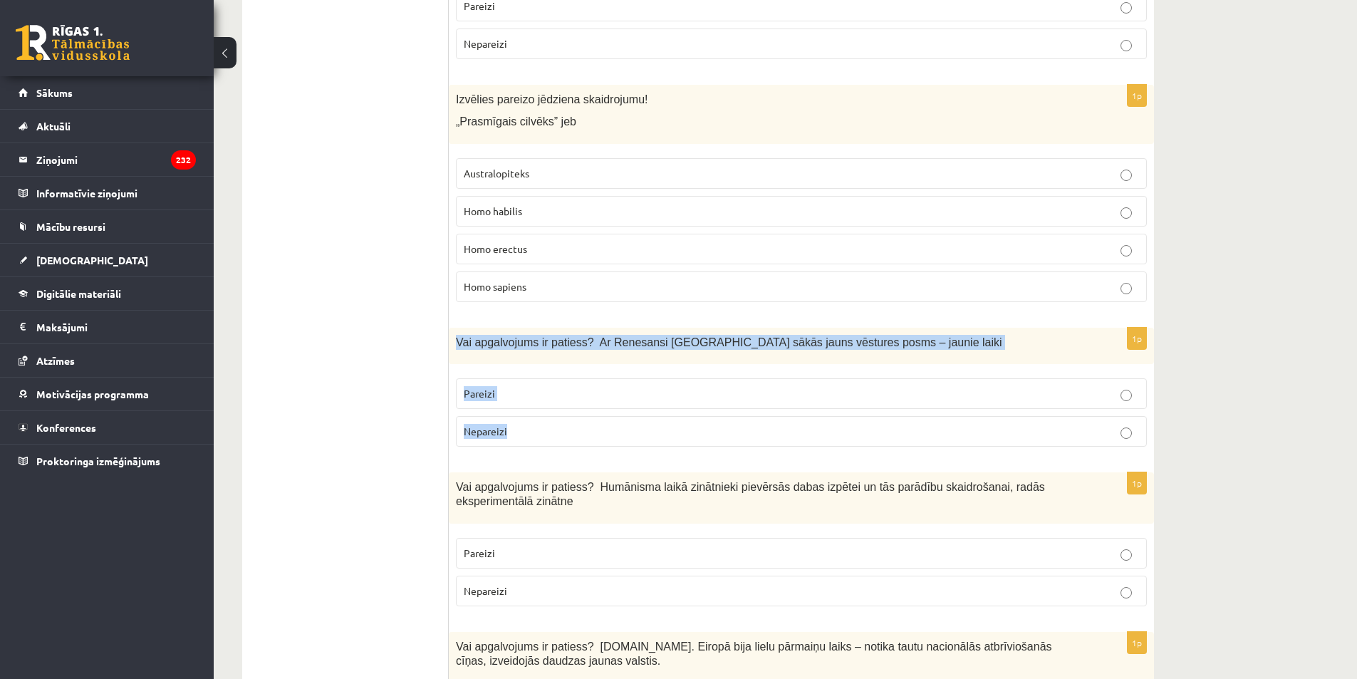
drag, startPoint x: 454, startPoint y: 305, endPoint x: 536, endPoint y: 383, distance: 113.3
click at [536, 383] on div "1p Vai apgalvojums ir patiess? Ar Renesansi Eiropā sākās jauns vēstures posms –…" at bounding box center [801, 393] width 705 height 130
click at [494, 378] on label "Pareizi" at bounding box center [801, 393] width 691 height 31
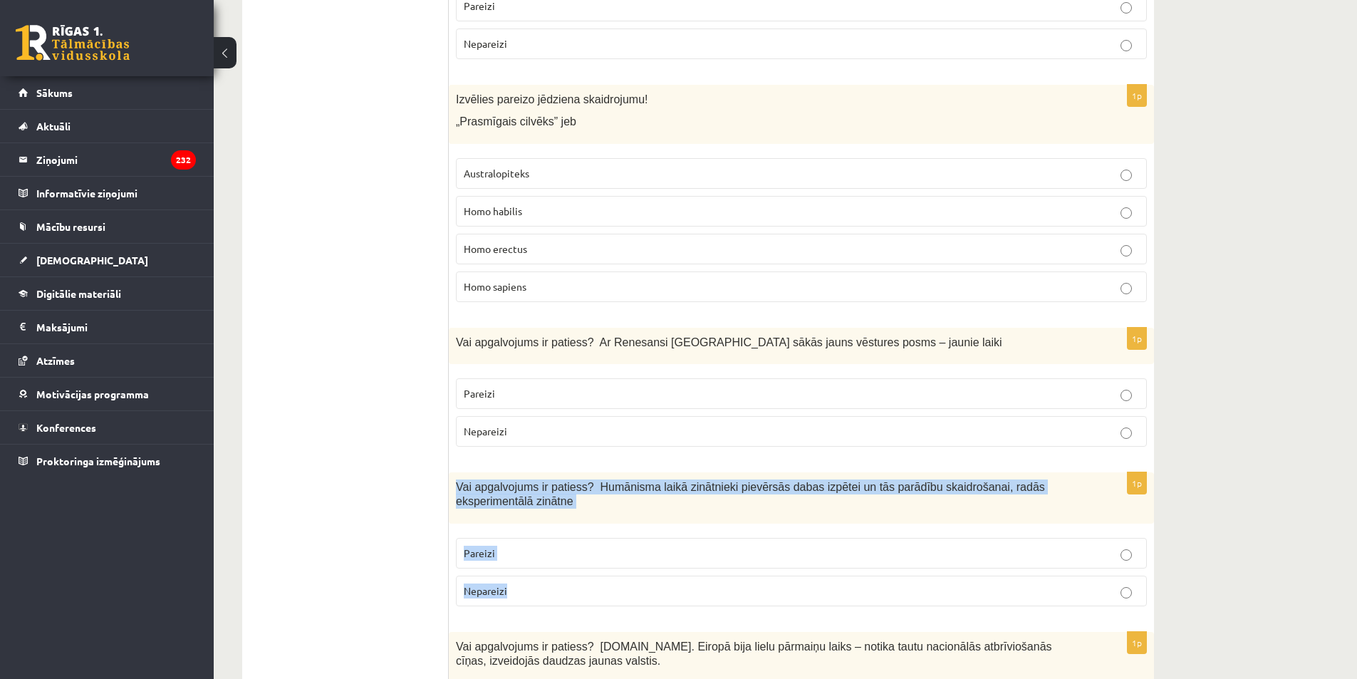
drag, startPoint x: 457, startPoint y: 456, endPoint x: 525, endPoint y: 562, distance: 126.2
click at [525, 562] on div "1p Vai apgalvojums ir patiess? Humānisma laikā zinātnieki pievērsās dabas izpēt…" at bounding box center [801, 544] width 705 height 145
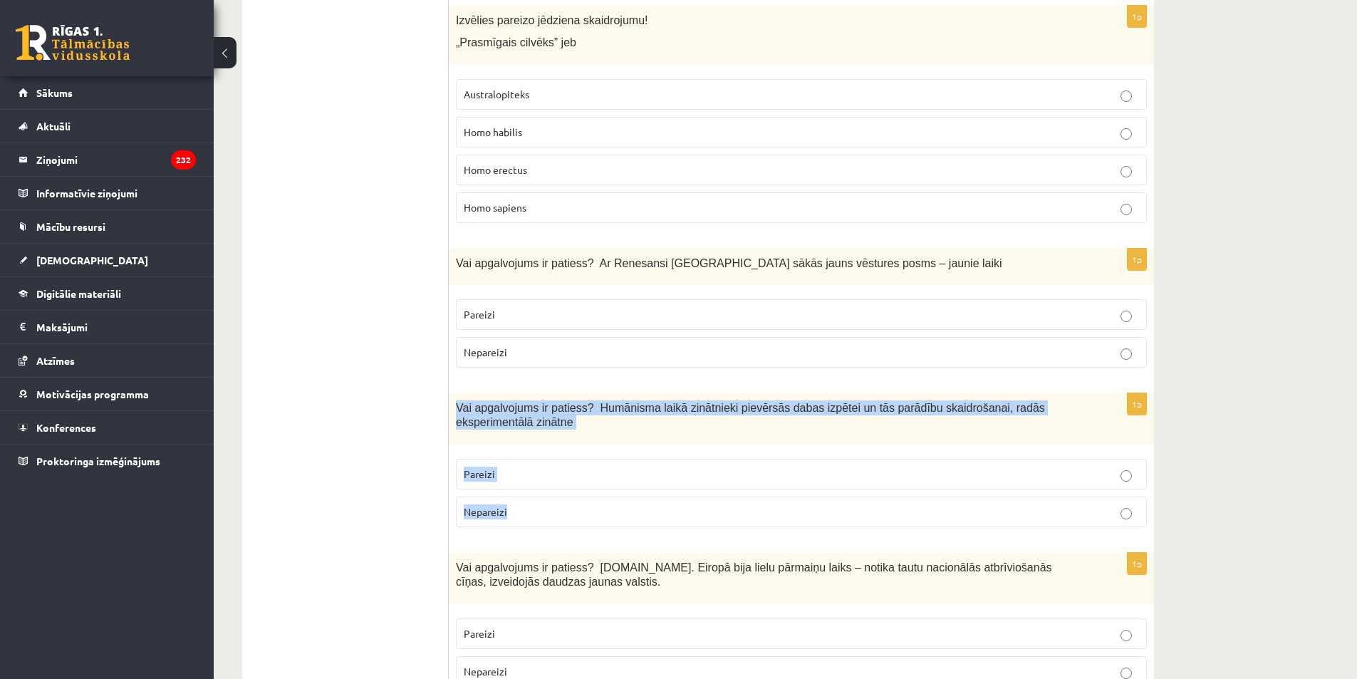
scroll to position [1638, 0]
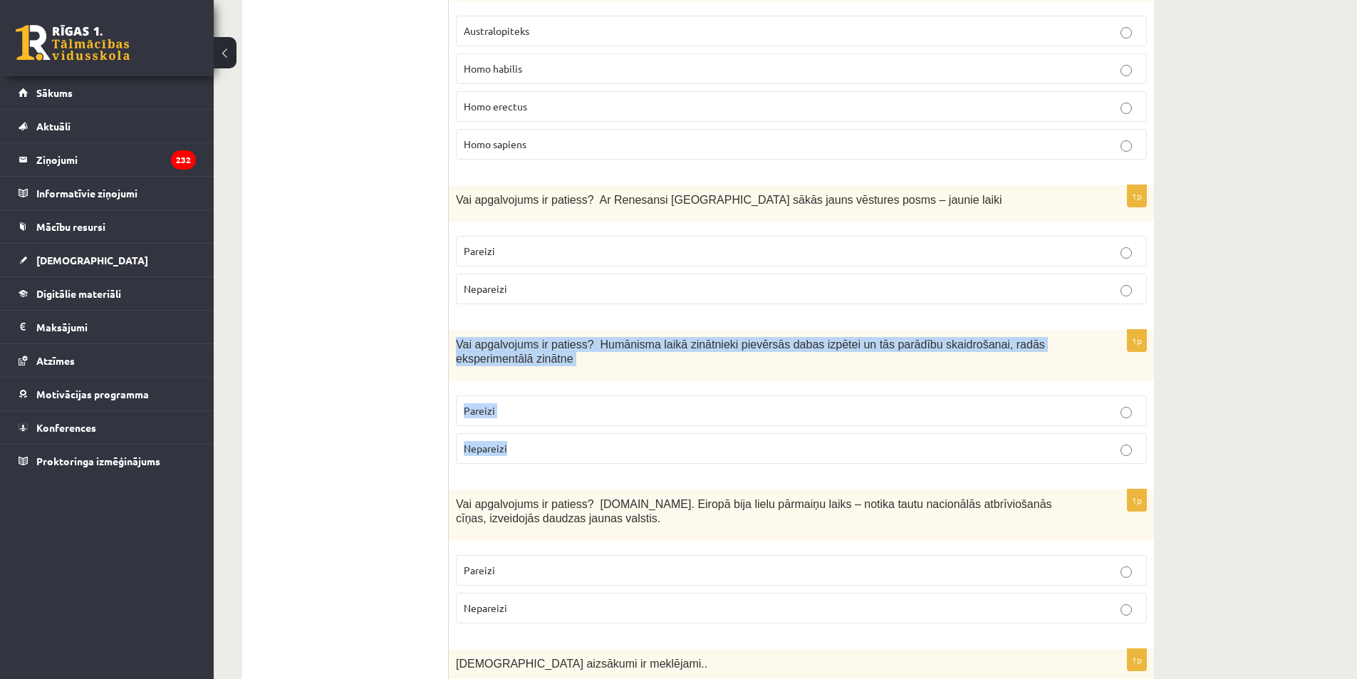
click at [526, 395] on label "Pareizi" at bounding box center [801, 410] width 691 height 31
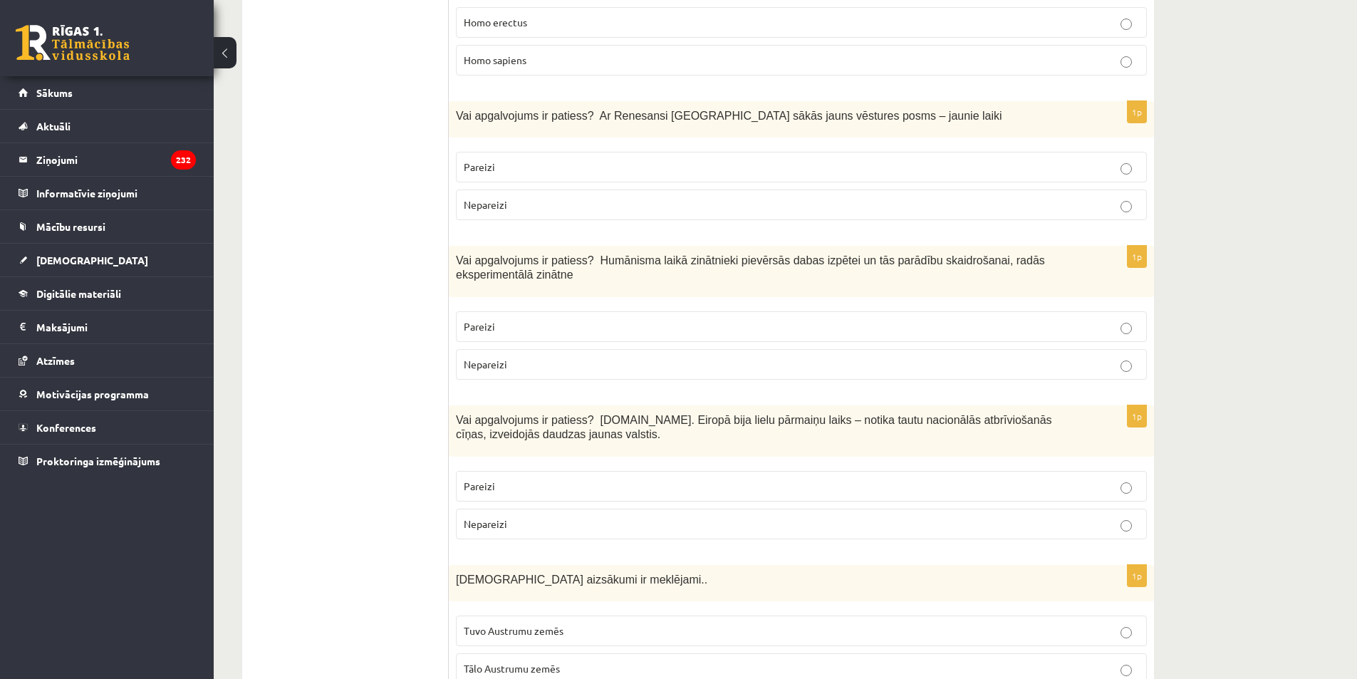
scroll to position [1852, 0]
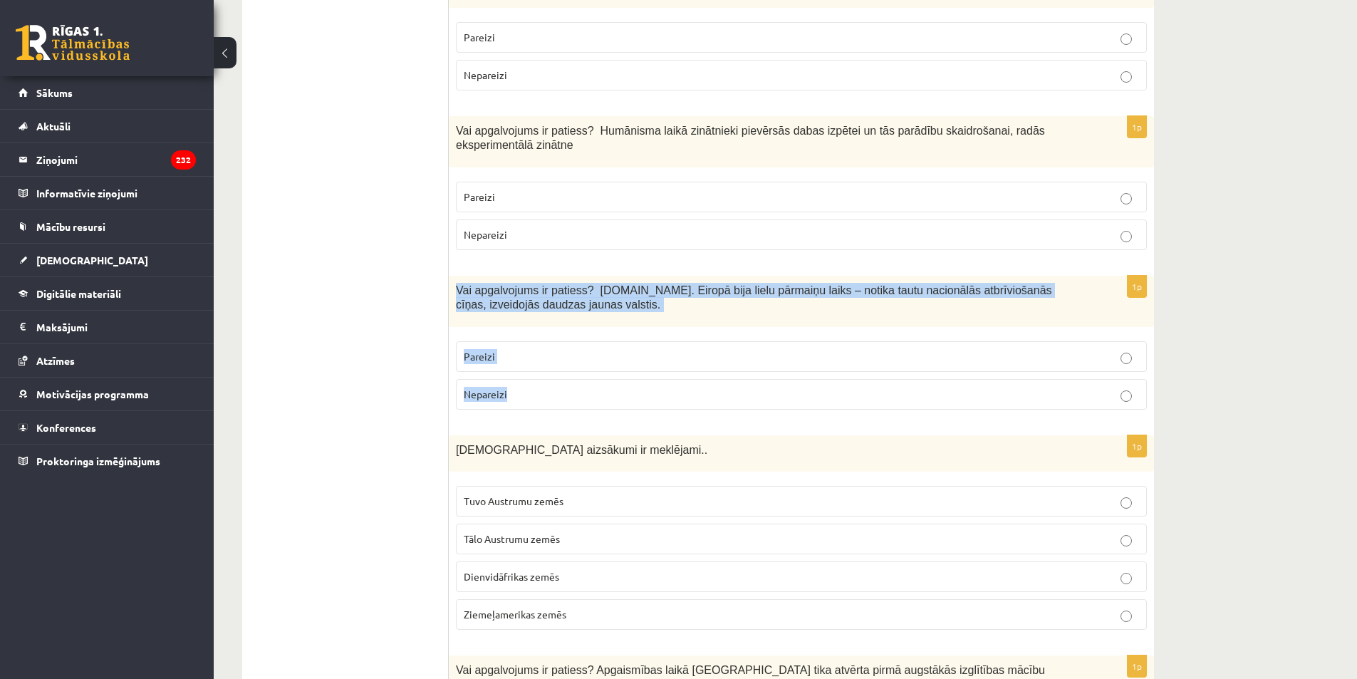
drag, startPoint x: 521, startPoint y: 370, endPoint x: 454, endPoint y: 264, distance: 126.5
click at [454, 276] on div "1p Vai apgalvojums ir patiess? 19.gs. Eiropā bija lielu pārmaiņu laiks – notika…" at bounding box center [801, 348] width 705 height 145
click at [501, 349] on p "Pareizi" at bounding box center [801, 356] width 675 height 15
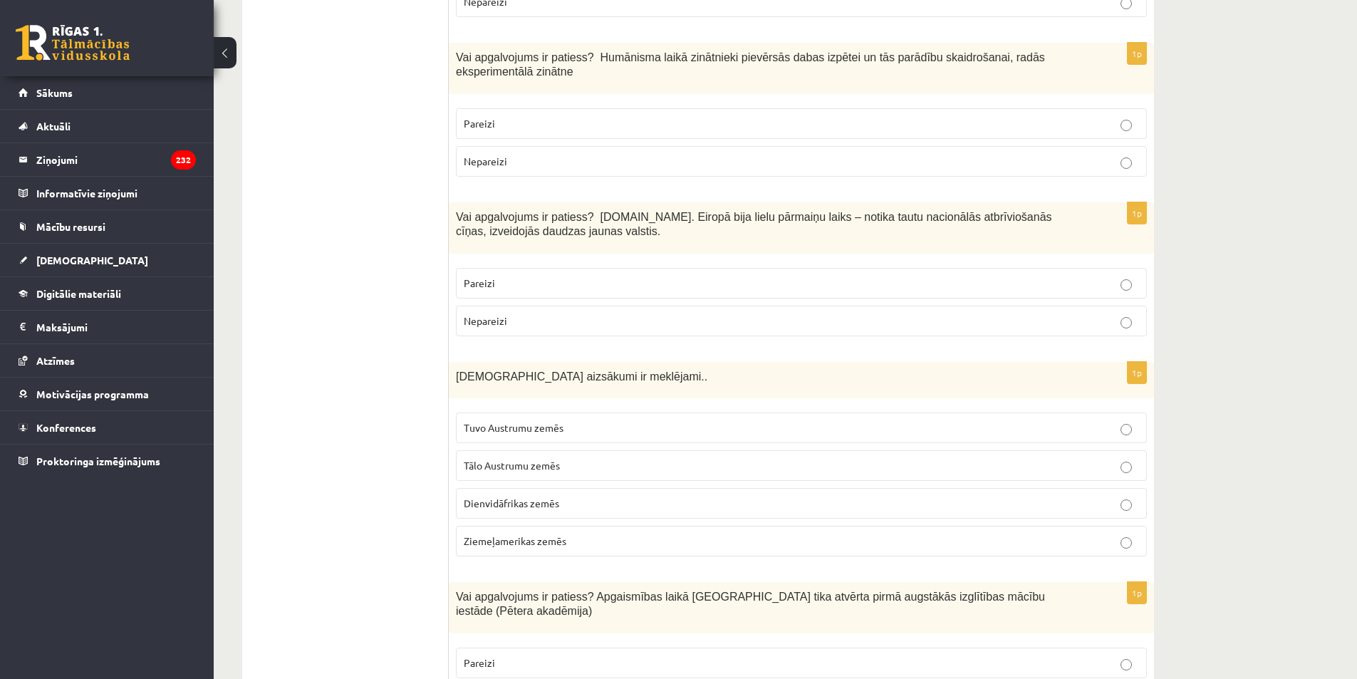
scroll to position [1994, 0]
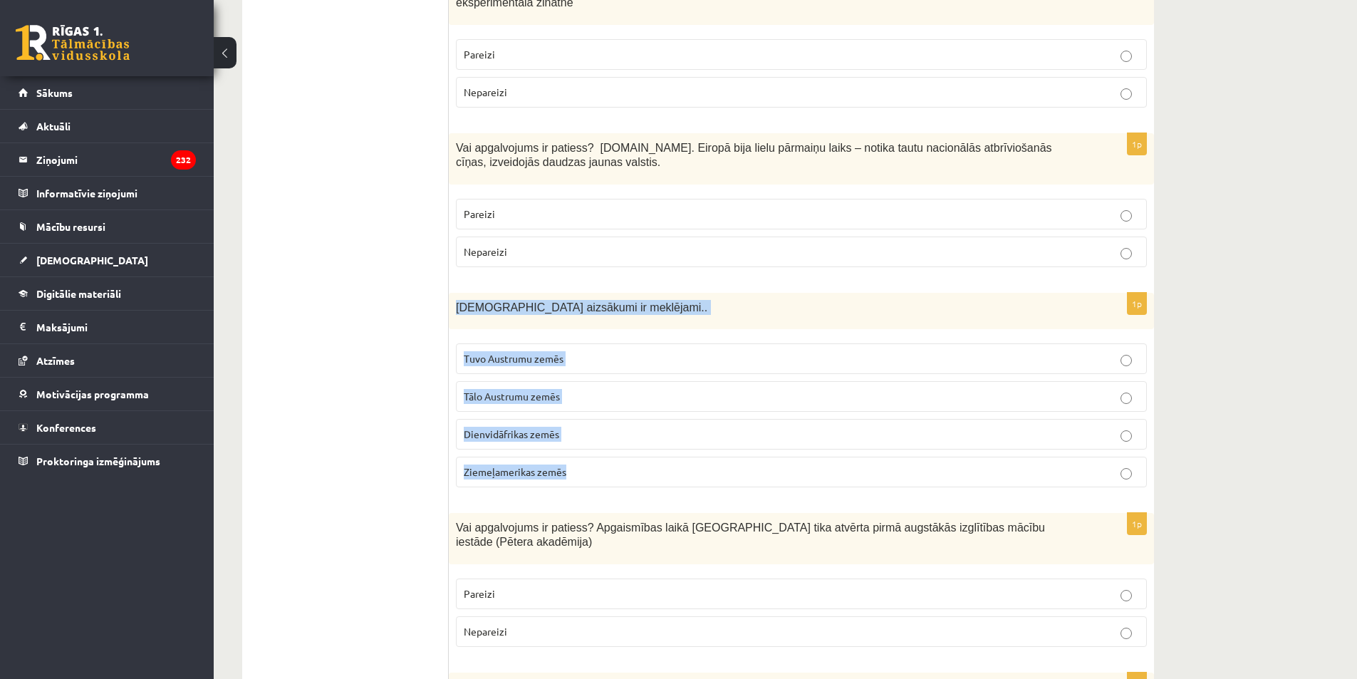
drag, startPoint x: 452, startPoint y: 278, endPoint x: 578, endPoint y: 453, distance: 215.3
click at [578, 453] on div "1p Kristietības aizsākumi ir meklējami.. Tuvo Austrumu zemēs Tālo Austrumu zemē…" at bounding box center [801, 396] width 705 height 206
click at [518, 336] on fieldset "Tuvo Austrumu zemēs Tālo Austrumu zemēs Dienvidāfrikas zemēs Ziemeļamerikas zem…" at bounding box center [801, 413] width 691 height 155
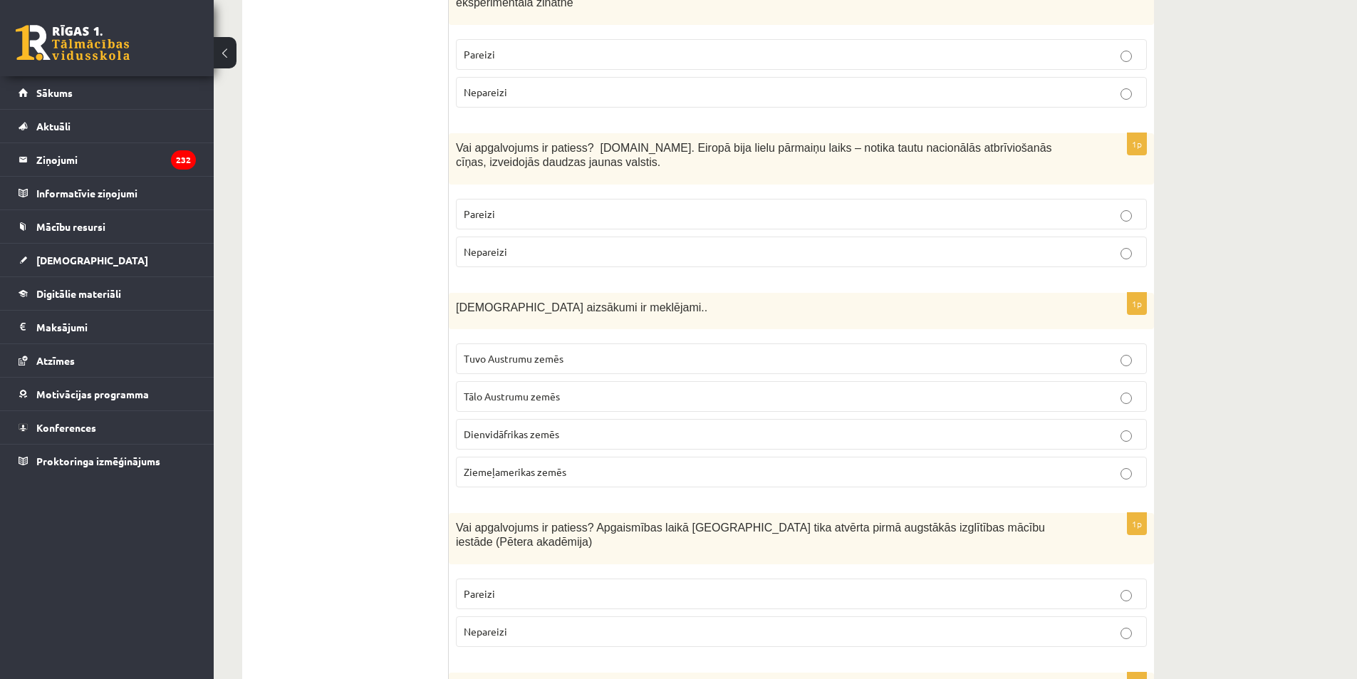
click at [520, 343] on label "Tuvo Austrumu zemēs" at bounding box center [801, 358] width 691 height 31
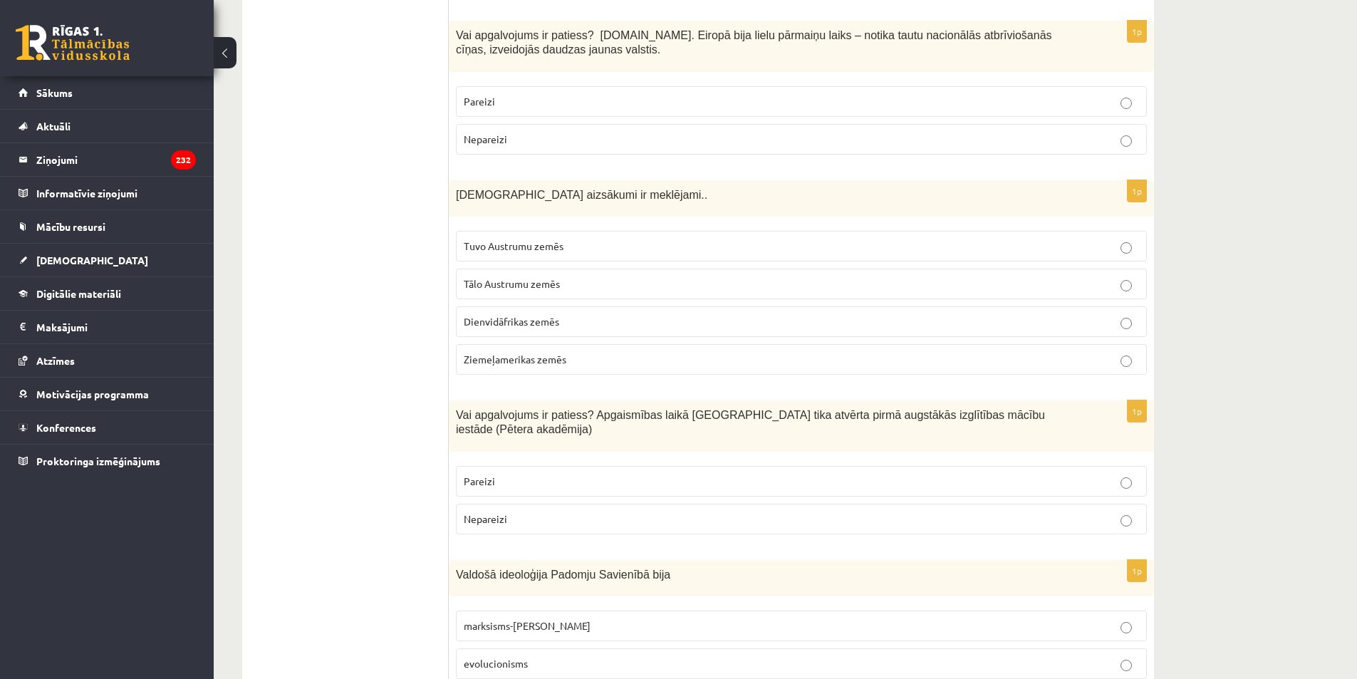
scroll to position [2208, 0]
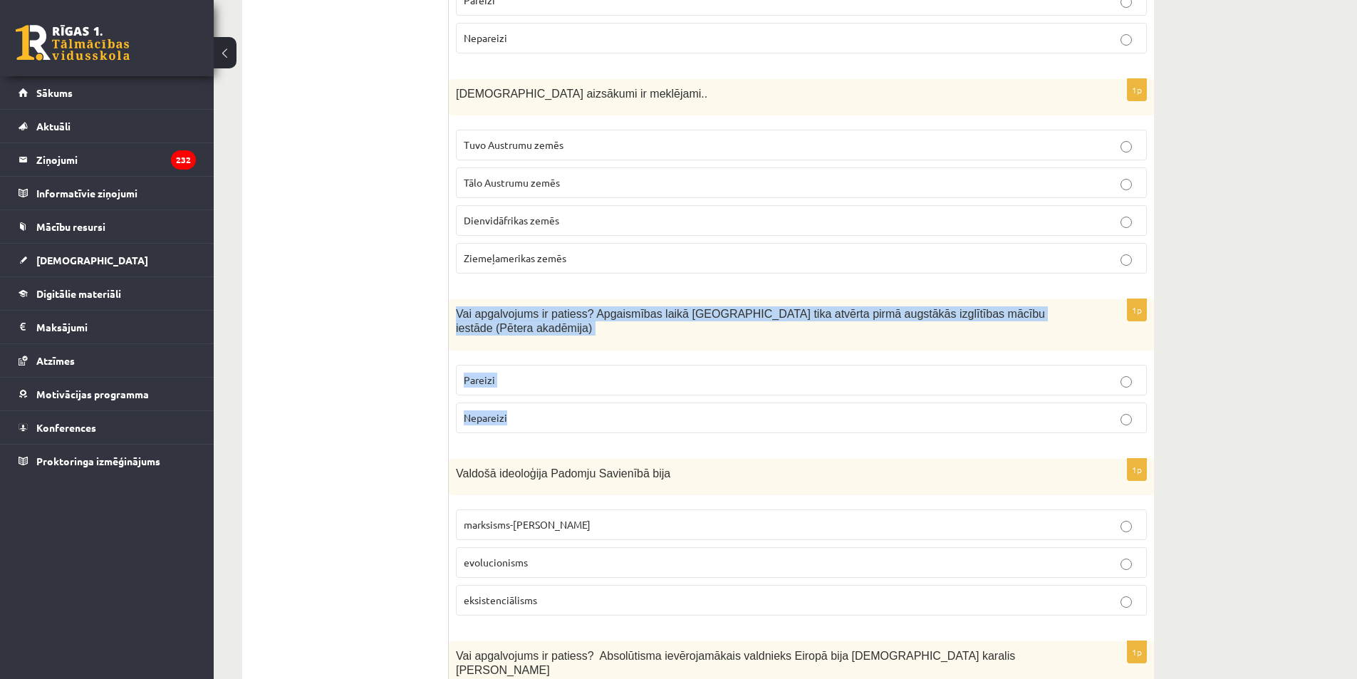
drag, startPoint x: 455, startPoint y: 280, endPoint x: 556, endPoint y: 368, distance: 134.3
click at [556, 368] on div "1p Vai apgalvojums ir patiess? Apgaismības laikā Jelgavā tika atvērta pirmā aug…" at bounding box center [801, 371] width 705 height 145
click at [522, 372] on p "Pareizi" at bounding box center [801, 379] width 675 height 15
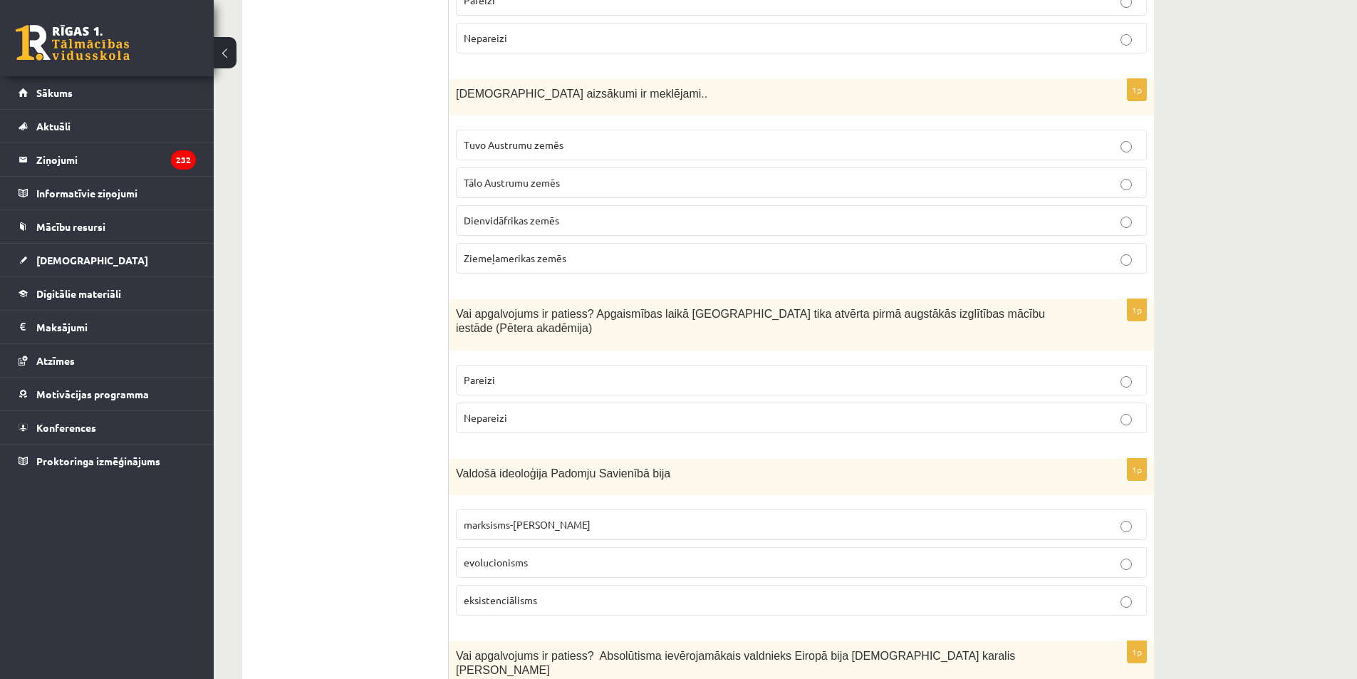
scroll to position [2350, 0]
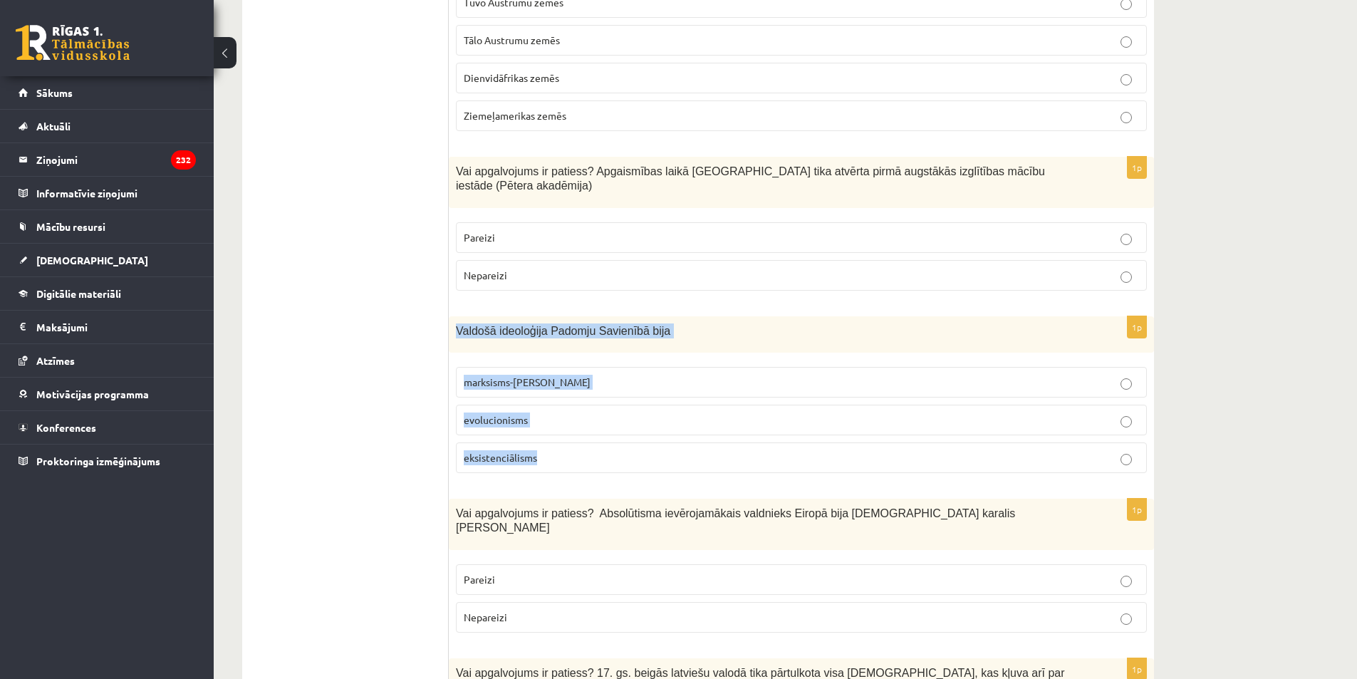
drag, startPoint x: 533, startPoint y: 428, endPoint x: 452, endPoint y: 293, distance: 157.2
click at [452, 316] on div "1p Valdošā ideoloģija Padomju Savienībā bija marksisms-ļeņinisms evolucionisms …" at bounding box center [801, 400] width 705 height 168
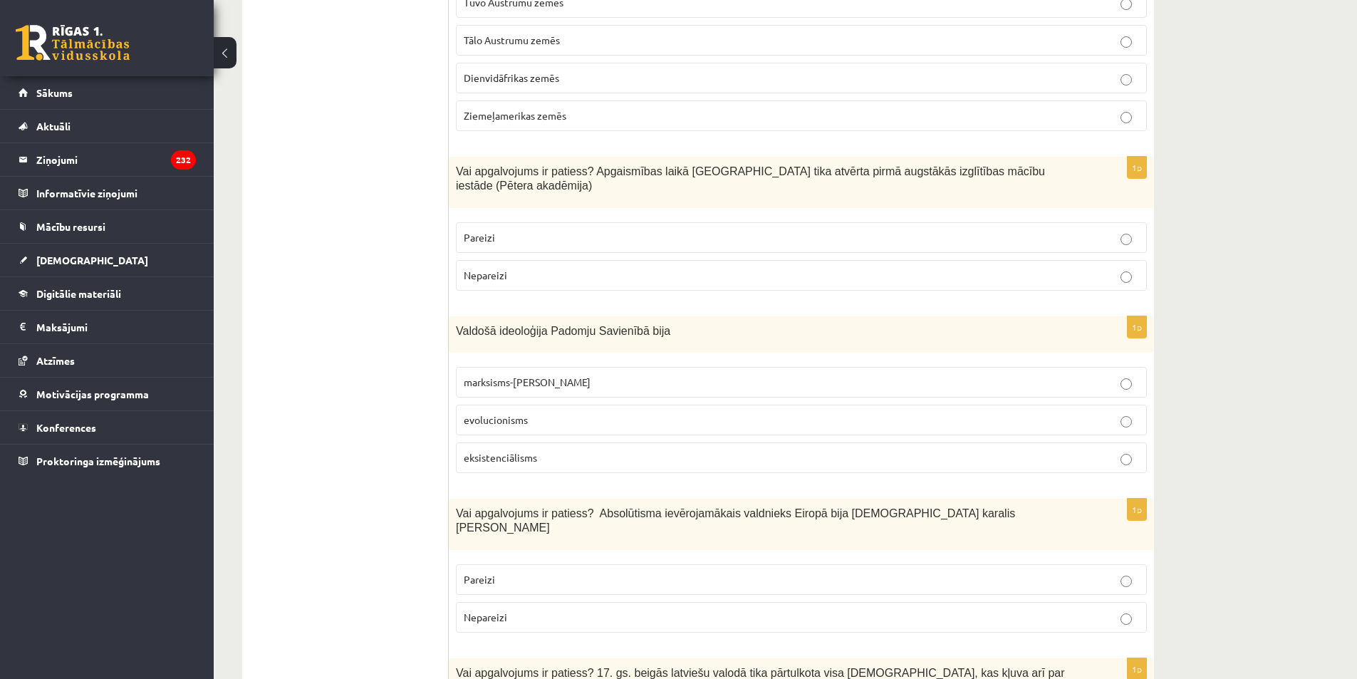
click at [377, 327] on ul "Tests" at bounding box center [352, 477] width 192 height 5144
click at [502, 375] on span "marksisms-ļeņinisms" at bounding box center [527, 381] width 127 height 13
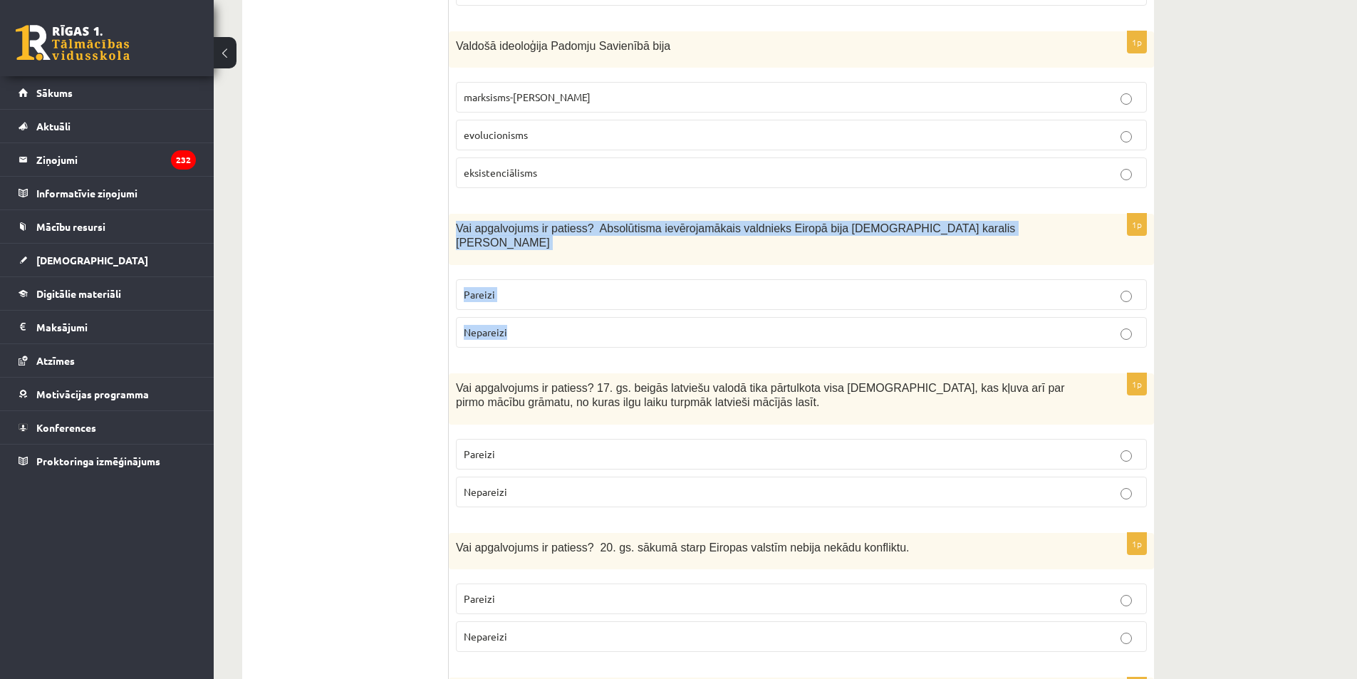
drag, startPoint x: 452, startPoint y: 178, endPoint x: 548, endPoint y: 270, distance: 132.5
click at [548, 270] on div "1p Vai apgalvojums ir patiess? Absolūtisma ievērojamākais valdnieks Eiropā bija…" at bounding box center [801, 286] width 705 height 145
click at [511, 279] on label "Pareizi" at bounding box center [801, 294] width 691 height 31
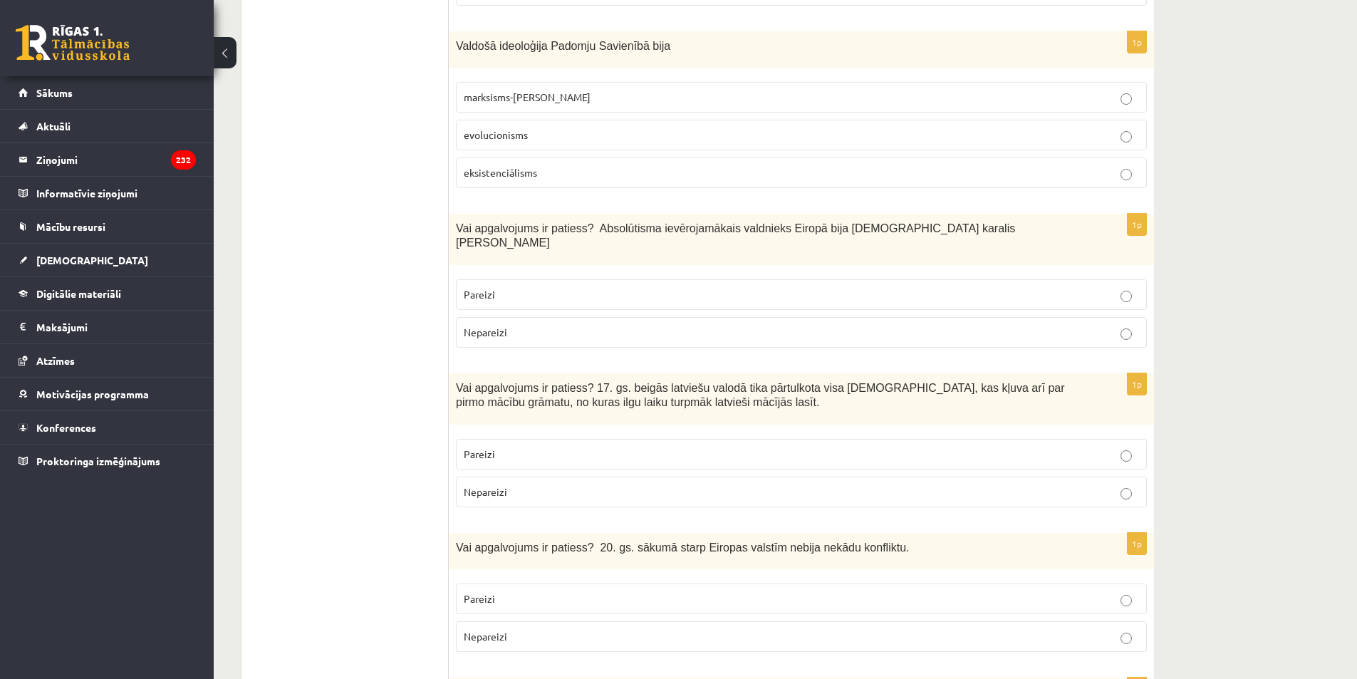
scroll to position [2778, 0]
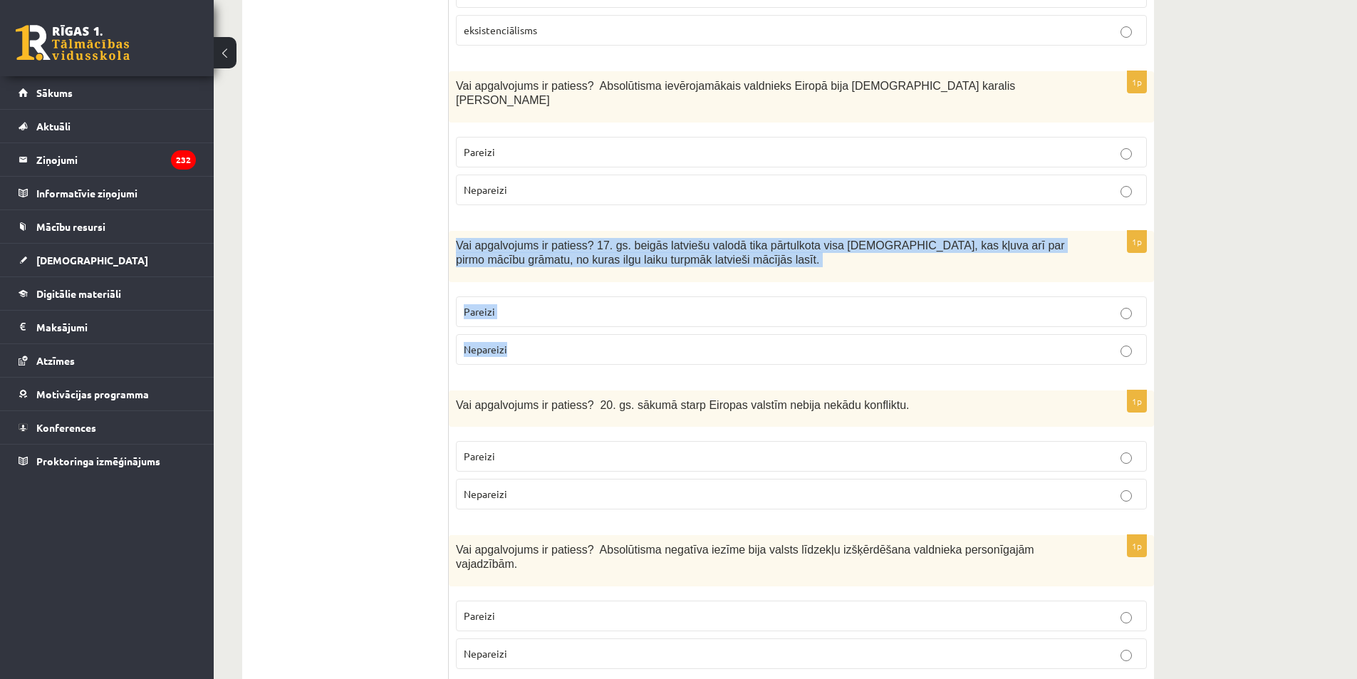
drag, startPoint x: 452, startPoint y: 181, endPoint x: 538, endPoint y: 299, distance: 146.7
click at [538, 299] on div "1p Vai apgalvojums ir patiess? 17. gs. beigās latviešu valodā tika pārtulkota v…" at bounding box center [801, 303] width 705 height 145
click at [563, 304] on p "Pareizi" at bounding box center [801, 311] width 675 height 15
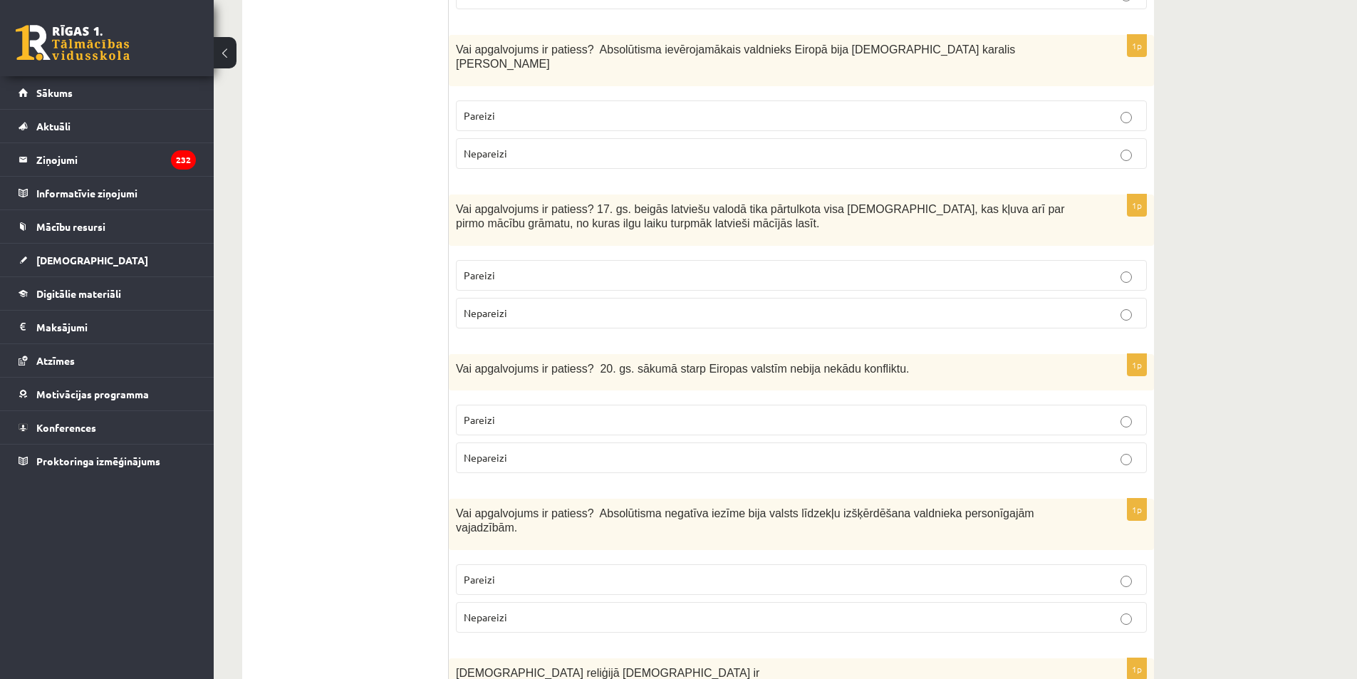
scroll to position [2849, 0]
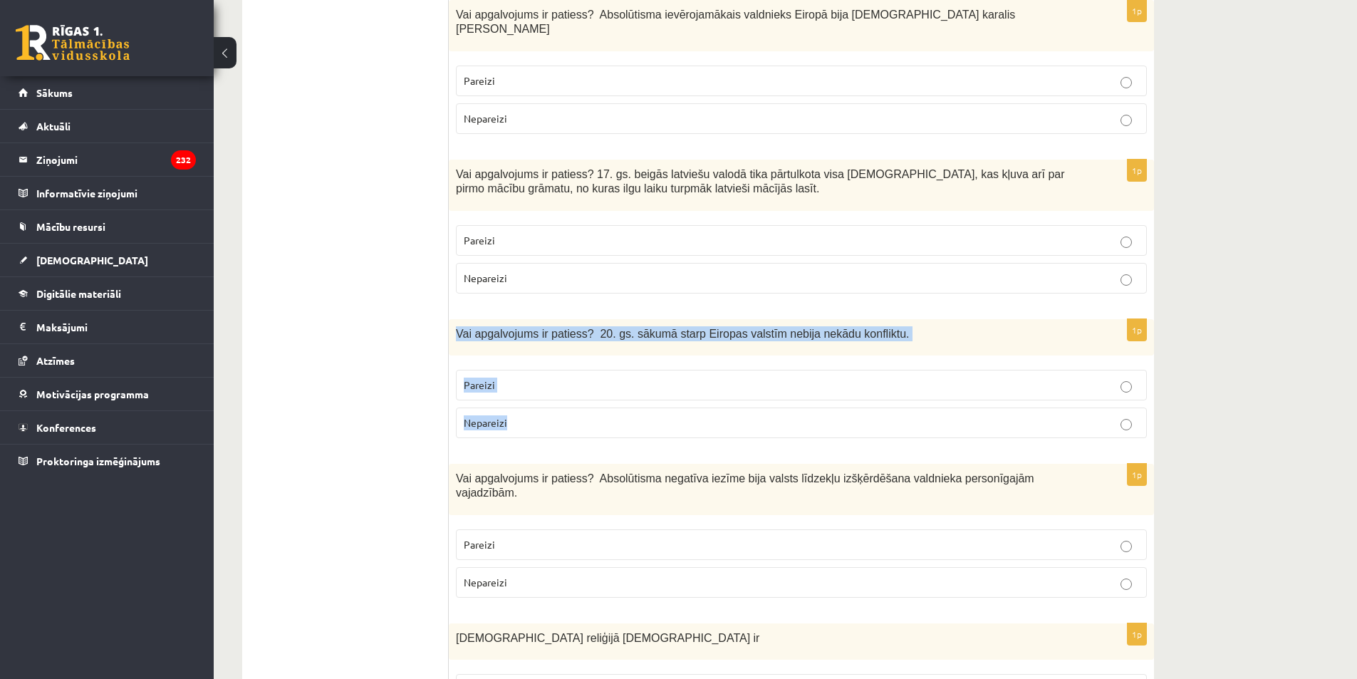
drag, startPoint x: 457, startPoint y: 276, endPoint x: 536, endPoint y: 367, distance: 120.7
click at [536, 367] on div "1p Vai apgalvojums ir patiess? 20. gs. sākumā starp Eiropas valstīm nebija nekā…" at bounding box center [801, 384] width 705 height 130
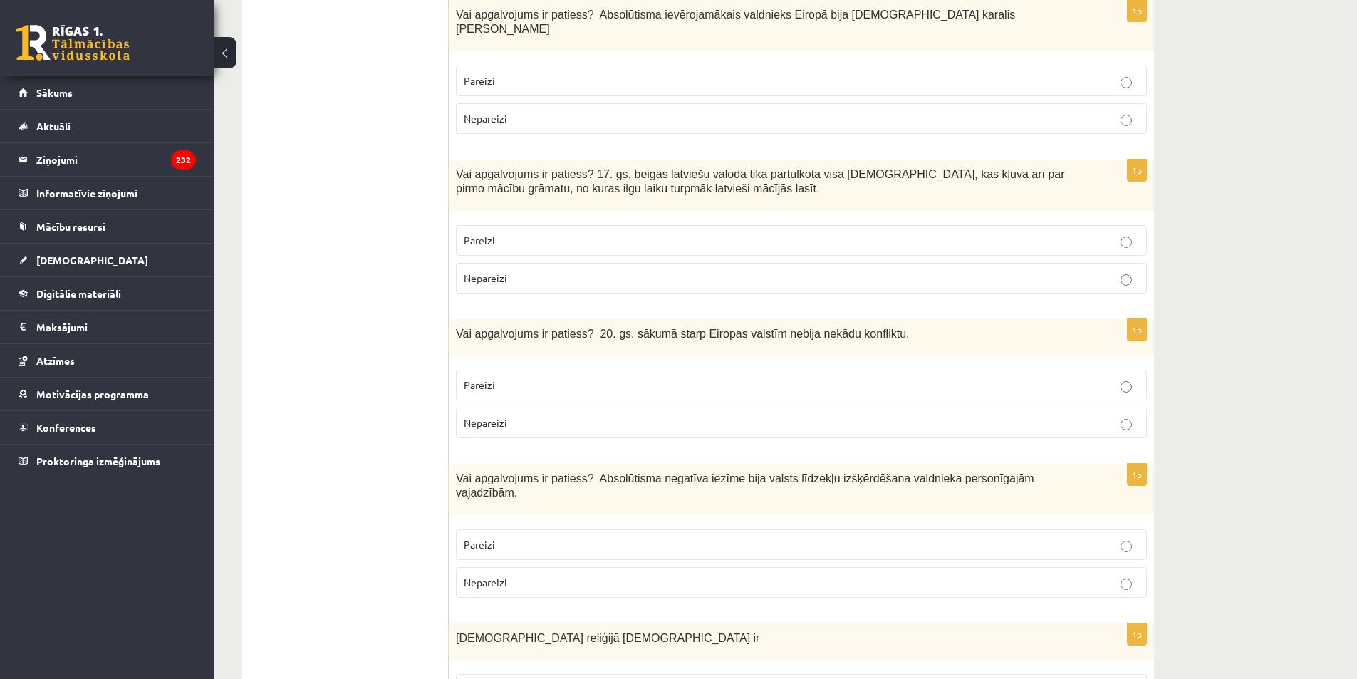
drag, startPoint x: 363, startPoint y: 298, endPoint x: 311, endPoint y: 47, distance: 256.0
click at [516, 407] on label "Nepareizi" at bounding box center [801, 422] width 691 height 31
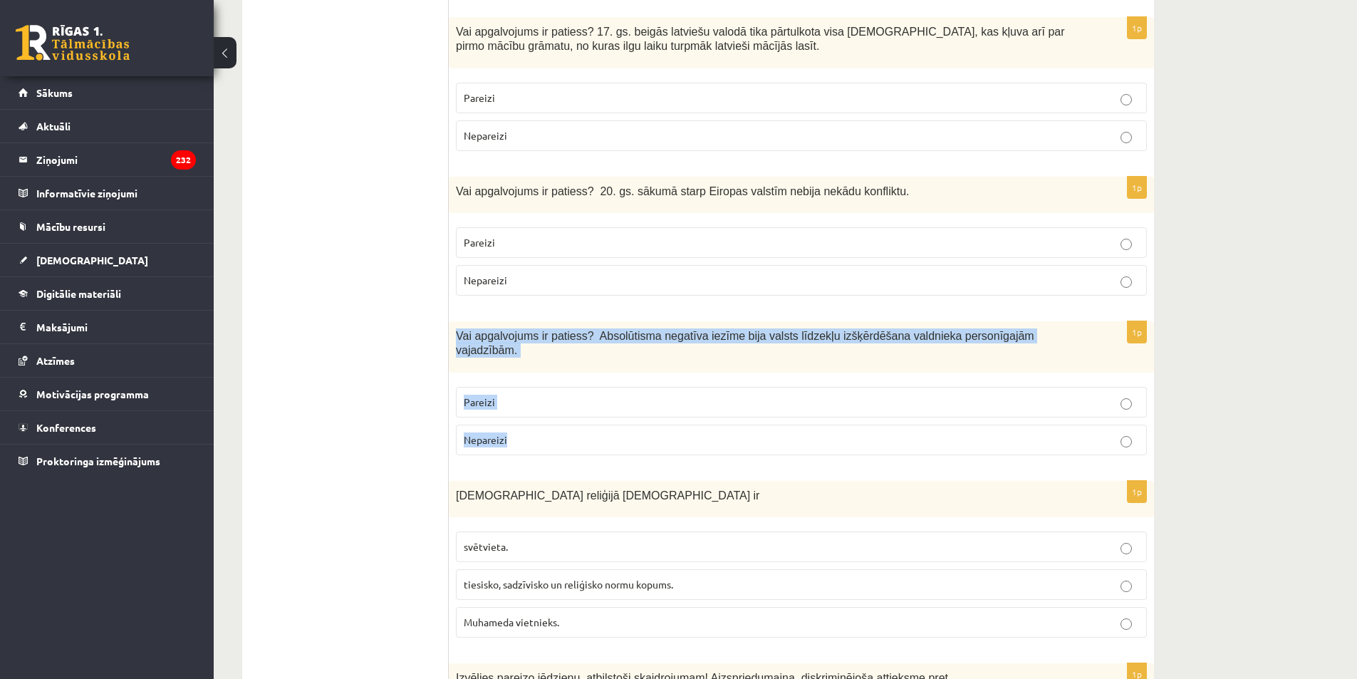
drag, startPoint x: 454, startPoint y: 276, endPoint x: 546, endPoint y: 365, distance: 127.4
click at [546, 365] on div "1p Vai apgalvojums ir patiess? Absolūtisma negatīva iezīme bija valsts līdzekļu…" at bounding box center [801, 393] width 705 height 145
click at [878, 387] on label "Pareizi" at bounding box center [801, 402] width 691 height 31
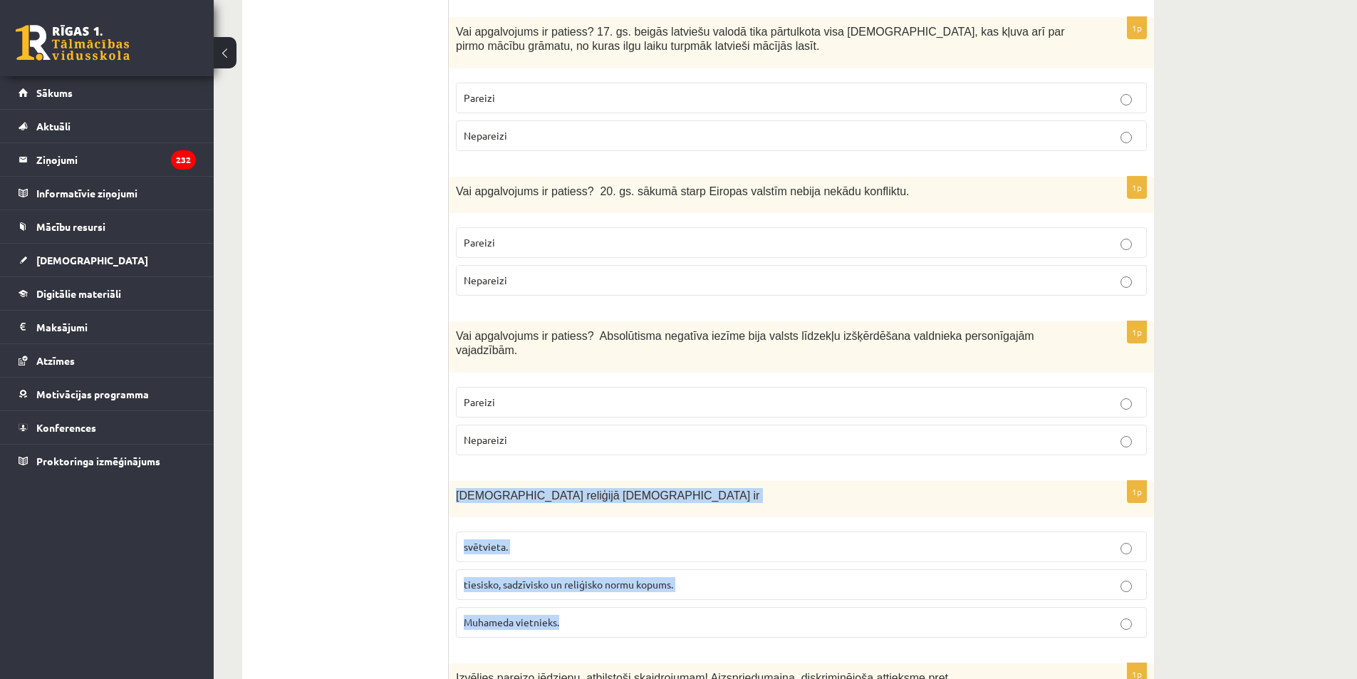
drag, startPoint x: 454, startPoint y: 420, endPoint x: 599, endPoint y: 556, distance: 198.0
click at [599, 556] on div "1p Islāma reliģijā Šariata ir svētvieta. tiesisko, sadzīvisko un reliģisko norm…" at bounding box center [801, 565] width 705 height 168
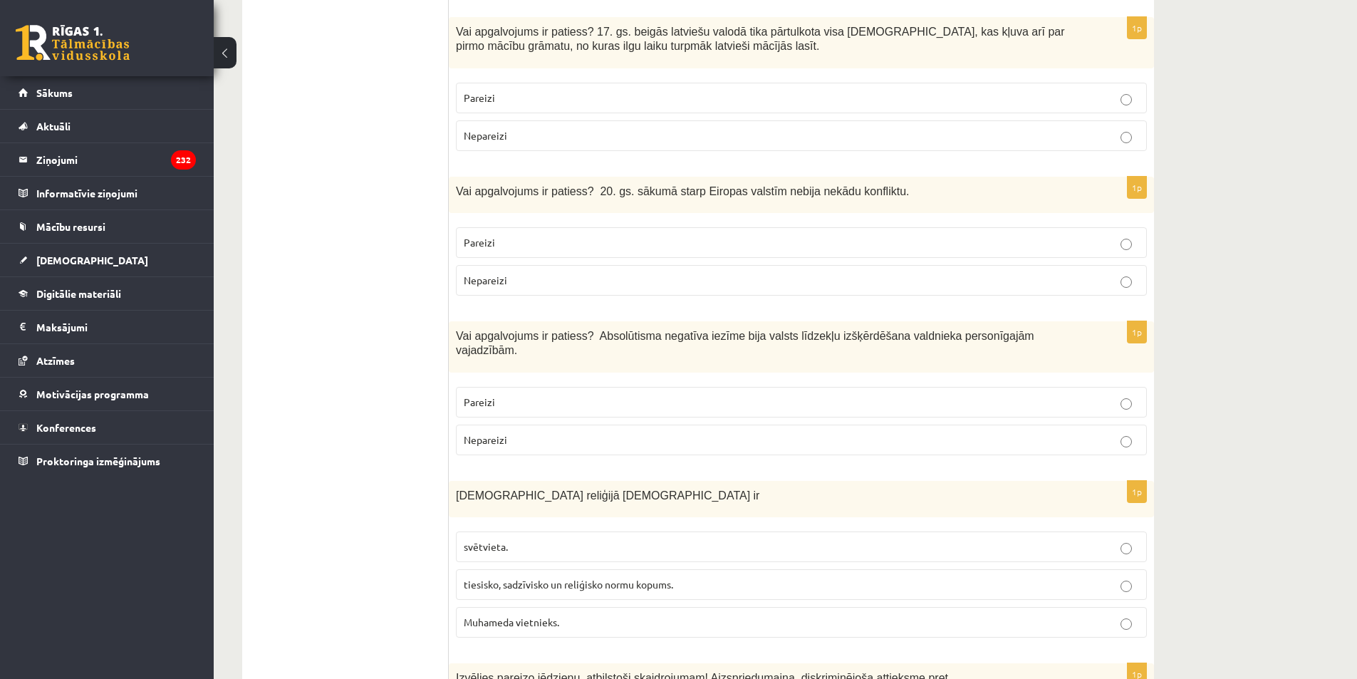
drag, startPoint x: 334, startPoint y: 487, endPoint x: 491, endPoint y: 502, distance: 157.4
click at [532, 569] on label "tiesisko, sadzīvisko un reliģisko normu kopums." at bounding box center [801, 584] width 691 height 31
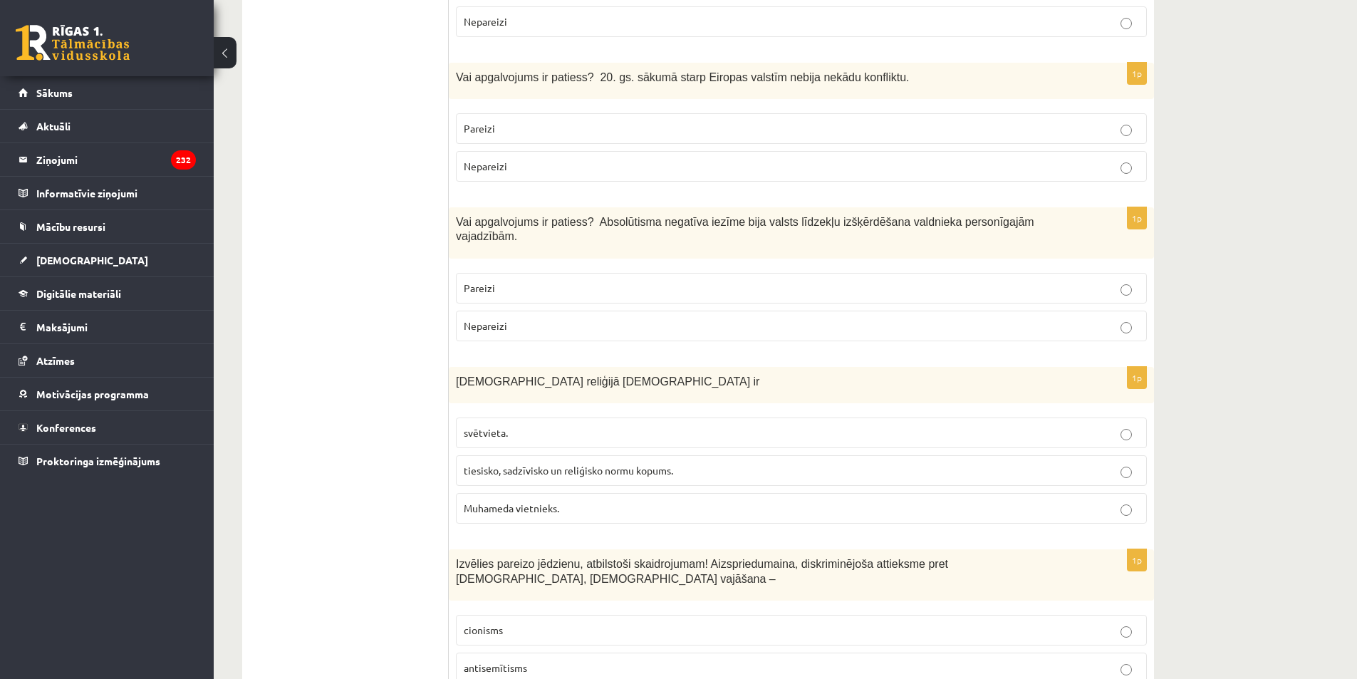
scroll to position [3276, 0]
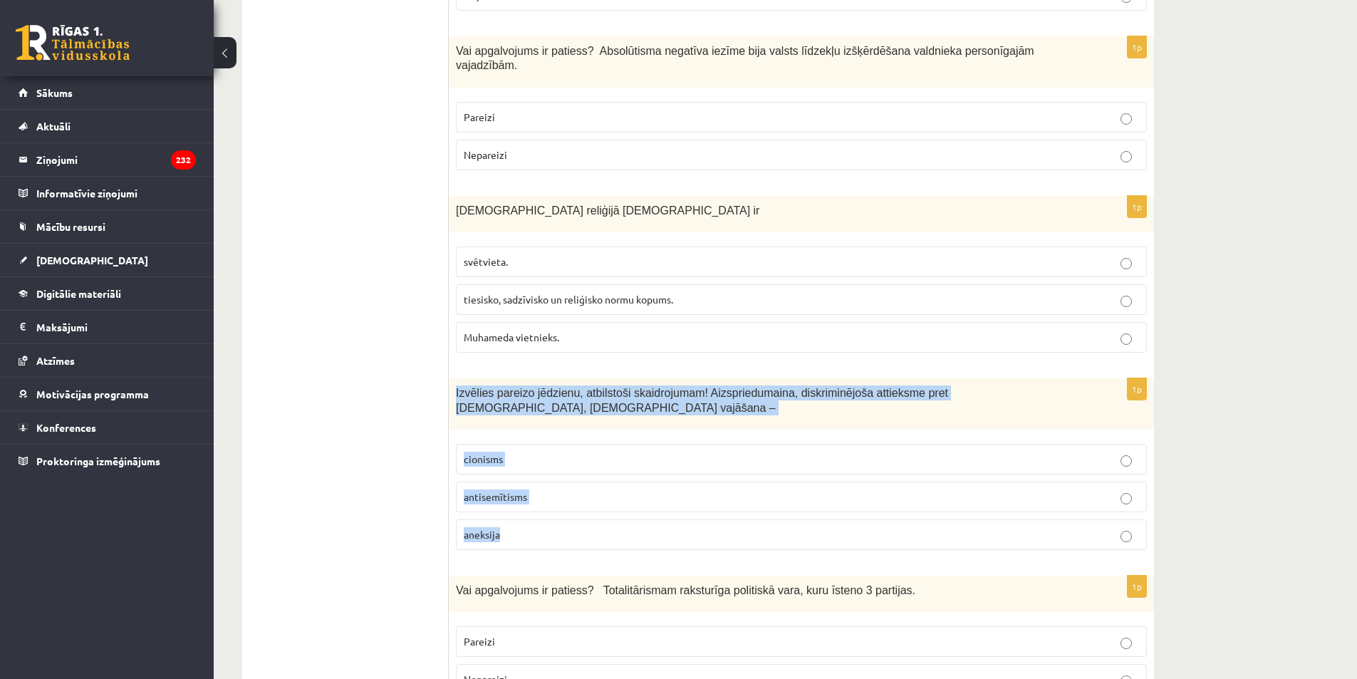
drag, startPoint x: 452, startPoint y: 310, endPoint x: 563, endPoint y: 467, distance: 193.1
click at [563, 467] on div "1p Izvēlies pareizo jēdzienu, atbilstoši skaidrojumam! Aizspriedumaina, diskrim…" at bounding box center [801, 469] width 705 height 183
click at [484, 490] on span "antisemītisms" at bounding box center [495, 496] width 63 height 13
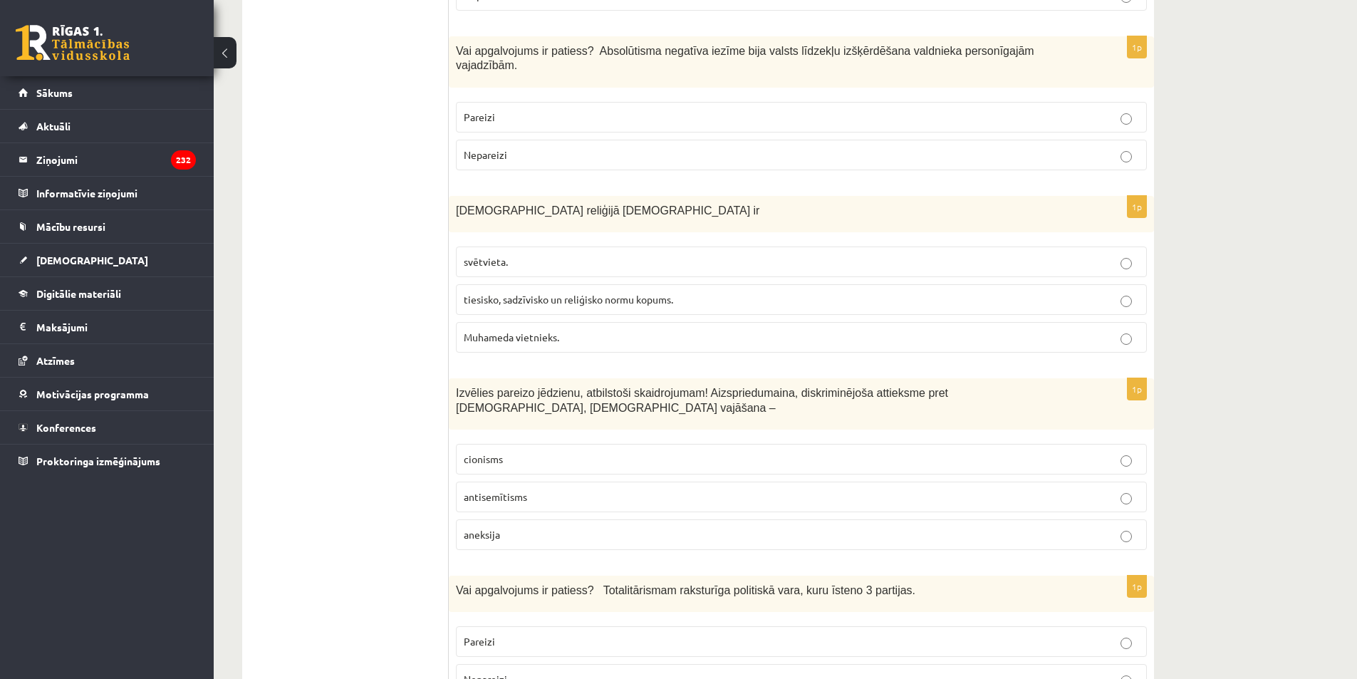
scroll to position [3419, 0]
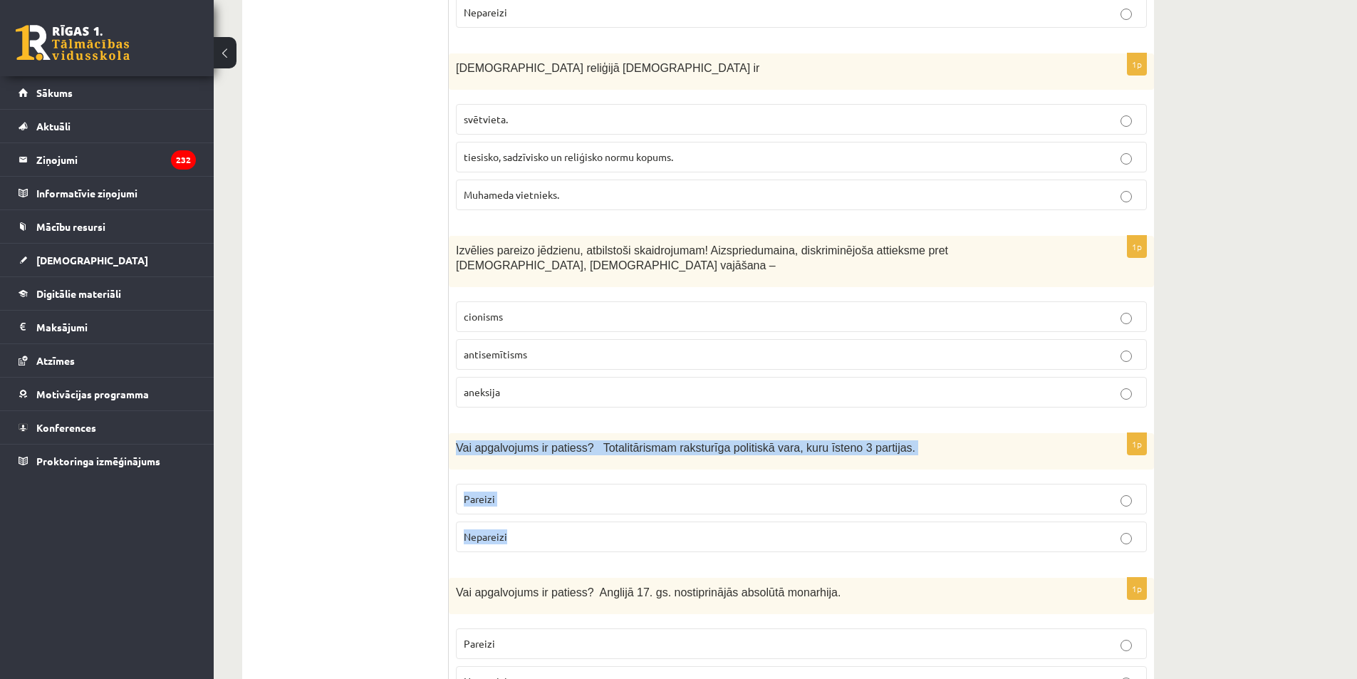
drag, startPoint x: 452, startPoint y: 356, endPoint x: 573, endPoint y: 466, distance: 163.4
click at [573, 466] on div "1p Vai apgalvojums ir patiess? Totalitārismam raksturīga politiskā vara, kuru ī…" at bounding box center [801, 498] width 705 height 130
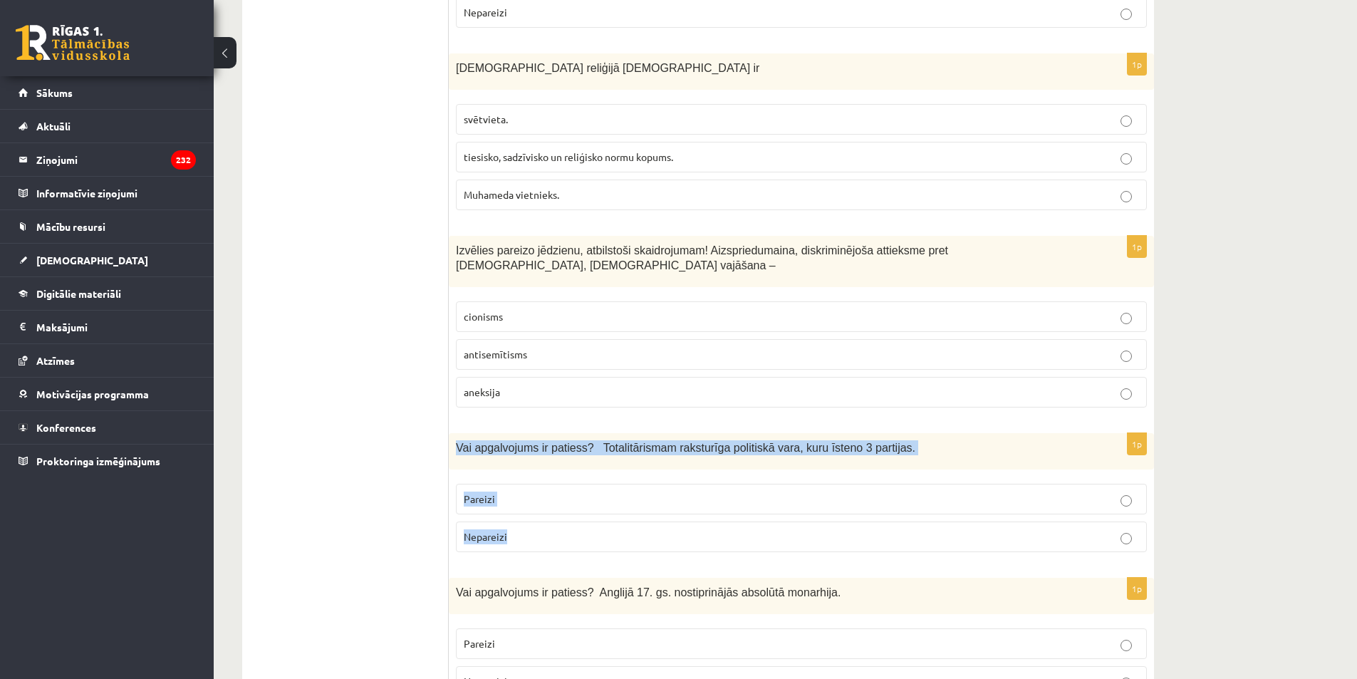
drag, startPoint x: 452, startPoint y: 345, endPoint x: 570, endPoint y: 452, distance: 159.8
click at [494, 521] on label "Nepareizi" at bounding box center [801, 536] width 691 height 31
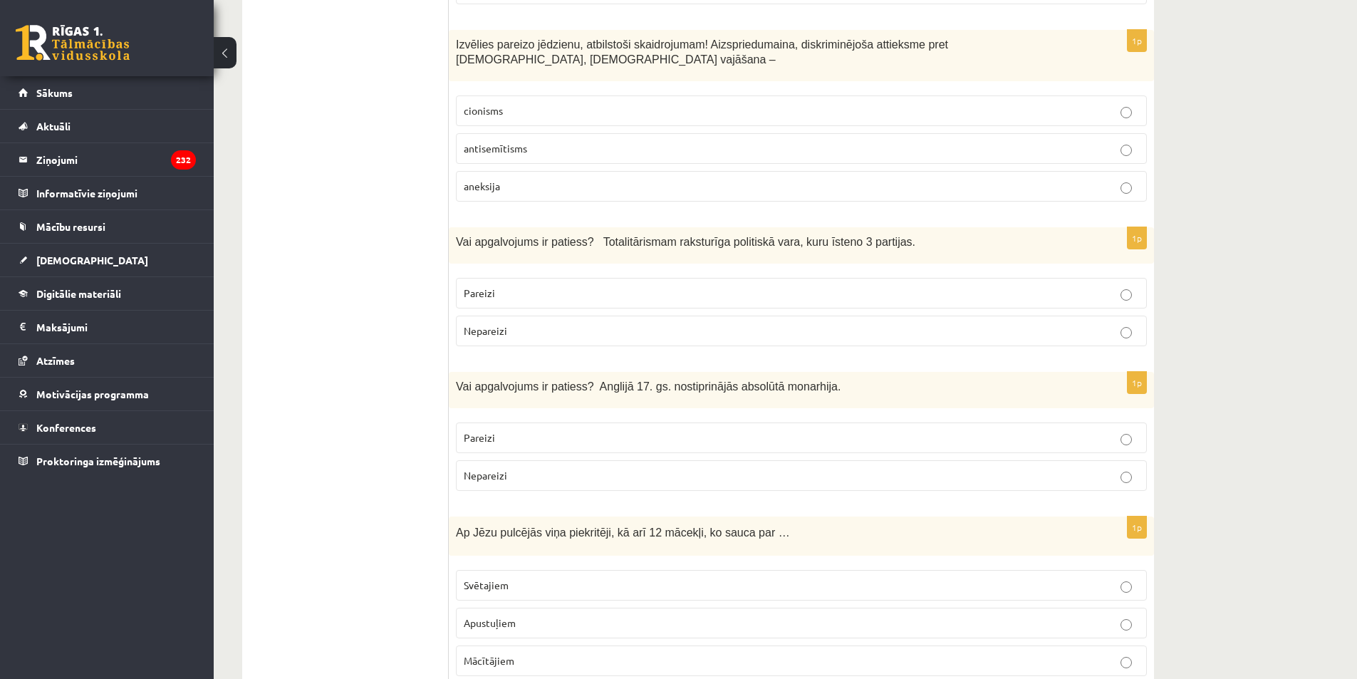
scroll to position [3704, 0]
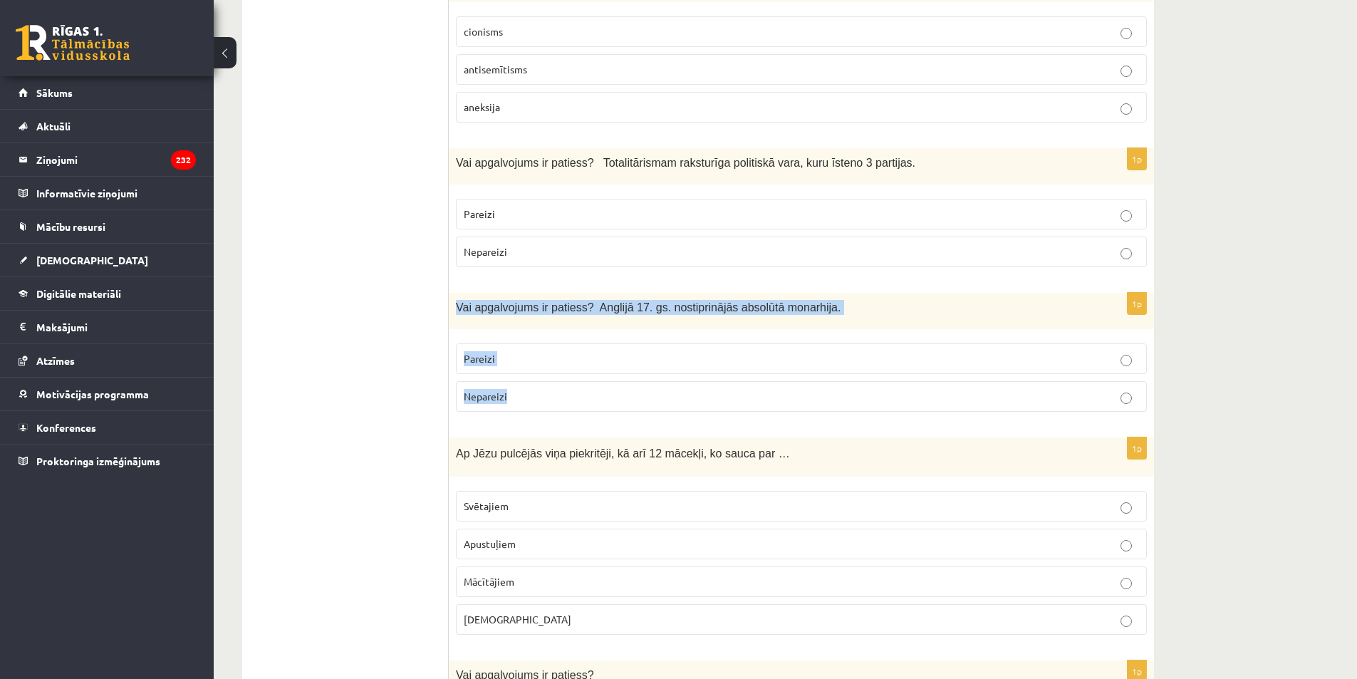
drag, startPoint x: 449, startPoint y: 212, endPoint x: 524, endPoint y: 308, distance: 121.7
click at [521, 308] on div "1p Vai apgalvojums ir patiess? Anglijā 17. gs. nostiprinājās absolūtā monarhija…" at bounding box center [801, 358] width 705 height 130
click at [467, 390] on span "Nepareizi" at bounding box center [485, 396] width 43 height 13
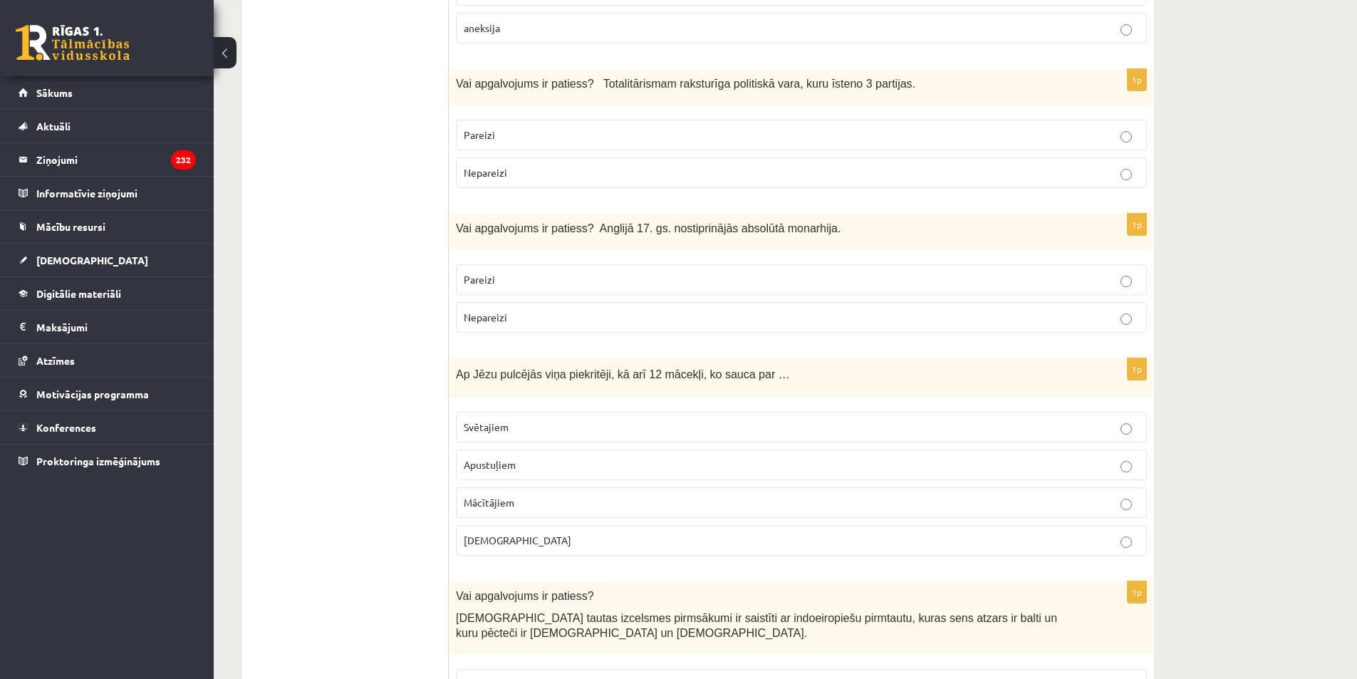
scroll to position [3846, 0]
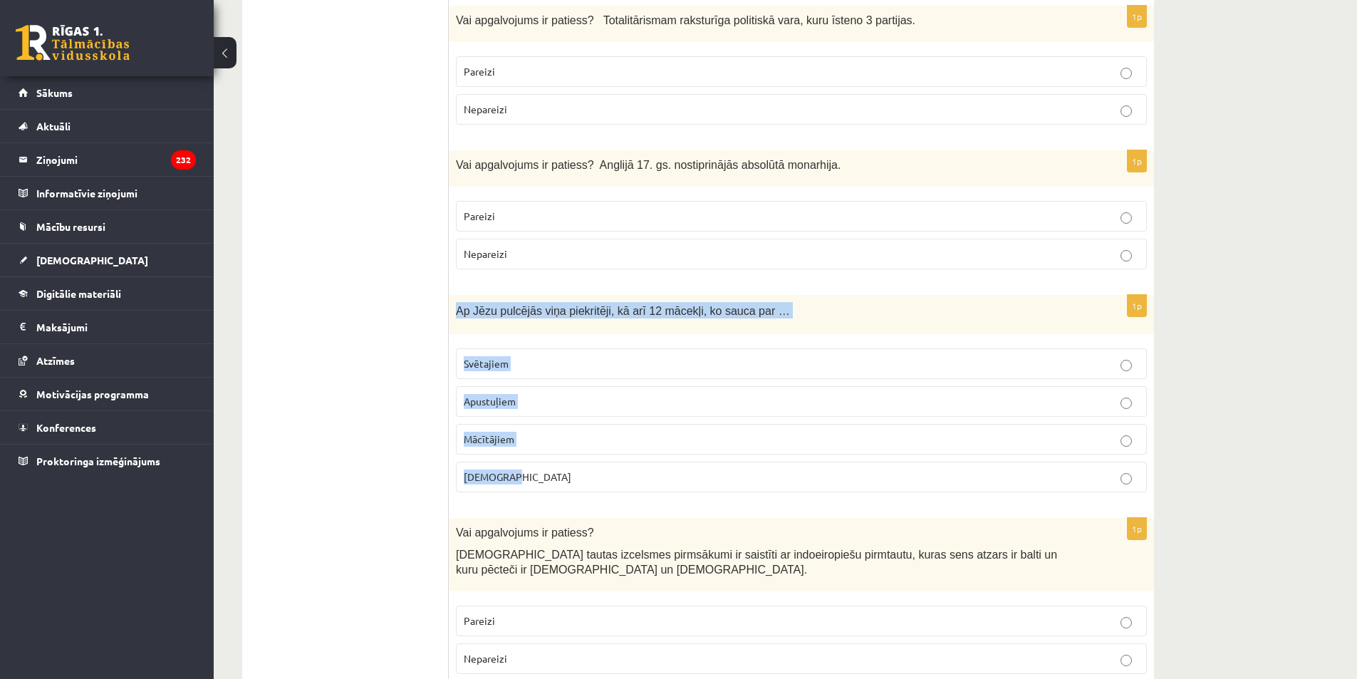
drag, startPoint x: 453, startPoint y: 214, endPoint x: 545, endPoint y: 378, distance: 187.8
click at [545, 378] on div "1p Ap Jēzu pulcējās viņa piekritēji, kā arī 12 mācekļi, ko sauca par … Svētajie…" at bounding box center [801, 399] width 705 height 209
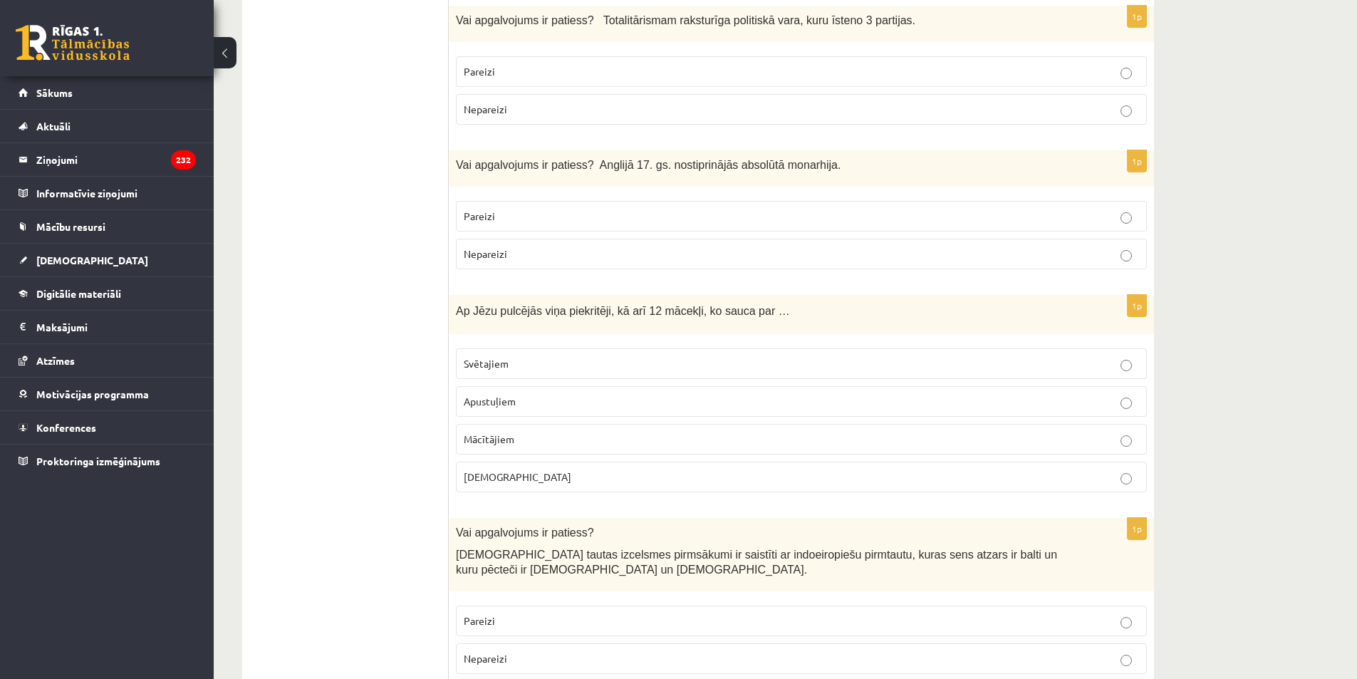
click at [469, 341] on fieldset "Svētajiem Apustuļiem Mācītājiem Bīskapiem" at bounding box center [801, 418] width 691 height 155
click at [469, 386] on label "Apustuļiem" at bounding box center [801, 401] width 691 height 31
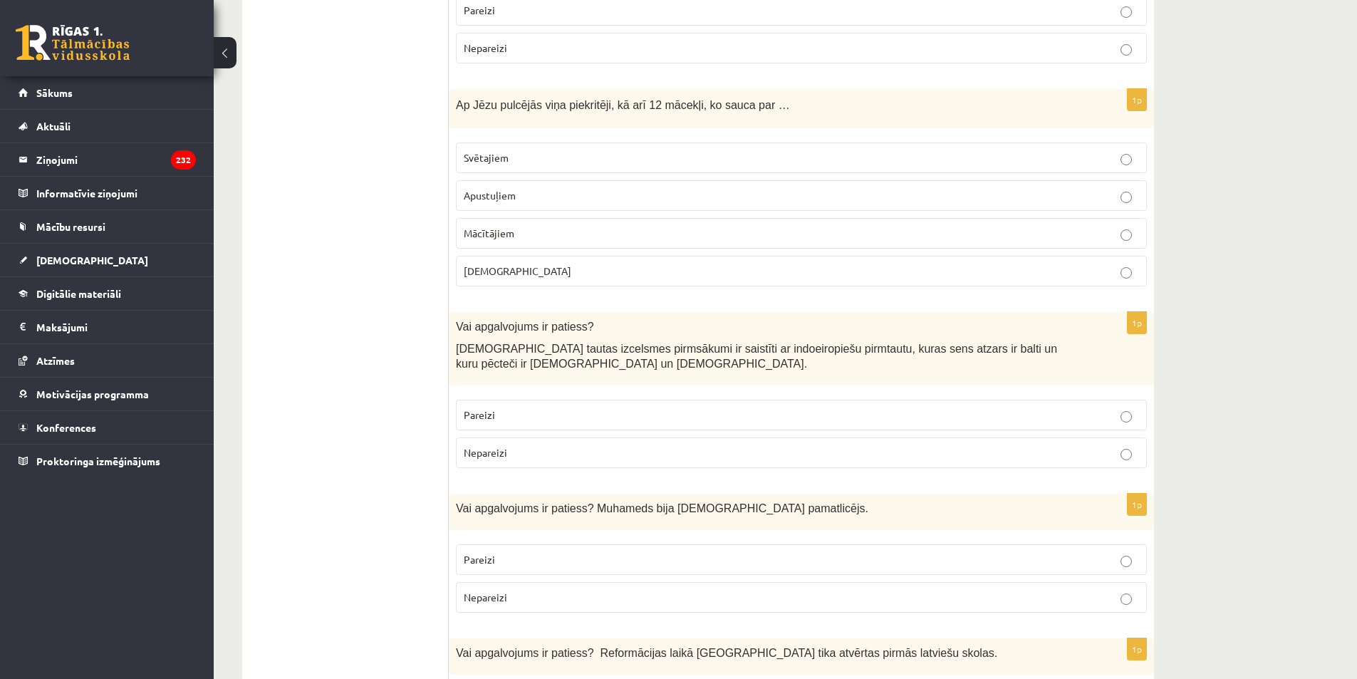
scroll to position [4060, 0]
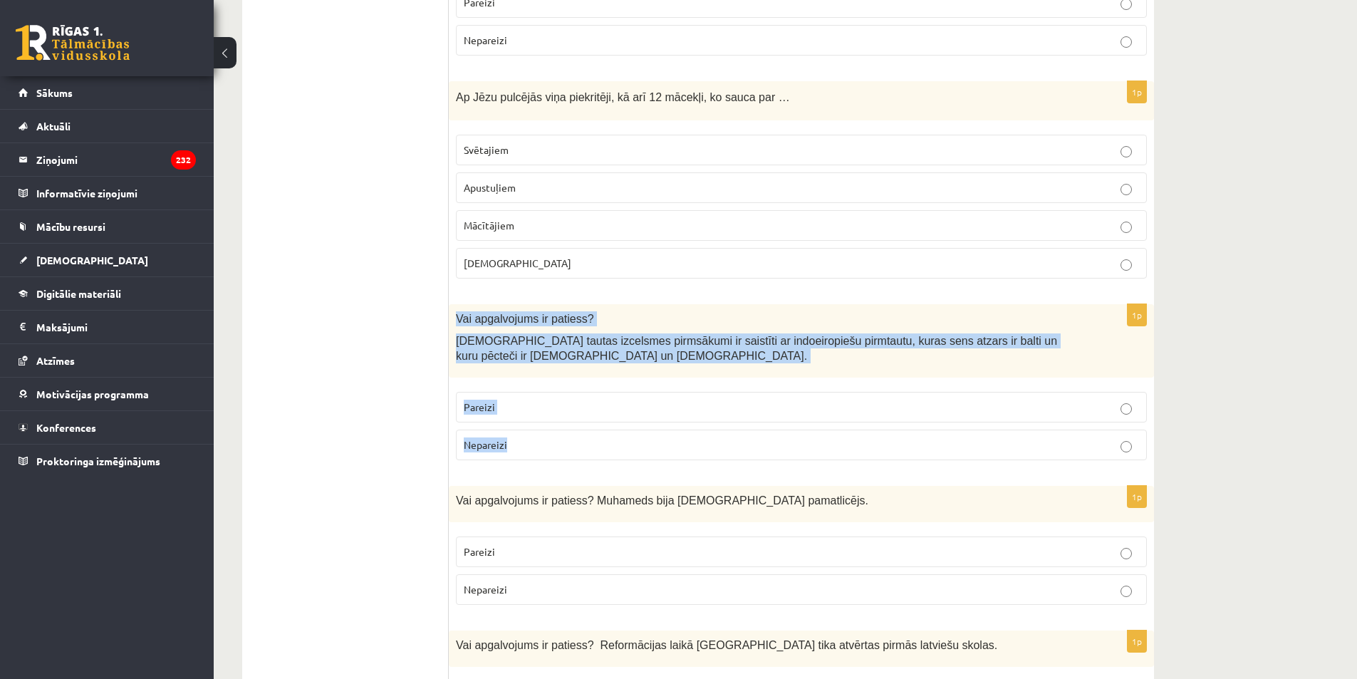
drag, startPoint x: 516, startPoint y: 370, endPoint x: 453, endPoint y: 220, distance: 162.8
click at [453, 304] on div "1p Vai apgalvojums ir patiess? Latviešu tautas izcelsmes pirmsākumi ir saistīti…" at bounding box center [801, 387] width 705 height 167
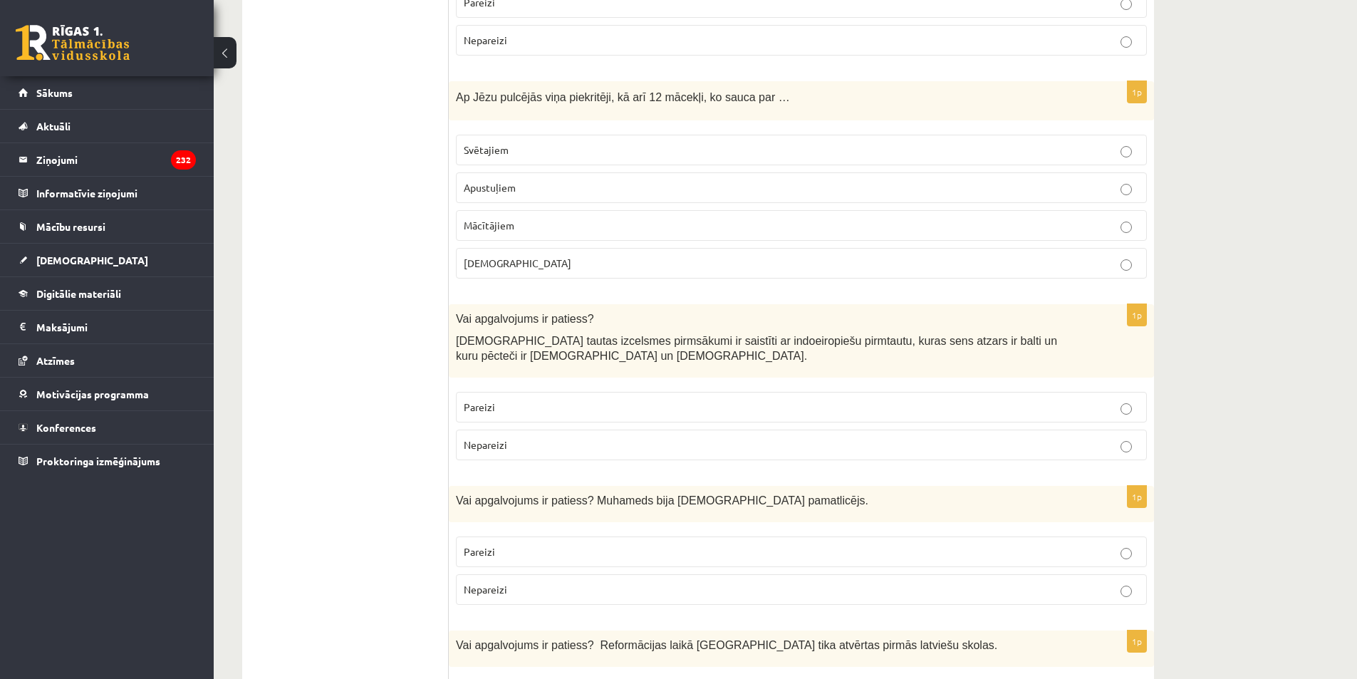
drag, startPoint x: 377, startPoint y: 335, endPoint x: 513, endPoint y: 323, distance: 135.9
click at [514, 400] on p "Pareizi" at bounding box center [801, 407] width 675 height 15
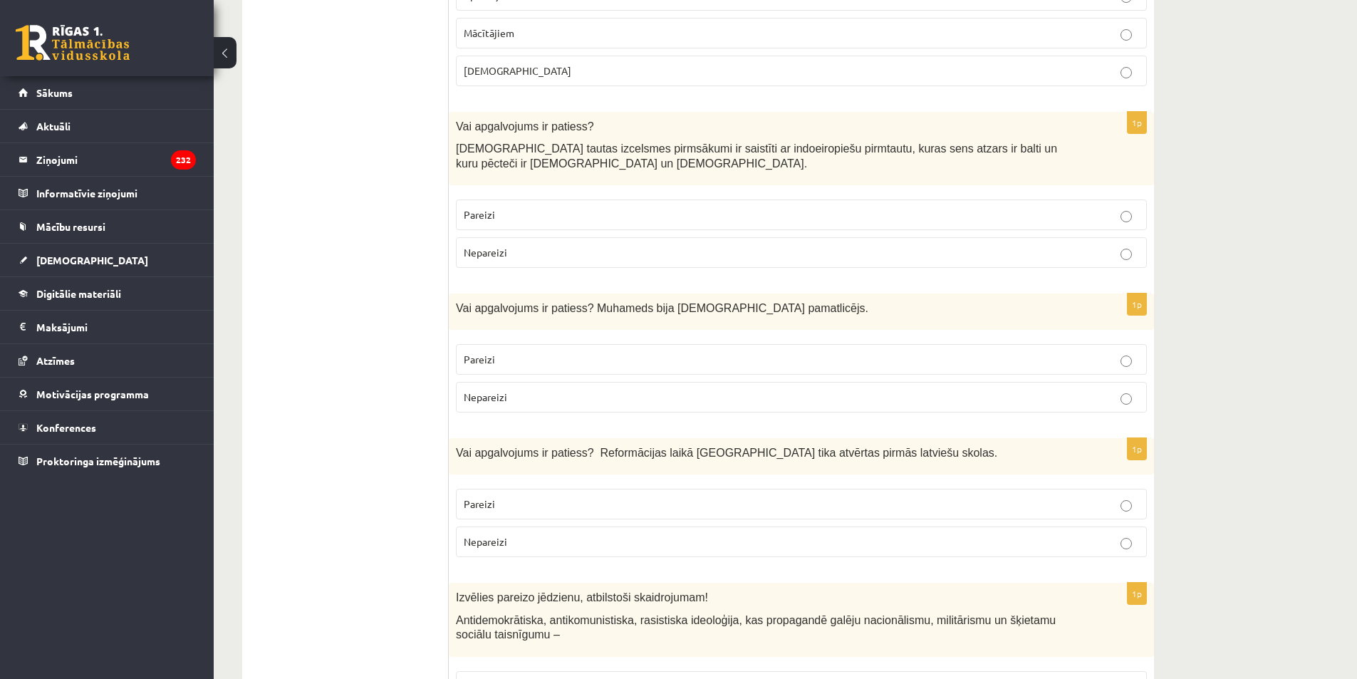
scroll to position [4273, 0]
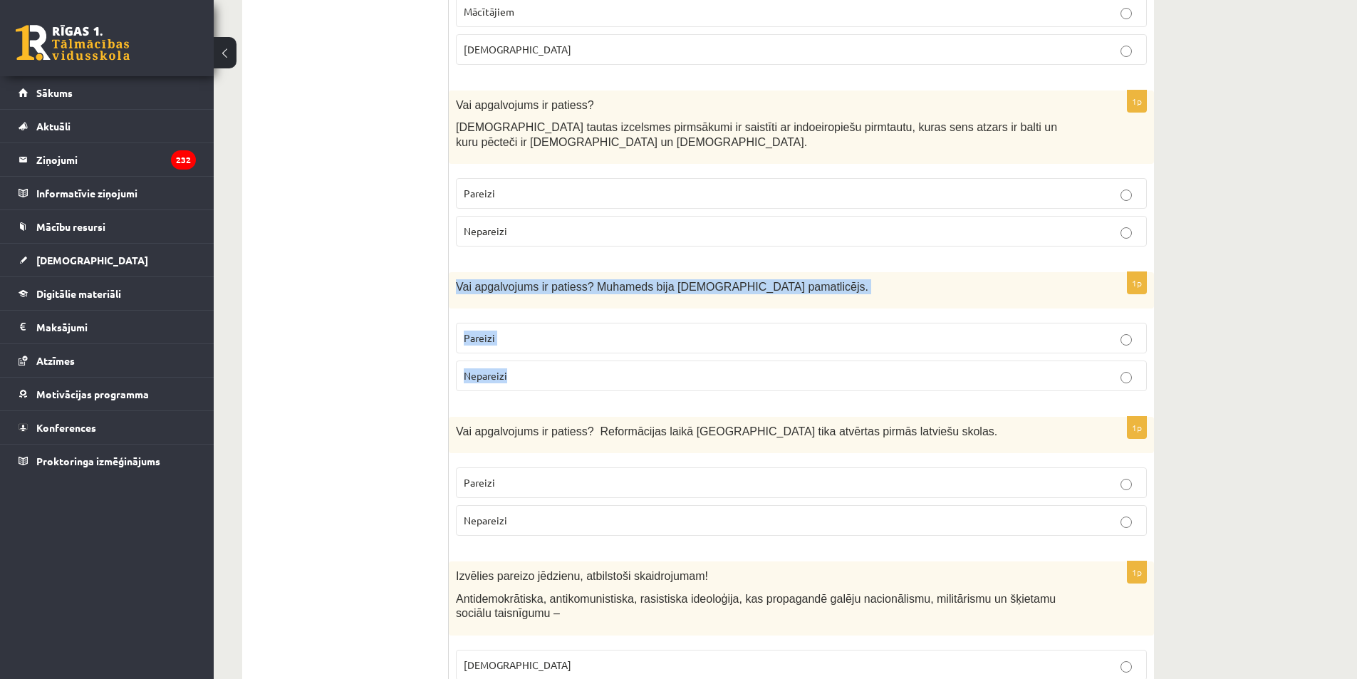
drag, startPoint x: 513, startPoint y: 293, endPoint x: 452, endPoint y: 200, distance: 111.2
click at [452, 272] on div "1p Vai apgalvojums ir patiess? Muhameds bija islāma pamatlicējs. Pareizi Nepare…" at bounding box center [801, 337] width 705 height 130
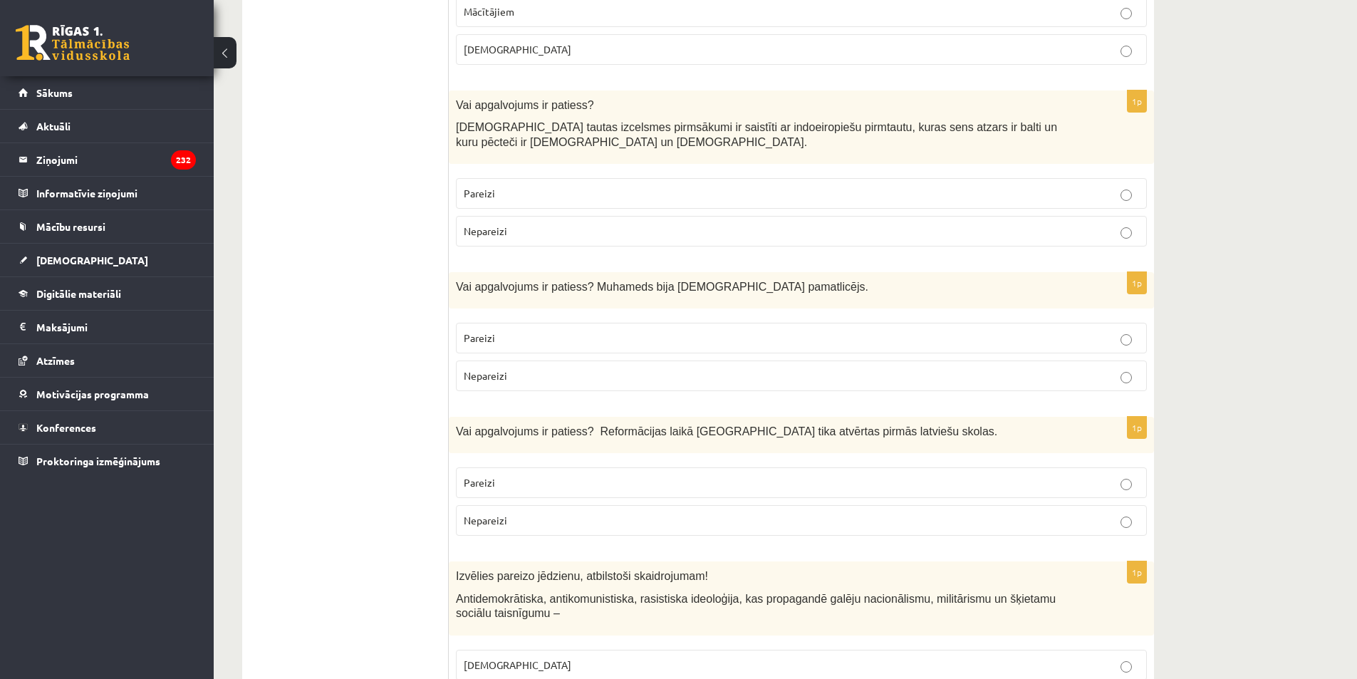
click at [556, 360] on label "Nepareizi" at bounding box center [801, 375] width 691 height 31
click at [547, 330] on p "Pareizi" at bounding box center [801, 337] width 675 height 15
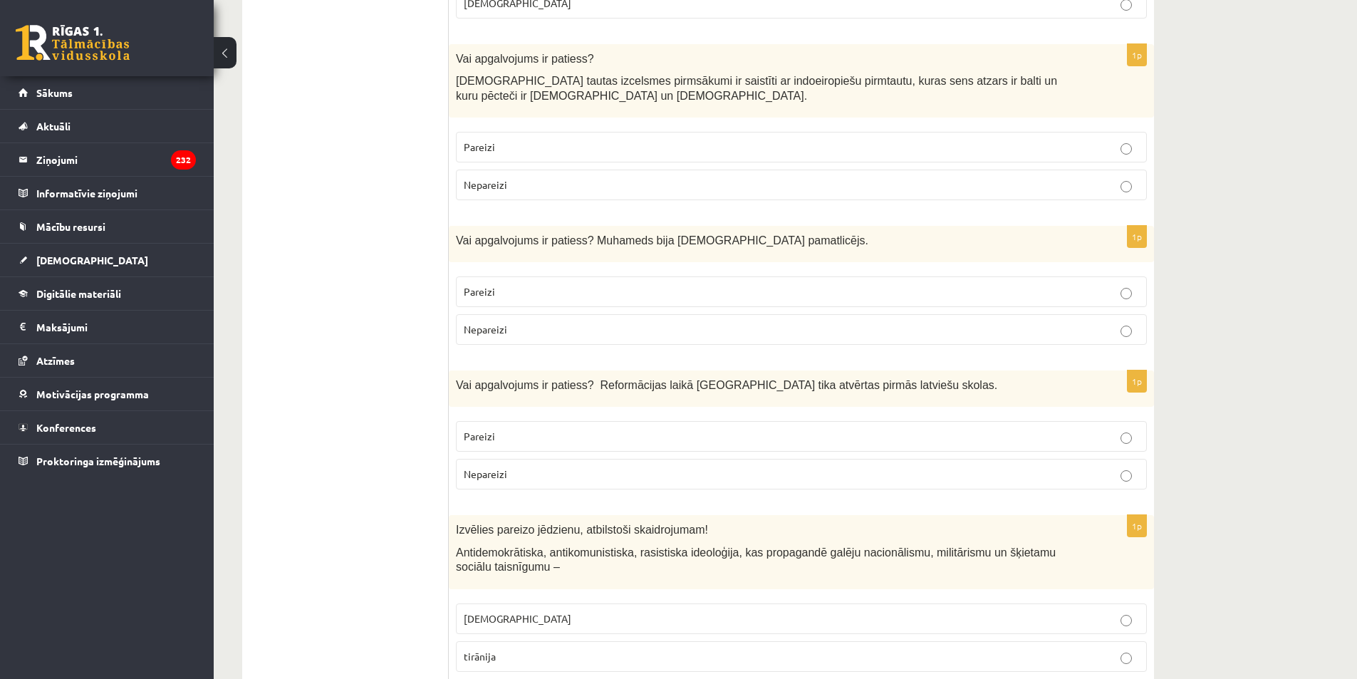
scroll to position [4345, 0]
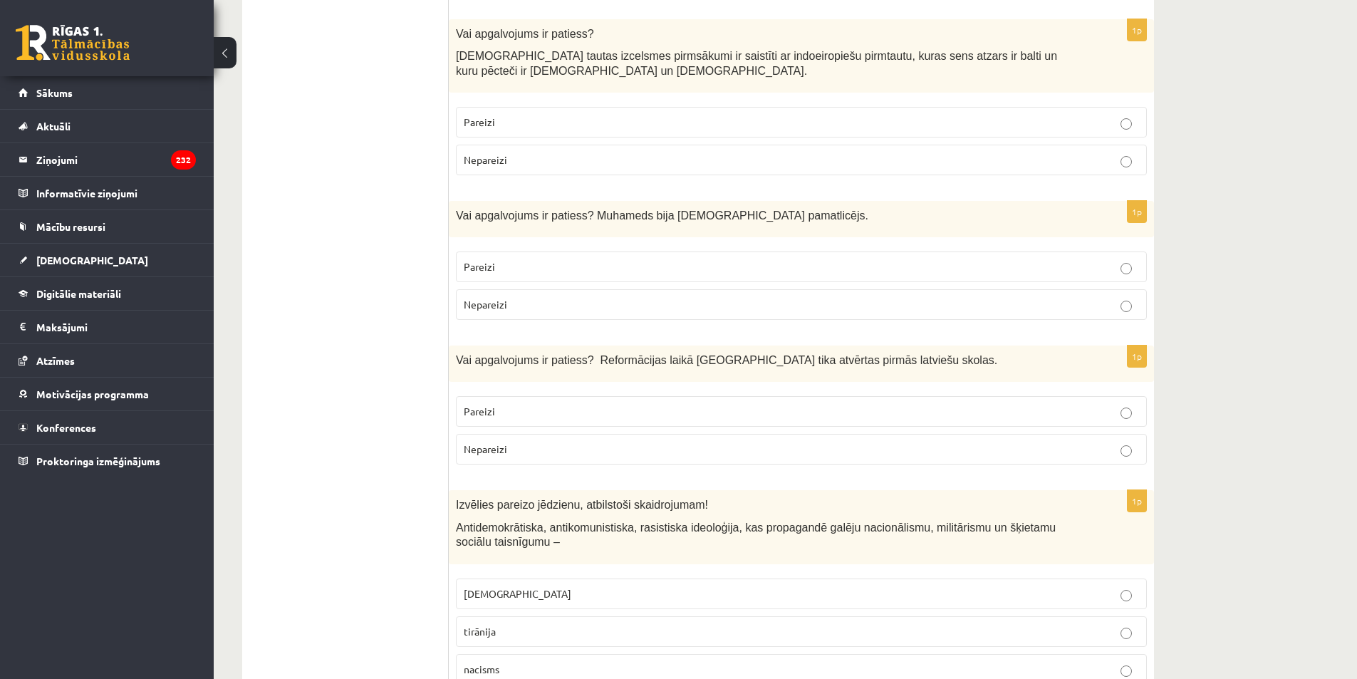
drag, startPoint x: 445, startPoint y: 269, endPoint x: 477, endPoint y: 314, distance: 55.7
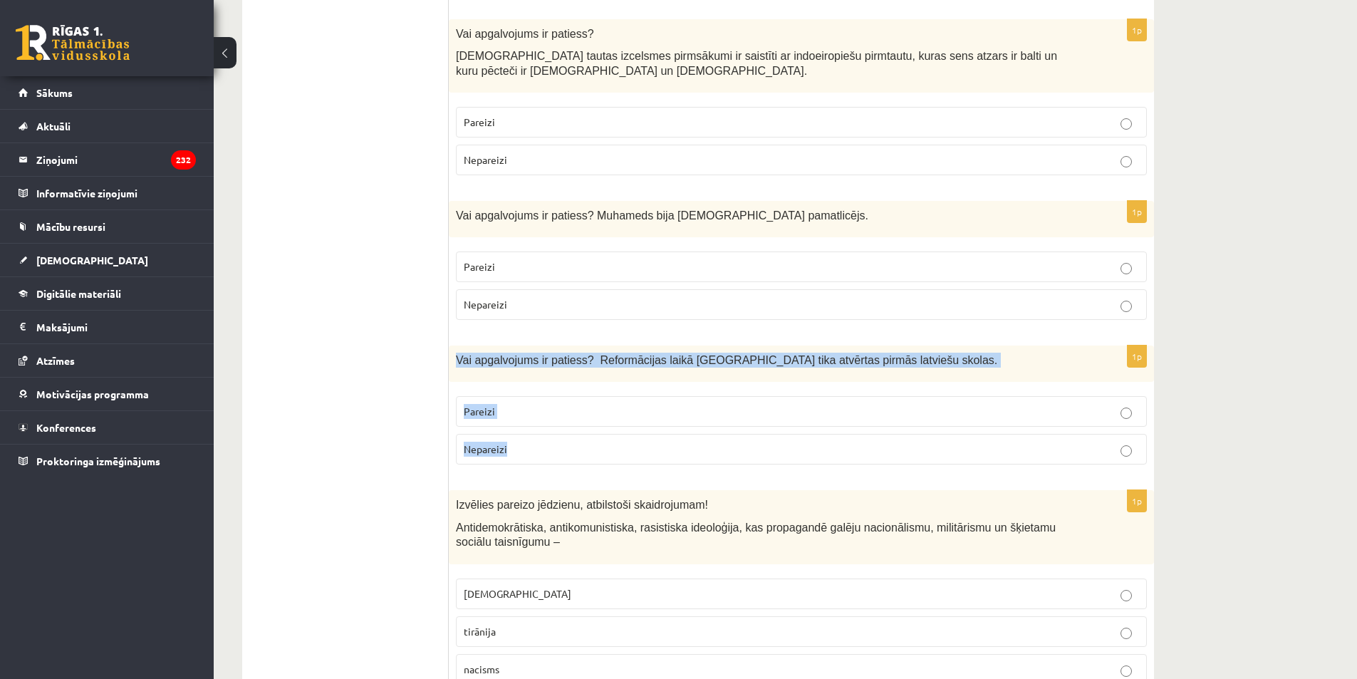
drag, startPoint x: 456, startPoint y: 264, endPoint x: 551, endPoint y: 367, distance: 140.6
click at [551, 367] on div "1p Vai apgalvojums ir patiess? Reformācijas laikā Livonijā tika atvērtas pirmās…" at bounding box center [801, 410] width 705 height 130
click at [544, 396] on label "Pareizi" at bounding box center [801, 411] width 691 height 31
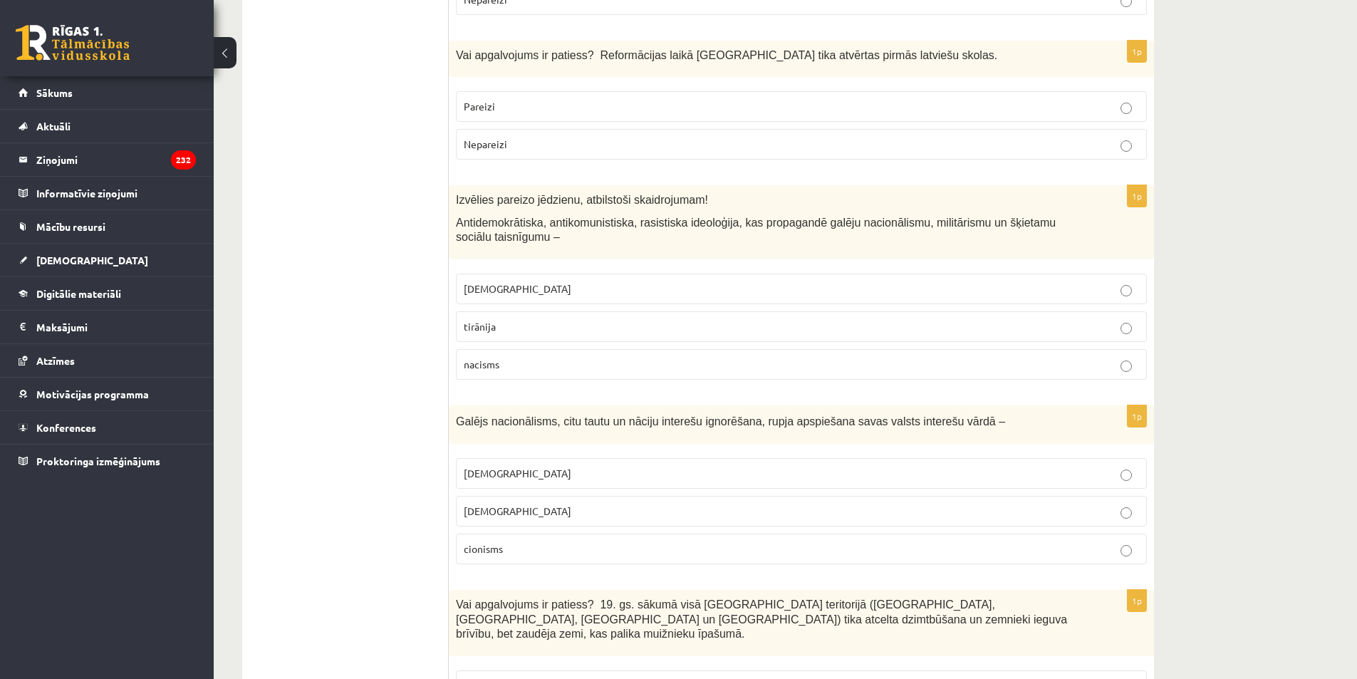
scroll to position [4661, 0]
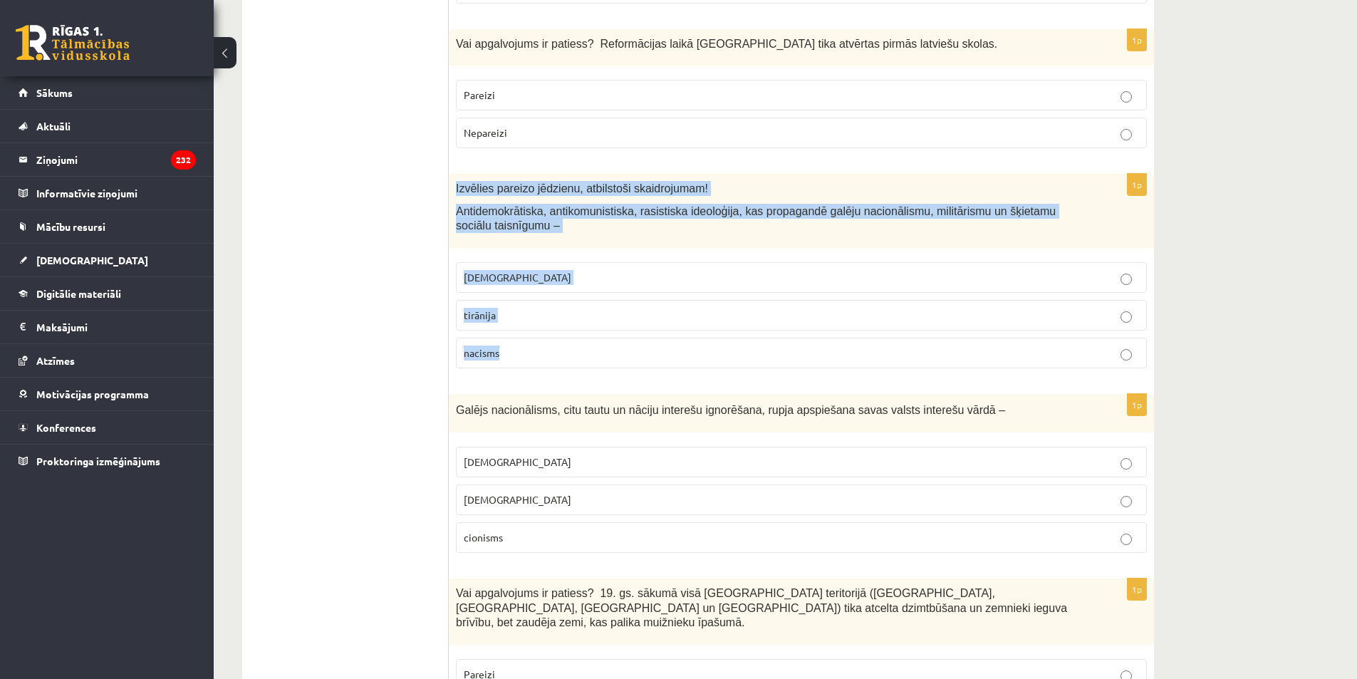
drag, startPoint x: 454, startPoint y: 98, endPoint x: 637, endPoint y: 280, distance: 257.9
click at [637, 280] on div "1p Izvēlies pareizo jēdzienu, atbilstoši skaidrojumam! Antidemokrātiska, antiko…" at bounding box center [801, 276] width 705 height 205
click at [494, 346] on span "nacisms" at bounding box center [482, 352] width 36 height 13
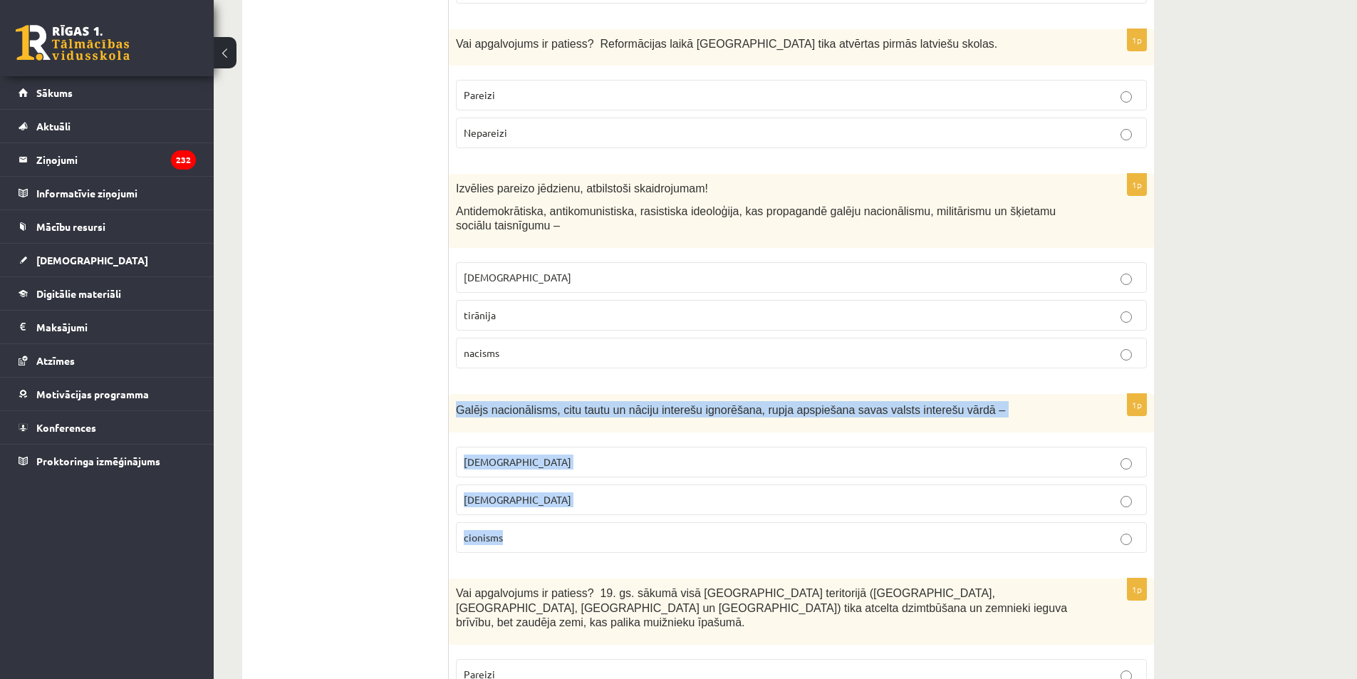
drag, startPoint x: 455, startPoint y: 318, endPoint x: 540, endPoint y: 440, distance: 148.4
click at [540, 440] on div "1p Galējs nacionālisms, citu tautu un nāciju interešu ignorēšana, rupja apspieš…" at bounding box center [801, 479] width 705 height 171
click at [497, 455] on span "šovinisms" at bounding box center [518, 461] width 108 height 13
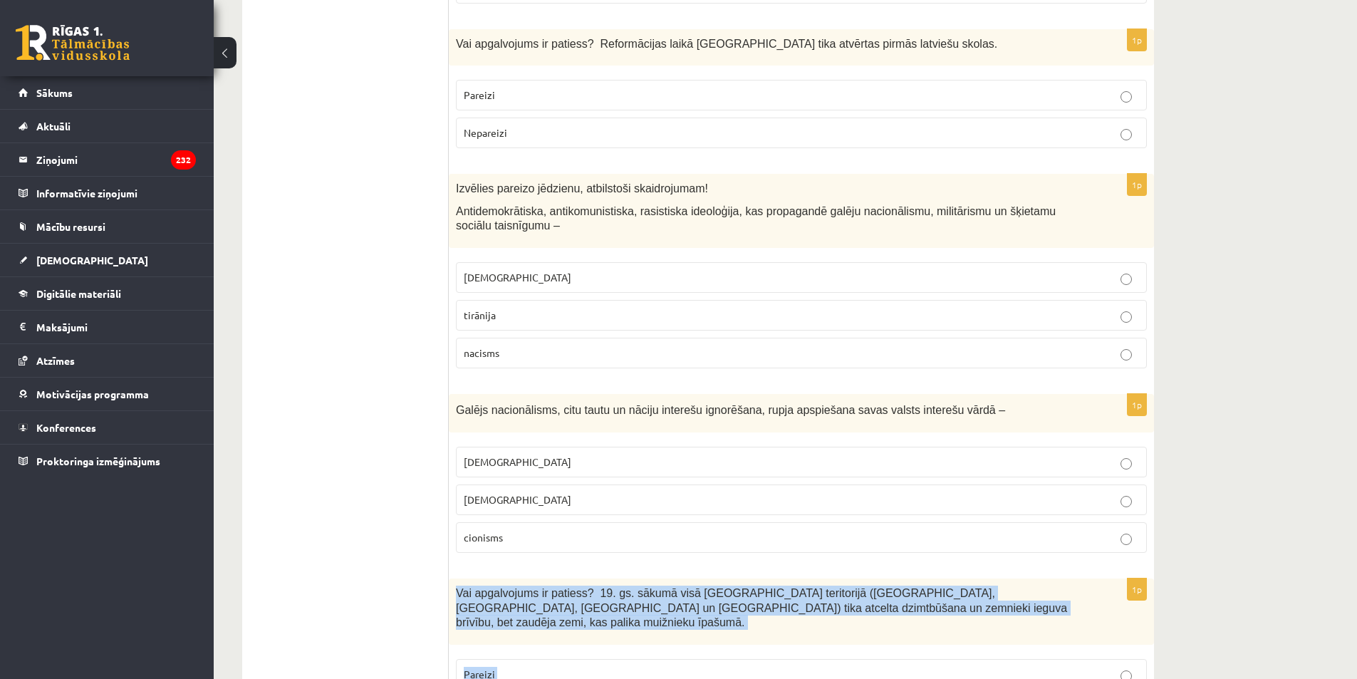
drag, startPoint x: 453, startPoint y: 501, endPoint x: 548, endPoint y: 620, distance: 152.5
click at [548, 620] on div "1p Vai apgalvojums ir patiess? 19. gs. sākumā visā Latvijas teritorijā (Kurzemē…" at bounding box center [801, 658] width 705 height 160
click at [489, 667] on p "Pareizi" at bounding box center [801, 674] width 675 height 15
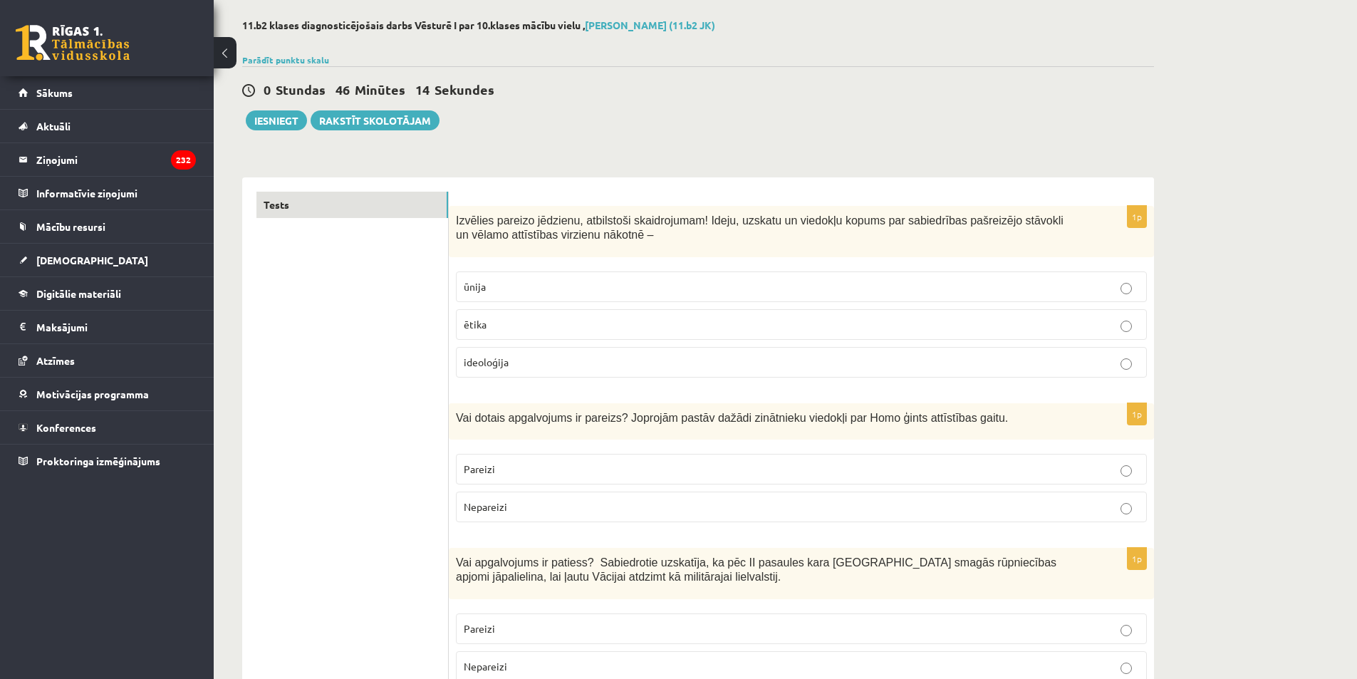
scroll to position [31, 0]
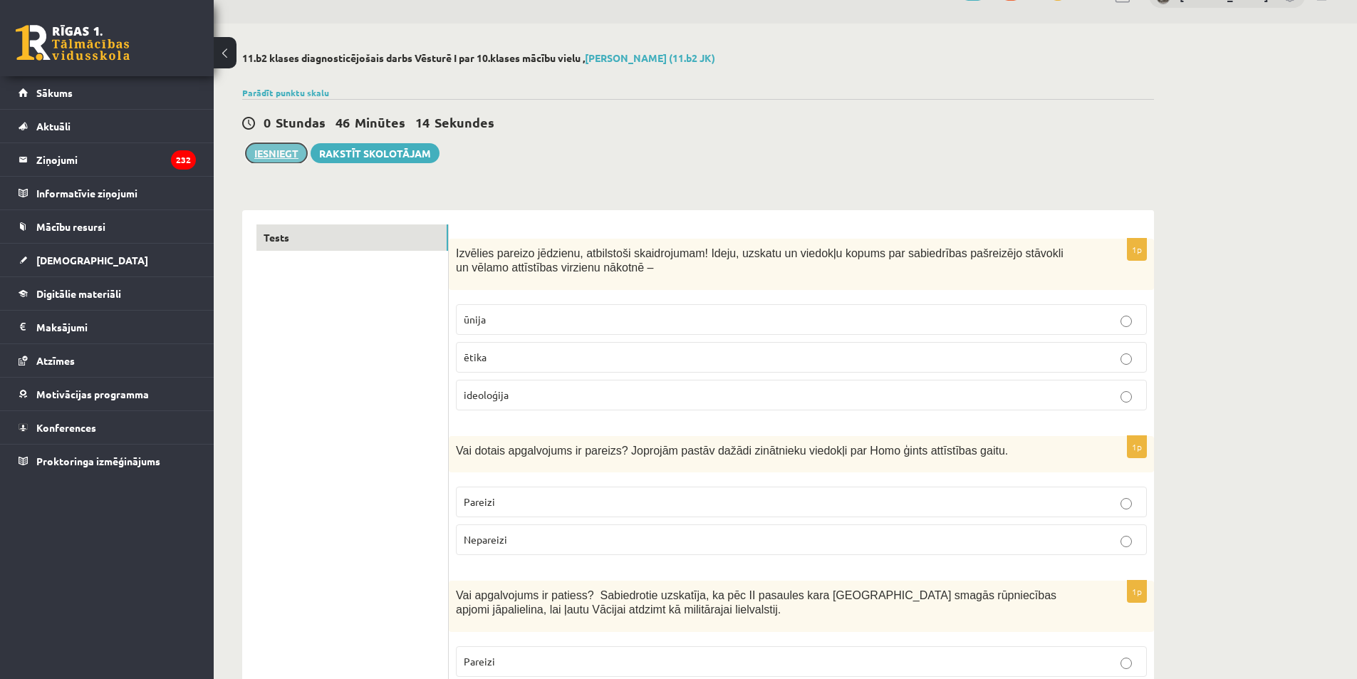
click at [271, 153] on button "Iesniegt" at bounding box center [276, 153] width 61 height 20
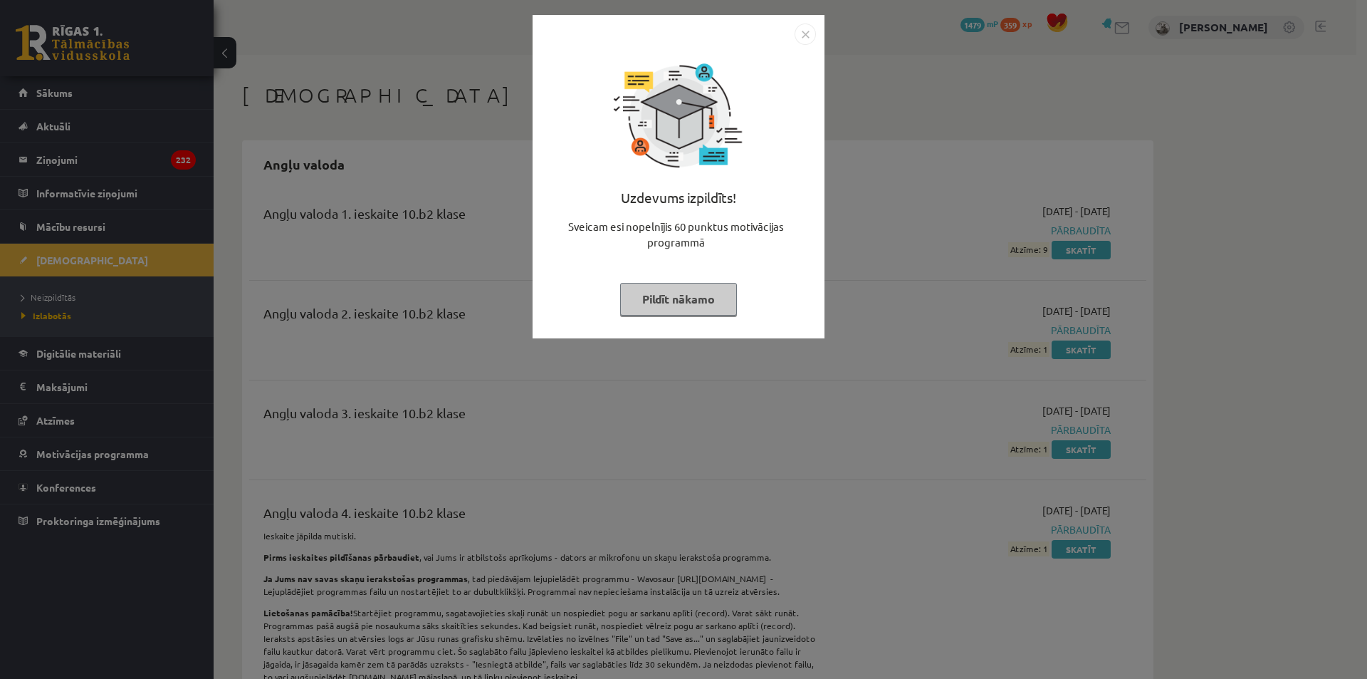
drag, startPoint x: 897, startPoint y: 266, endPoint x: 853, endPoint y: 234, distance: 55.6
click at [897, 266] on div "Uzdevums izpildīts! Sveicam esi nopelnījis 60 punktus motivācijas programmā Pil…" at bounding box center [683, 339] width 1367 height 679
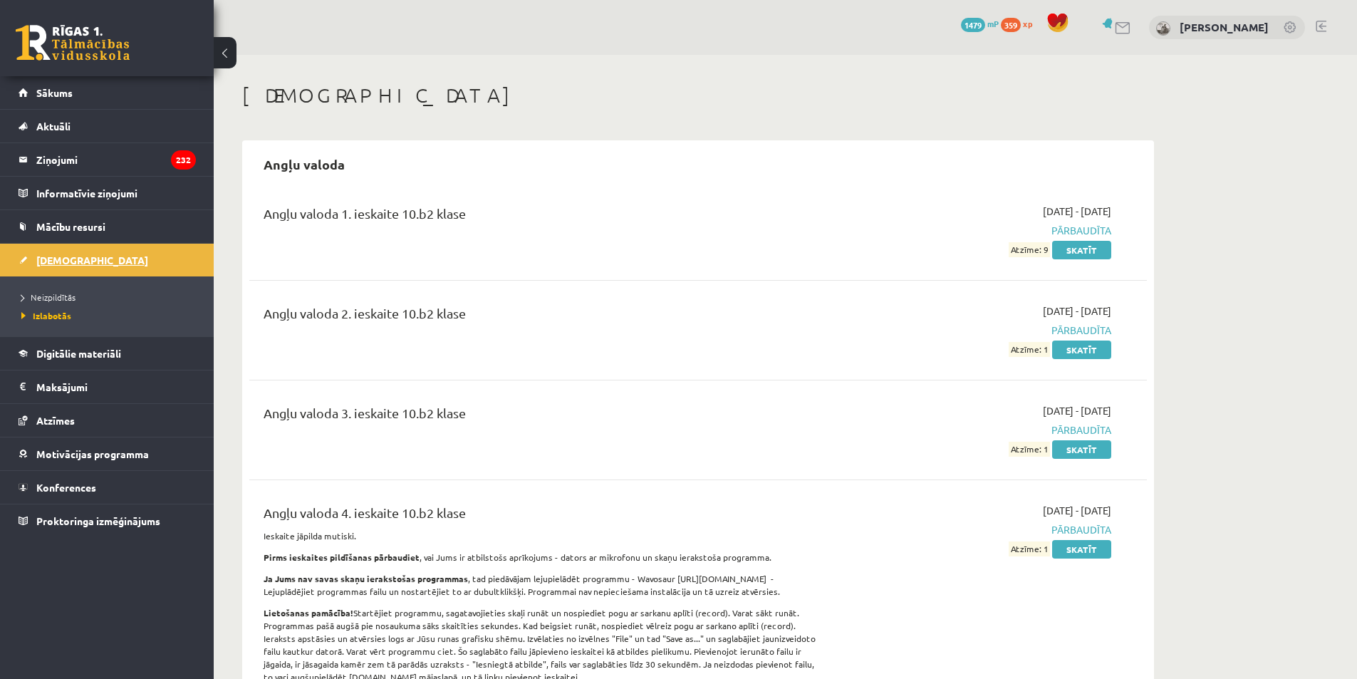
click at [61, 254] on link "[DEMOGRAPHIC_DATA]" at bounding box center [107, 260] width 177 height 33
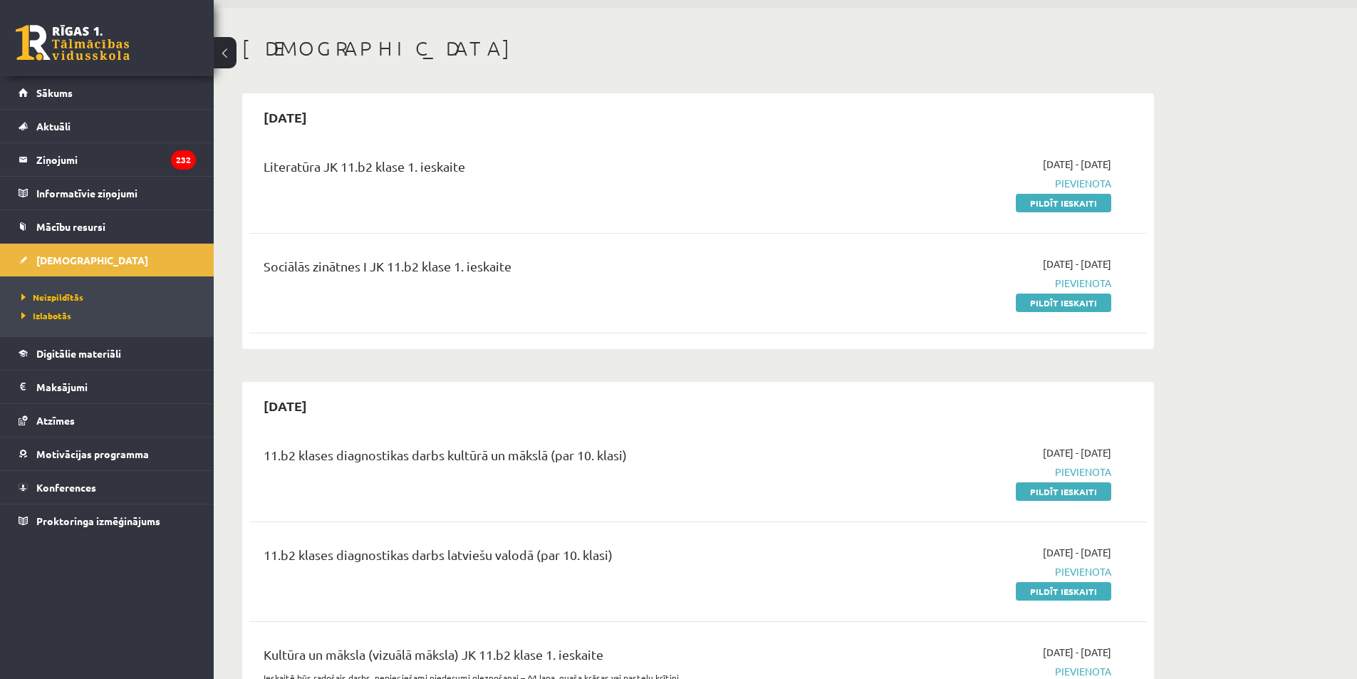
scroll to position [71, 0]
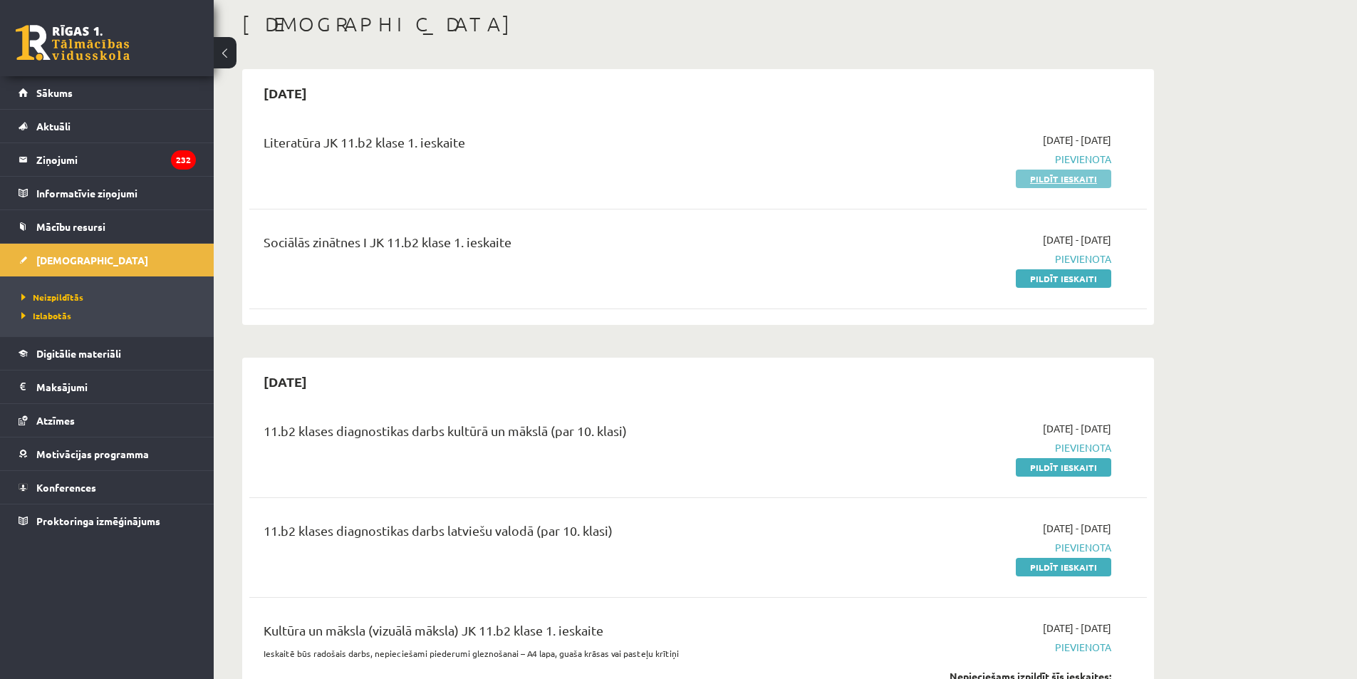
click at [1070, 178] on link "Pildīt ieskaiti" at bounding box center [1063, 179] width 95 height 19
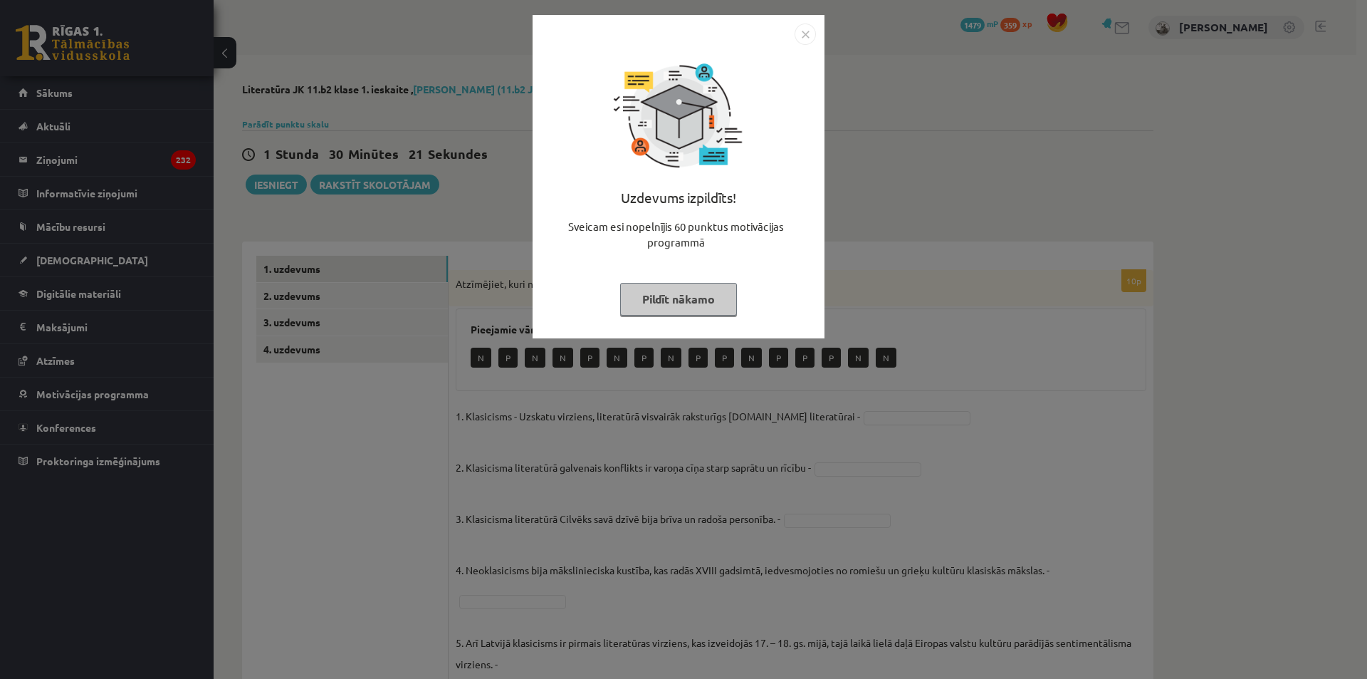
click at [1011, 179] on div "Uzdevums izpildīts! Sveicam esi nopelnījis 60 punktus motivācijas programmā Pil…" at bounding box center [683, 339] width 1367 height 679
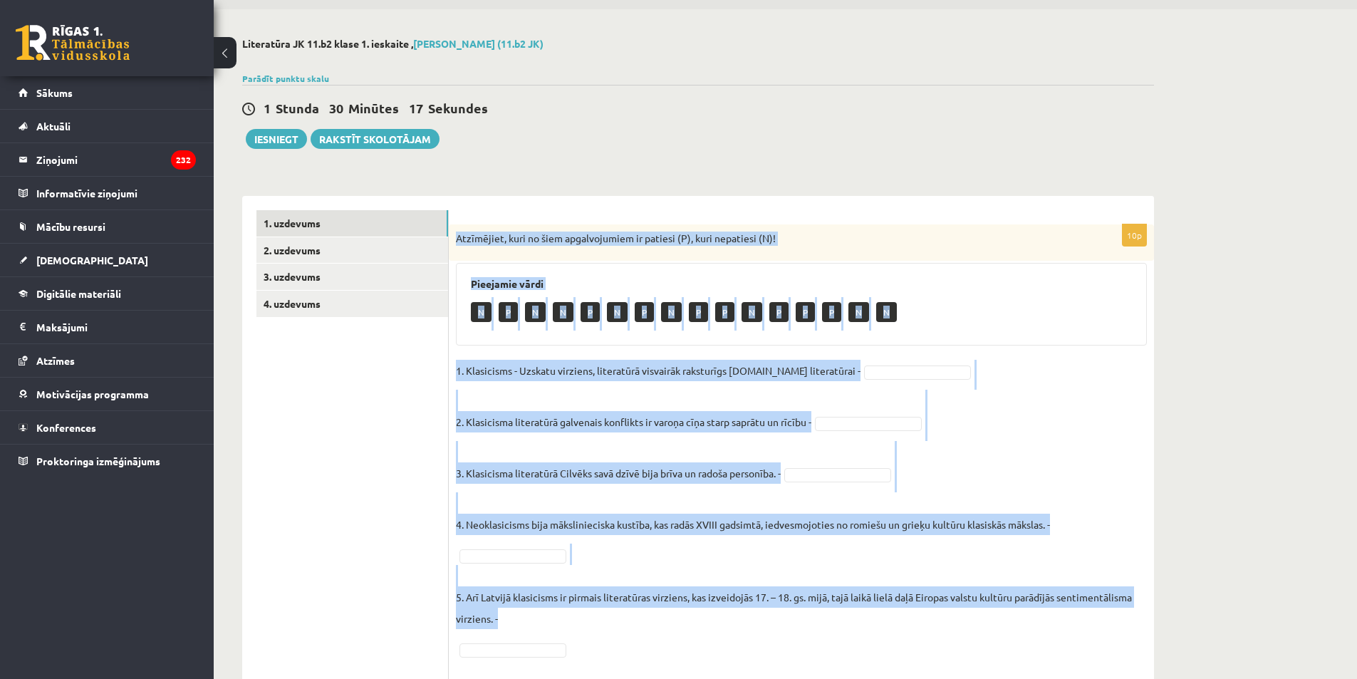
scroll to position [354, 0]
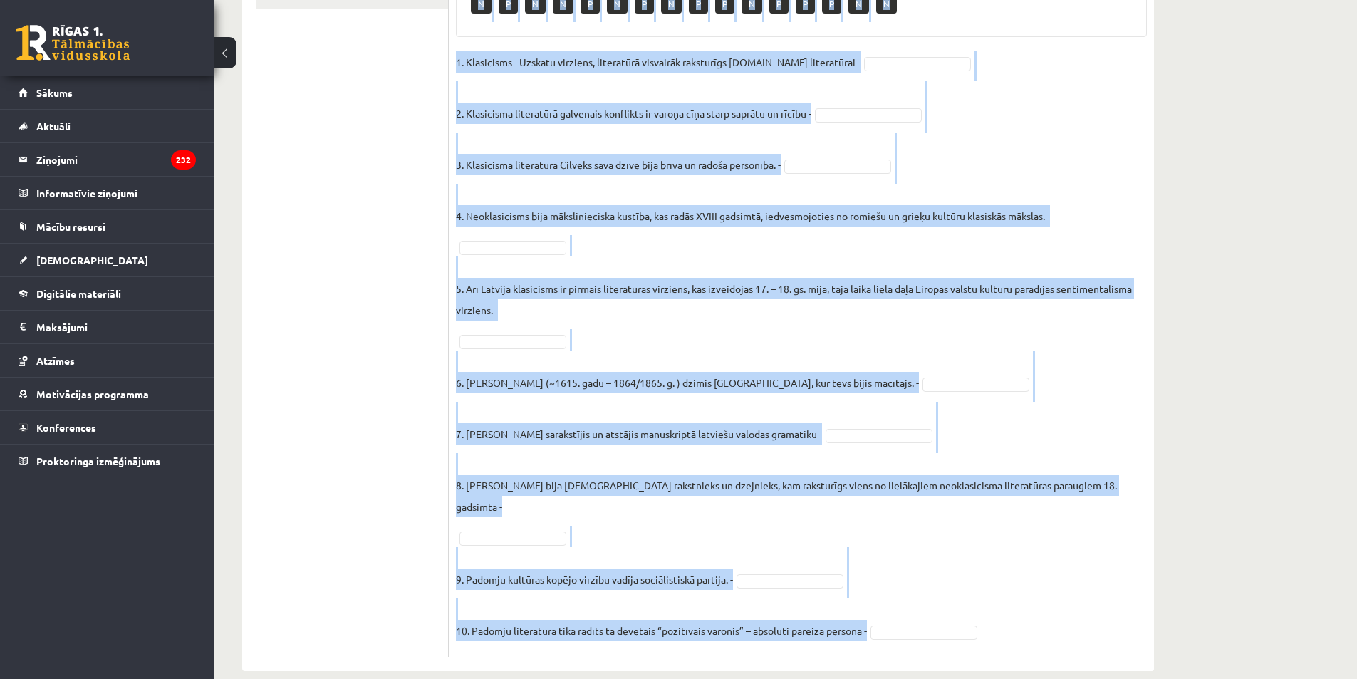
drag, startPoint x: 456, startPoint y: 275, endPoint x: 954, endPoint y: 621, distance: 606.4
click at [954, 621] on div "10p Atzīmējiet, kuri no šiem apgalvojumiem ir patiesi (P), kuri nepatiesi (N)! …" at bounding box center [801, 286] width 705 height 741
copy div "Loremipsum, dolo si amet consecteturad el seddoei (T), inci utlaboree (D)! Magn…"
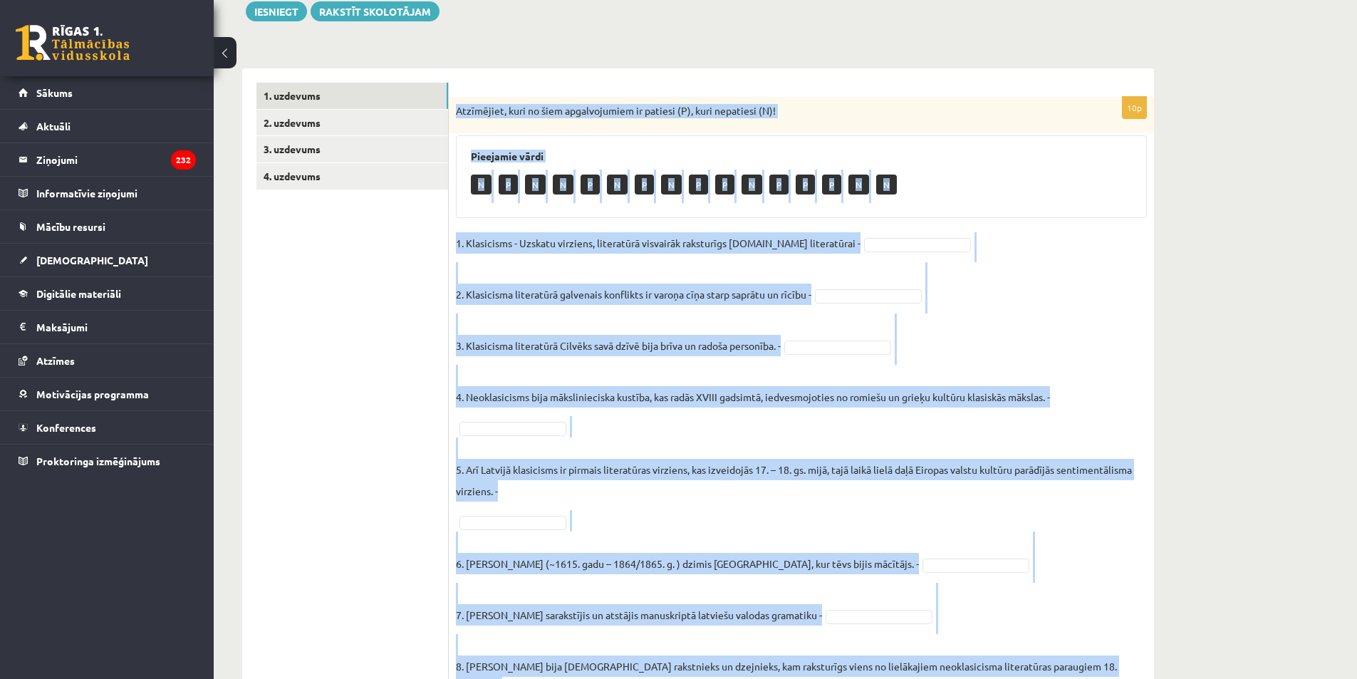
scroll to position [0, 0]
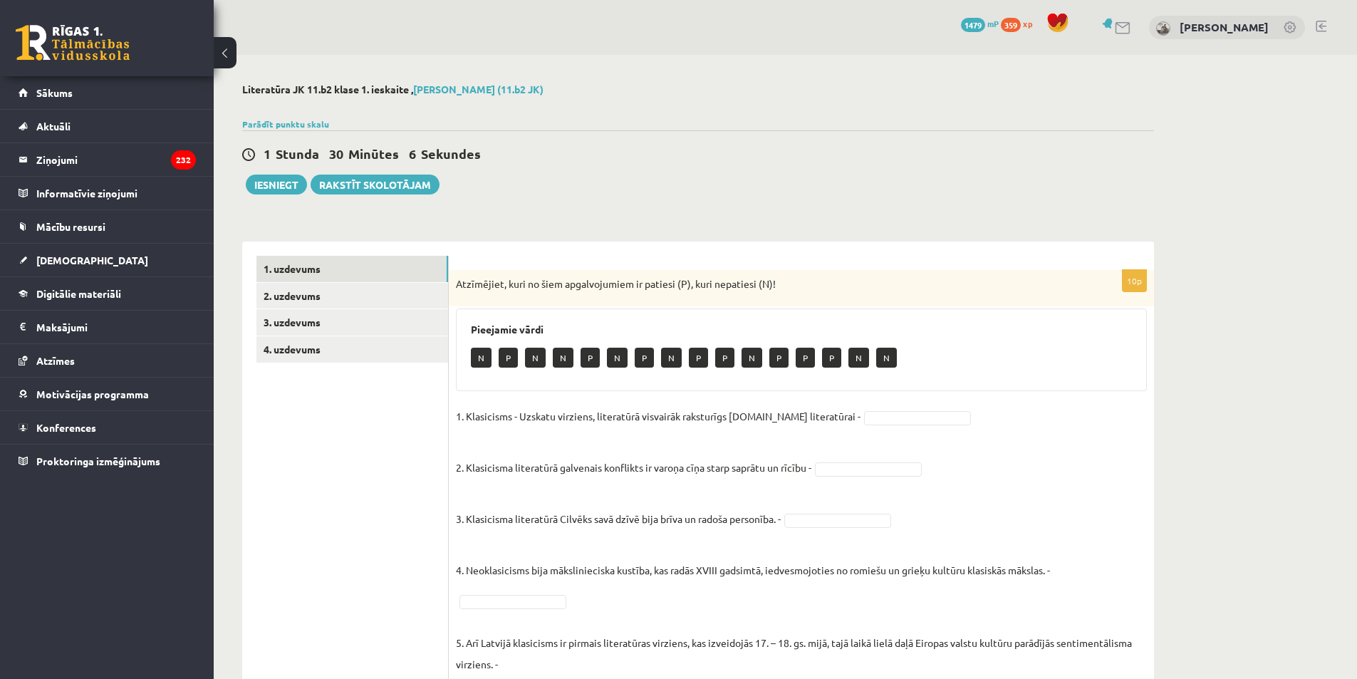
click at [964, 149] on div "1 Stunda 30 Minūtes 6 Sekundes" at bounding box center [698, 154] width 912 height 19
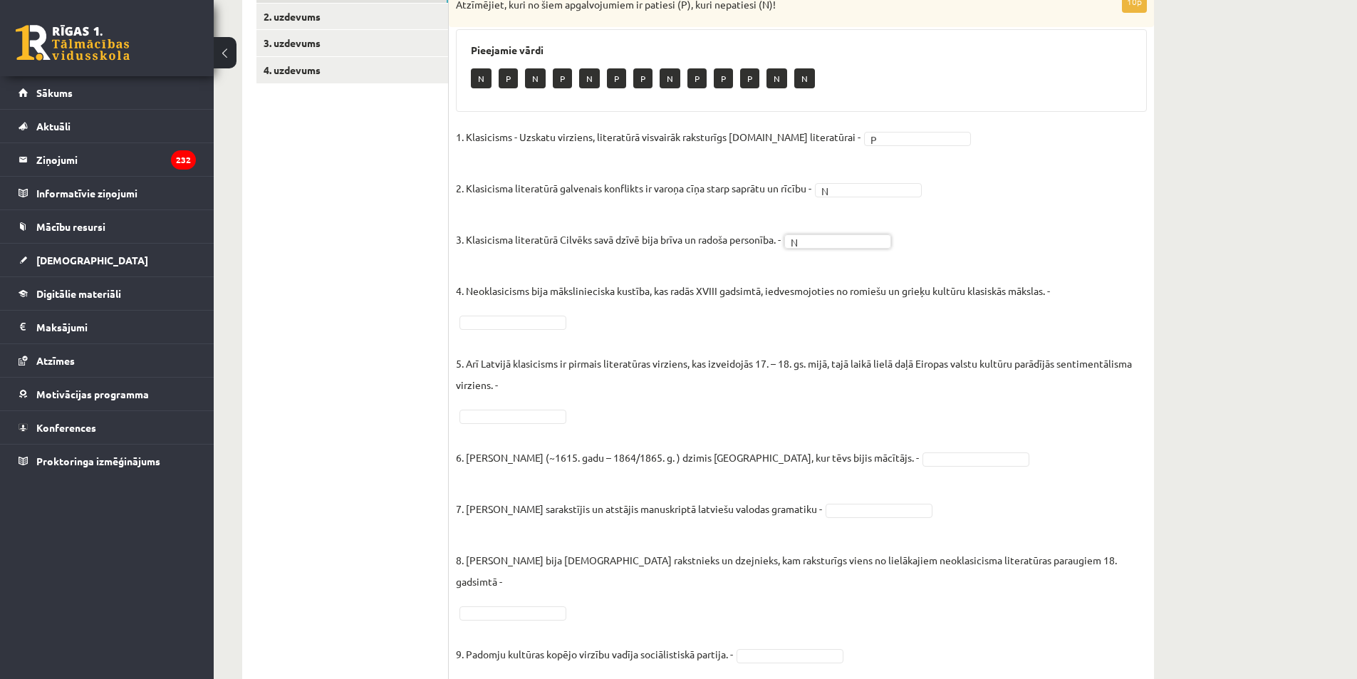
scroll to position [285, 0]
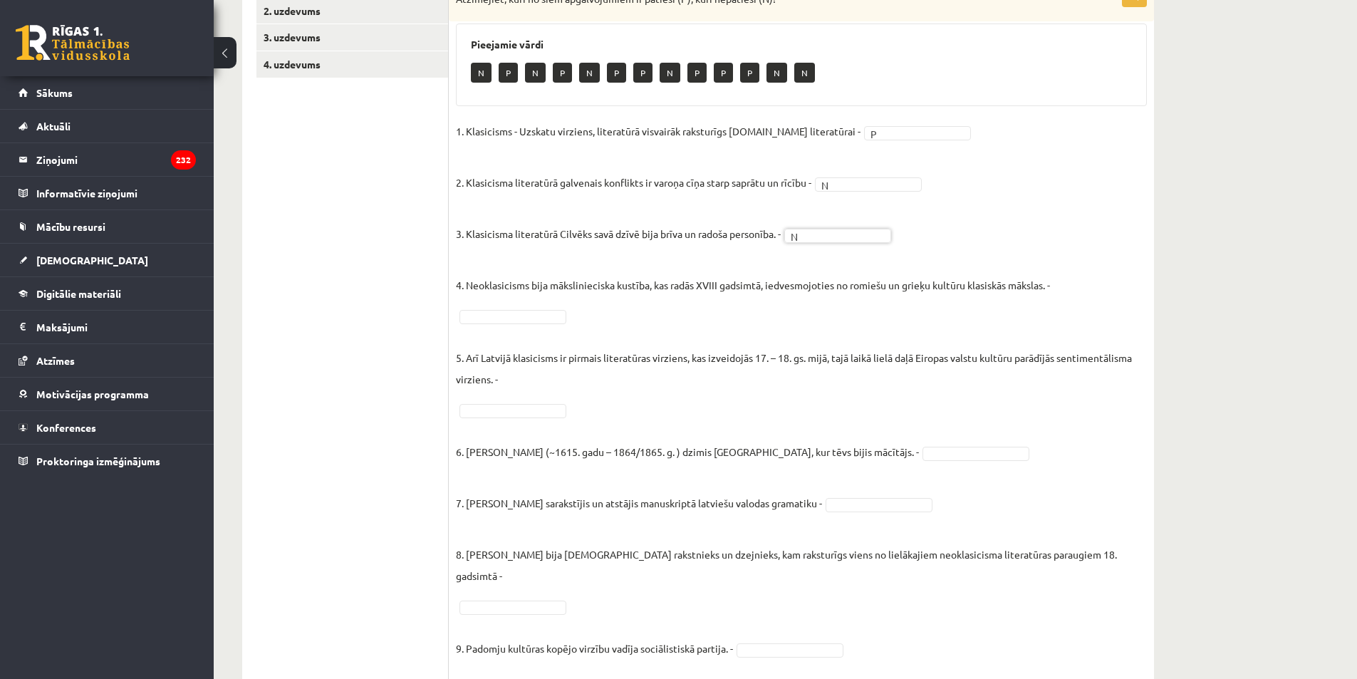
click at [1089, 285] on fieldset "1. Klasicisms - Uzskatu virziens, literatūrā visvairāk raksturīgs [DOMAIN_NAME]…" at bounding box center [801, 419] width 691 height 598
drag, startPoint x: 457, startPoint y: 377, endPoint x: 477, endPoint y: 398, distance: 29.2
click at [468, 391] on fieldset "1. Klasicisms - Uzskatu virziens, literatūrā visvairāk raksturīgs [DOMAIN_NAME]…" at bounding box center [801, 419] width 691 height 598
click at [542, 383] on p "5. Arī Latvijā klasicisms ir pirmais literatūras virziens, kas izveidojās 17. –…" at bounding box center [801, 357] width 691 height 64
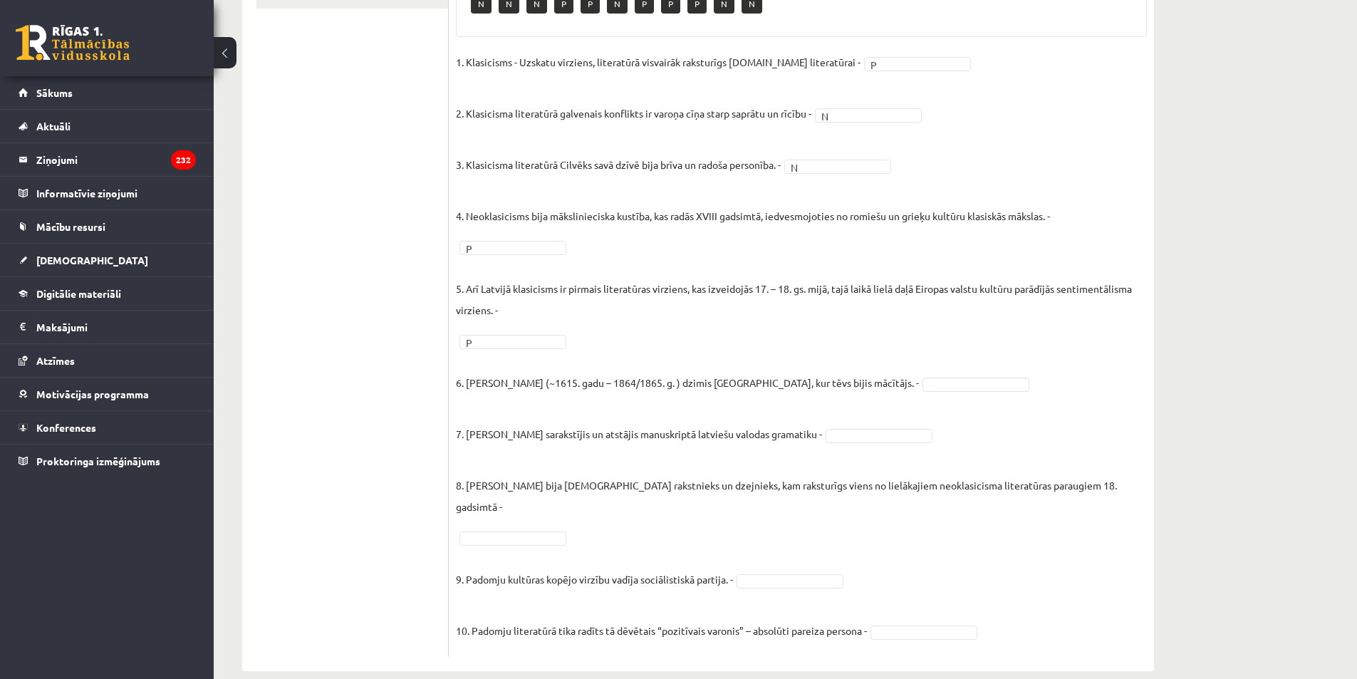
drag, startPoint x: 259, startPoint y: 199, endPoint x: 261, endPoint y: 140, distance: 59.2
click at [259, 199] on ul "1. uzdevums 2. uzdevums 3. uzdevums 4. uzdevums" at bounding box center [352, 279] width 192 height 755
click at [895, 443] on fieldset "1. Klasicisms - Uzskatu virziens, literatūrā visvairāk raksturīgs [DOMAIN_NAME]…" at bounding box center [801, 350] width 691 height 598
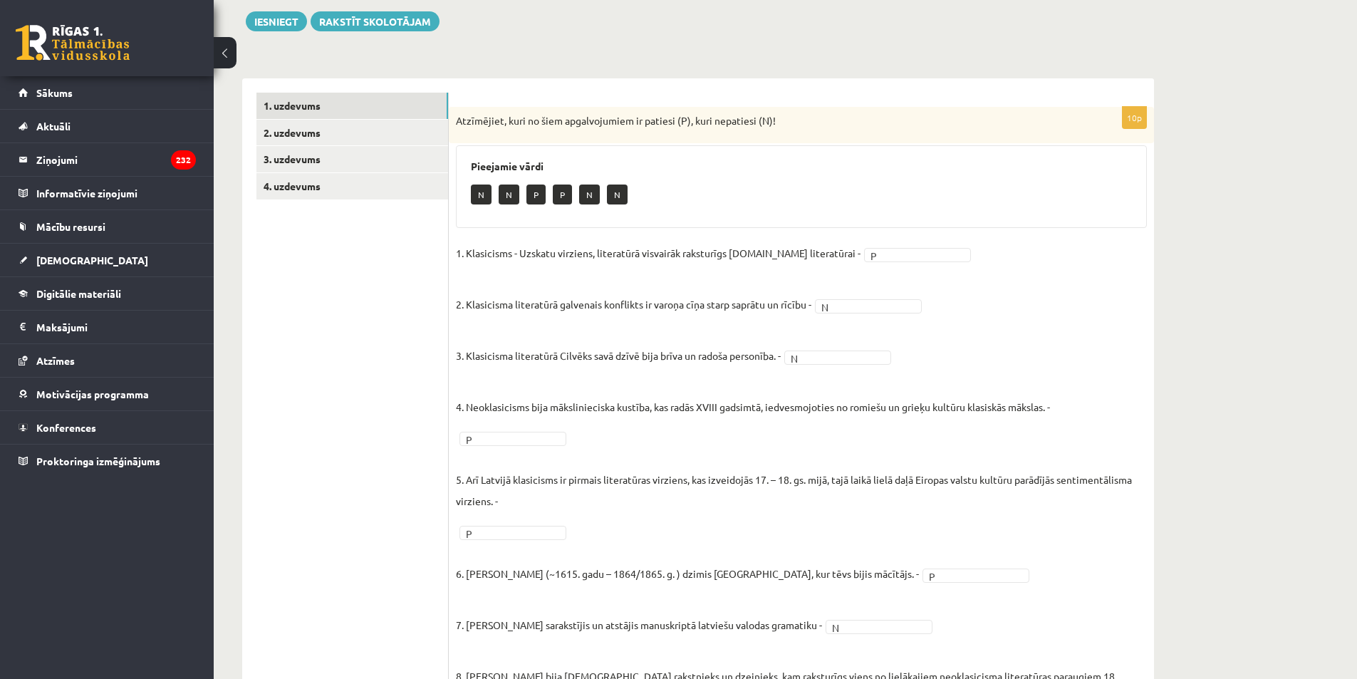
scroll to position [0, 0]
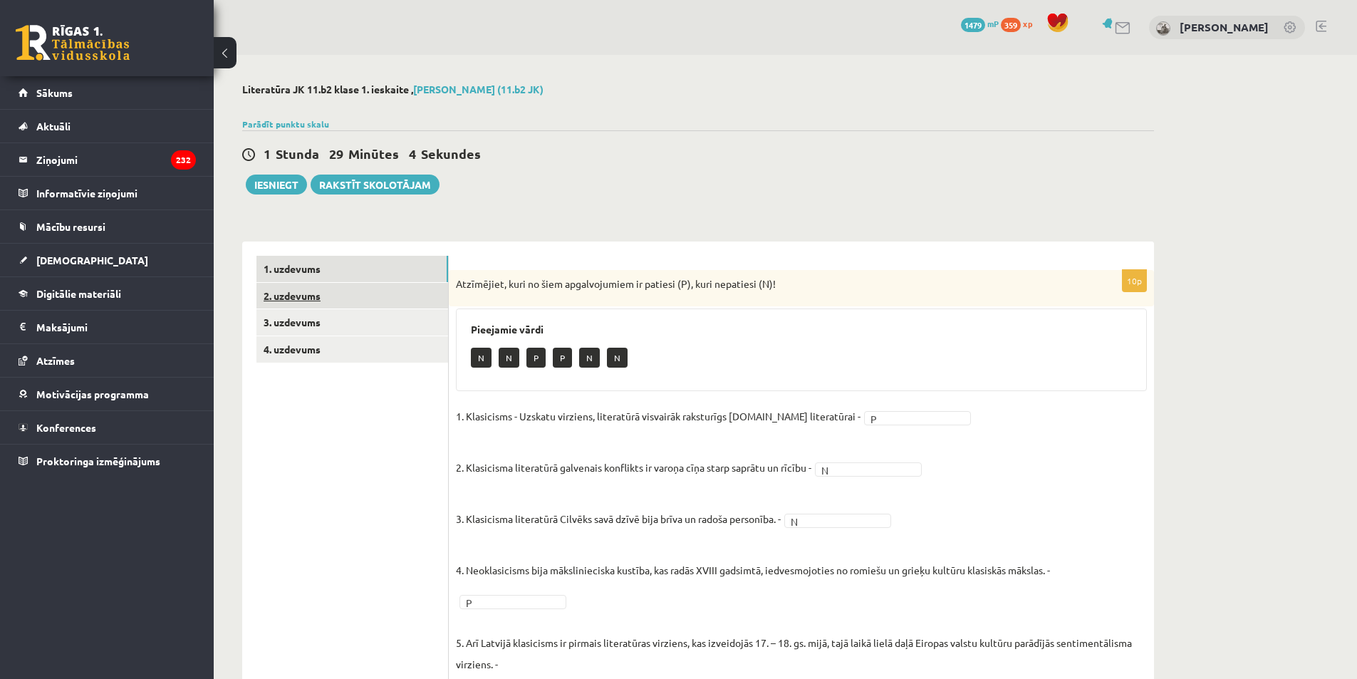
click at [296, 300] on link "2. uzdevums" at bounding box center [352, 296] width 192 height 26
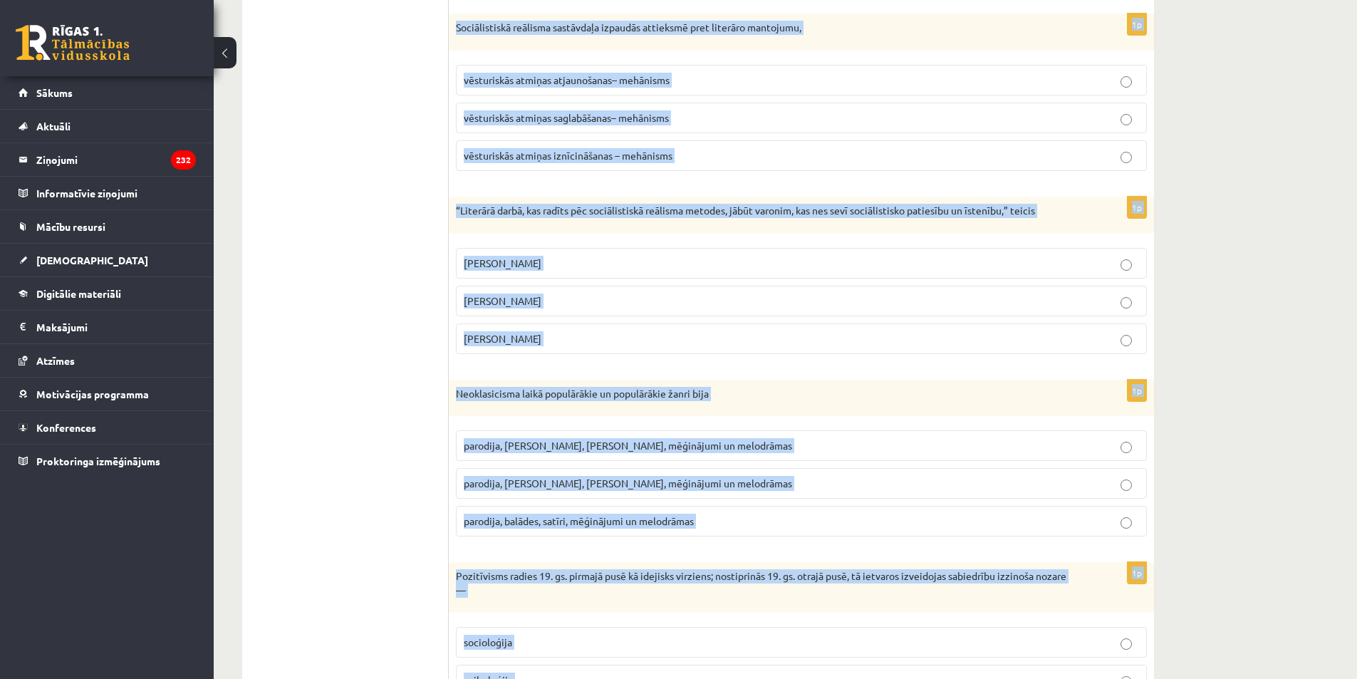
scroll to position [1461, 0]
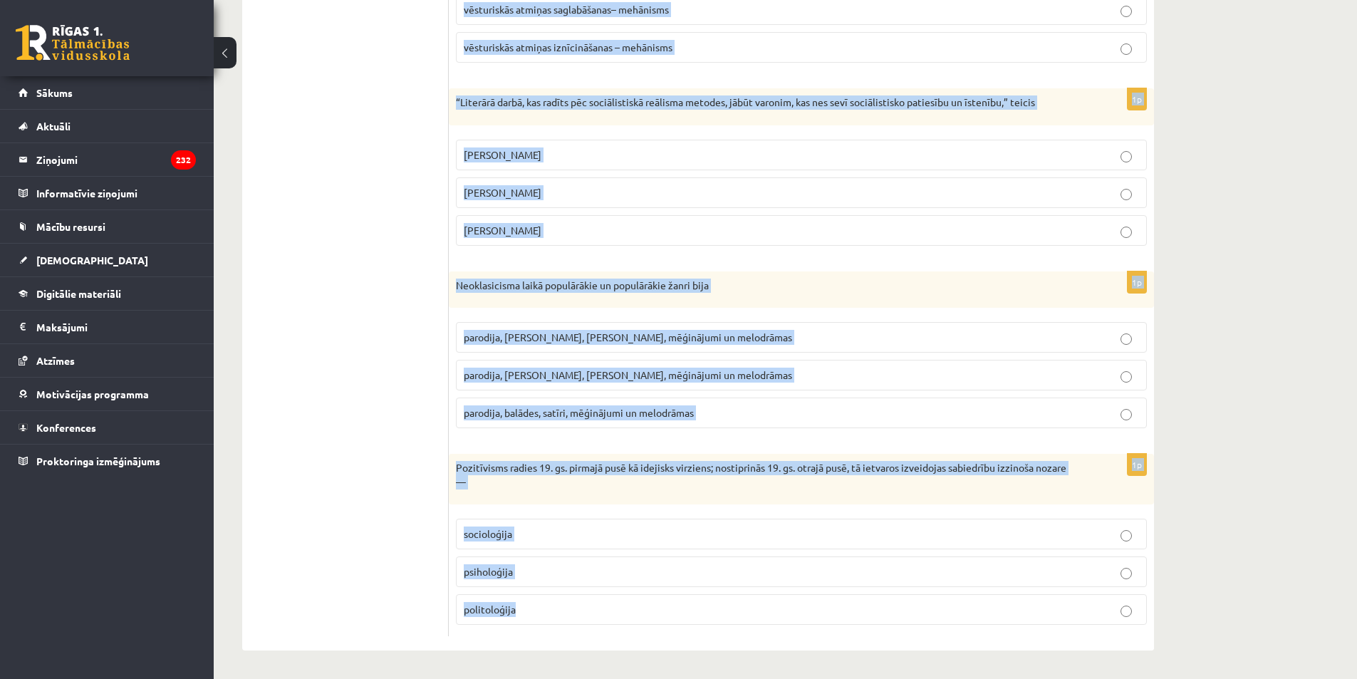
drag, startPoint x: 452, startPoint y: 280, endPoint x: 684, endPoint y: 606, distance: 400.8
copy form "Loremip dolorsi ametc adip elitseddo eiusmodt incidi 1u Laboreet dolorema al – …"
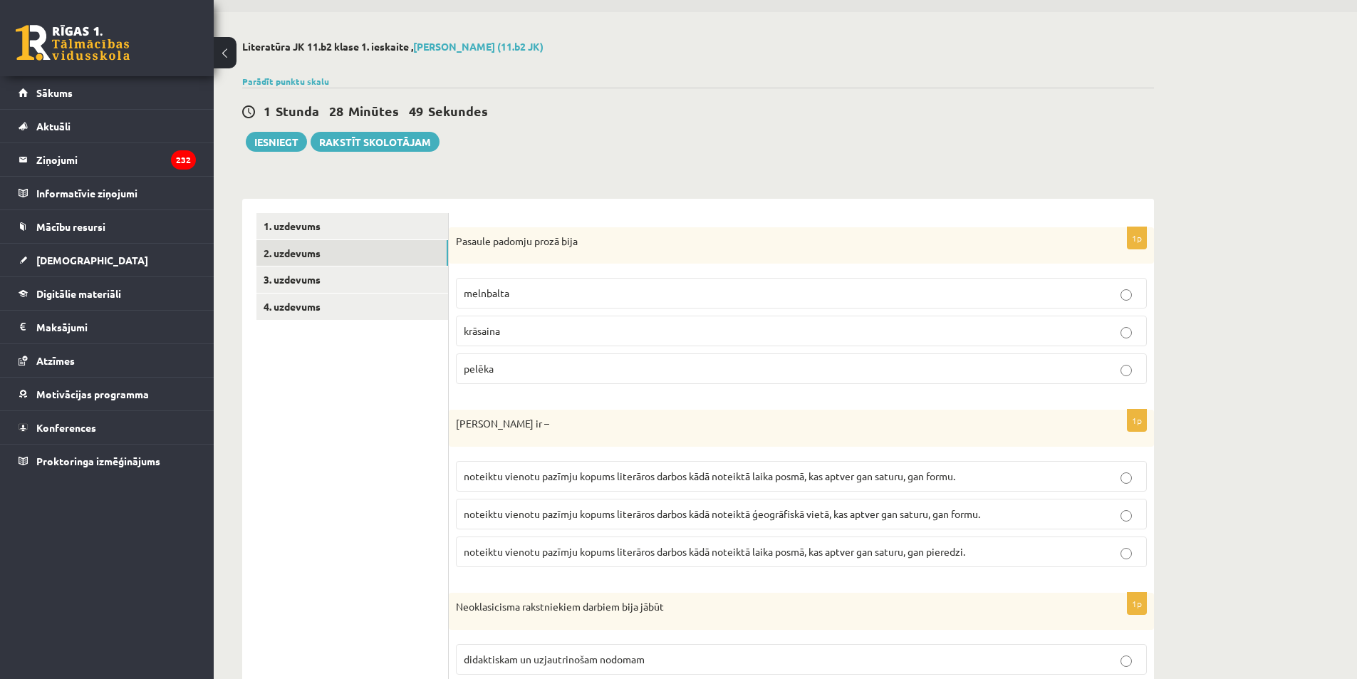
scroll to position [37, 0]
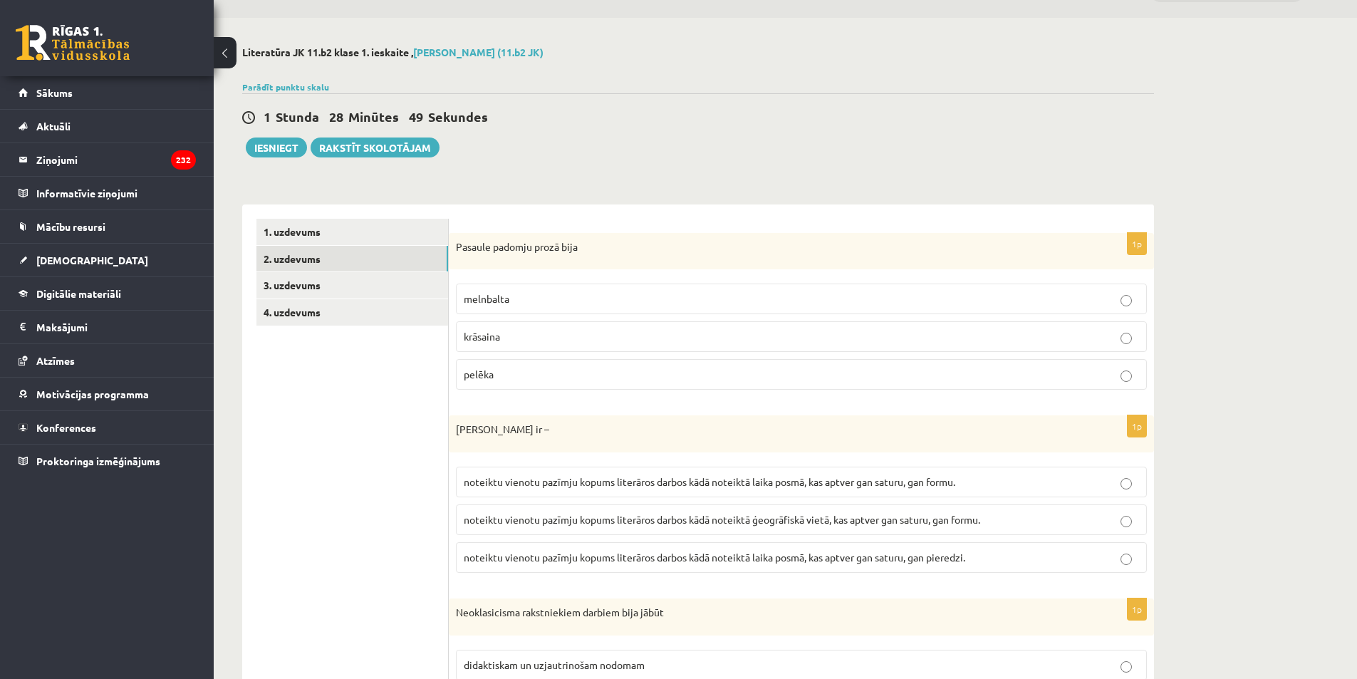
click at [536, 300] on p "melnbalta" at bounding box center [801, 298] width 675 height 15
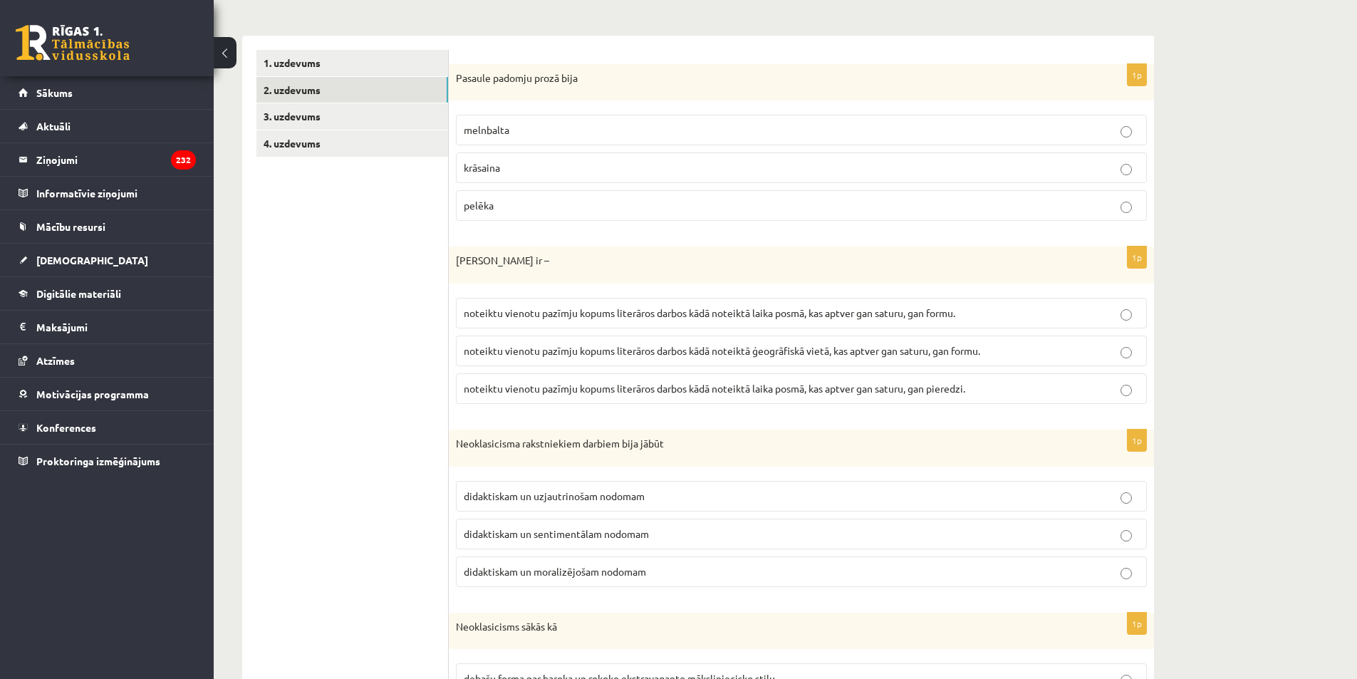
scroll to position [214, 0]
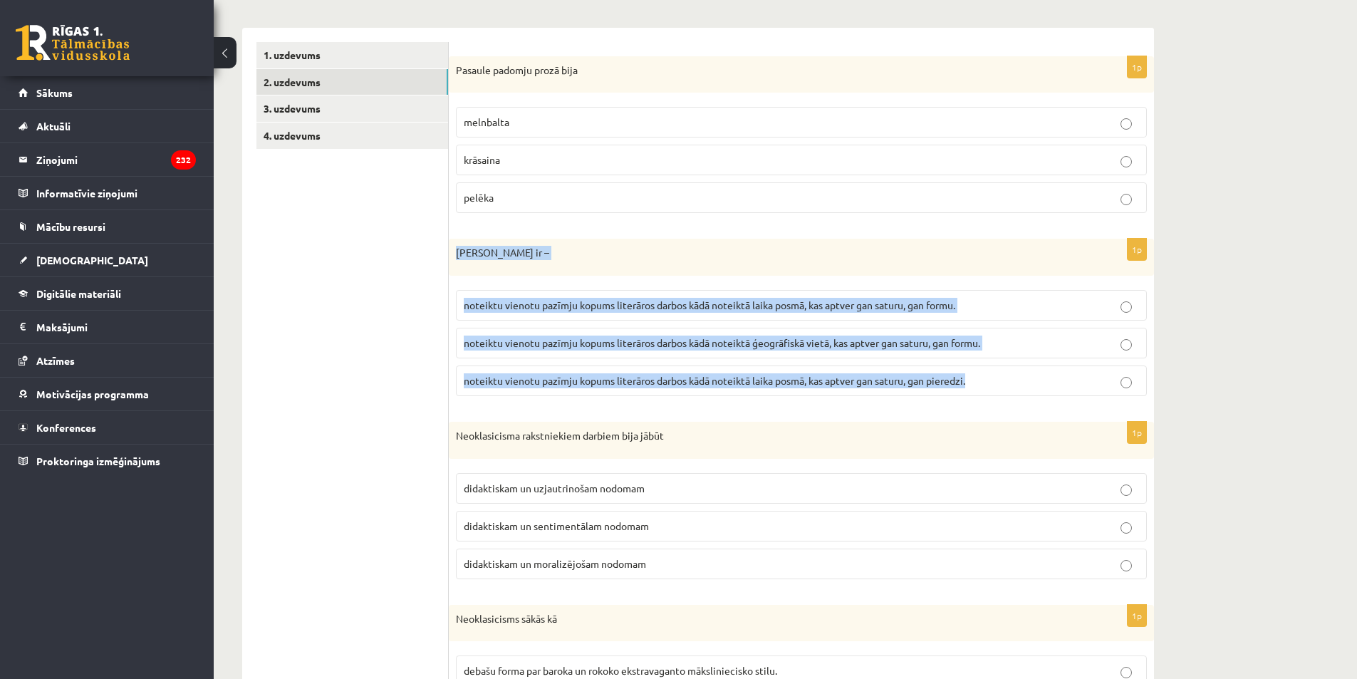
drag, startPoint x: 449, startPoint y: 244, endPoint x: 1063, endPoint y: 396, distance: 631.9
click at [1063, 396] on div "1p Literārs virziens ir – noteiktu vienotu pazīmju kopums literāros darbos kādā…" at bounding box center [801, 323] width 705 height 169
copy div "Literārs virziens ir – noteiktu vienotu pazīmju kopums literāros darbos kādā no…"
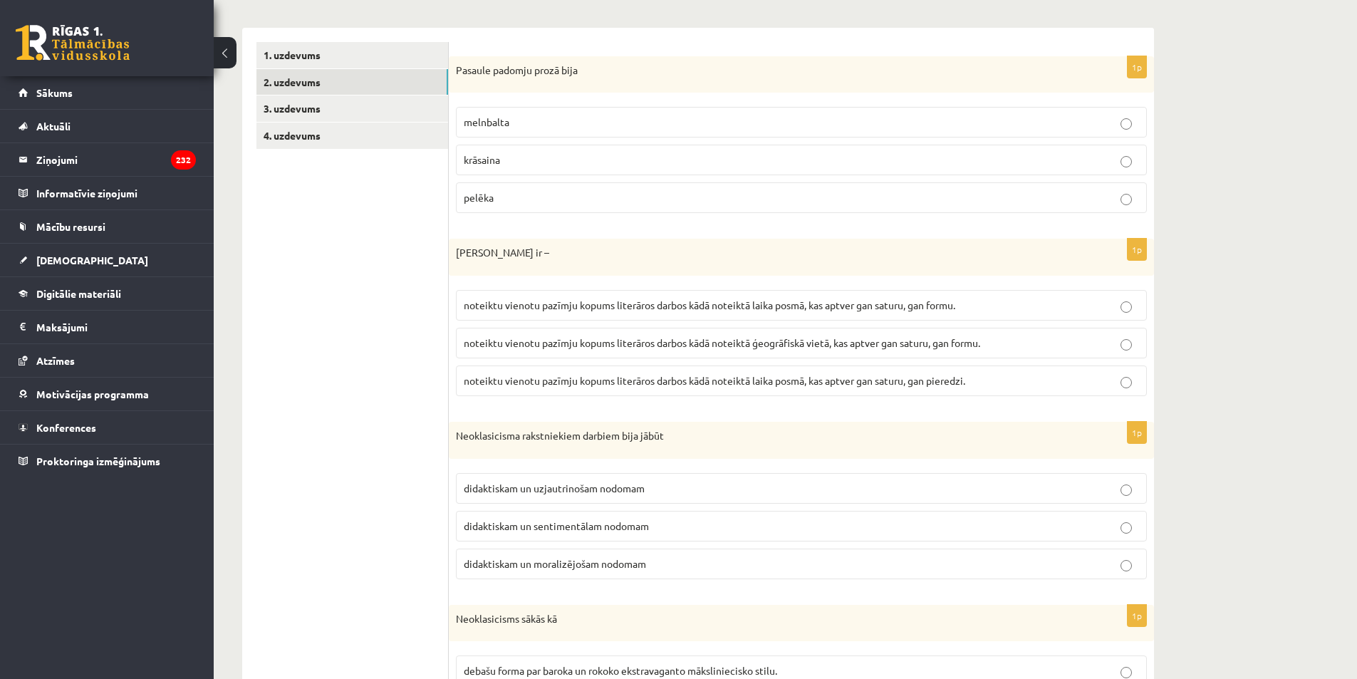
click at [783, 308] on span "noteiktu vienotu pazīmju kopums literāros darbos kādā noteiktā laika posmā, kas…" at bounding box center [709, 304] width 491 height 13
drag, startPoint x: 461, startPoint y: 424, endPoint x: 467, endPoint y: 457, distance: 33.4
click at [467, 457] on div "Neoklasicisma rakstniekiem darbiem bija jābūt" at bounding box center [801, 440] width 705 height 37
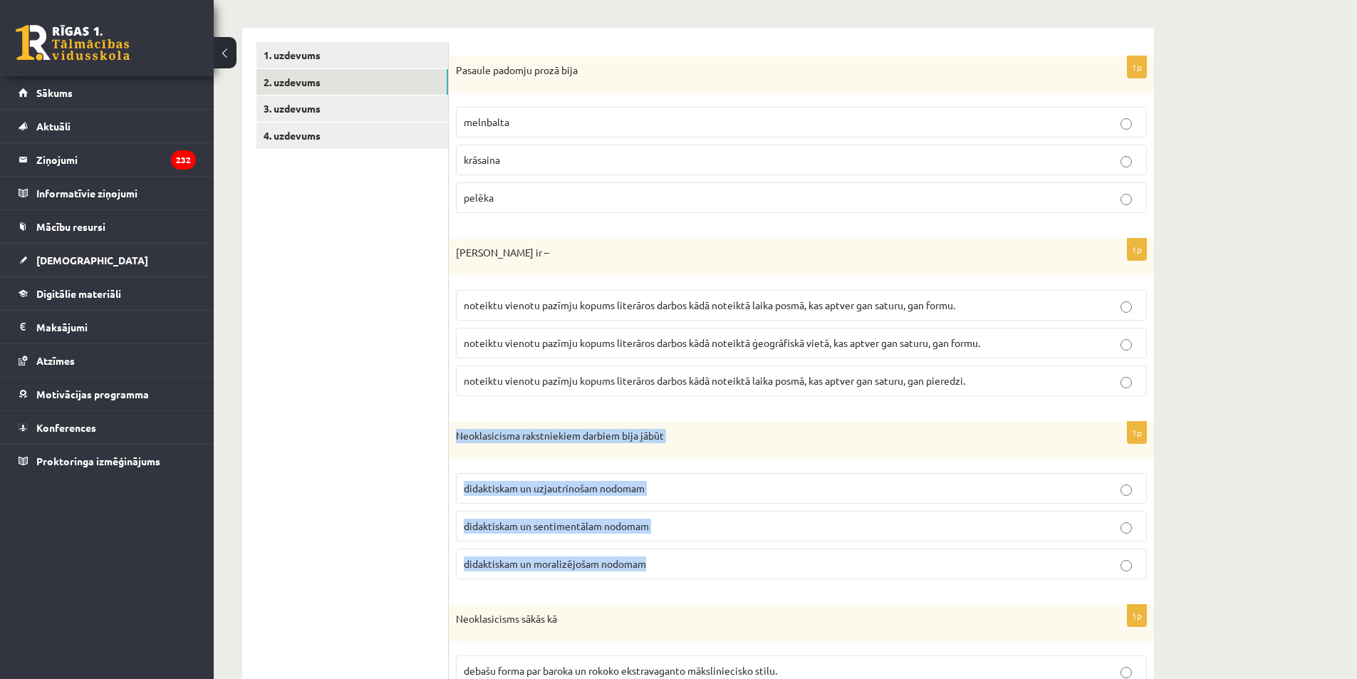
drag, startPoint x: 449, startPoint y: 432, endPoint x: 701, endPoint y: 570, distance: 286.9
click at [701, 570] on div "1p Neoklasicisma rakstniekiem darbiem bija jābūt didaktiskam un uzjautrinošam n…" at bounding box center [801, 506] width 705 height 169
copy div "Neoklasicisma rakstniekiem darbiem bija jābūt didaktiskam un uzjautrinošam nodo…"
click at [526, 565] on span "didaktiskam un moralizējošam nodomam" at bounding box center [555, 563] width 182 height 13
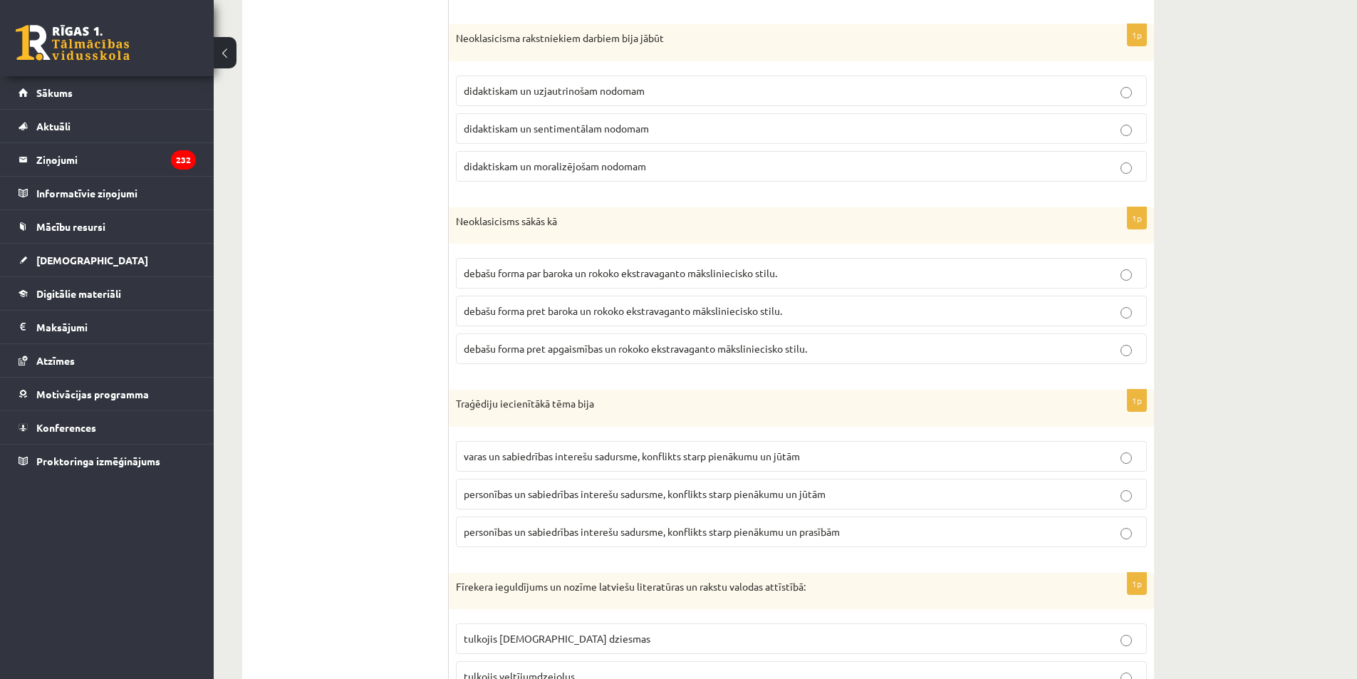
scroll to position [712, 0]
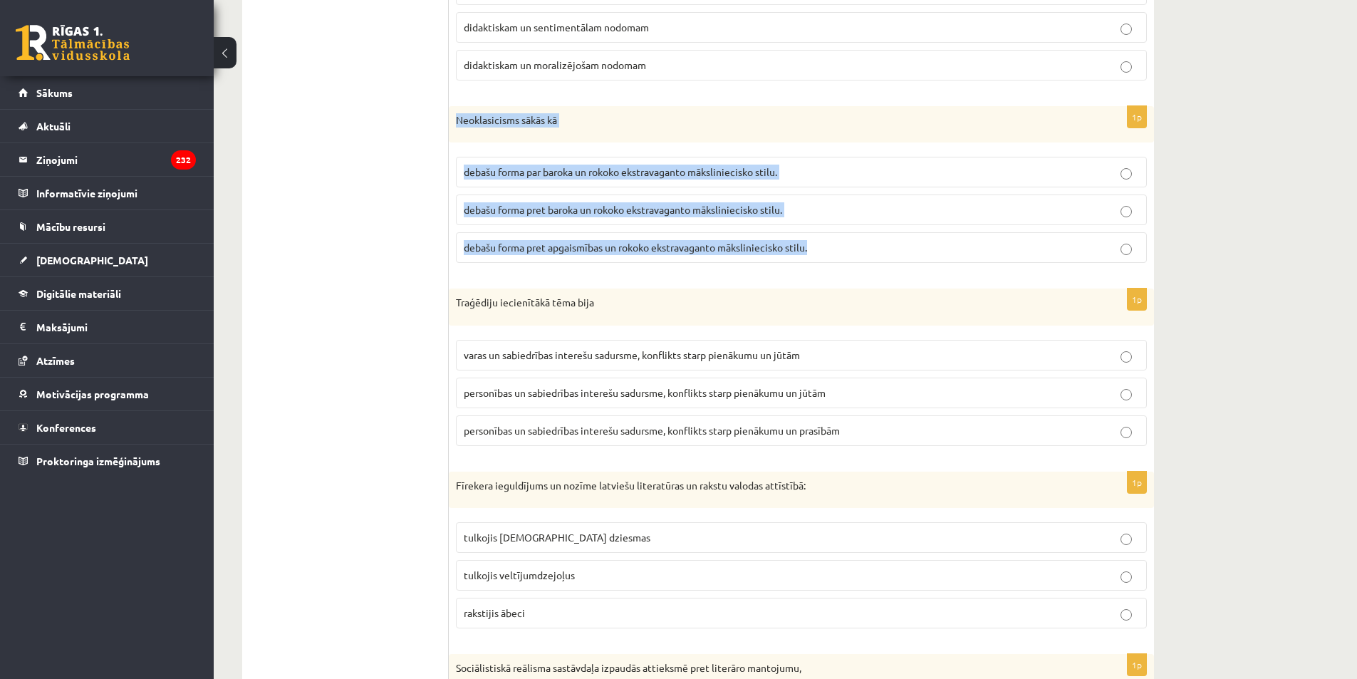
drag, startPoint x: 456, startPoint y: 123, endPoint x: 880, endPoint y: 251, distance: 443.0
click at [880, 251] on div "1p Neoklasicisms sākās kā debašu forma par baroka un rokoko ekstravaganto māksl…" at bounding box center [801, 190] width 705 height 169
copy div "Neoklasicisms sākās kā debašu forma par baroka un rokoko ekstravaganto mākslini…"
click at [706, 255] on p "debašu forma pret apgaismības un rokoko ekstravaganto māksliniecisko stilu." at bounding box center [801, 247] width 675 height 15
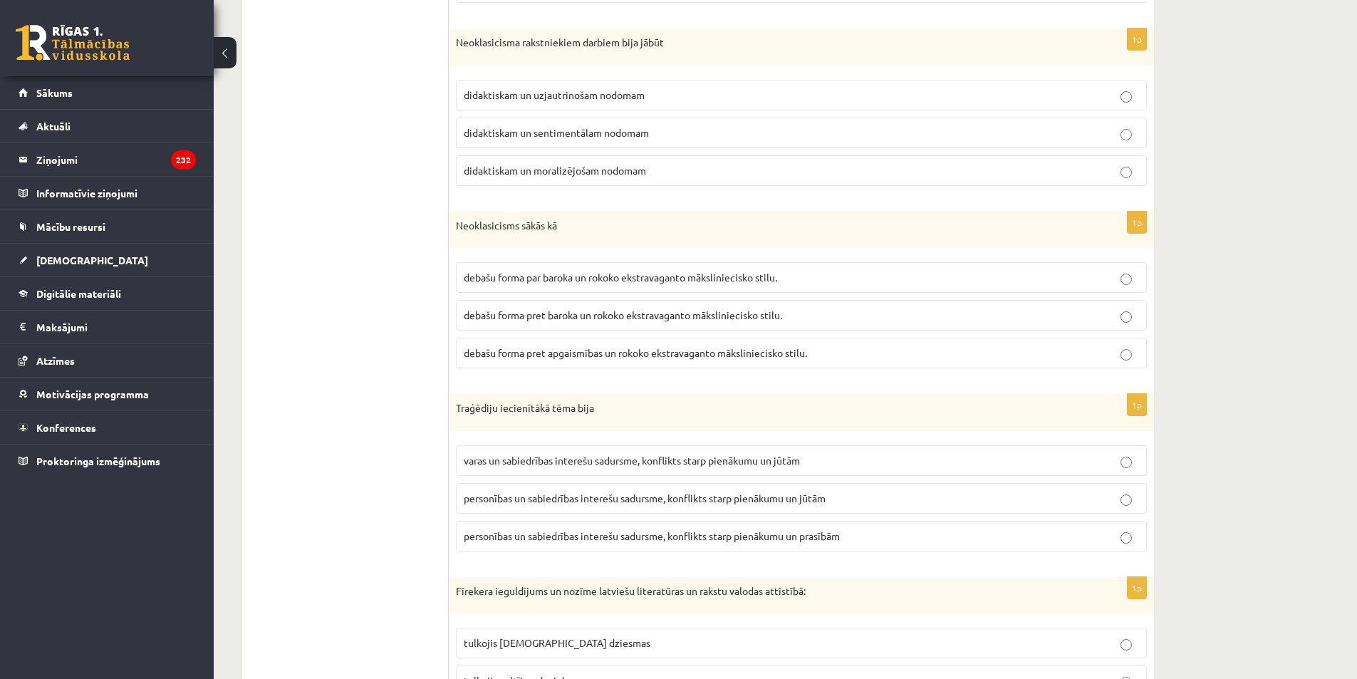
scroll to position [678, 0]
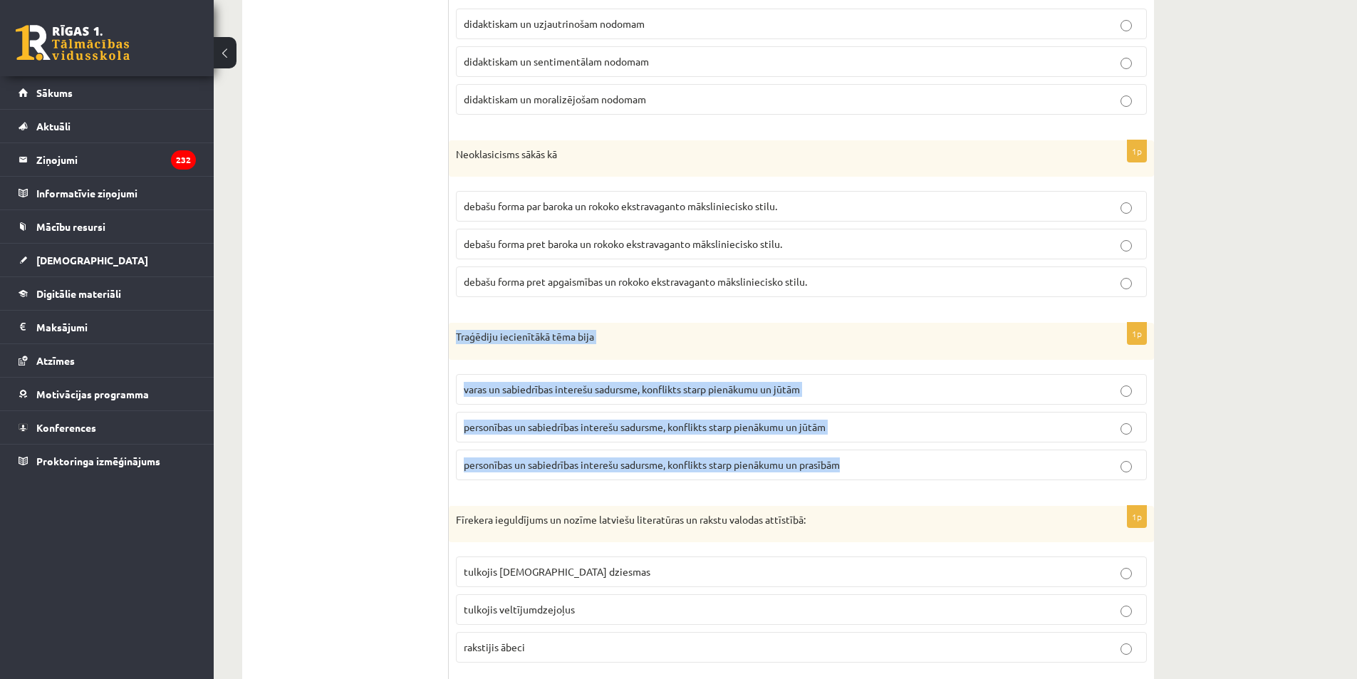
drag, startPoint x: 449, startPoint y: 325, endPoint x: 878, endPoint y: 465, distance: 451.6
click at [878, 465] on div "1p Traģēdiju iecienītākā tēma bija varas un sabiedrības interešu sadursme, konf…" at bounding box center [801, 407] width 705 height 169
copy div "Traģēdiju iecienītākā tēma bija varas un sabiedrības interešu sadursme, konflik…"
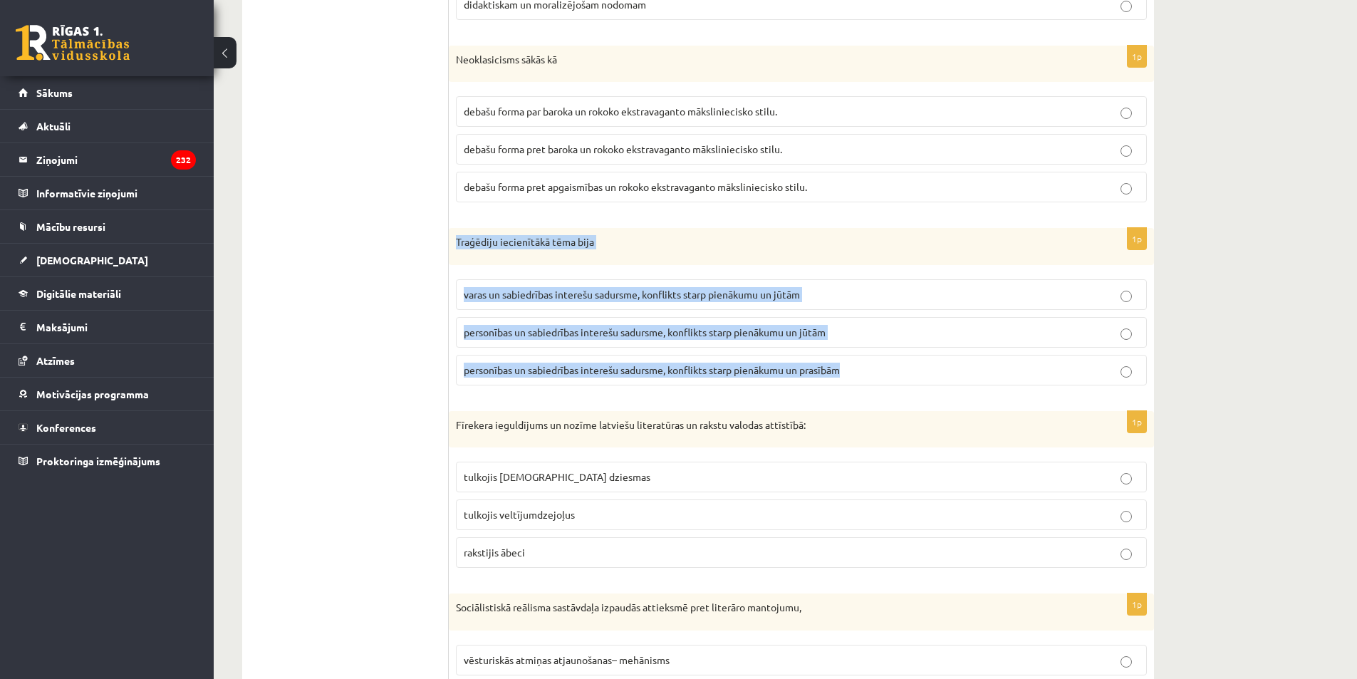
scroll to position [855, 0]
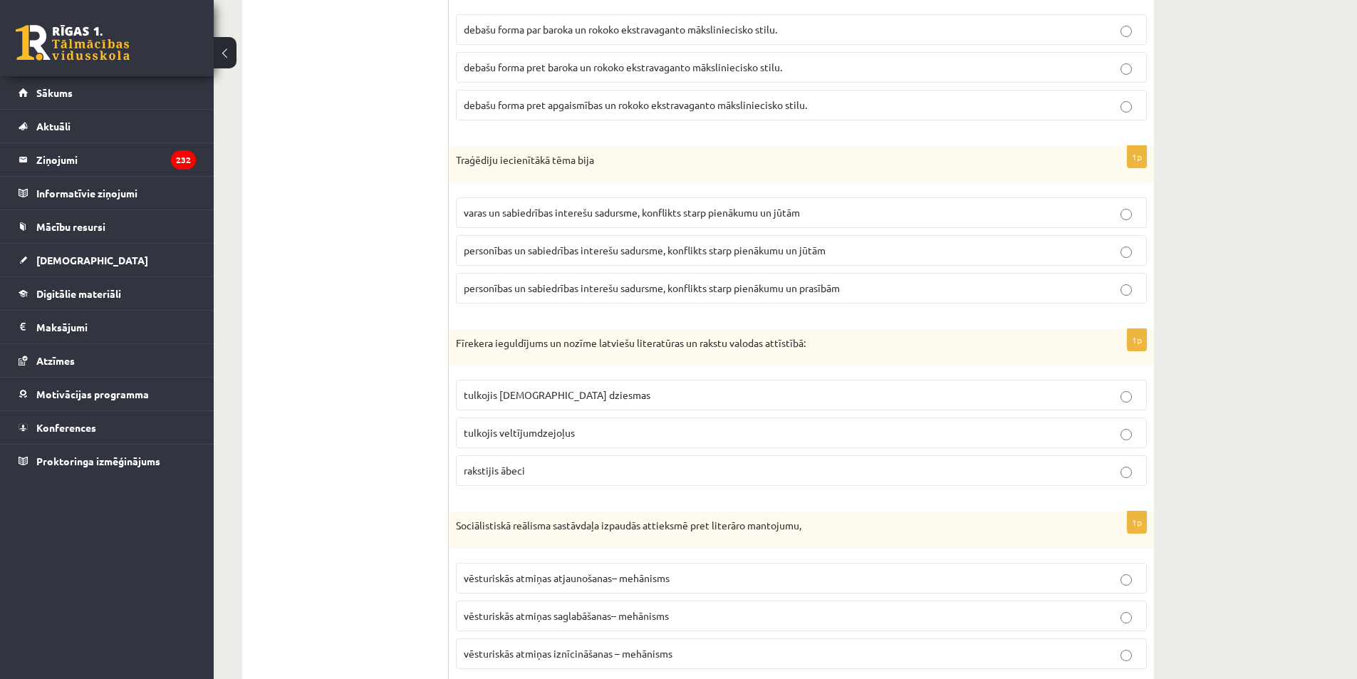
click at [395, 338] on ul "1. uzdevums 2. uzdevums 3. uzdevums 4. uzdevums" at bounding box center [352, 322] width 192 height 1842
click at [814, 257] on p "personības un sabiedrības interešu sadursme, konflikts starp pienākumu un jūtām" at bounding box center [801, 250] width 675 height 15
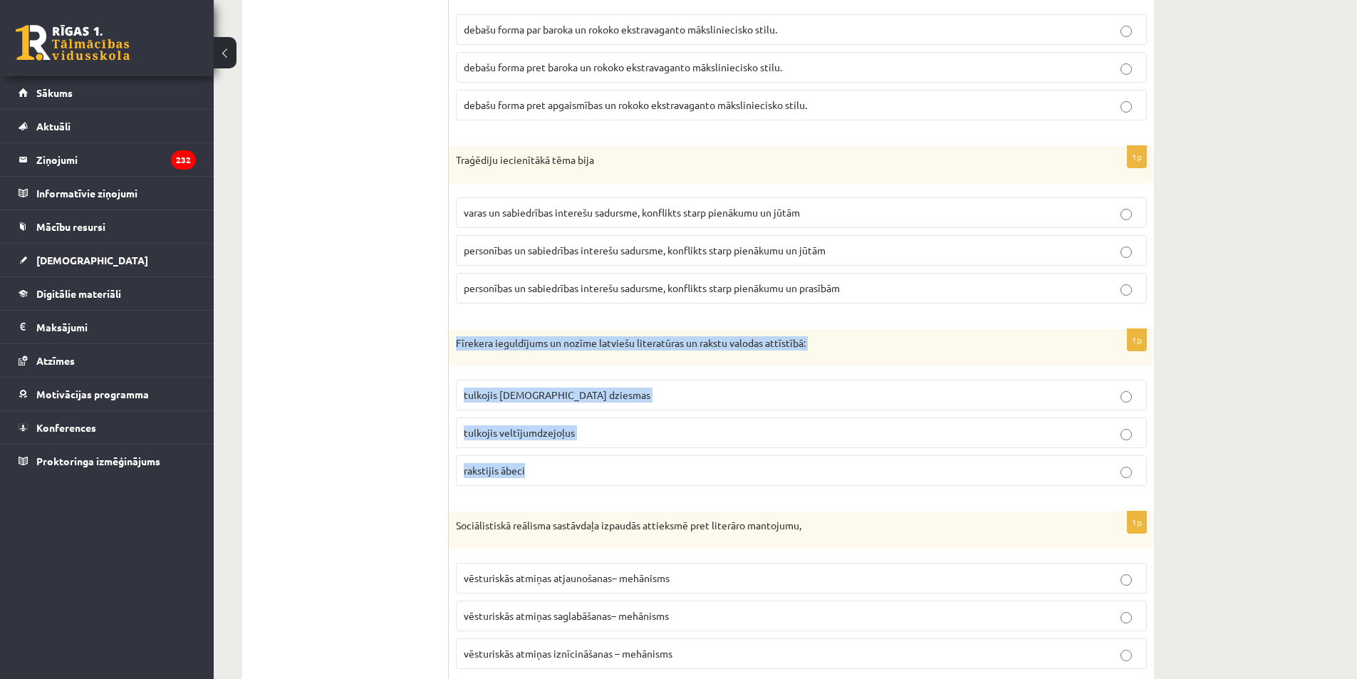
drag, startPoint x: 453, startPoint y: 335, endPoint x: 603, endPoint y: 462, distance: 196.6
click at [603, 462] on div "1p Fīrekera ieguldījums un nozīme latviešu literatūras un rakstu valodas attīst…" at bounding box center [801, 413] width 705 height 169
copy div "Fīrekera ieguldījums un nozīme latviešu literatūras un rakstu valodas attīstībā…"
click at [570, 414] on fieldset "tulkojis [DEMOGRAPHIC_DATA] dziesmas tulkojis veltījumdzejoļus rakstijis ābeci" at bounding box center [801, 431] width 691 height 118
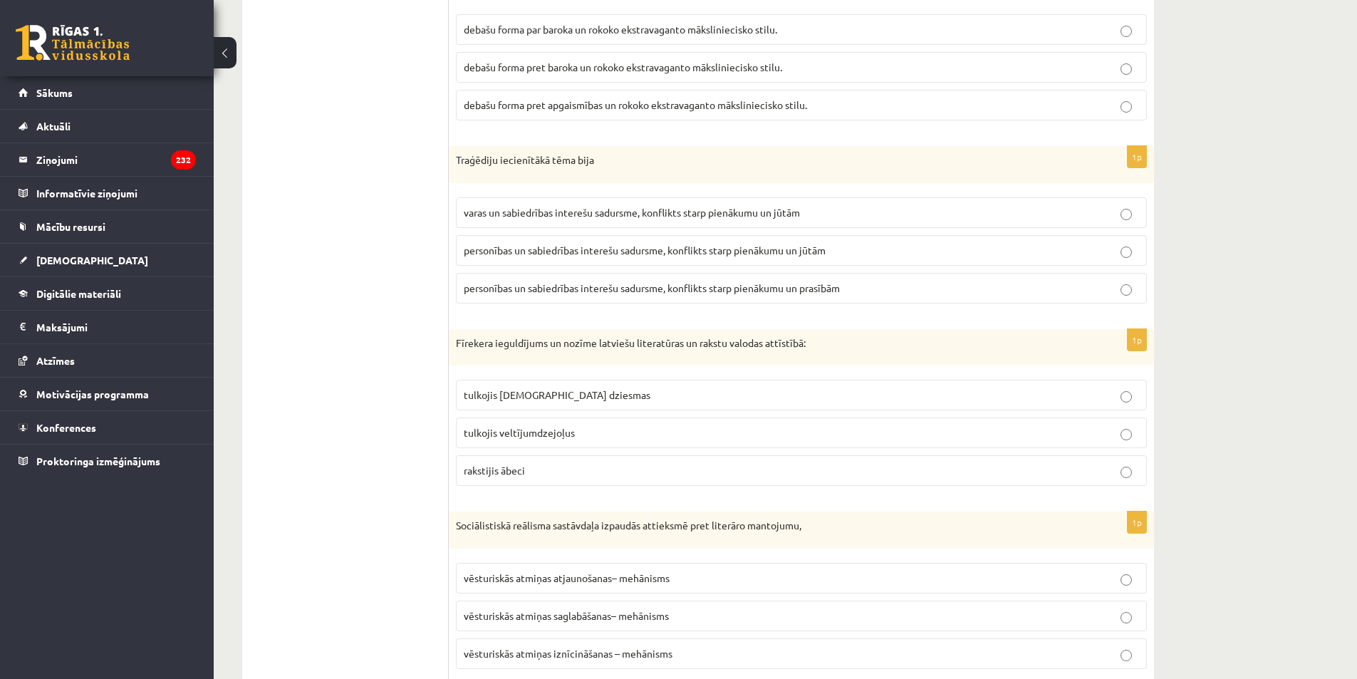
click at [572, 407] on label "tulkojis [DEMOGRAPHIC_DATA] dziesmas" at bounding box center [801, 395] width 691 height 31
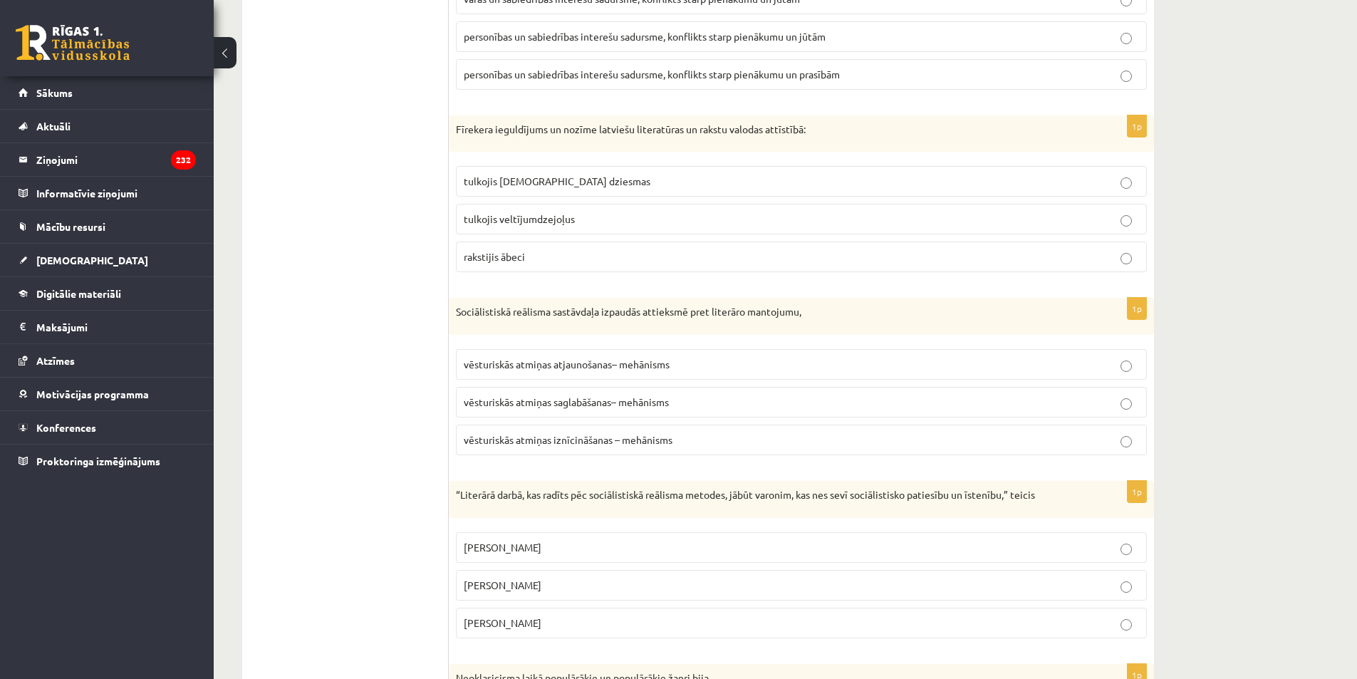
scroll to position [1211, 0]
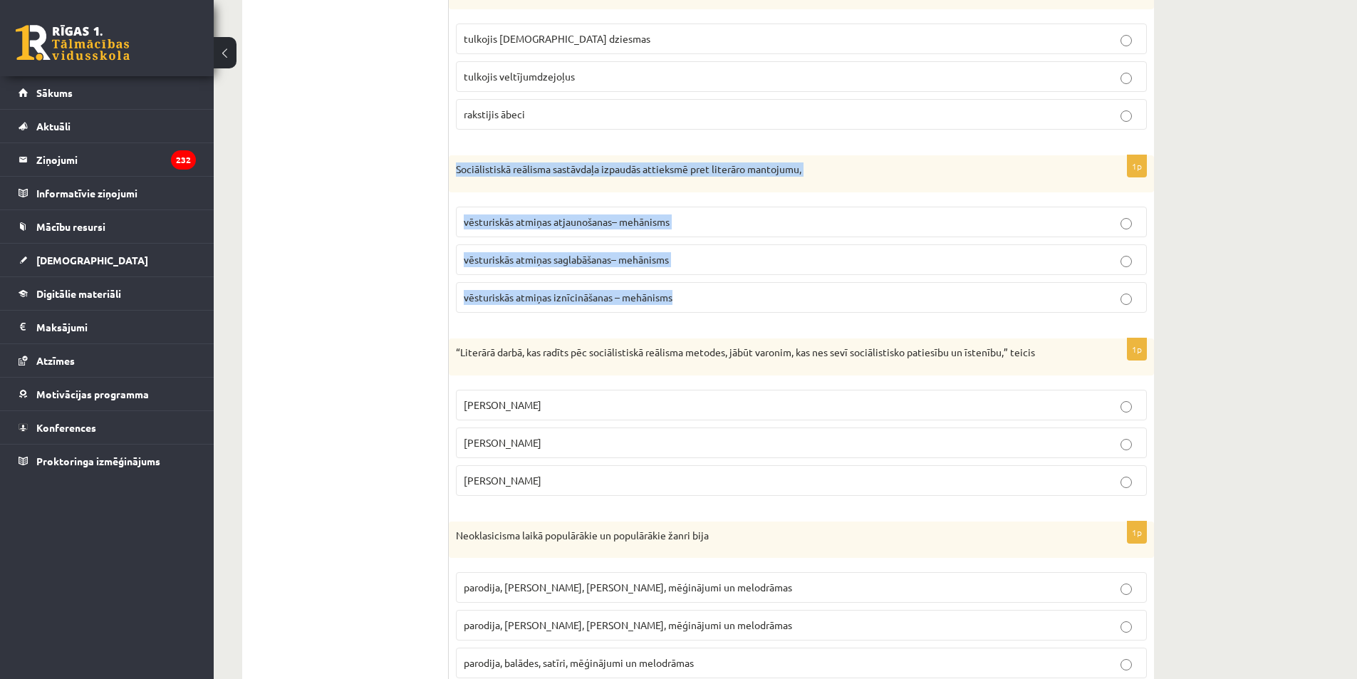
drag, startPoint x: 697, startPoint y: 311, endPoint x: 454, endPoint y: 169, distance: 280.6
click at [454, 169] on div "1p Sociālistiskā reālisma sastāvdaļa izpaudās attieksmē pret literāro mantojumu…" at bounding box center [801, 239] width 705 height 169
copy div "Sociālistiskā reālisma sastāvdaļa izpaudās attieksmē pret literāro mantojumu, v…"
click at [671, 292] on span "vēsturiskās atmiņas iznīcināšanas – mehānisms" at bounding box center [568, 297] width 209 height 13
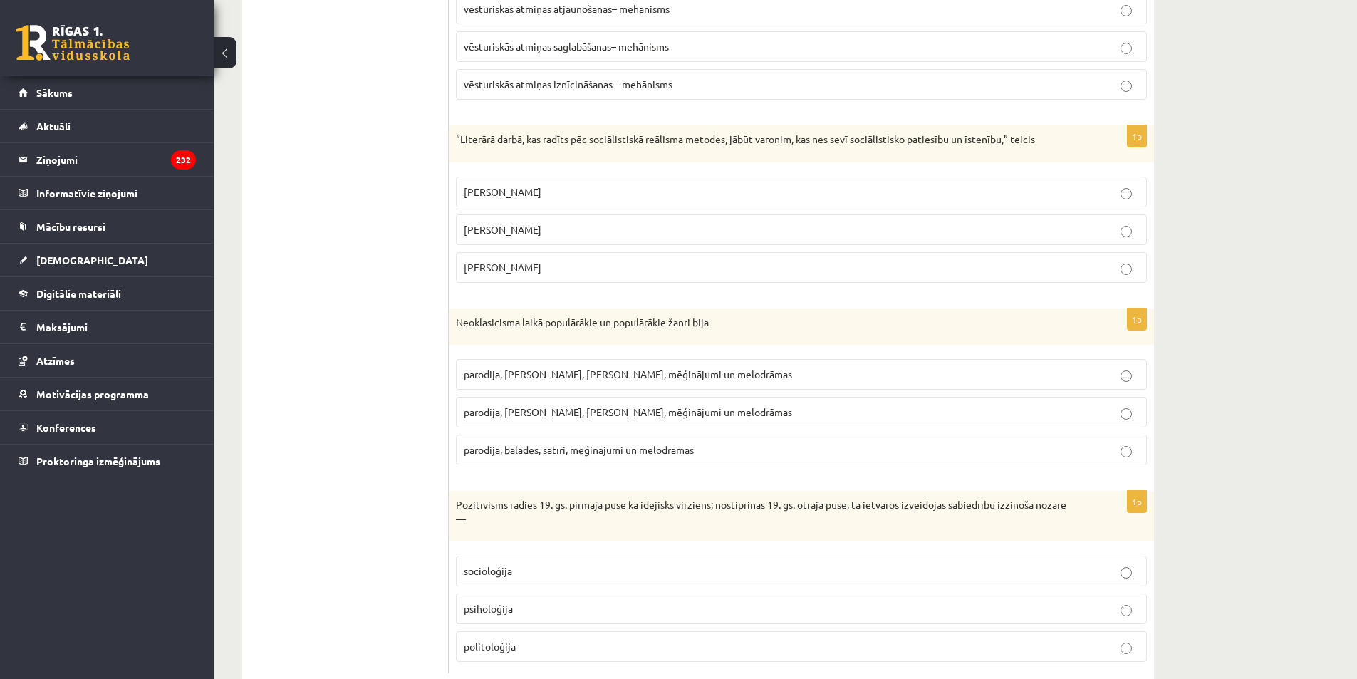
scroll to position [1424, 0]
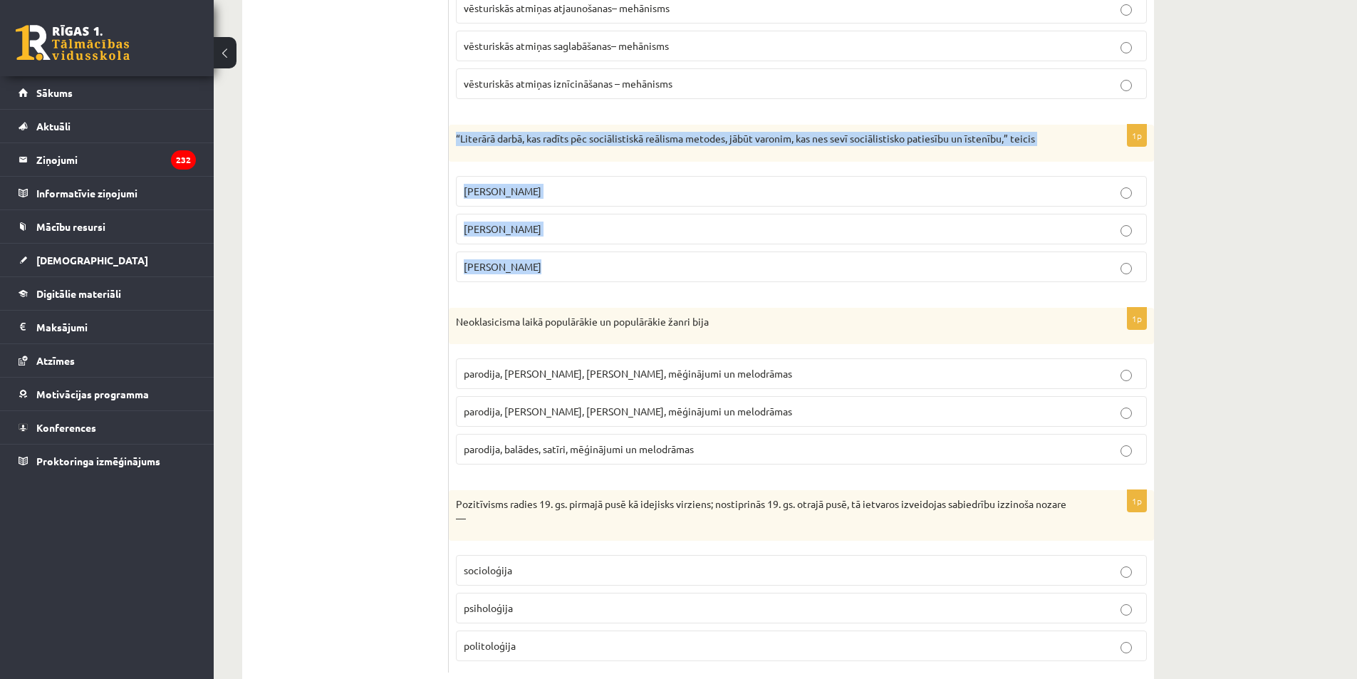
drag, startPoint x: 456, startPoint y: 135, endPoint x: 587, endPoint y: 276, distance: 192.0
click at [587, 276] on div "1p “Literārā darbā, kas radīts pēc sociālistiskā reālisma metodes, jābūt varoni…" at bounding box center [801, 209] width 705 height 169
copy div "“Literārā darbā, kas radīts pēc sociālistiskā reālisma metodes, jābūt varonim, …"
click at [538, 222] on p "[PERSON_NAME]" at bounding box center [801, 229] width 675 height 15
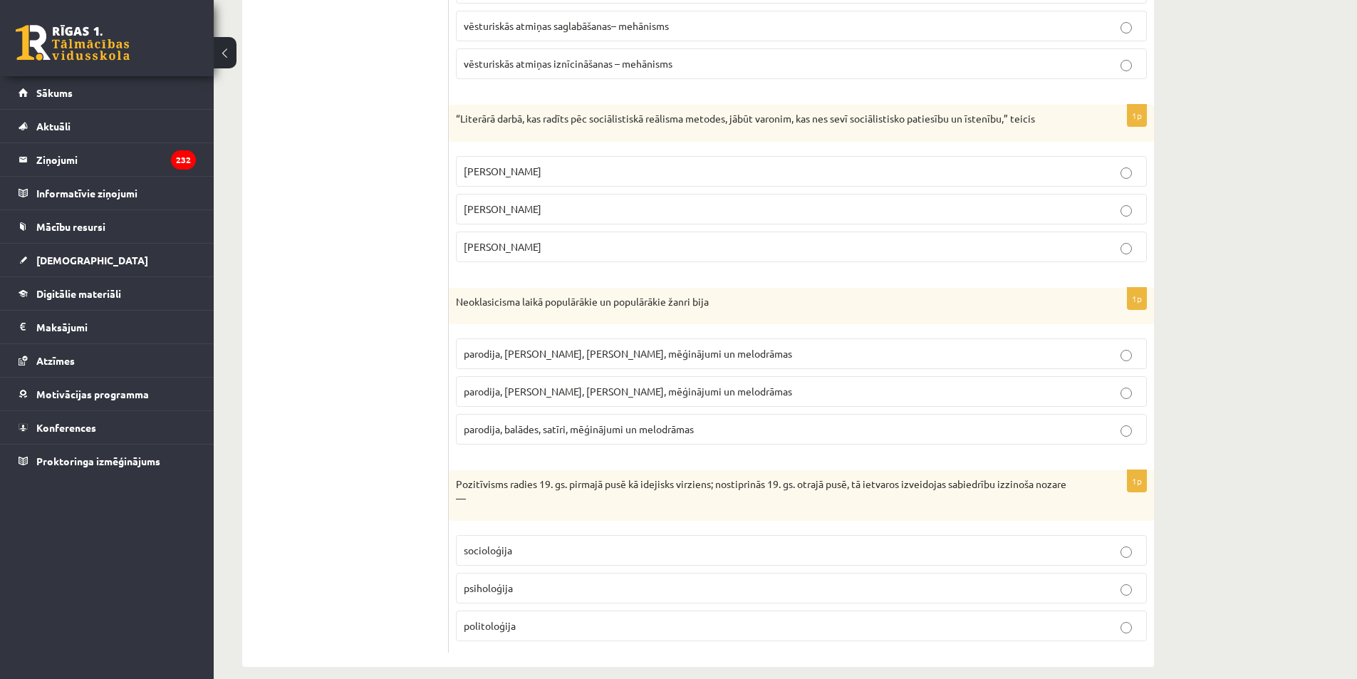
scroll to position [1461, 0]
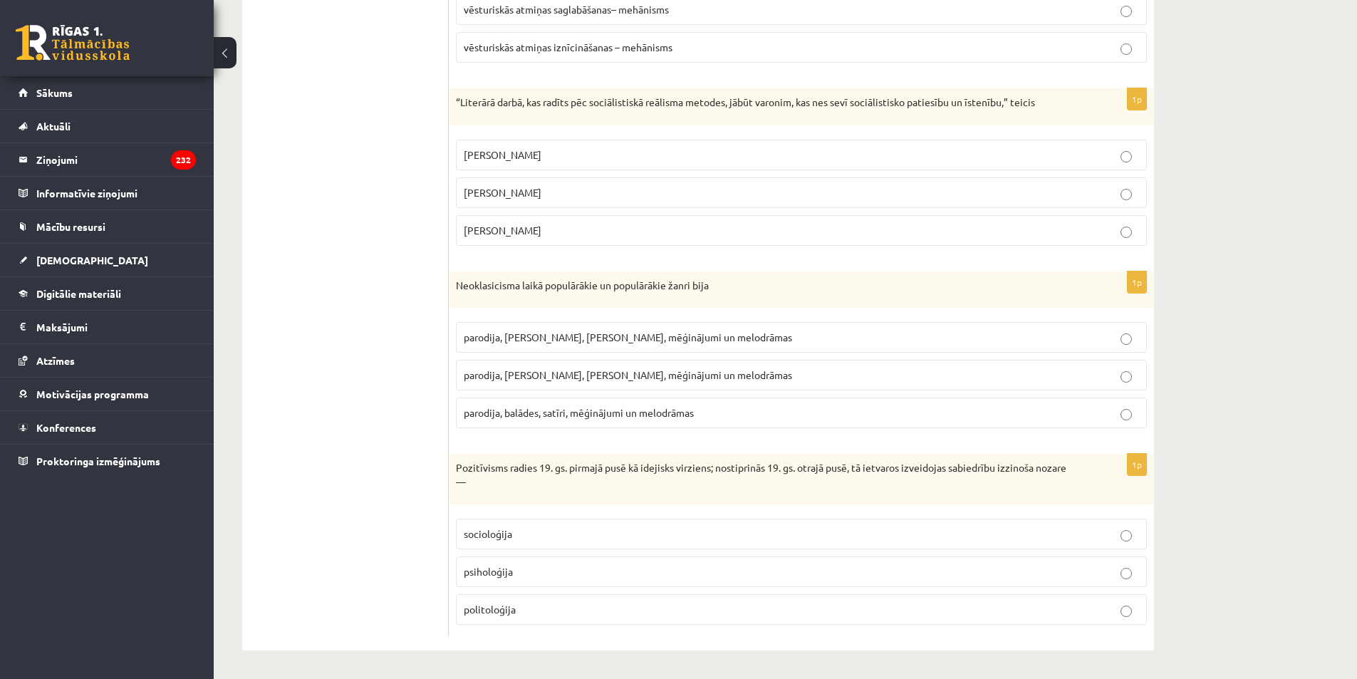
drag, startPoint x: 446, startPoint y: 278, endPoint x: 759, endPoint y: 413, distance: 340.7
copy div "9l Ipsumdo sitamet conse adip elitseddo eiusmodt incidi 3u Laboreet dolorema al…"
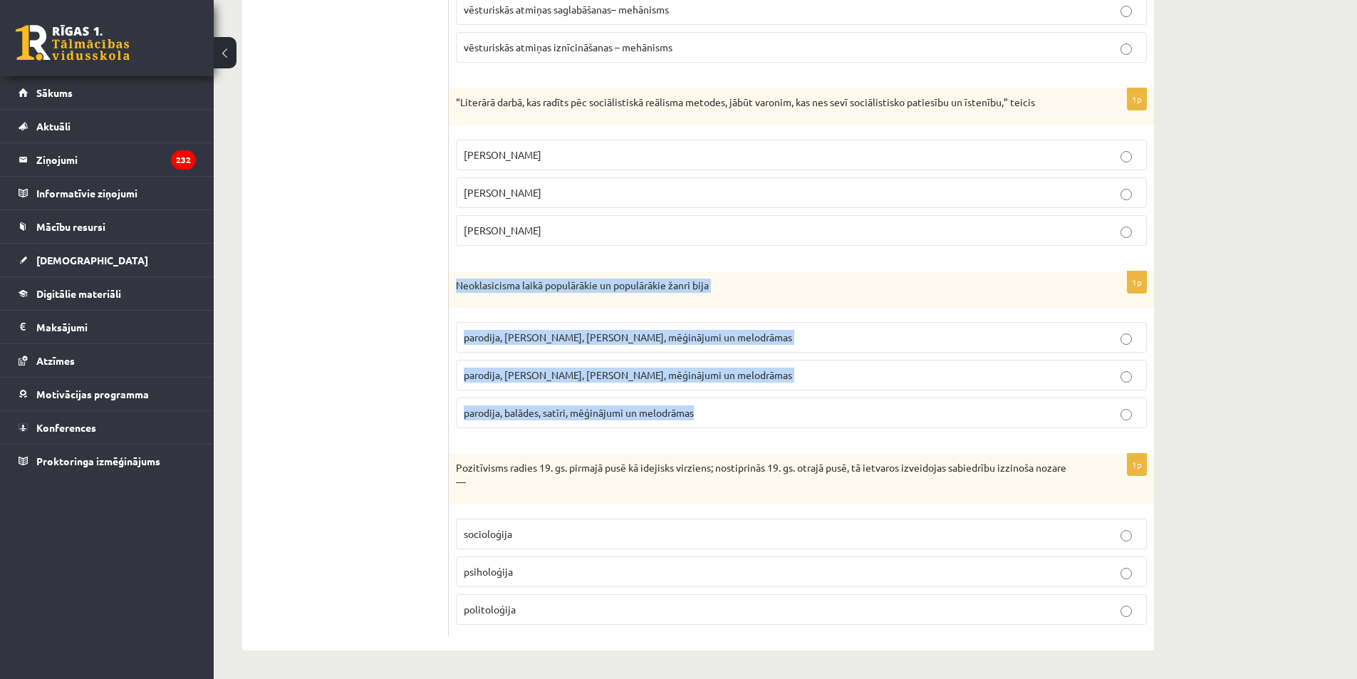
drag, startPoint x: 721, startPoint y: 427, endPoint x: 454, endPoint y: 285, distance: 302.4
click at [454, 285] on div "1p Neoklasicisma laikā populārākie un populārākie žanri bija parodija, [PERSON_…" at bounding box center [801, 355] width 705 height 169
click at [543, 375] on span "parodija, [PERSON_NAME], [PERSON_NAME], mēģinājumi un melodrāmas" at bounding box center [628, 374] width 328 height 13
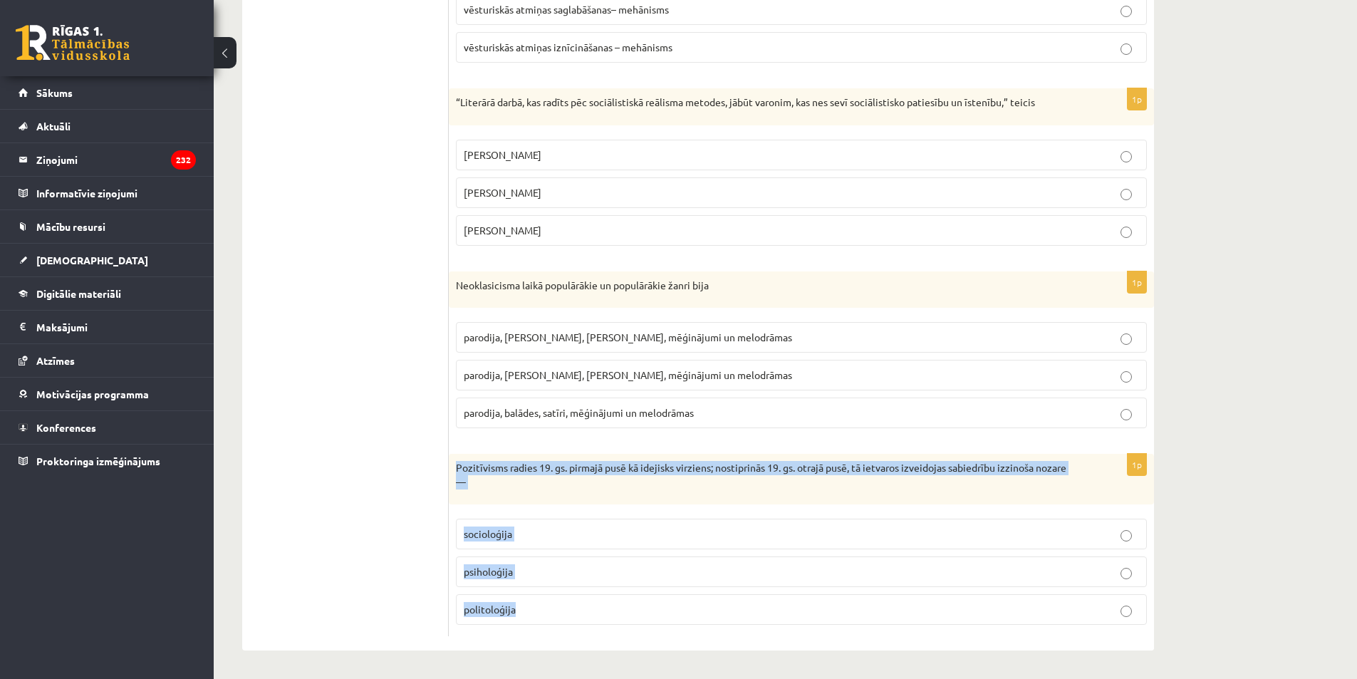
drag, startPoint x: 555, startPoint y: 630, endPoint x: 456, endPoint y: 467, distance: 190.8
click at [456, 467] on div "1p Pozitīvisms radies 19. gs. pirmajā pusē kā idejisks virziens; nostiprinās 19…" at bounding box center [801, 545] width 705 height 182
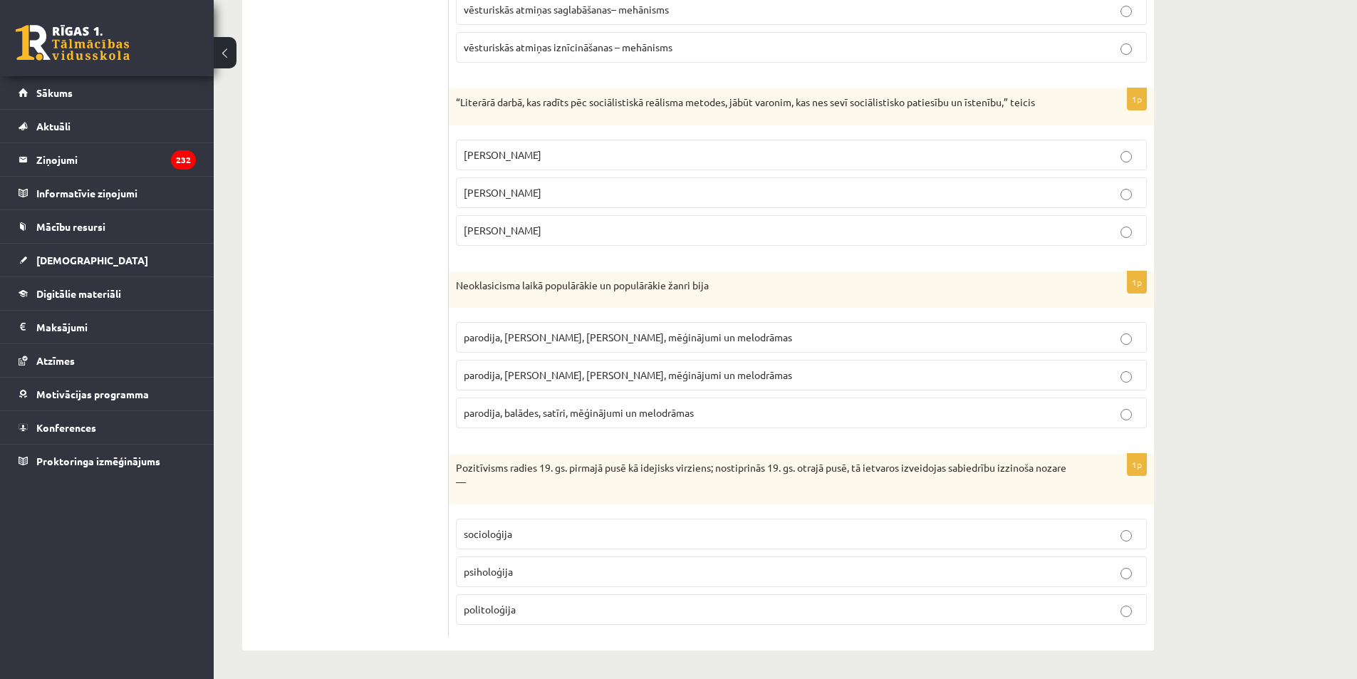
click at [491, 544] on label "socioloģija" at bounding box center [801, 534] width 691 height 31
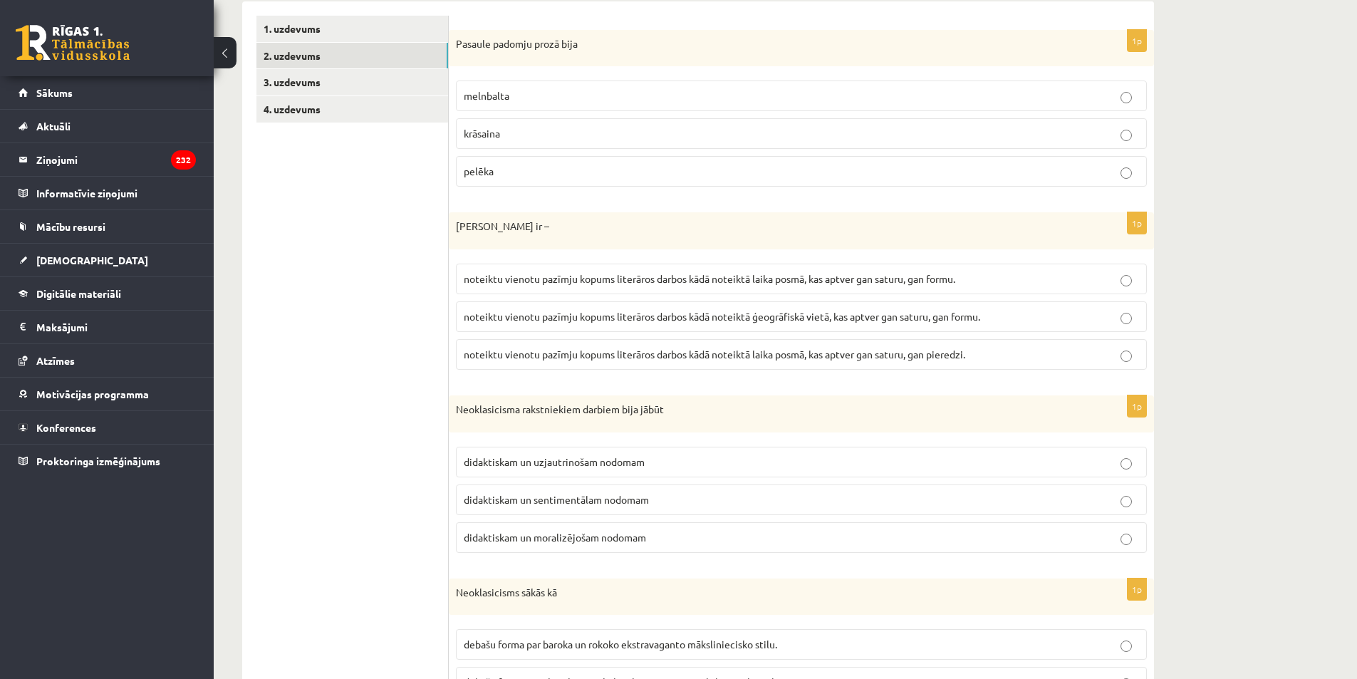
scroll to position [37, 0]
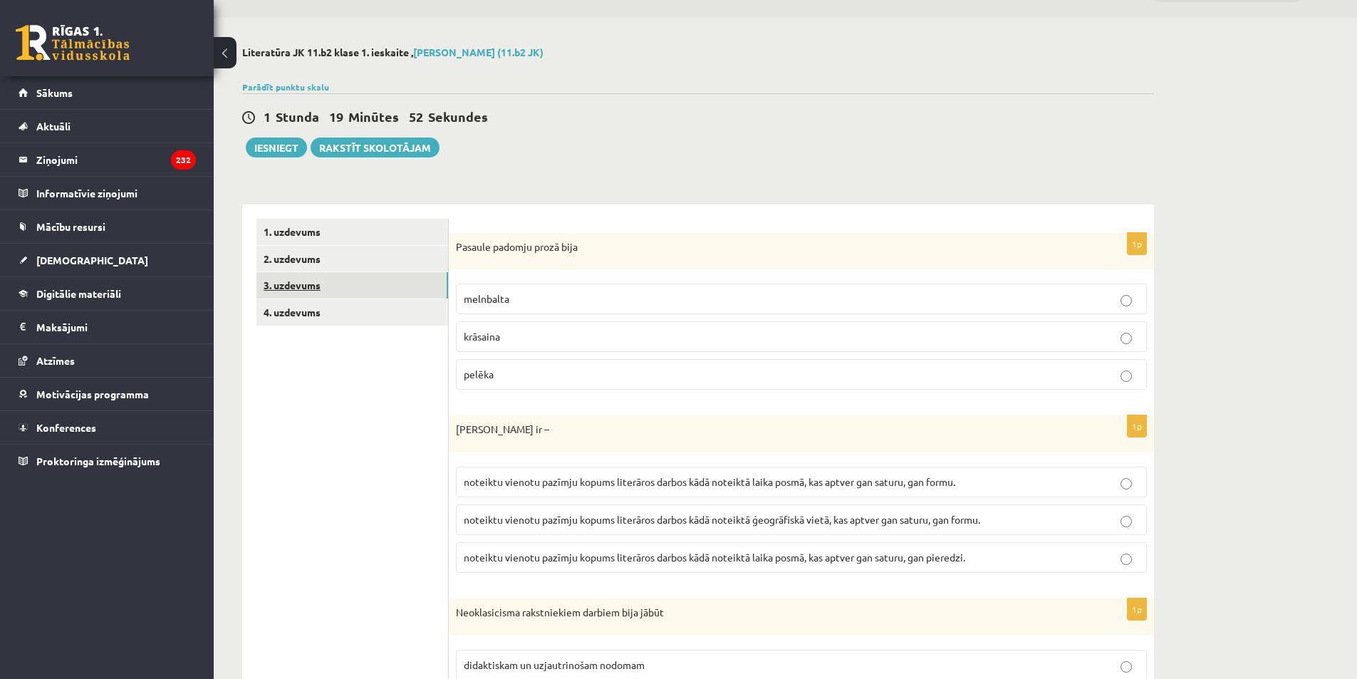
click at [272, 284] on link "3. uzdevums" at bounding box center [352, 285] width 192 height 26
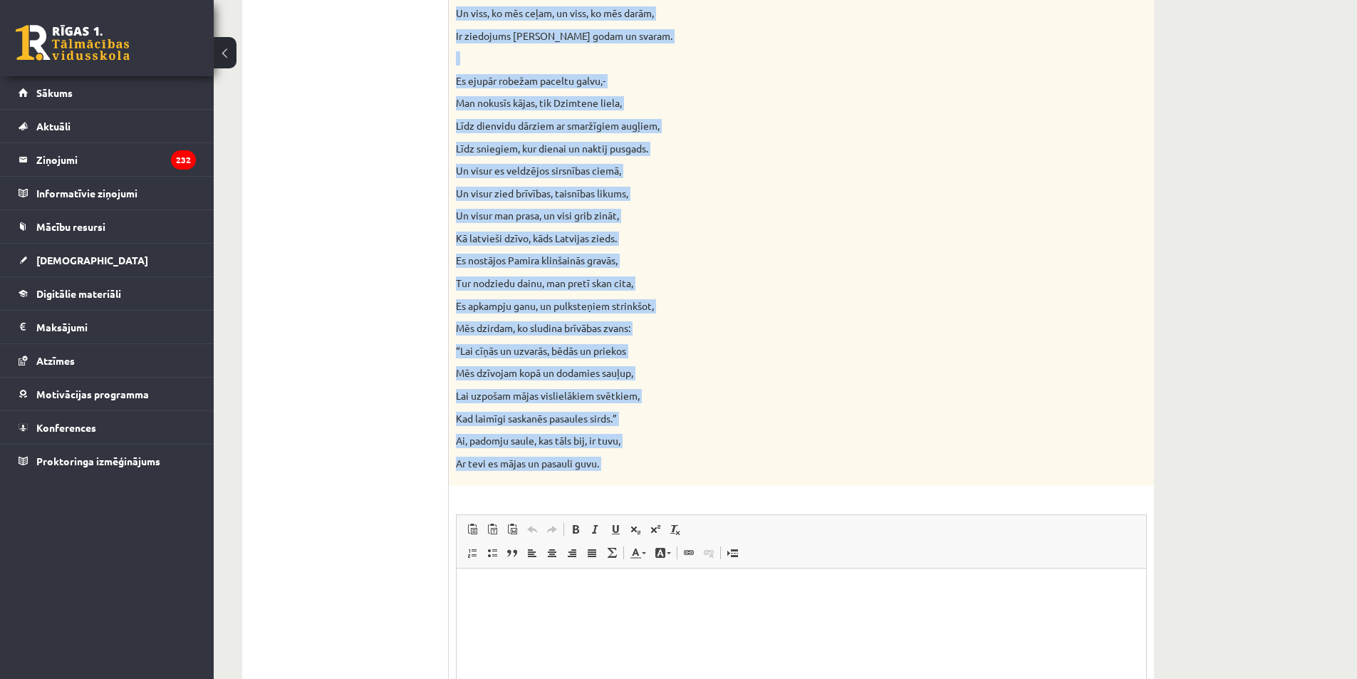
scroll to position [1315, 0]
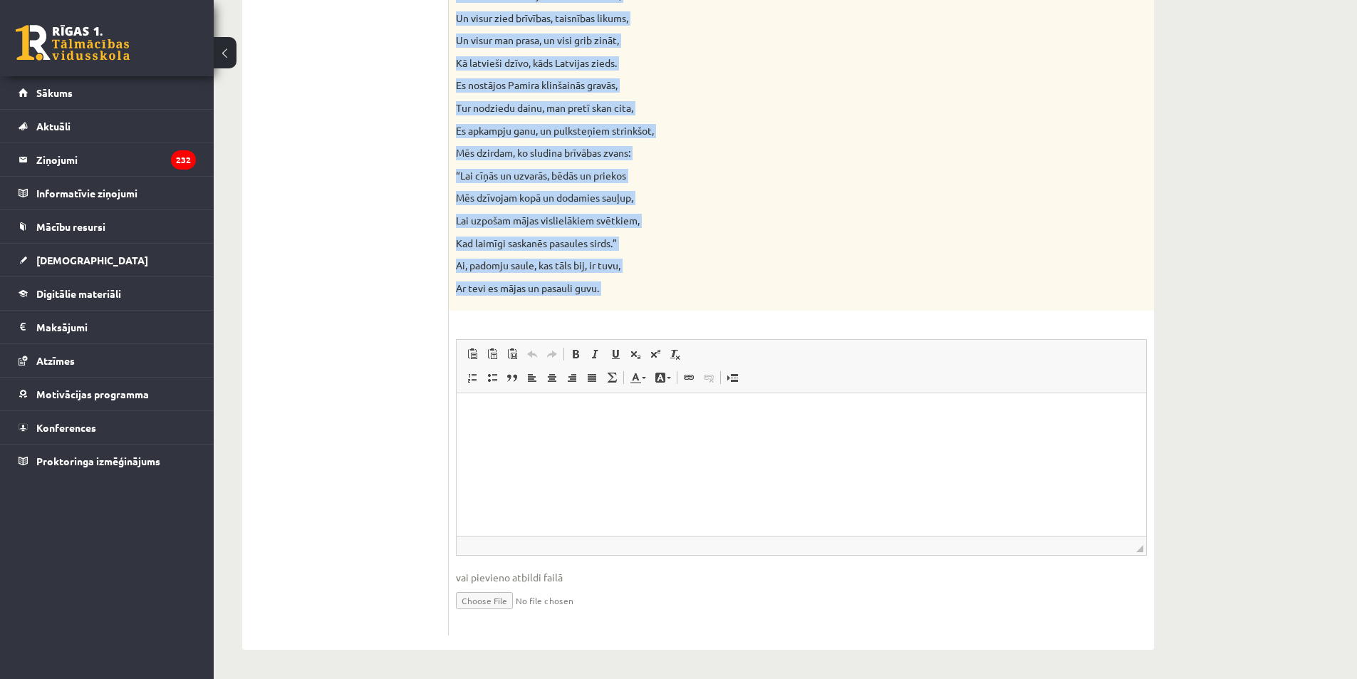
drag, startPoint x: 454, startPoint y: 281, endPoint x: 674, endPoint y: 318, distance: 223.2
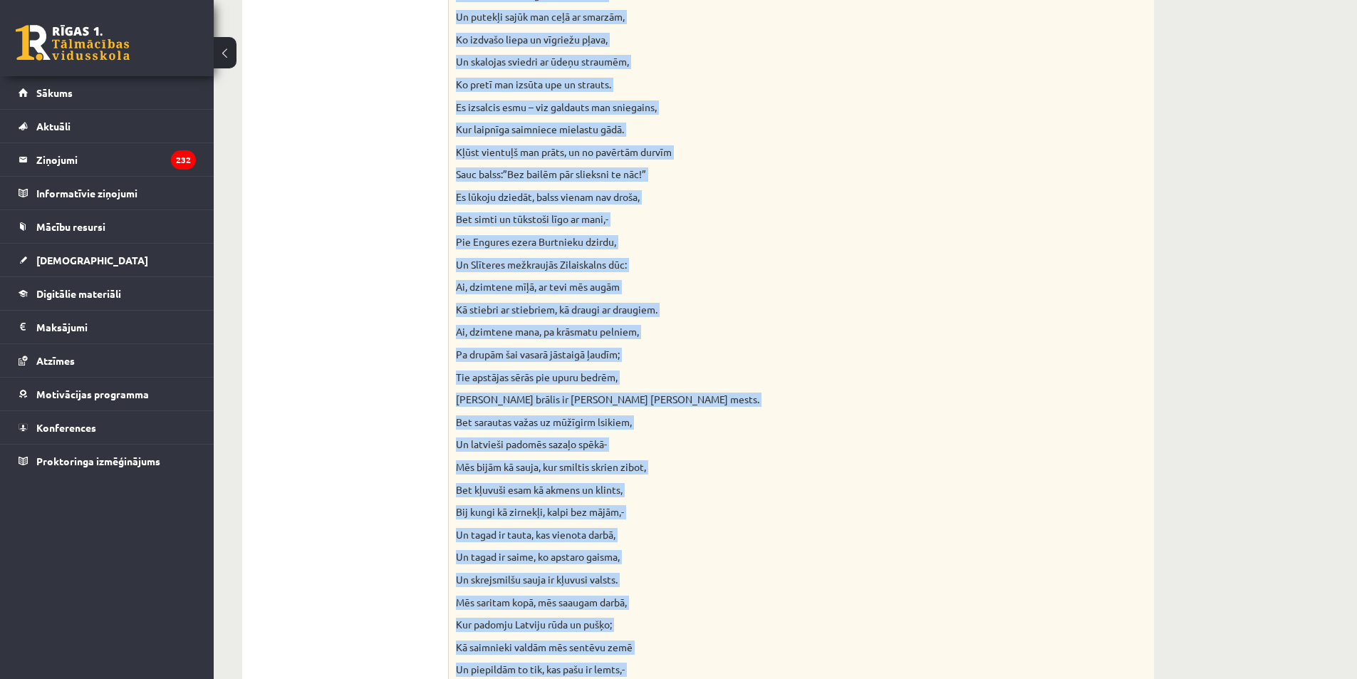
scroll to position [33, 0]
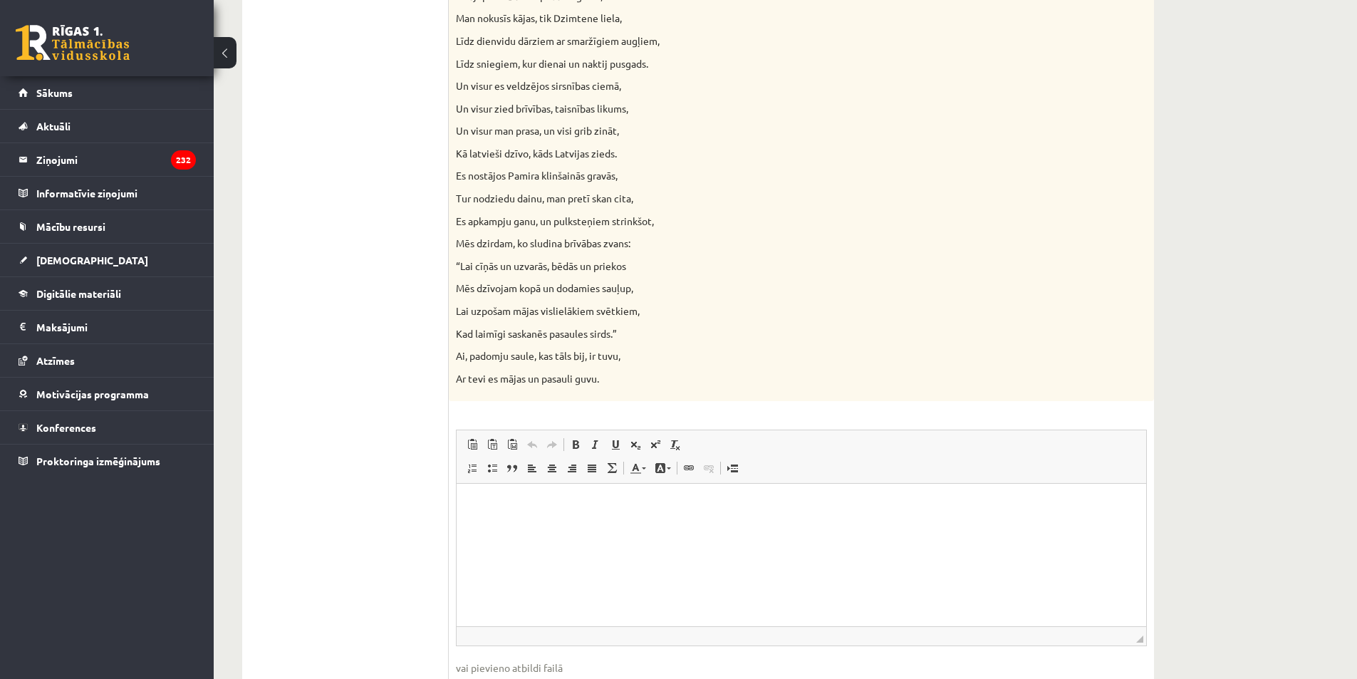
scroll to position [1315, 0]
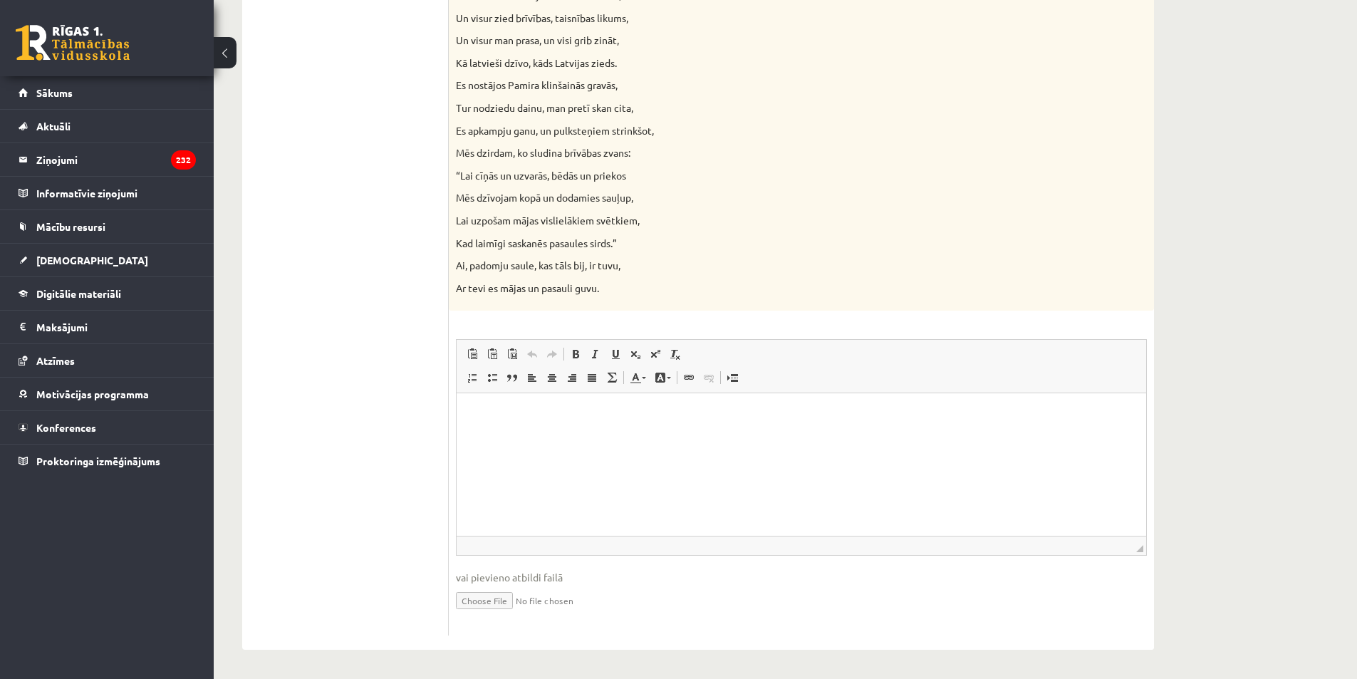
click at [658, 554] on span "◢ Путь элементов" at bounding box center [801, 545] width 689 height 19
click at [630, 437] on html at bounding box center [801, 414] width 689 height 43
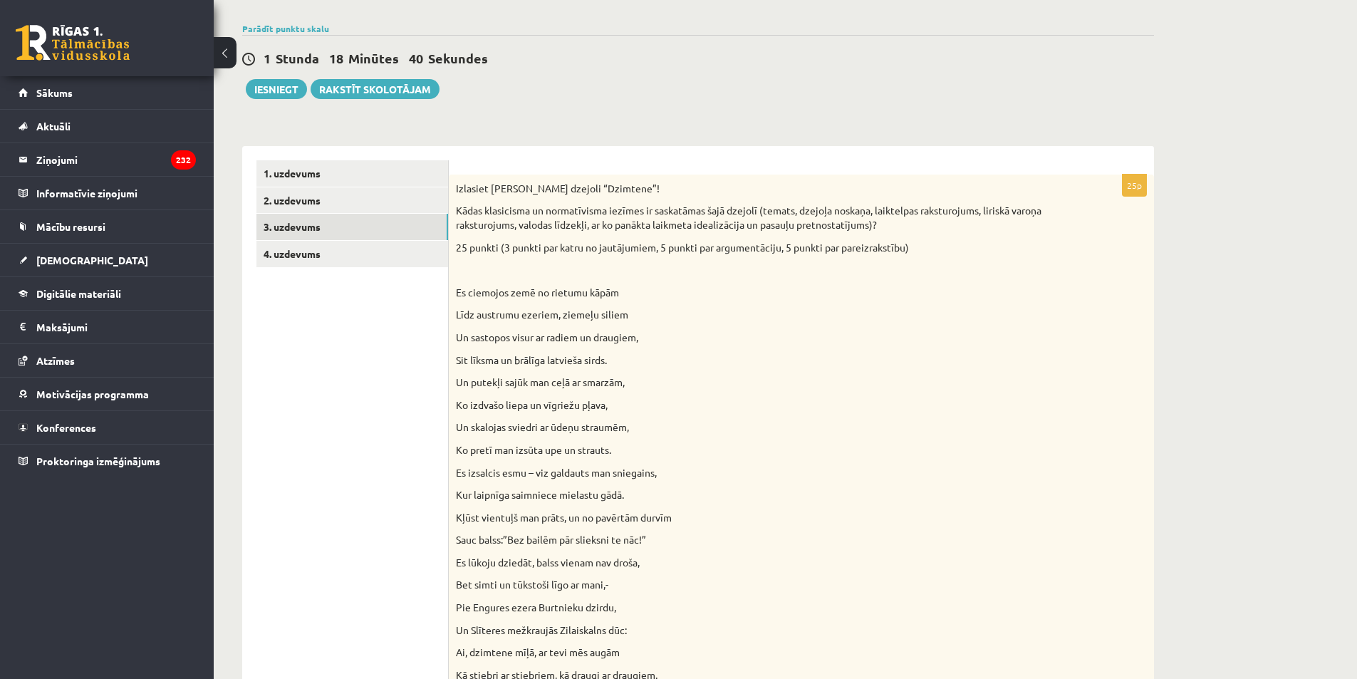
scroll to position [0, 0]
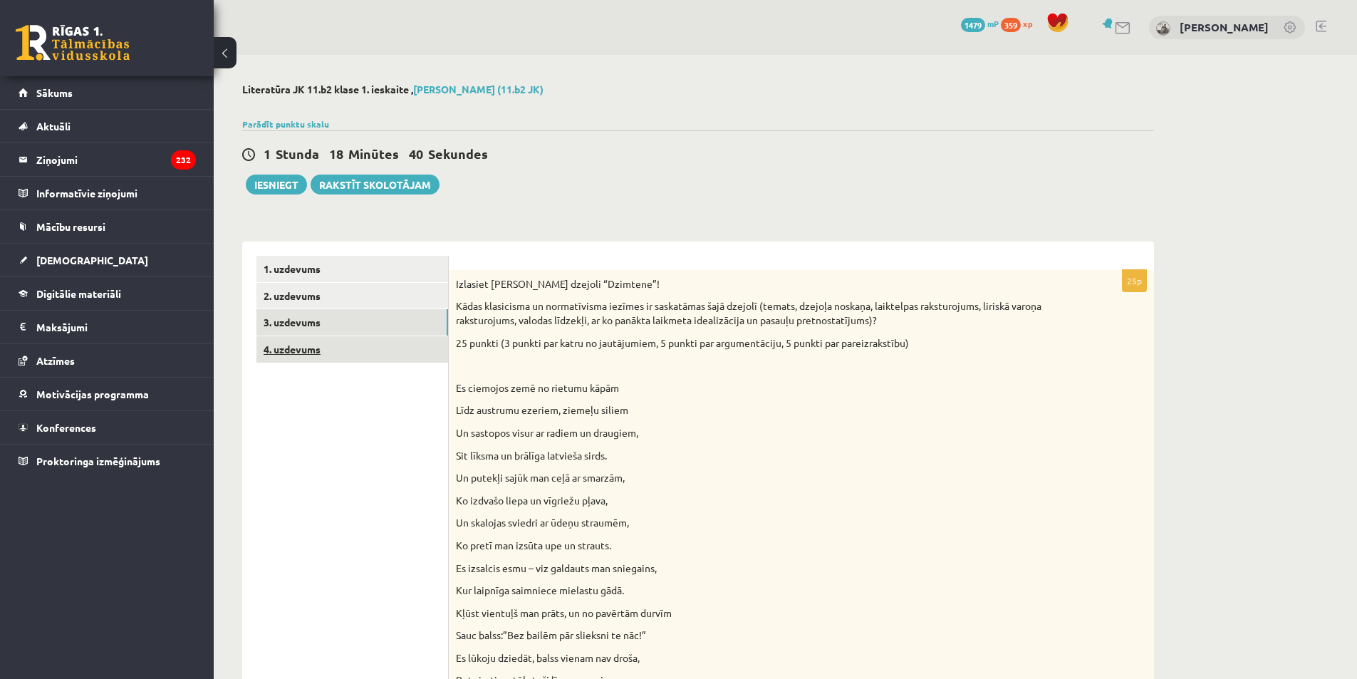
click at [333, 358] on link "4. uzdevums" at bounding box center [352, 349] width 192 height 26
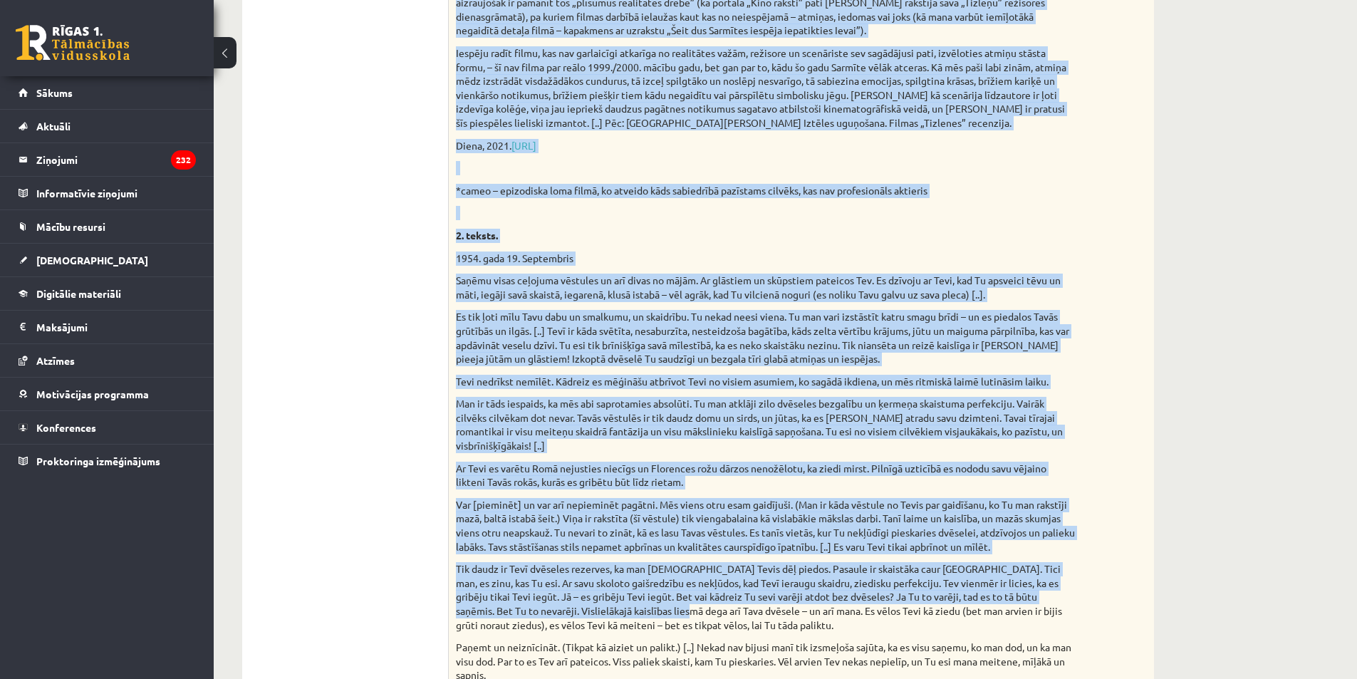
scroll to position [1068, 0]
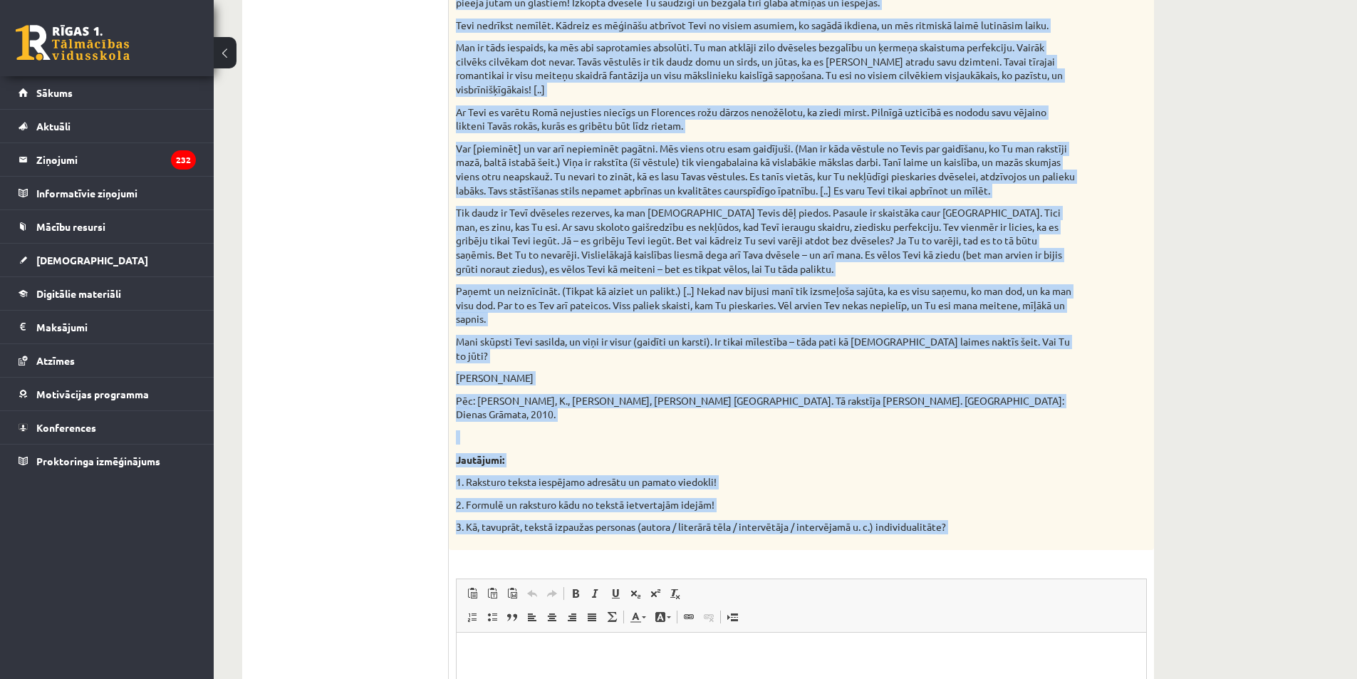
drag, startPoint x: 909, startPoint y: 909, endPoint x: 699, endPoint y: 652, distance: 332.0
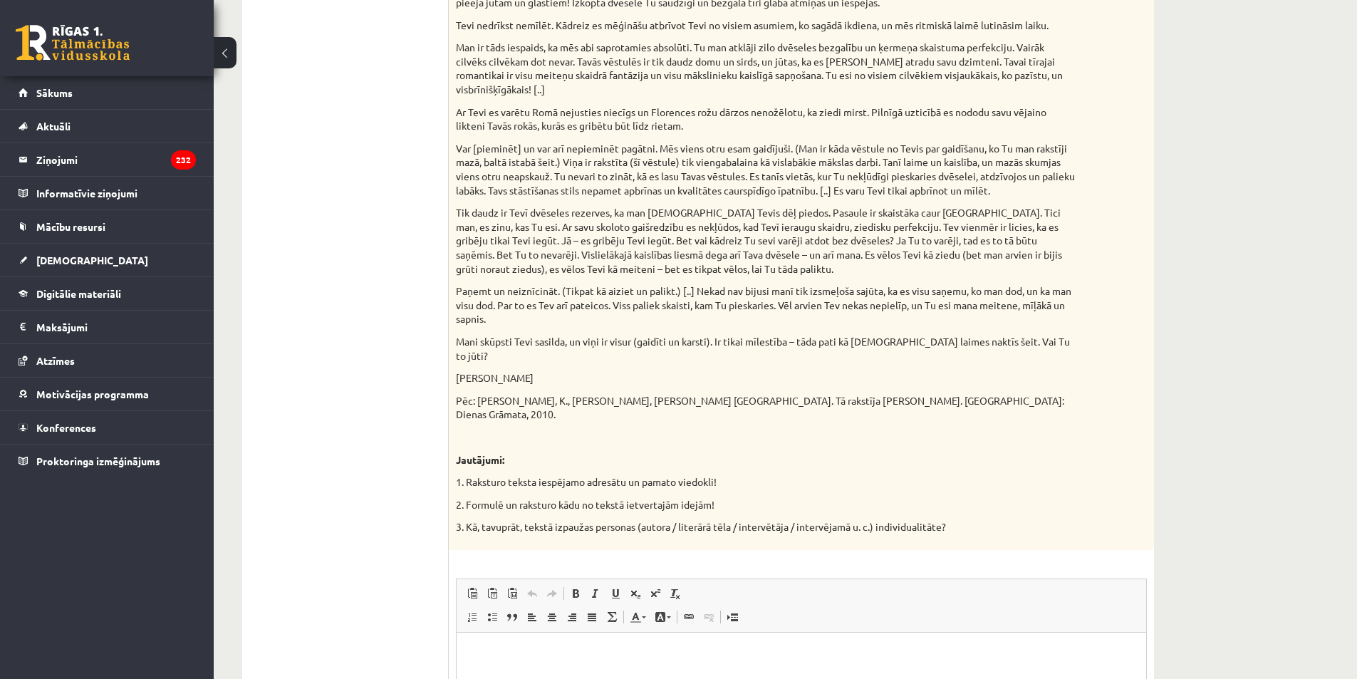
click at [730, 660] on p "Визуальный текстовый редактор, wiswyg-editor-user-answer-47433970681320" at bounding box center [801, 653] width 661 height 15
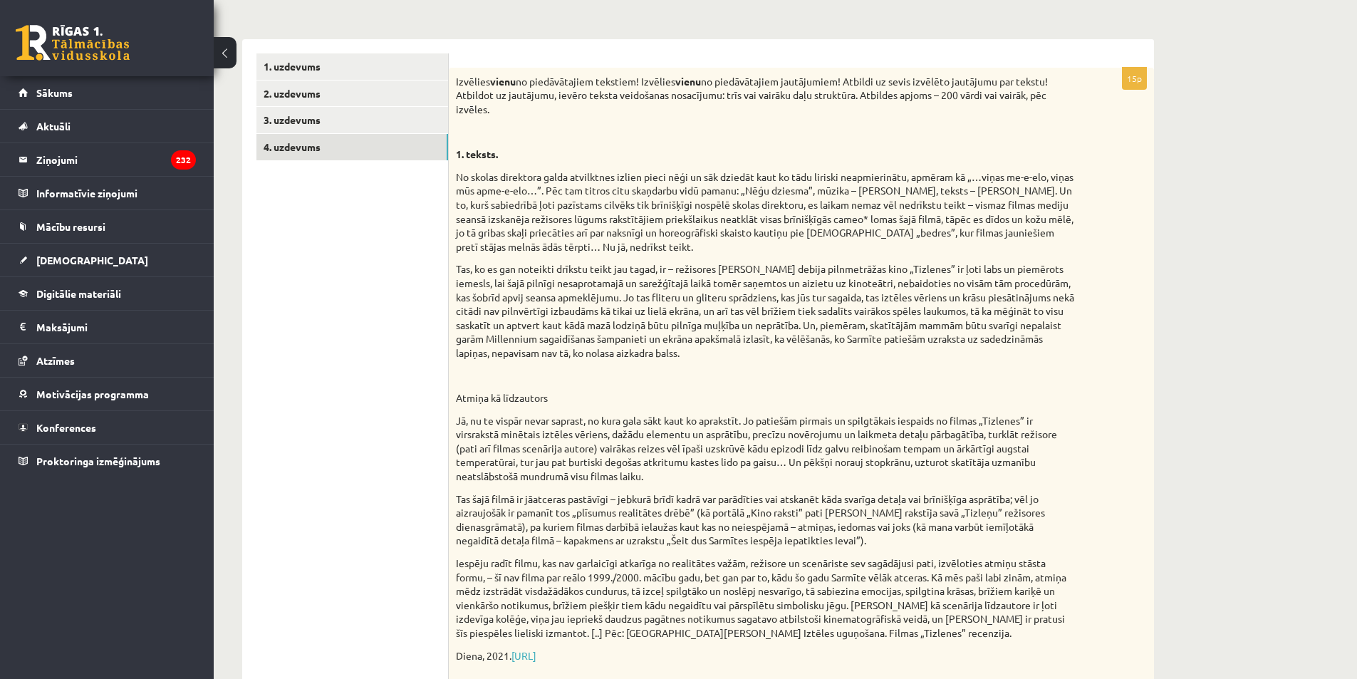
scroll to position [0, 0]
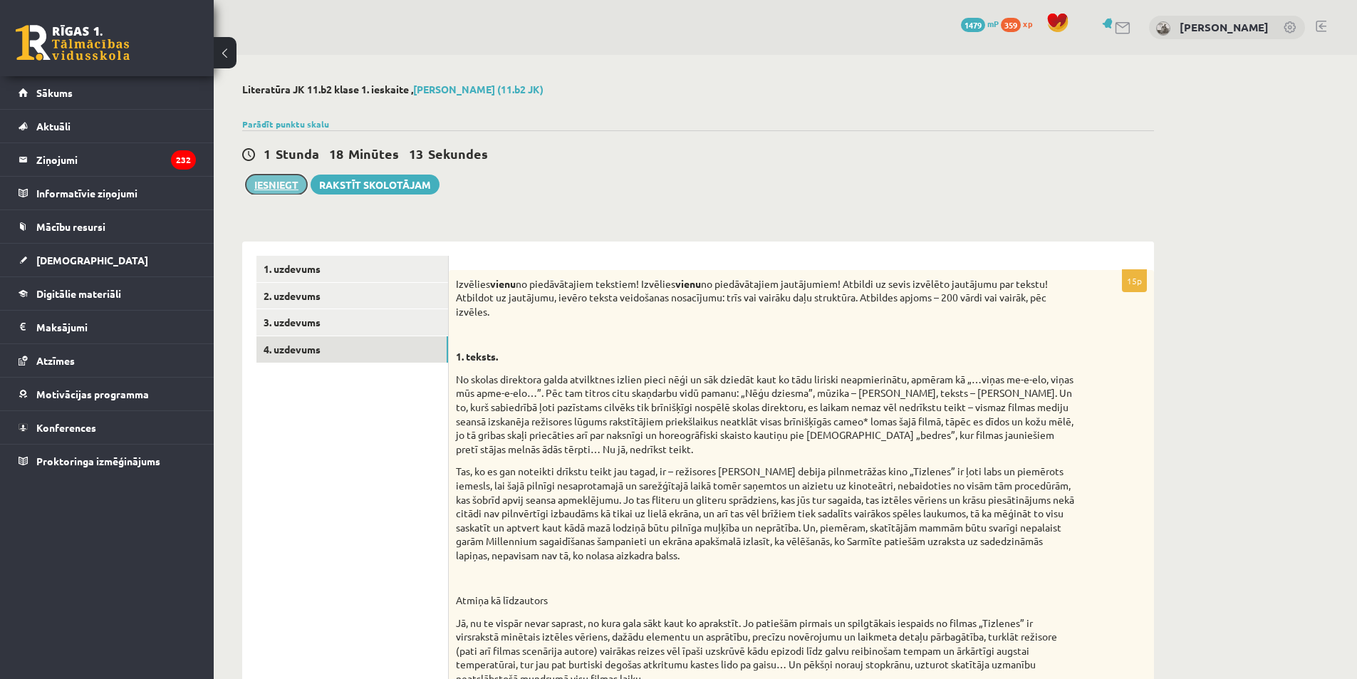
click at [278, 188] on button "Iesniegt" at bounding box center [276, 184] width 61 height 20
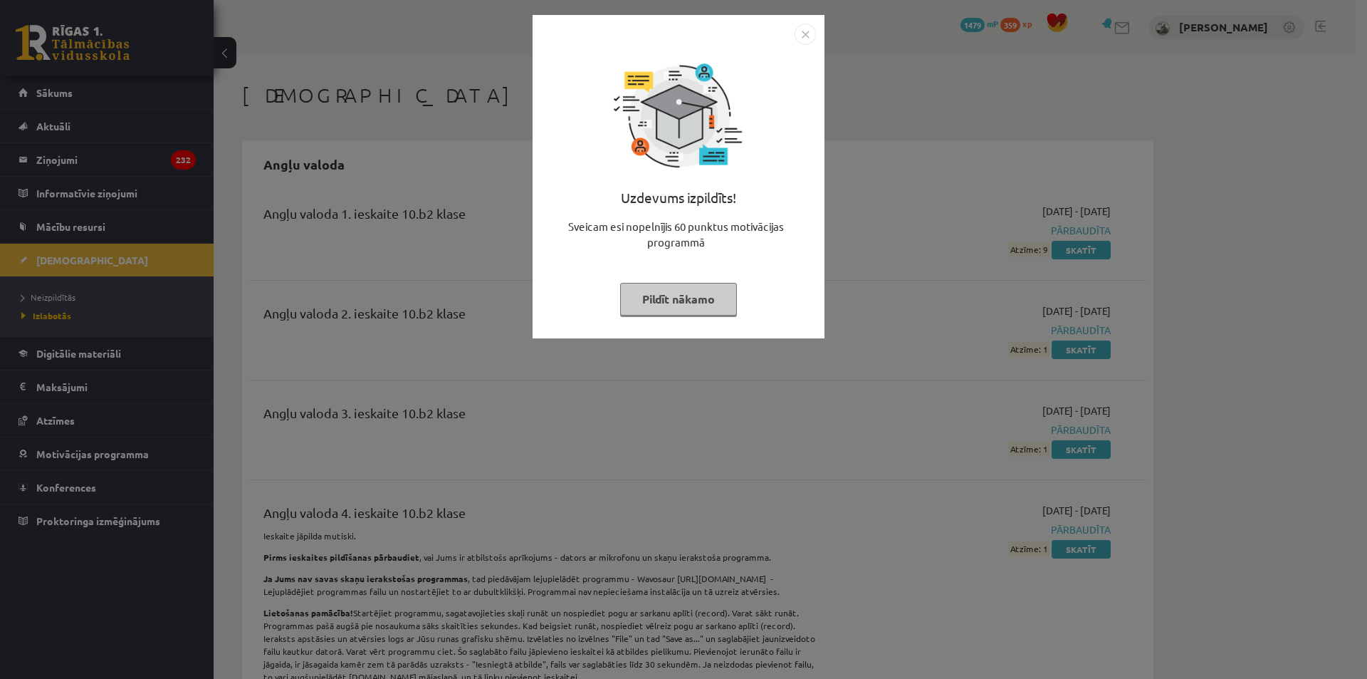
click at [912, 288] on div "Uzdevums izpildīts! Sveicam esi nopelnījis 60 punktus motivācijas programmā Pil…" at bounding box center [683, 339] width 1367 height 679
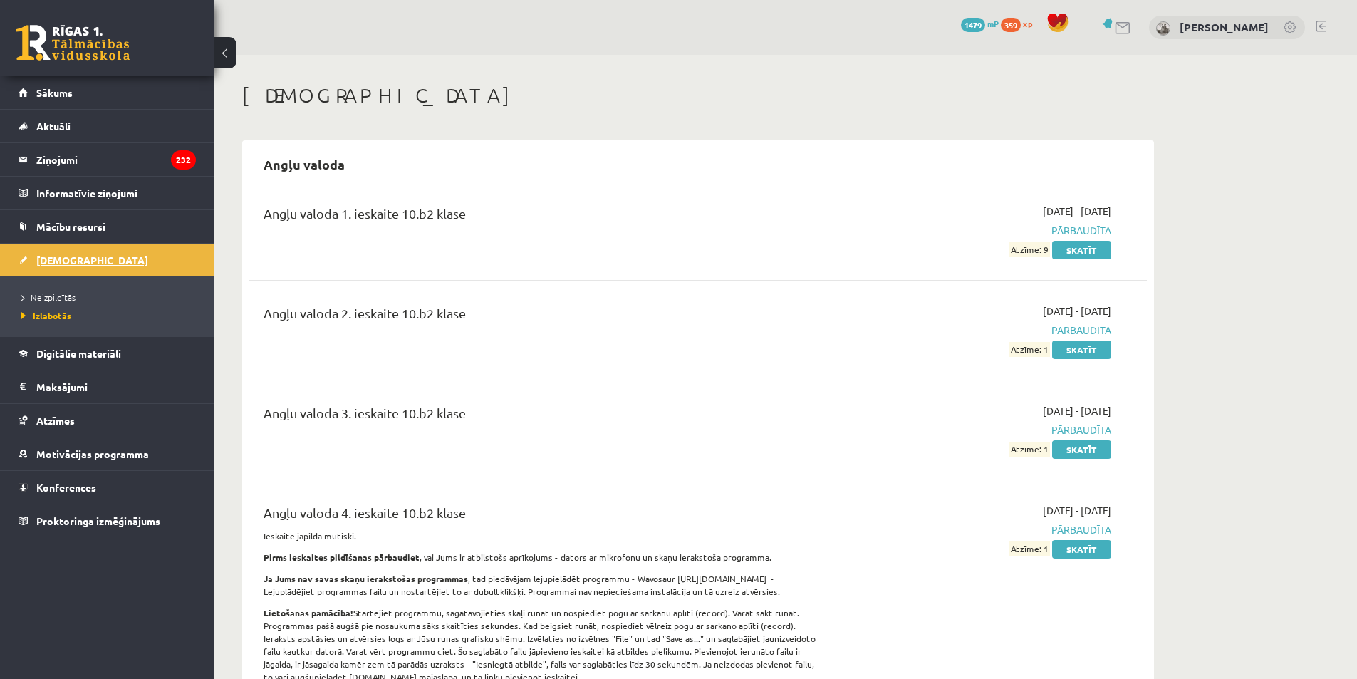
click at [85, 266] on link "[DEMOGRAPHIC_DATA]" at bounding box center [107, 260] width 177 height 33
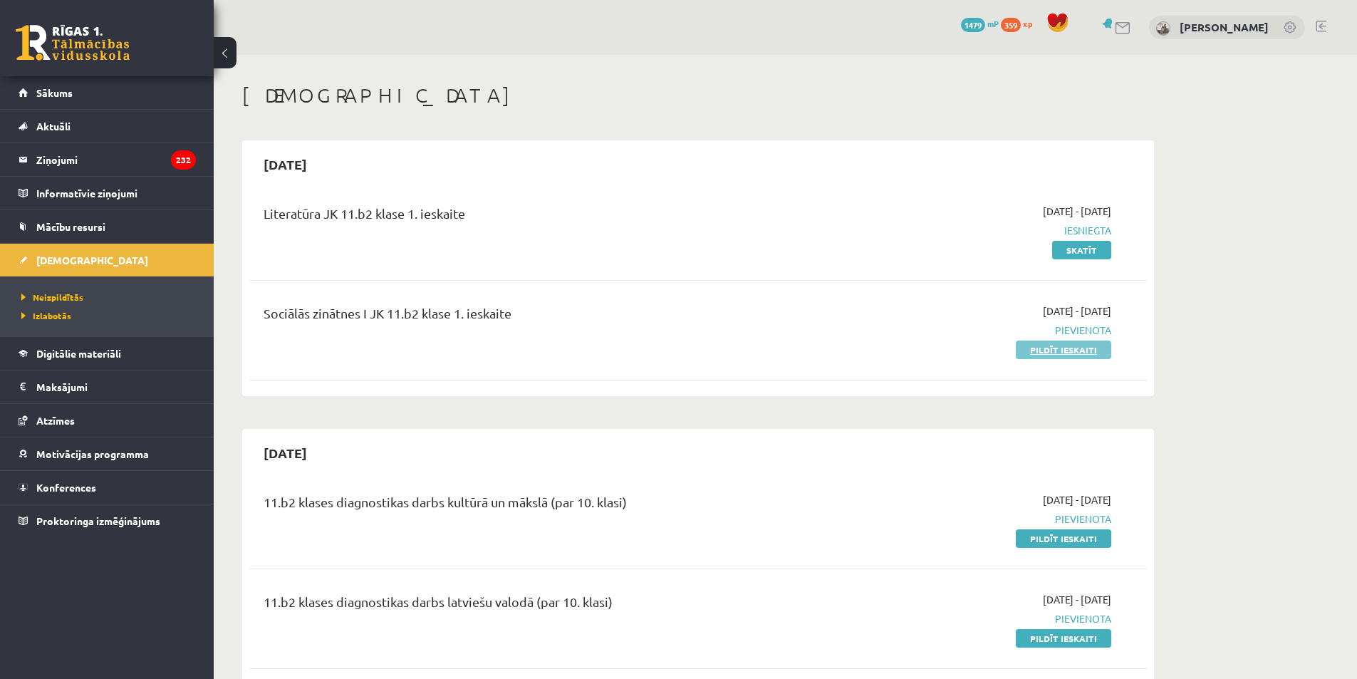
click at [1070, 348] on link "Pildīt ieskaiti" at bounding box center [1063, 349] width 95 height 19
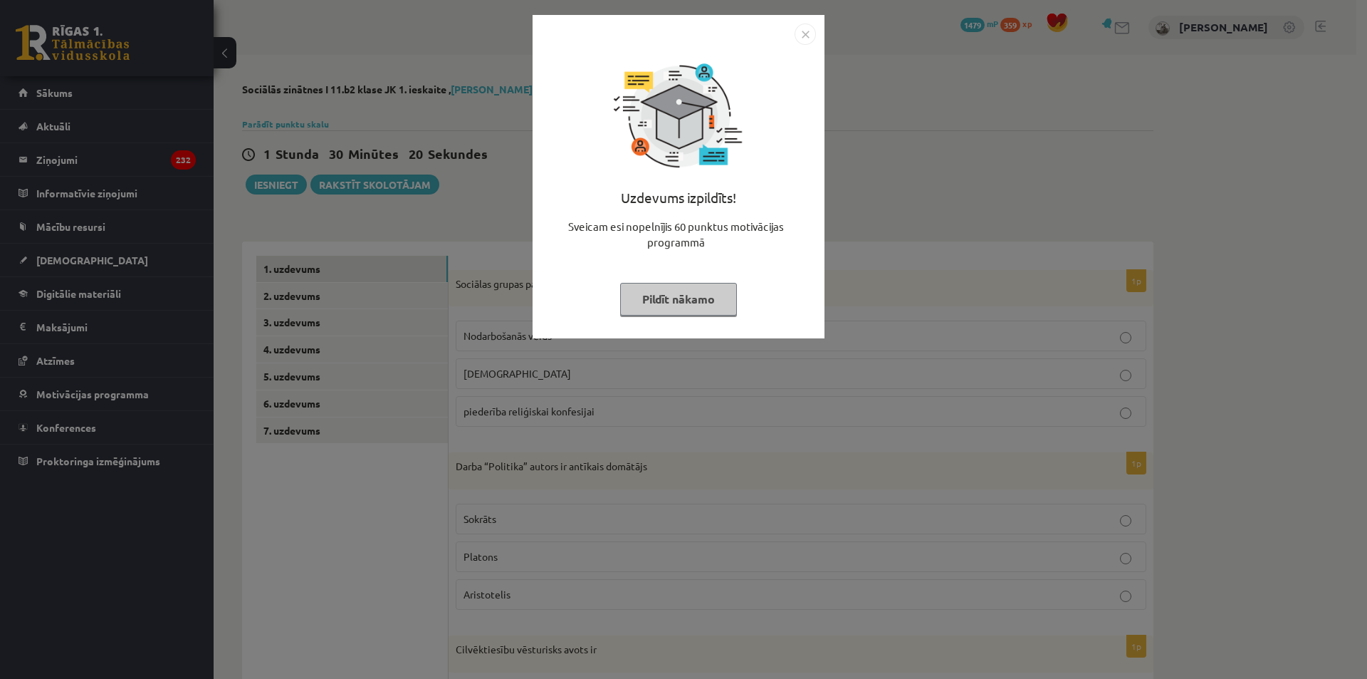
click at [962, 196] on div "Uzdevums izpildīts! Sveicam esi nopelnījis 60 punktus motivācijas programmā Pil…" at bounding box center [683, 339] width 1367 height 679
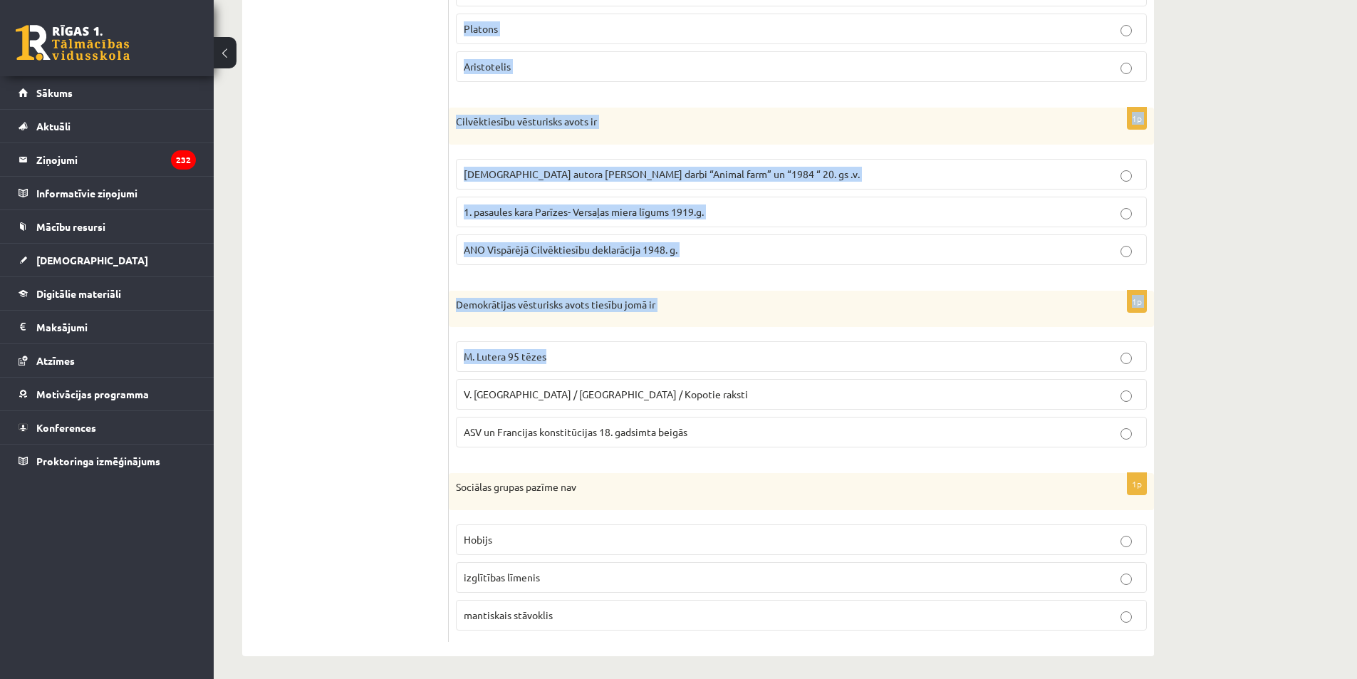
scroll to position [534, 0]
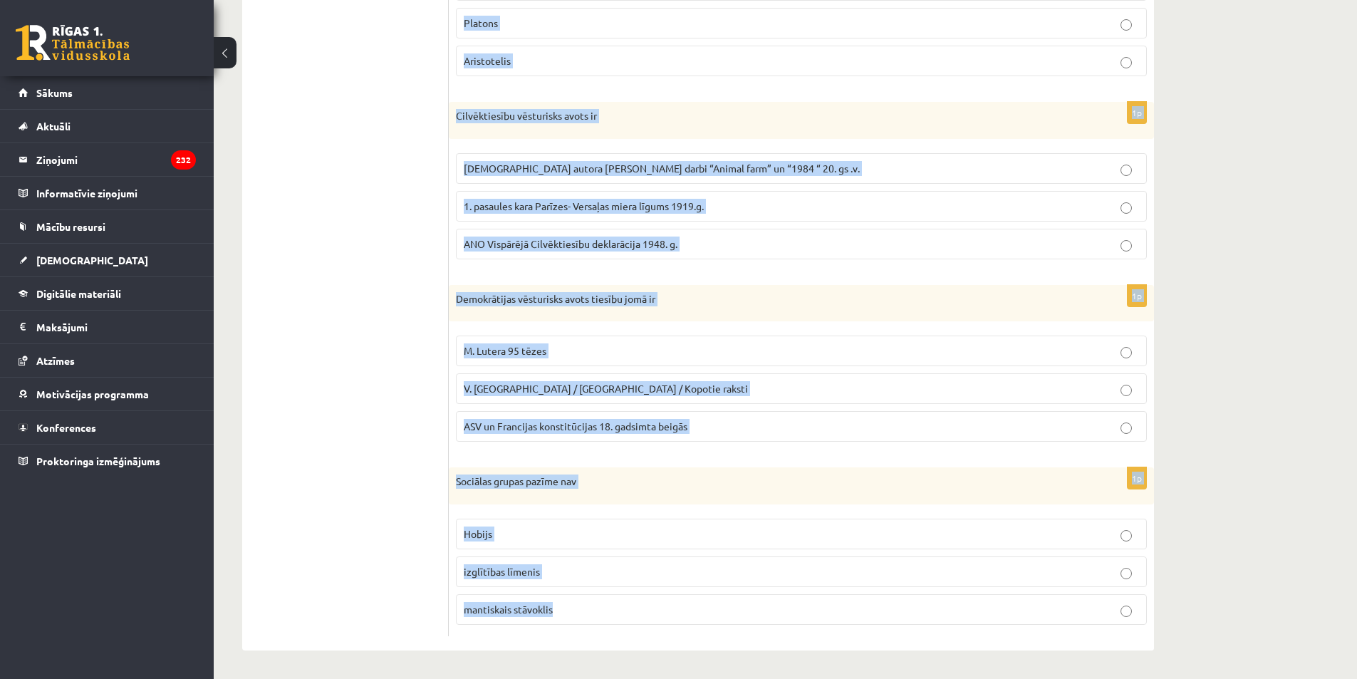
drag, startPoint x: 451, startPoint y: 274, endPoint x: 749, endPoint y: 624, distance: 459.7
click at [749, 625] on form "1p Sociālas grupas pazīme ir Nodarbošanās veids [DEMOGRAPHIC_DATA] piederība re…" at bounding box center [801, 179] width 677 height 914
copy form "Sociālas grupas pazīme ir Nodarbošanās veids individuālisms piederība reliģiska…"
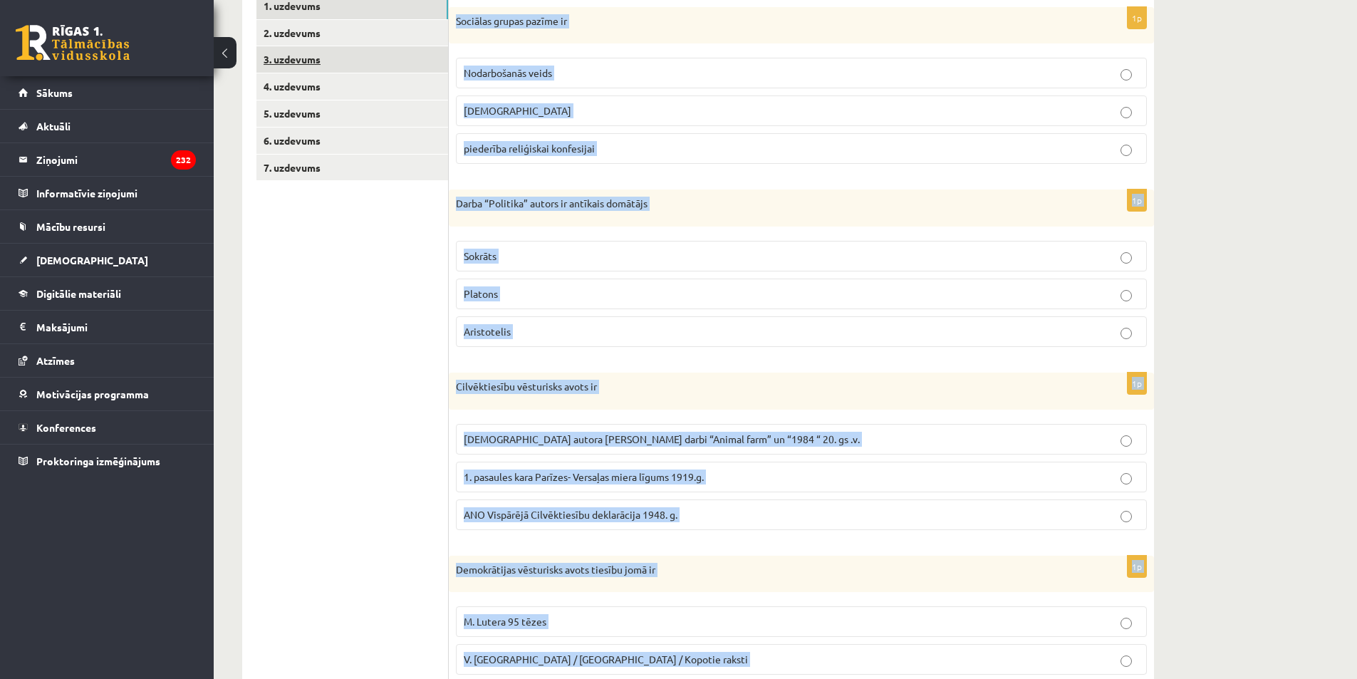
scroll to position [36, 0]
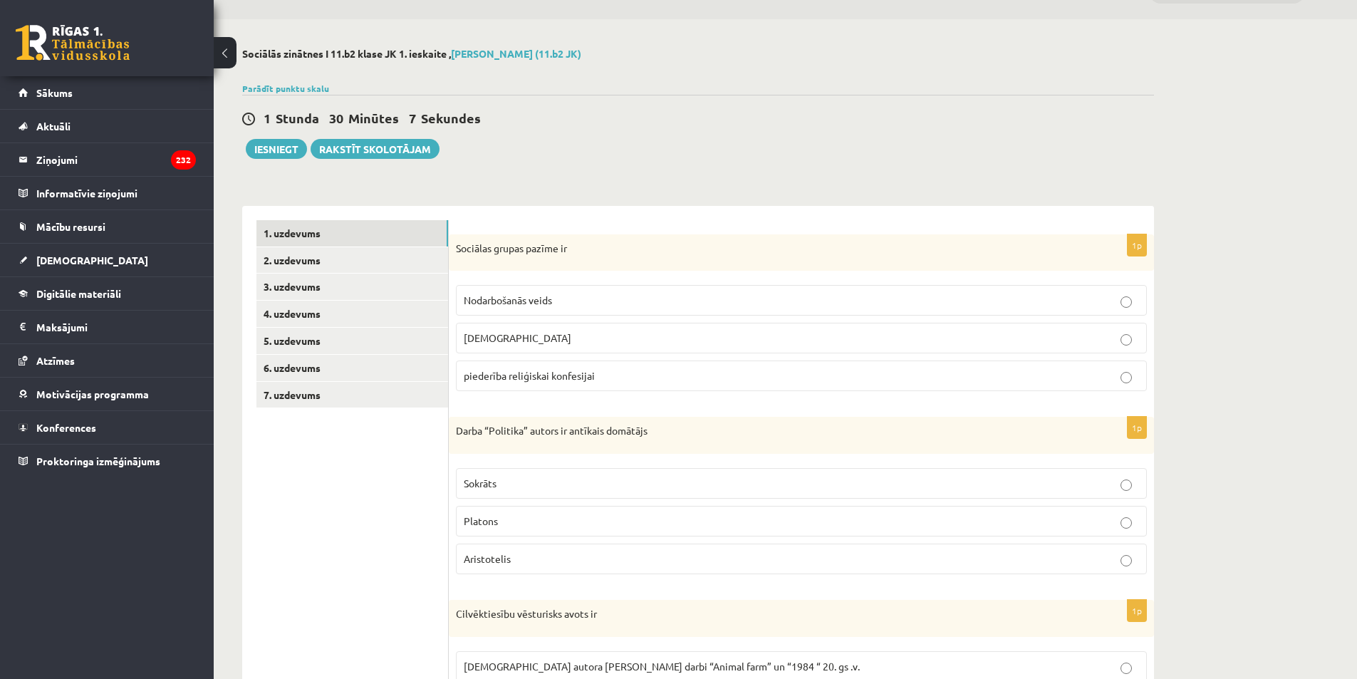
click at [372, 492] on ul "1. uzdevums 2. uzdevums 3. uzdevums 4. uzdevums 5. uzdevums 6. uzdevums 7. uzde…" at bounding box center [352, 677] width 192 height 914
click at [556, 301] on p "Nodarbošanās veids" at bounding box center [801, 300] width 675 height 15
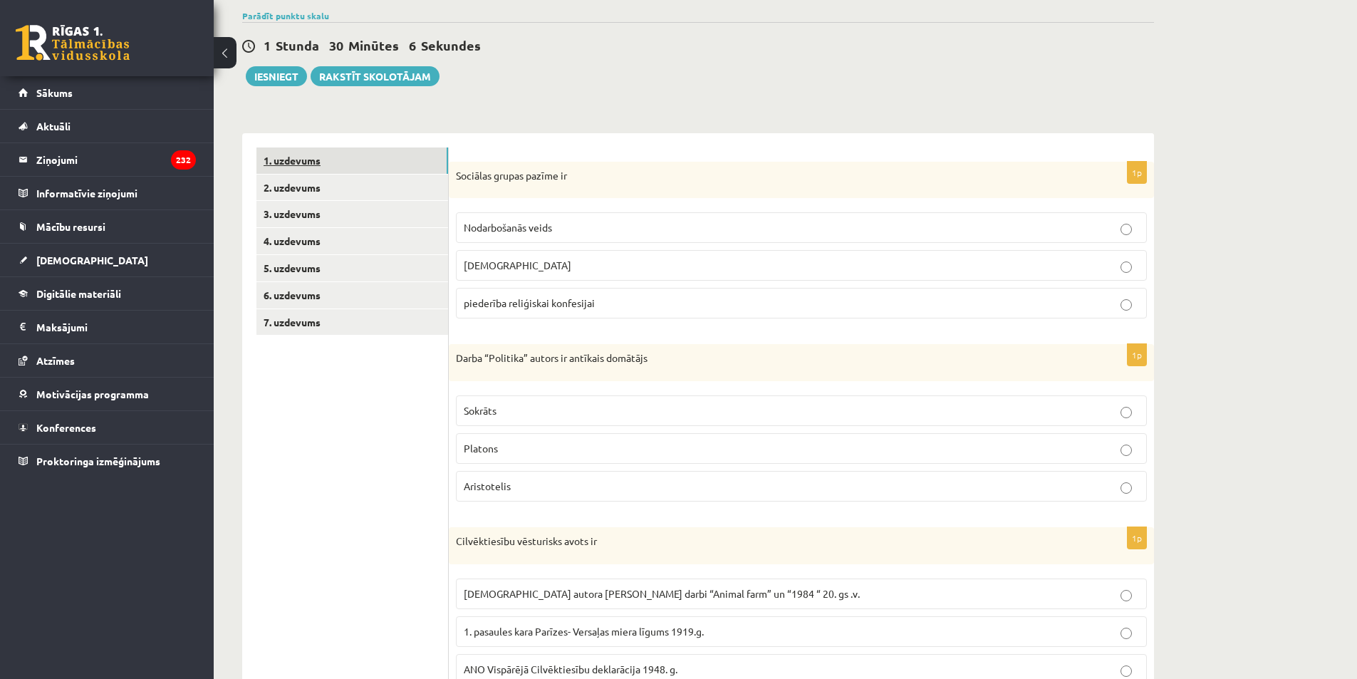
scroll to position [249, 0]
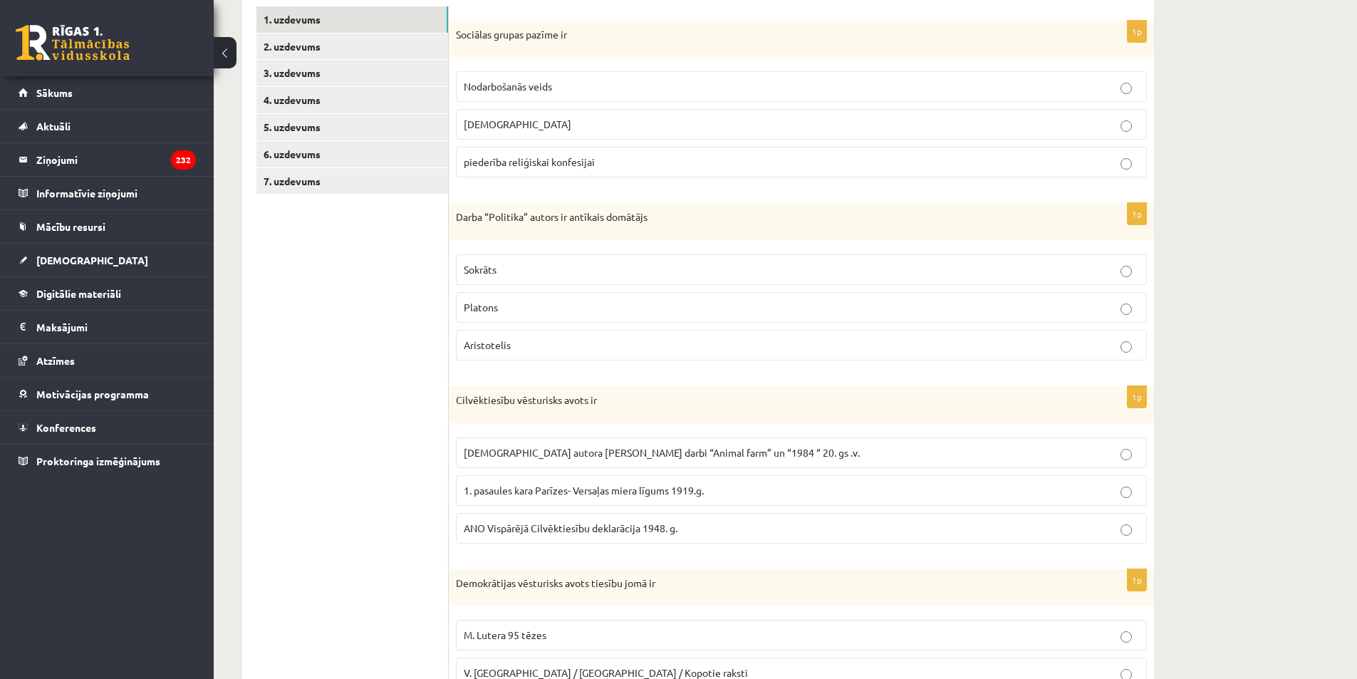
click at [503, 350] on p "Aristotelis" at bounding box center [801, 345] width 675 height 15
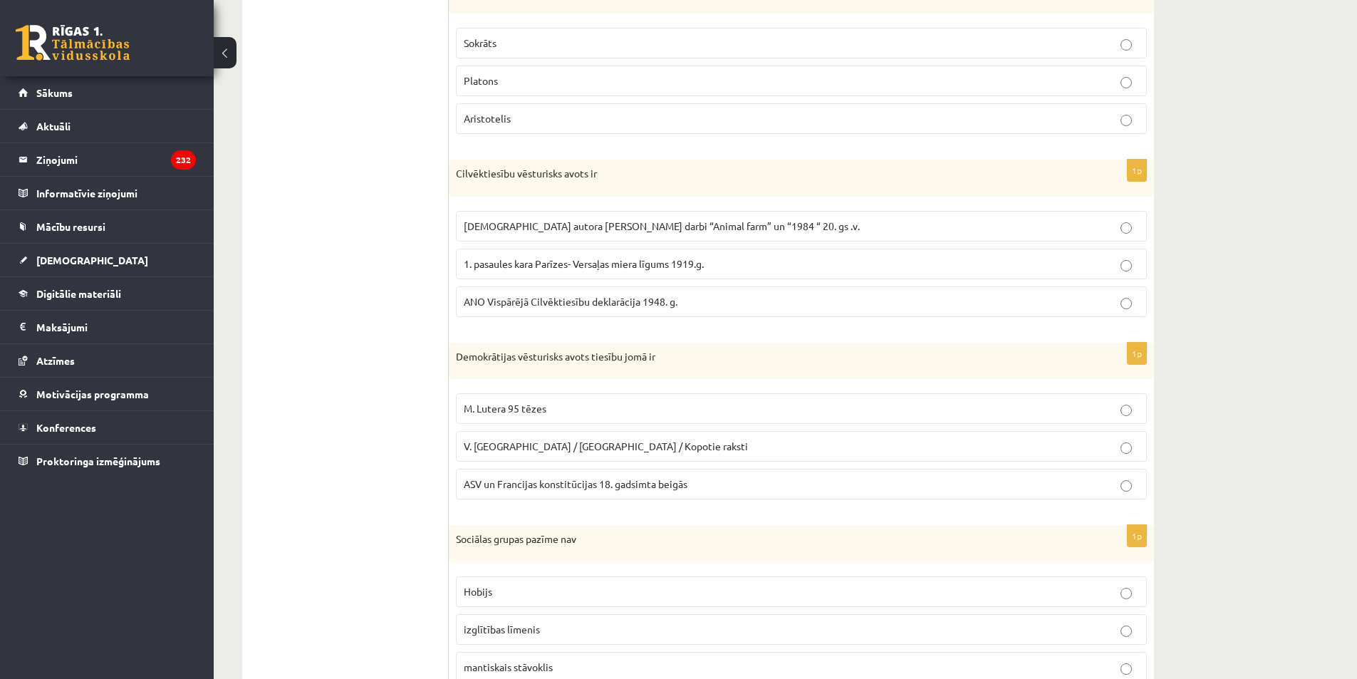
scroll to position [392, 0]
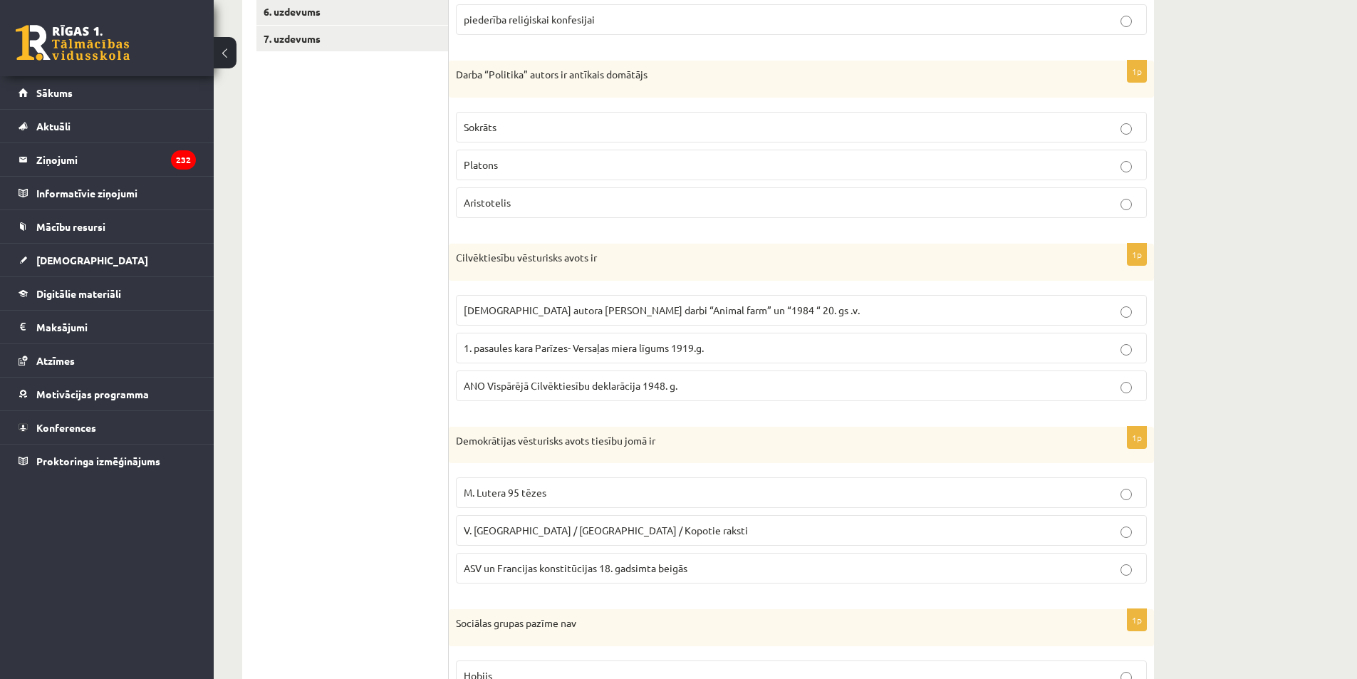
click at [543, 382] on span "ANO Vispārējā Cilvēktiesību deklarācija 1948. g." at bounding box center [571, 385] width 214 height 13
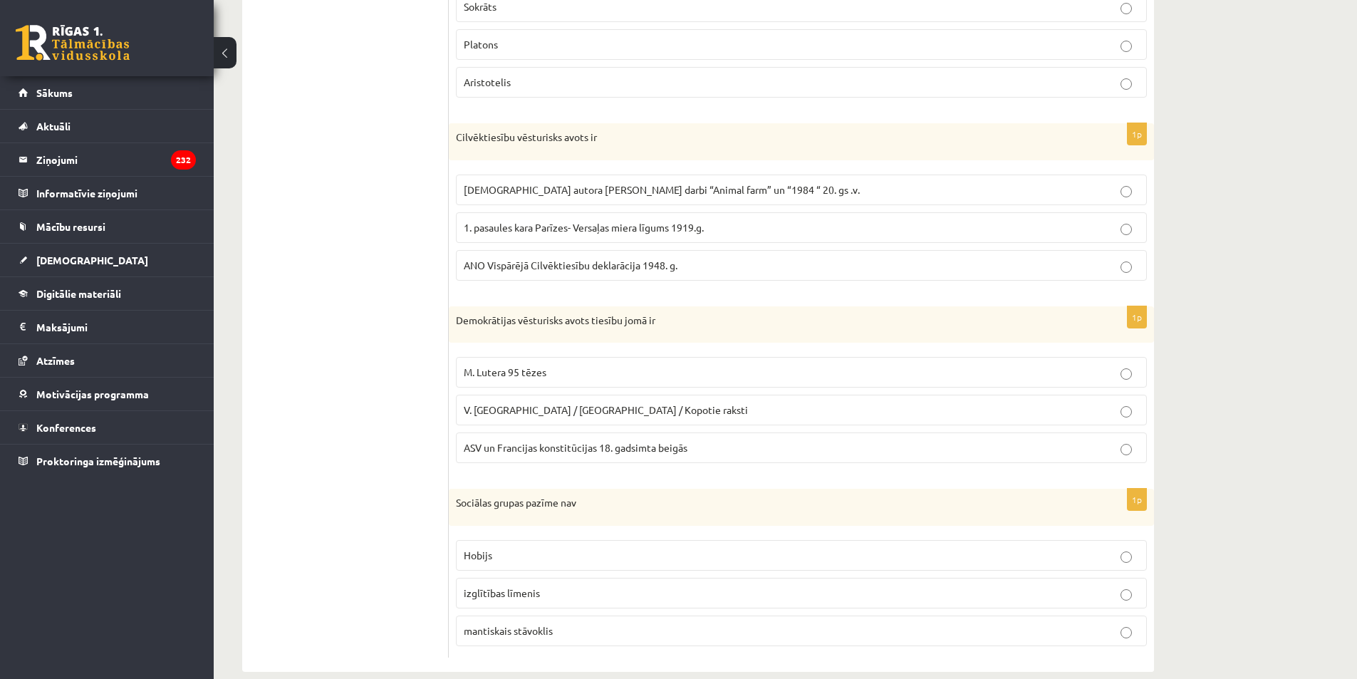
scroll to position [534, 0]
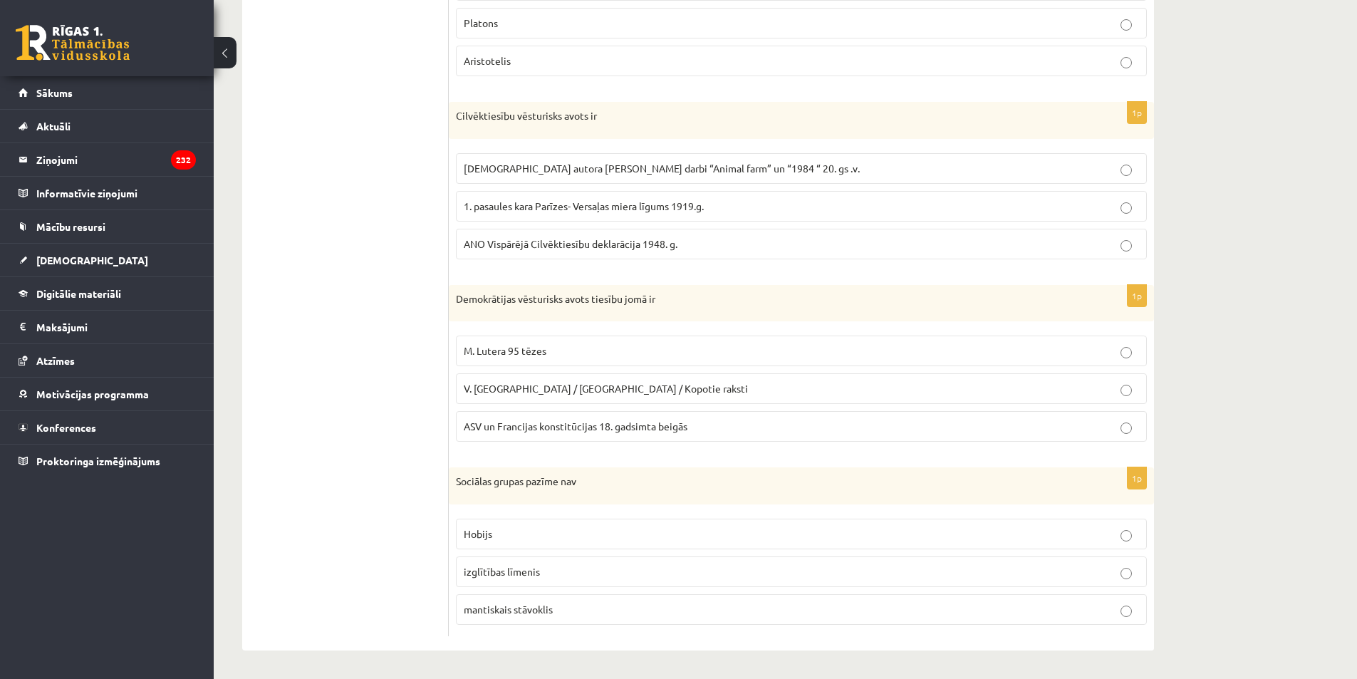
click at [514, 431] on span "ASV un Francijas konstitūcijas 18. gadsimta beigās" at bounding box center [576, 426] width 224 height 13
drag, startPoint x: 494, startPoint y: 515, endPoint x: 489, endPoint y: 526, distance: 12.2
click at [493, 515] on fieldset "Hobijs izglītības līmenis mantiskais stāvoklis" at bounding box center [801, 570] width 691 height 118
click at [489, 541] on p "Hobijs" at bounding box center [801, 533] width 675 height 15
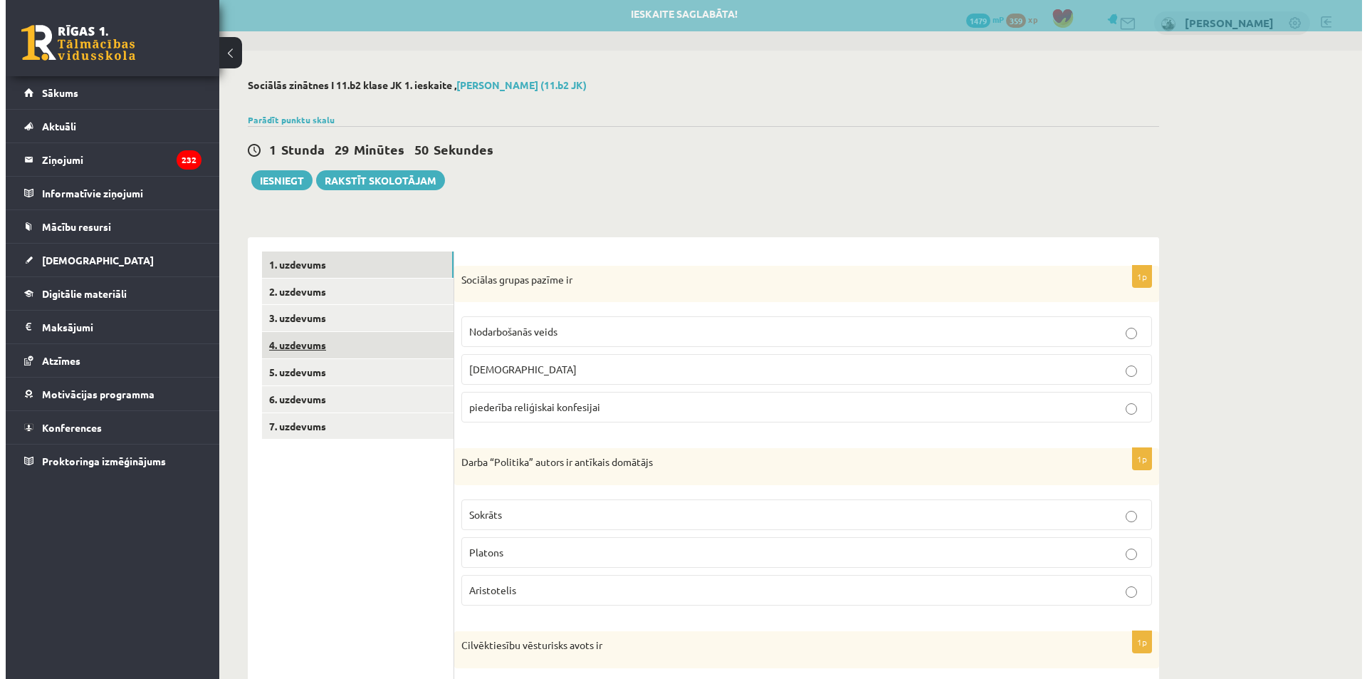
scroll to position [0, 0]
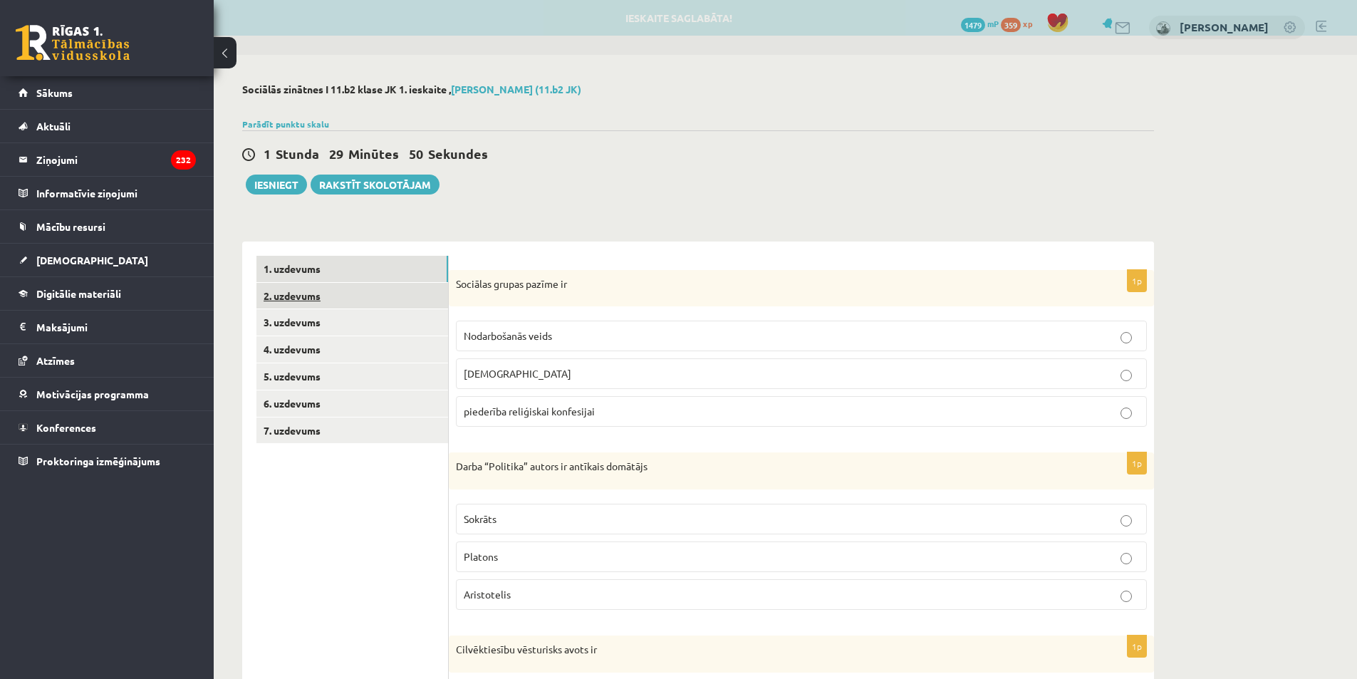
click at [316, 297] on link "2. uzdevums" at bounding box center [352, 296] width 192 height 26
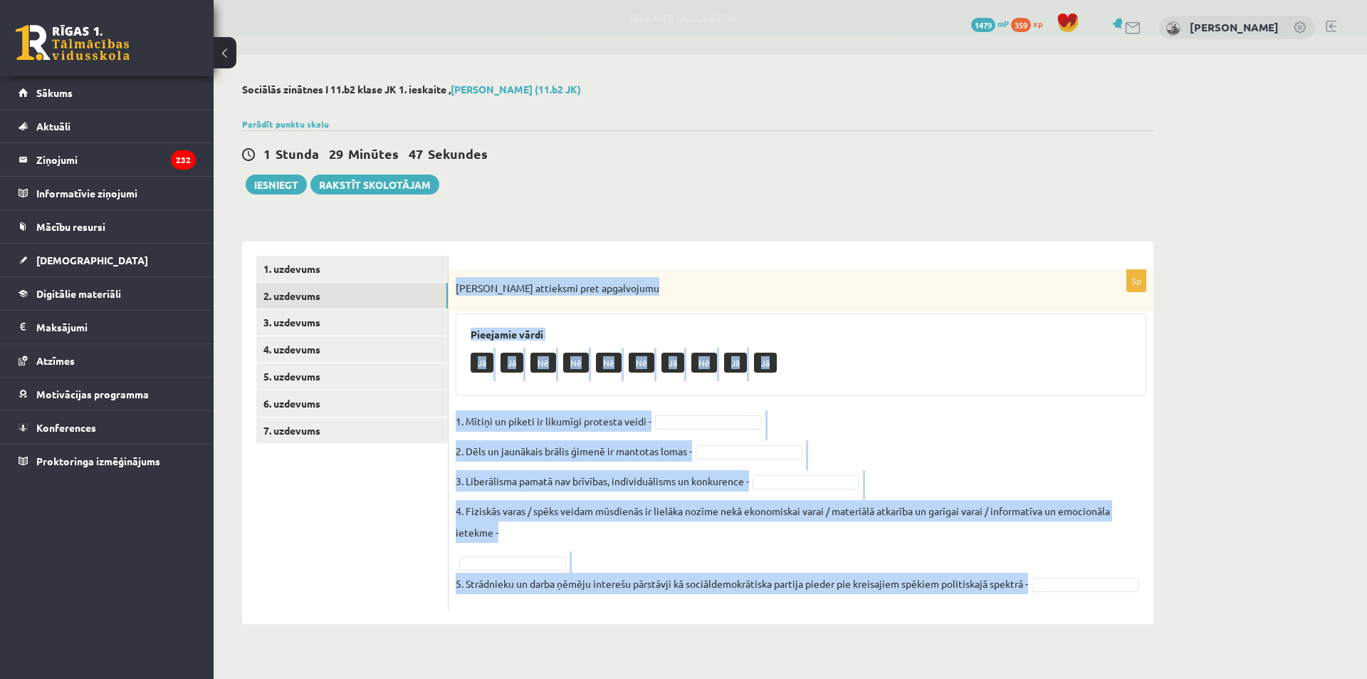
drag, startPoint x: 451, startPoint y: 278, endPoint x: 1118, endPoint y: 637, distance: 758.1
click at [1118, 624] on div "5p Izsaki attieksmi pret apgalvojumu Pieejamie vārdi Jā Jā Nē Nē Nē Nē Jā Nē Jā…" at bounding box center [801, 432] width 705 height 382
copy div "[PERSON_NAME] attieksmi pret apgalvojumu Pieejamie vārdi Jā Jā Nē Nē Nē Nē Jā N…"
click at [717, 207] on div "**********" at bounding box center [698, 354] width 969 height 598
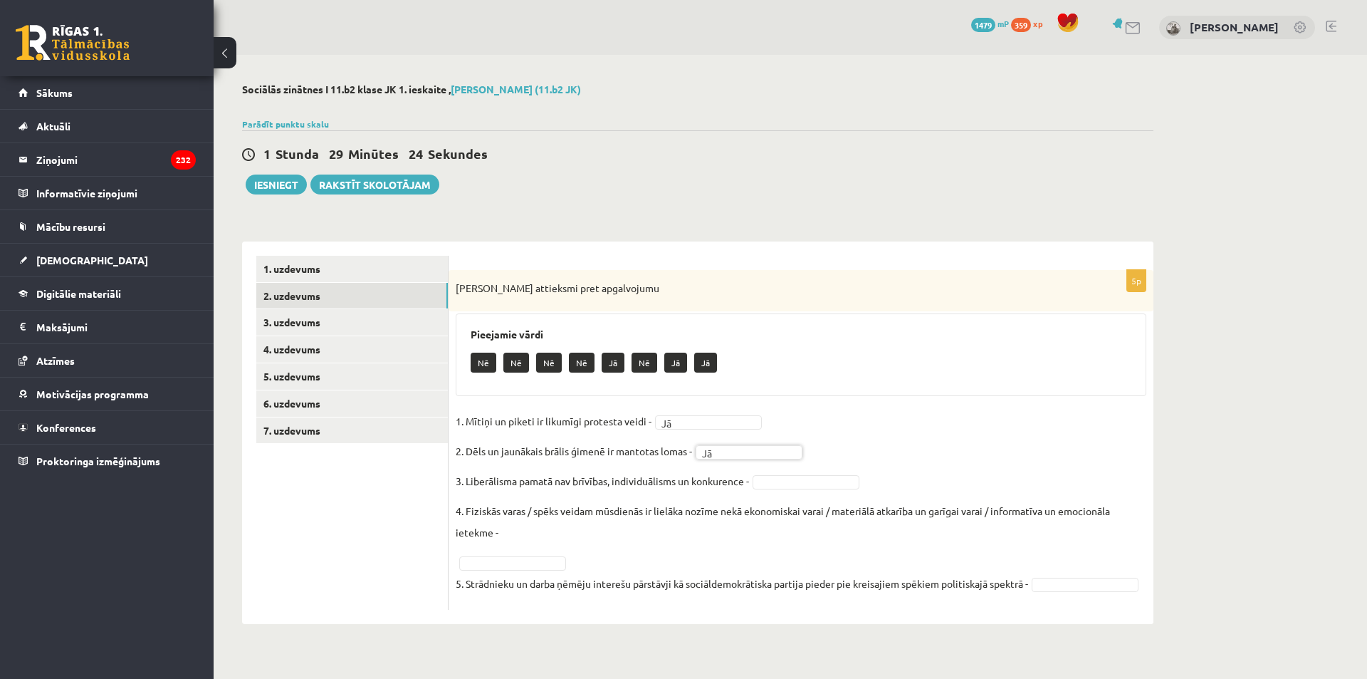
click at [783, 491] on fieldset "1. Mītiņi un piketi ir likumīgi protesta veidi - Jā ** 2. Dēls un jaunākais brā…" at bounding box center [801, 506] width 691 height 192
click at [1145, 516] on p "4. Fiziskās varas / spēks veidam mūsdienās ir lielāka nozīme nekā ekonomiskai v…" at bounding box center [801, 521] width 691 height 43
click at [1151, 511] on div "5p Izsaki attieksmi pret apgalvojumu Pieejamie vārdi Nē Nē Nē Jā Nē Jā Jā 1. Mī…" at bounding box center [801, 440] width 705 height 340
click at [551, 544] on fieldset "1. Mītiņi un piketi ir likumīgi protesta veidi - Jā ** 2. Dēls un jaunākais brā…" at bounding box center [801, 506] width 691 height 192
drag, startPoint x: 533, startPoint y: 527, endPoint x: 515, endPoint y: 541, distance: 22.9
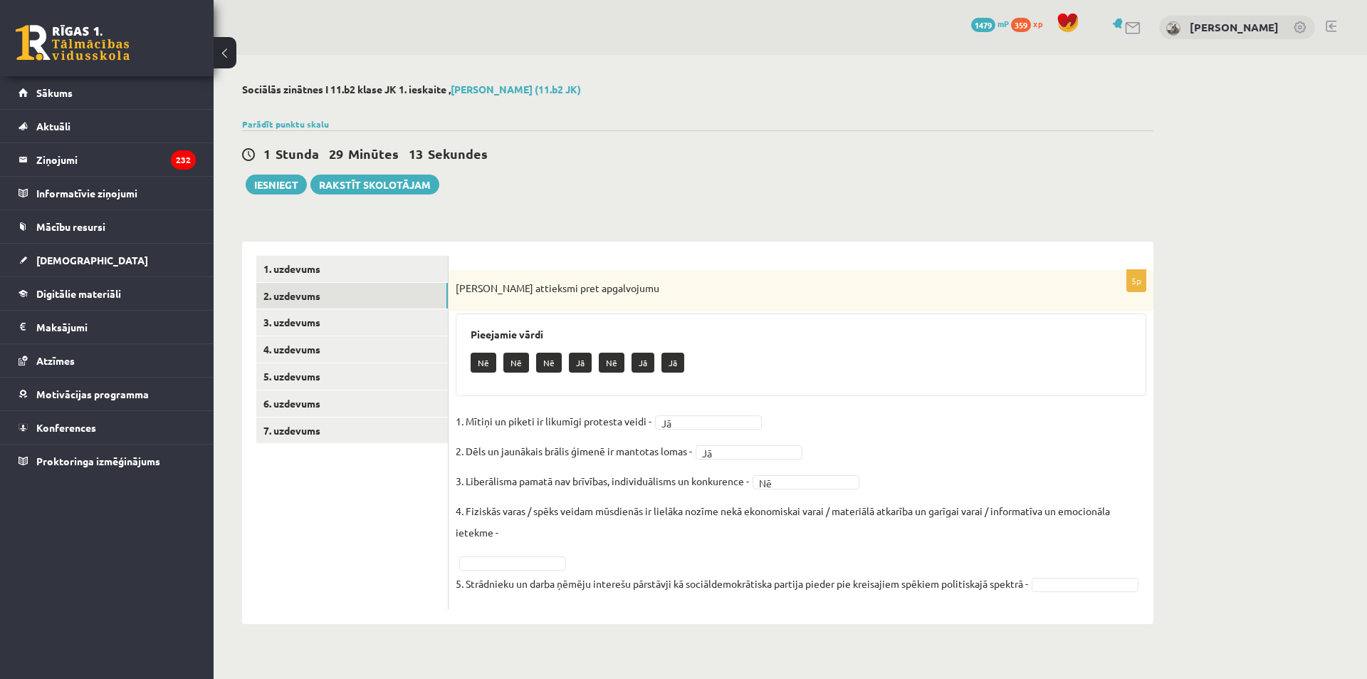
click at [528, 530] on p "4. Fiziskās varas / spēks veidam mūsdienās ir lielāka nozīme nekā ekonomiskai v…" at bounding box center [801, 521] width 691 height 43
click at [512, 555] on fieldset "1. Mītiņi un piketi ir likumīgi protesta veidi - Jā ** 2. Dēls un jaunākais brā…" at bounding box center [801, 506] width 691 height 192
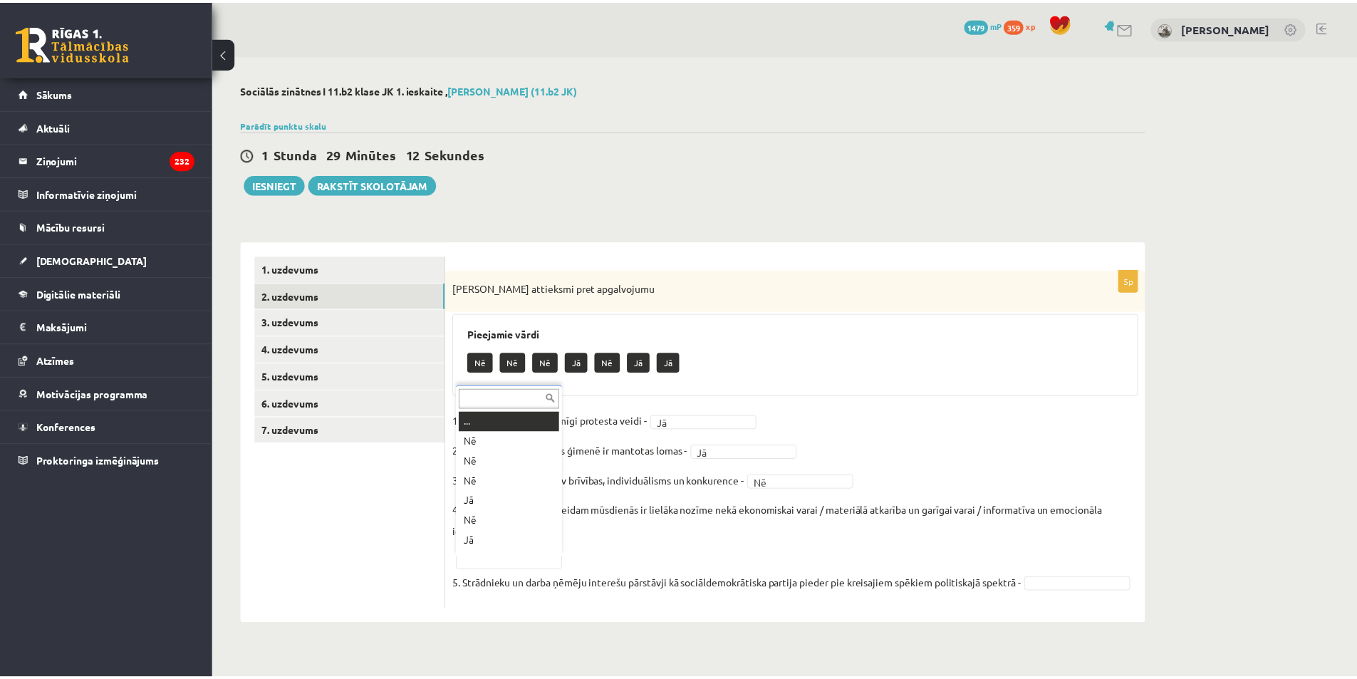
scroll to position [17, 0]
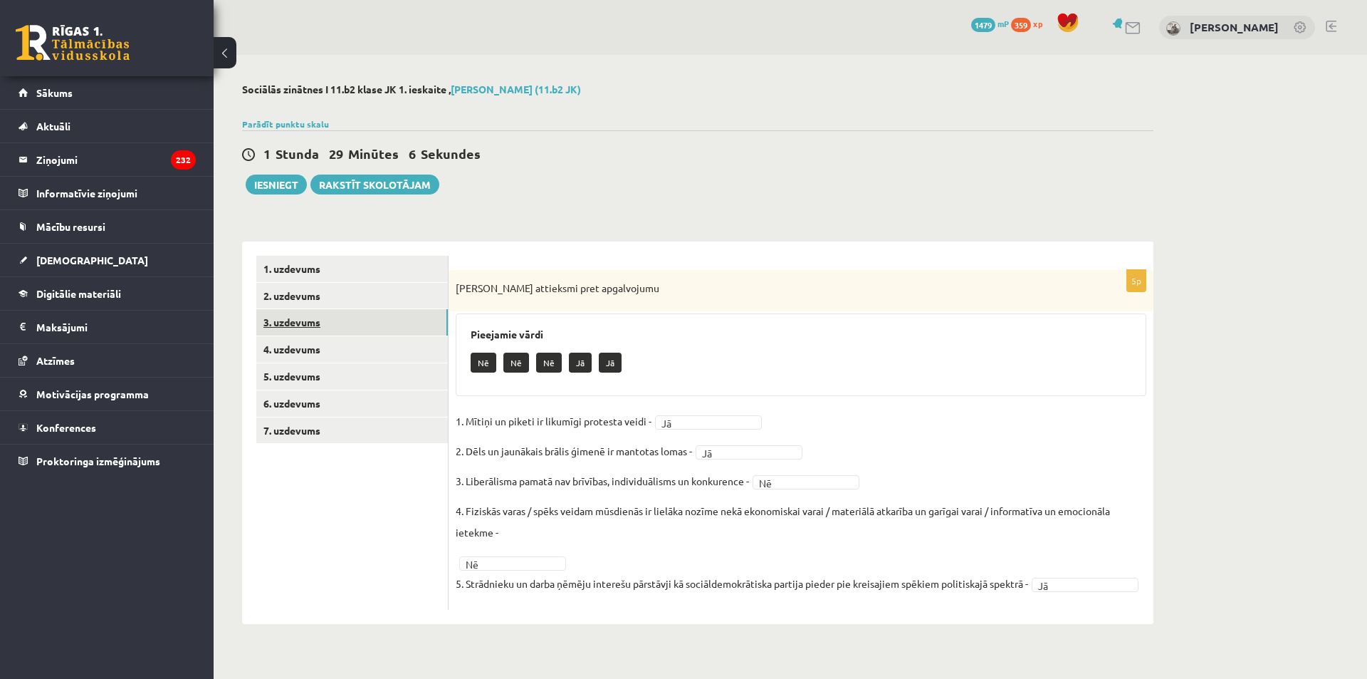
click at [318, 325] on link "3. uzdevums" at bounding box center [352, 322] width 192 height 26
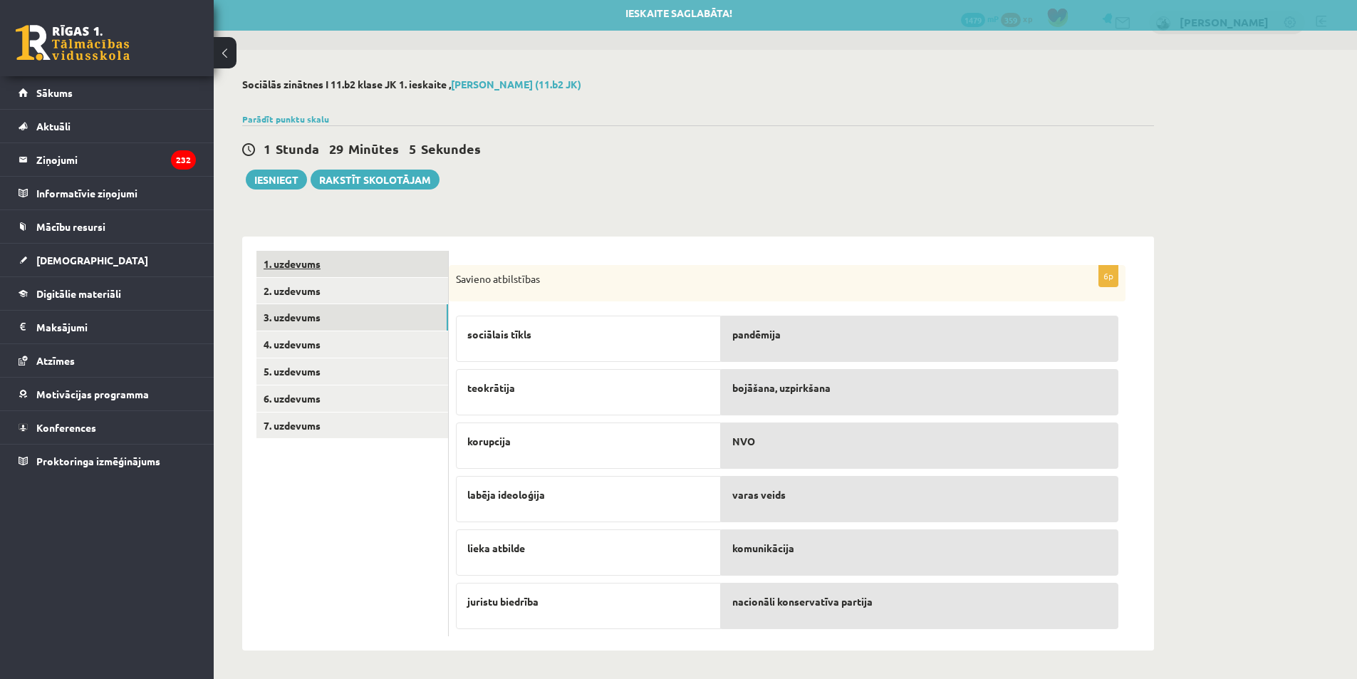
scroll to position [6, 0]
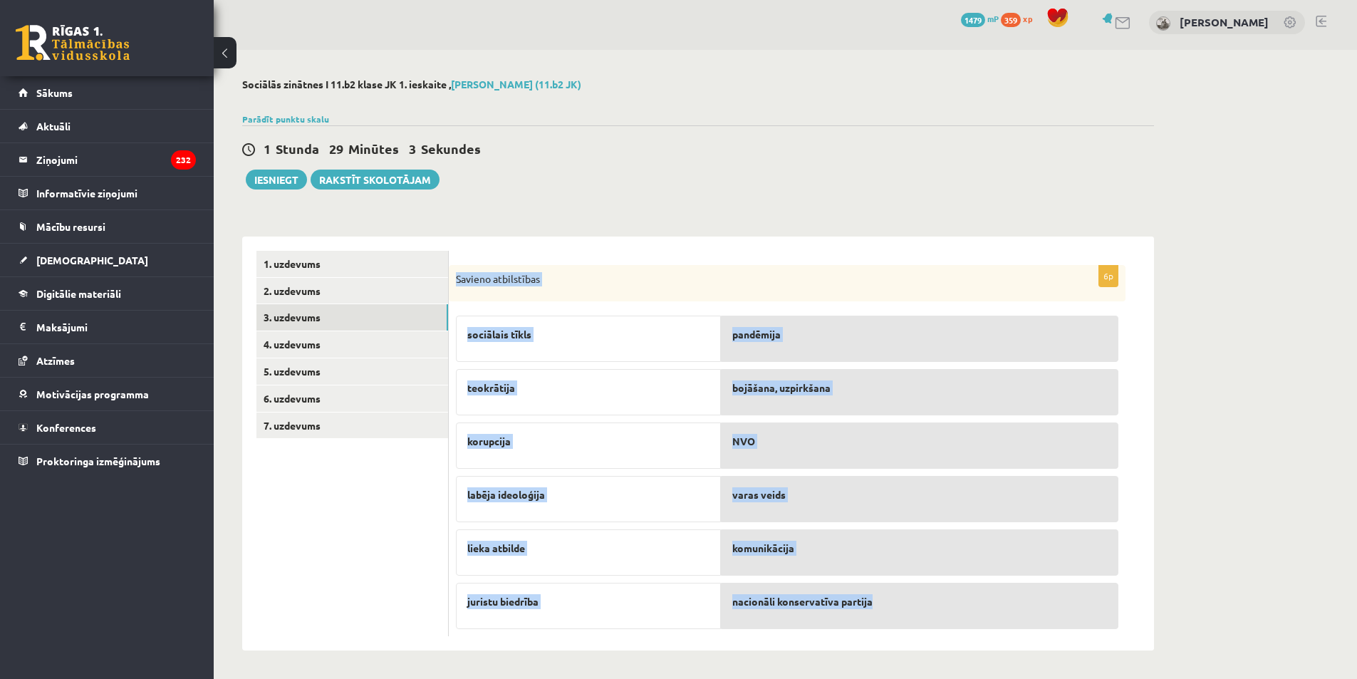
drag, startPoint x: 454, startPoint y: 272, endPoint x: 971, endPoint y: 624, distance: 625.4
click at [971, 624] on div "6p Savieno atbilstības sociālais tīkls teokrātija korupcija labēja ideoloģija l…" at bounding box center [787, 451] width 677 height 372
copy div "Savieno atbilstības sociālais tīkls teokrātija korupcija labēja ideoloģija liek…"
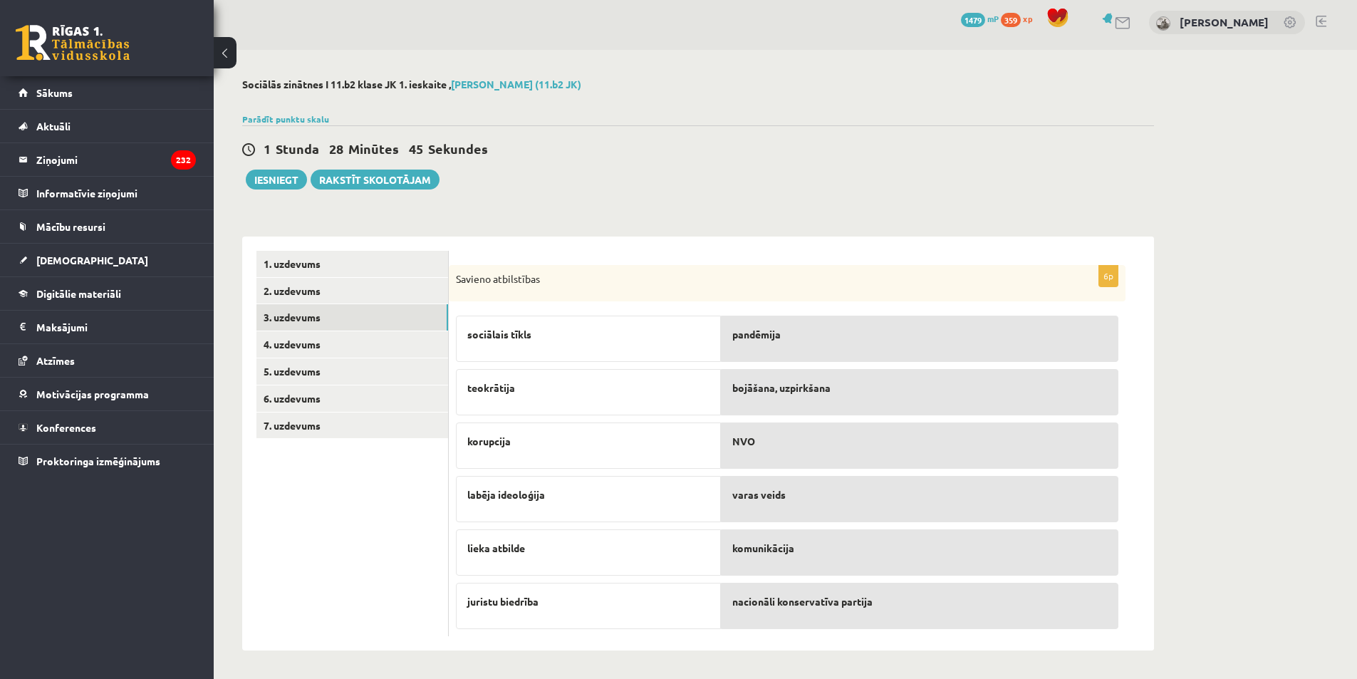
click at [369, 602] on ul "1. uzdevums 2. uzdevums 3. uzdevums 4. uzdevums 5. uzdevums 6. uzdevums 7. uzde…" at bounding box center [352, 444] width 192 height 386
click at [310, 345] on link "4. uzdevums" at bounding box center [352, 344] width 192 height 26
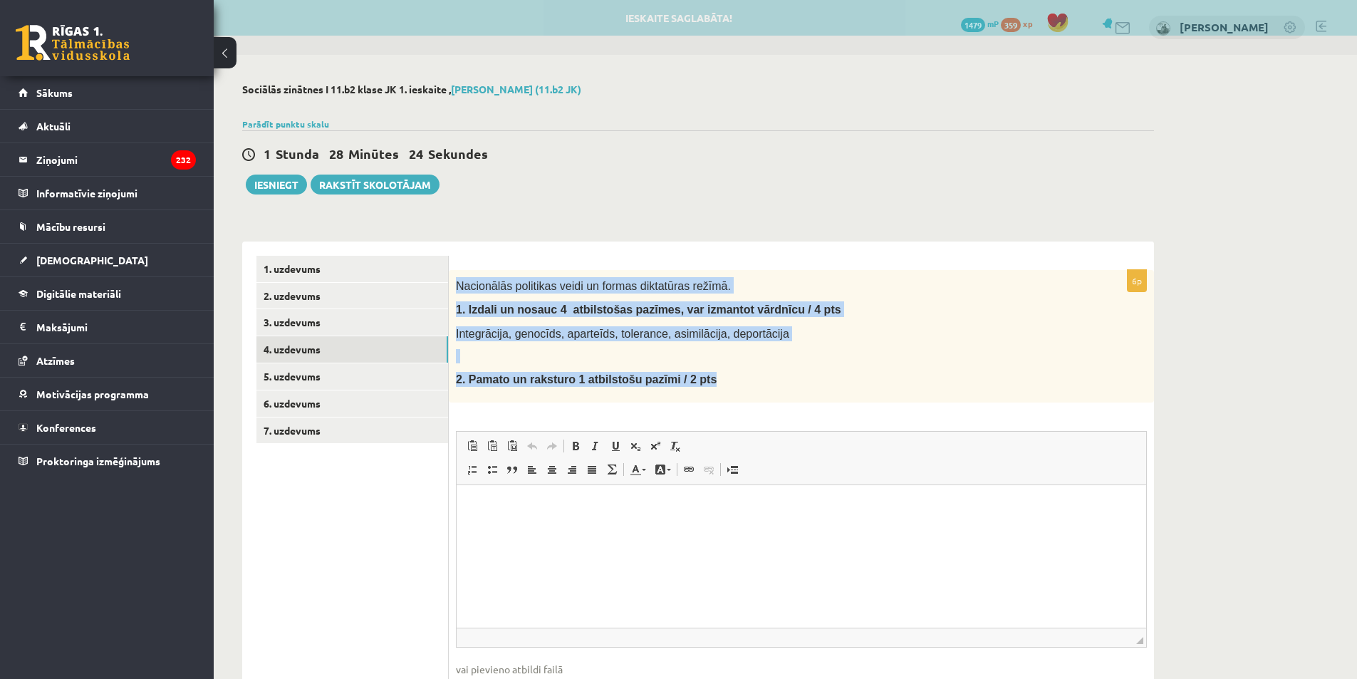
scroll to position [0, 0]
drag, startPoint x: 914, startPoint y: 765, endPoint x: 786, endPoint y: 497, distance: 296.9
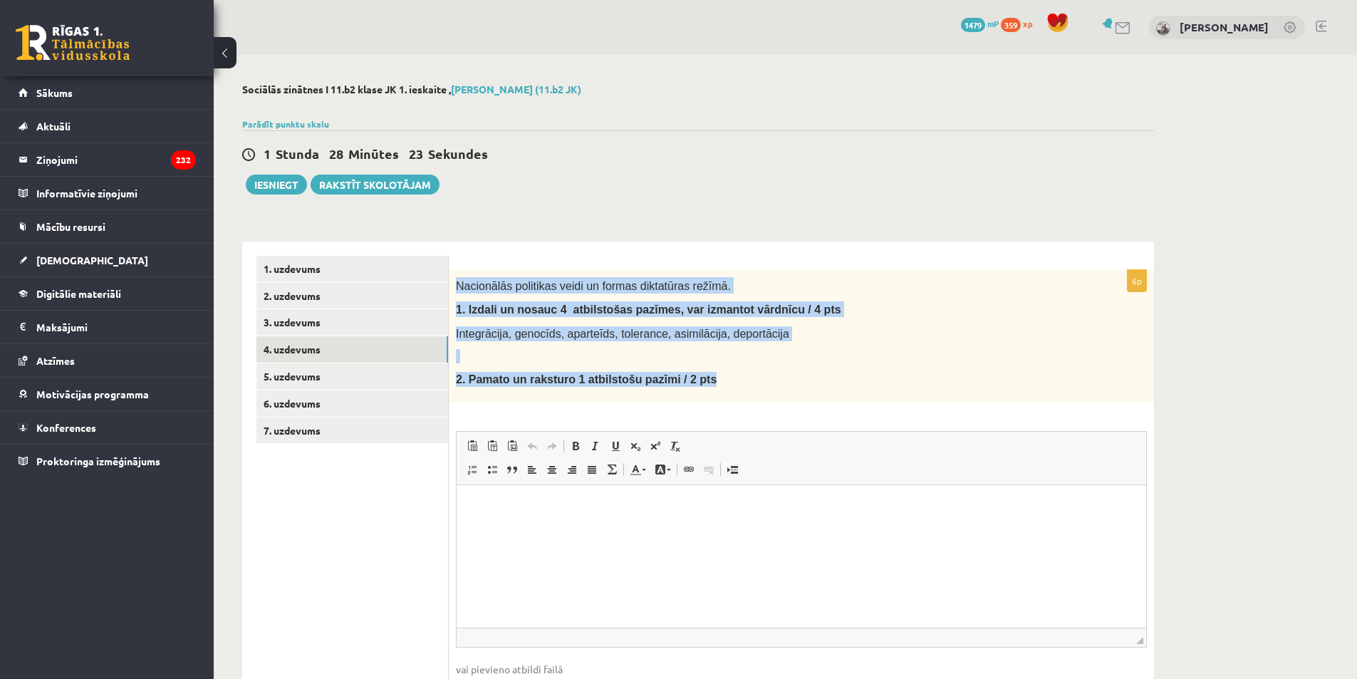
copy div "Nacionālās politikas veidi un formas diktatūras režīmā. 1. I zdali un nosauc 4 …"
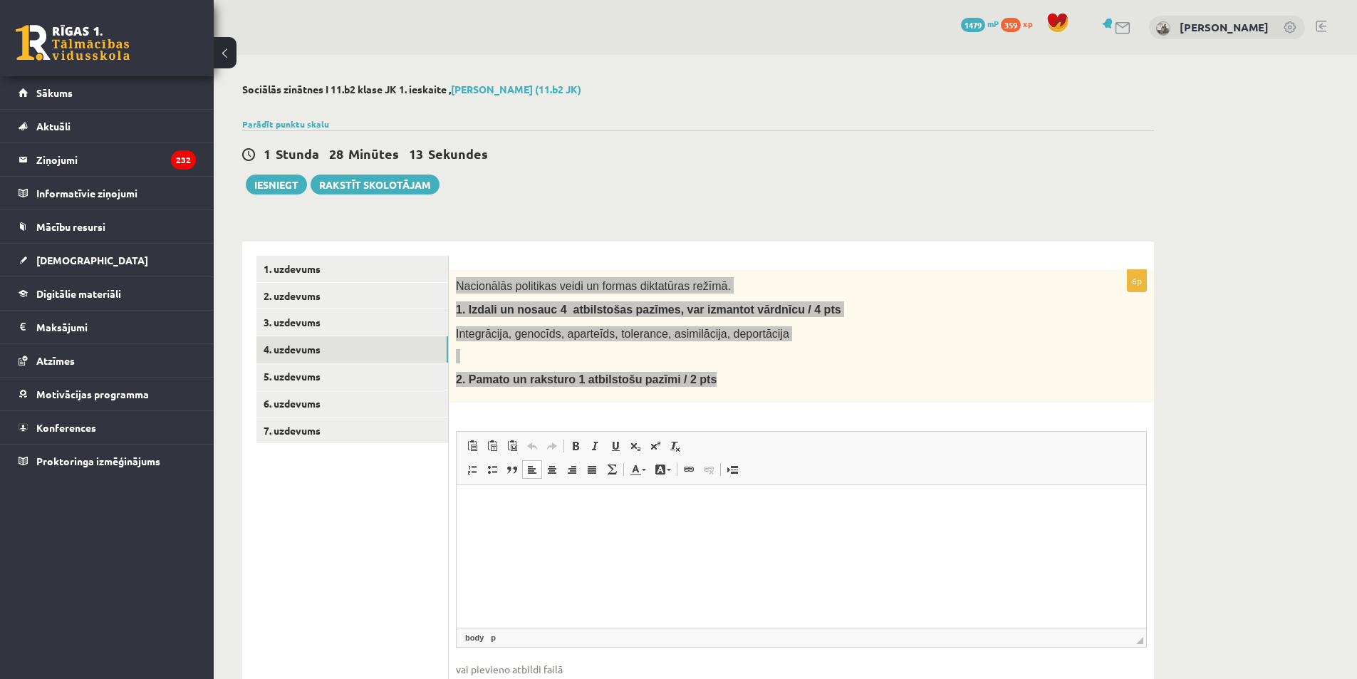
click at [589, 514] on html at bounding box center [801, 505] width 689 height 43
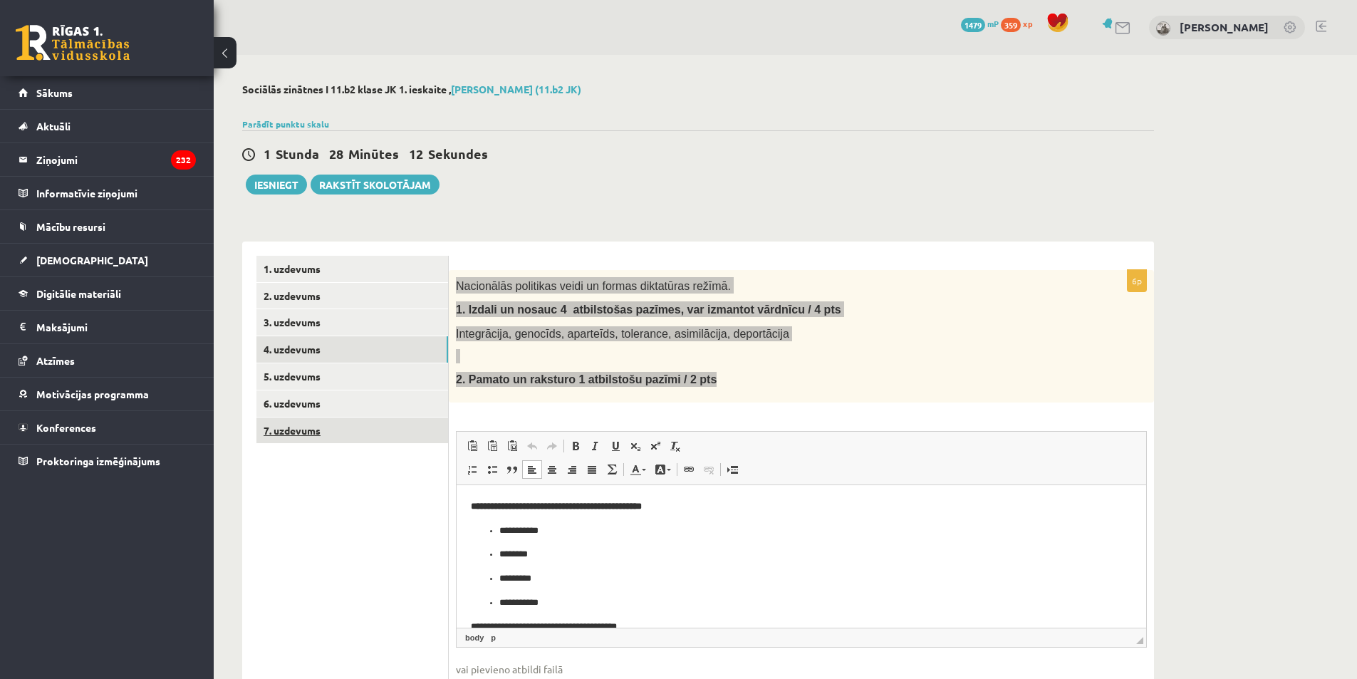
scroll to position [63, 0]
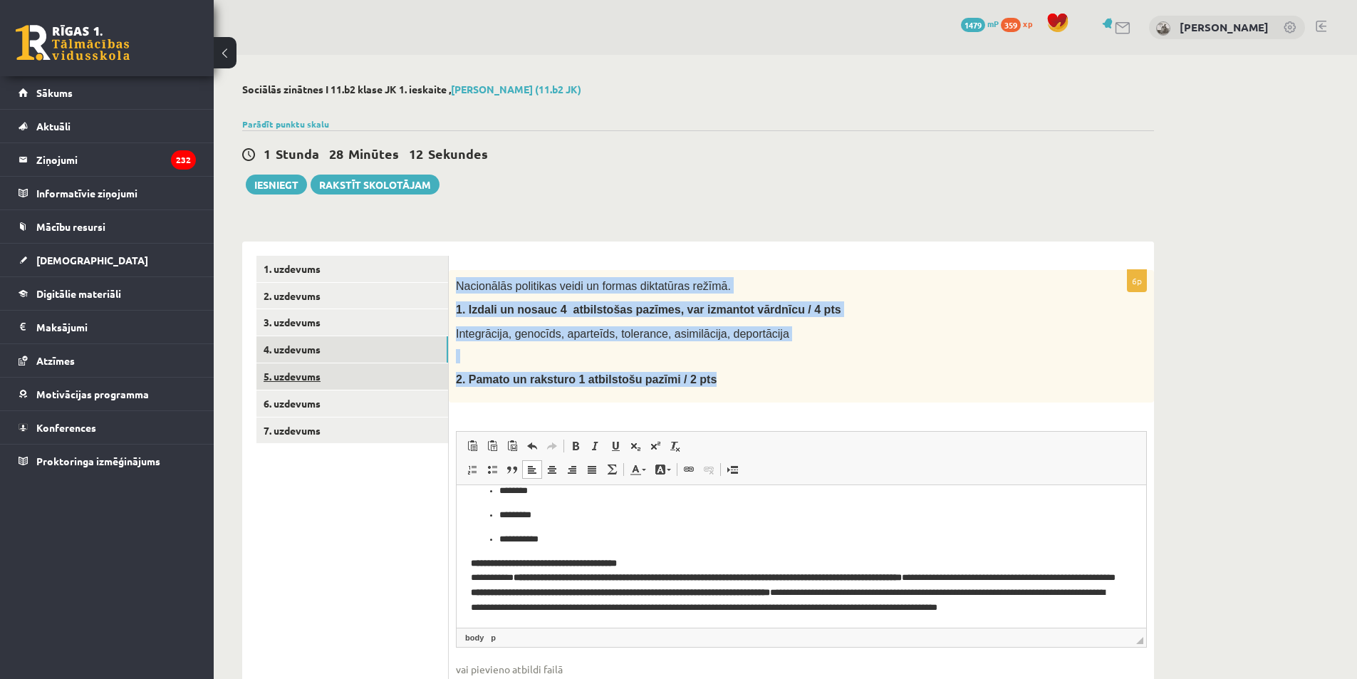
click at [326, 377] on link "5. uzdevums" at bounding box center [352, 376] width 192 height 26
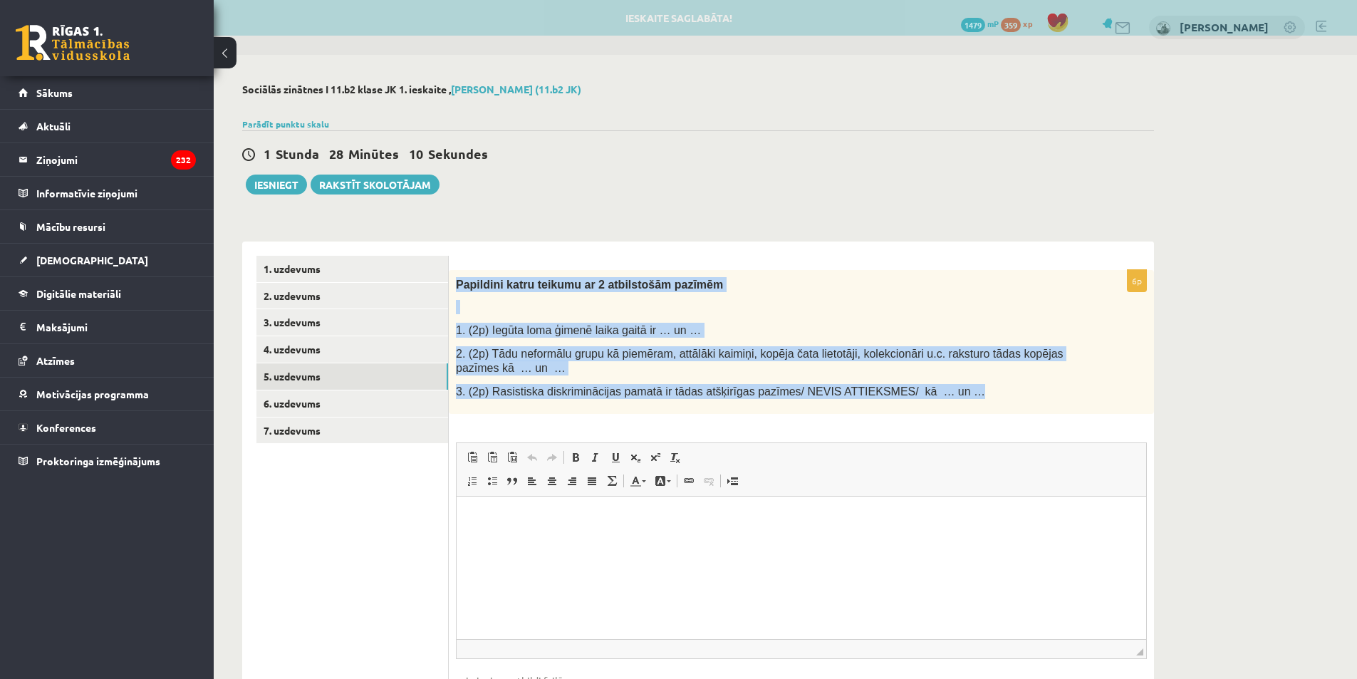
scroll to position [0, 0]
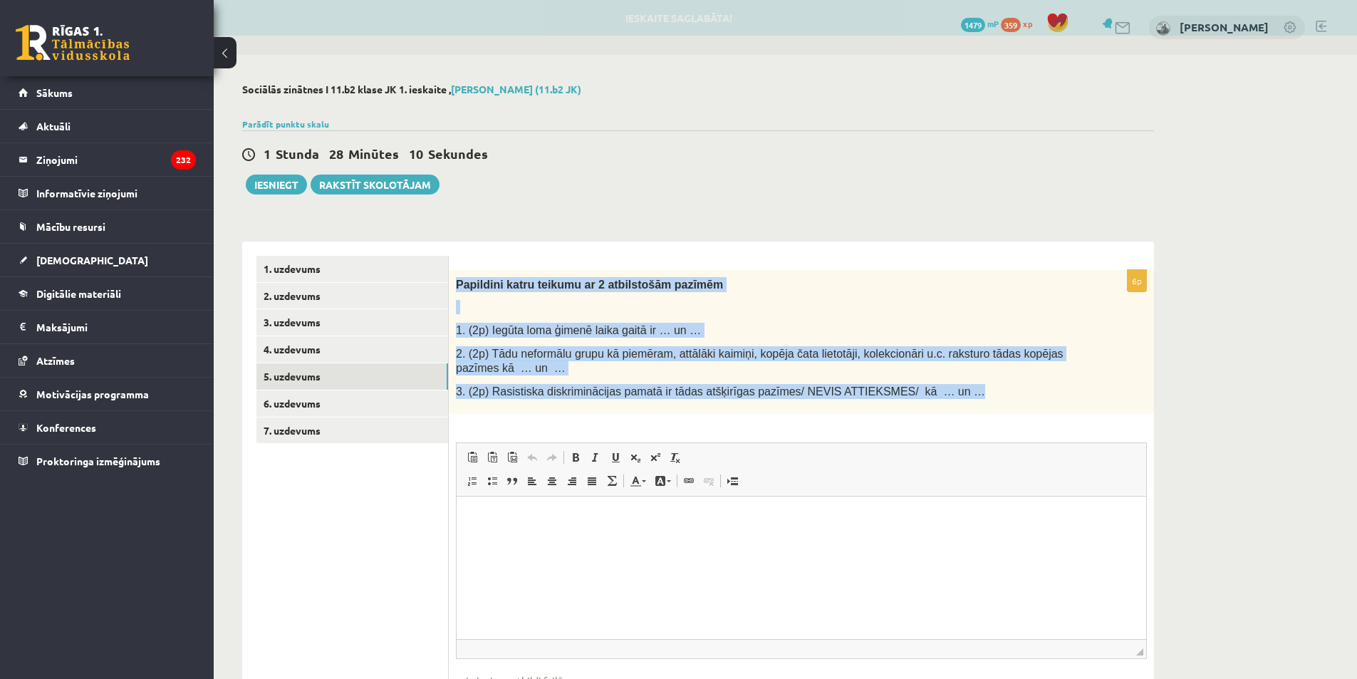
drag, startPoint x: 455, startPoint y: 281, endPoint x: 973, endPoint y: 418, distance: 535.5
click at [973, 418] on div "6p Papildini katru teikumu ar 2 atbilstošām pazīmēm 1. (2p) Iegūta loma ģimenē …" at bounding box center [801, 504] width 705 height 469
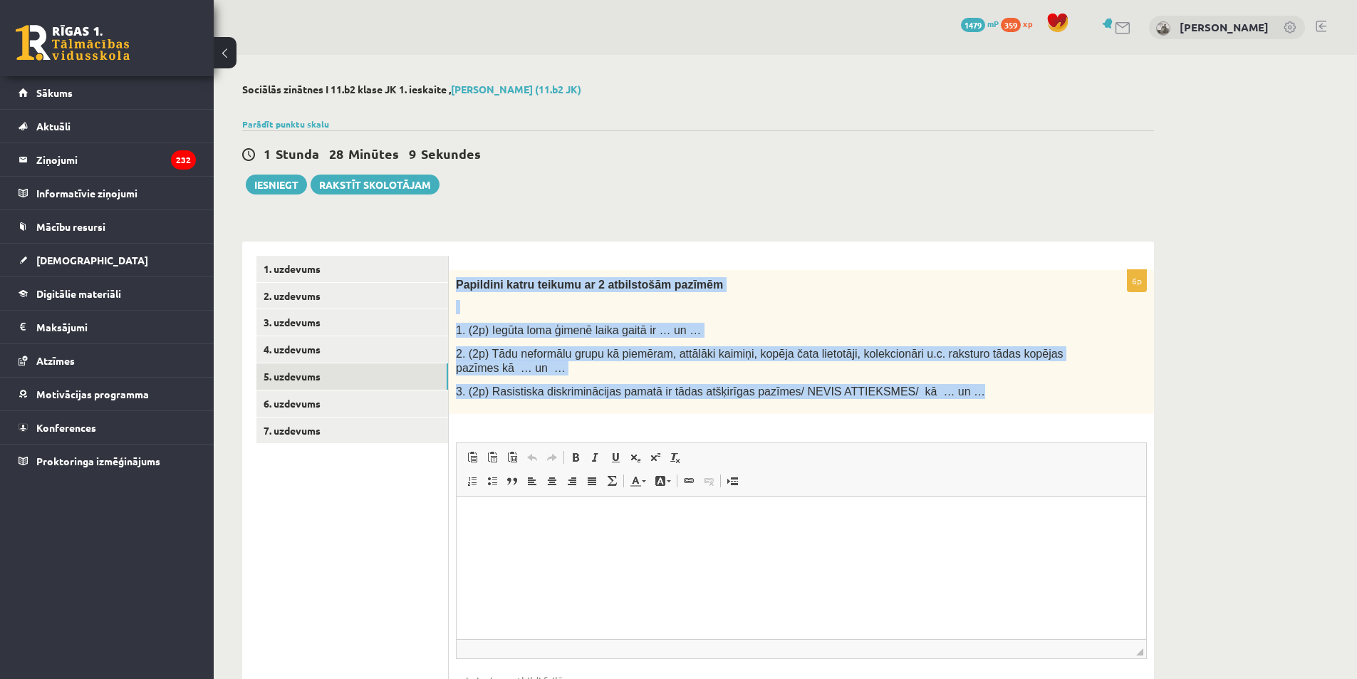
copy div "Papildini katru teikumu ar 2 atbilstošām pazīmēm 1. (2p) Iegūta loma ģimenē lai…"
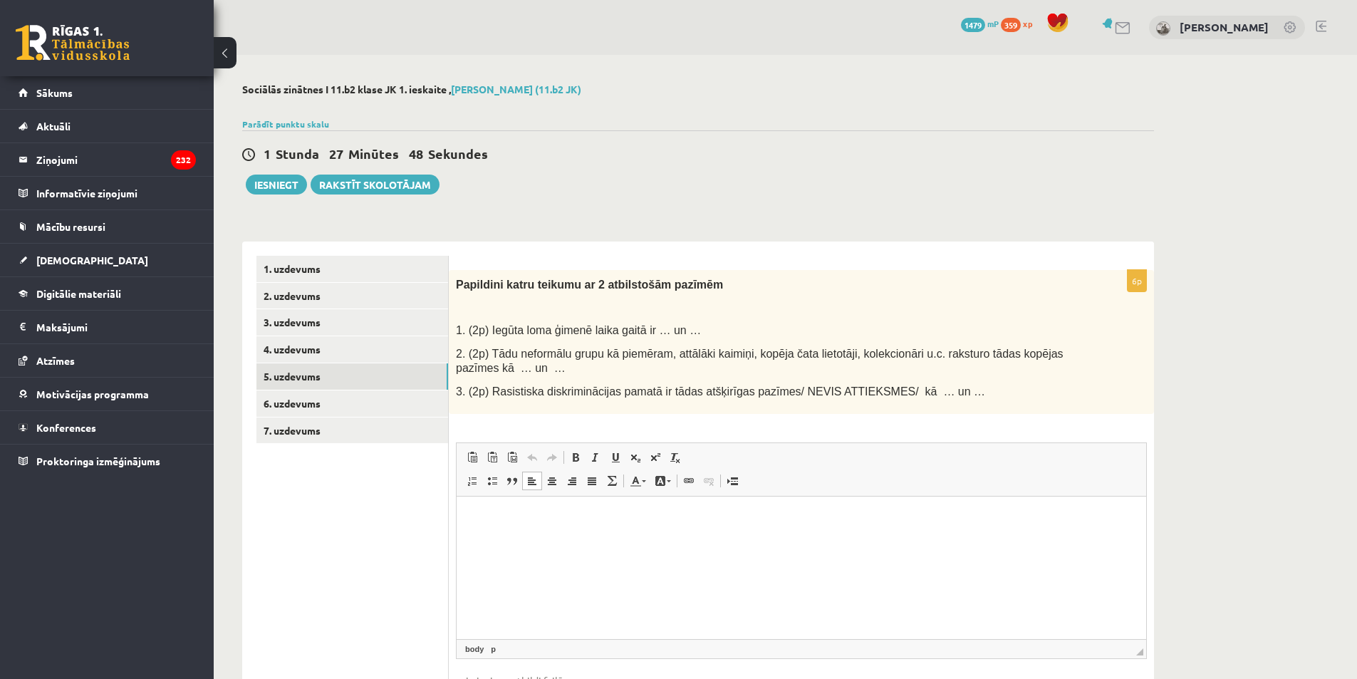
drag, startPoint x: 669, startPoint y: 561, endPoint x: 662, endPoint y: 560, distance: 7.2
click at [668, 540] on html at bounding box center [801, 517] width 689 height 43
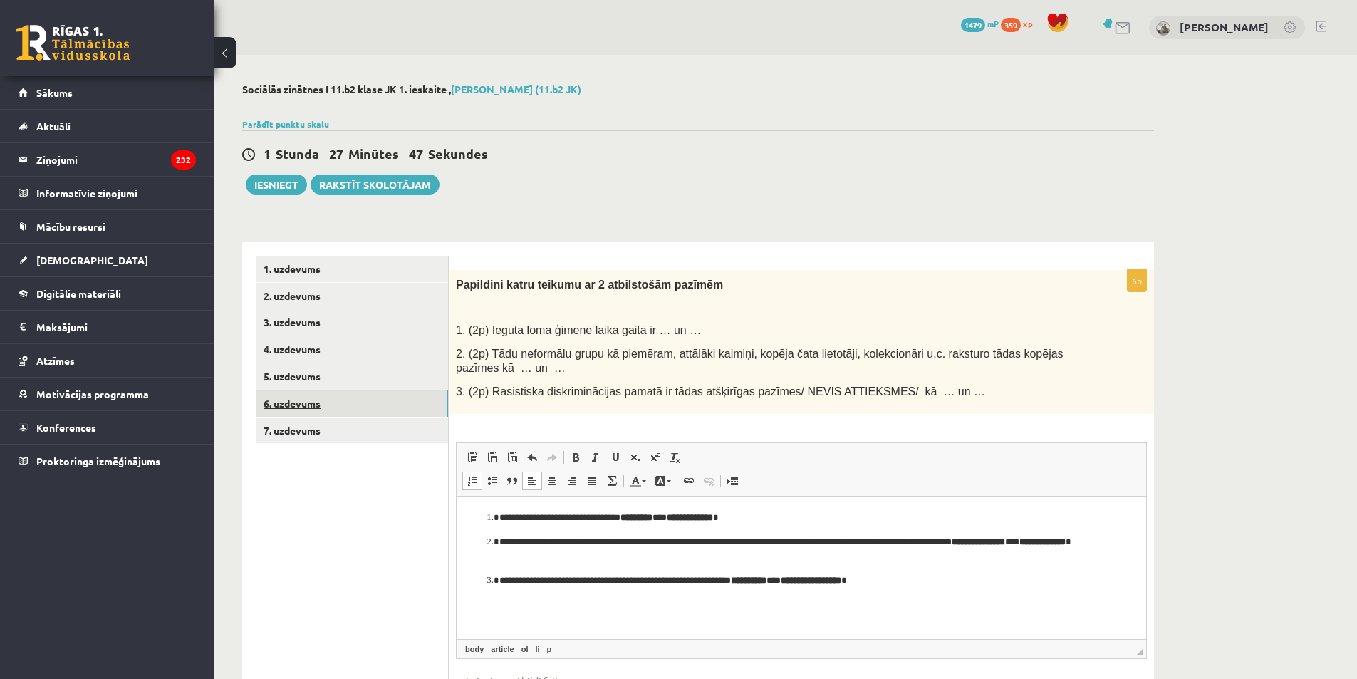
click at [332, 398] on link "6. uzdevums" at bounding box center [352, 403] width 192 height 26
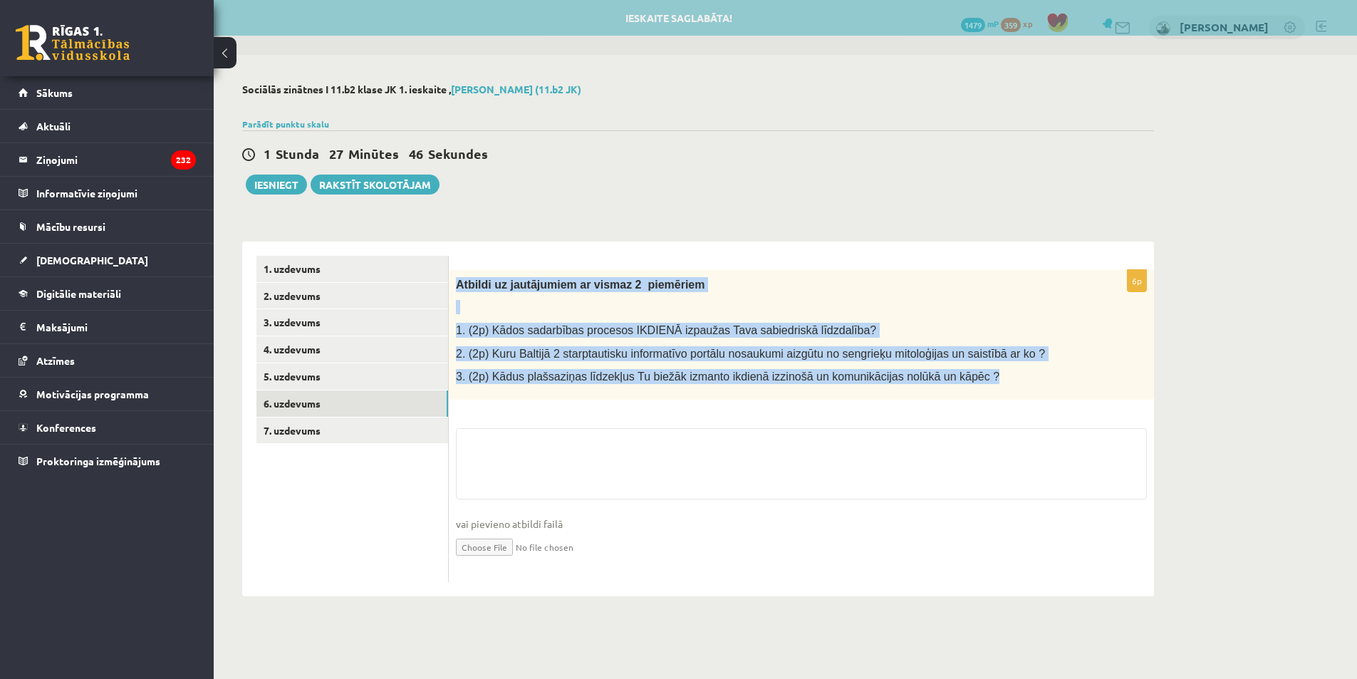
drag, startPoint x: 452, startPoint y: 278, endPoint x: 1017, endPoint y: 383, distance: 574.6
click at [1015, 383] on div "Atbildi uz jautājumiem ar vismaz 2 piemēriem 1. (2p) Kādos sadarbības procesos …" at bounding box center [801, 335] width 705 height 130
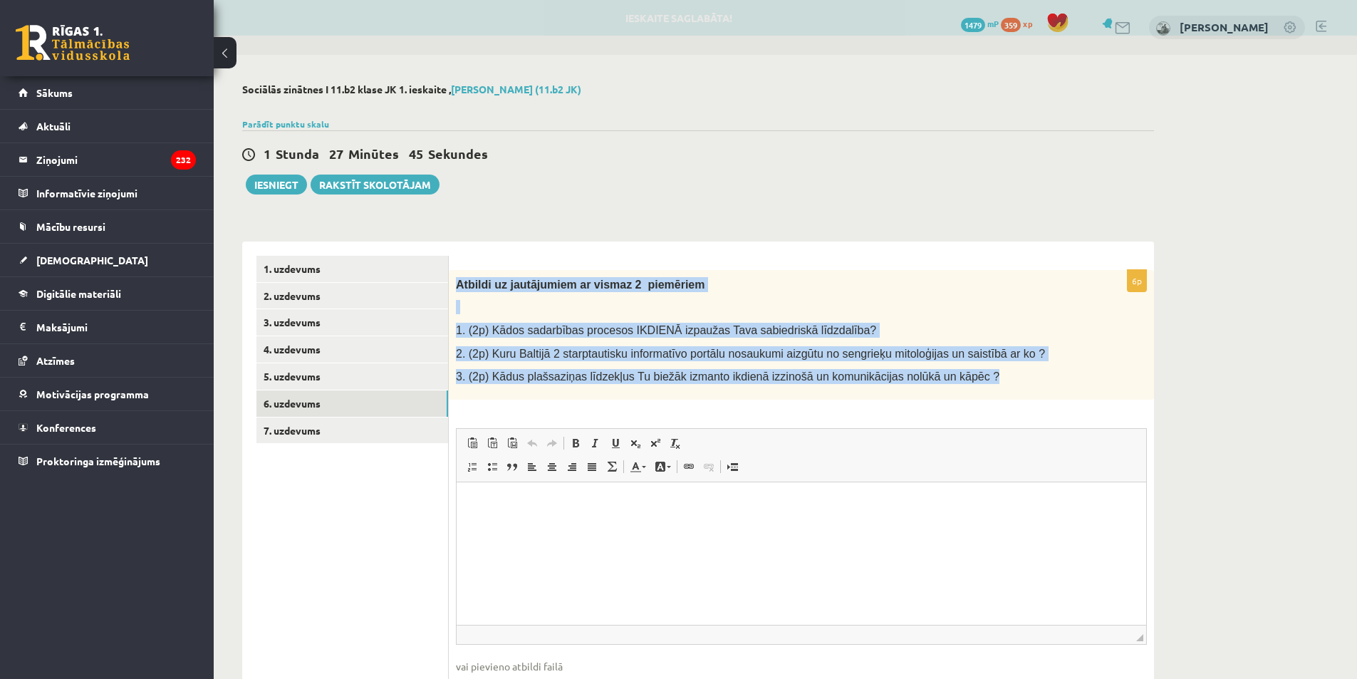
copy div "Atbildi uz jautājumiem ar vismaz 2 piemēriem 1. (2p) Kādos sadarbības procesos …"
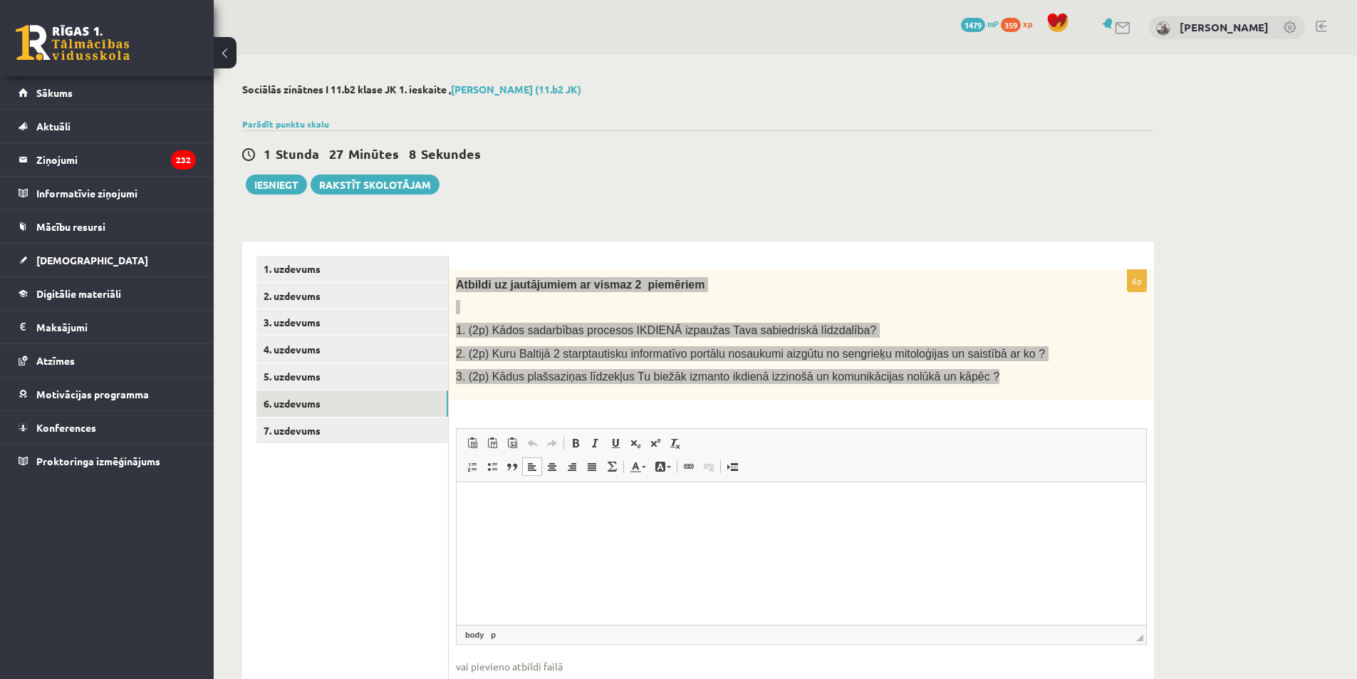
click at [627, 525] on html at bounding box center [801, 502] width 689 height 43
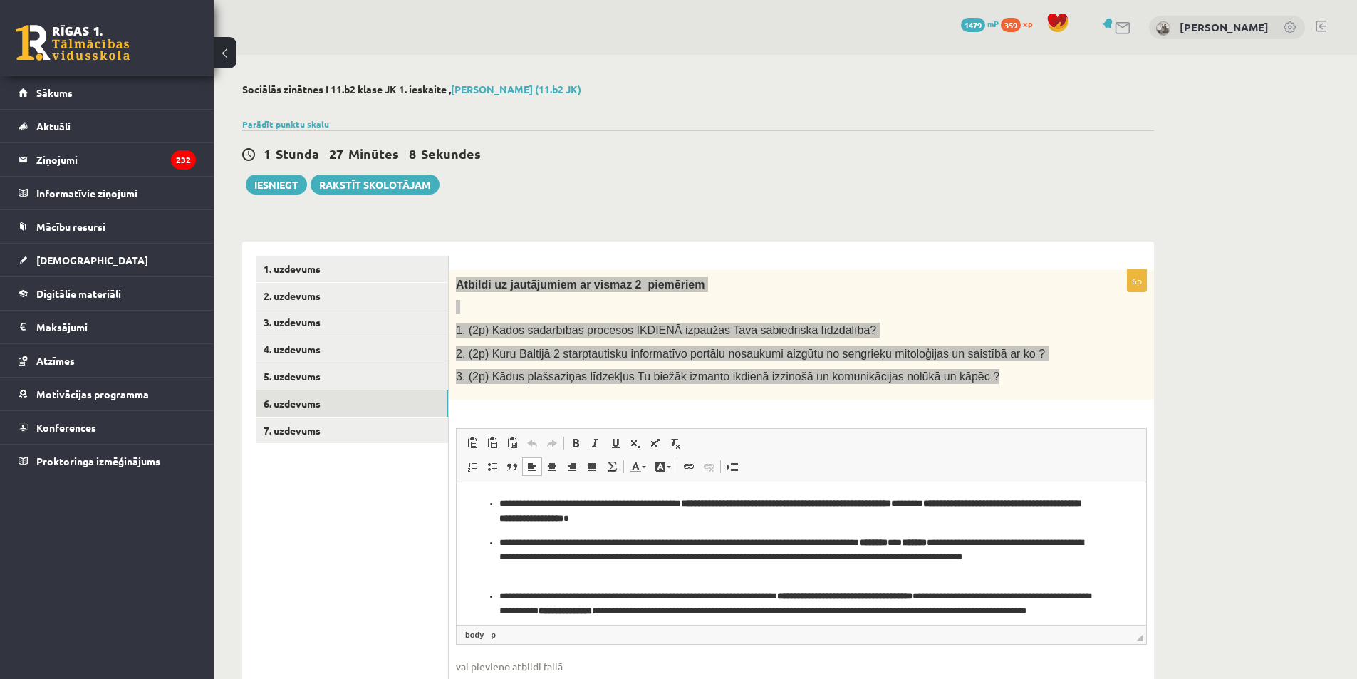
scroll to position [6, 0]
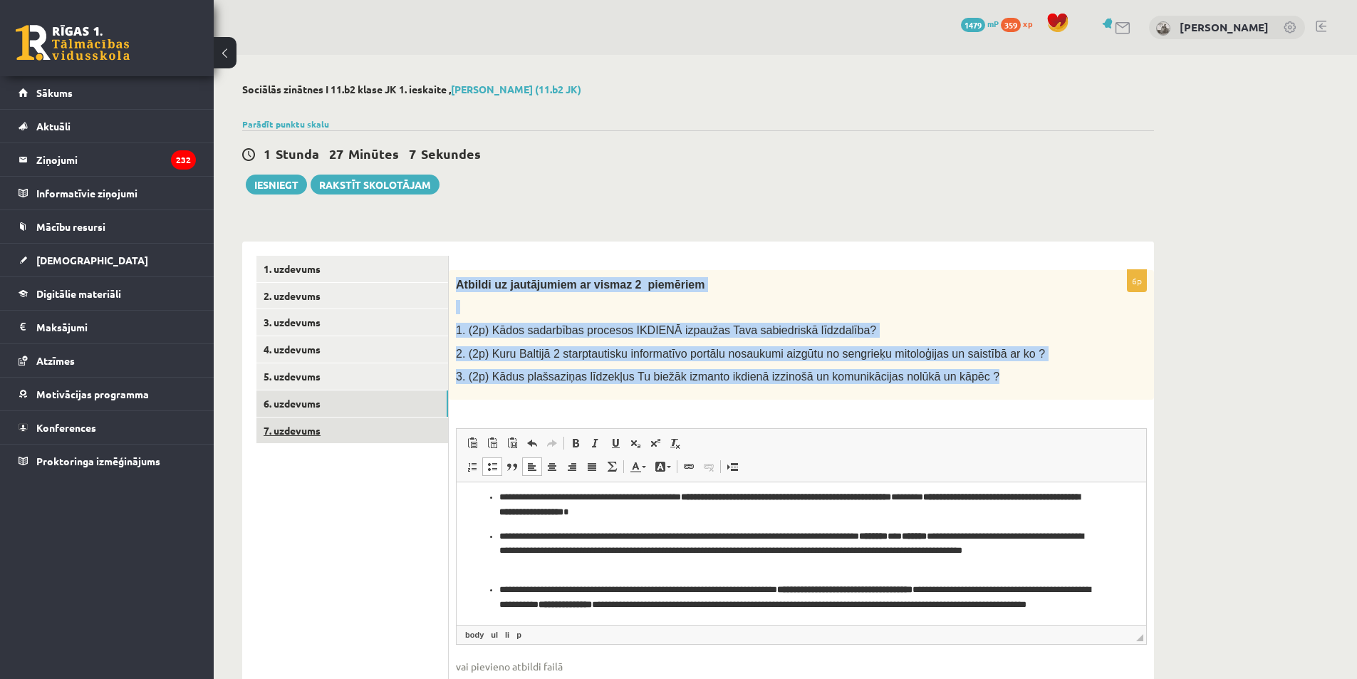
click at [388, 441] on link "7. uzdevums" at bounding box center [352, 430] width 192 height 26
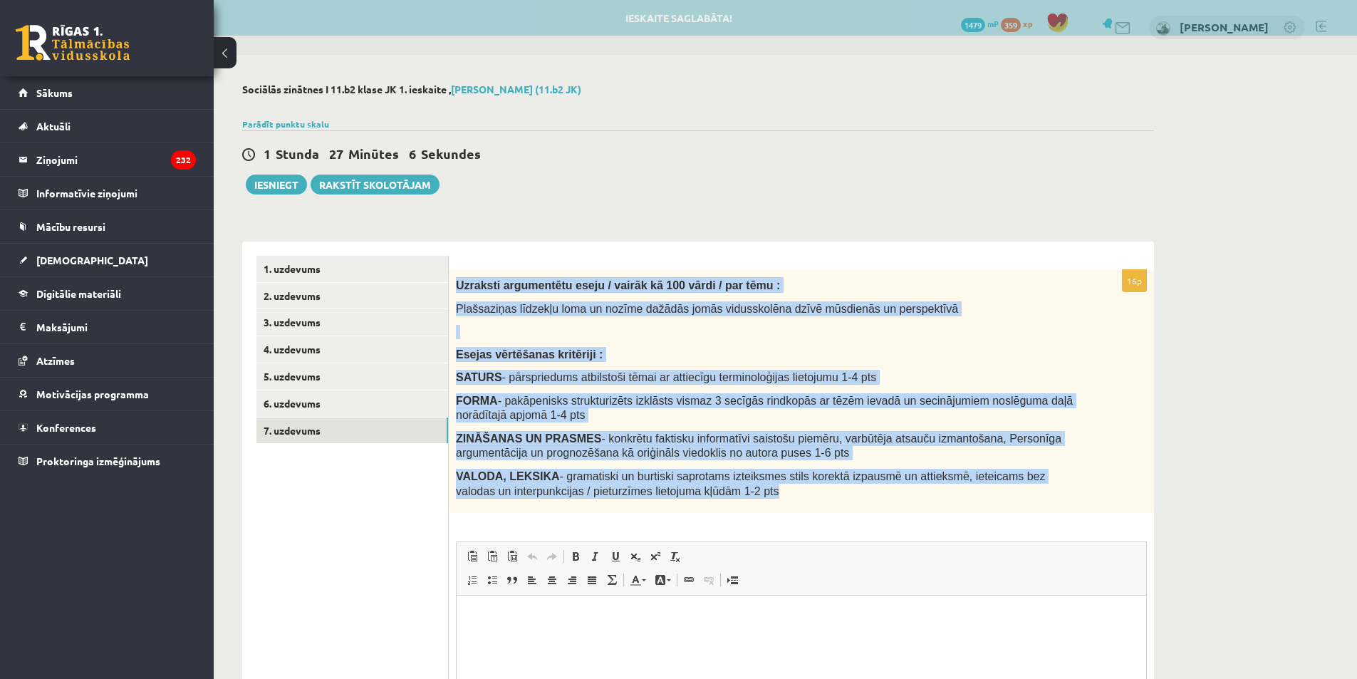
scroll to position [0, 0]
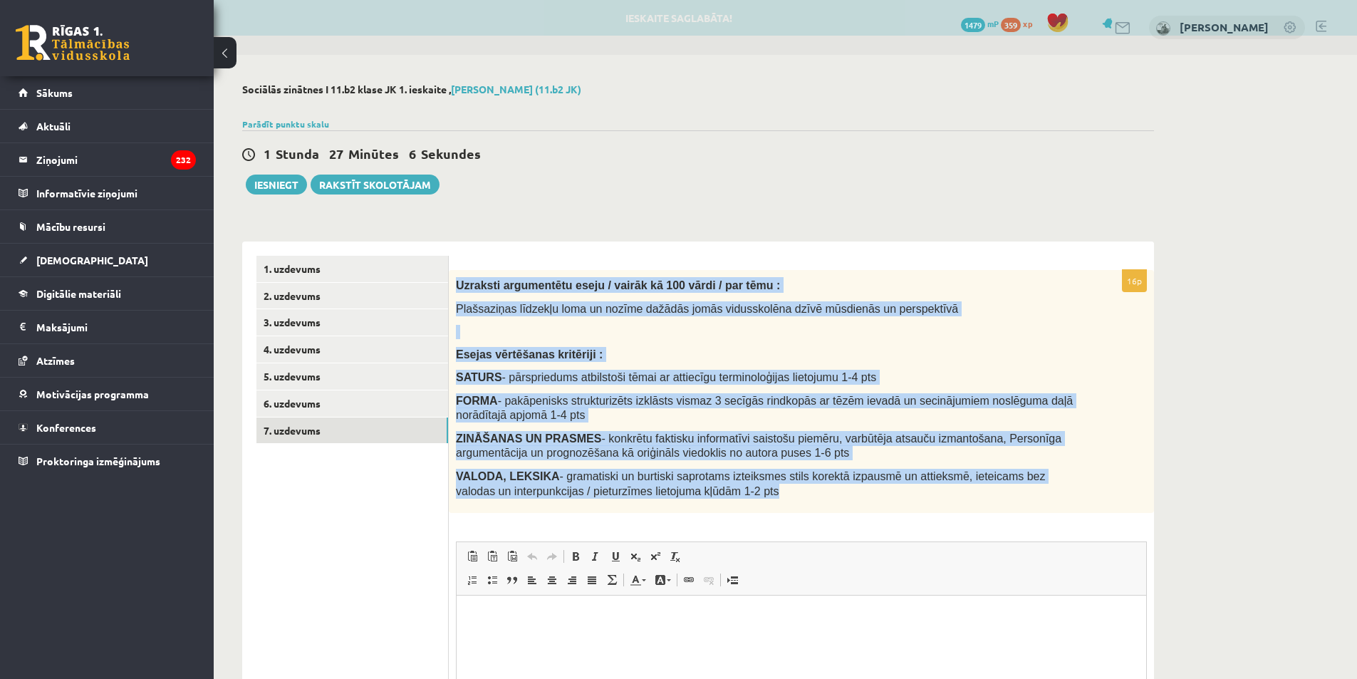
drag, startPoint x: 456, startPoint y: 281, endPoint x: 1001, endPoint y: 513, distance: 592.9
click at [1001, 513] on div "Uzraksti argumentētu eseju / vairāk kā 100 vārdi / par tēmu : Plašsaziņas līdze…" at bounding box center [801, 391] width 705 height 243
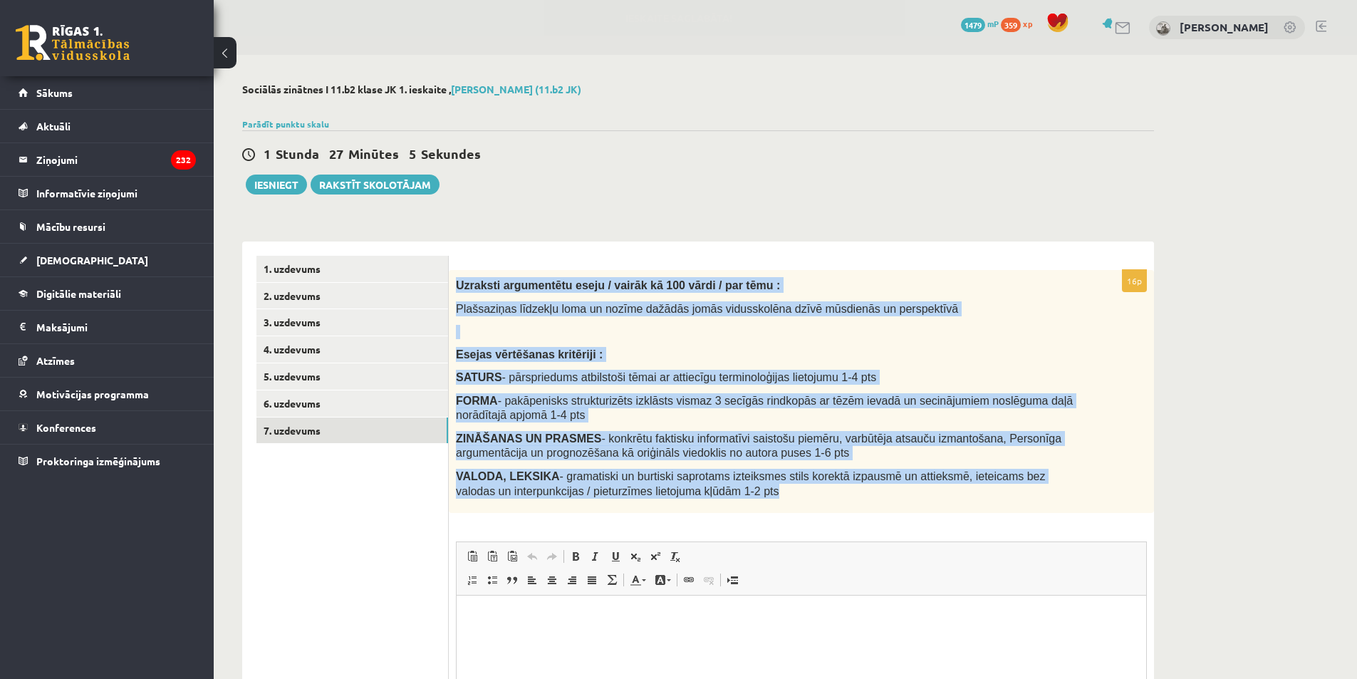
copy div "Uzraksti argumentētu eseju / vairāk kā 100 vārdi / par tēmu : Plašsaziņas līdze…"
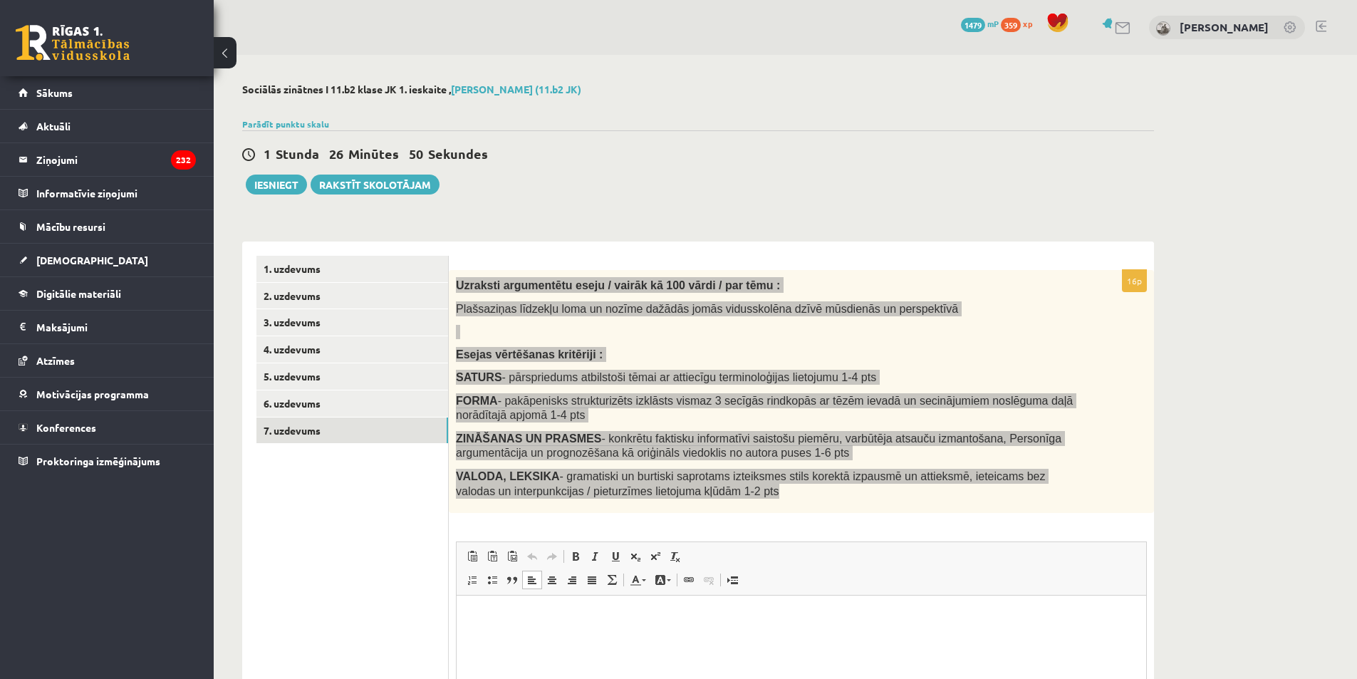
click at [677, 618] on p "Визуальный текстовый редактор, wiswyg-editor-user-answer-47434008024740" at bounding box center [801, 617] width 661 height 15
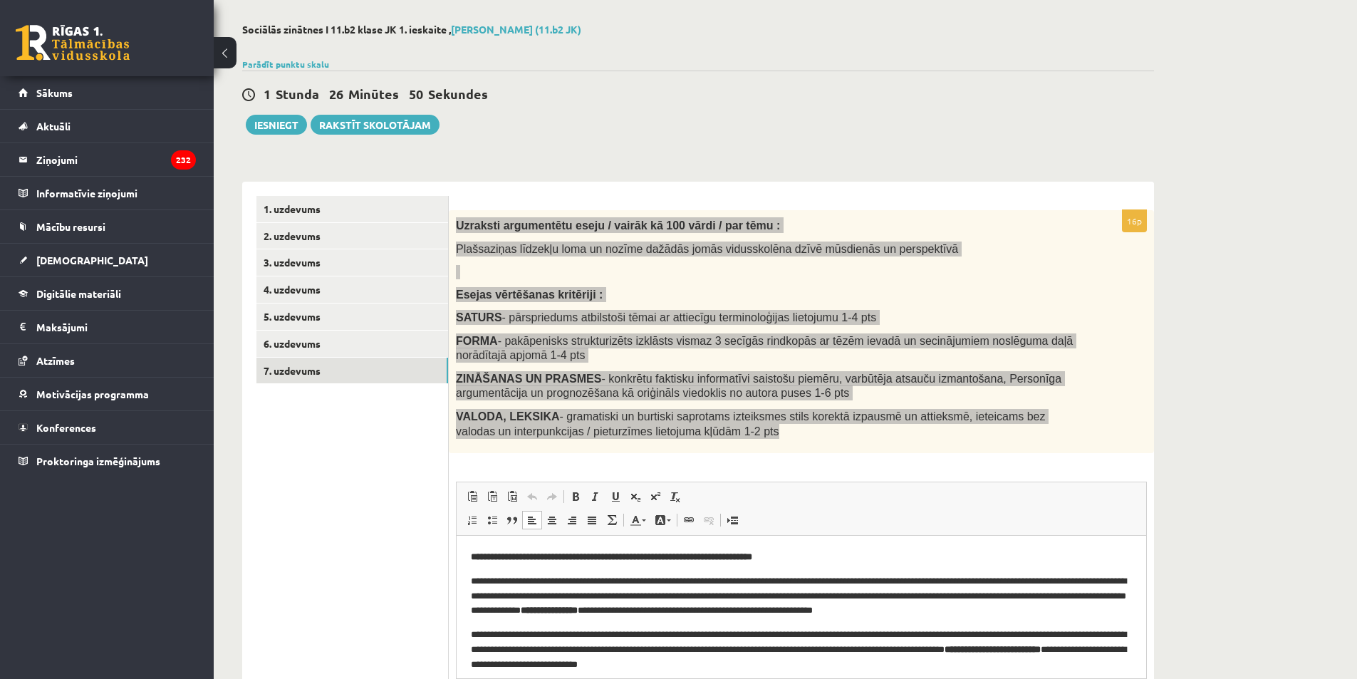
scroll to position [69, 0]
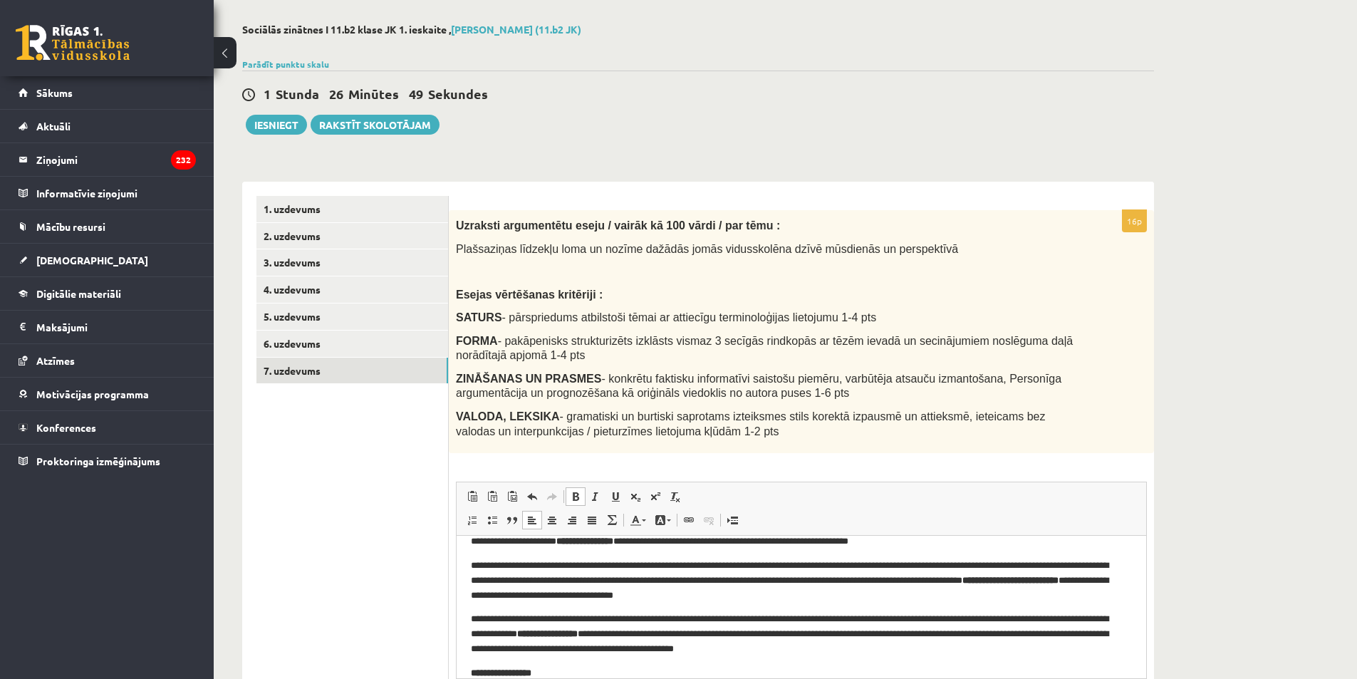
click at [276, 107] on div "1 Stunda 26 Minūtes 49 Sekundes Ieskaite saglabāta! Iesniegt Rakstīt skolotājam" at bounding box center [698, 103] width 912 height 64
click at [284, 123] on button "Iesniegt" at bounding box center [276, 125] width 61 height 20
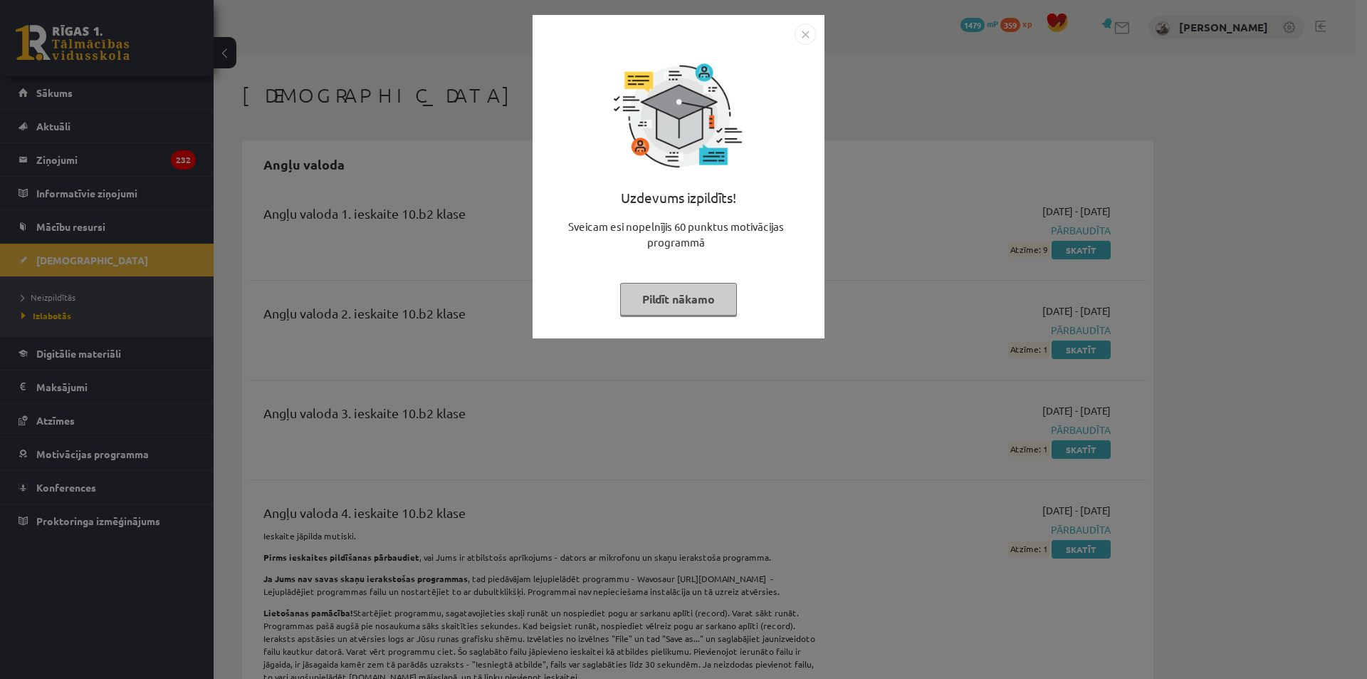
click at [976, 181] on div "Uzdevums izpildīts! Sveicam esi nopelnījis 60 punktus motivācijas programmā Pil…" at bounding box center [683, 339] width 1367 height 679
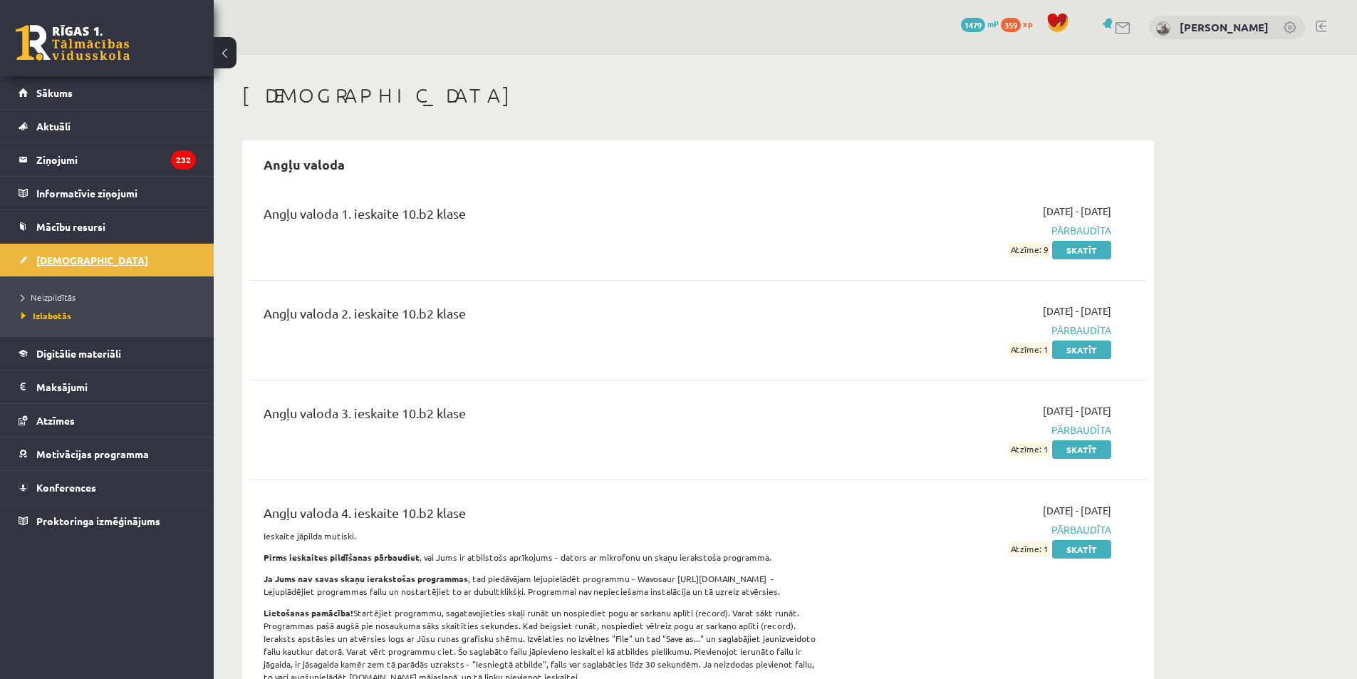
click at [103, 255] on link "[DEMOGRAPHIC_DATA]" at bounding box center [107, 260] width 177 height 33
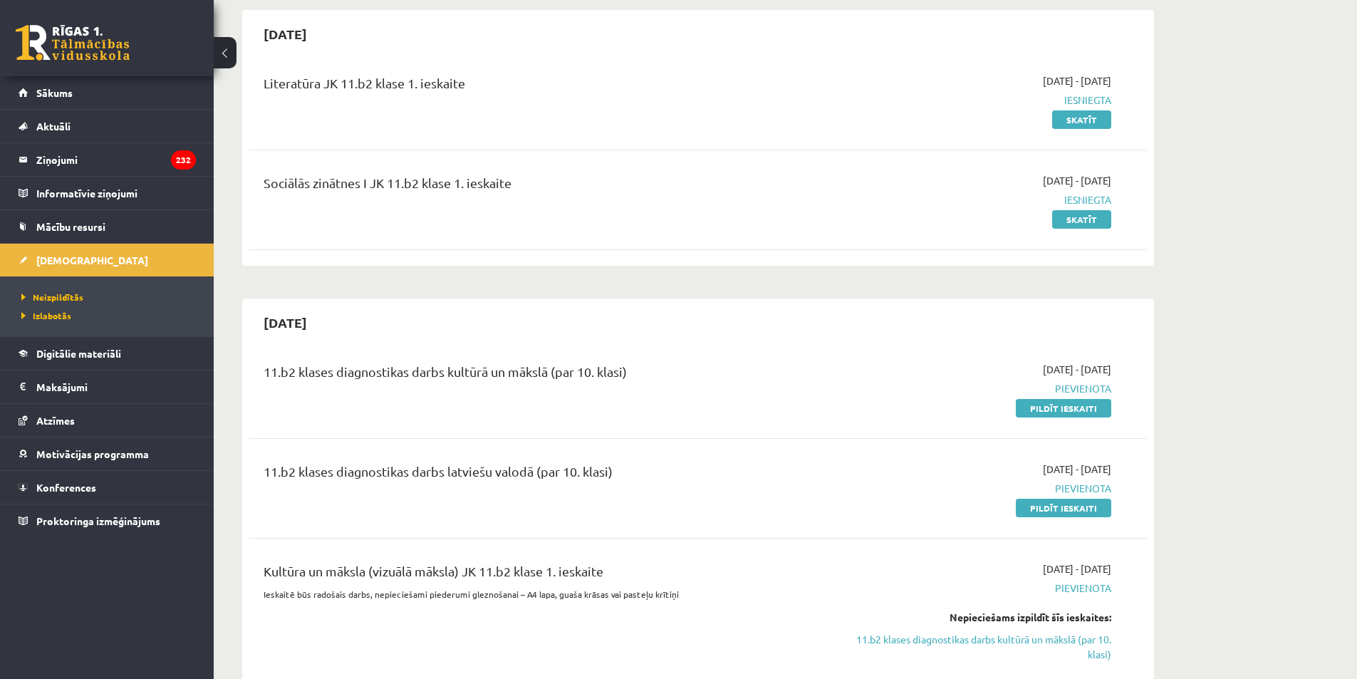
scroll to position [285, 0]
